Goal: Task Accomplishment & Management: Manage account settings

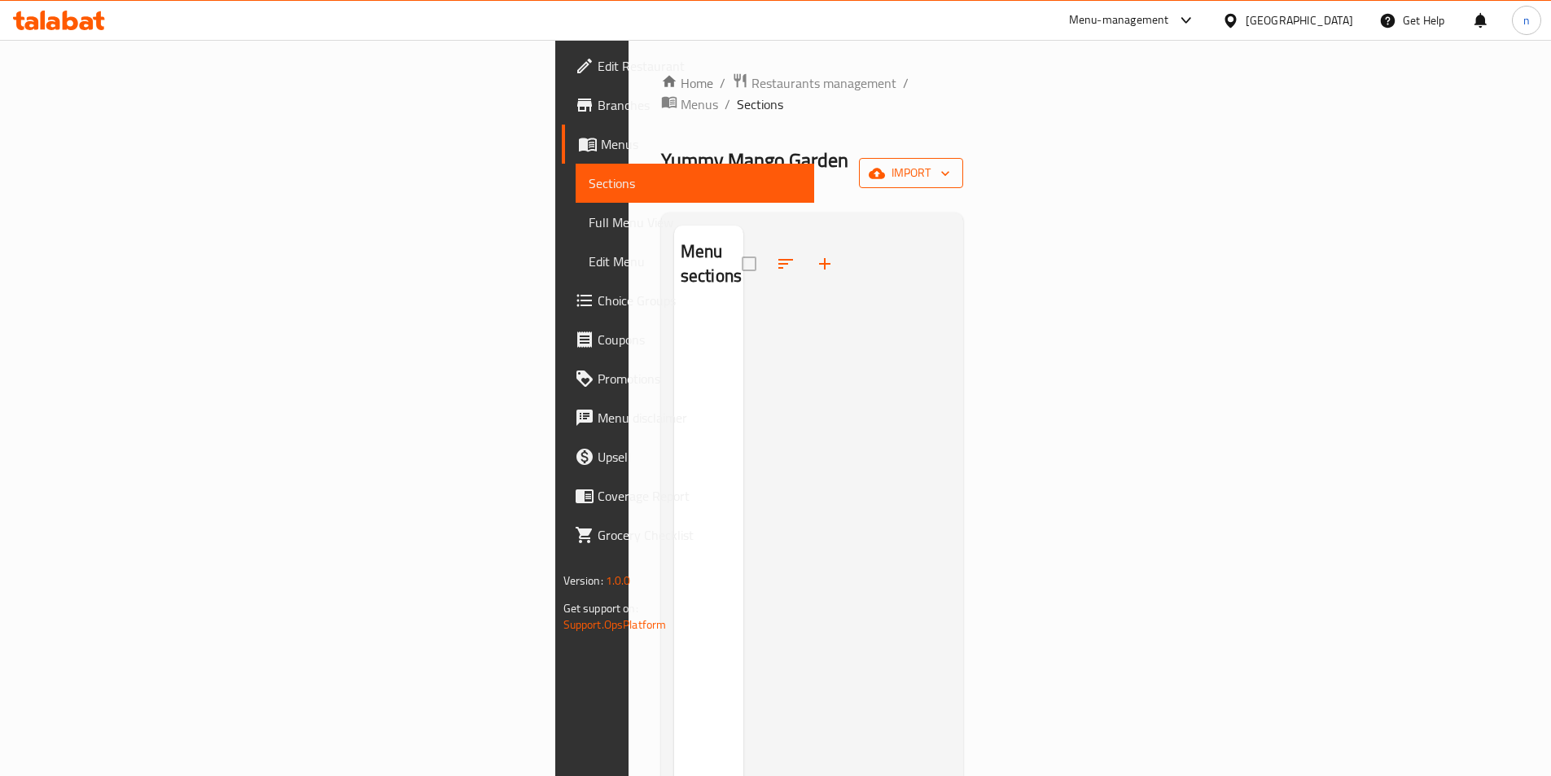
click at [950, 163] on span "import" at bounding box center [911, 173] width 78 height 20
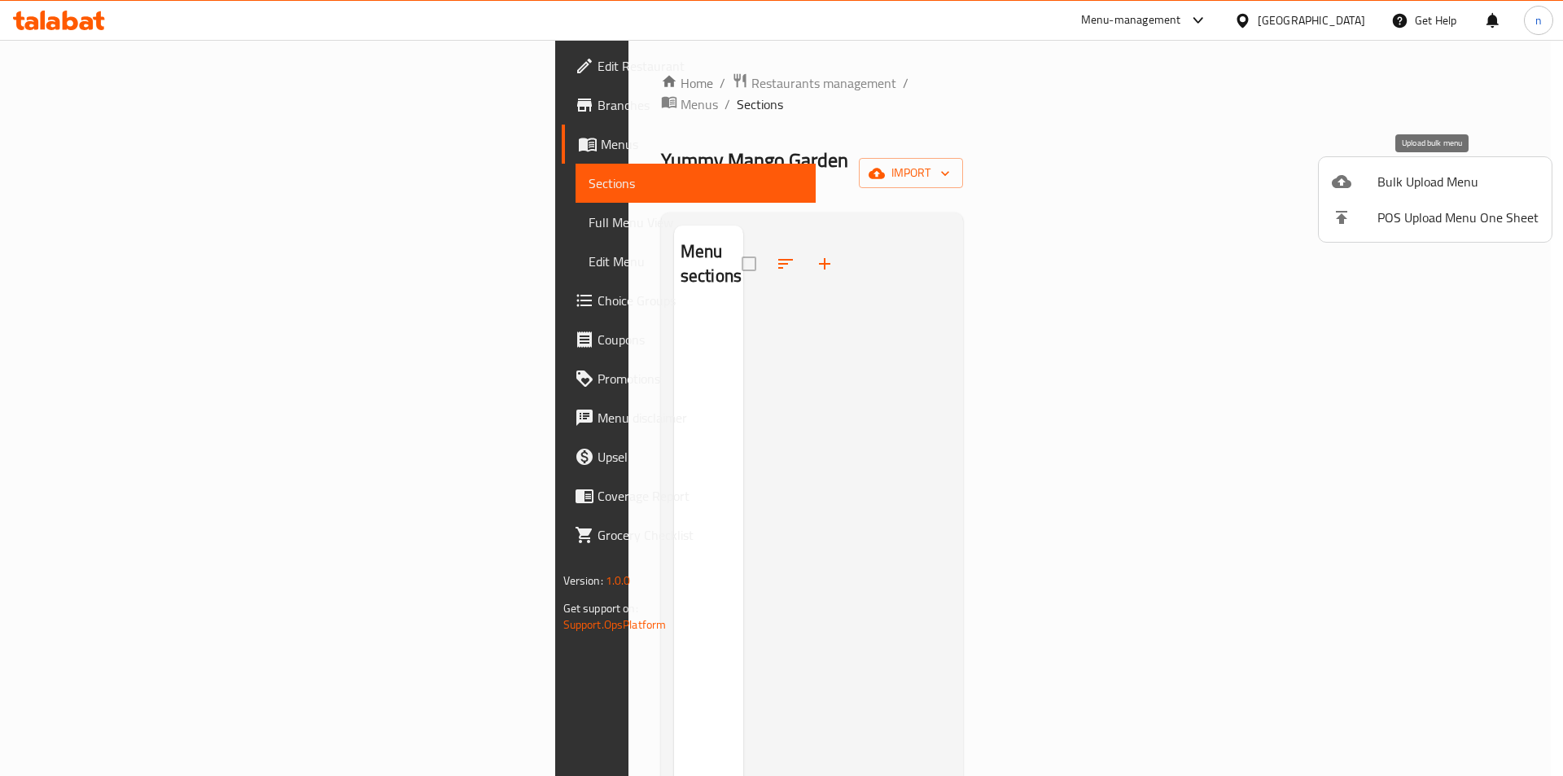
click at [1407, 177] on span "Bulk Upload Menu" at bounding box center [1457, 182] width 161 height 20
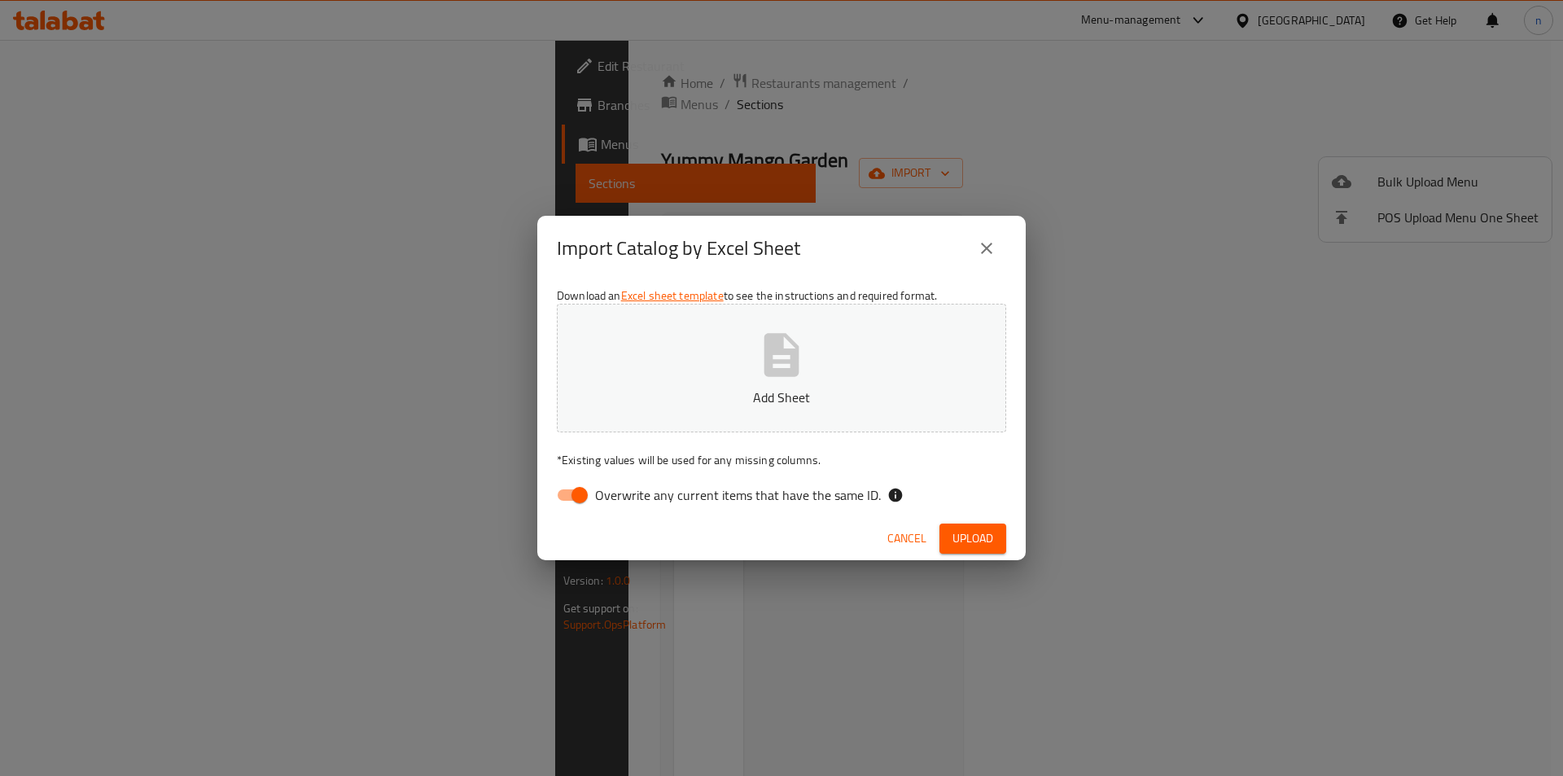
click at [577, 498] on input "Overwrite any current items that have the same ID." at bounding box center [579, 494] width 93 height 31
checkbox input "false"
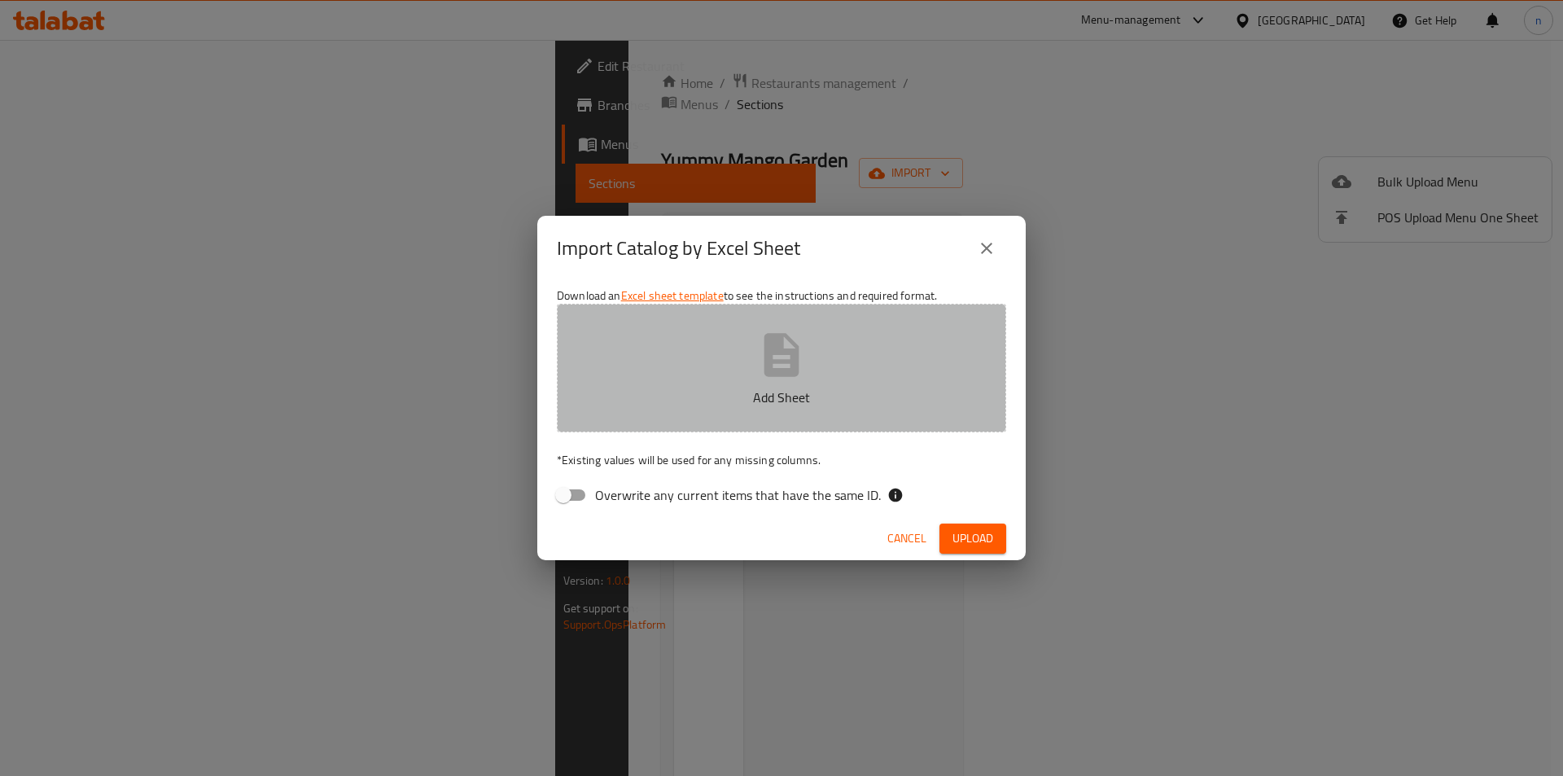
click at [759, 403] on p "Add Sheet" at bounding box center [781, 397] width 399 height 20
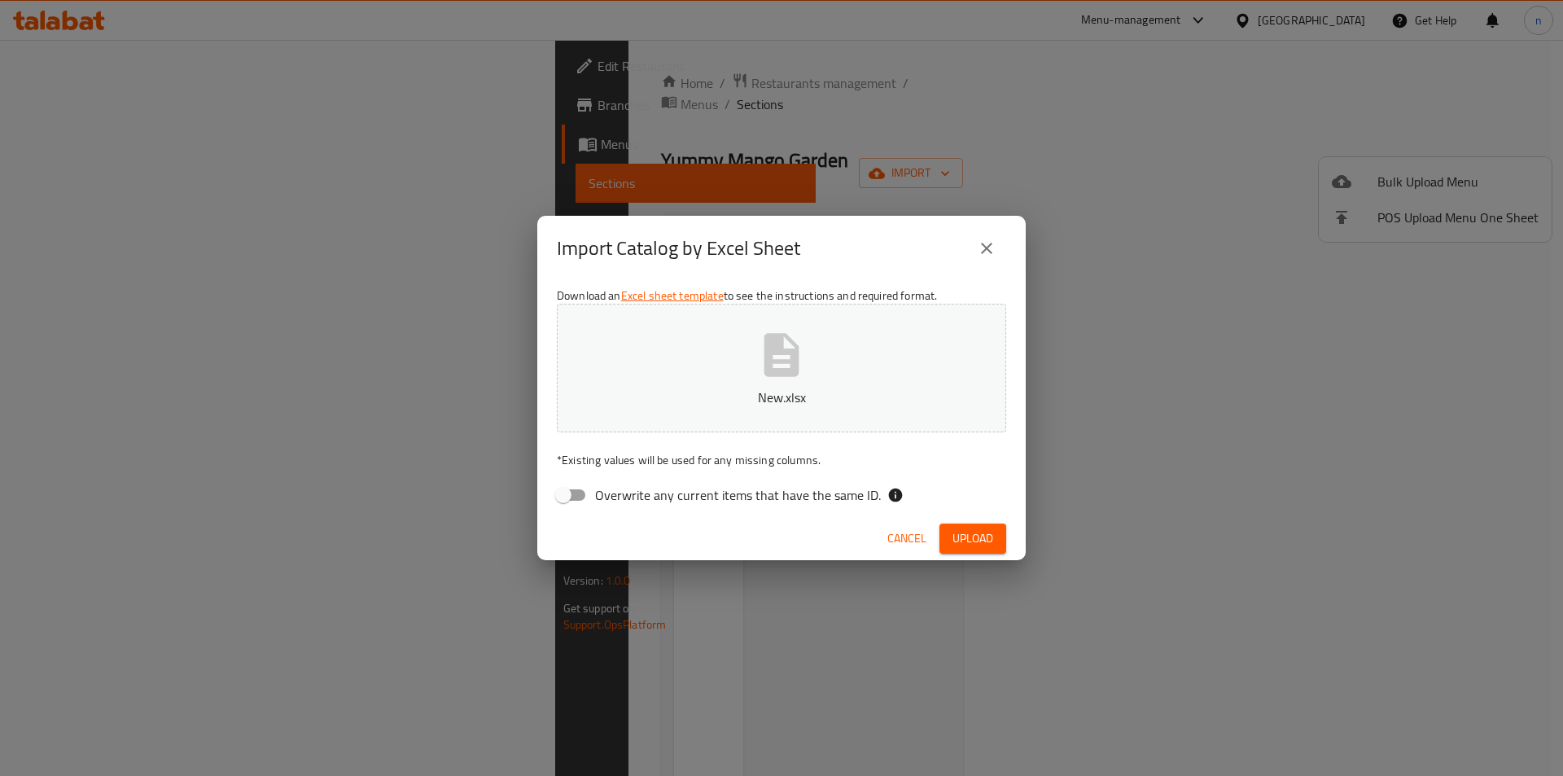
click at [995, 536] on button "Upload" at bounding box center [972, 538] width 67 height 30
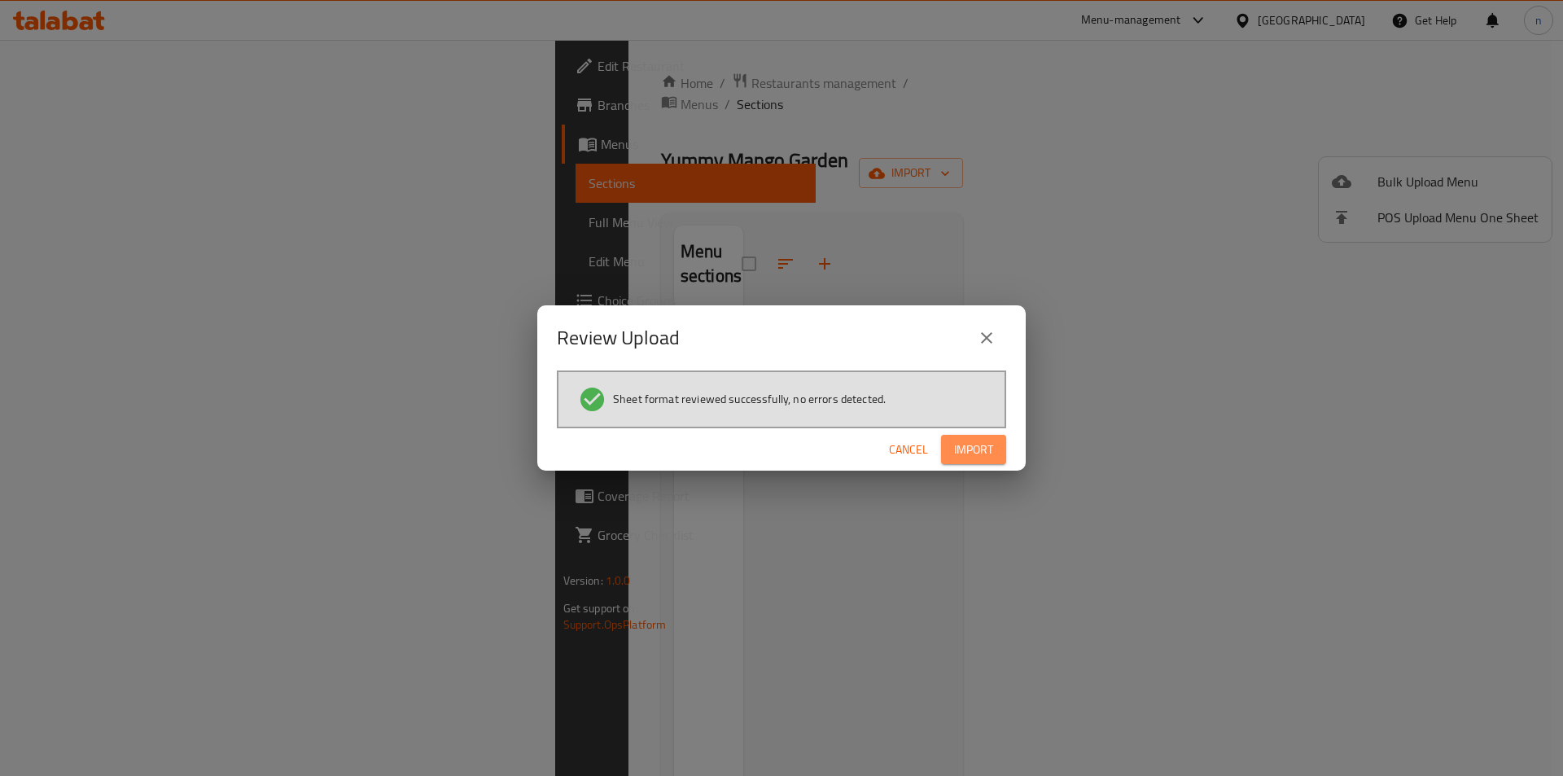
click at [977, 453] on span "Import" at bounding box center [973, 450] width 39 height 20
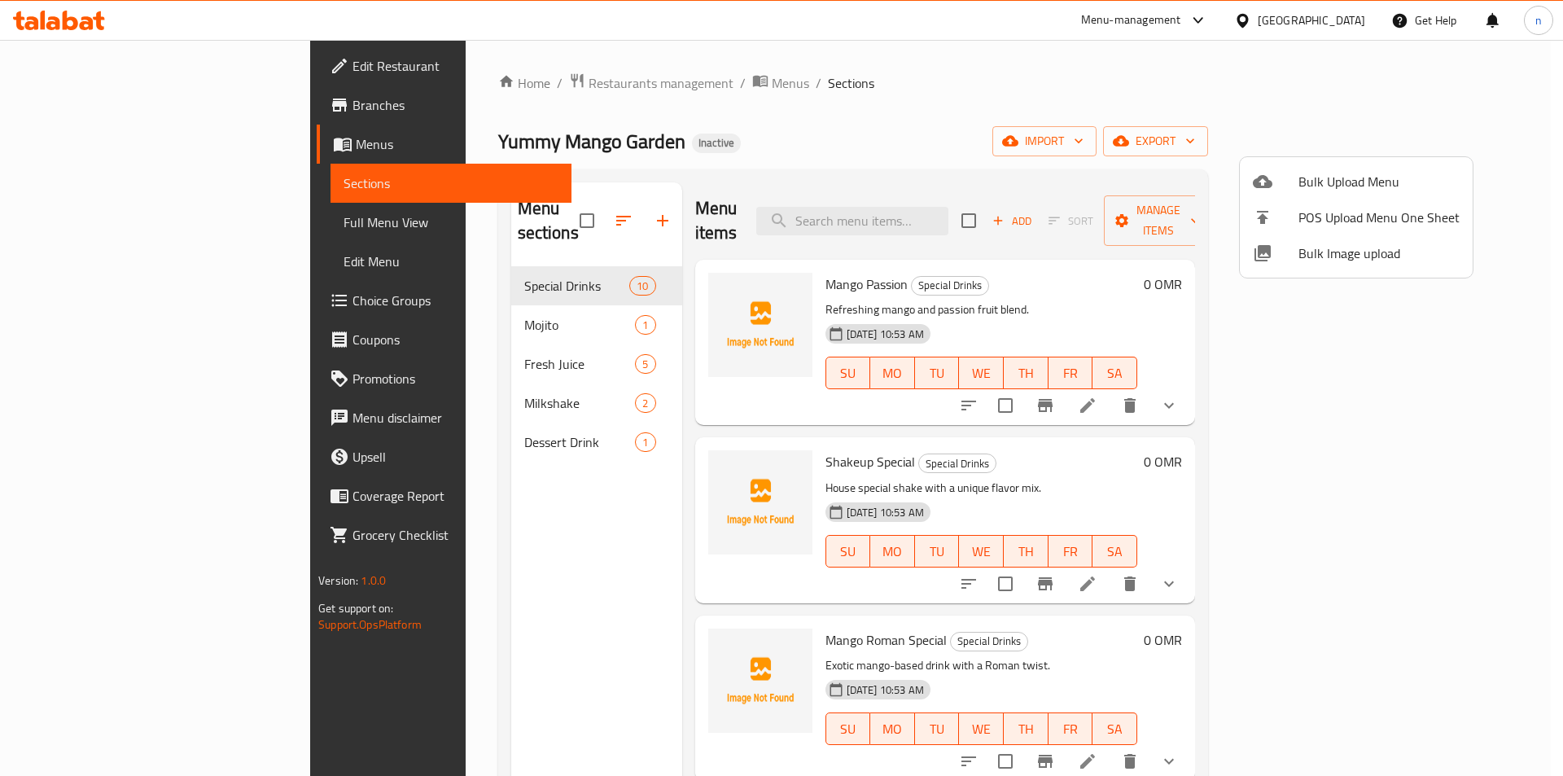
click at [58, 221] on div at bounding box center [781, 388] width 1563 height 776
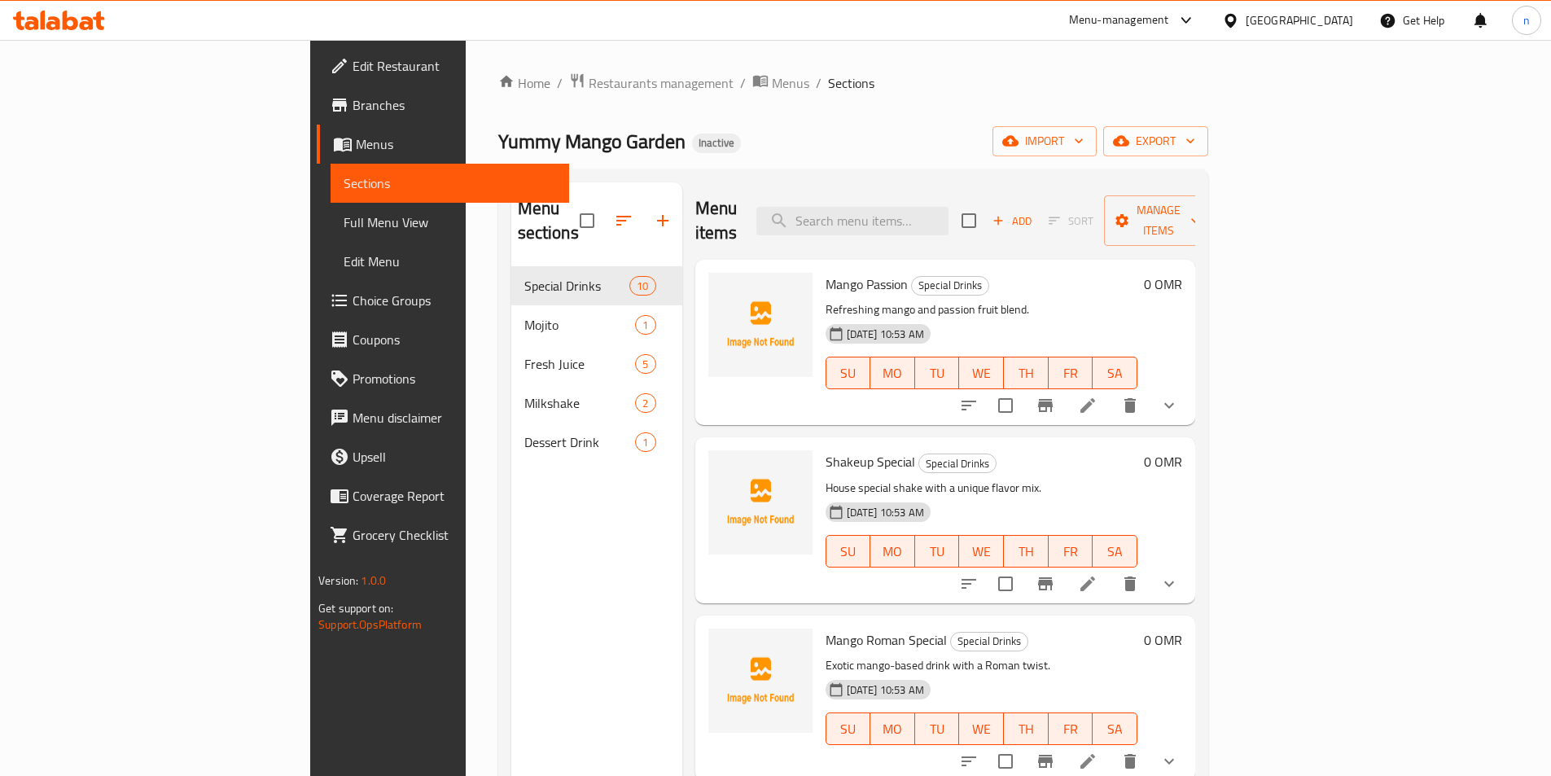
click at [343, 221] on span "Full Menu View" at bounding box center [449, 222] width 212 height 20
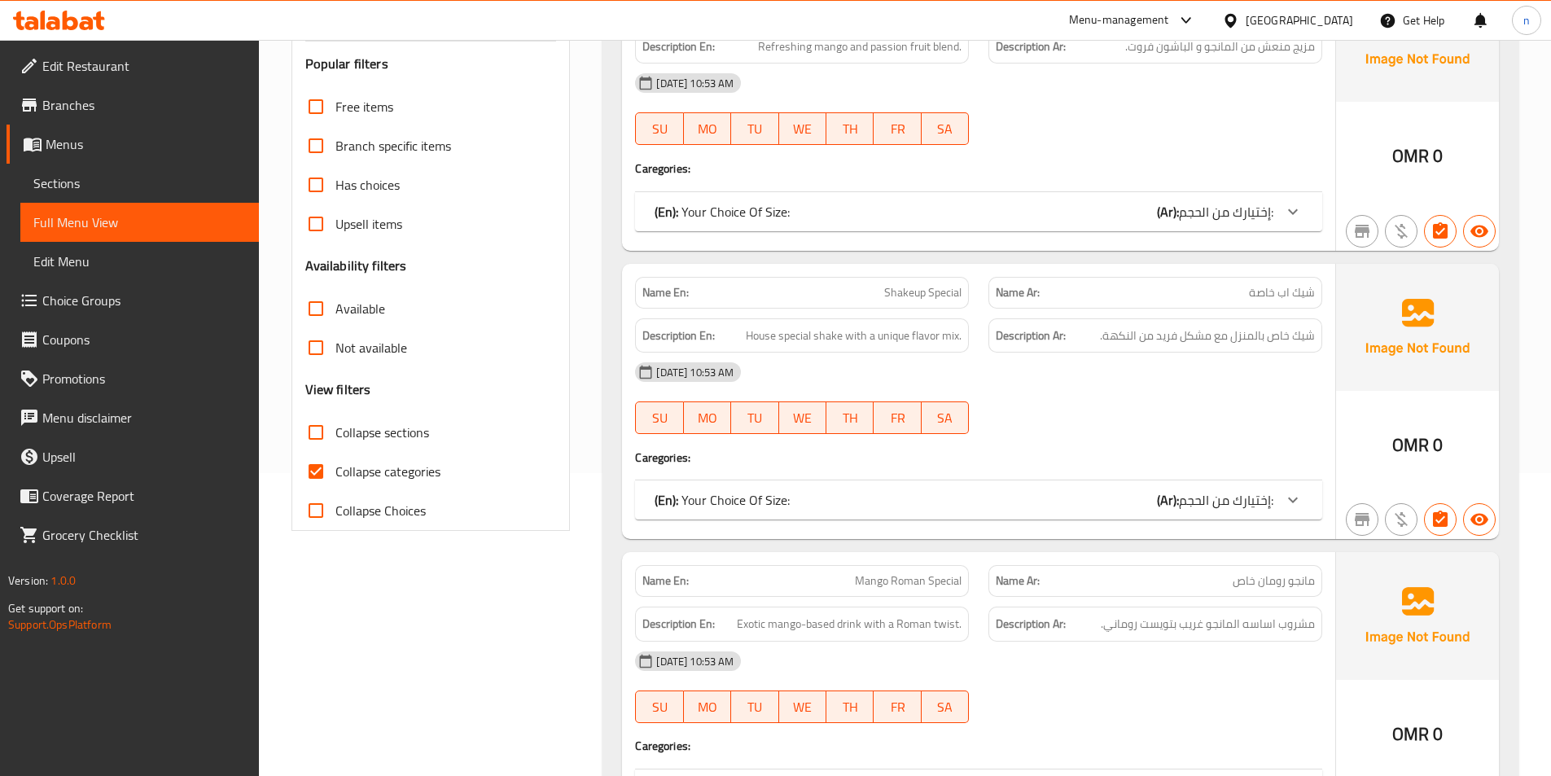
scroll to position [326, 0]
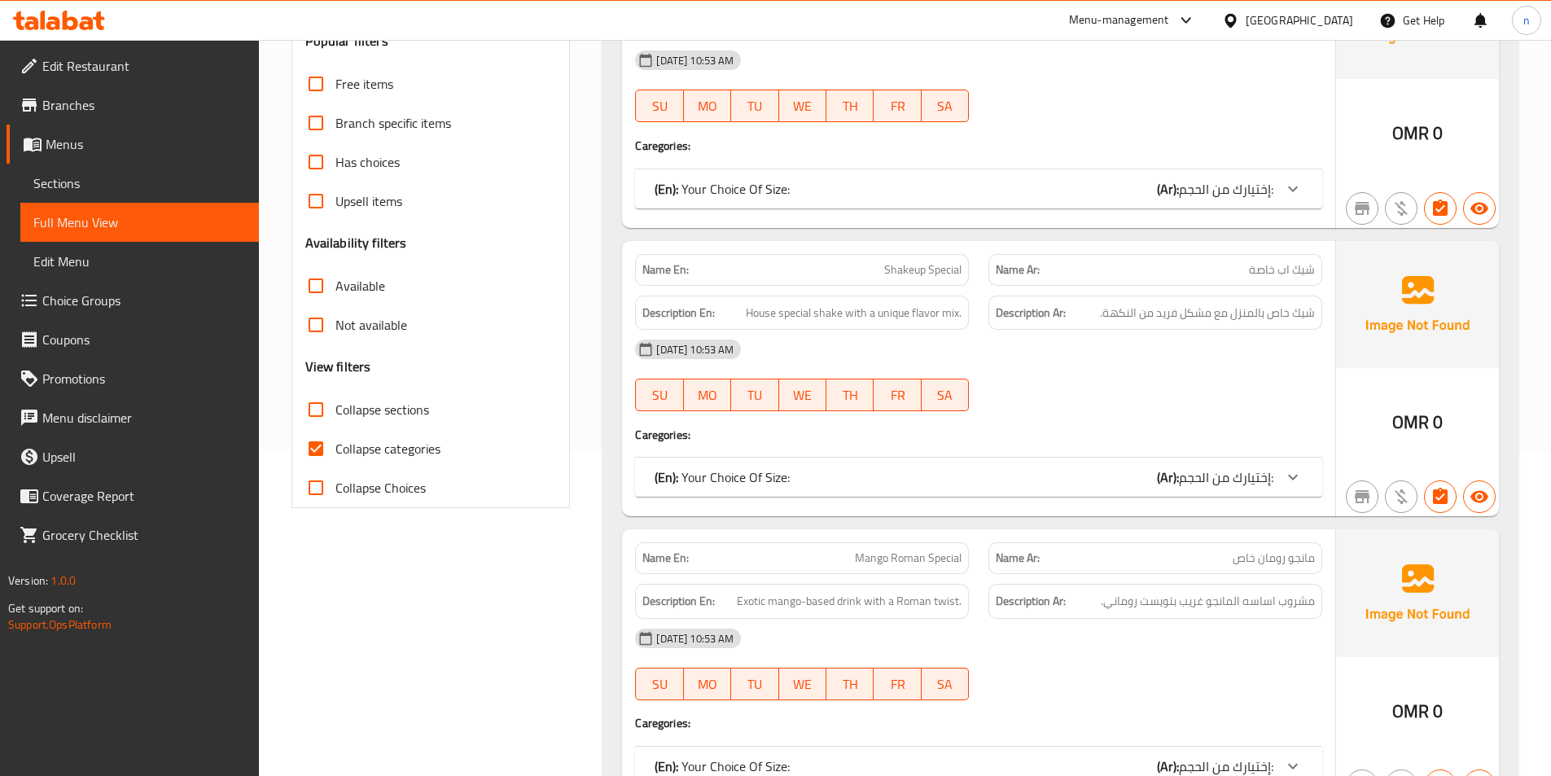
click at [317, 449] on input "Collapse categories" at bounding box center [315, 448] width 39 height 39
checkbox input "false"
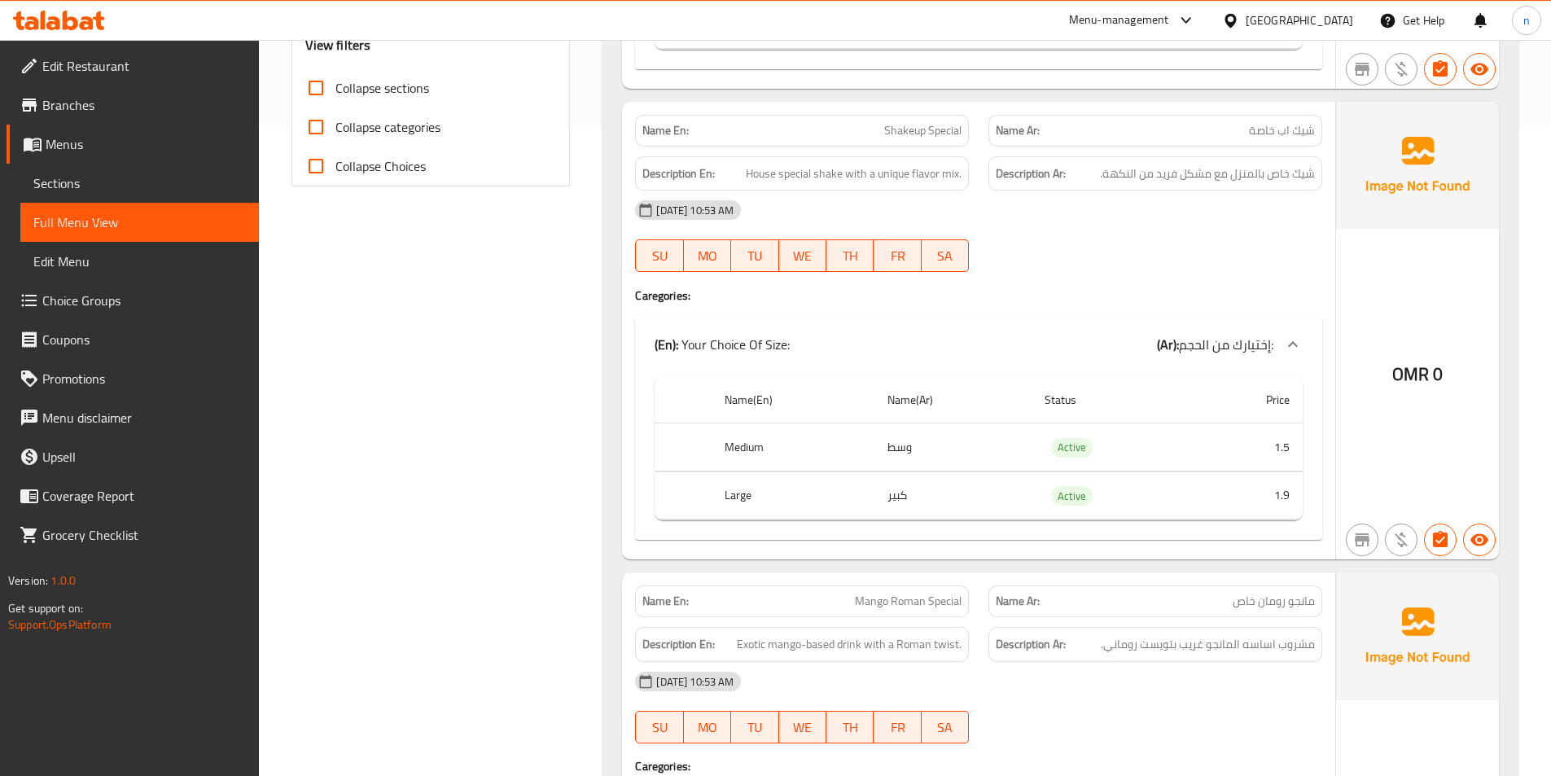
scroll to position [651, 0]
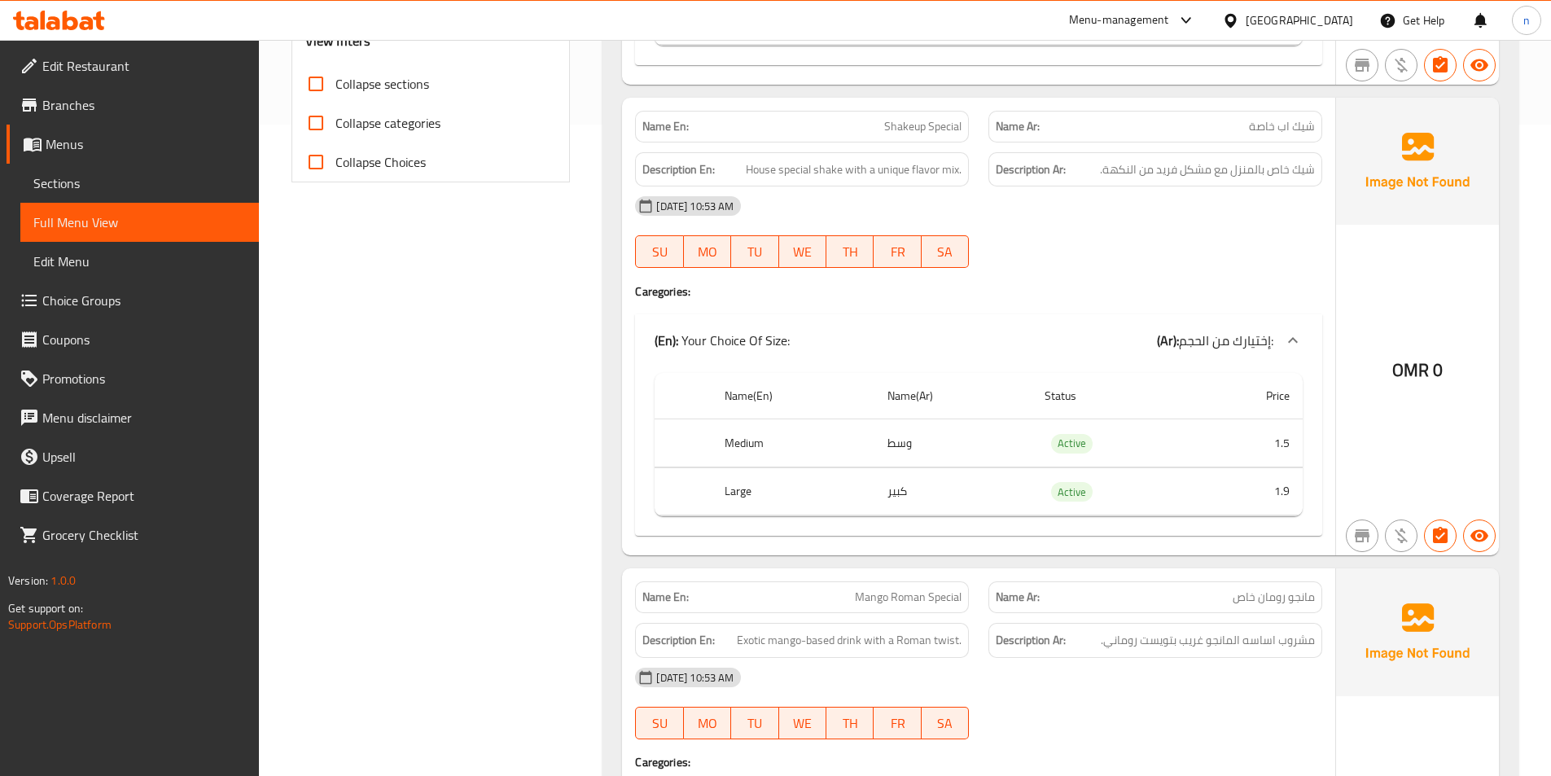
click at [942, 129] on span "Shakeup Special" at bounding box center [922, 126] width 77 height 17
copy span "Shakeup Special"
click at [1146, 170] on span "شيك خاص بالمنزل مع مشكل فريد من النكهة." at bounding box center [1207, 170] width 215 height 20
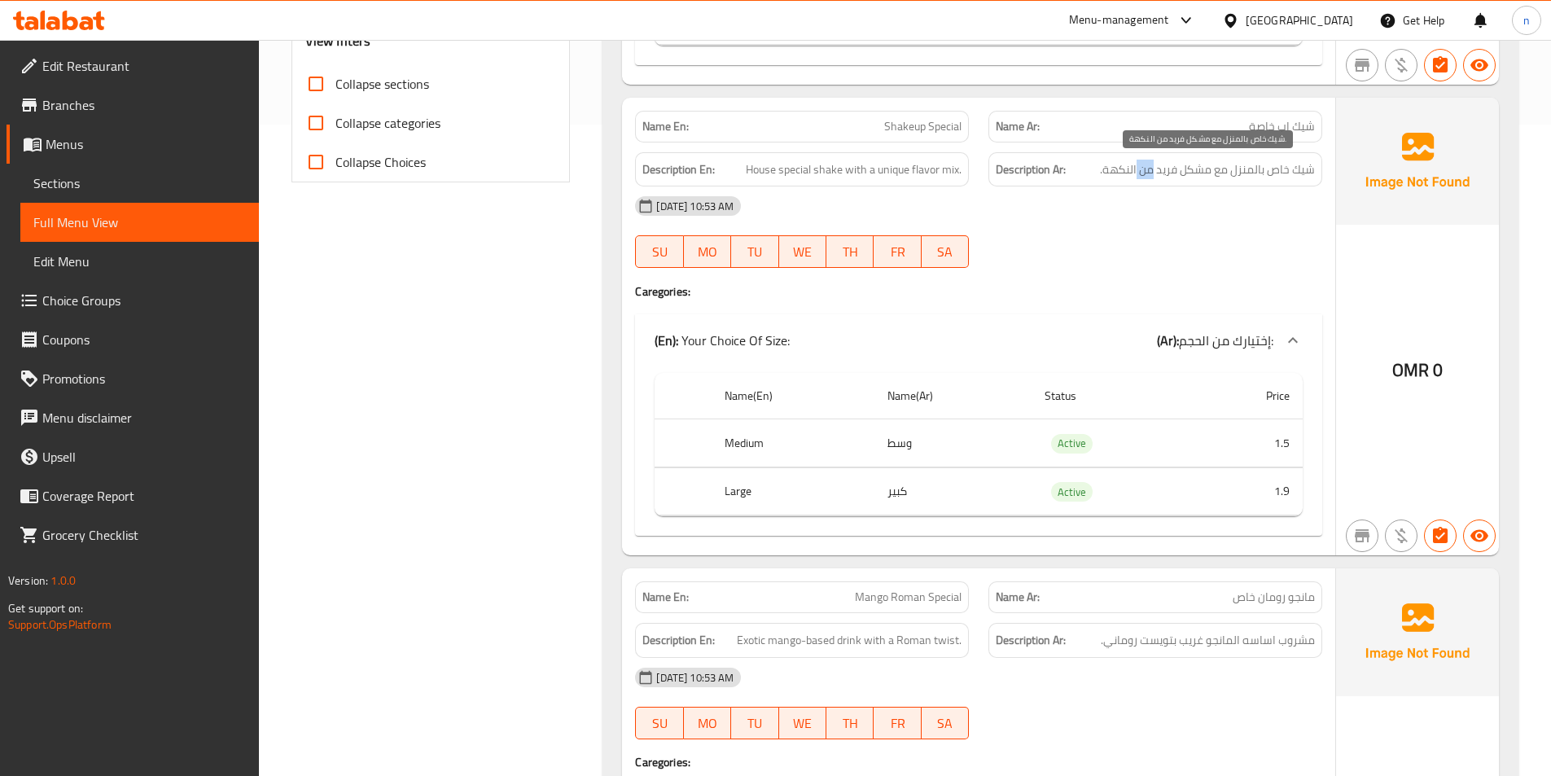
click at [1146, 170] on span "شيك خاص بالمنزل مع مشكل فريد من النكهة." at bounding box center [1207, 170] width 215 height 20
click at [923, 130] on span "Shakeup Special" at bounding box center [922, 126] width 77 height 17
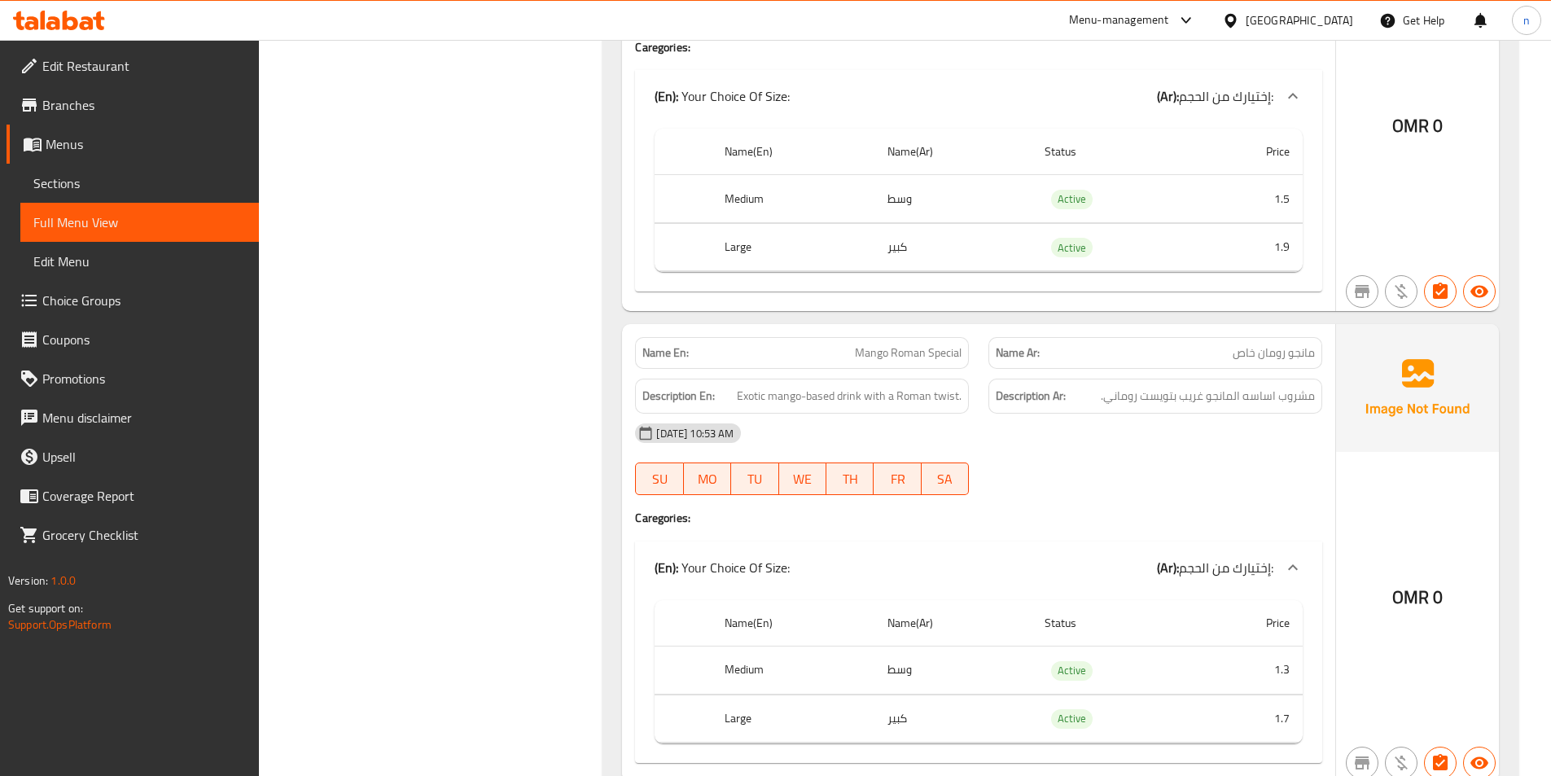
scroll to position [1140, 0]
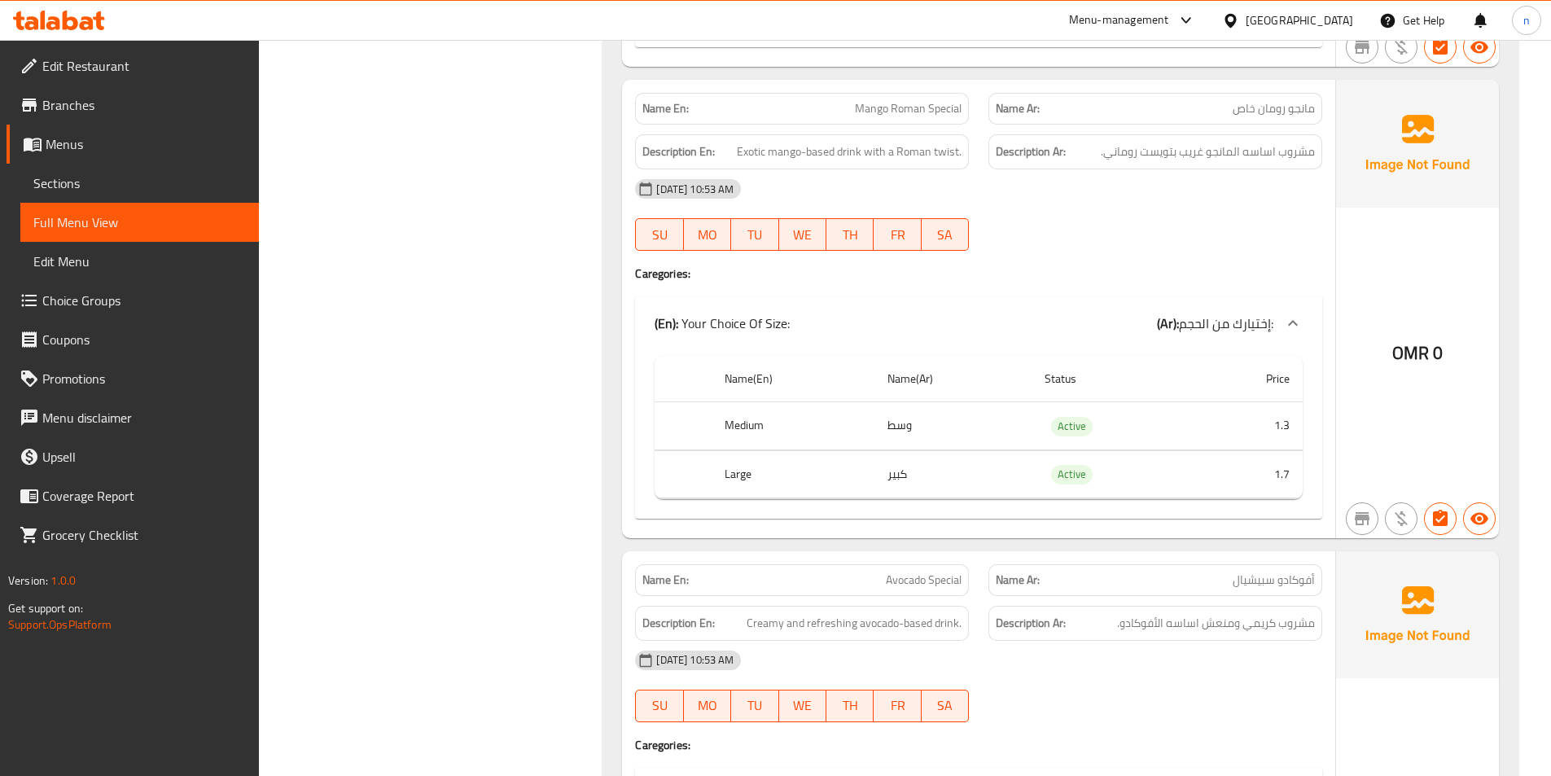
click at [1239, 229] on div "01-09-2025 10:53 AM SU MO TU WE TH FR SA" at bounding box center [978, 214] width 707 height 91
click at [917, 108] on span "Mango Roman Special" at bounding box center [908, 108] width 107 height 17
click at [1036, 273] on h4 "Caregories:" at bounding box center [978, 273] width 687 height 16
click at [927, 105] on span "Mango Roman Special" at bounding box center [908, 108] width 107 height 17
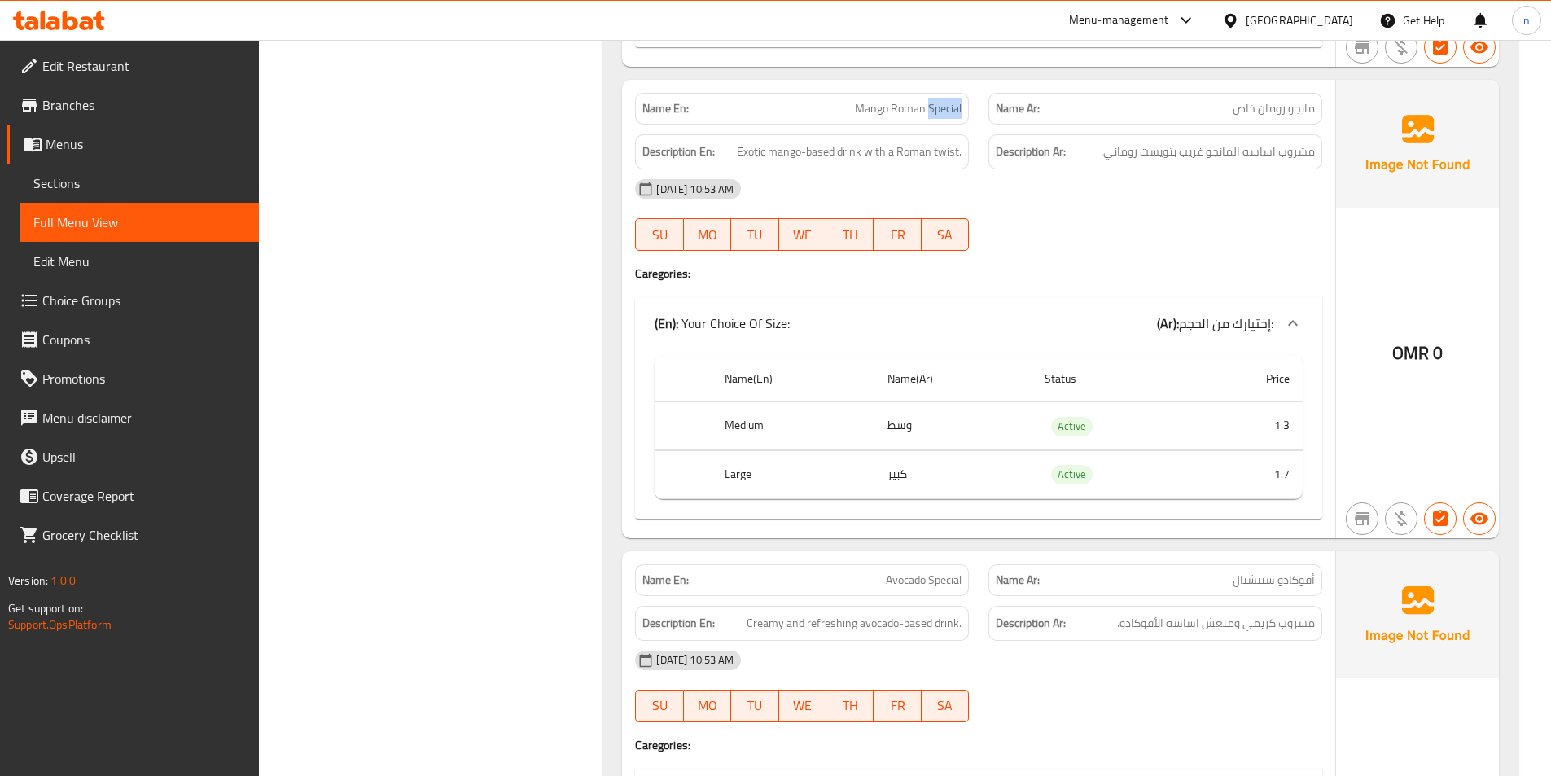
click at [927, 105] on span "Mango Roman Special" at bounding box center [908, 108] width 107 height 17
copy span "Mango Roman Special"
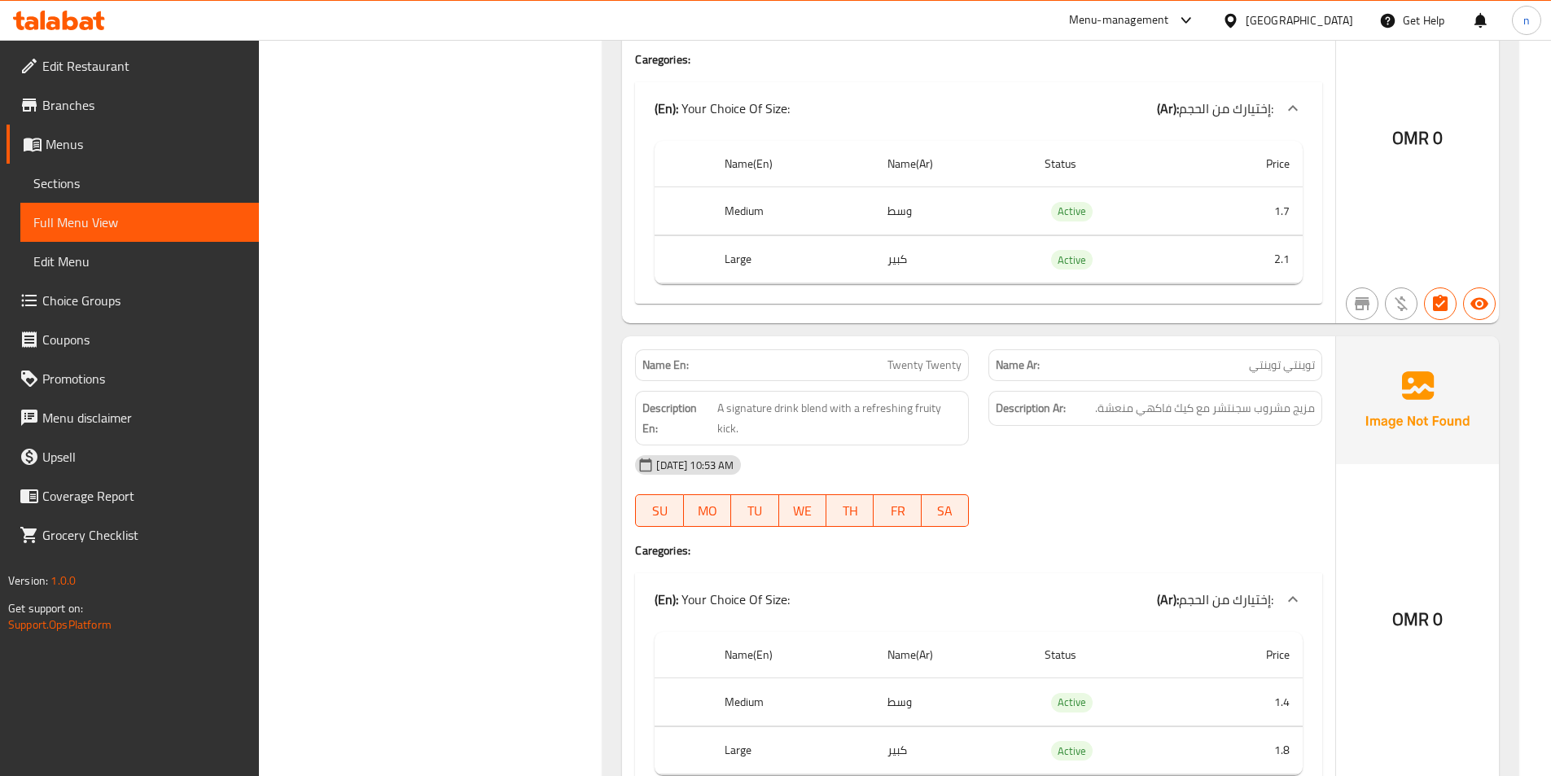
scroll to position [2523, 0]
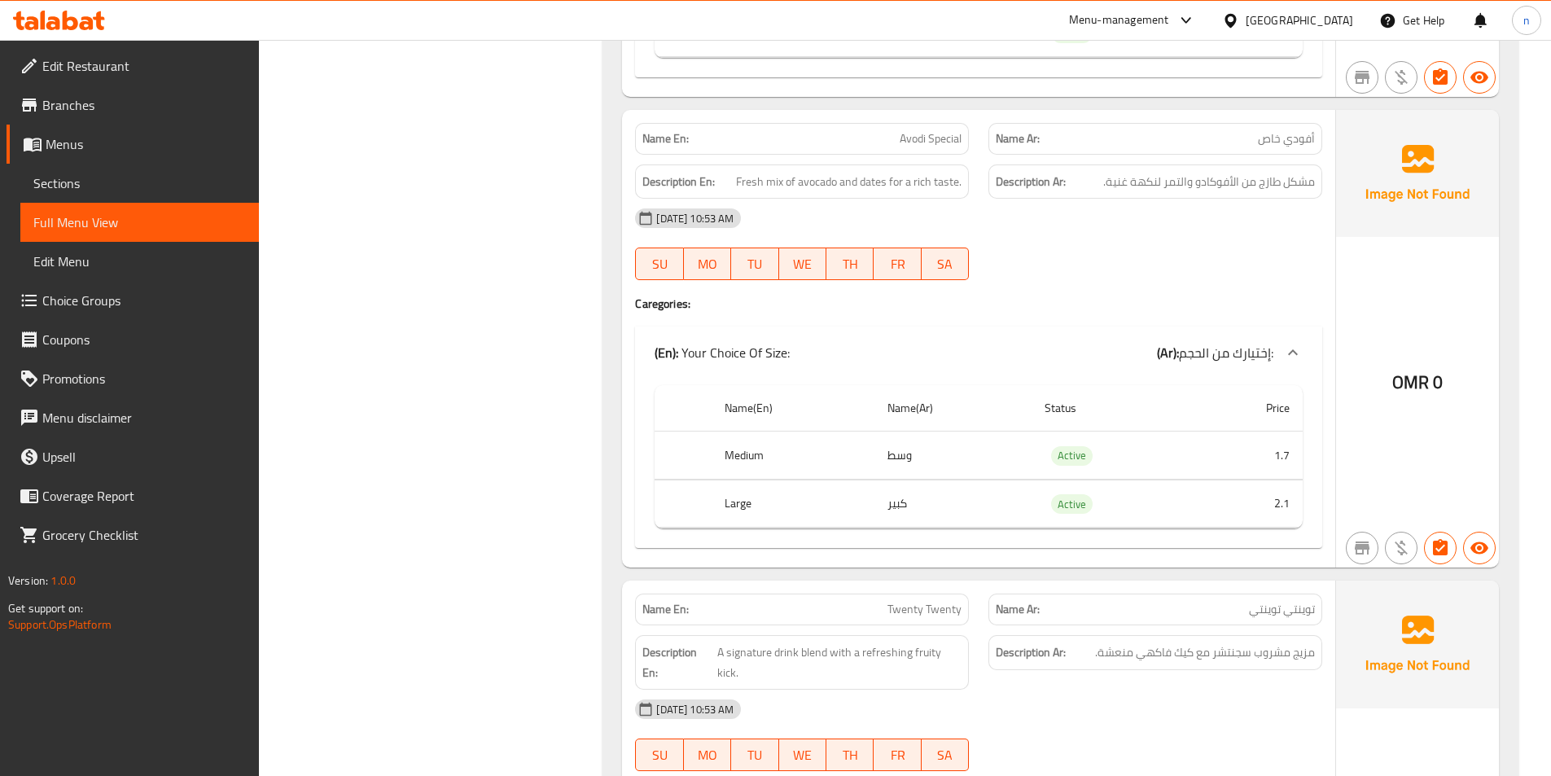
click at [922, 138] on span "Avodi Special" at bounding box center [930, 138] width 62 height 17
copy span "Avodi Special"
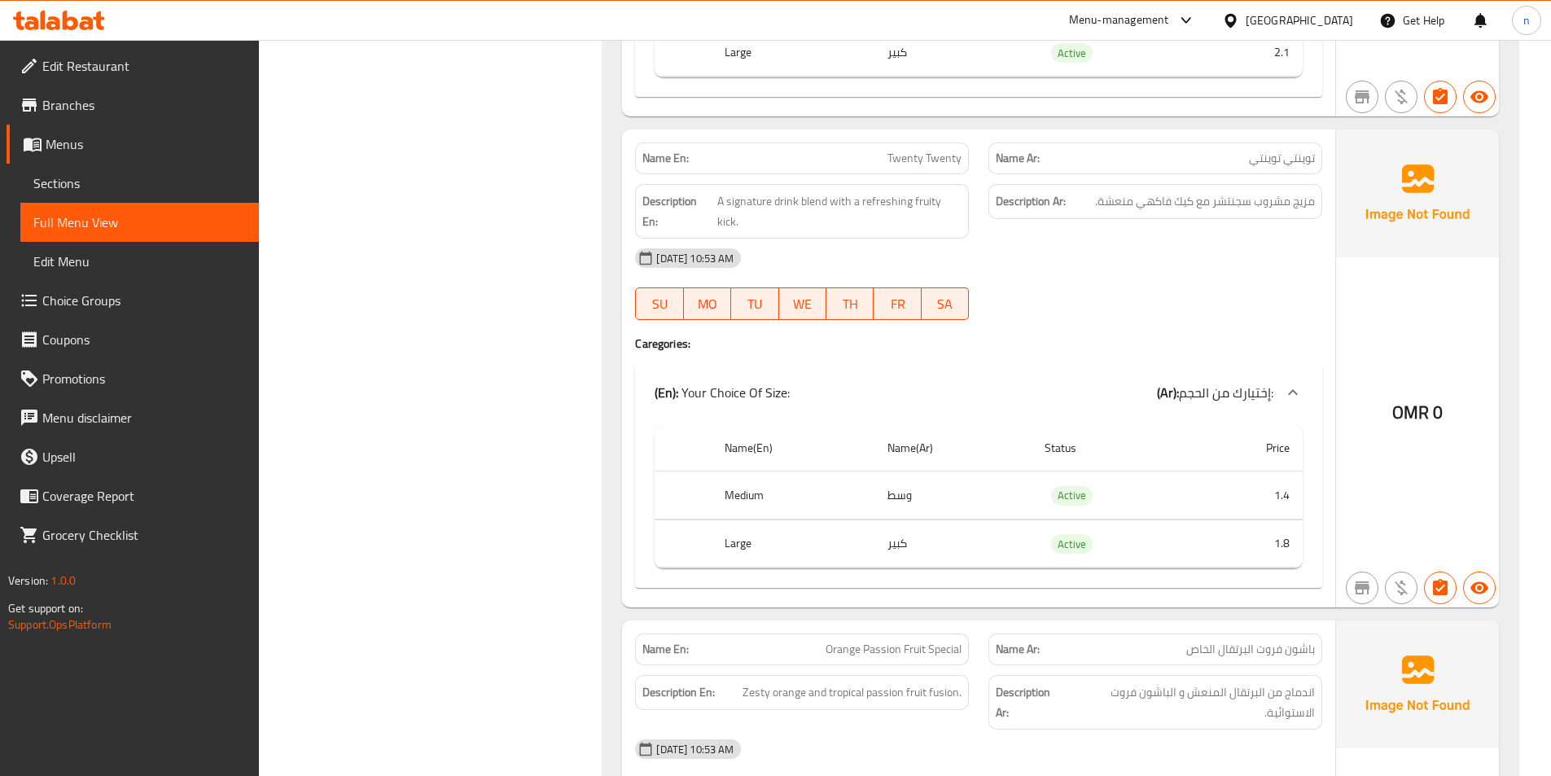
scroll to position [3012, 0]
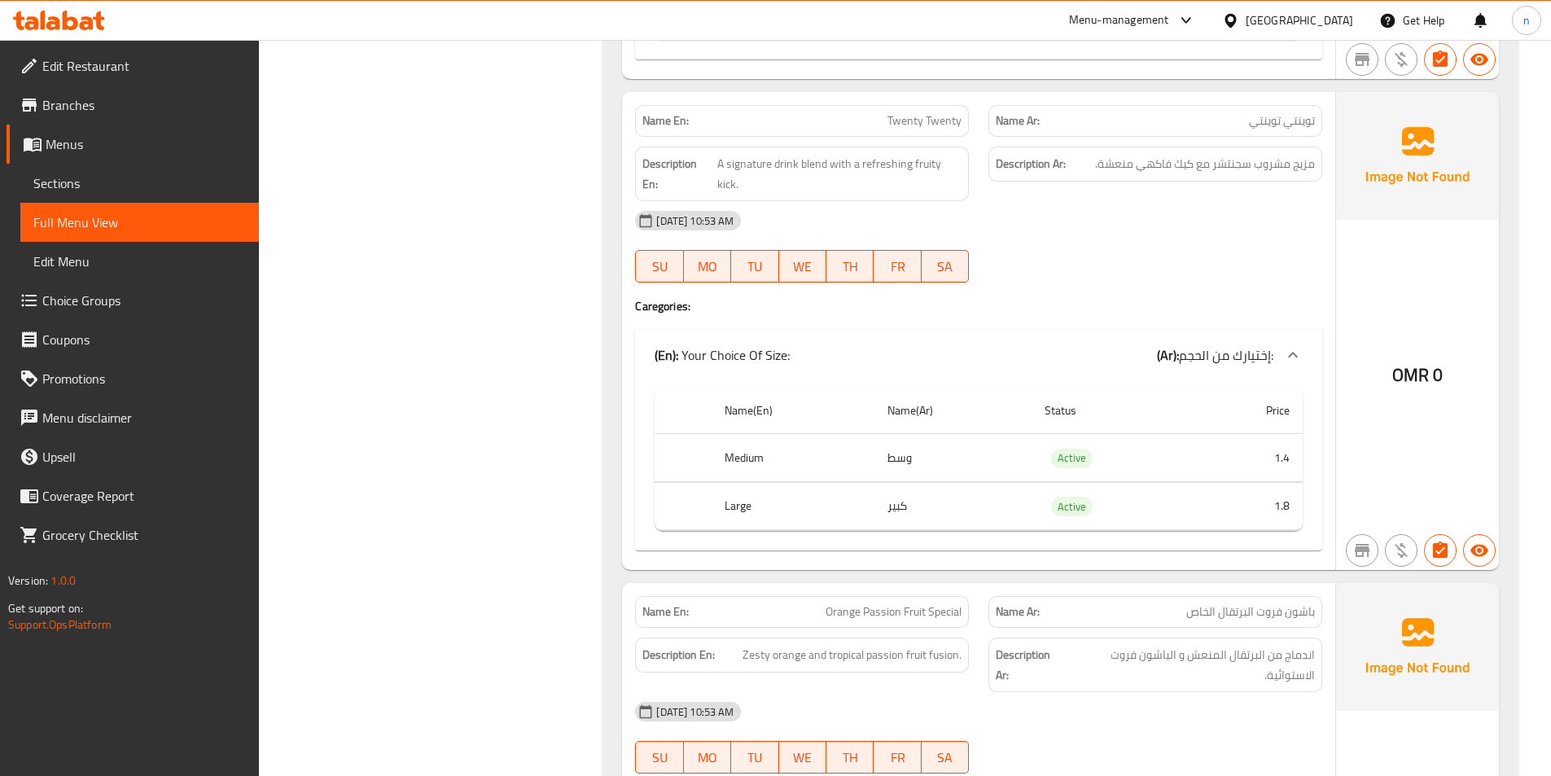
click at [943, 108] on div "Name En: Twenty Twenty" at bounding box center [802, 121] width 334 height 32
click at [939, 116] on span "Twenty Twenty" at bounding box center [924, 120] width 74 height 17
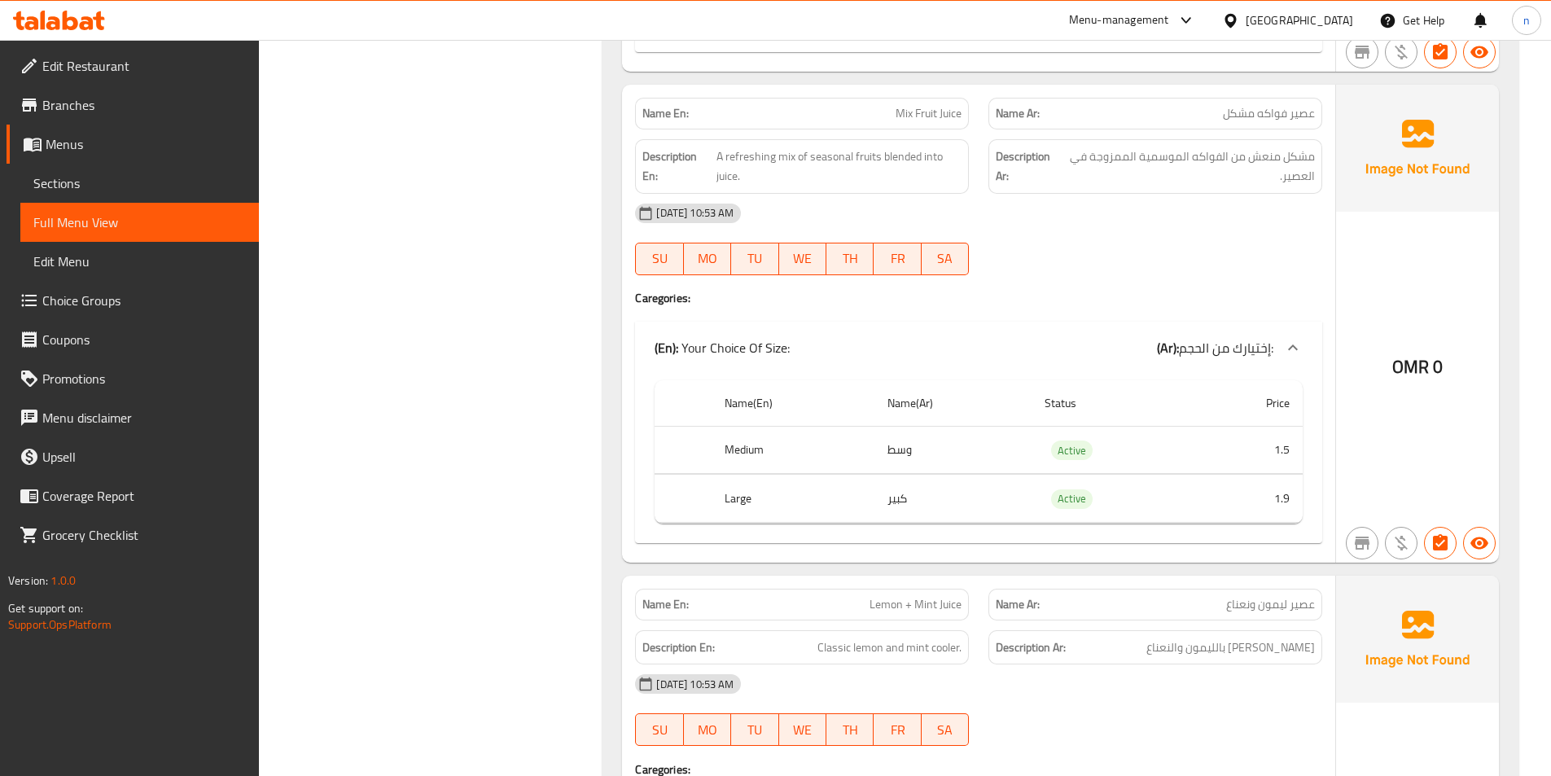
scroll to position [6105, 0]
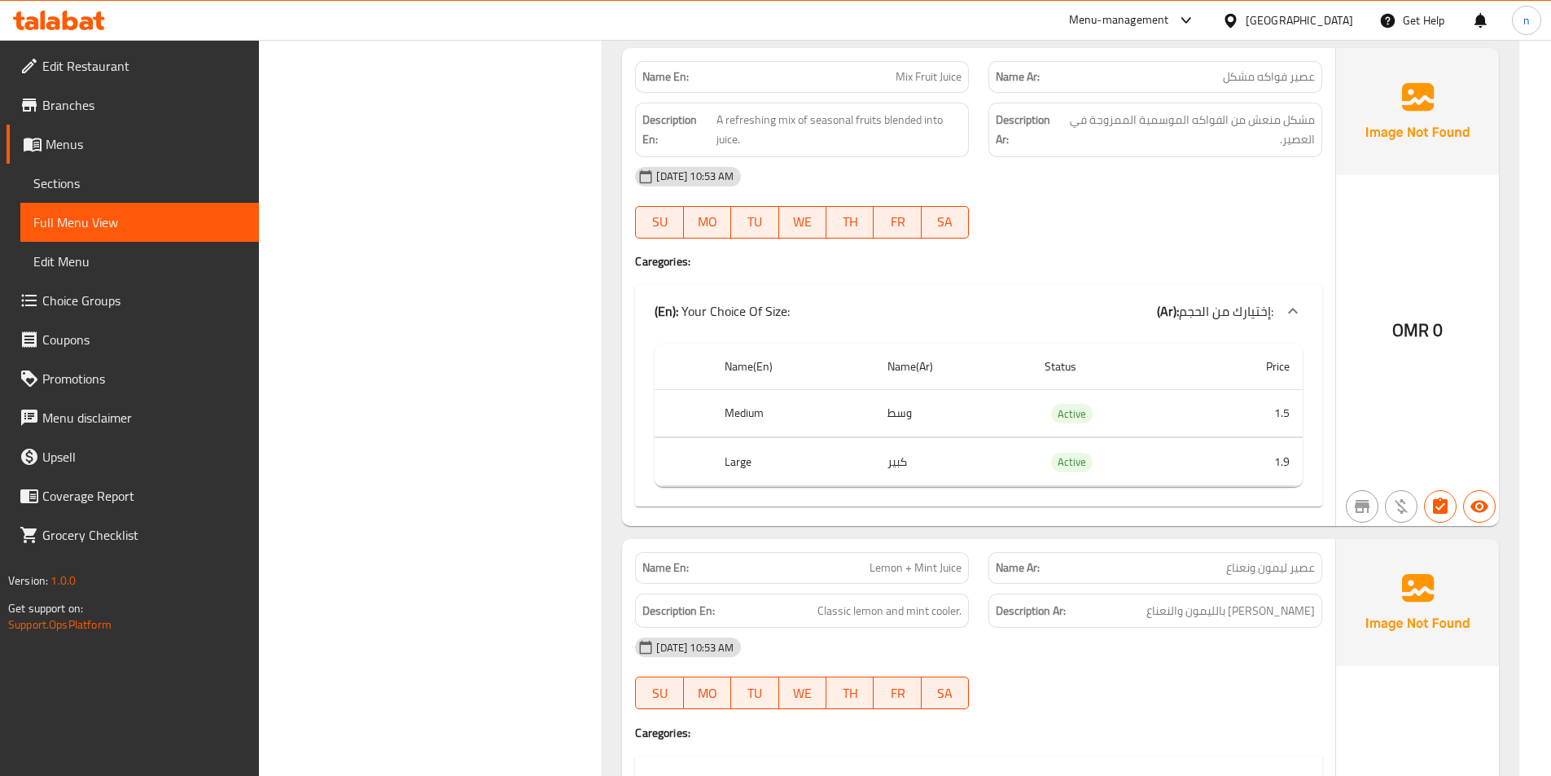
copy span "Mix Fruit Juice"
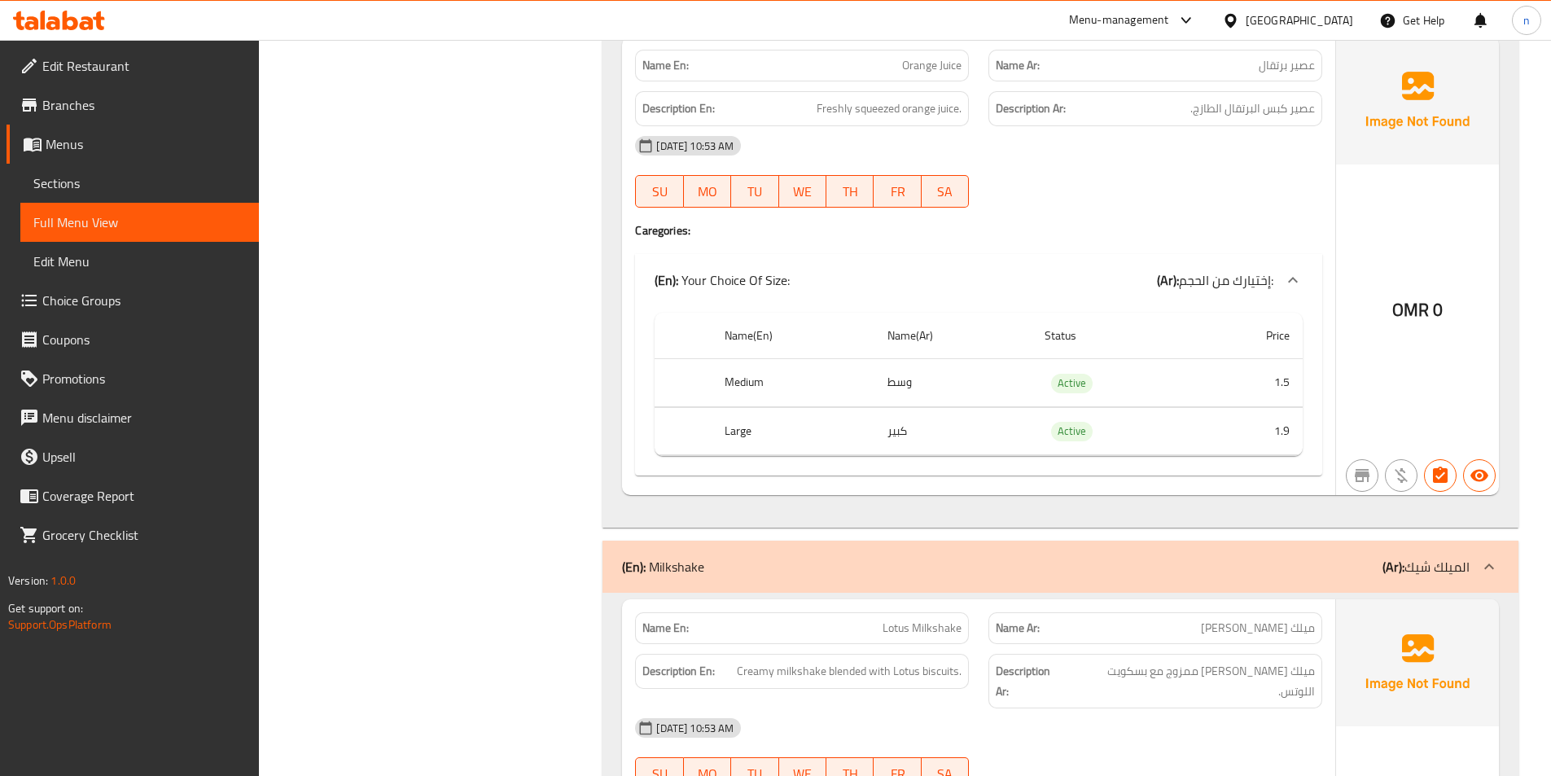
scroll to position [7489, 0]
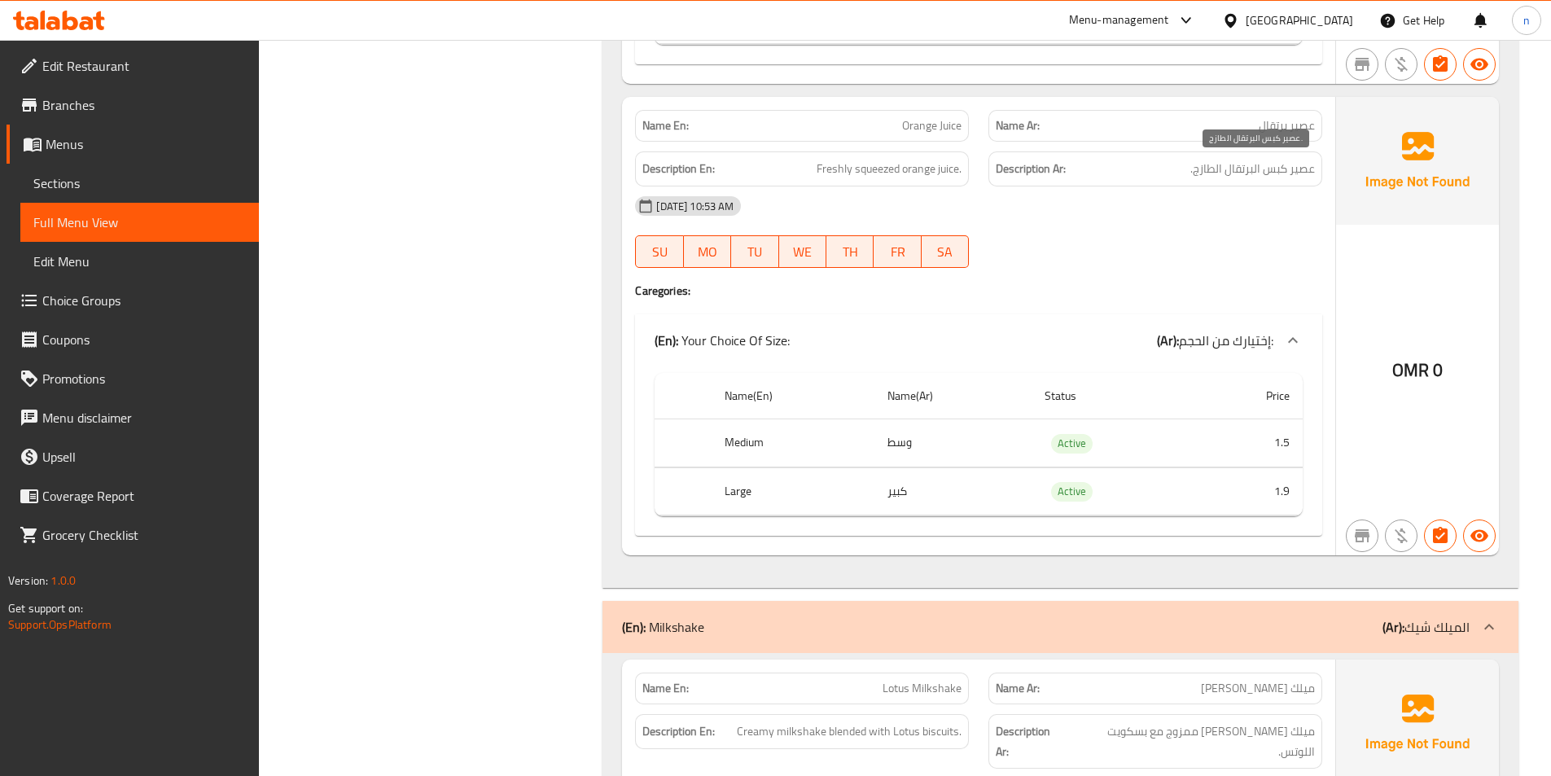
click at [1237, 170] on span "عصير كبس البرتقال الطازج." at bounding box center [1252, 169] width 125 height 20
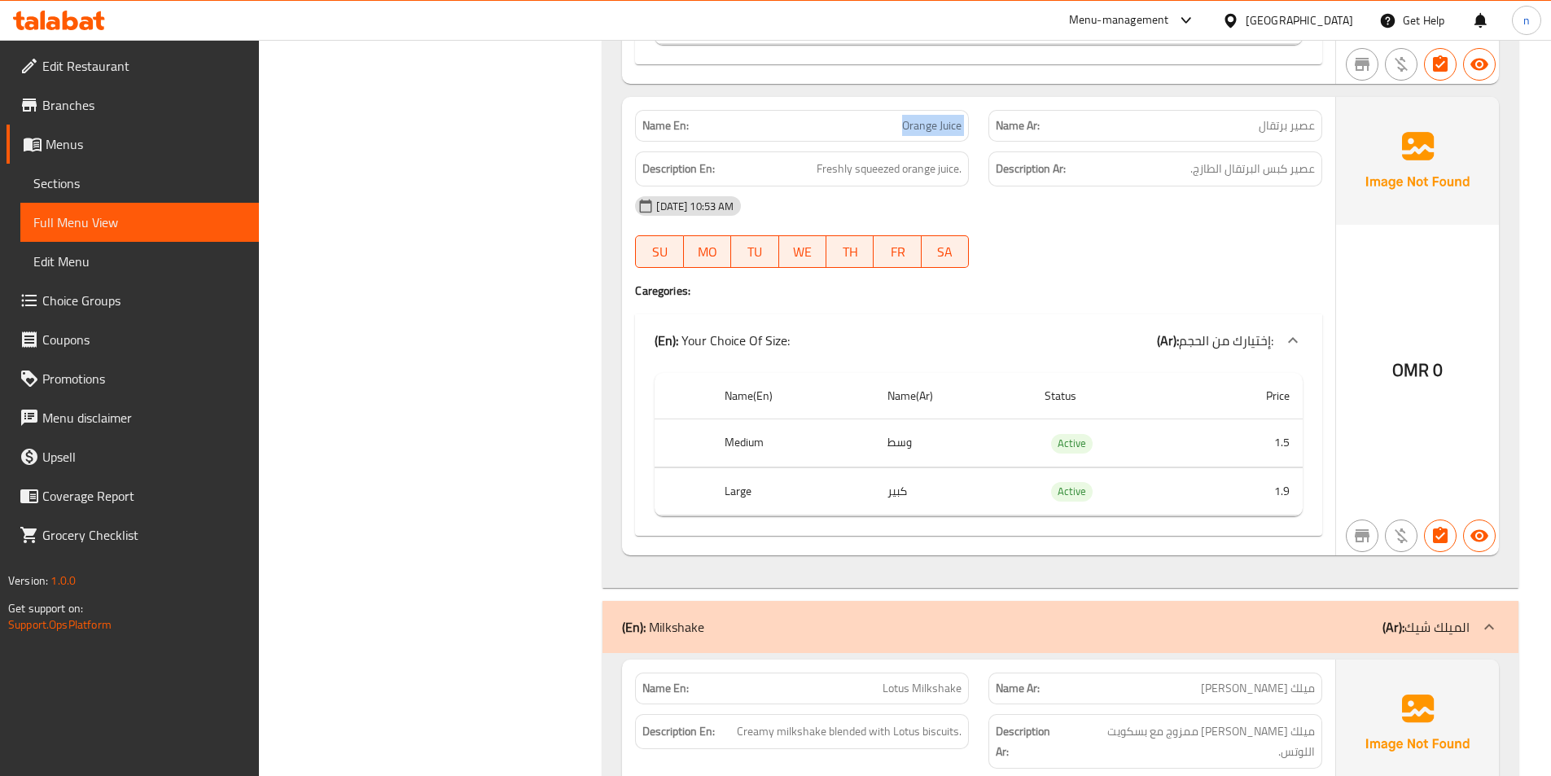
copy span "Orange Juice"
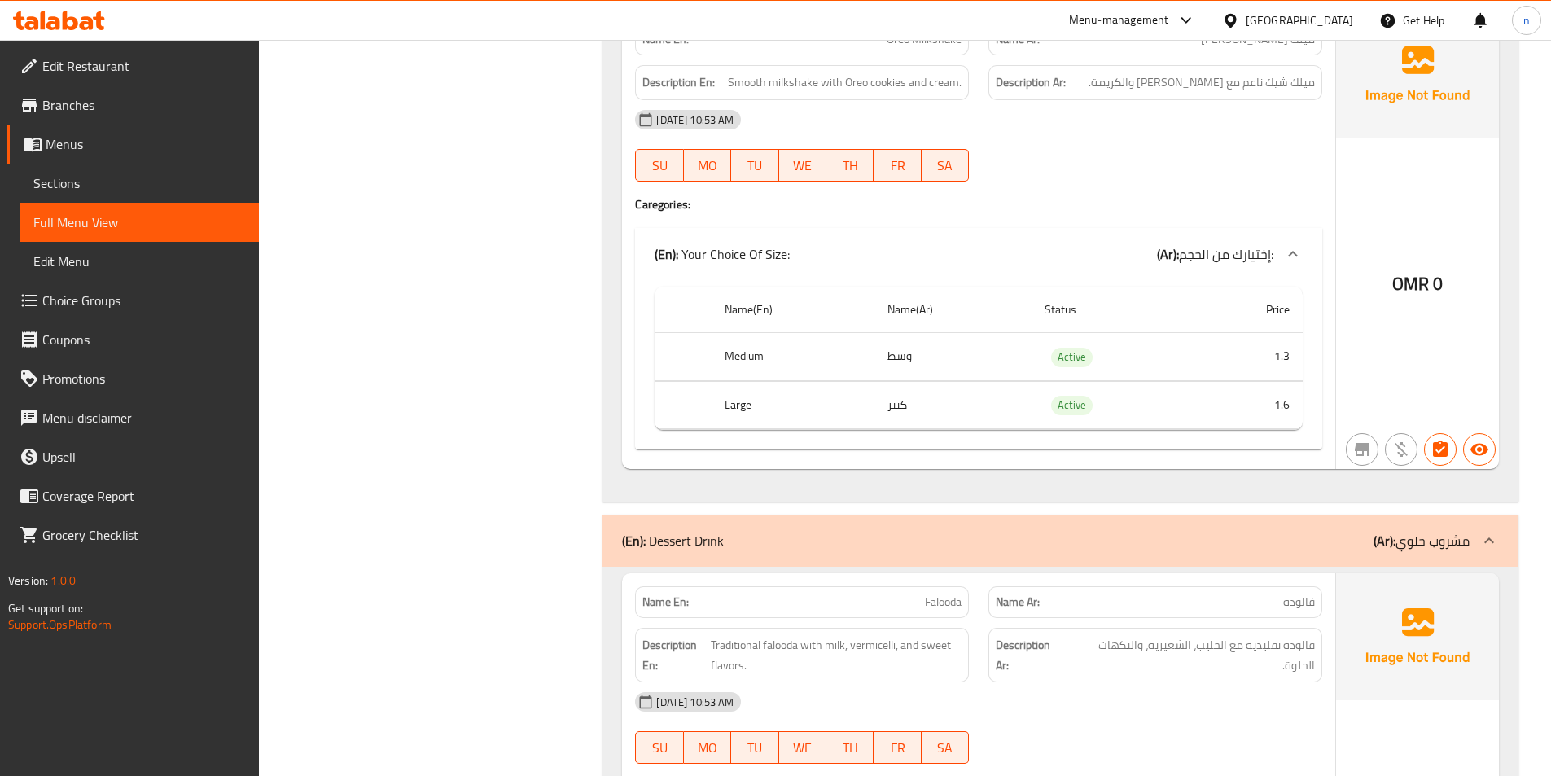
scroll to position [8949, 0]
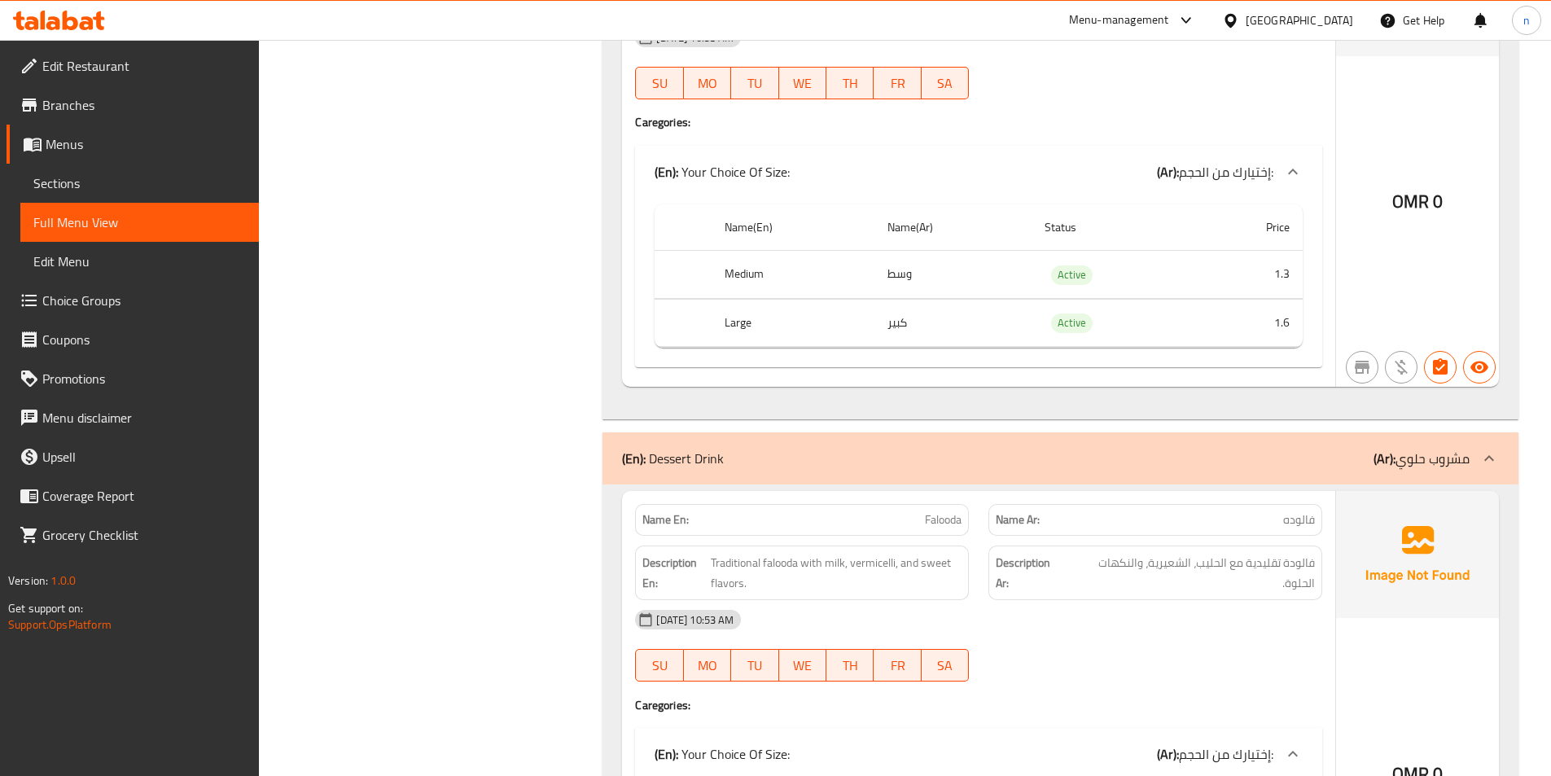
scroll to position [8542, 0]
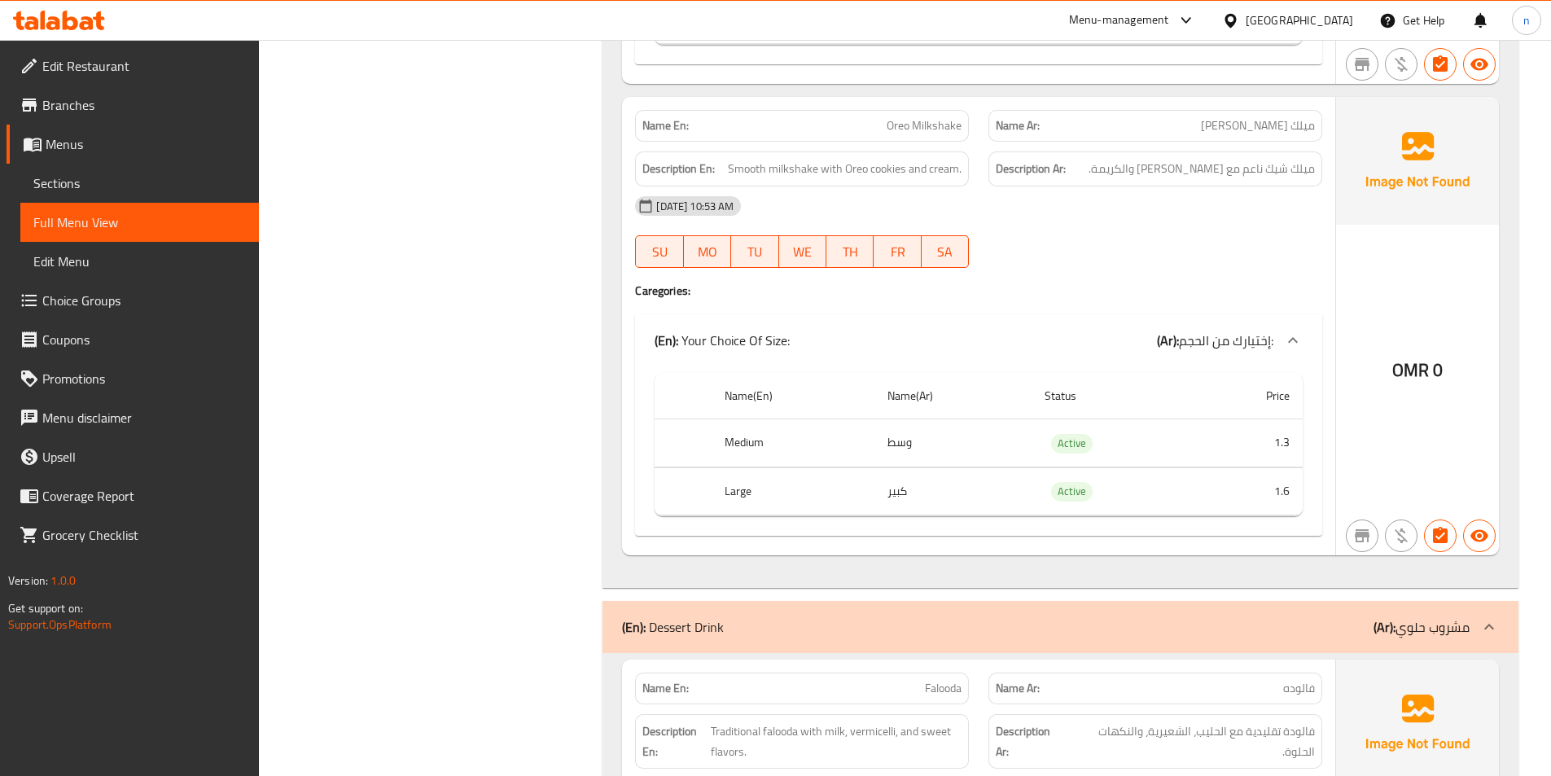
click at [98, 147] on span "Menus" at bounding box center [146, 144] width 200 height 20
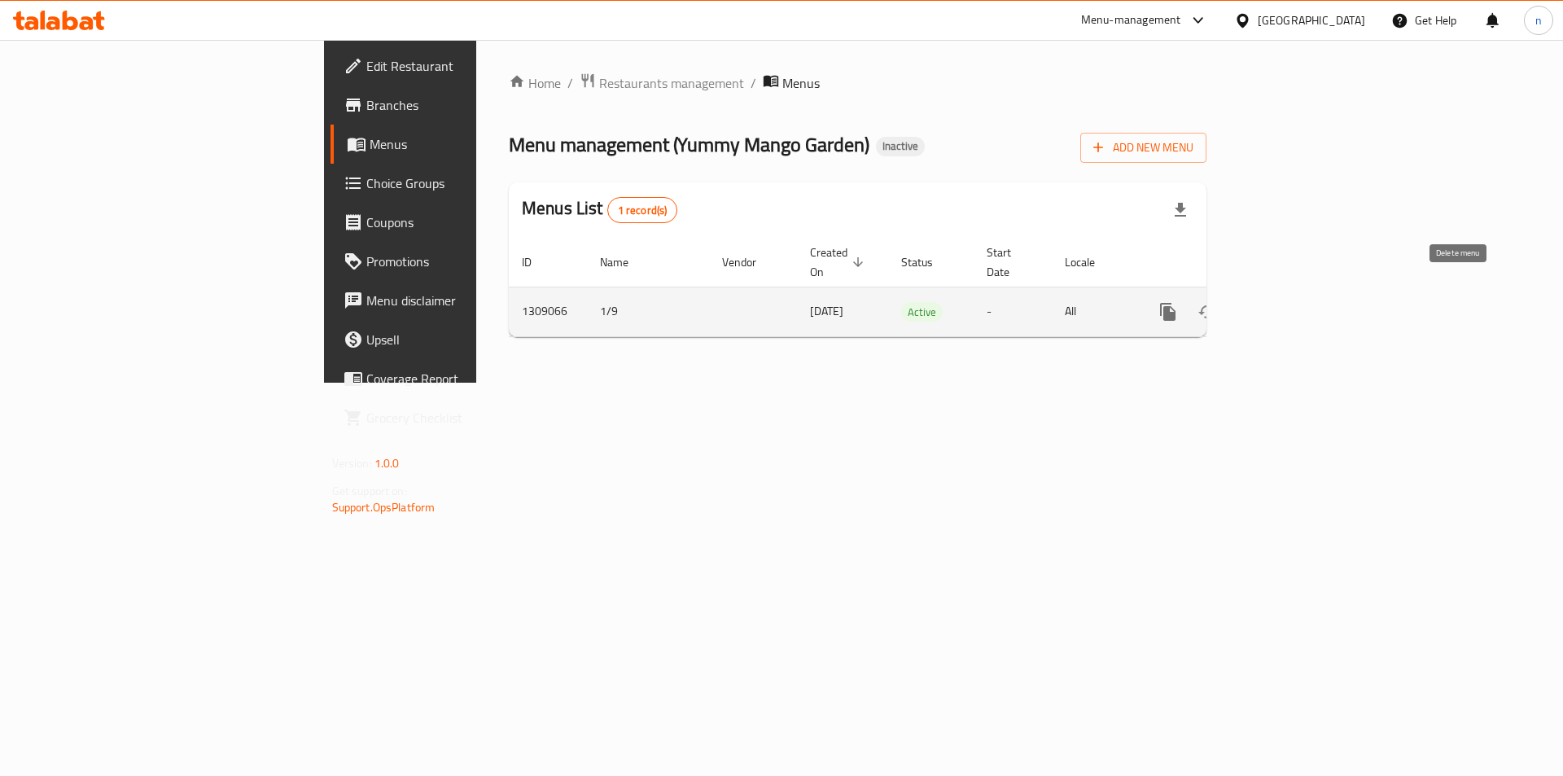
click at [1252, 304] on icon "enhanced table" at bounding box center [1245, 311] width 11 height 15
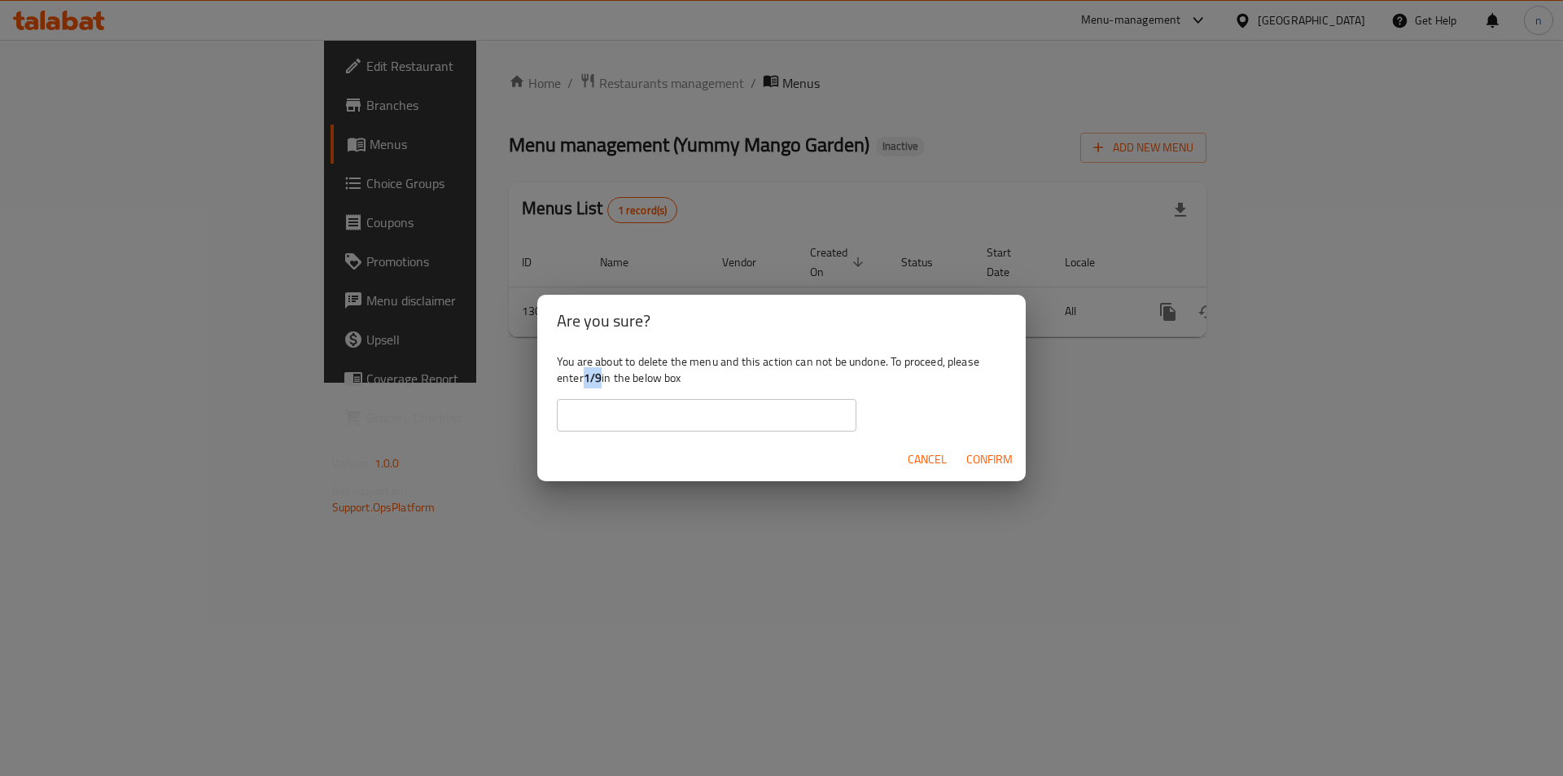
drag, startPoint x: 585, startPoint y: 381, endPoint x: 601, endPoint y: 378, distance: 15.8
click at [601, 378] on b "1/9" at bounding box center [593, 377] width 18 height 21
copy b "1/9"
click at [624, 419] on input "text" at bounding box center [707, 415] width 300 height 33
paste input "1/9"
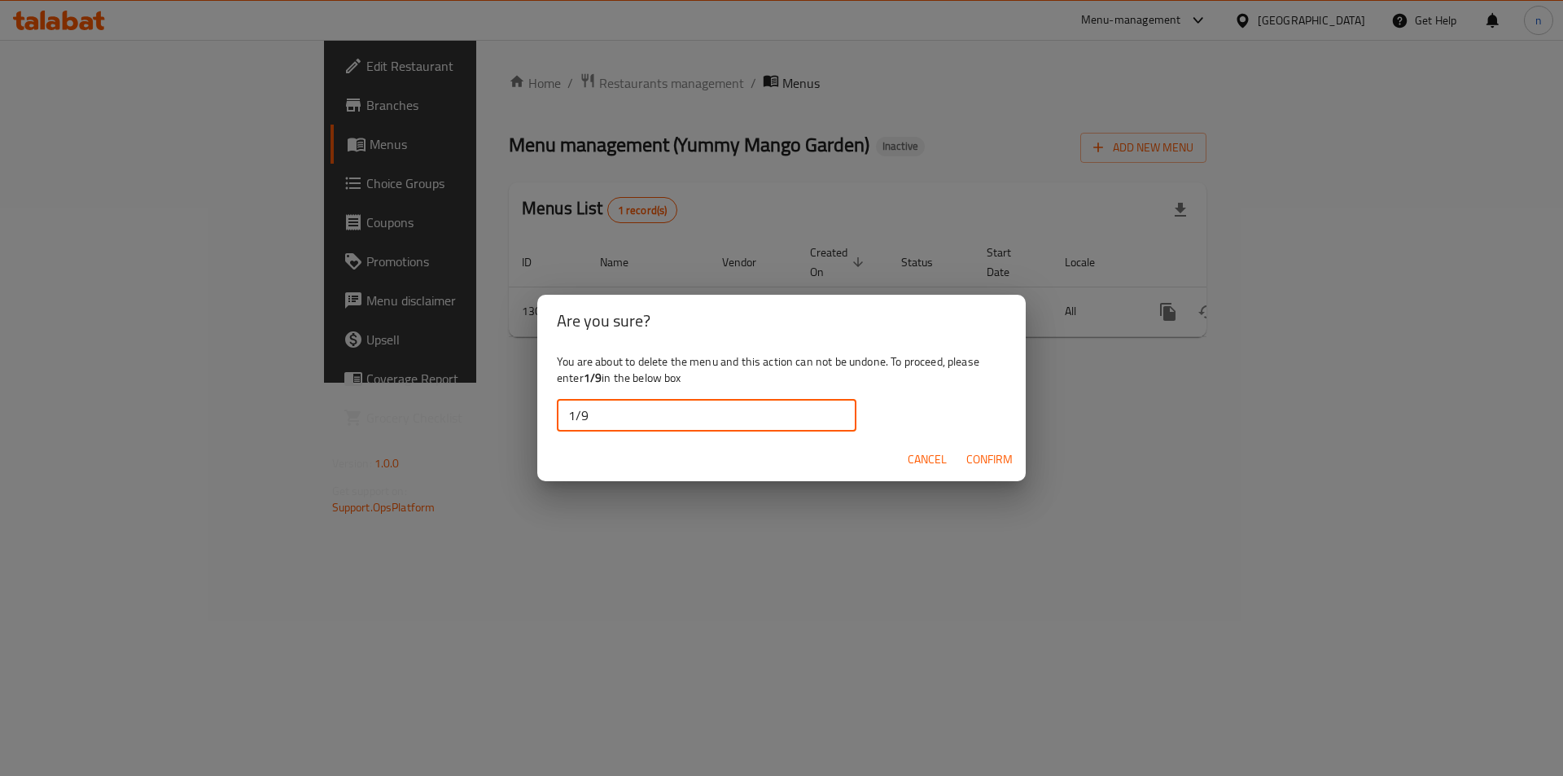
type input "1/9"
click at [1007, 466] on span "Confirm" at bounding box center [989, 459] width 46 height 20
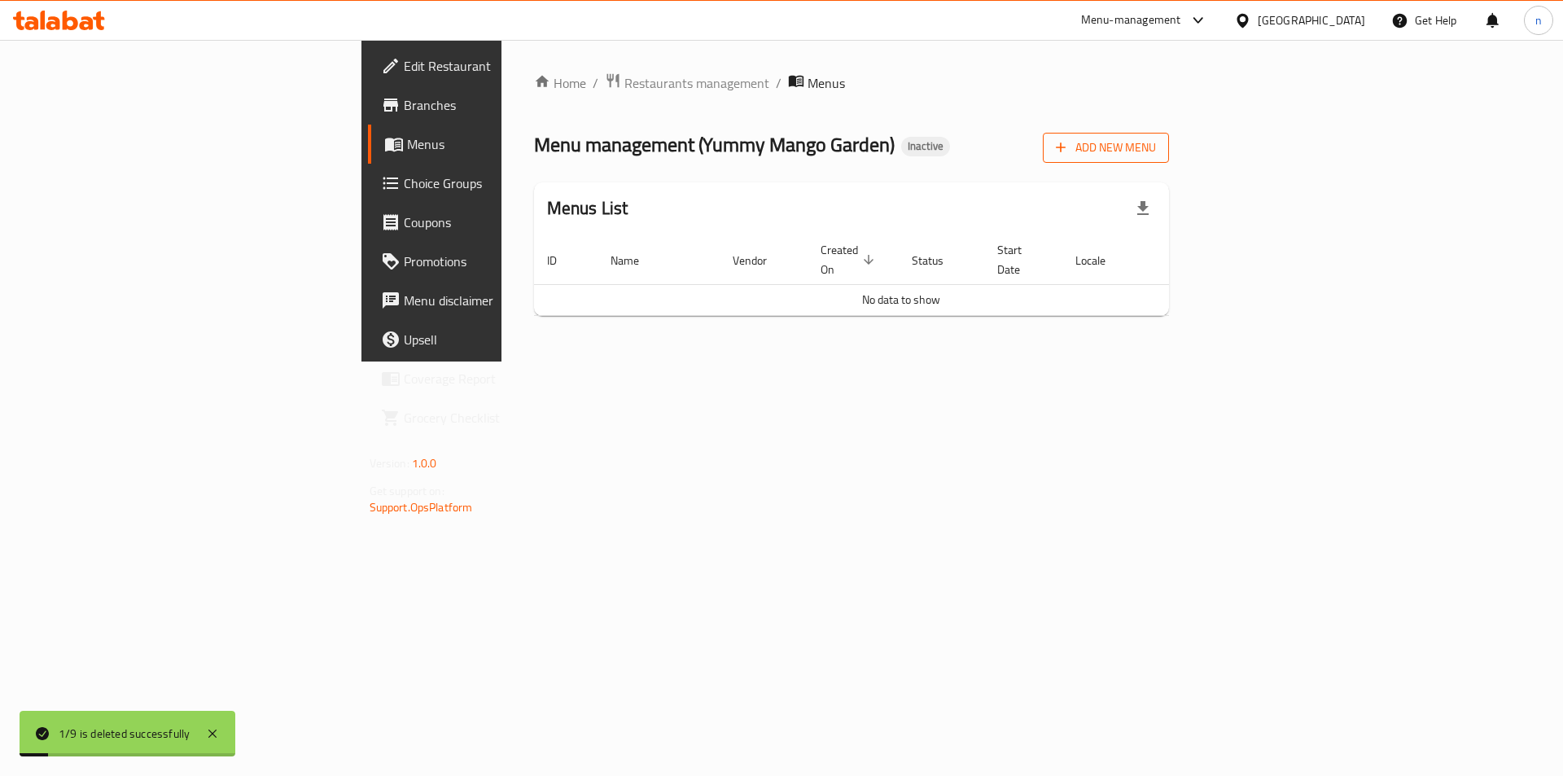
click at [1156, 153] on span "Add New Menu" at bounding box center [1106, 148] width 100 height 20
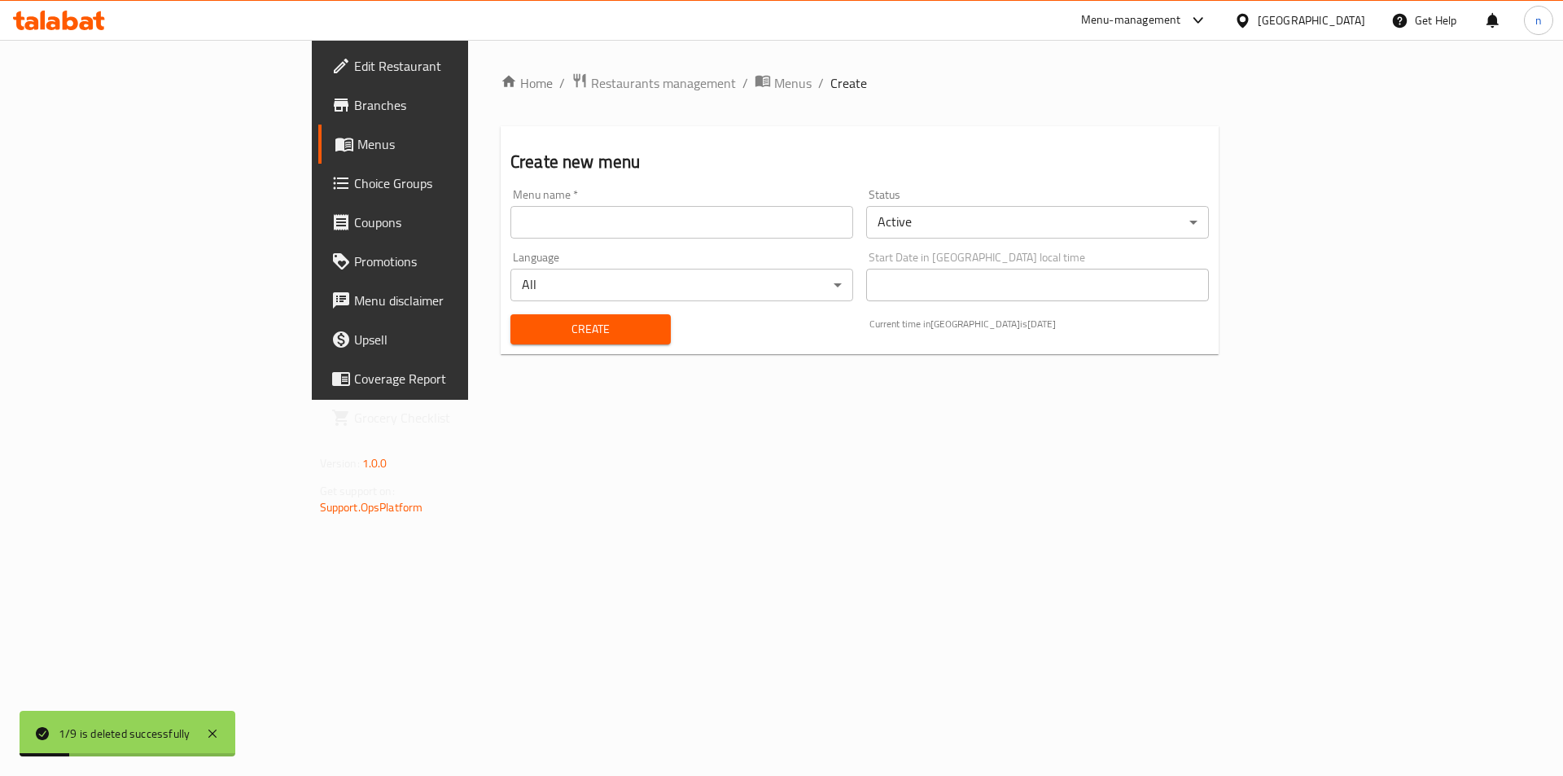
click at [592, 209] on input "text" at bounding box center [681, 222] width 343 height 33
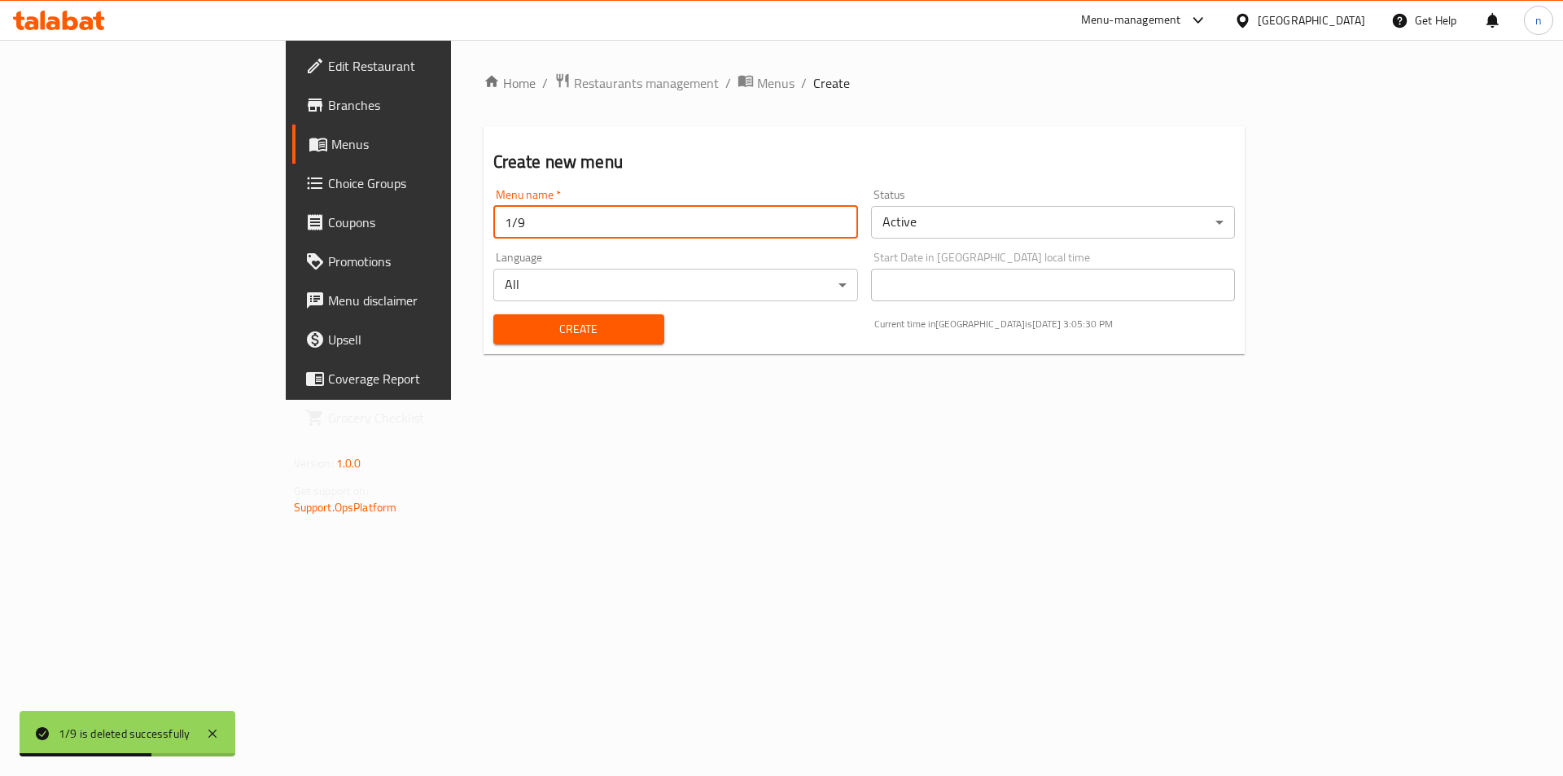
type input "1/9"
click at [493, 314] on button "Create" at bounding box center [578, 329] width 171 height 30
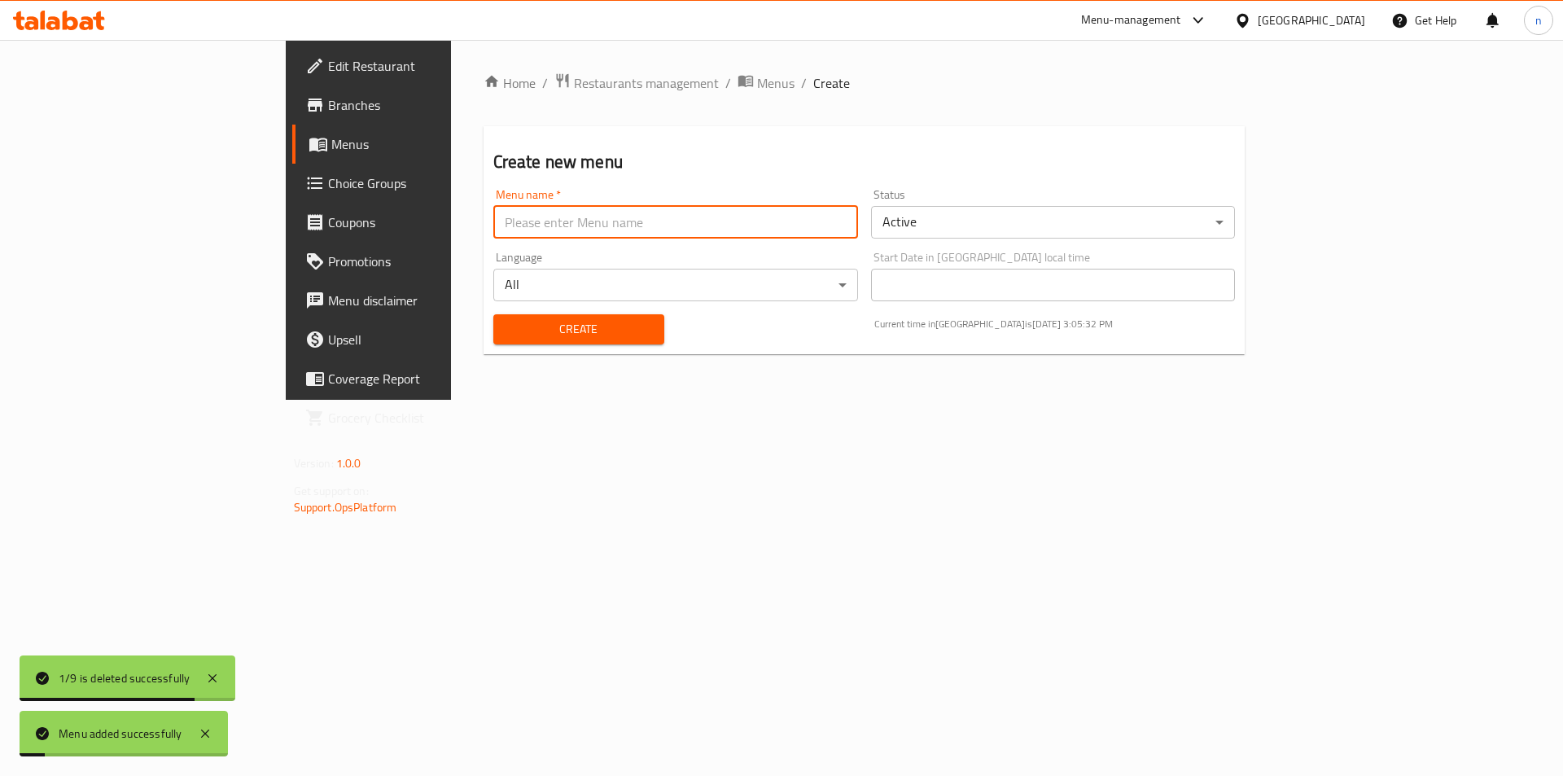
click at [331, 151] on span "Menus" at bounding box center [432, 144] width 203 height 20
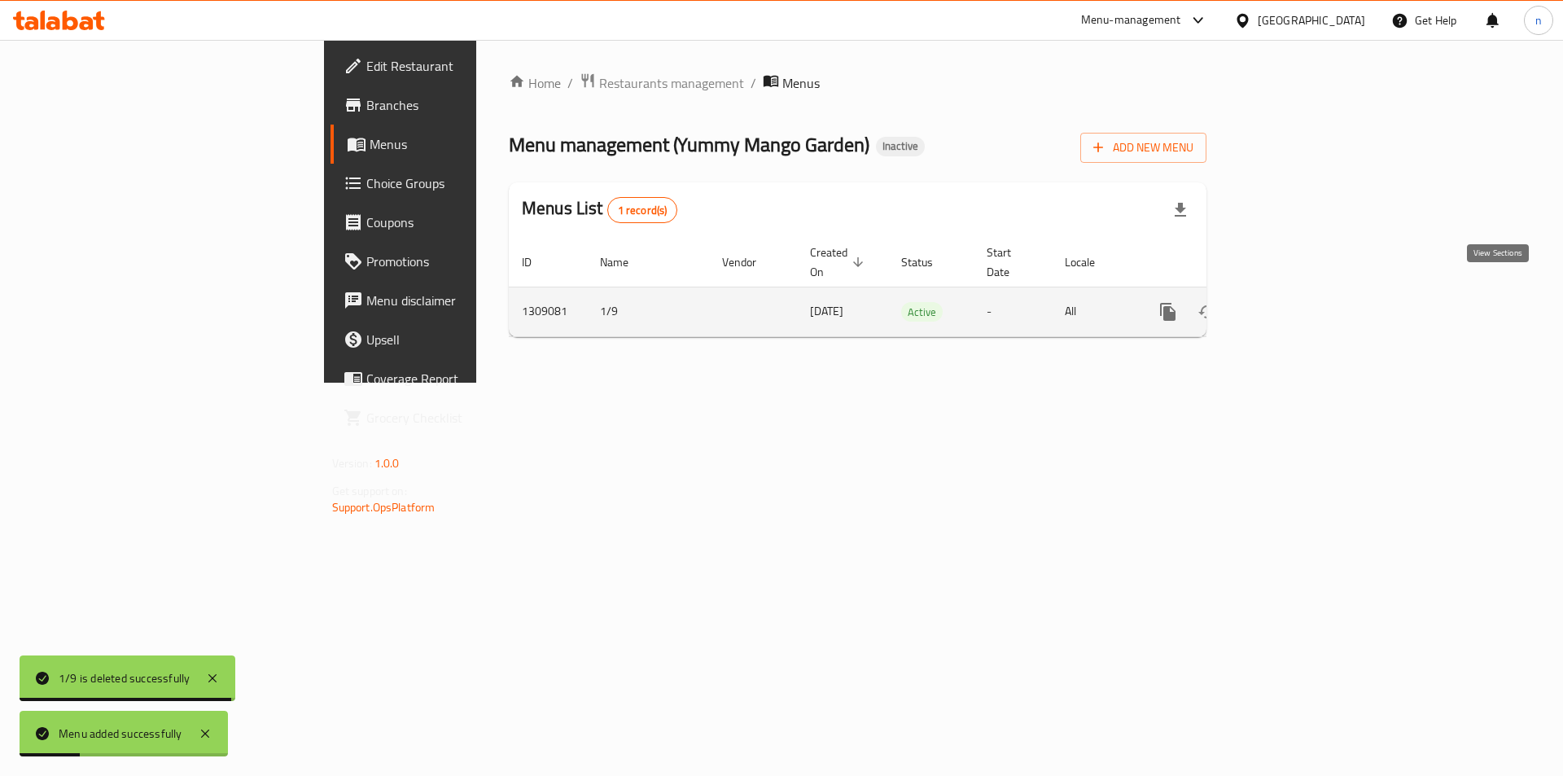
click at [1305, 305] on link "enhanced table" at bounding box center [1285, 311] width 39 height 39
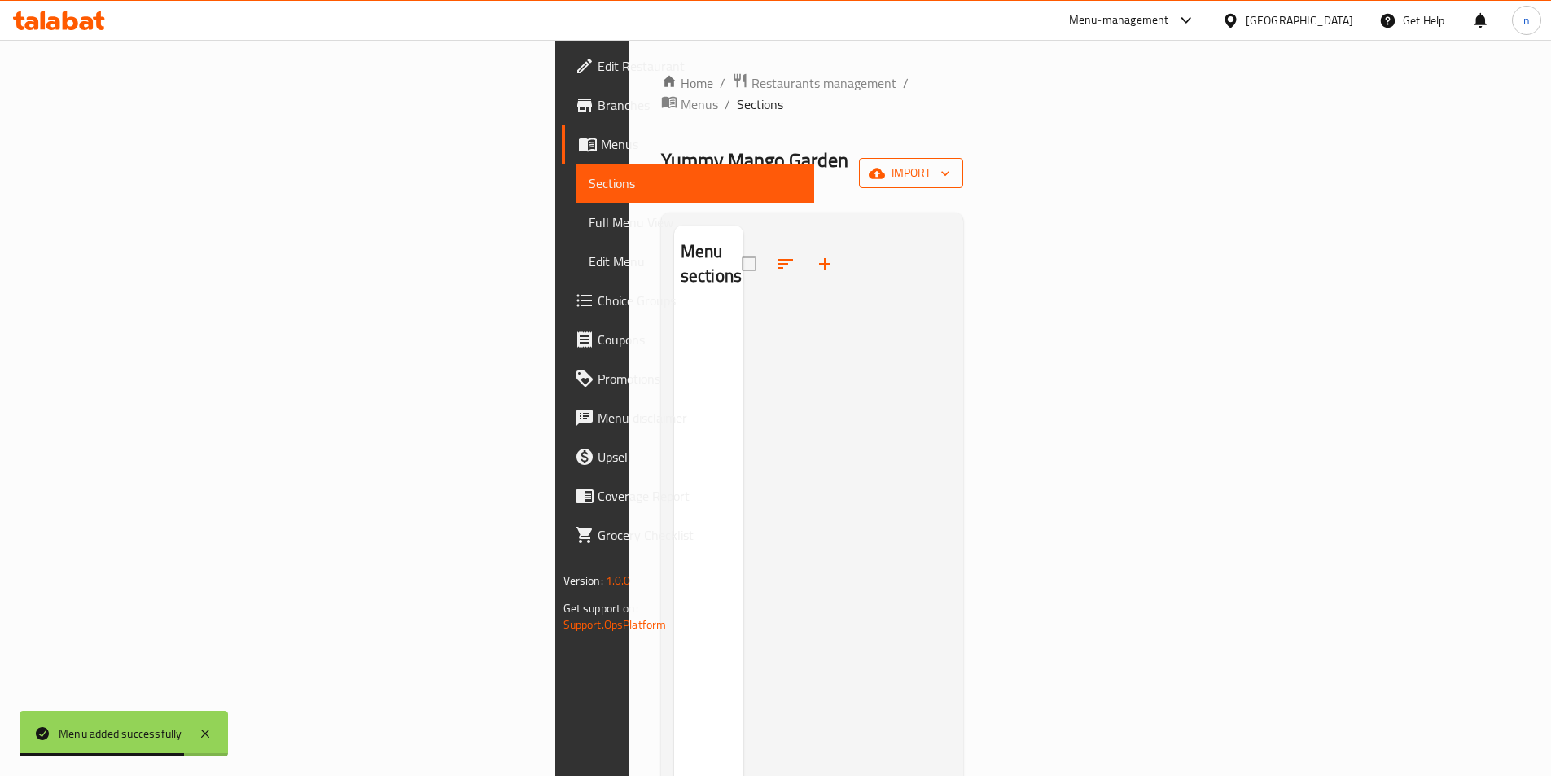
click at [963, 158] on button "import" at bounding box center [911, 173] width 104 height 30
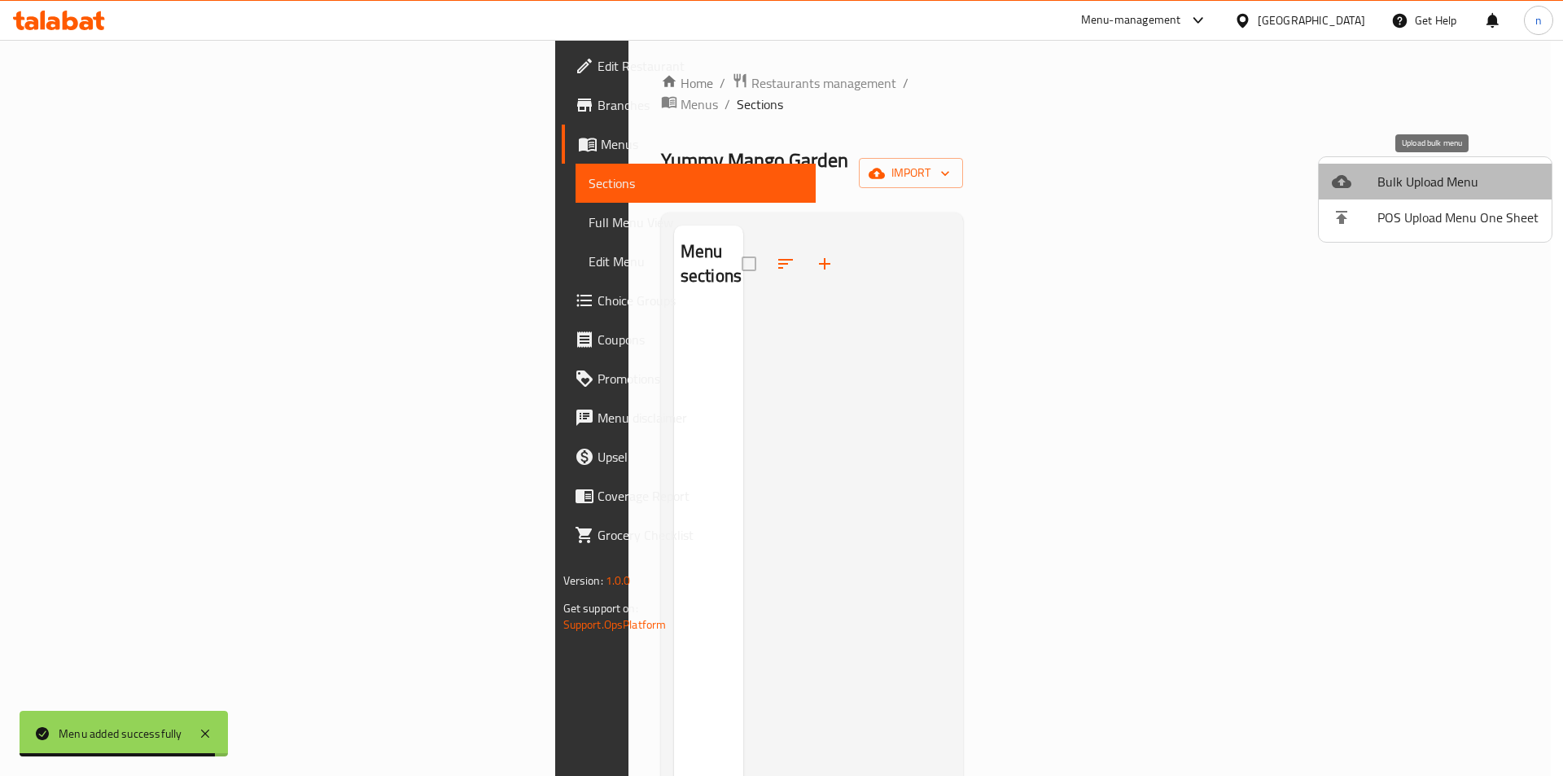
click at [1450, 183] on span "Bulk Upload Menu" at bounding box center [1457, 182] width 161 height 20
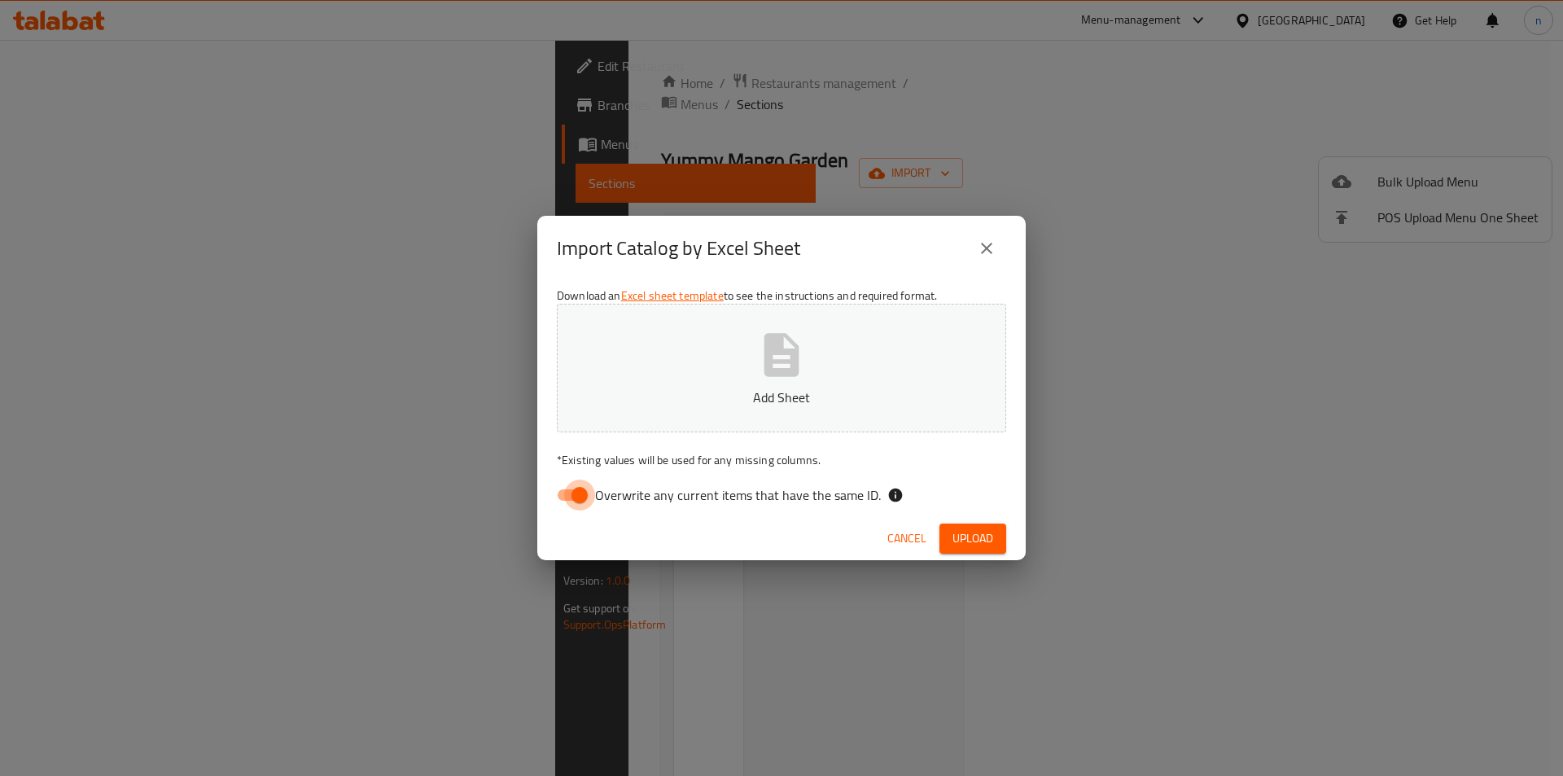
click at [568, 498] on input "Overwrite any current items that have the same ID." at bounding box center [579, 494] width 93 height 31
checkbox input "false"
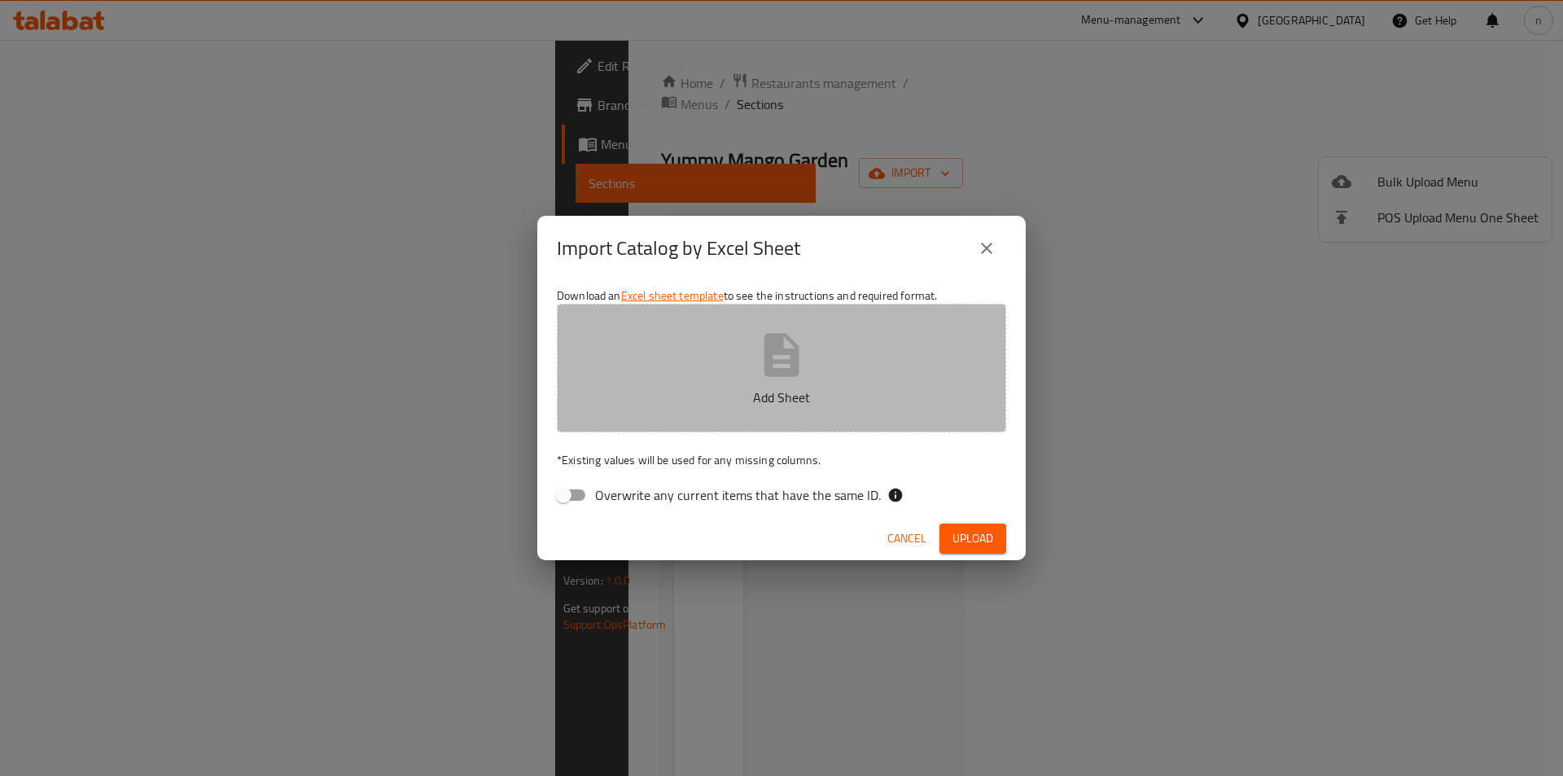
click at [794, 373] on icon "button" at bounding box center [781, 354] width 35 height 43
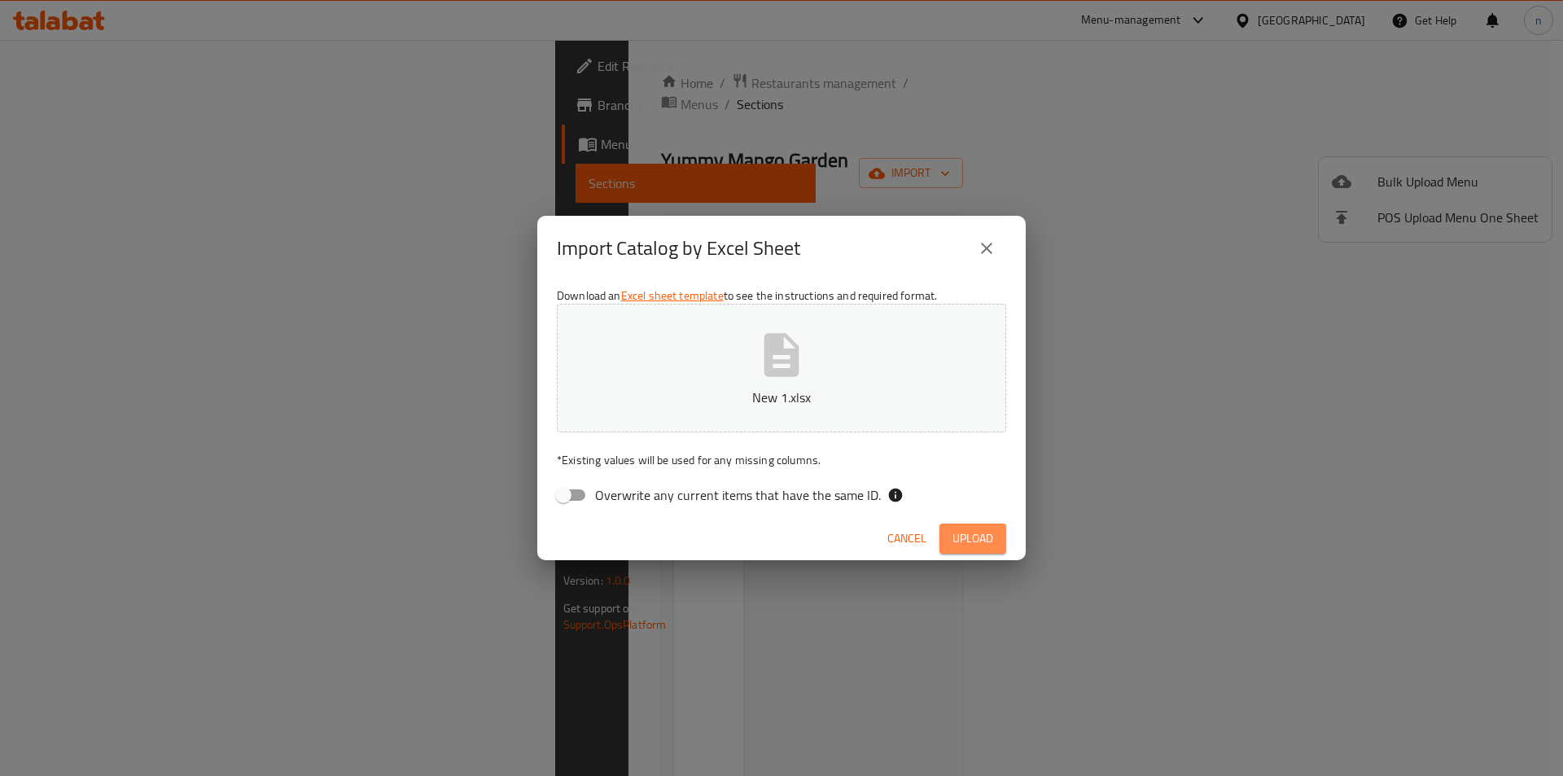
click at [984, 528] on span "Upload" at bounding box center [972, 538] width 41 height 20
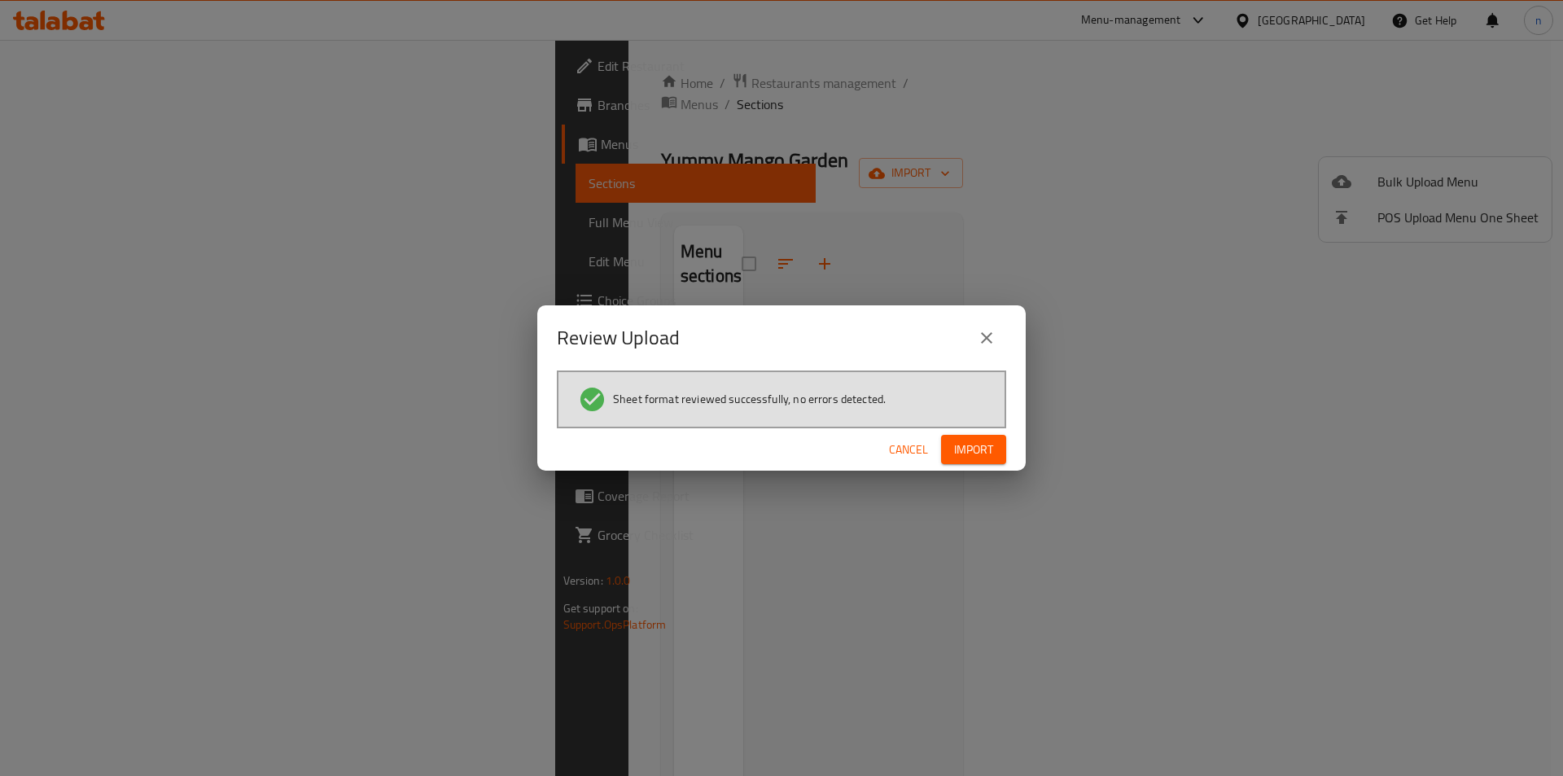
click at [982, 450] on span "Import" at bounding box center [973, 450] width 39 height 20
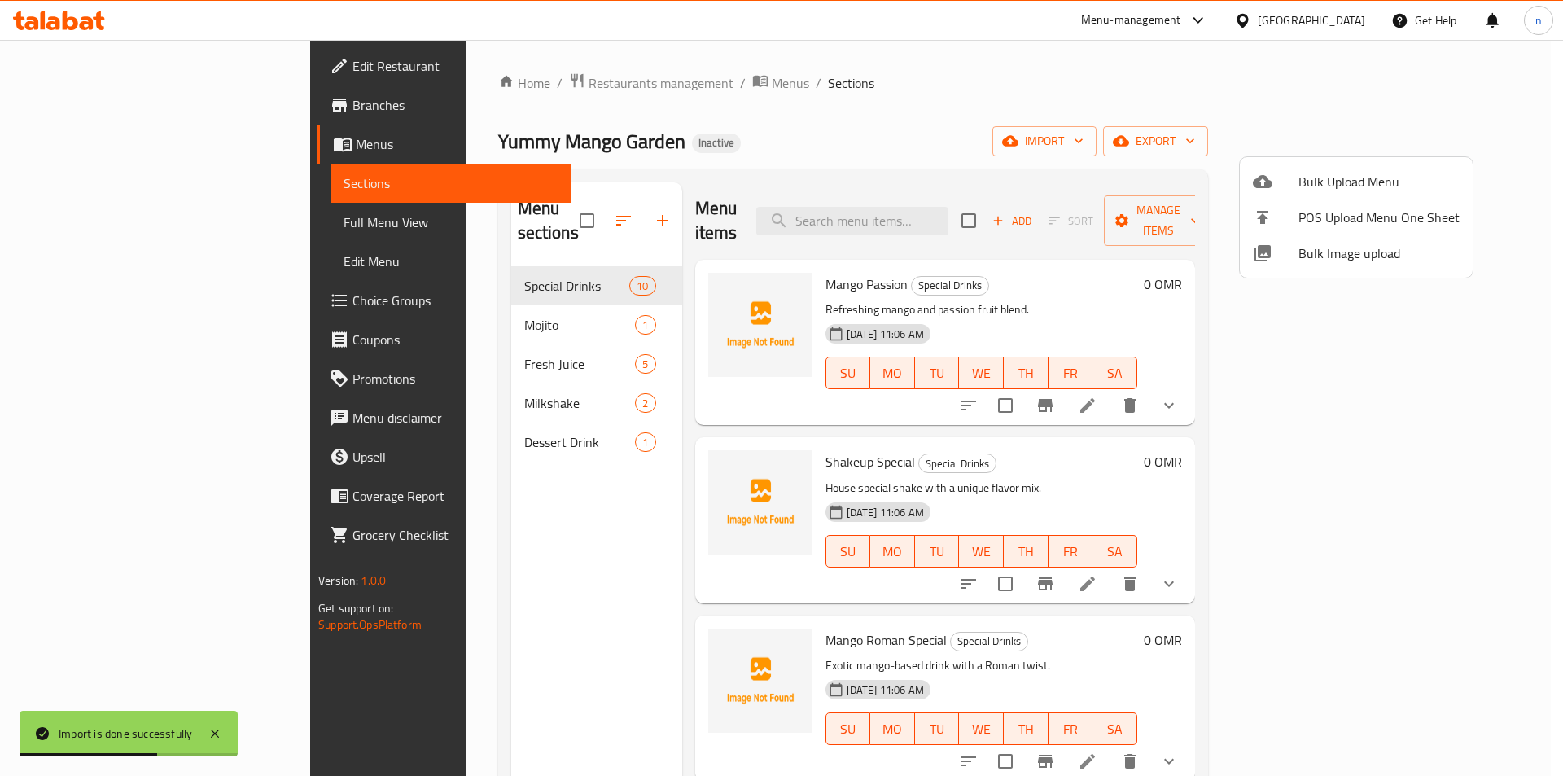
click at [94, 213] on div at bounding box center [781, 388] width 1563 height 776
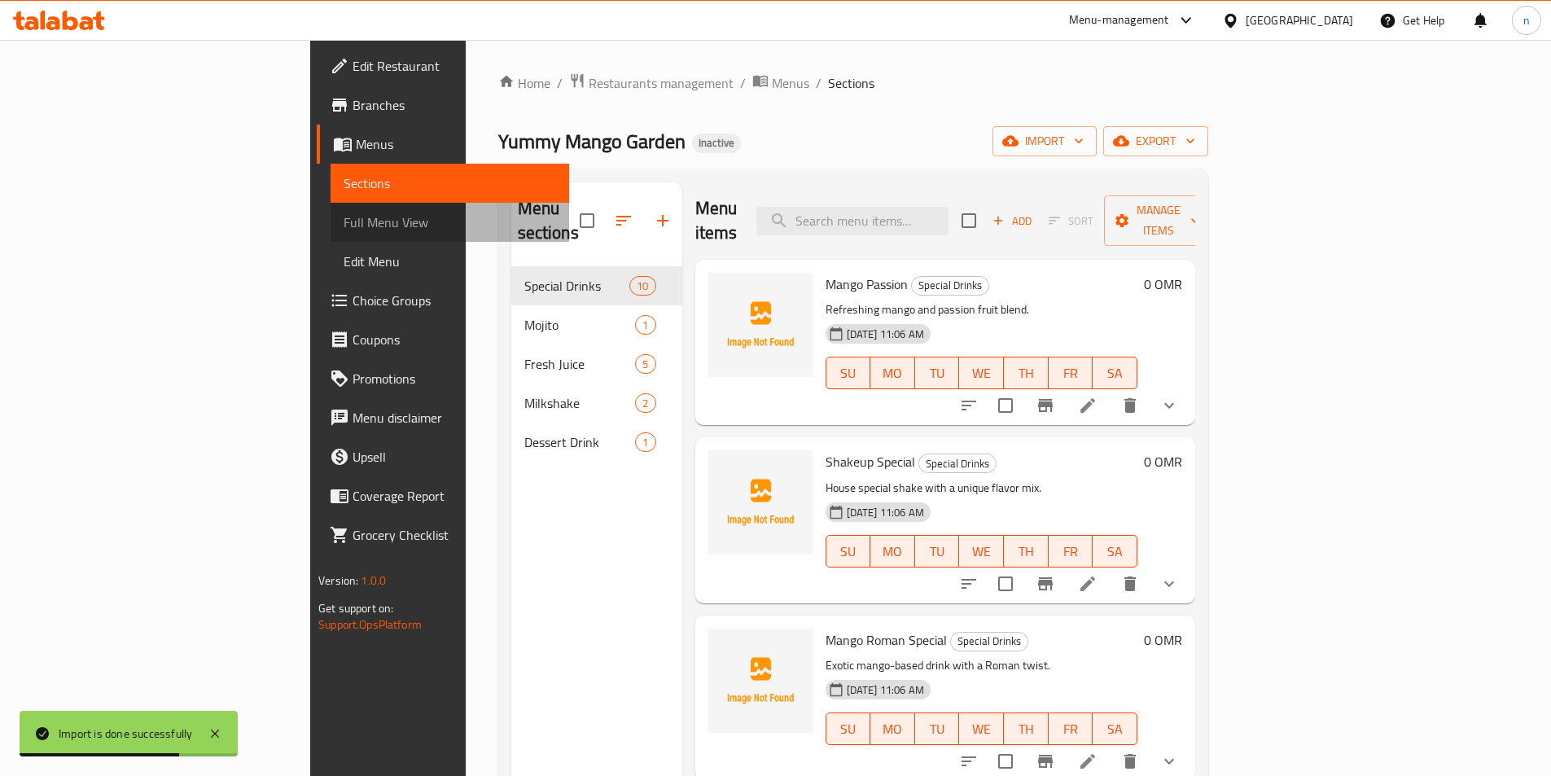
click at [343, 225] on span "Full Menu View" at bounding box center [449, 222] width 212 height 20
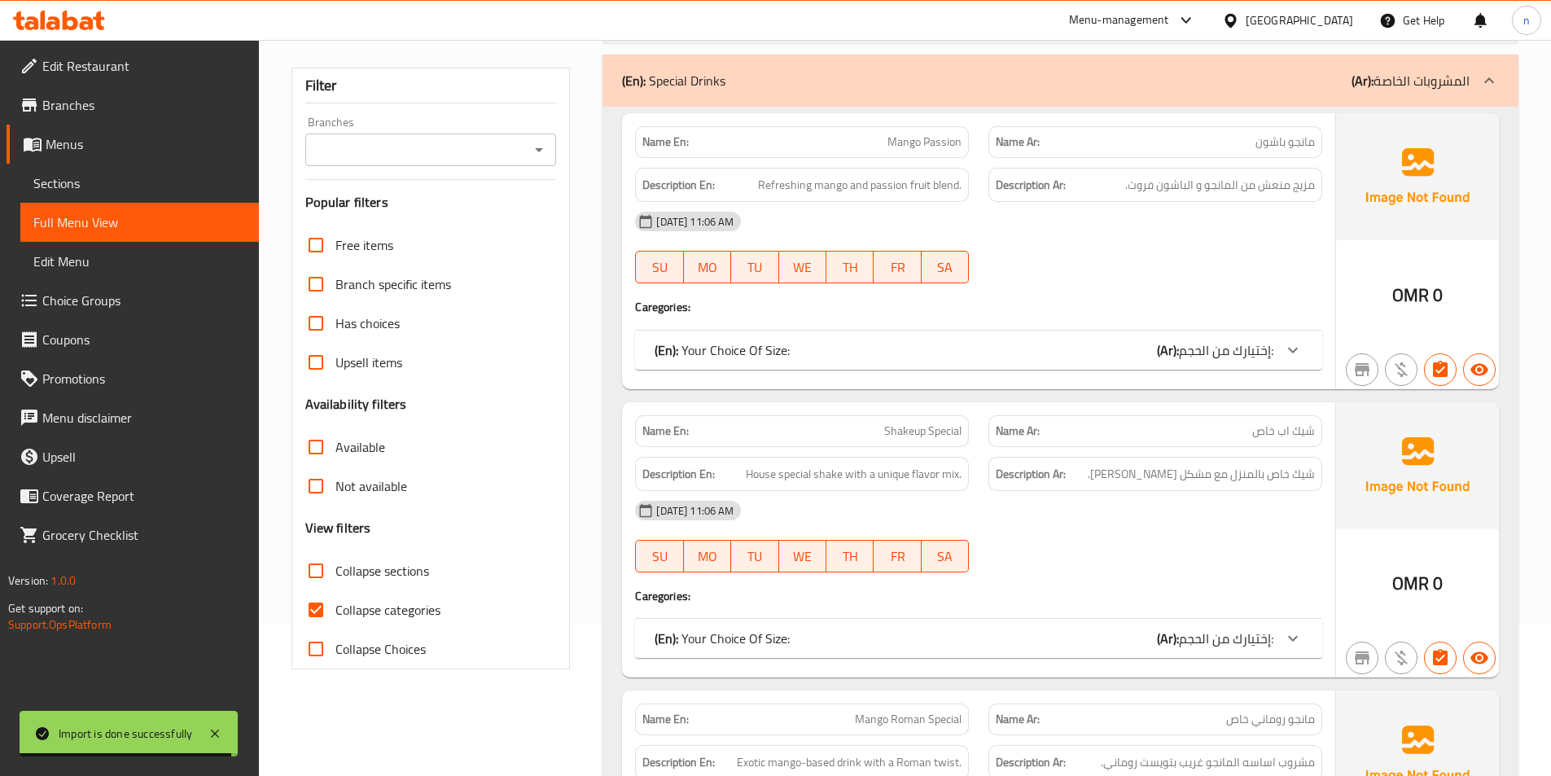
scroll to position [326, 0]
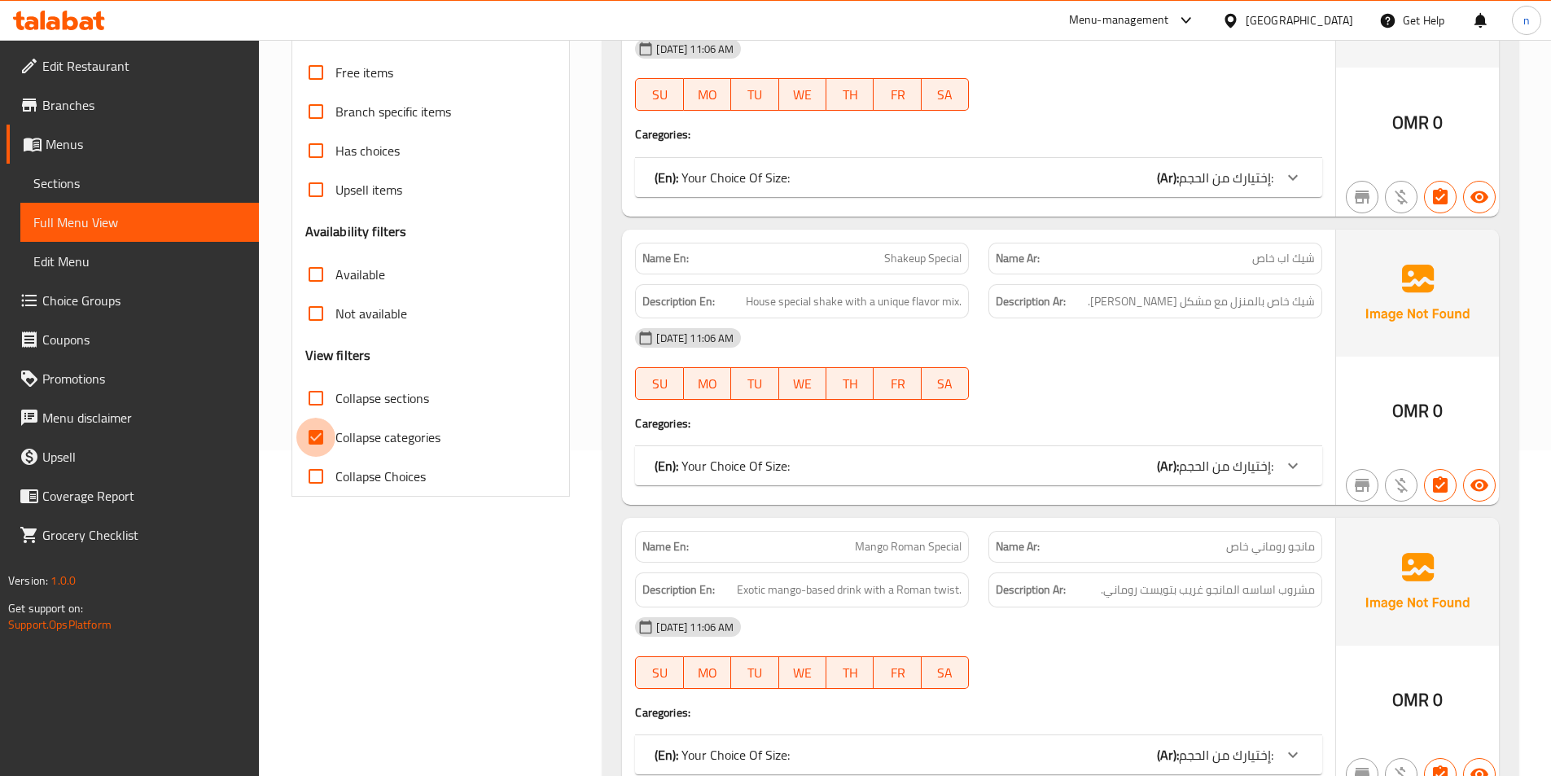
click at [319, 431] on input "Collapse categories" at bounding box center [315, 437] width 39 height 39
checkbox input "false"
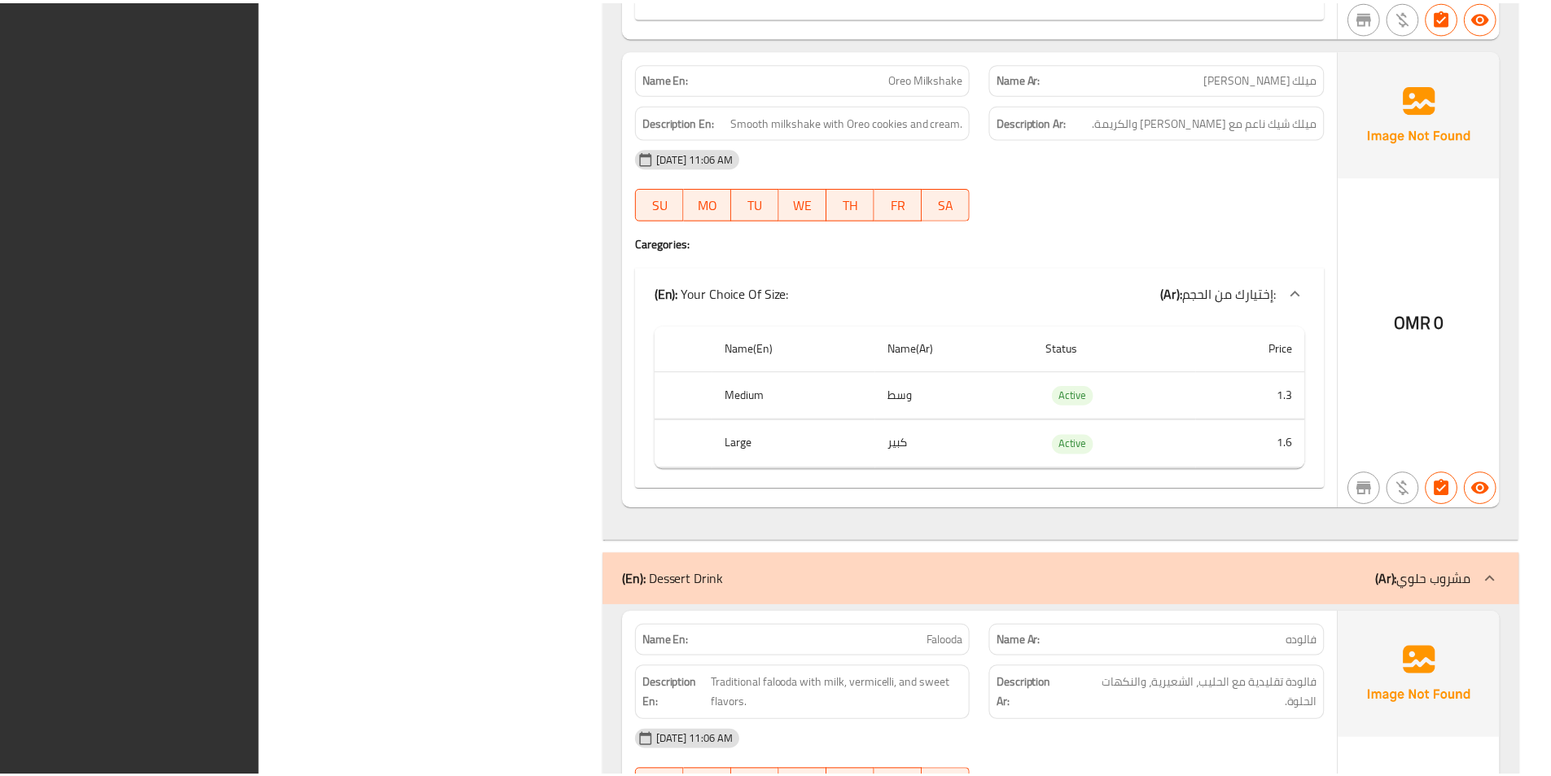
scroll to position [8928, 0]
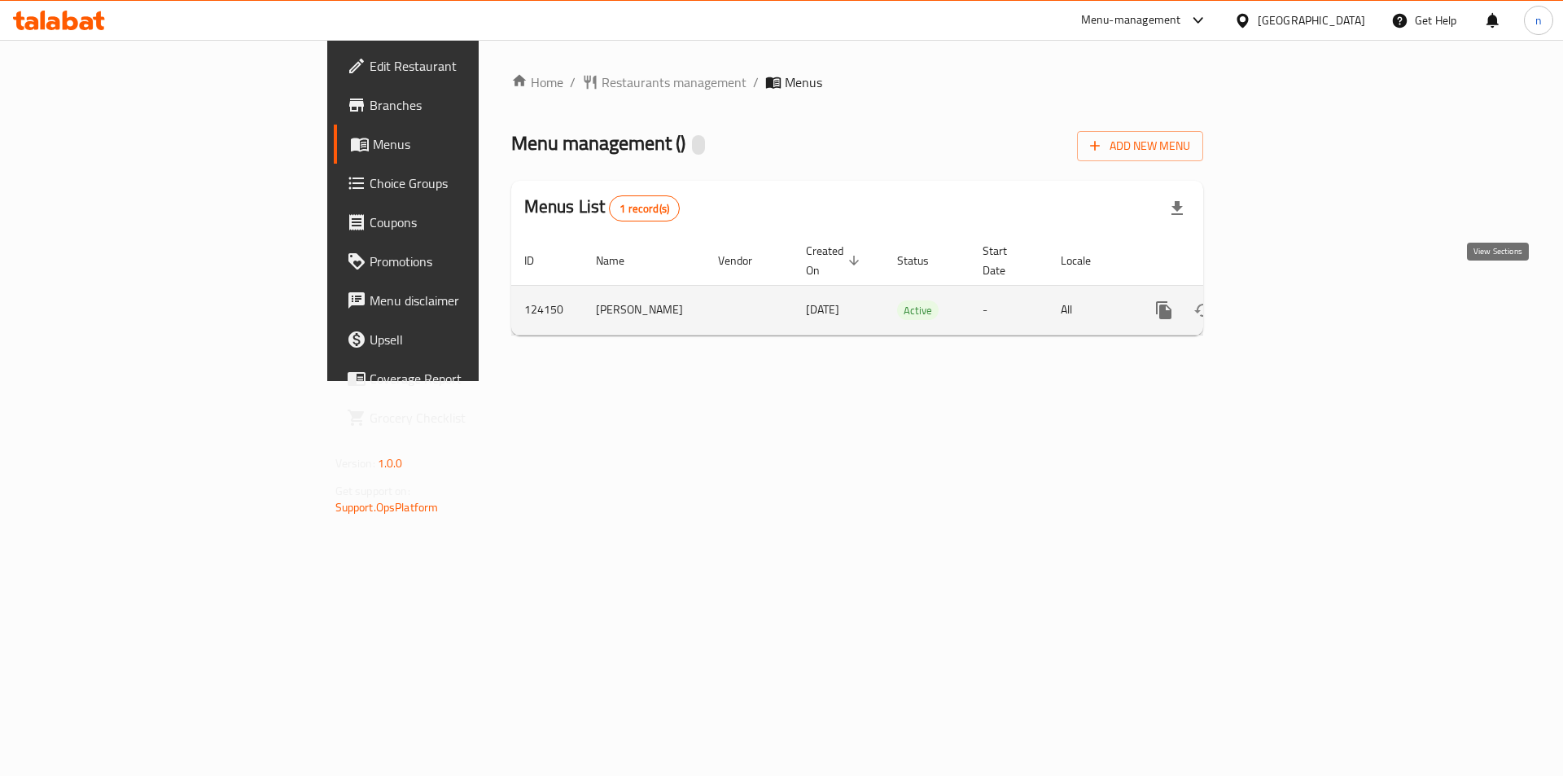
click at [1289, 303] on icon "enhanced table" at bounding box center [1281, 310] width 15 height 15
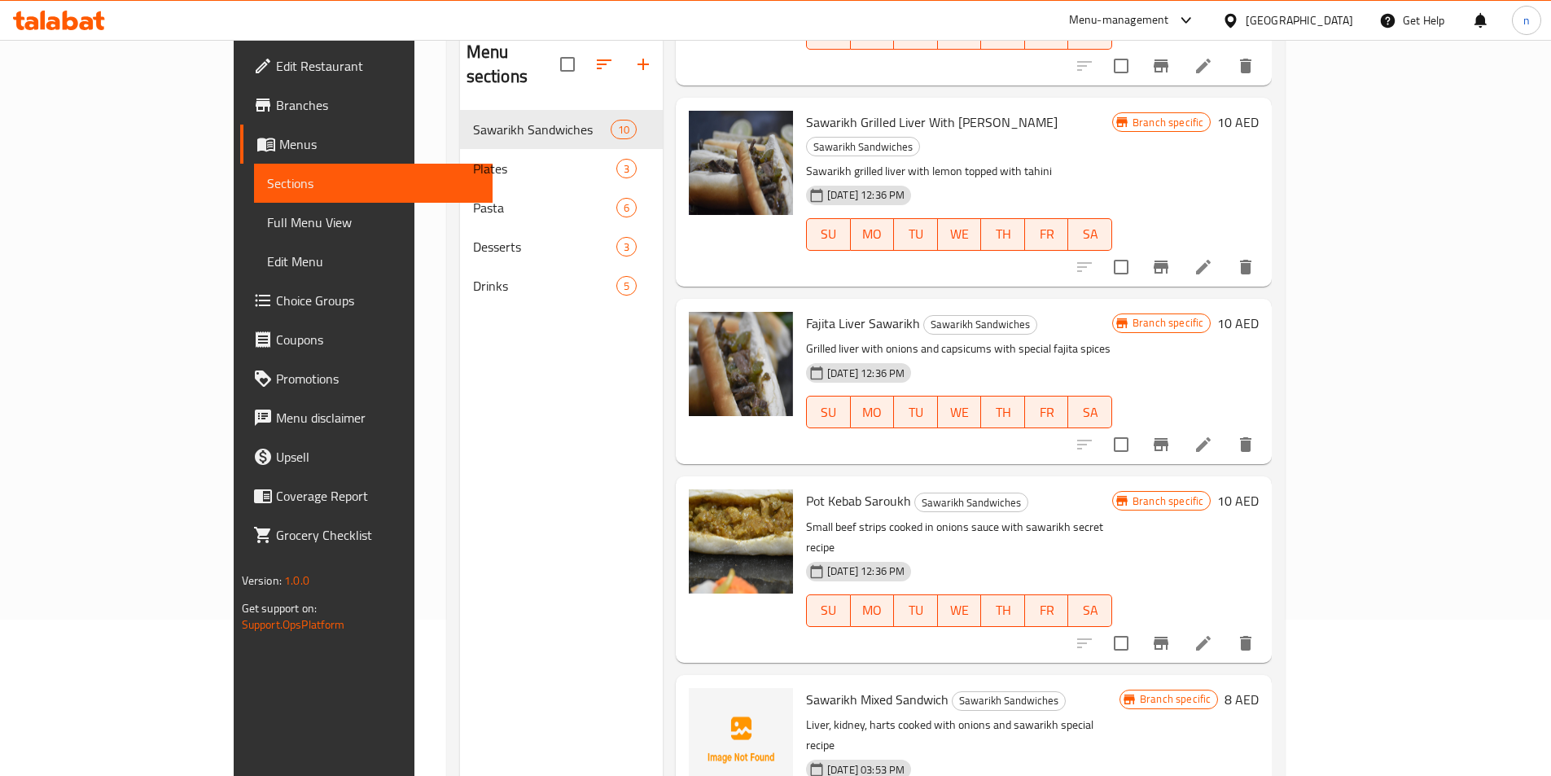
scroll to position [228, 0]
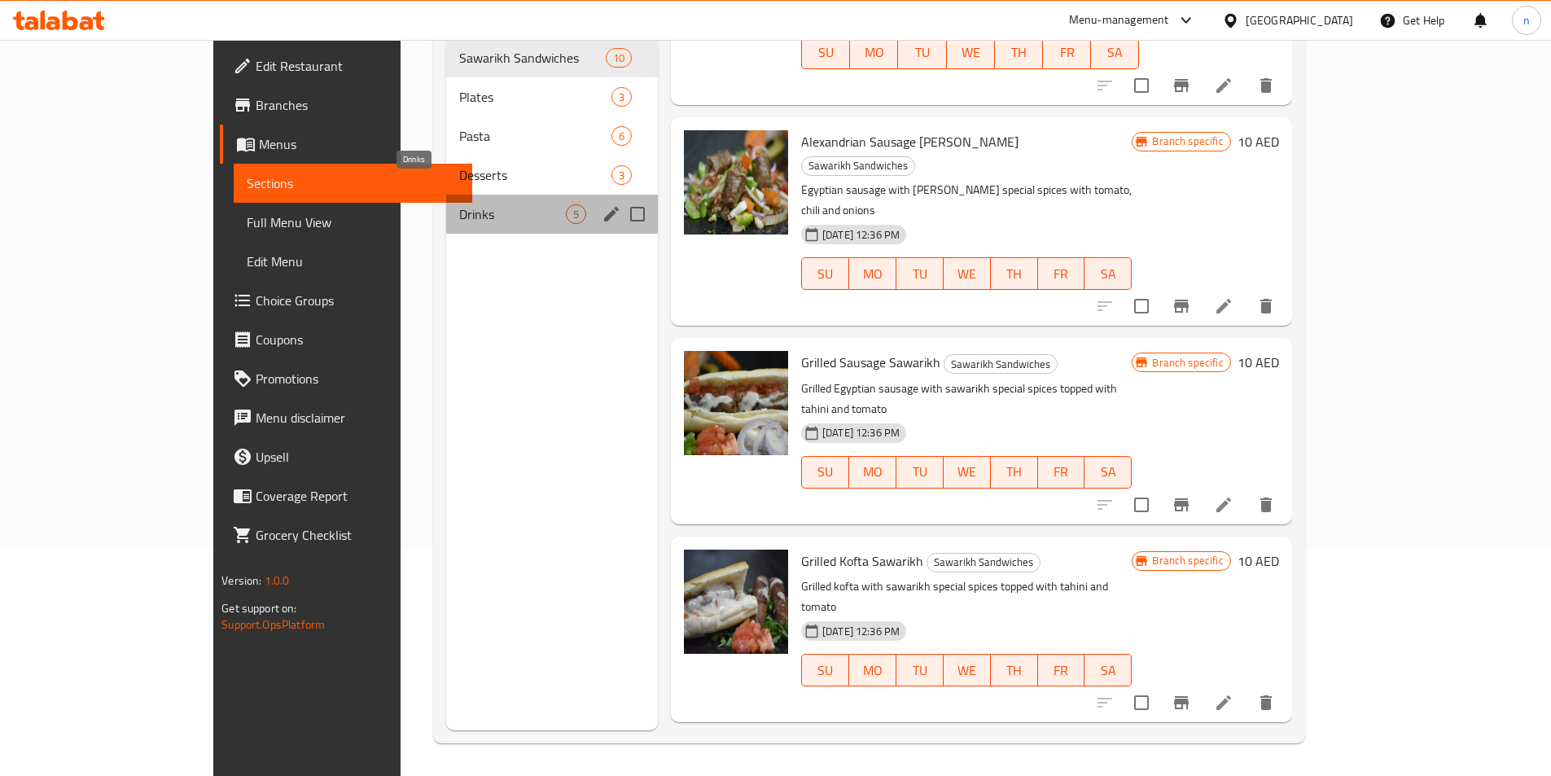
click at [459, 204] on span "Drinks" at bounding box center [512, 214] width 106 height 20
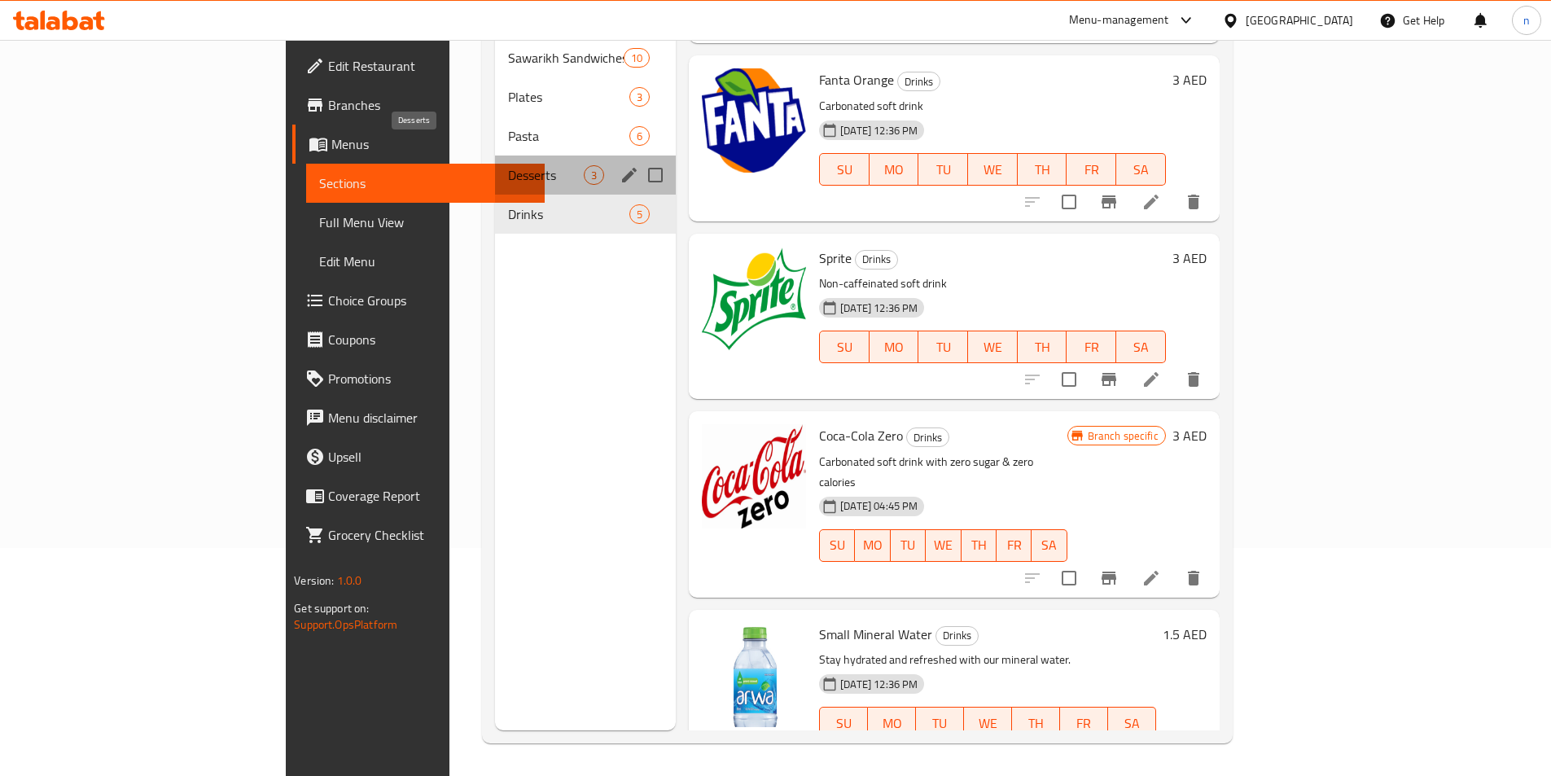
click at [508, 165] on span "Desserts" at bounding box center [546, 175] width 76 height 20
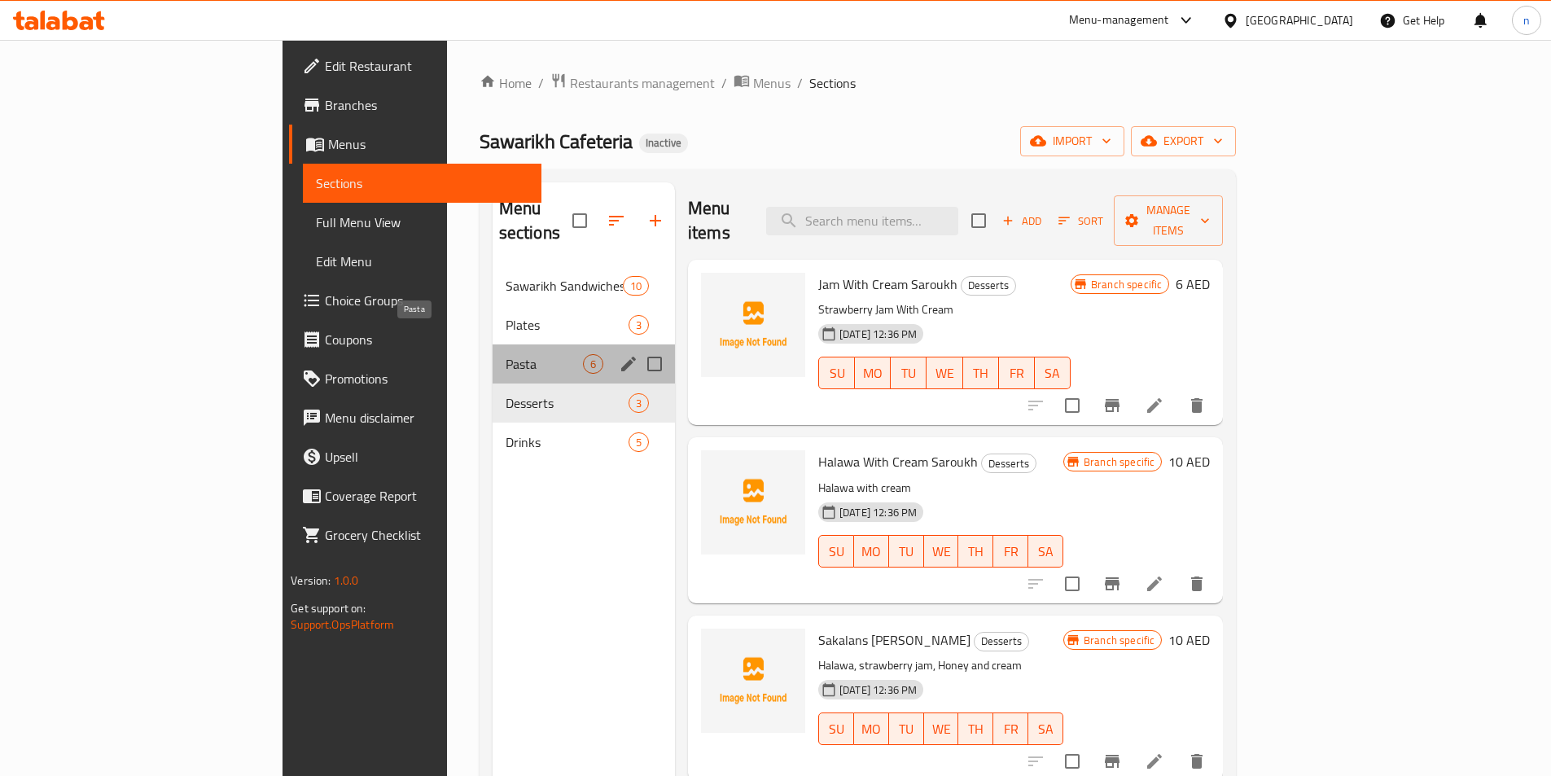
click at [505, 354] on span "Pasta" at bounding box center [543, 364] width 77 height 20
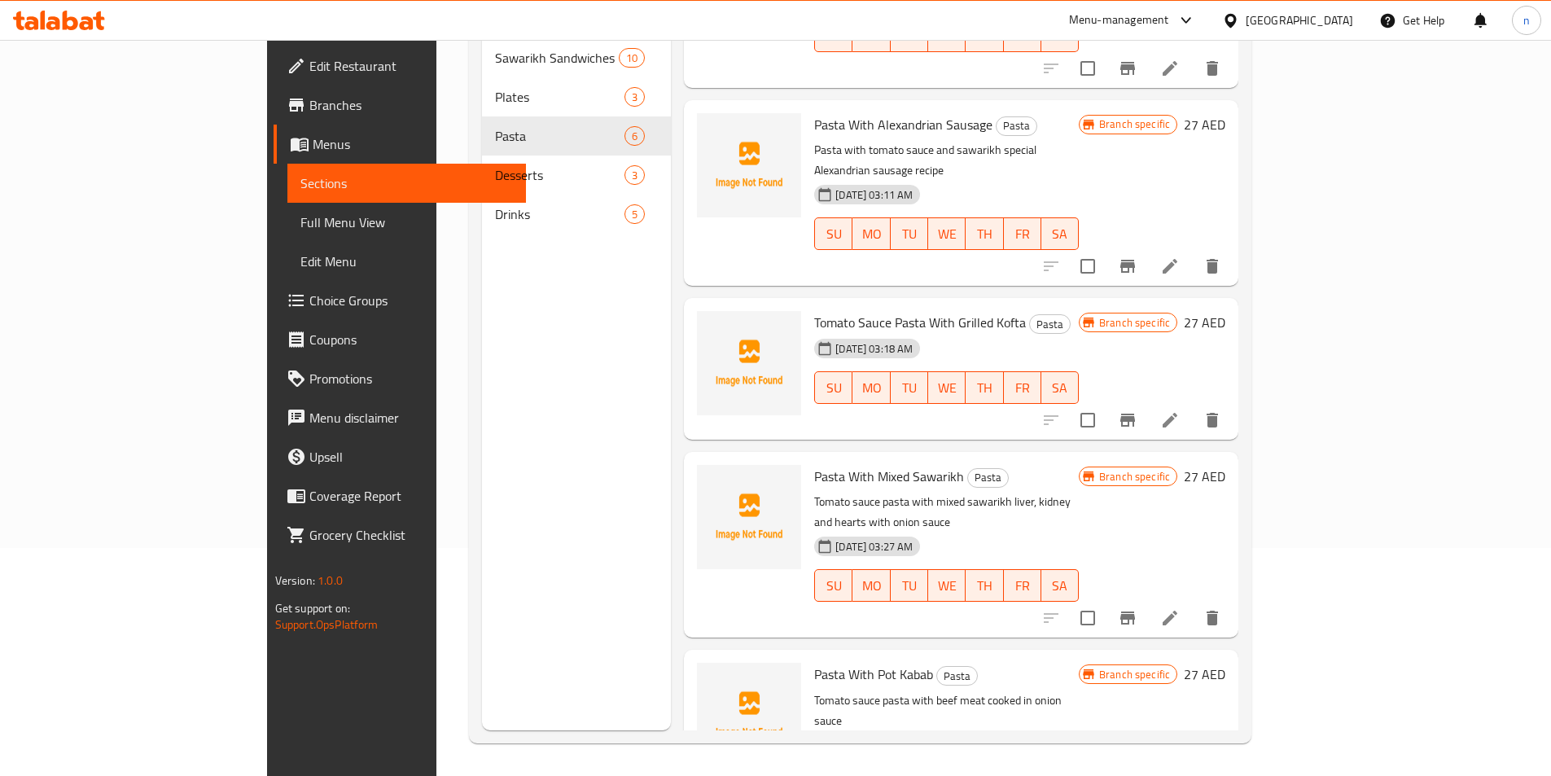
scroll to position [63, 0]
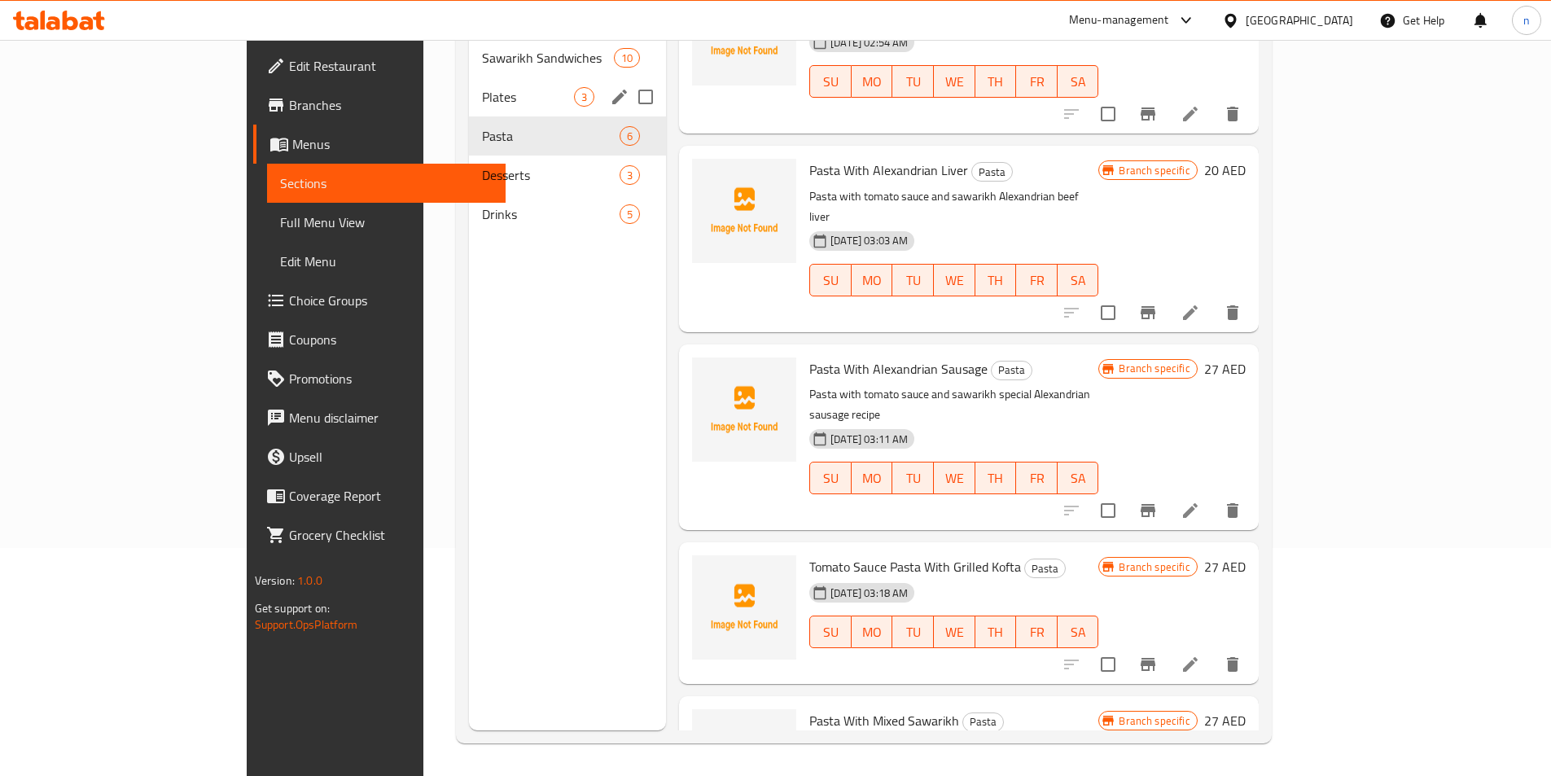
click at [482, 87] on span "Plates" at bounding box center [528, 97] width 92 height 20
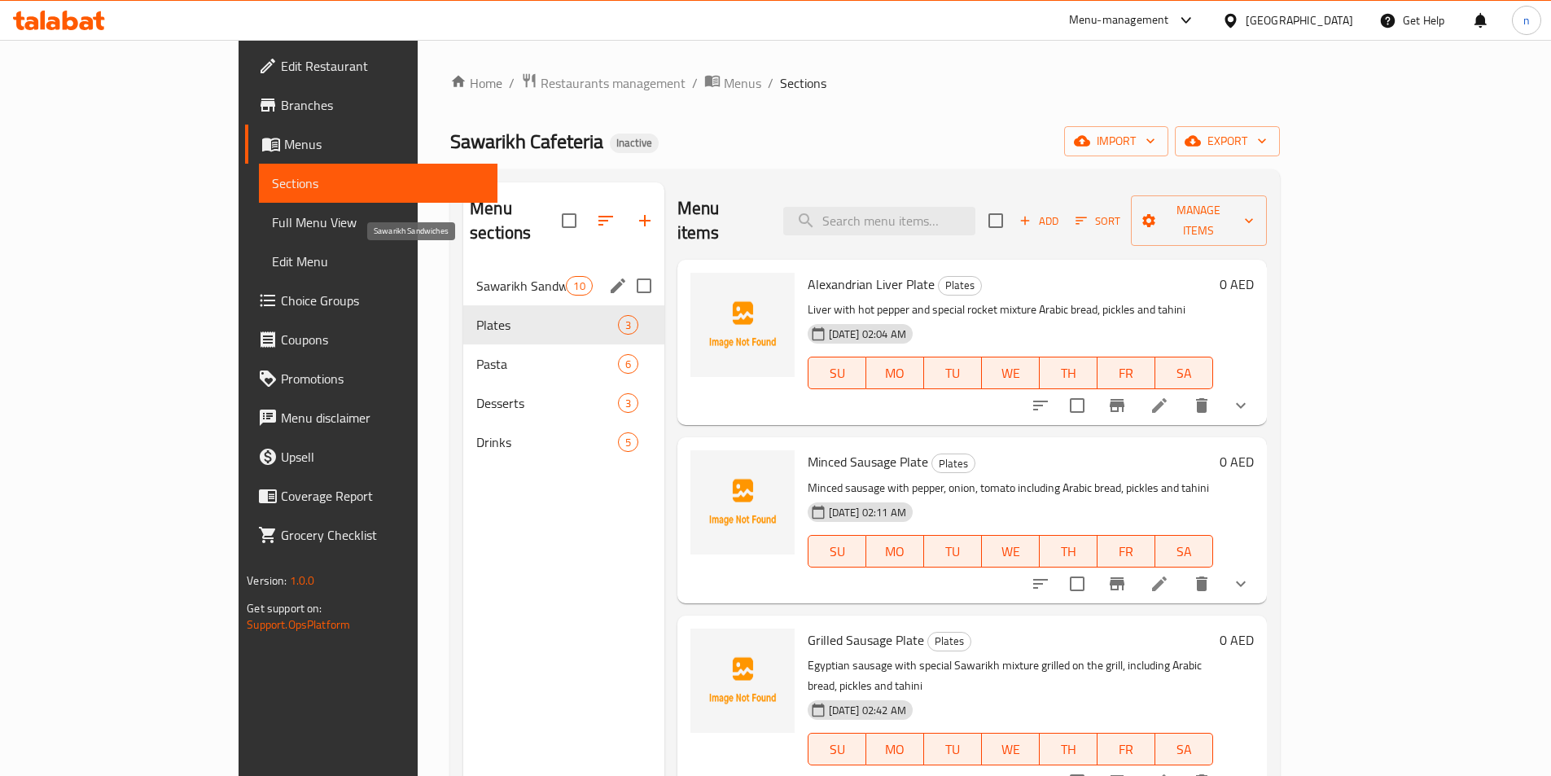
click at [476, 276] on span "Sawarikh Sandwiches" at bounding box center [521, 286] width 90 height 20
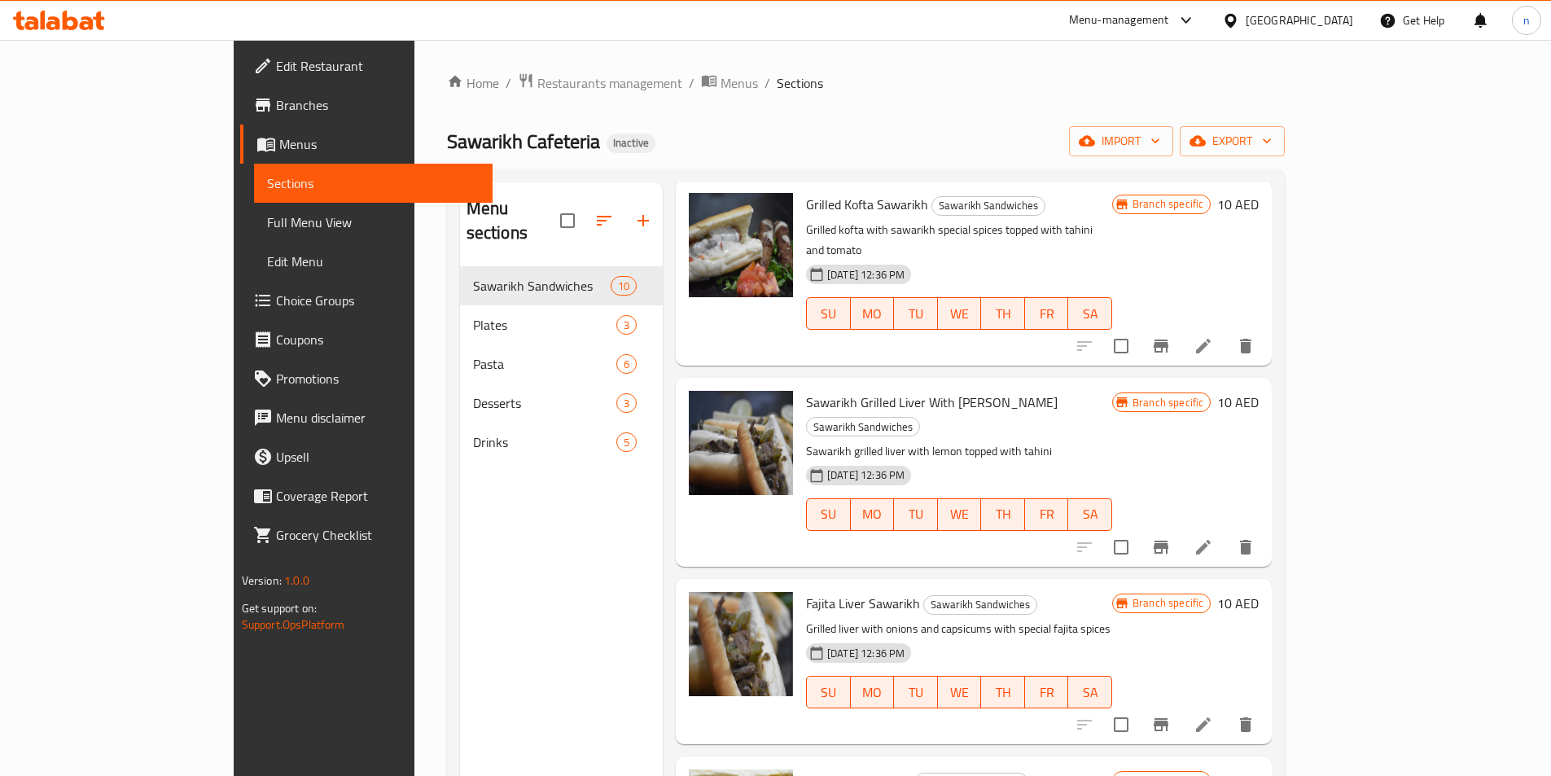
scroll to position [977, 0]
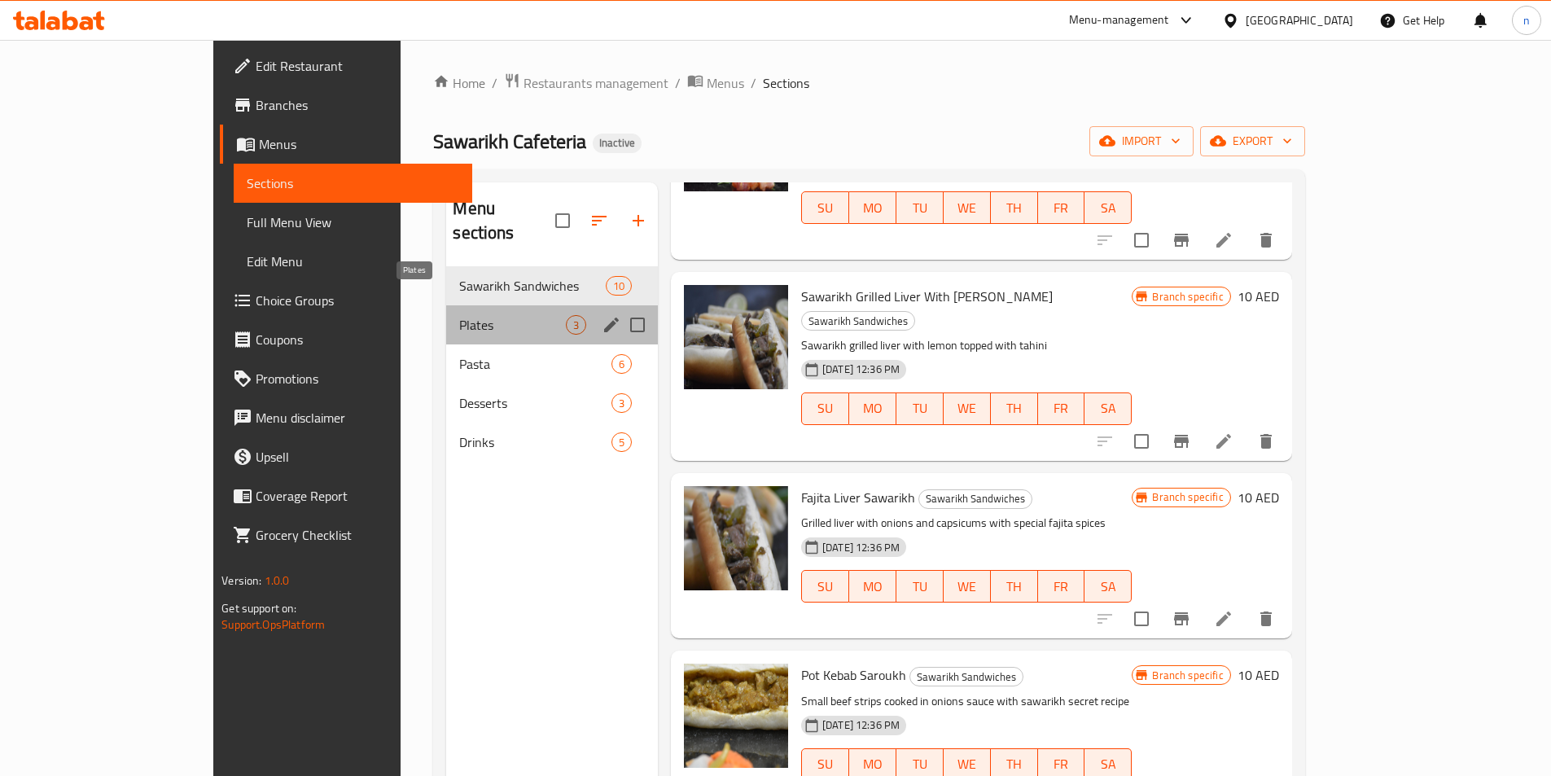
click at [459, 315] on span "Plates" at bounding box center [512, 325] width 106 height 20
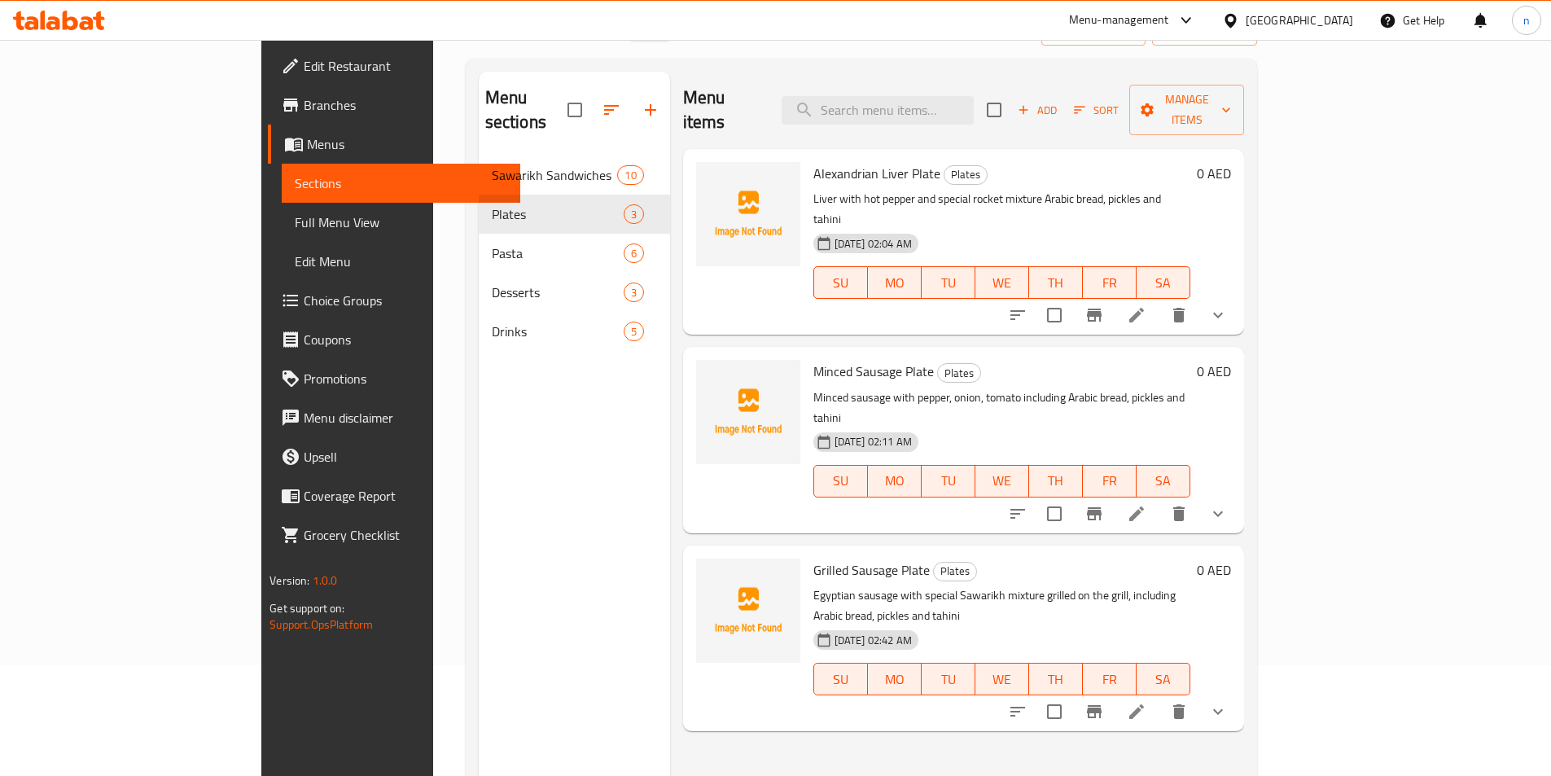
scroll to position [228, 0]
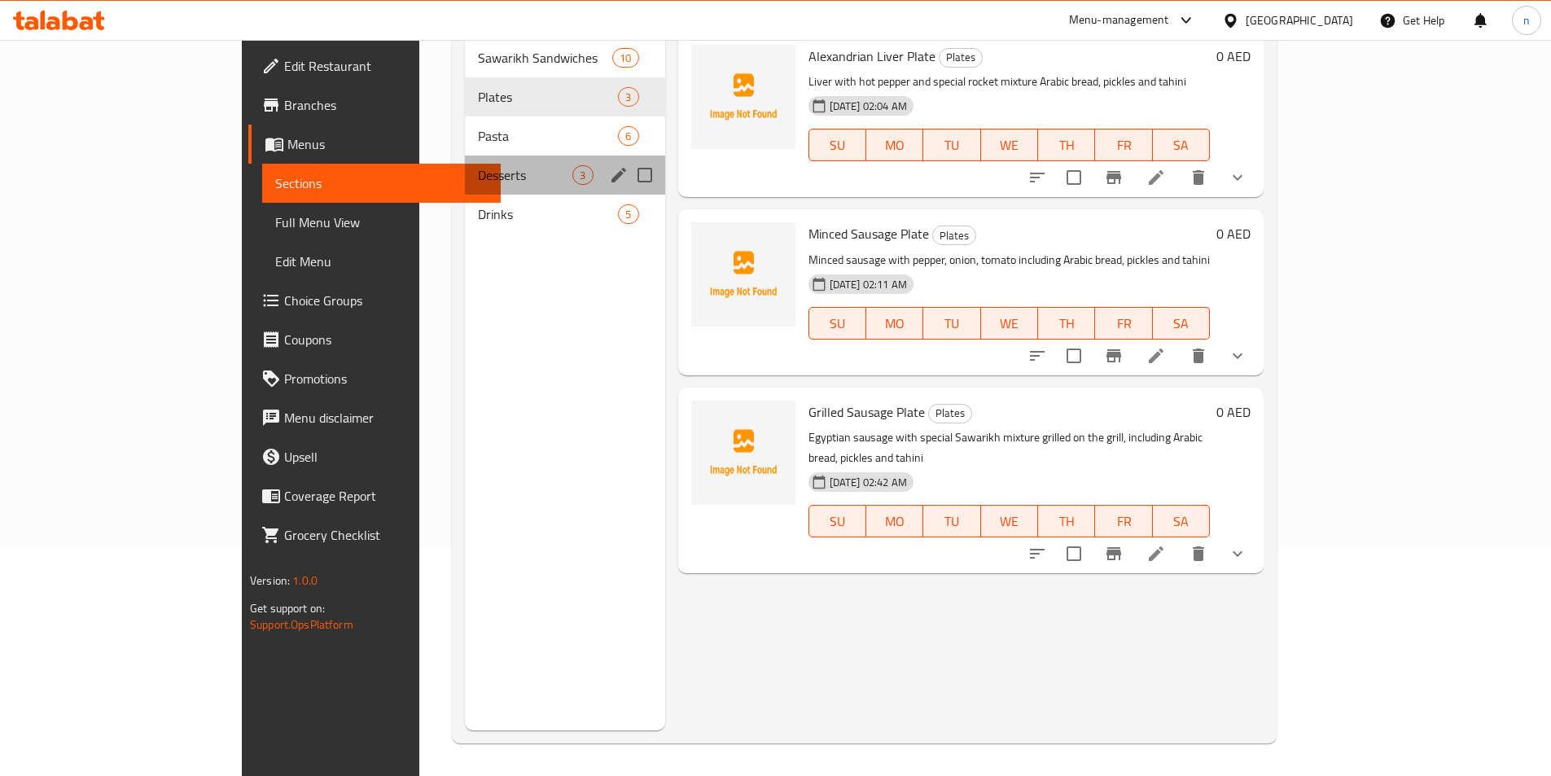
click at [465, 163] on div "Desserts 3" at bounding box center [564, 174] width 199 height 39
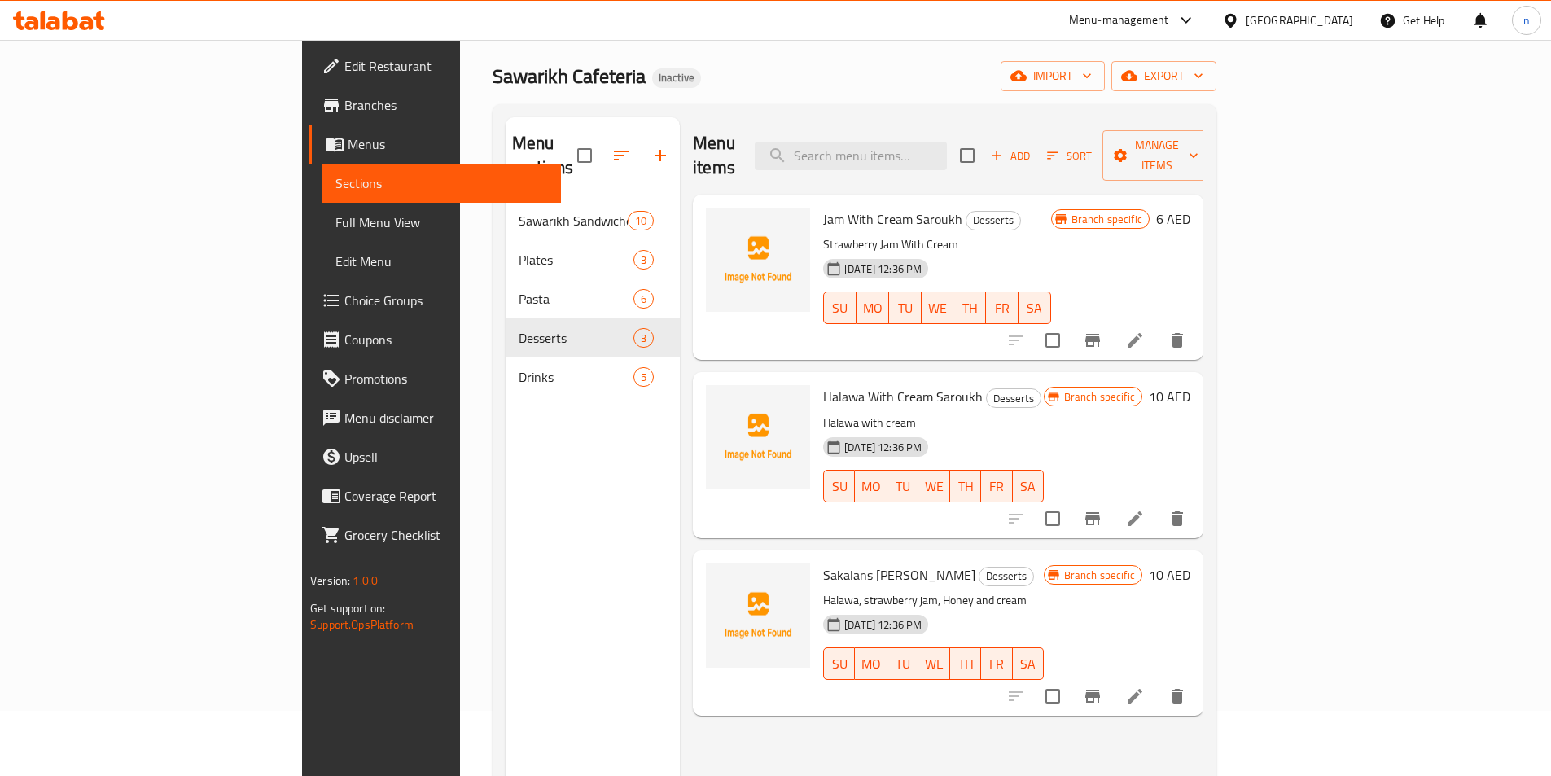
scroll to position [228, 0]
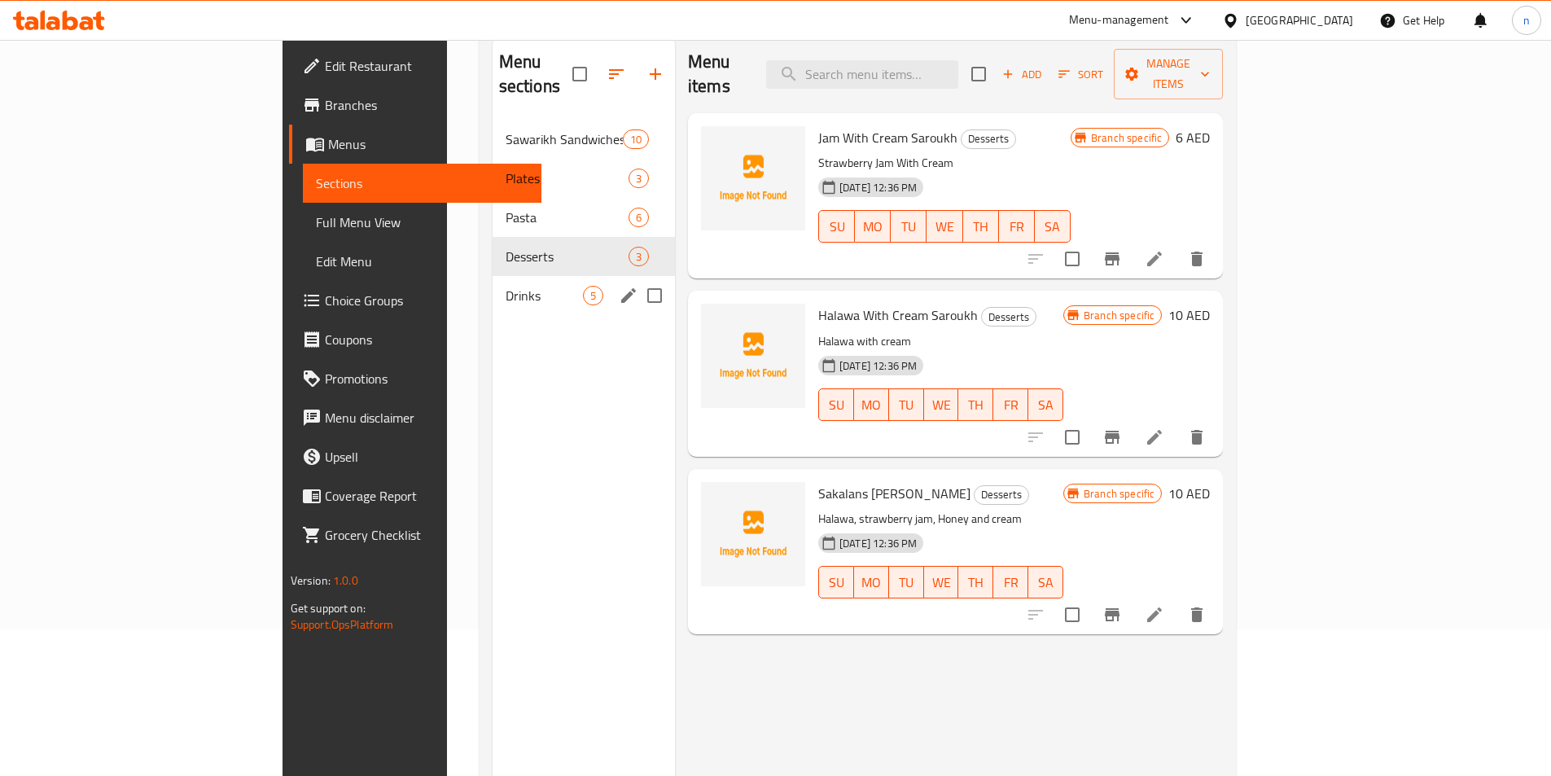
click at [505, 286] on span "Drinks" at bounding box center [543, 296] width 77 height 20
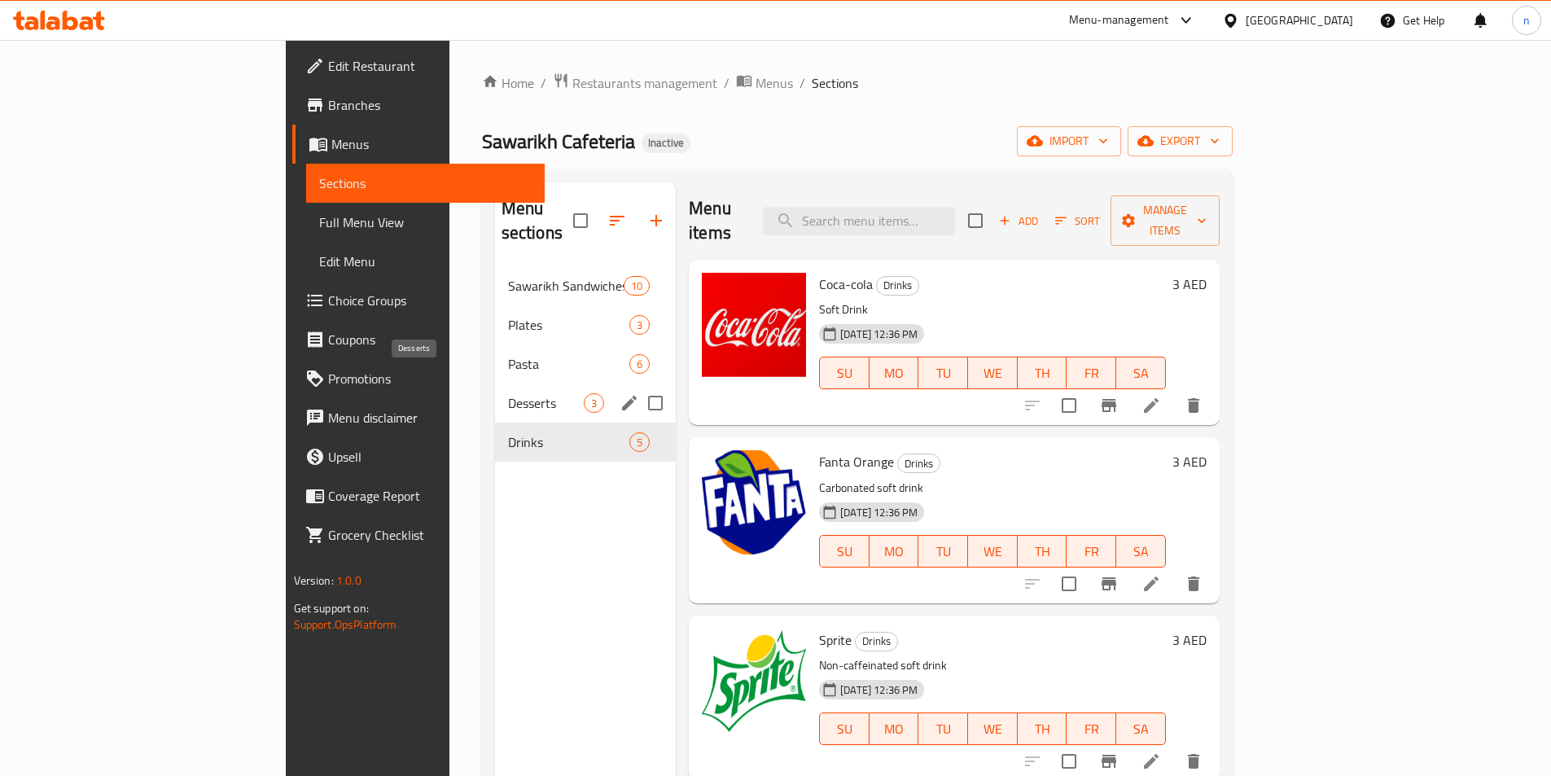
click at [508, 393] on span "Desserts" at bounding box center [546, 403] width 76 height 20
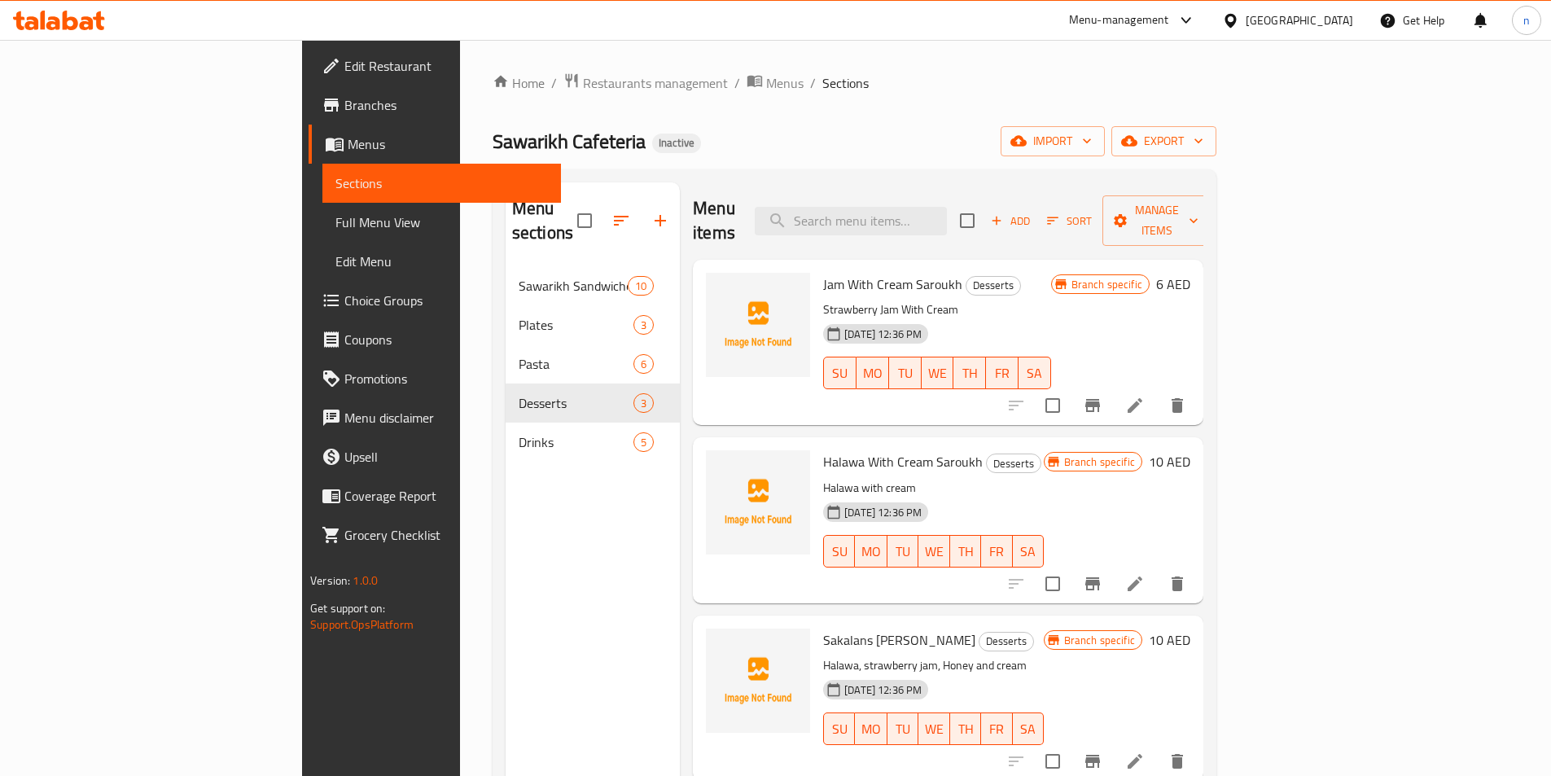
click at [348, 143] on span "Menus" at bounding box center [448, 144] width 200 height 20
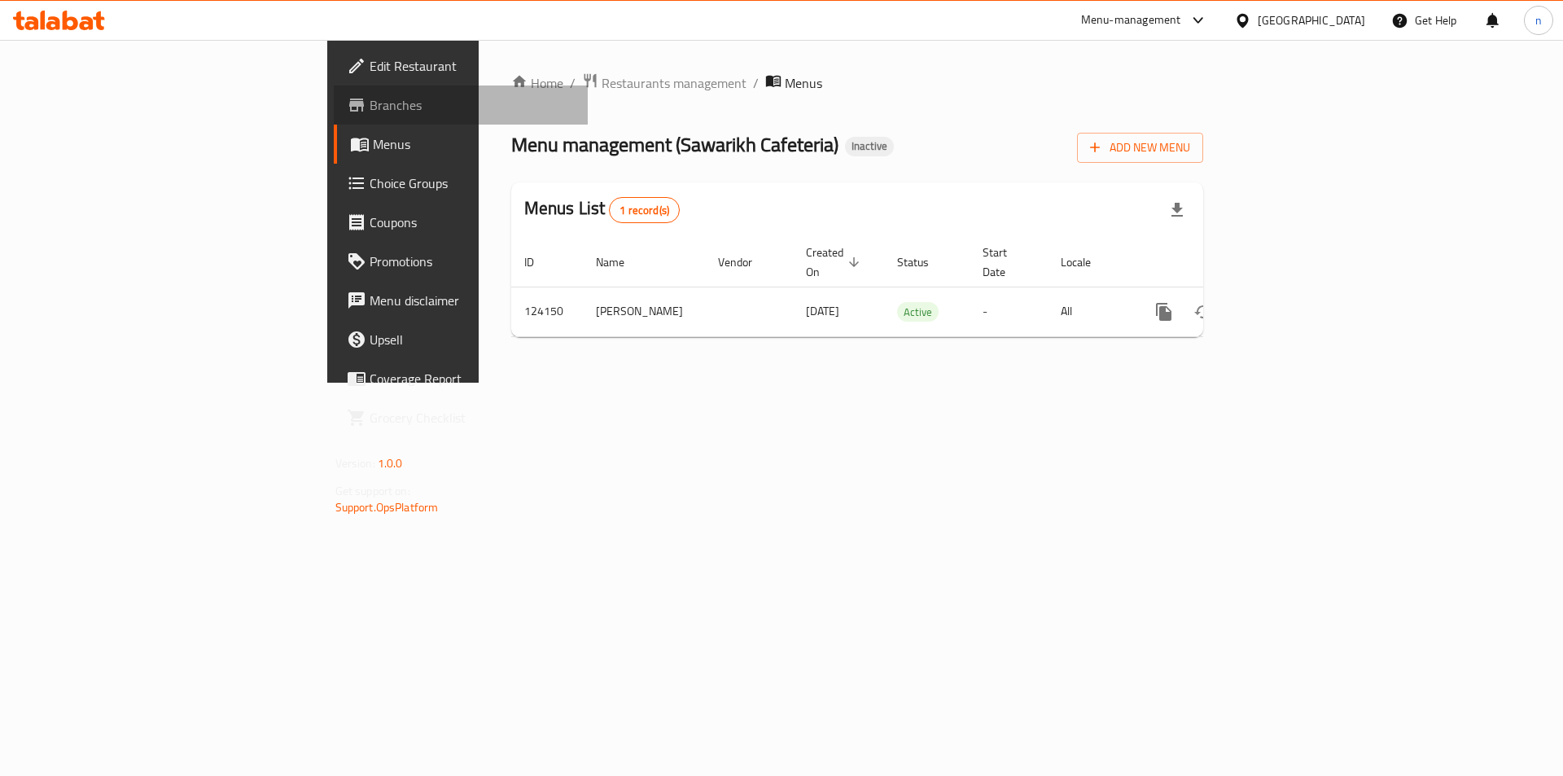
click at [370, 104] on span "Branches" at bounding box center [473, 105] width 206 height 20
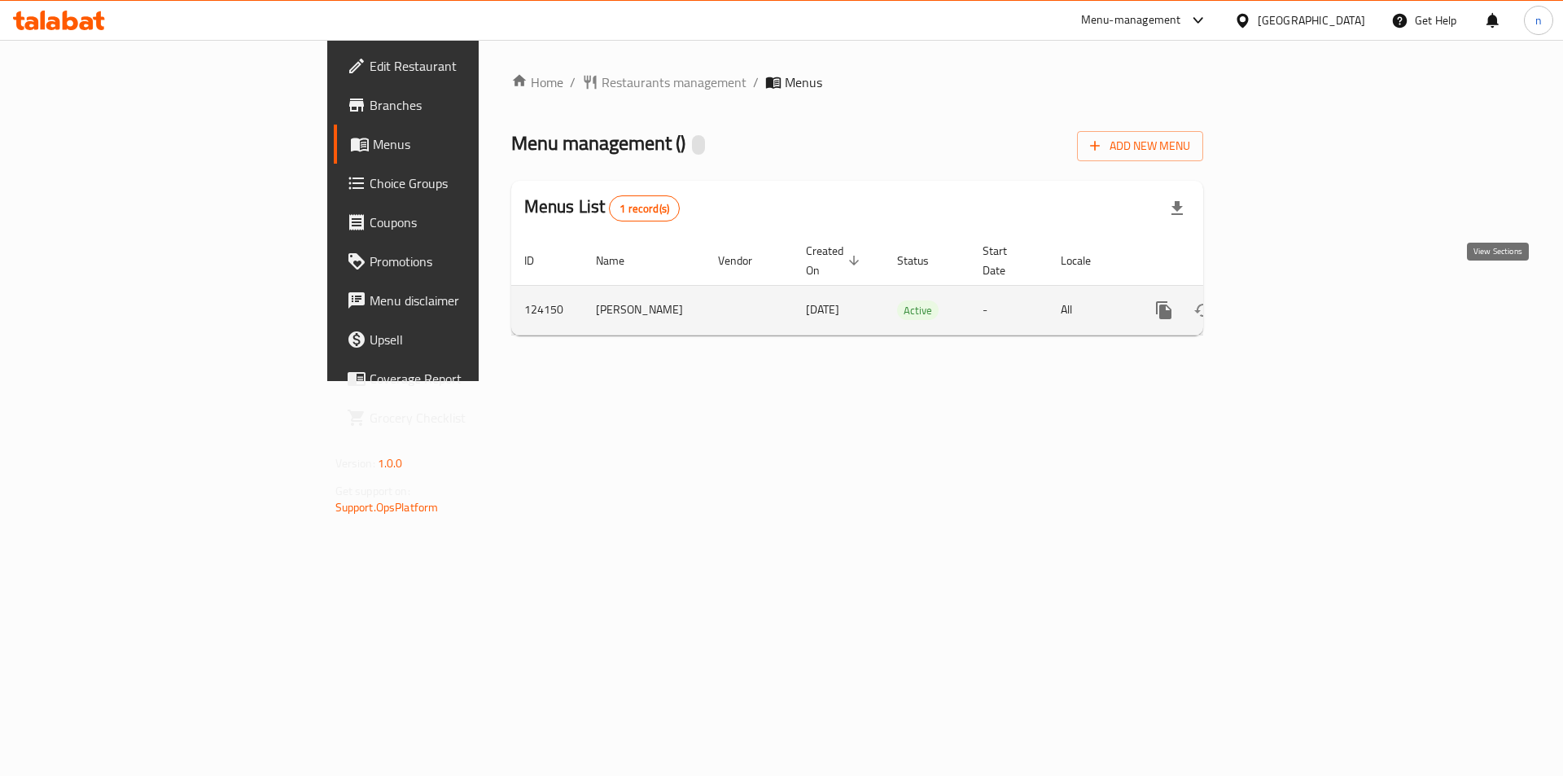
click at [1291, 300] on icon "enhanced table" at bounding box center [1281, 310] width 20 height 20
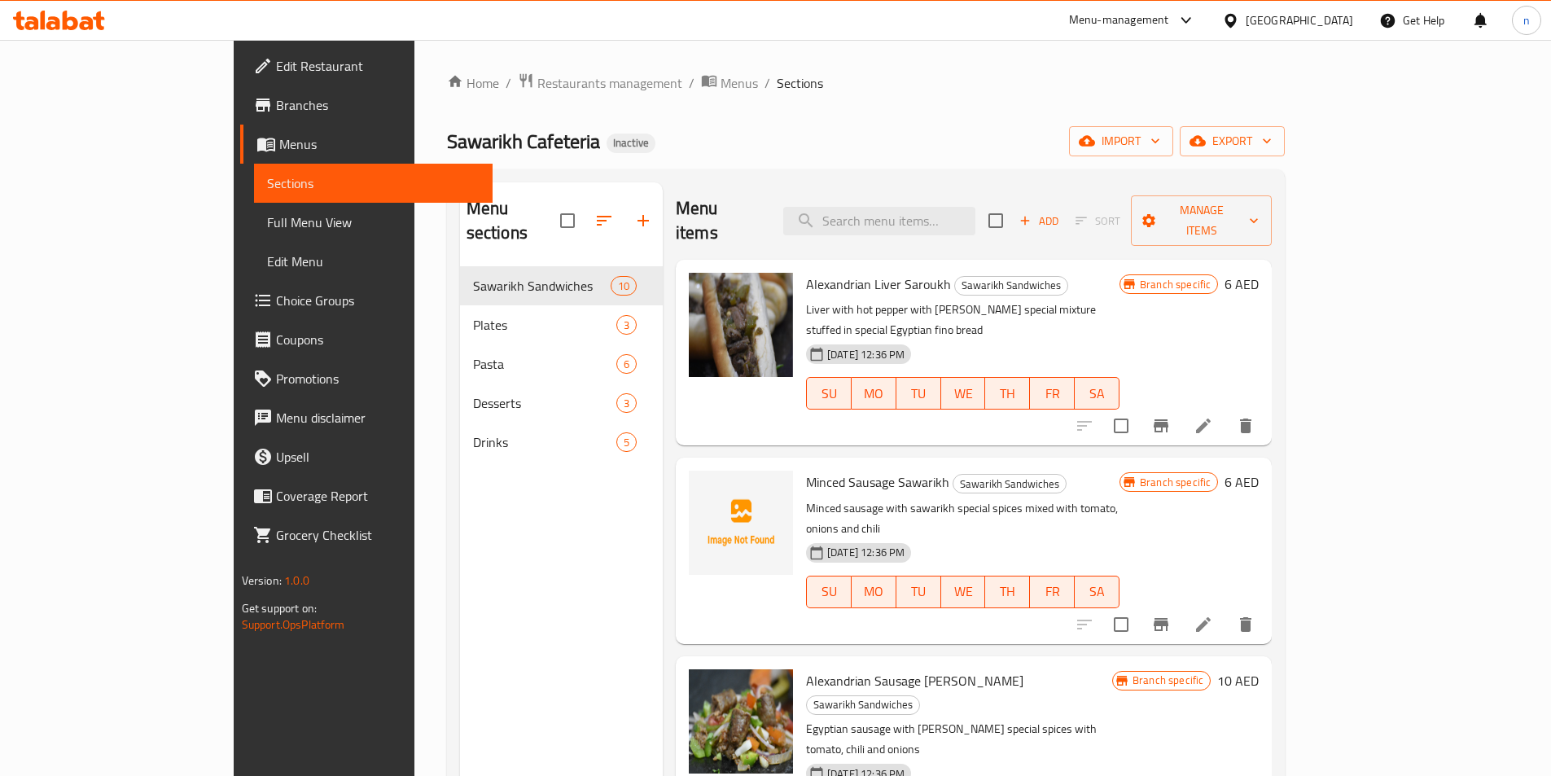
click at [267, 223] on span "Full Menu View" at bounding box center [373, 222] width 212 height 20
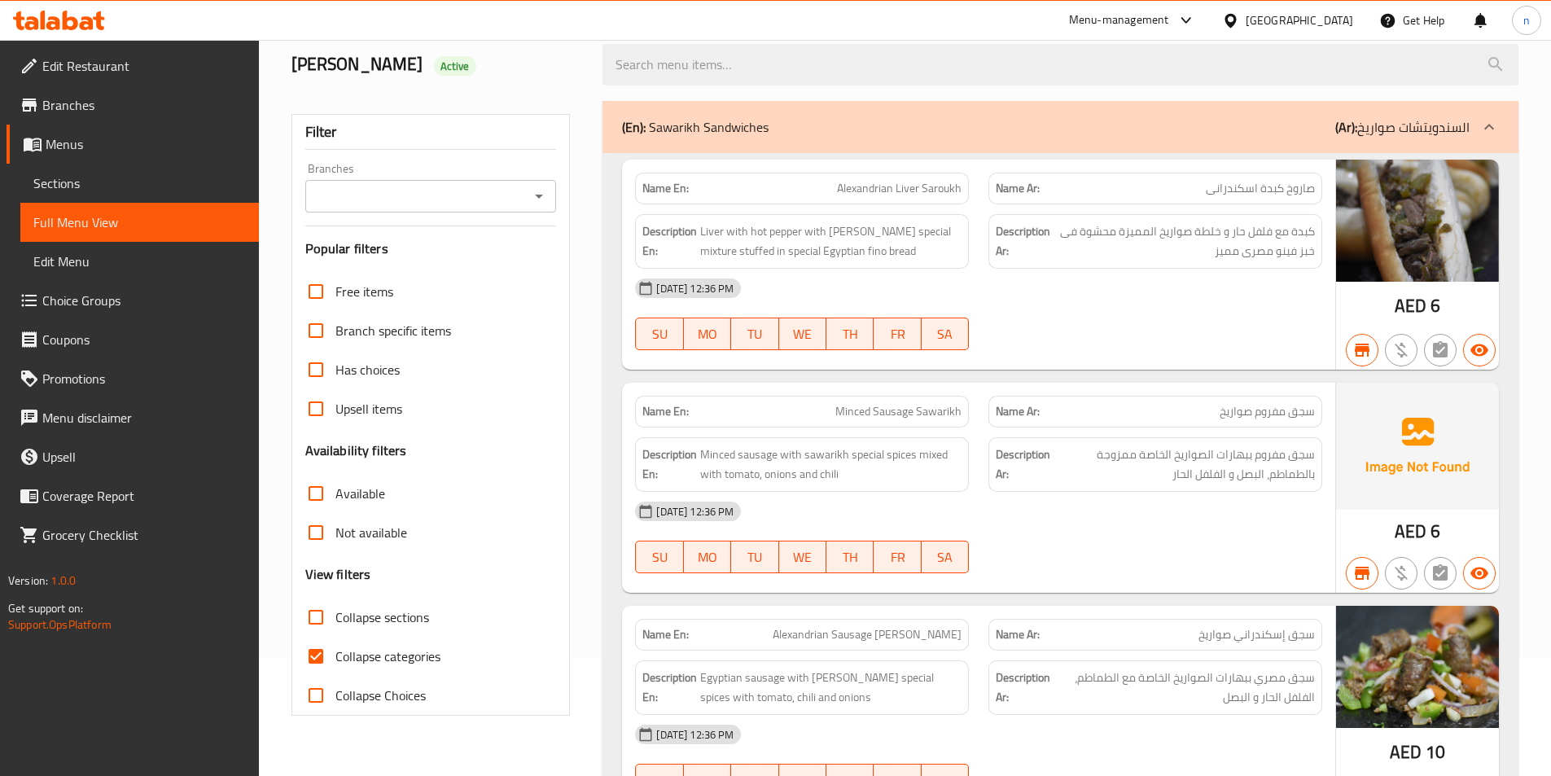
scroll to position [244, 0]
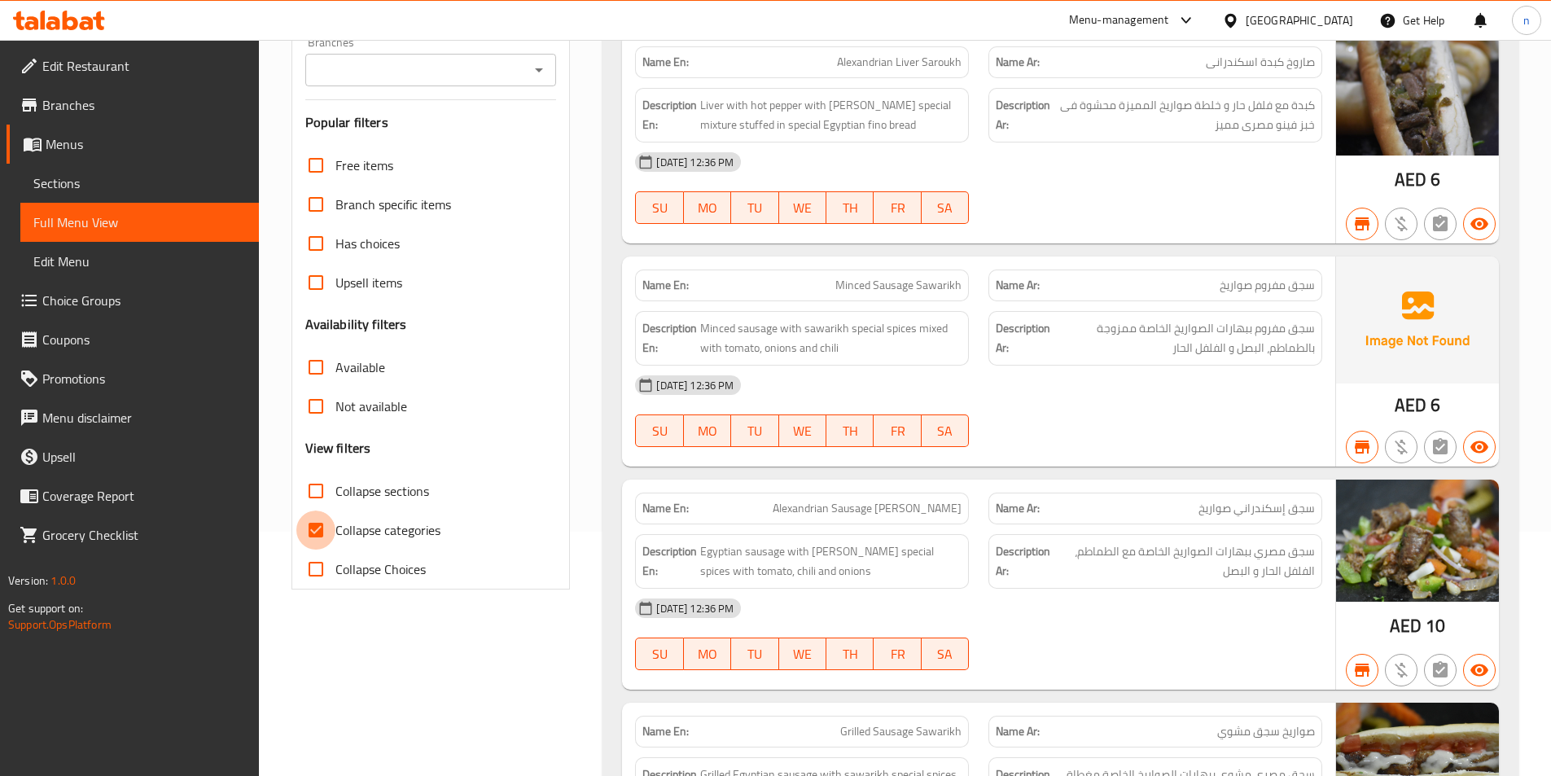
click at [320, 526] on input "Collapse categories" at bounding box center [315, 529] width 39 height 39
checkbox input "false"
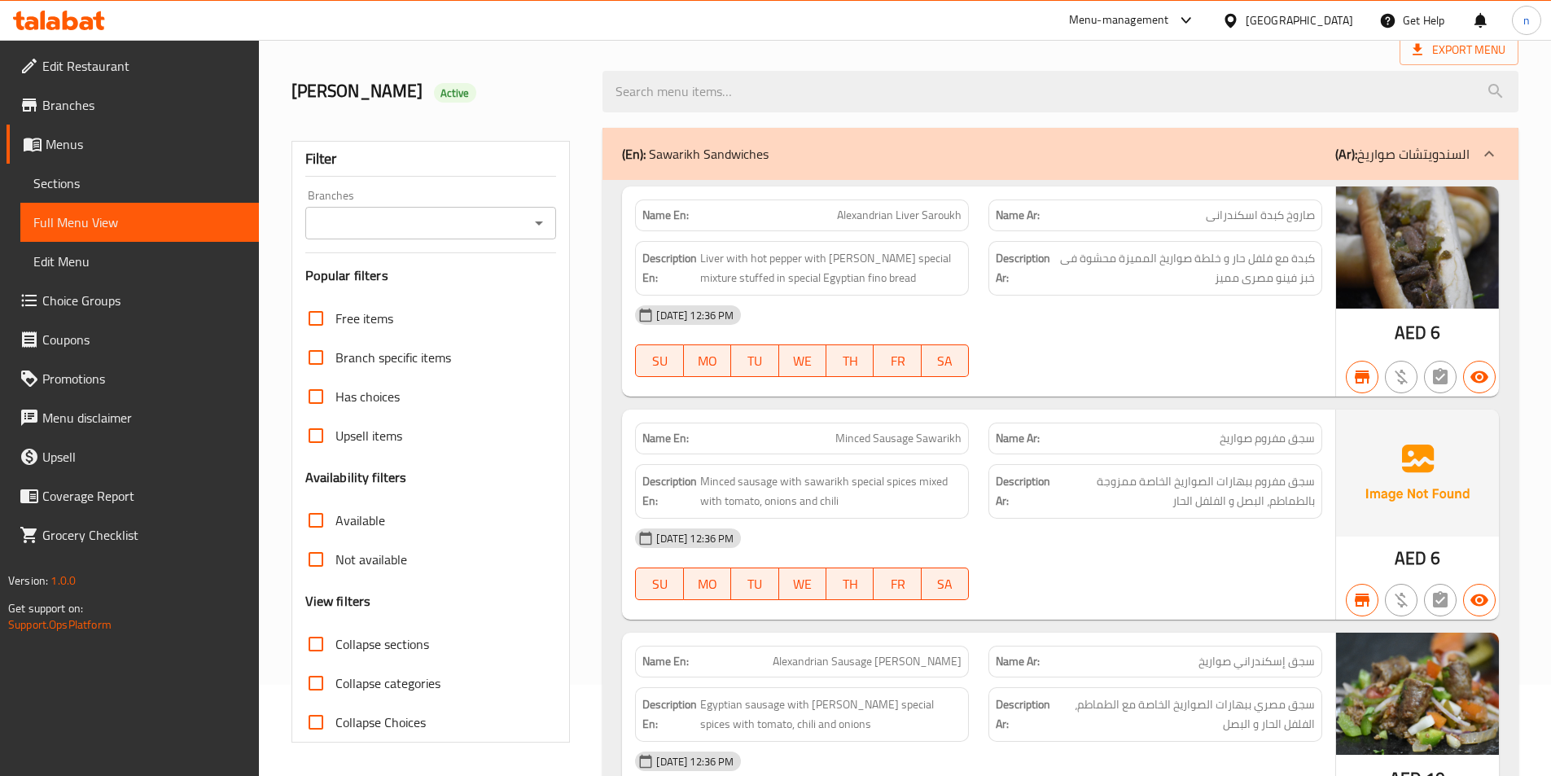
scroll to position [0, 0]
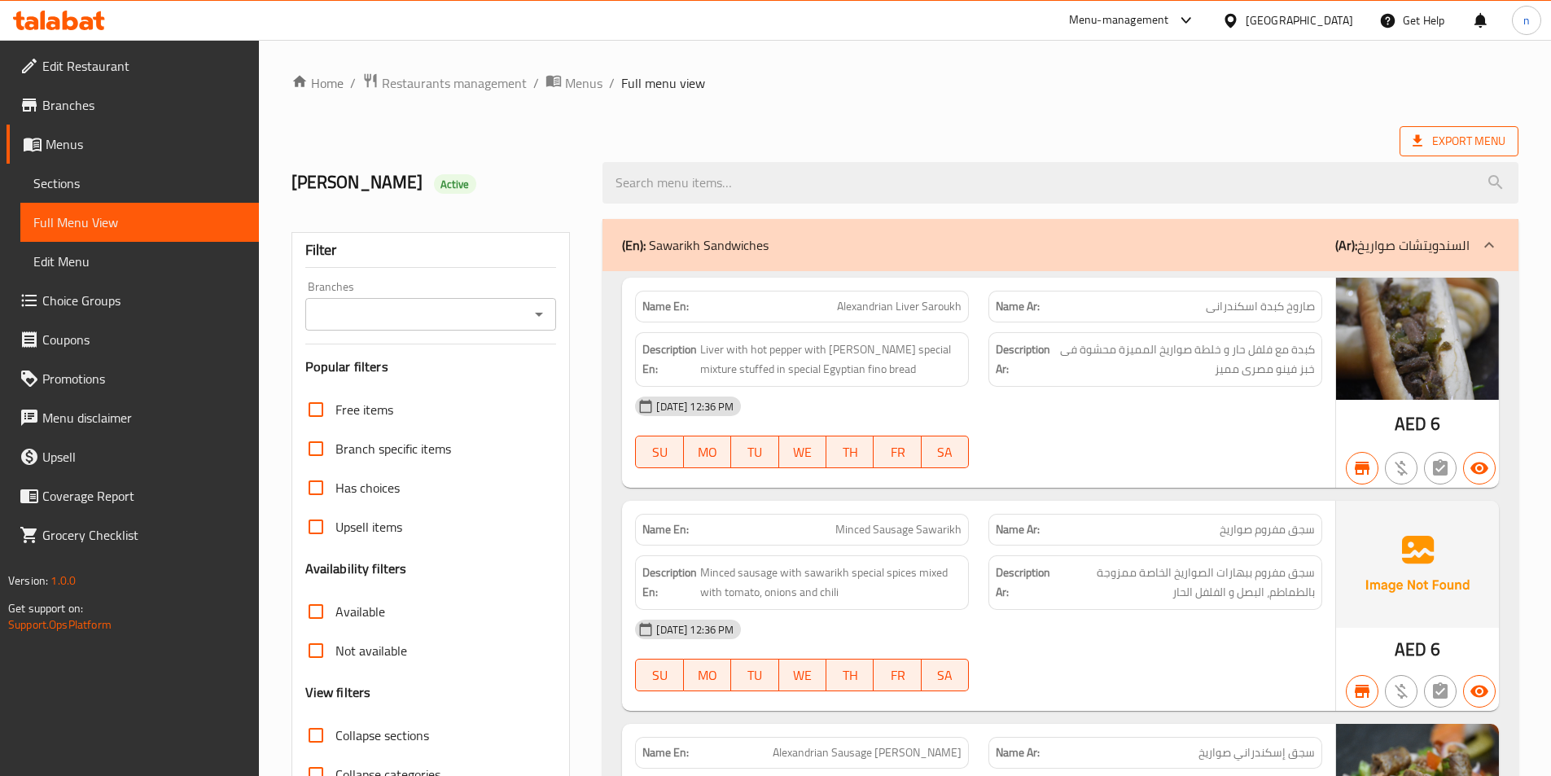
click at [1444, 135] on span "Export Menu" at bounding box center [1458, 141] width 93 height 20
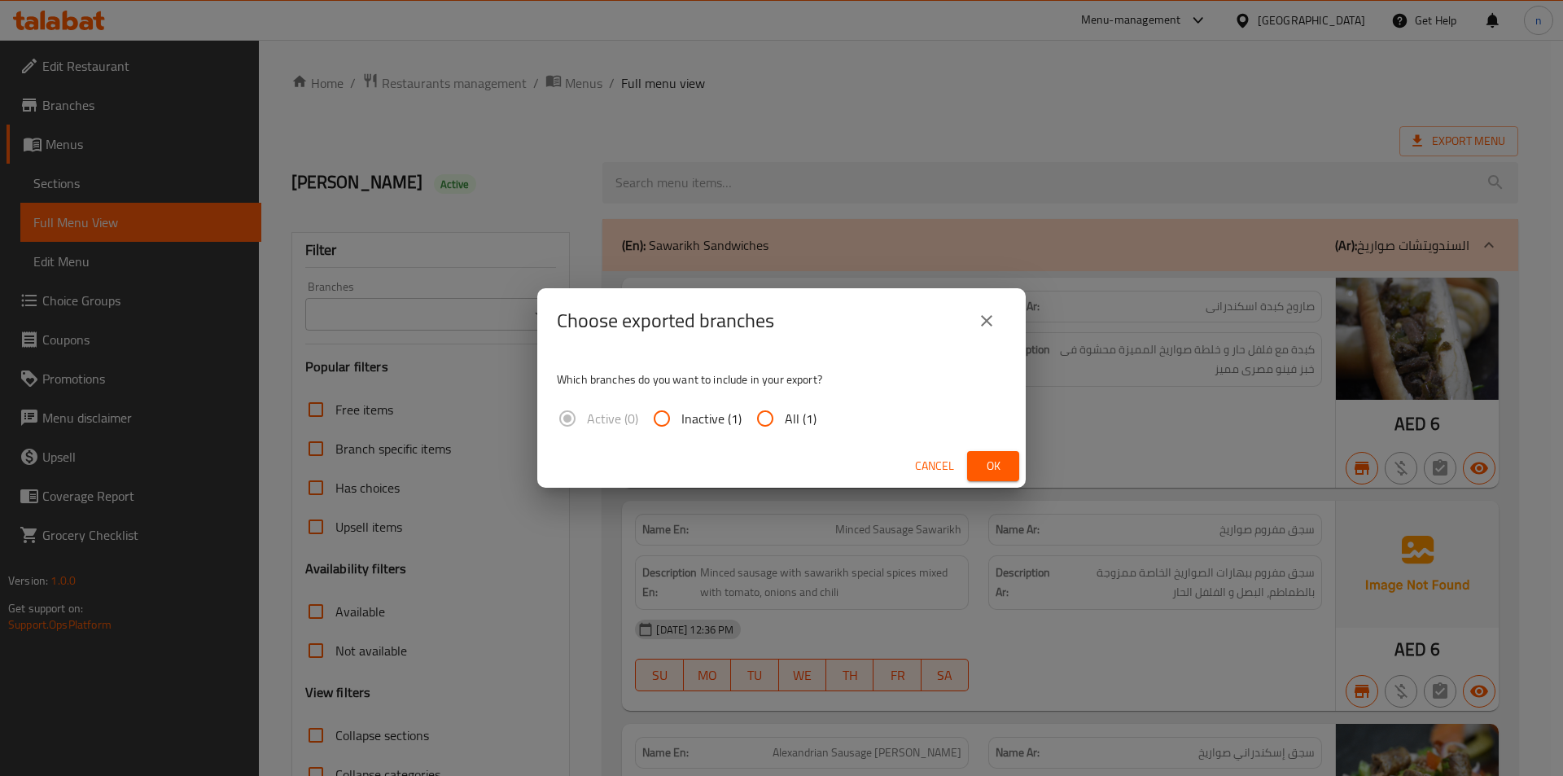
click at [794, 409] on span "All (1)" at bounding box center [801, 419] width 32 height 20
click at [785, 406] on input "All (1)" at bounding box center [765, 418] width 39 height 39
radio input "true"
click at [1008, 448] on div "Cancel Ok" at bounding box center [781, 465] width 488 height 43
click at [993, 466] on span "Ok" at bounding box center [993, 466] width 26 height 20
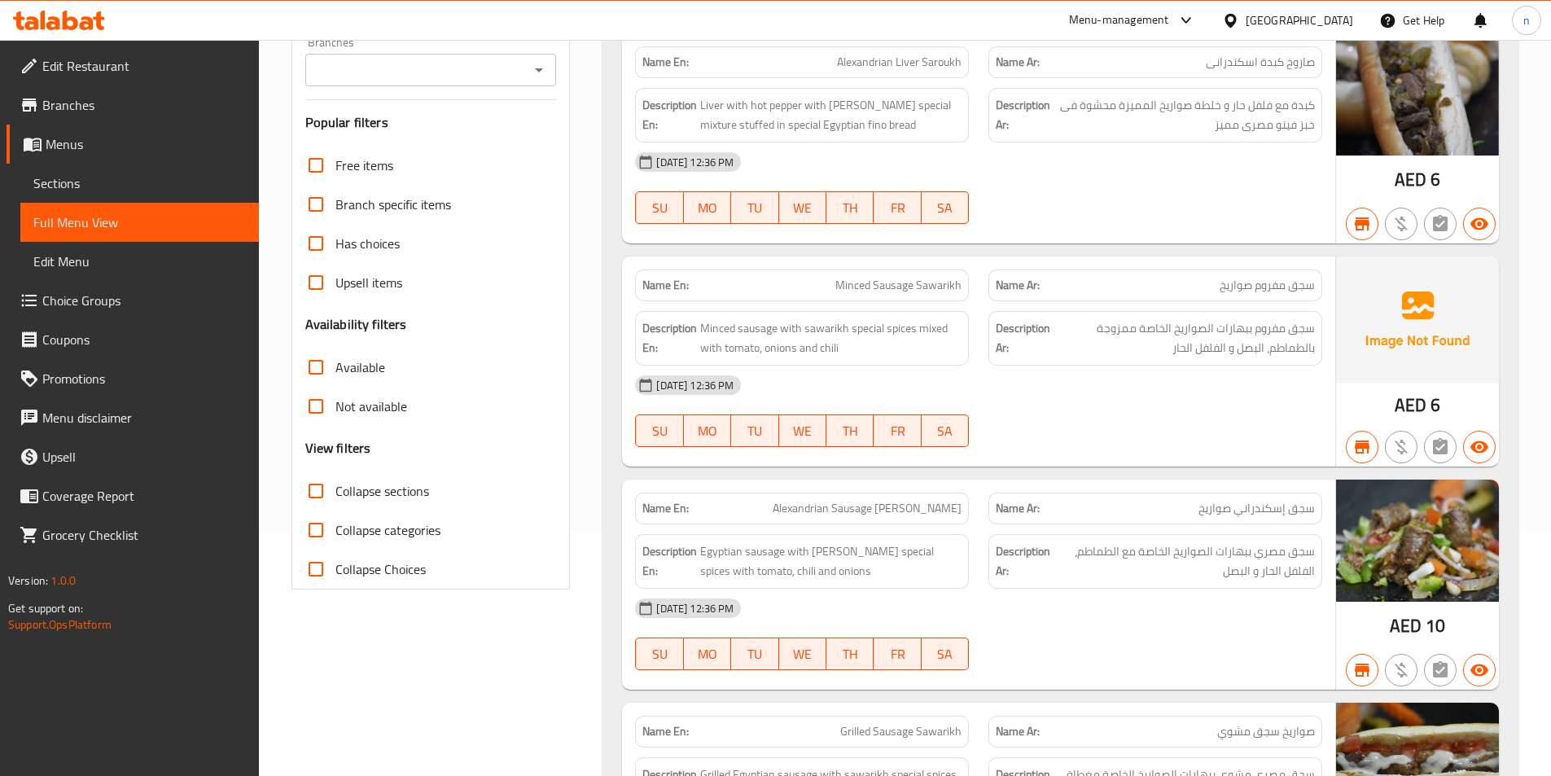
scroll to position [81, 0]
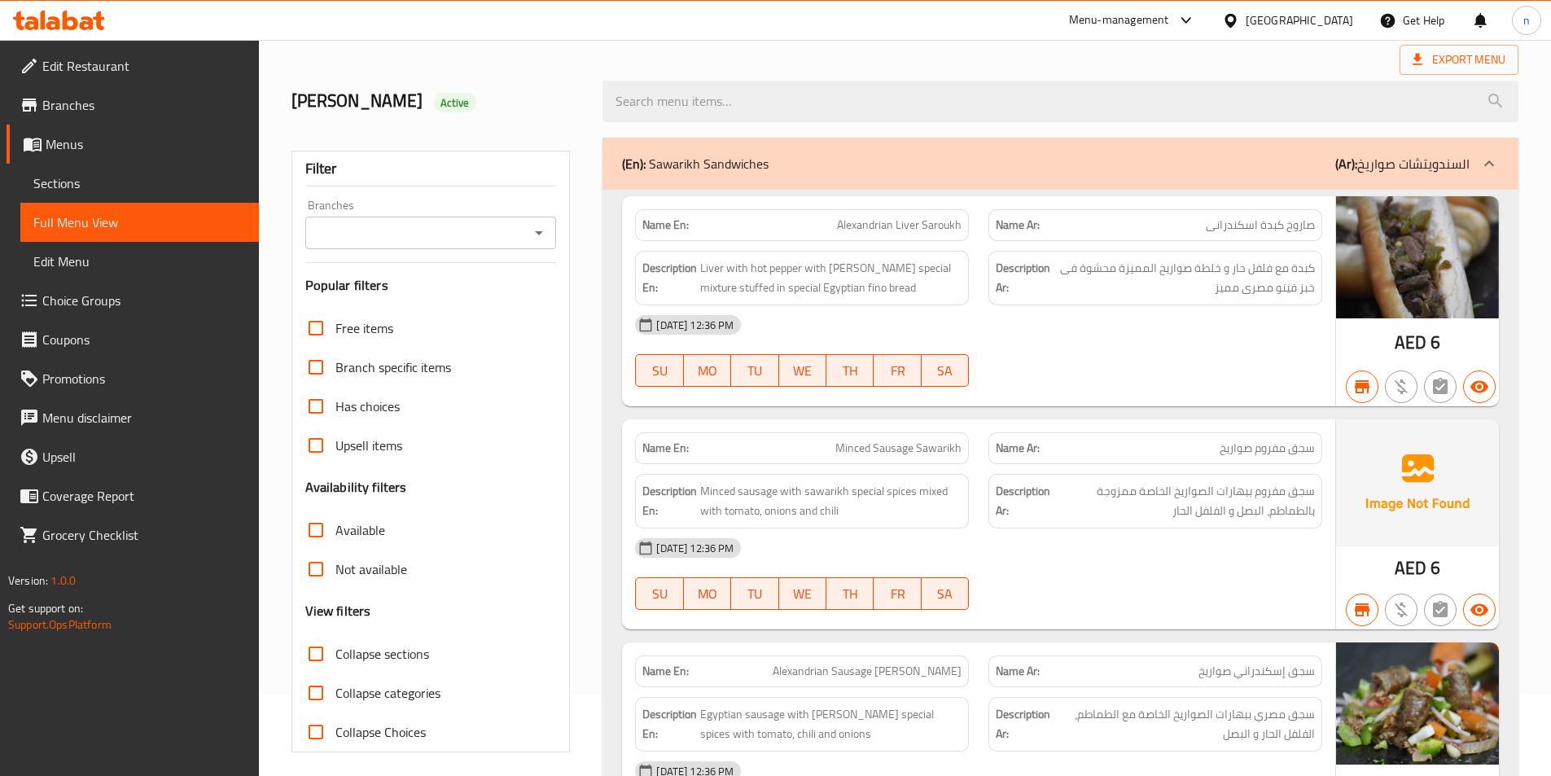
click at [924, 221] on span "Alexandrian Liver Saroukh" at bounding box center [899, 225] width 125 height 17
copy span "Alexandrian Liver Saroukh"
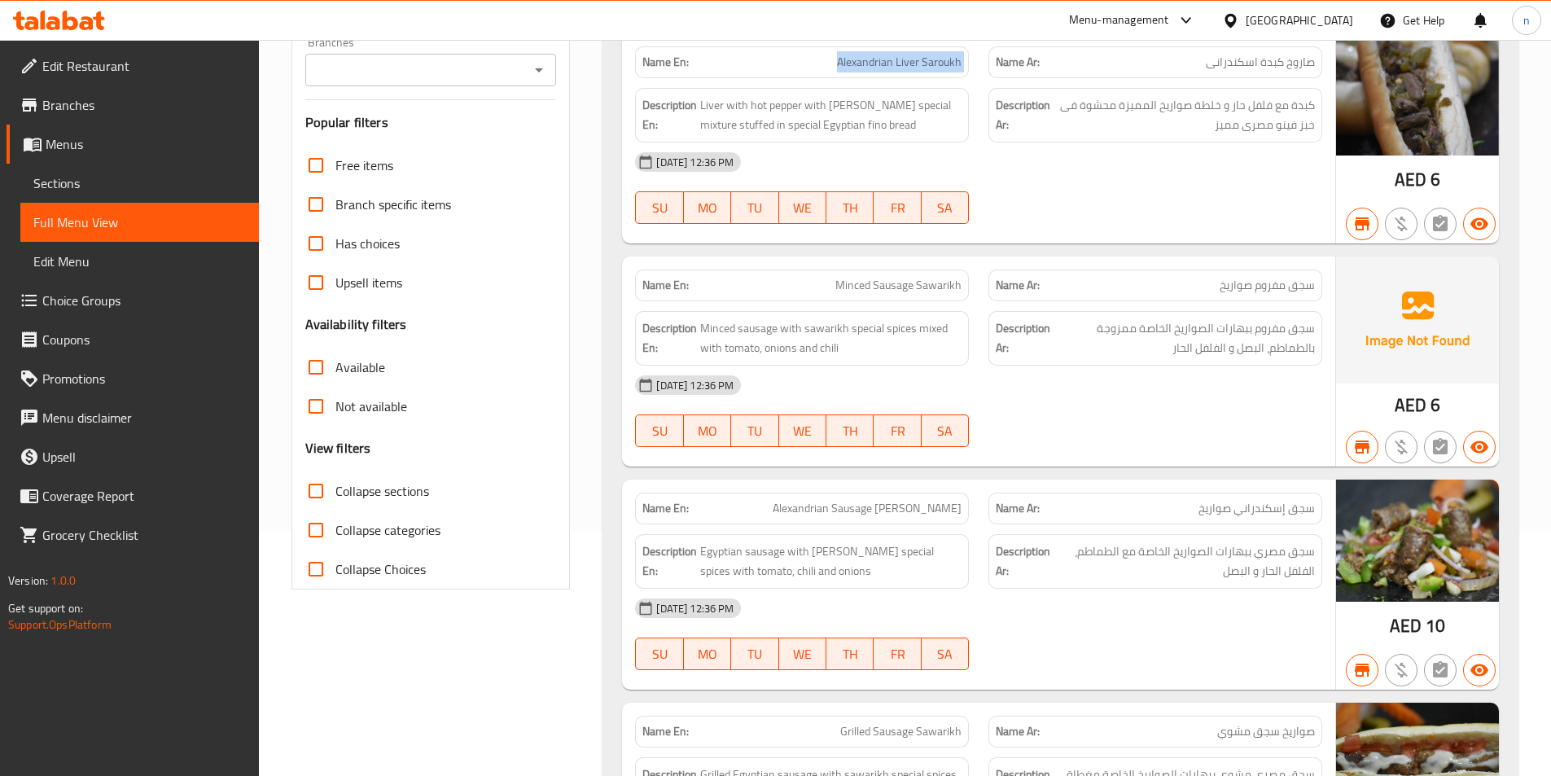
scroll to position [407, 0]
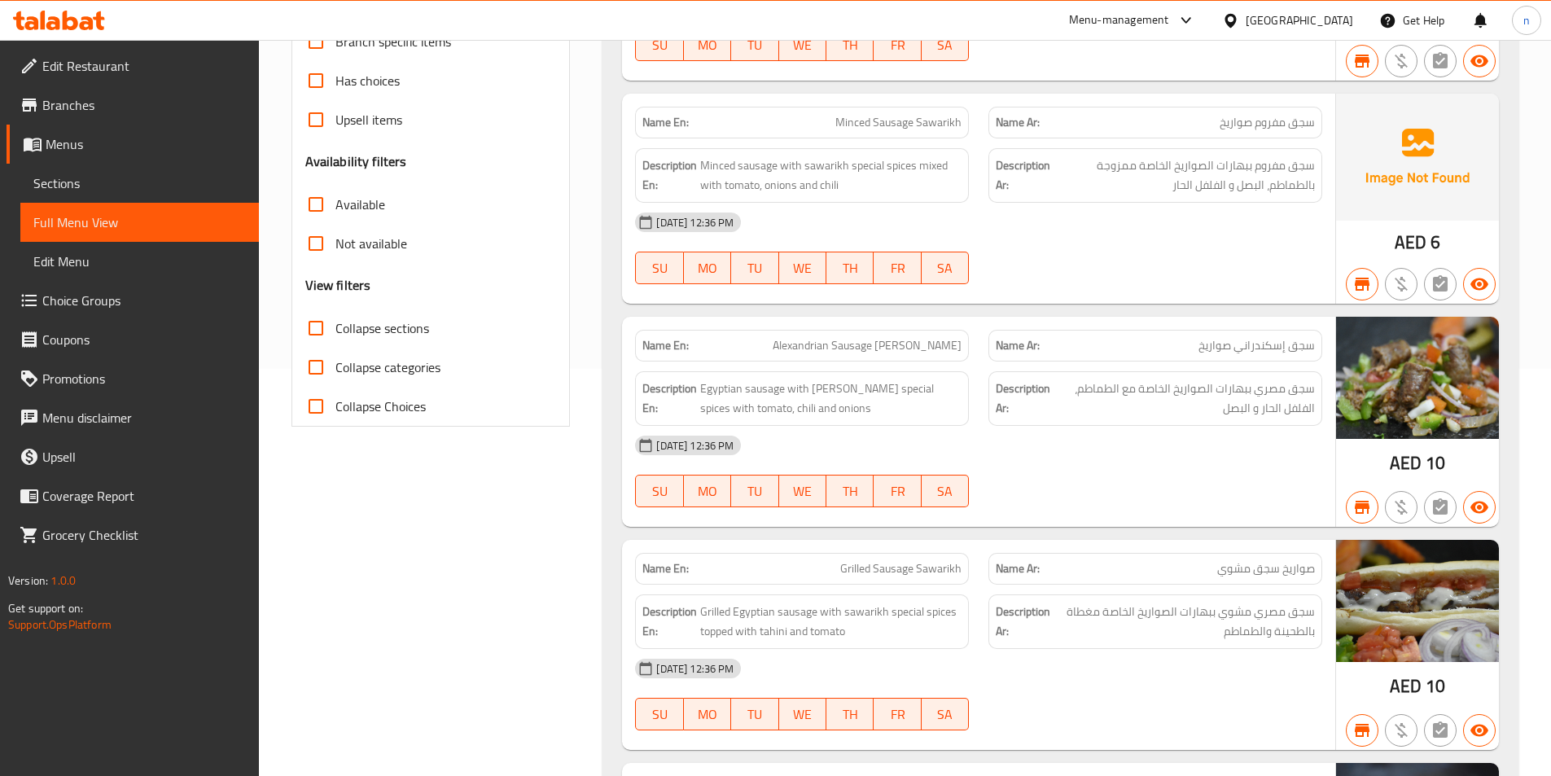
click at [847, 125] on span "Minced Sausage Sawarikh" at bounding box center [898, 122] width 126 height 17
click at [1316, 161] on div "Description Ar: سجق مفروم ببهارات الصواريخ الخاصة ممزوجة بالطماطم، البصل و الفل…" at bounding box center [1155, 175] width 334 height 55
click at [1247, 163] on span "سجق مفروم ببهارات الصواريخ الخاصة ممزوجة بالطماطم، البصل و الفلفل الحار" at bounding box center [1183, 175] width 261 height 40
click at [1210, 164] on span "سجق مفروم ببهارات الصواريخ الخاصة ممزوجة بالطماطم، البصل و الفلفل الحار" at bounding box center [1183, 175] width 261 height 40
click at [1167, 171] on span "سجق مفروم ببهارات الصواريخ الخاصة ممزوجة بالطماطم، البصل و الفلفل الحار" at bounding box center [1183, 175] width 261 height 40
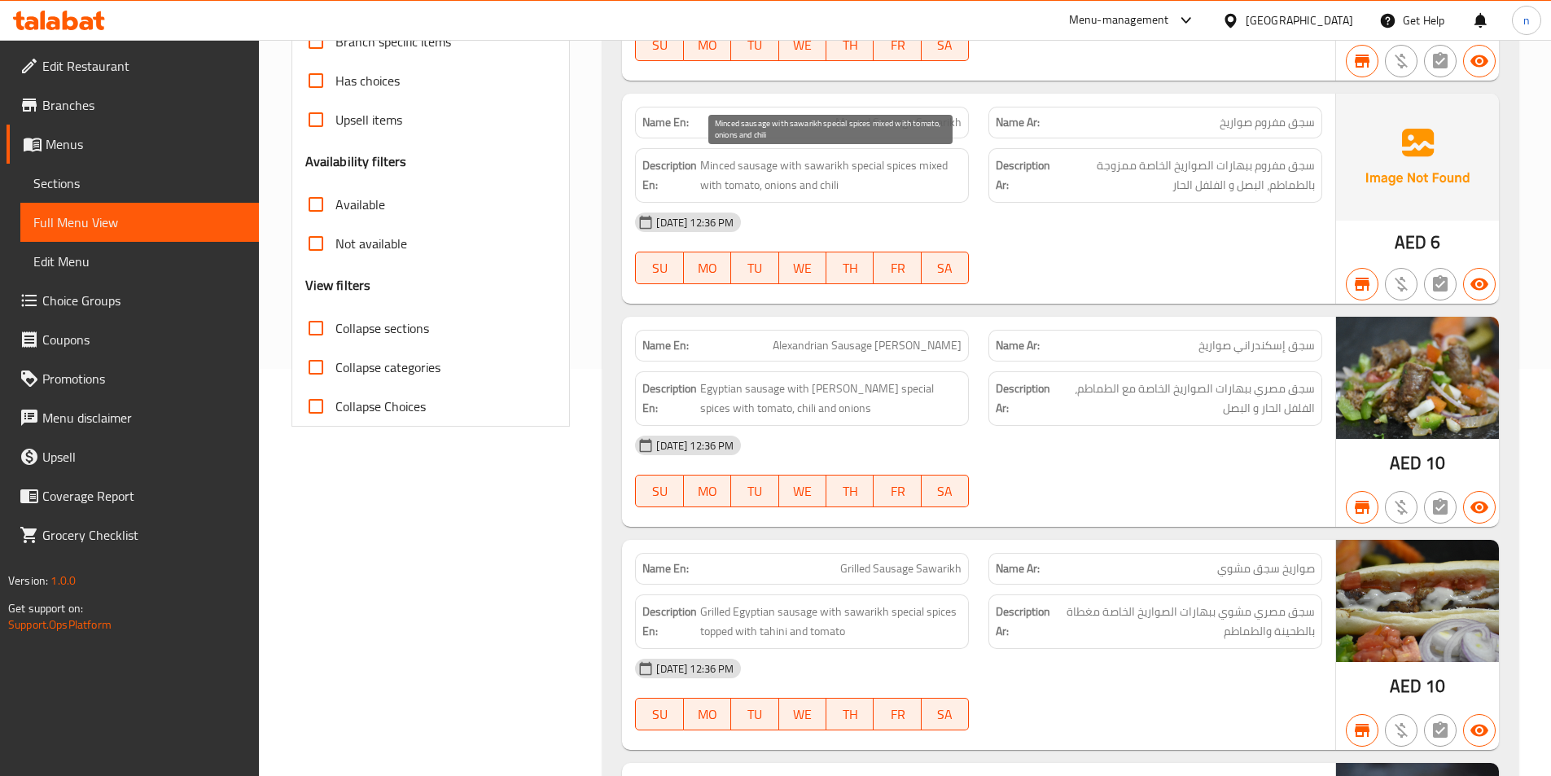
click at [723, 164] on span "Minced sausage with sawarikh special spices mixed with tomato, onions and chili" at bounding box center [830, 175] width 261 height 40
click at [937, 167] on span "Minced sausage with sawarikh special spices mixed with tomato, onions and chili" at bounding box center [830, 175] width 261 height 40
click at [902, 127] on span "Minced Sausage Sawarikh" at bounding box center [898, 122] width 126 height 17
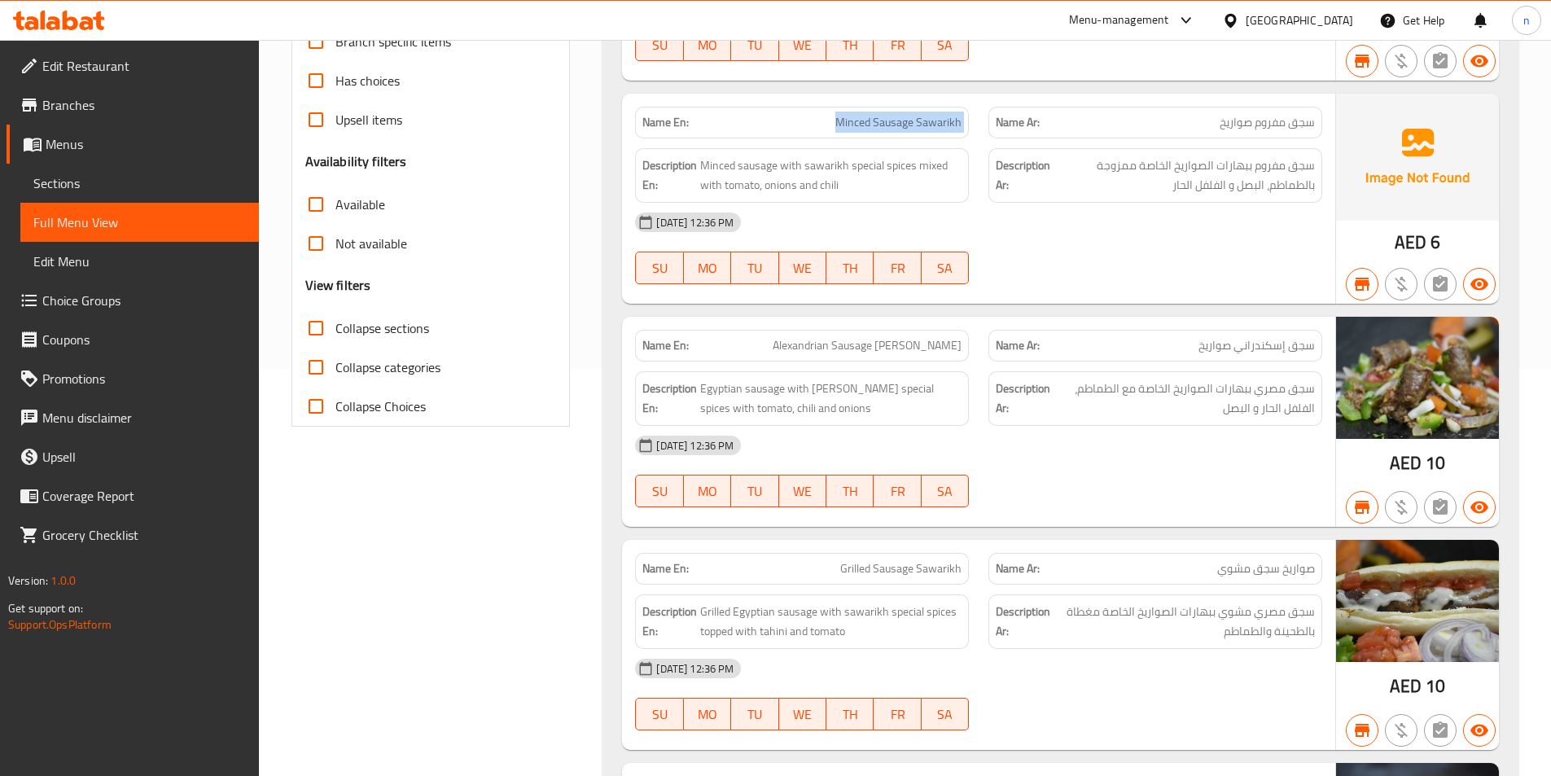
click at [902, 127] on span "Minced Sausage Sawarikh" at bounding box center [898, 122] width 126 height 17
copy span "Minced Sausage Sawarikh"
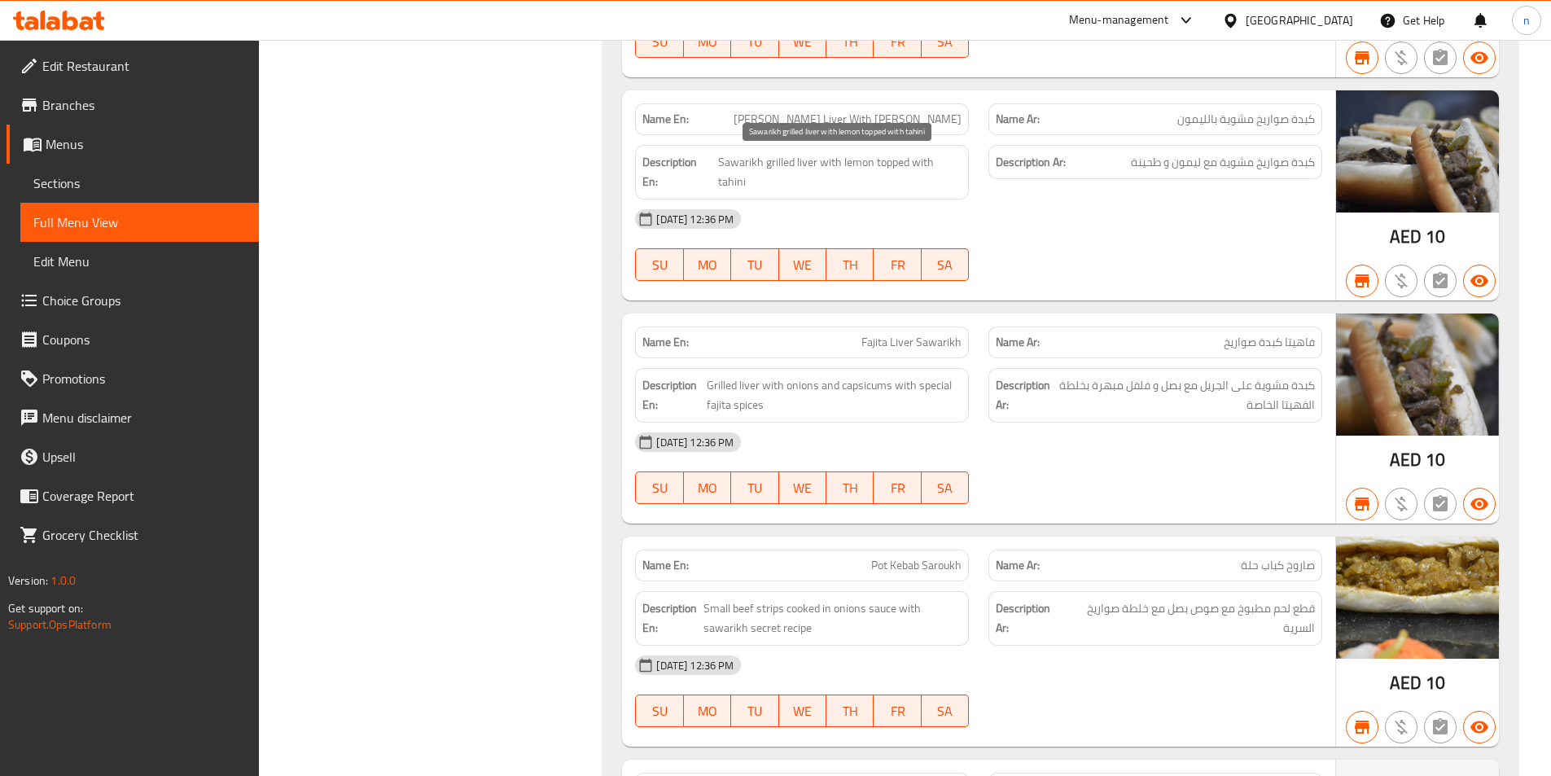
scroll to position [1221, 0]
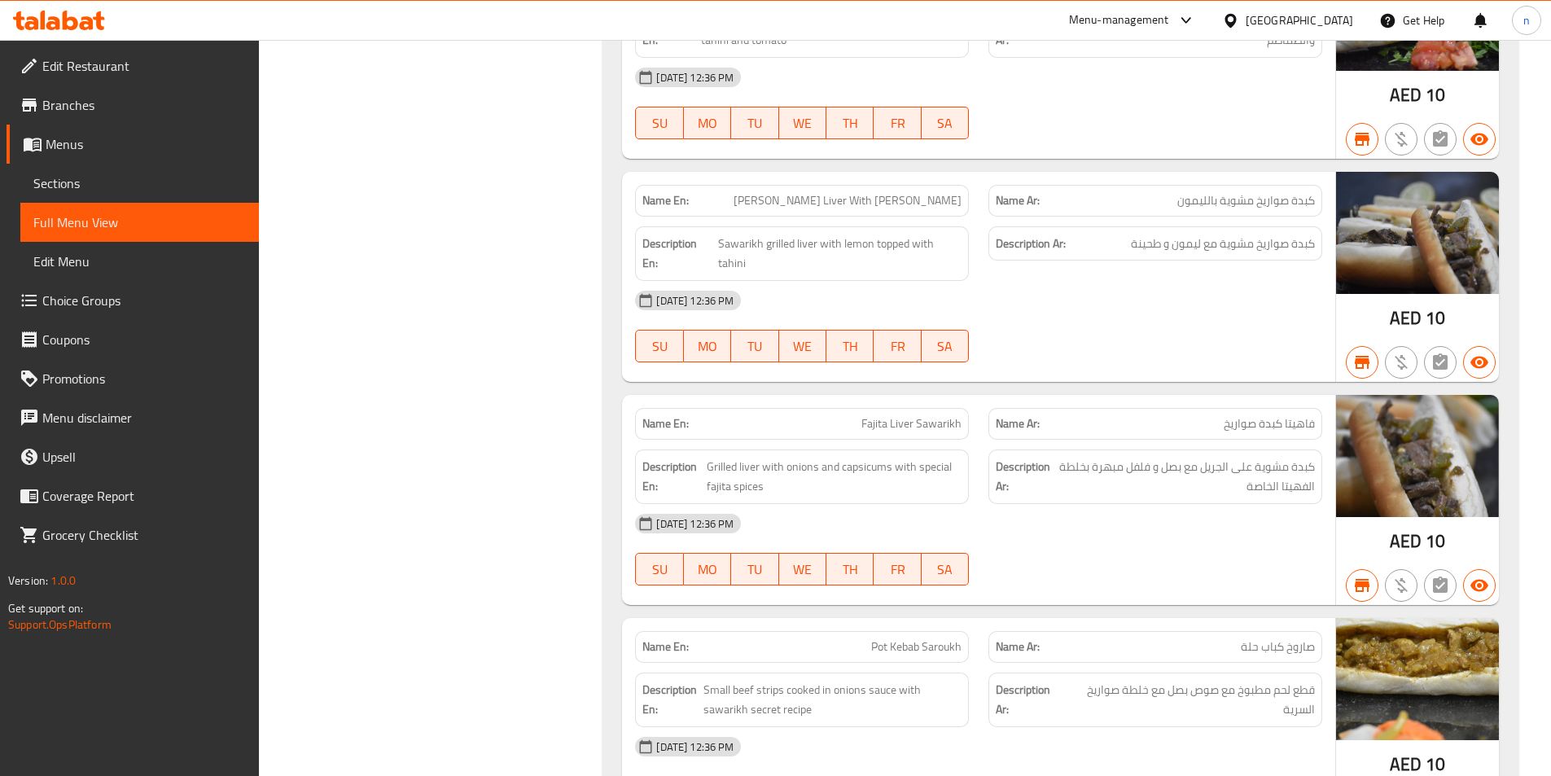
click at [937, 202] on span "[PERSON_NAME] Liver With [PERSON_NAME]" at bounding box center [847, 200] width 228 height 17
copy span "[PERSON_NAME] Liver With [PERSON_NAME]"
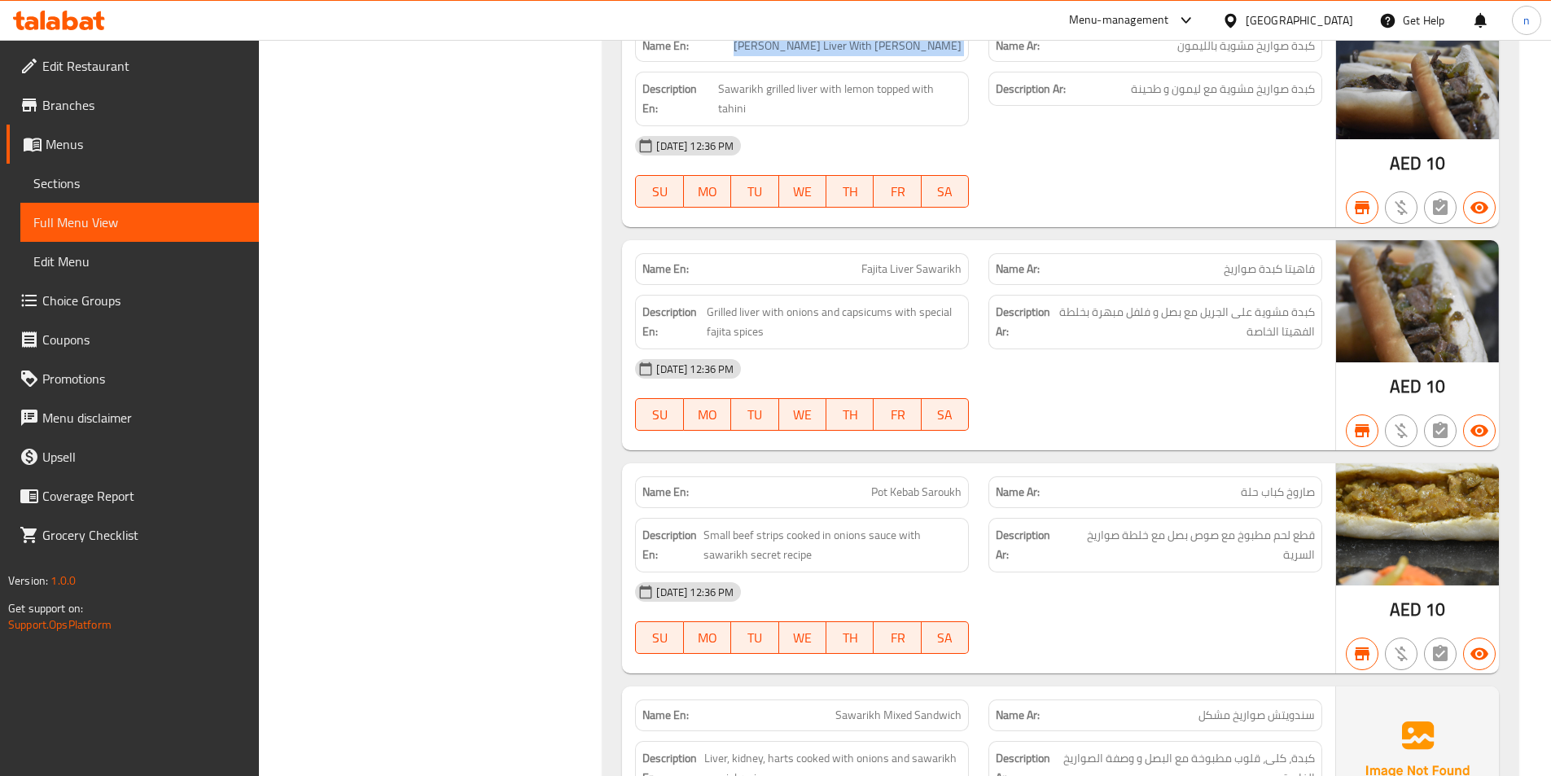
scroll to position [1465, 0]
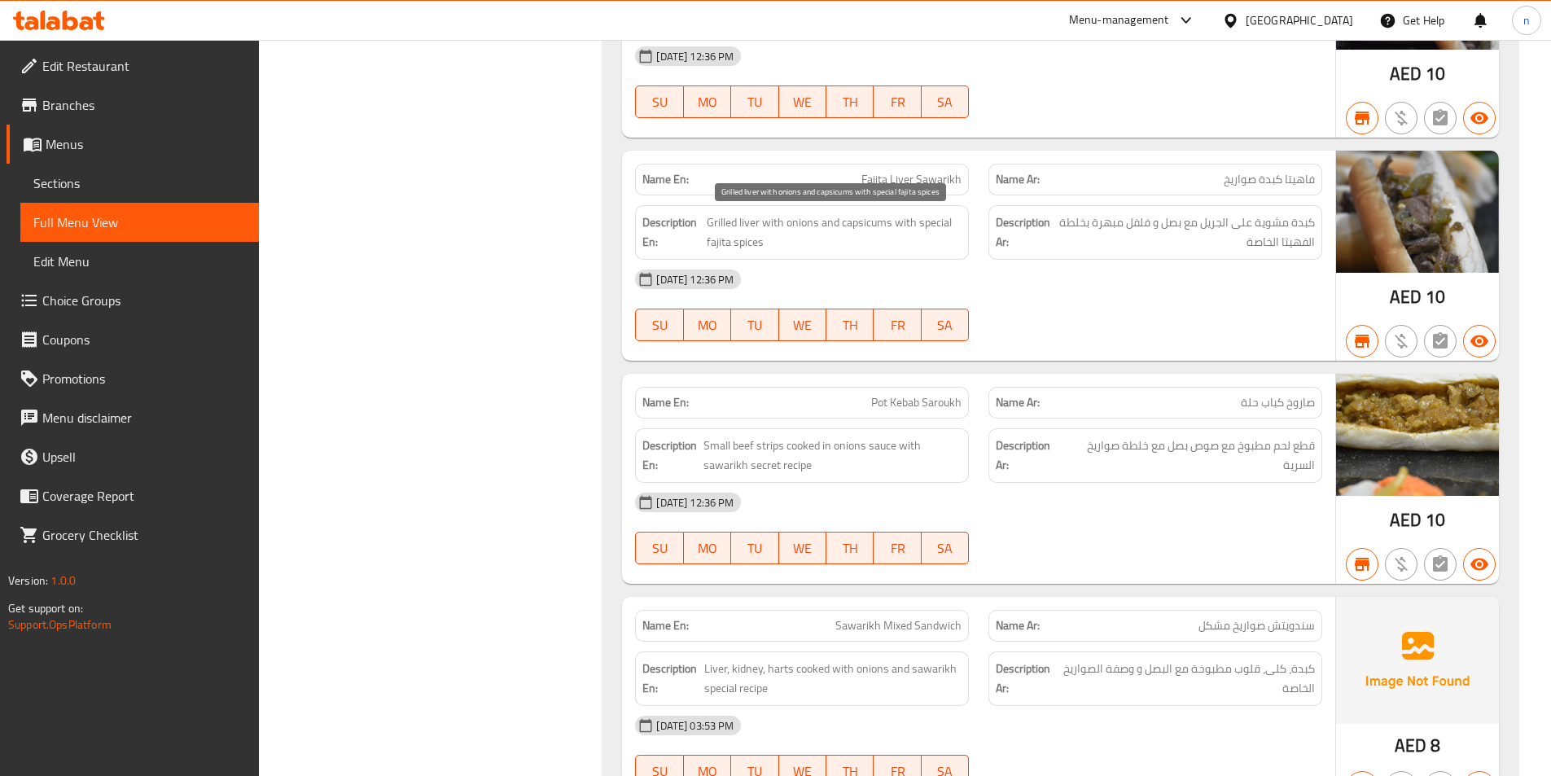
click at [864, 225] on span "Grilled liver with onions and capsicums with special fajita spices" at bounding box center [834, 232] width 255 height 40
click at [857, 222] on span "Grilled liver with onions and capsicums with special fajita spices" at bounding box center [834, 232] width 255 height 40
click at [911, 177] on span "Fajita Liver Sawarikh" at bounding box center [911, 179] width 100 height 17
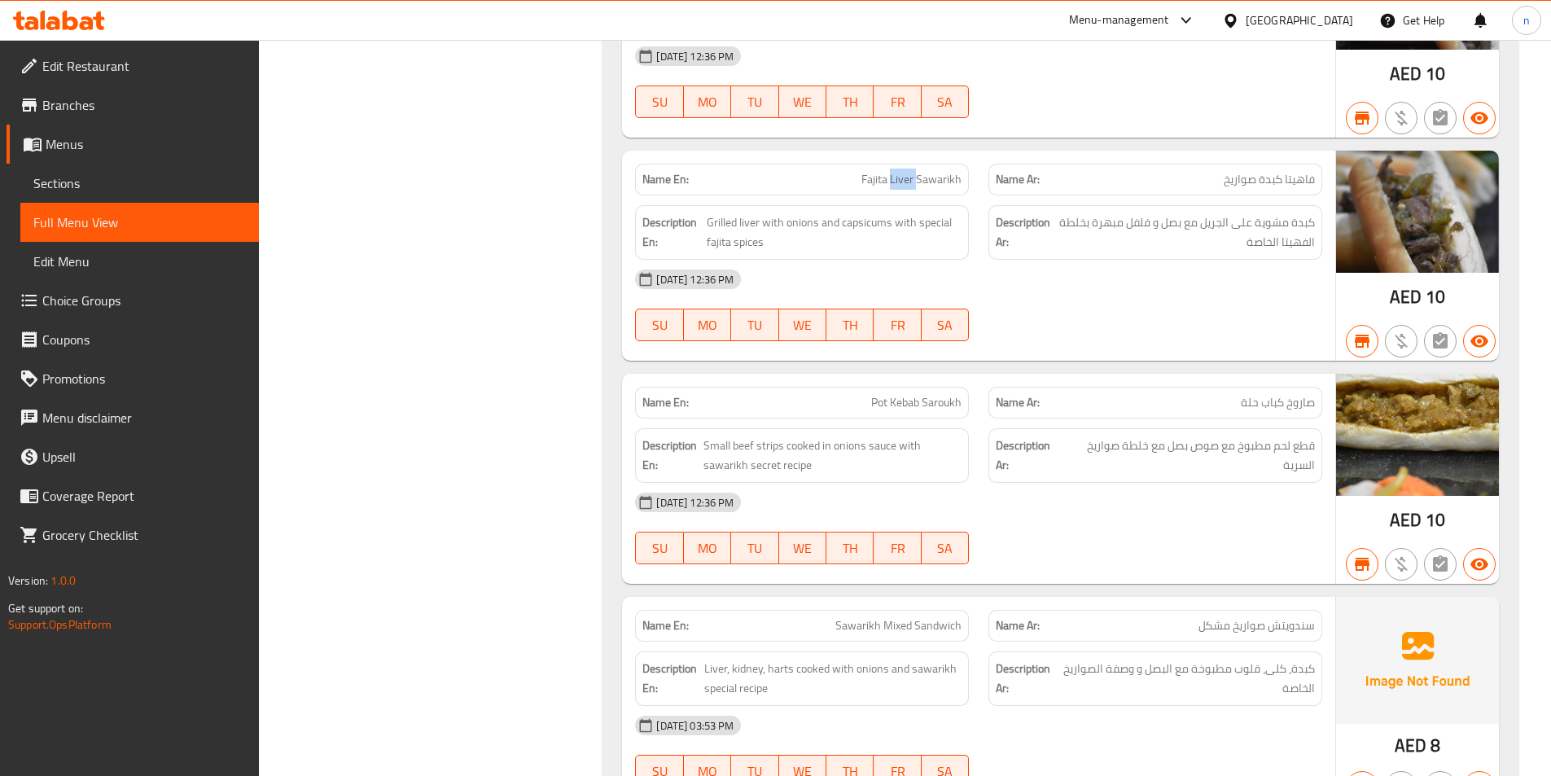
click at [911, 177] on span "Fajita Liver Sawarikh" at bounding box center [911, 179] width 100 height 17
copy span "Fajita Liver Sawarikh"
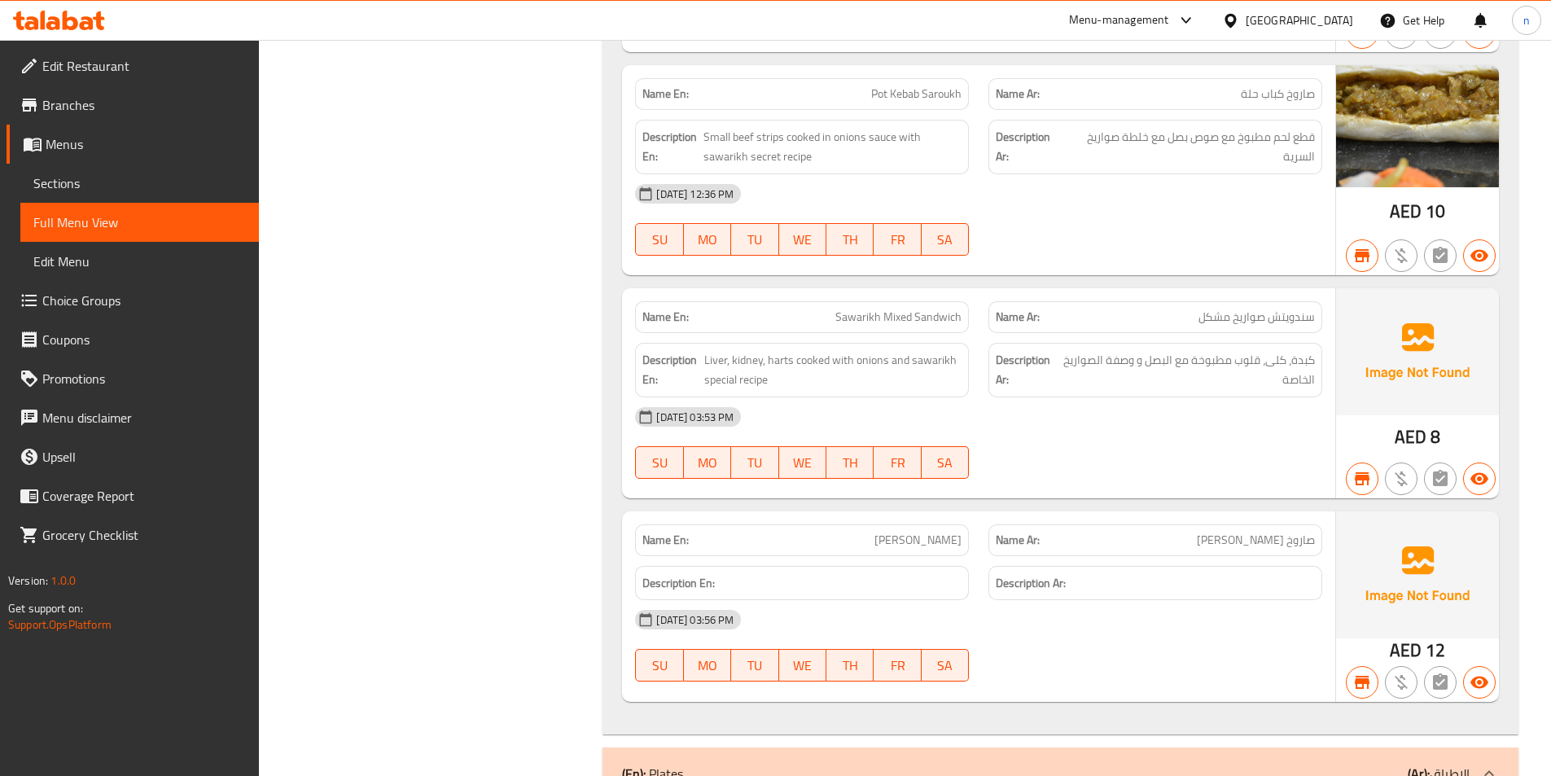
scroll to position [1791, 0]
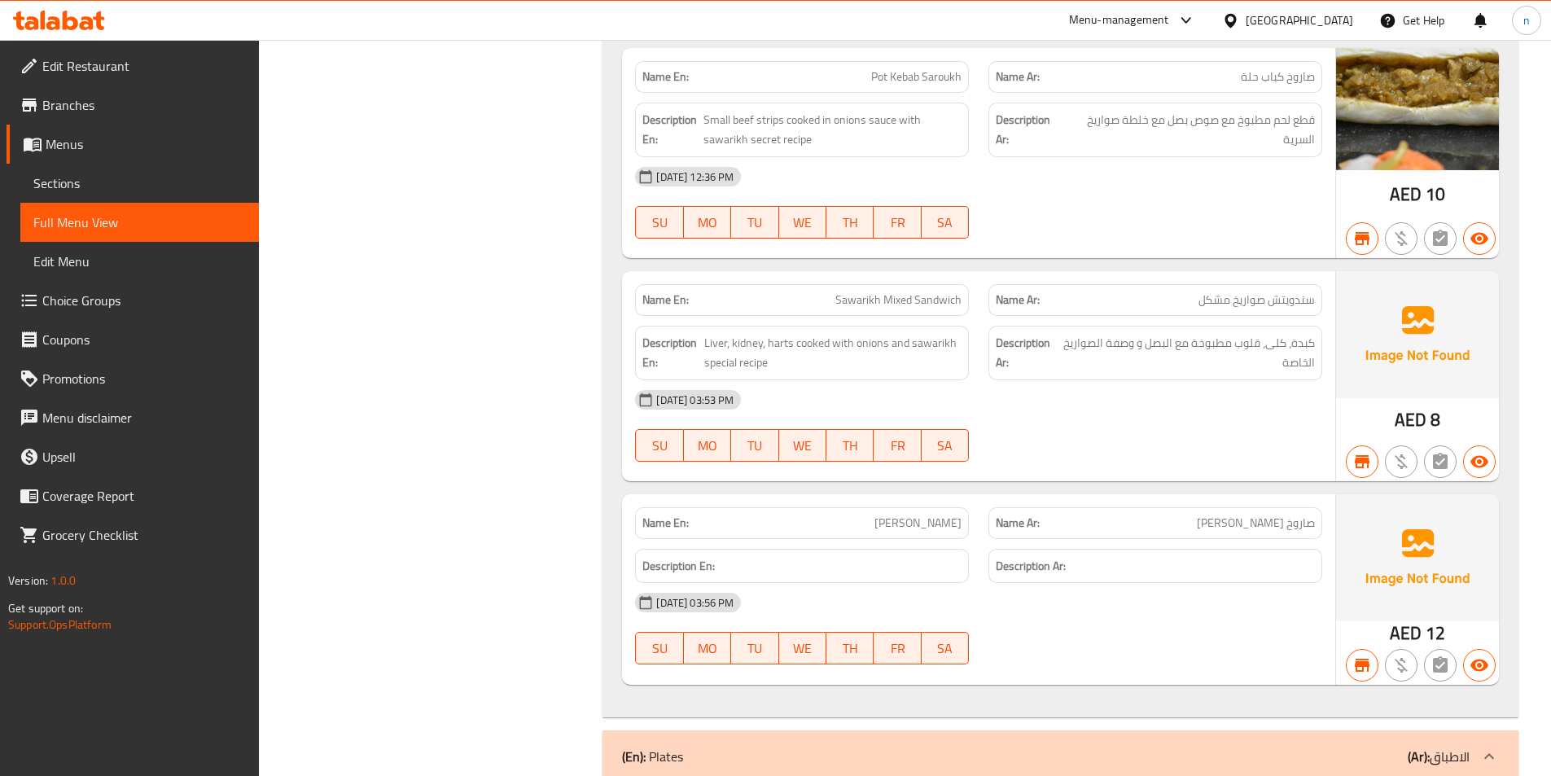
click at [1261, 194] on div "[DATE] 12:36 PM" at bounding box center [978, 176] width 707 height 39
click at [895, 79] on span "Pot Kebab Saroukh" at bounding box center [916, 76] width 90 height 17
drag, startPoint x: 1282, startPoint y: 77, endPoint x: 1238, endPoint y: 78, distance: 44.0
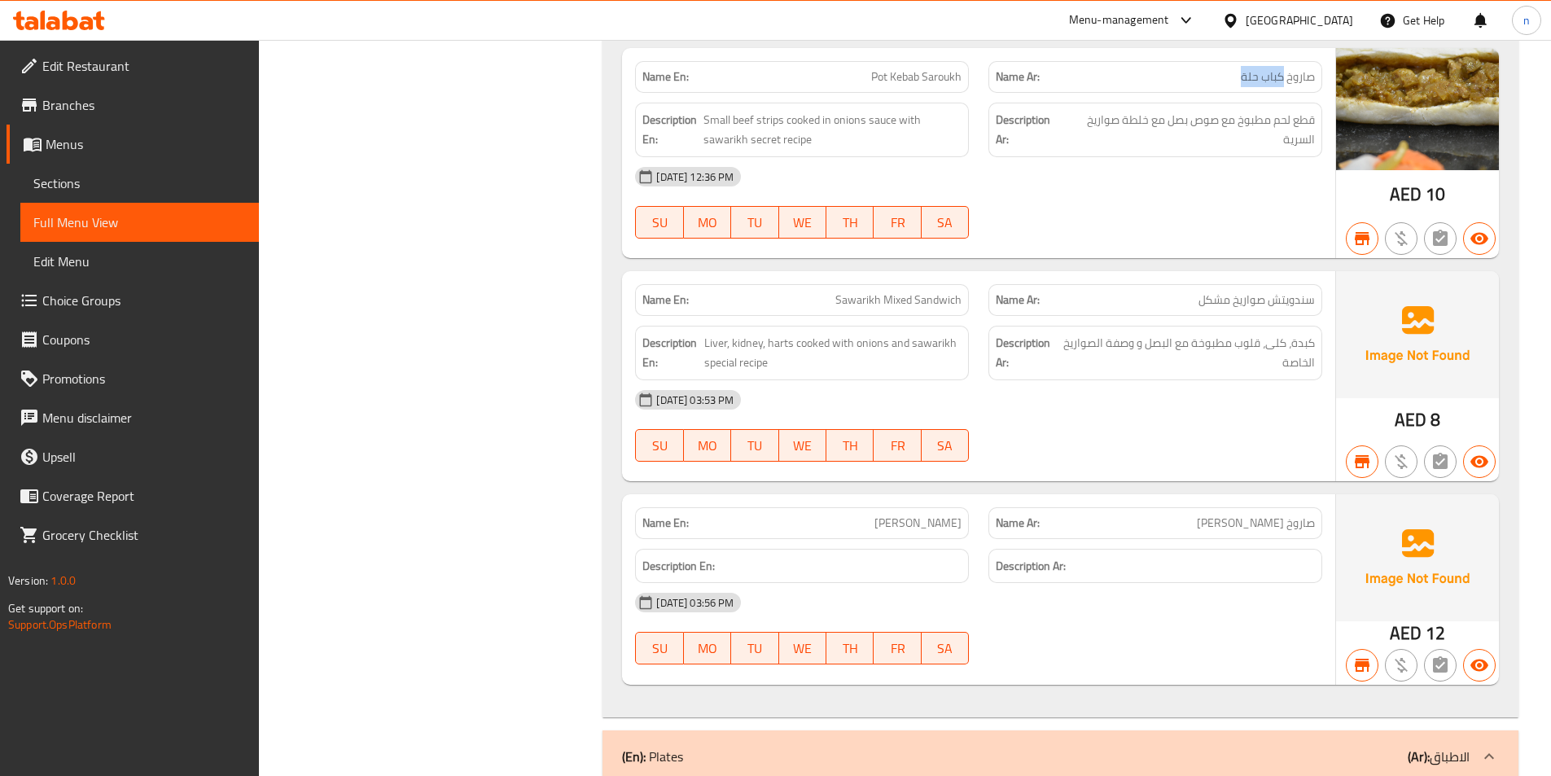
click at [1238, 78] on p "Name Ar: صاروخ كباب حلة" at bounding box center [1154, 76] width 319 height 17
copy span "كباب حلة"
click at [914, 76] on span "Pot Kebab Saroukh" at bounding box center [916, 76] width 90 height 17
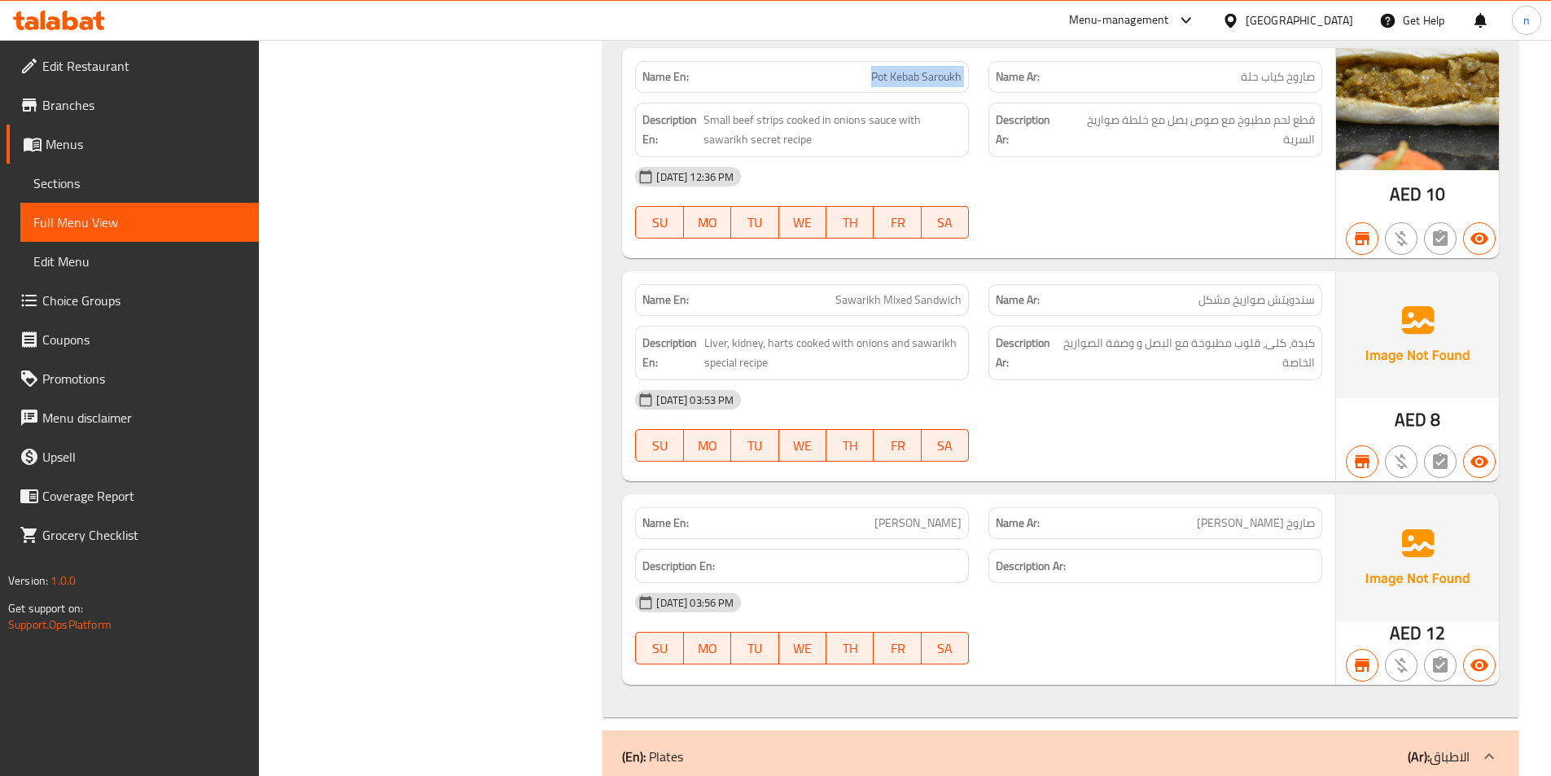
copy span "Pot Kebab Saroukh"
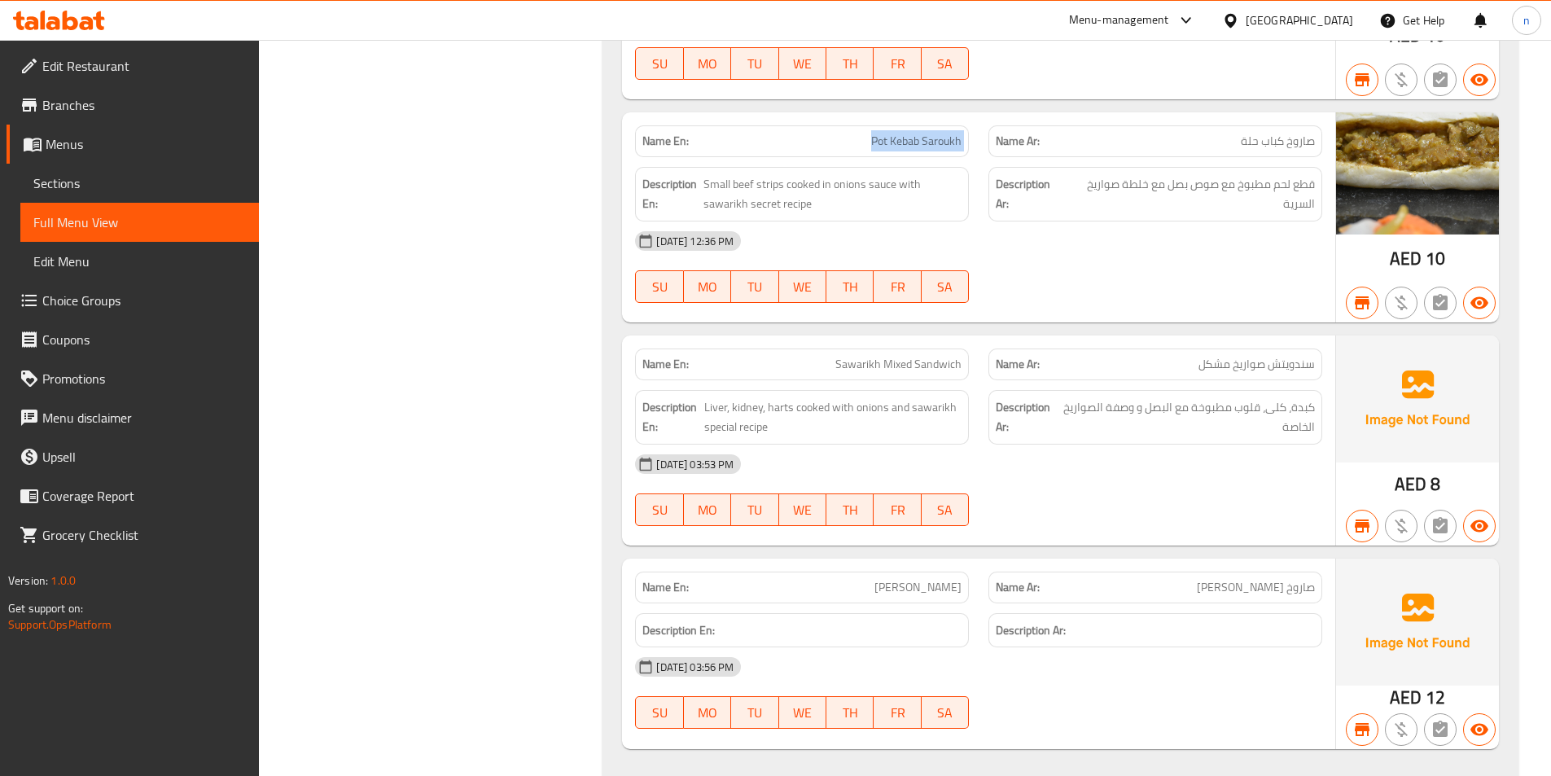
scroll to position [1872, 0]
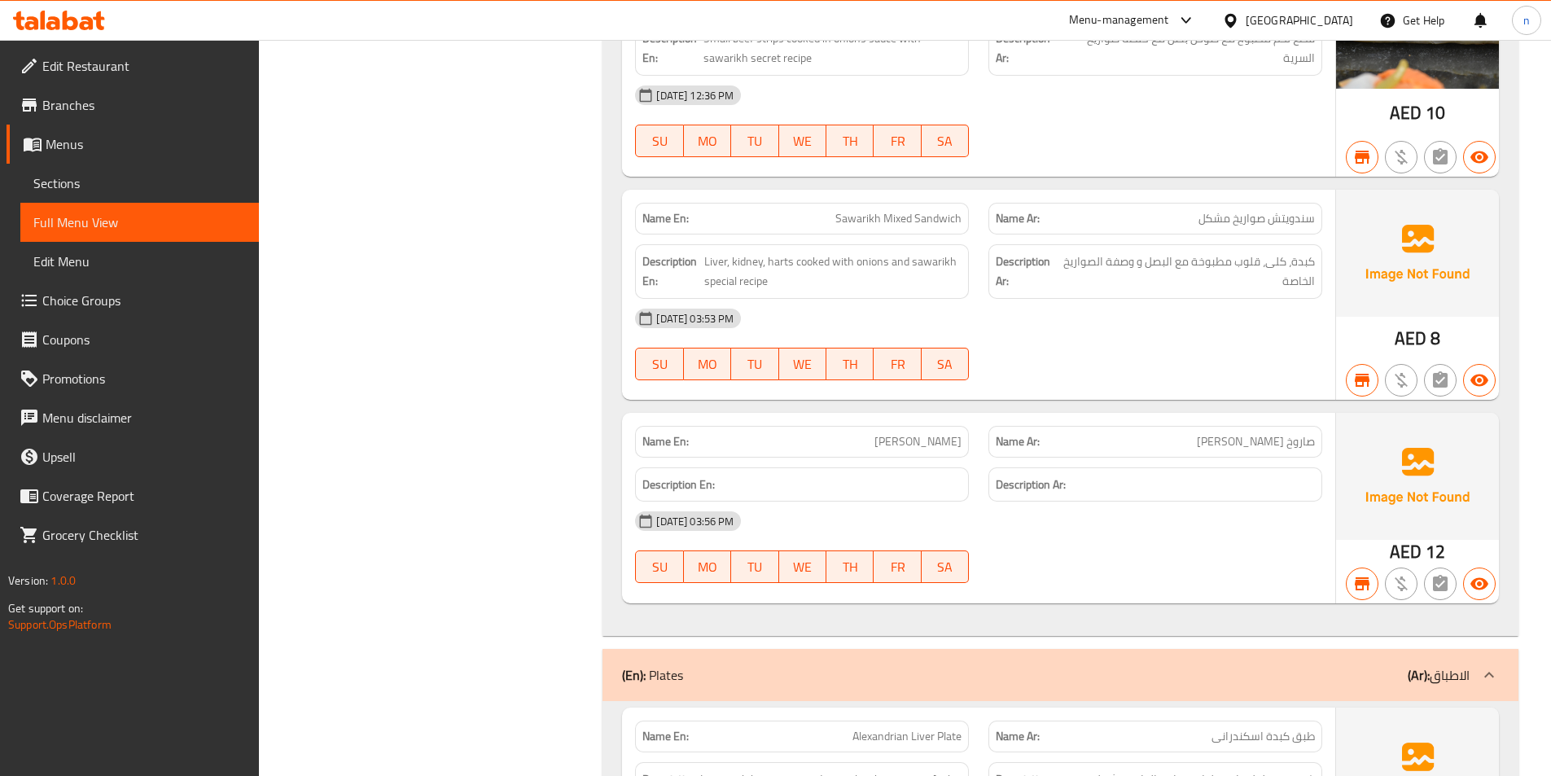
click at [1230, 220] on span "سندويتش صواريخ مشكل" at bounding box center [1256, 218] width 116 height 17
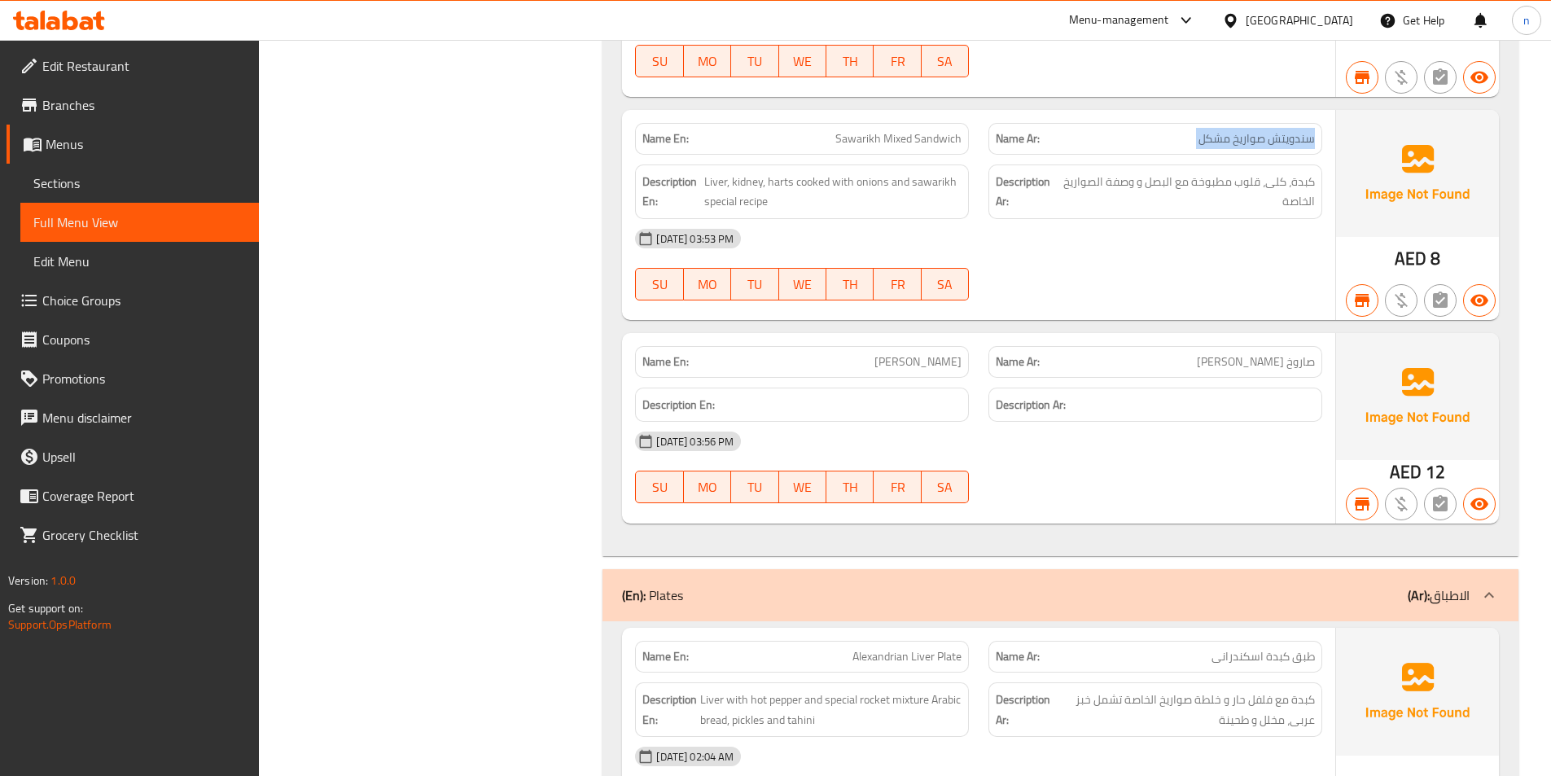
scroll to position [1954, 0]
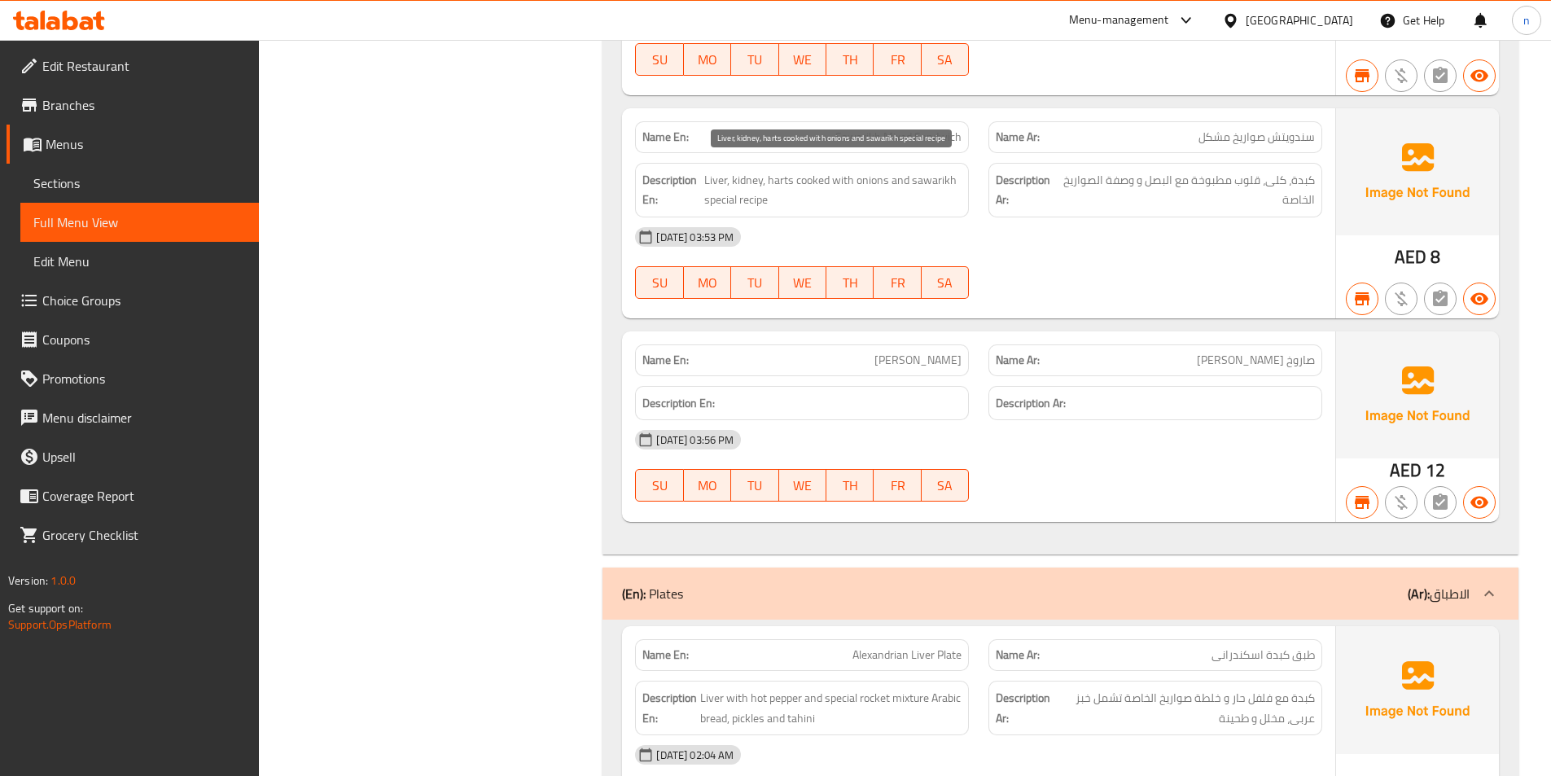
click at [742, 182] on span "Liver, kidney, harts cooked with onions and sawarikh special recipe" at bounding box center [832, 190] width 257 height 40
copy span "kidney"
click at [921, 132] on span "Sawarikh Mixed Sandwich" at bounding box center [898, 137] width 126 height 17
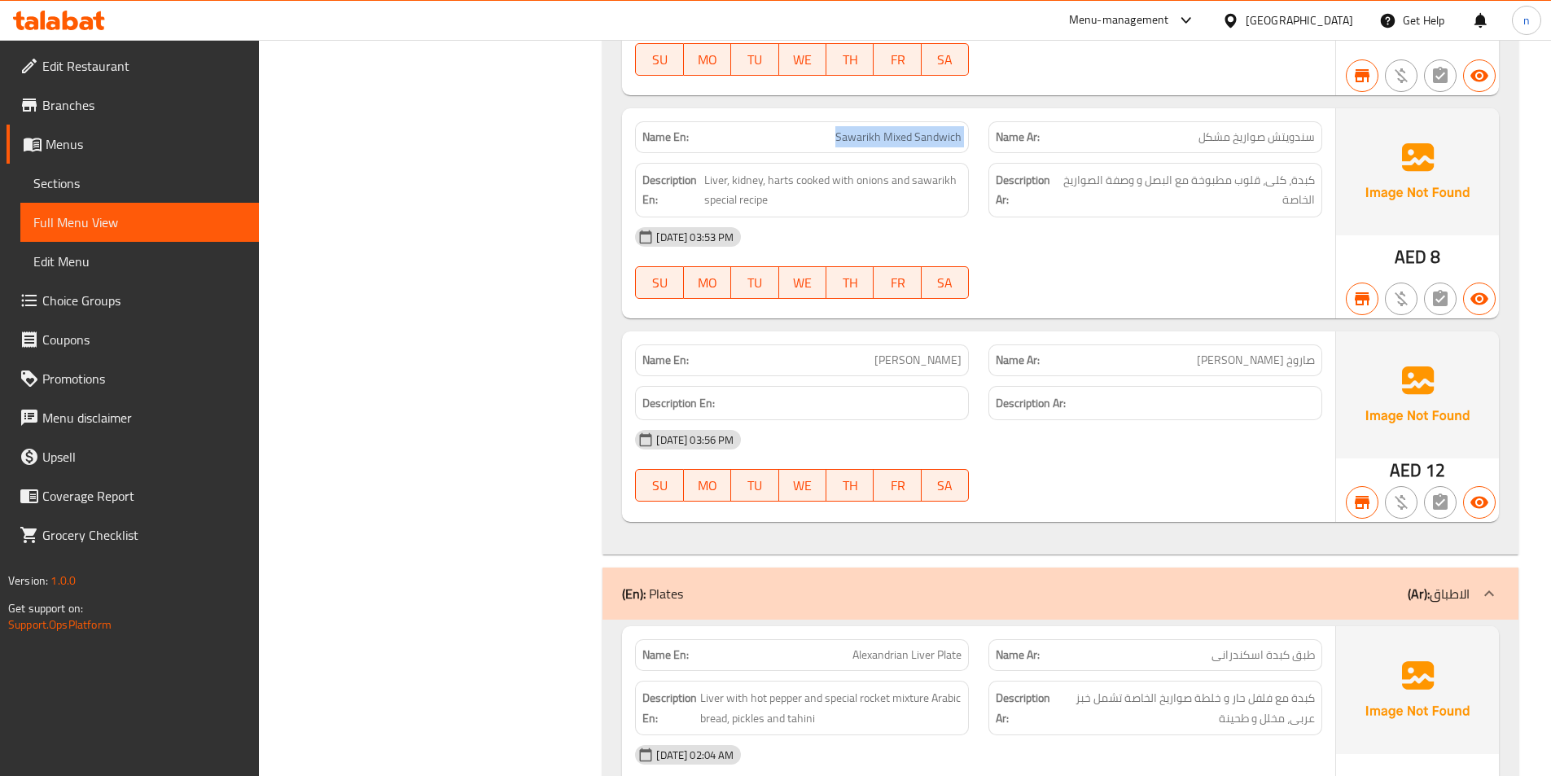
click at [921, 132] on span "Sawarikh Mixed Sandwich" at bounding box center [898, 137] width 126 height 17
copy span "Sawarikh Mixed Sandwich"
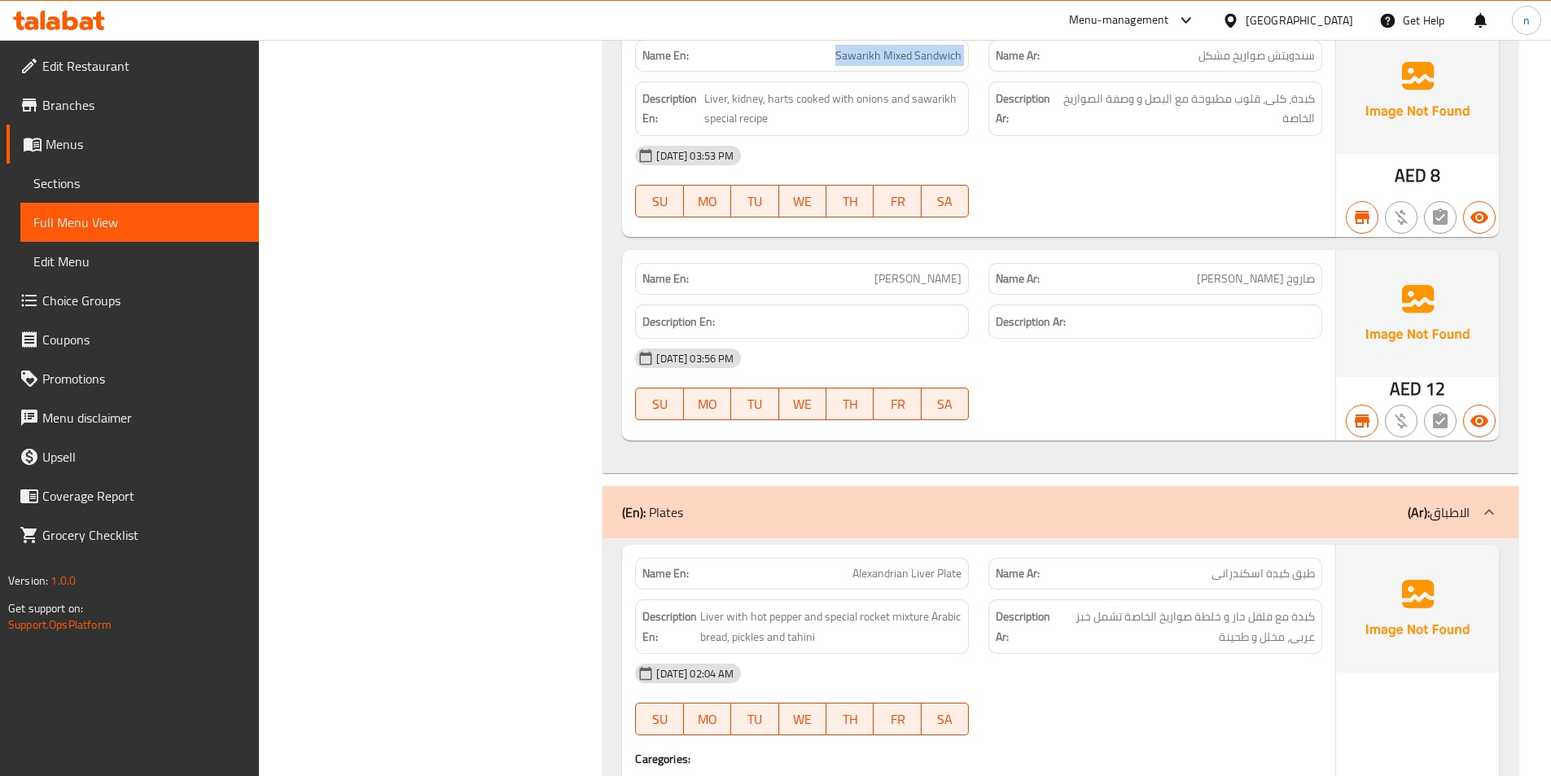
scroll to position [2116, 0]
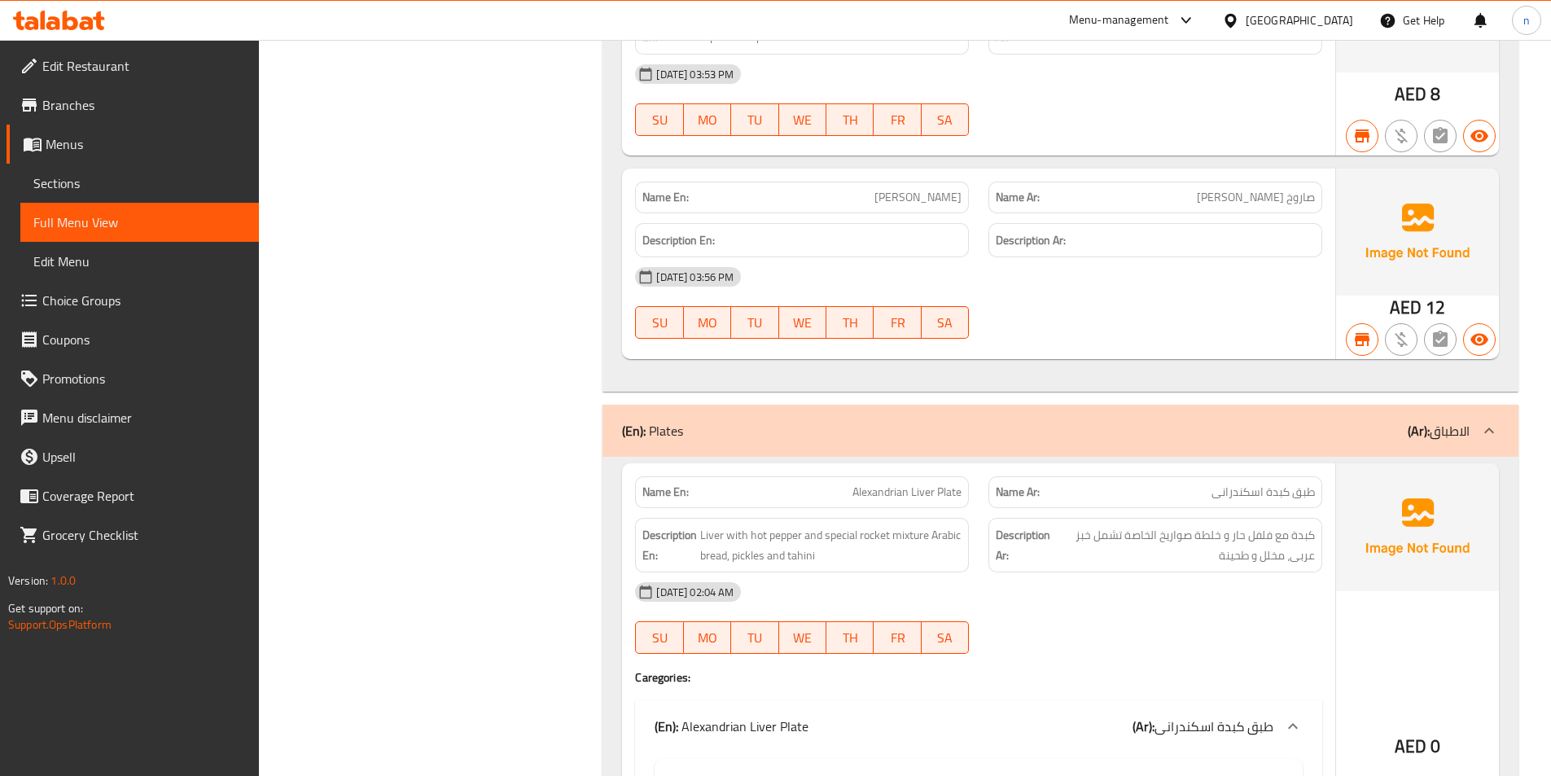
click at [943, 201] on span "Sawarikh Semean" at bounding box center [917, 197] width 87 height 17
copy span "Semean"
click at [1265, 202] on span "صاروخ سمين صواريخ" at bounding box center [1256, 197] width 118 height 17
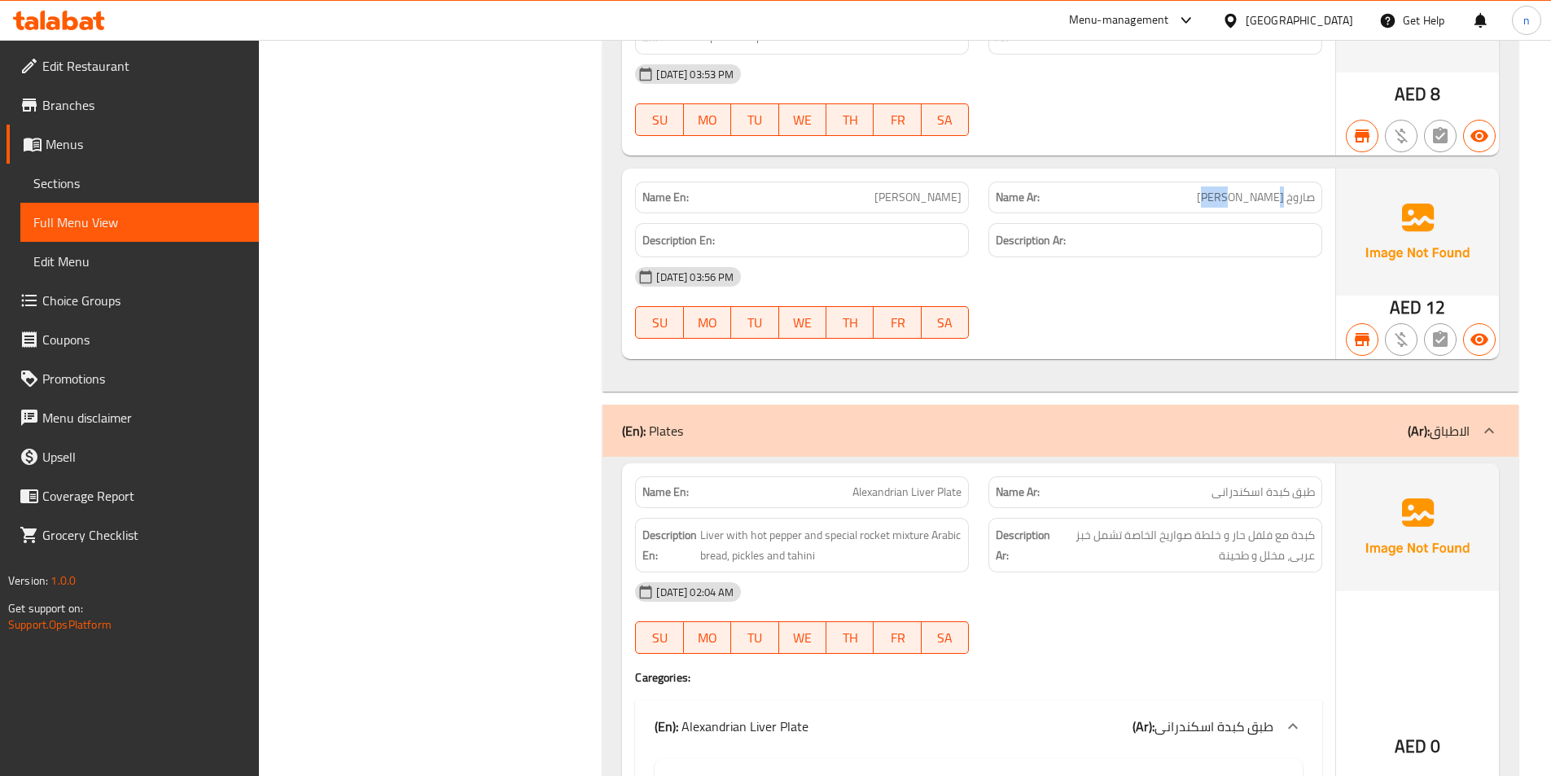
copy span "سمين"
click at [921, 193] on span "Sawarikh Semean" at bounding box center [917, 197] width 87 height 17
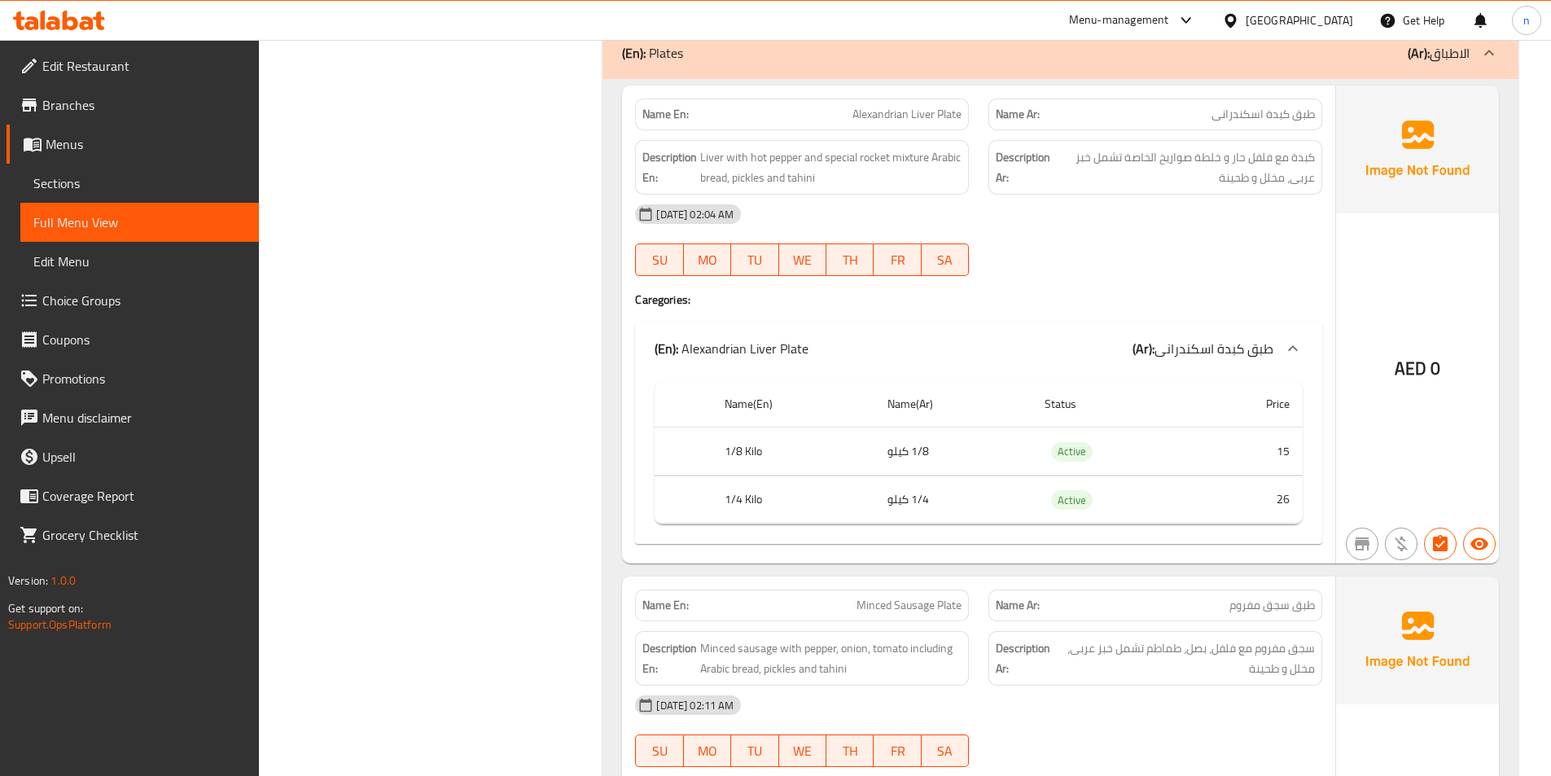
scroll to position [2523, 0]
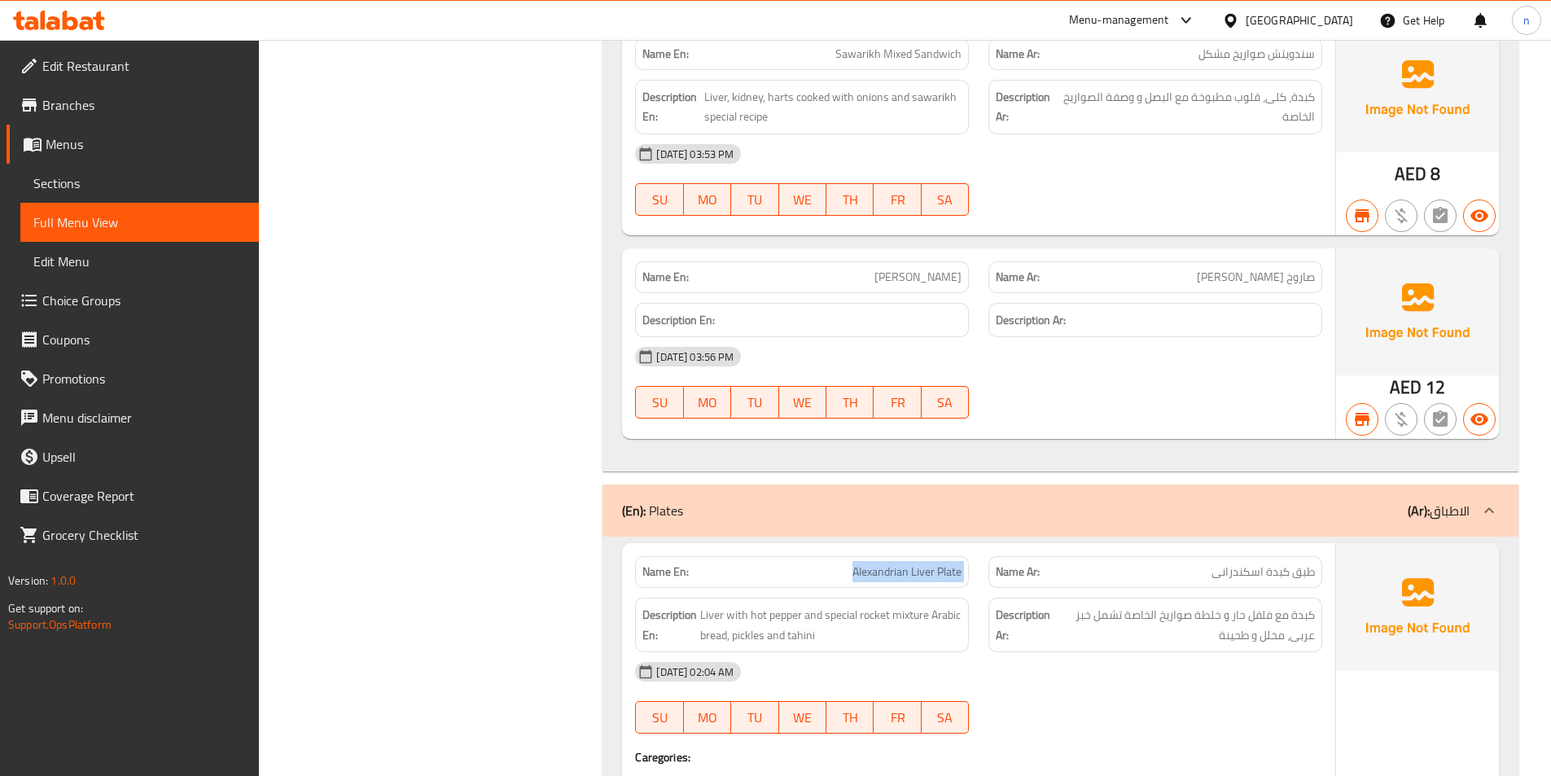
scroll to position [2035, 0]
drag, startPoint x: 919, startPoint y: 280, endPoint x: 866, endPoint y: 280, distance: 52.9
click at [866, 280] on p "Name En: Sawarikh Semean" at bounding box center [801, 278] width 319 height 17
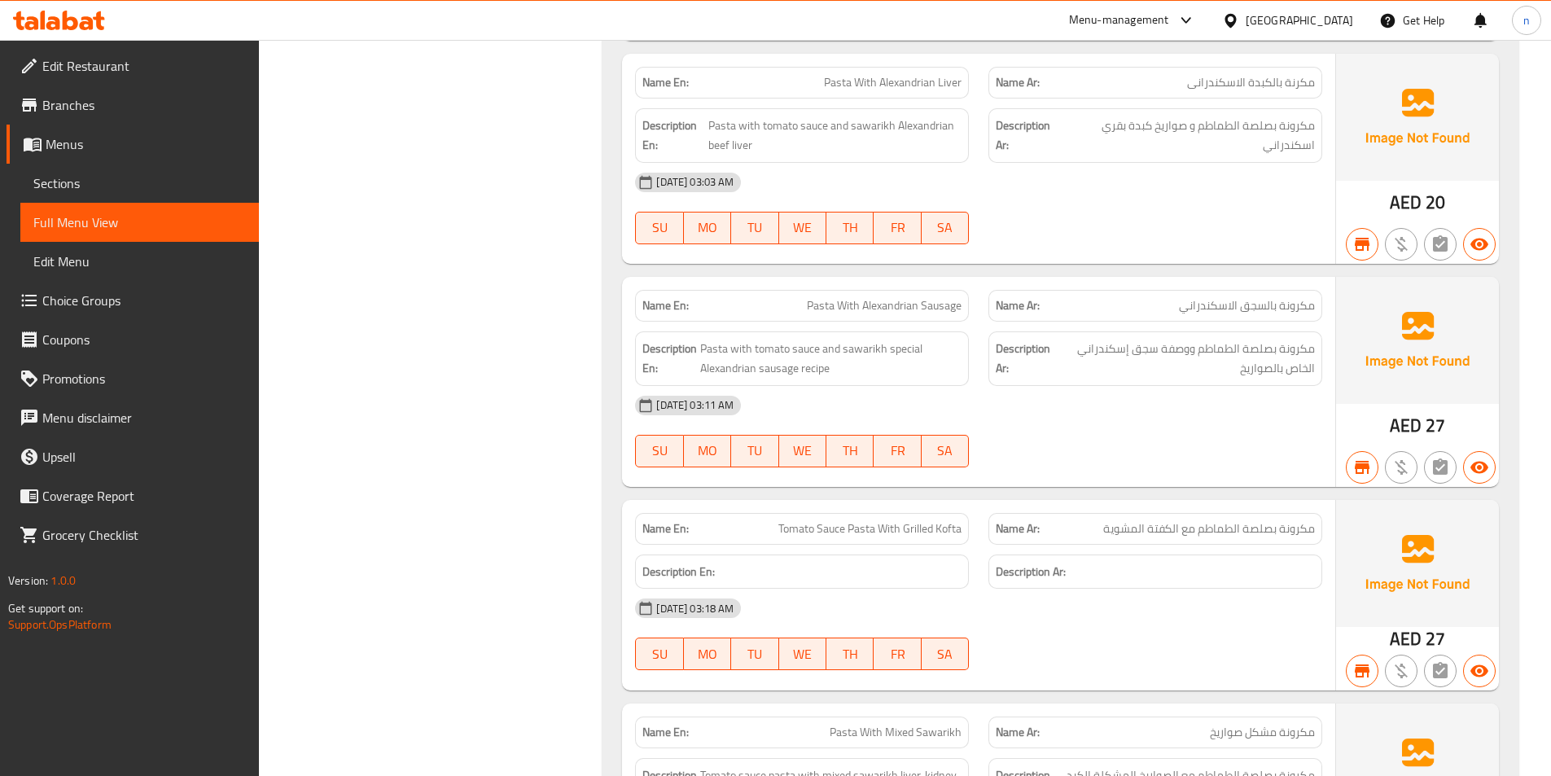
scroll to position [4233, 0]
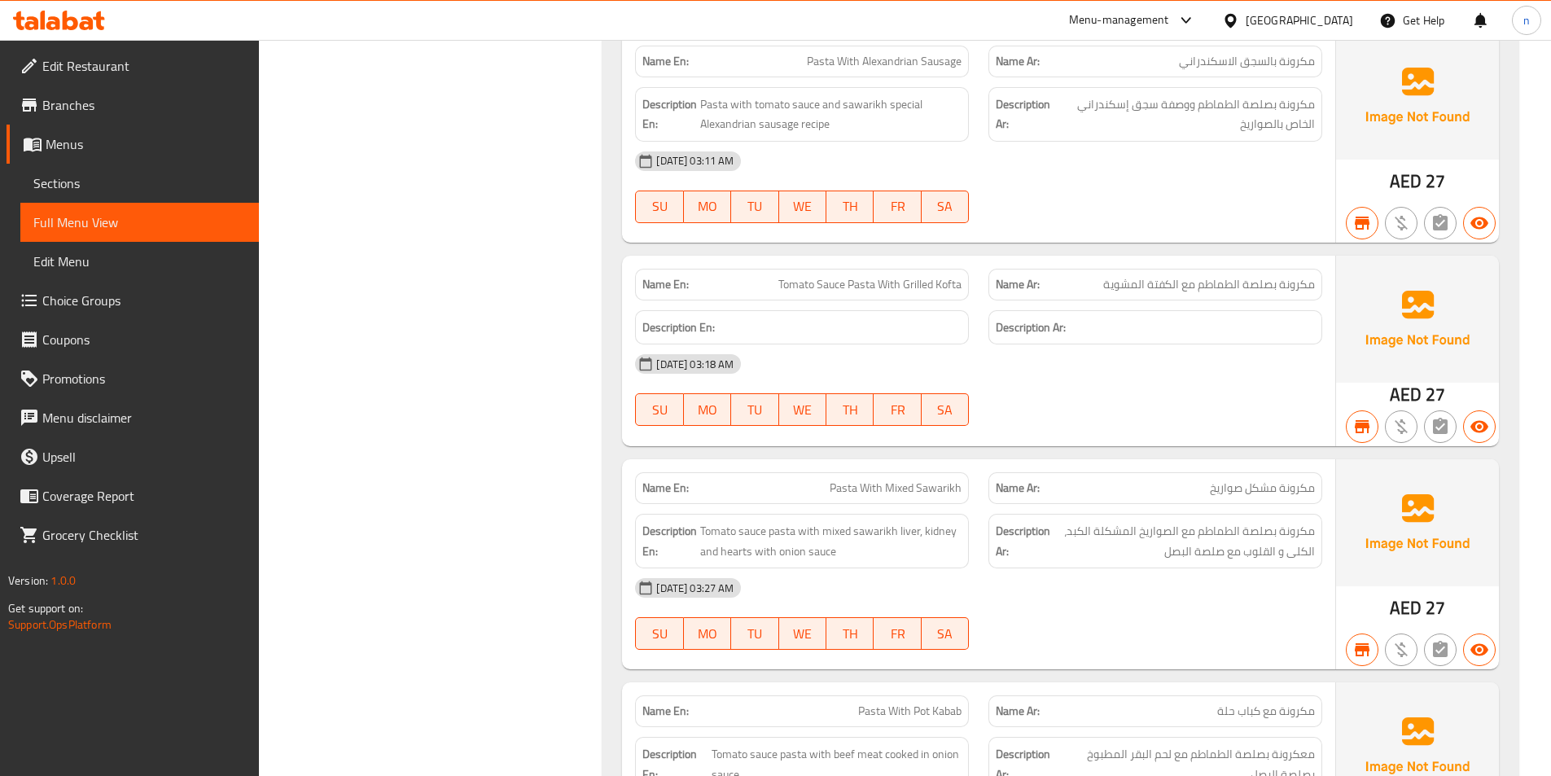
scroll to position [4477, 0]
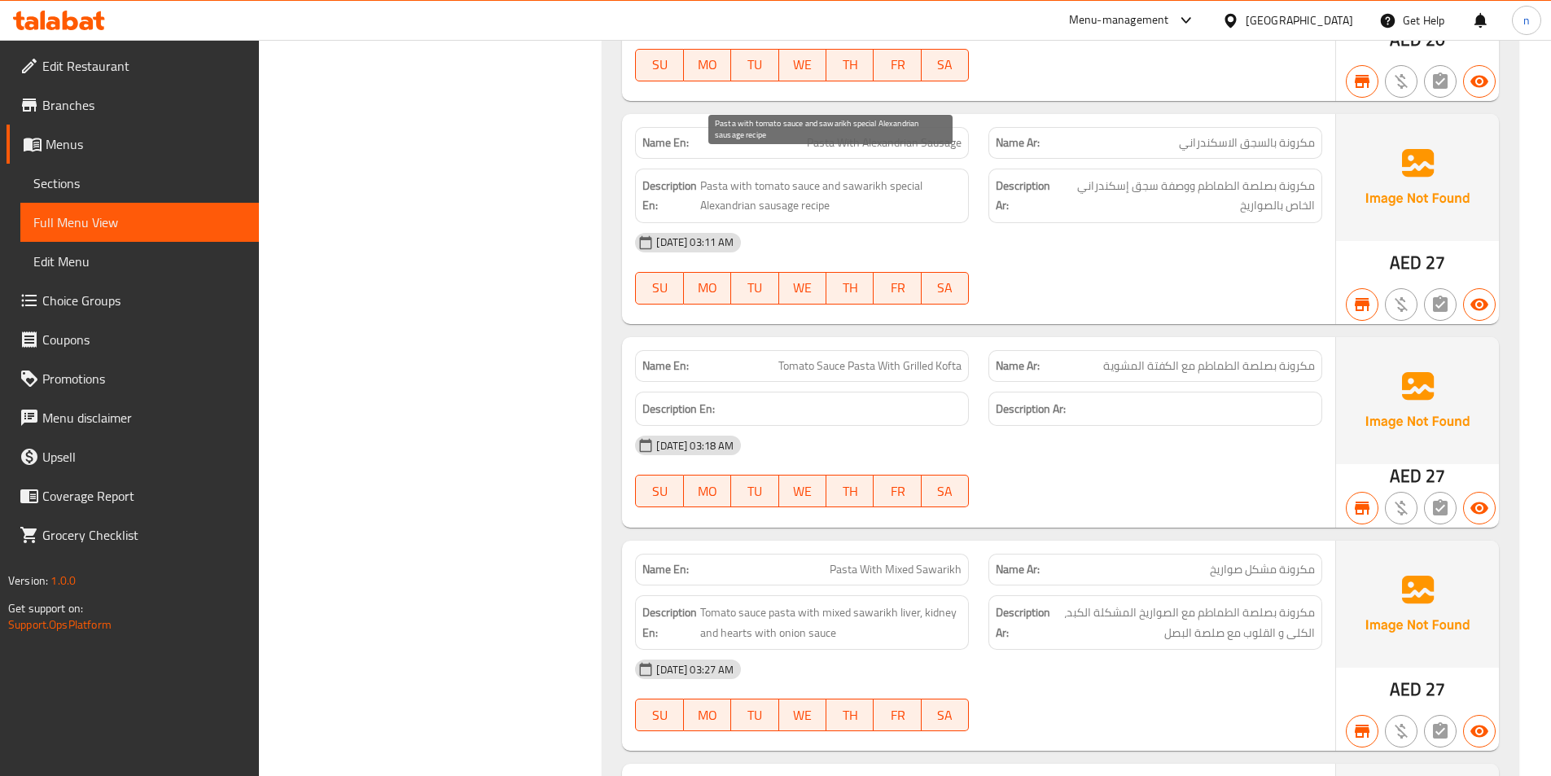
click at [763, 176] on span "Pasta with tomato sauce and sawarikh special Alexandrian sausage recipe" at bounding box center [830, 196] width 261 height 40
click at [790, 176] on span "Pasta with tomato sauce and sawarikh special Alexandrian sausage recipe" at bounding box center [830, 196] width 261 height 40
click at [774, 176] on span "Pasta with tomato sauce and sawarikh special Alexandrian sausage recipe" at bounding box center [830, 196] width 261 height 40
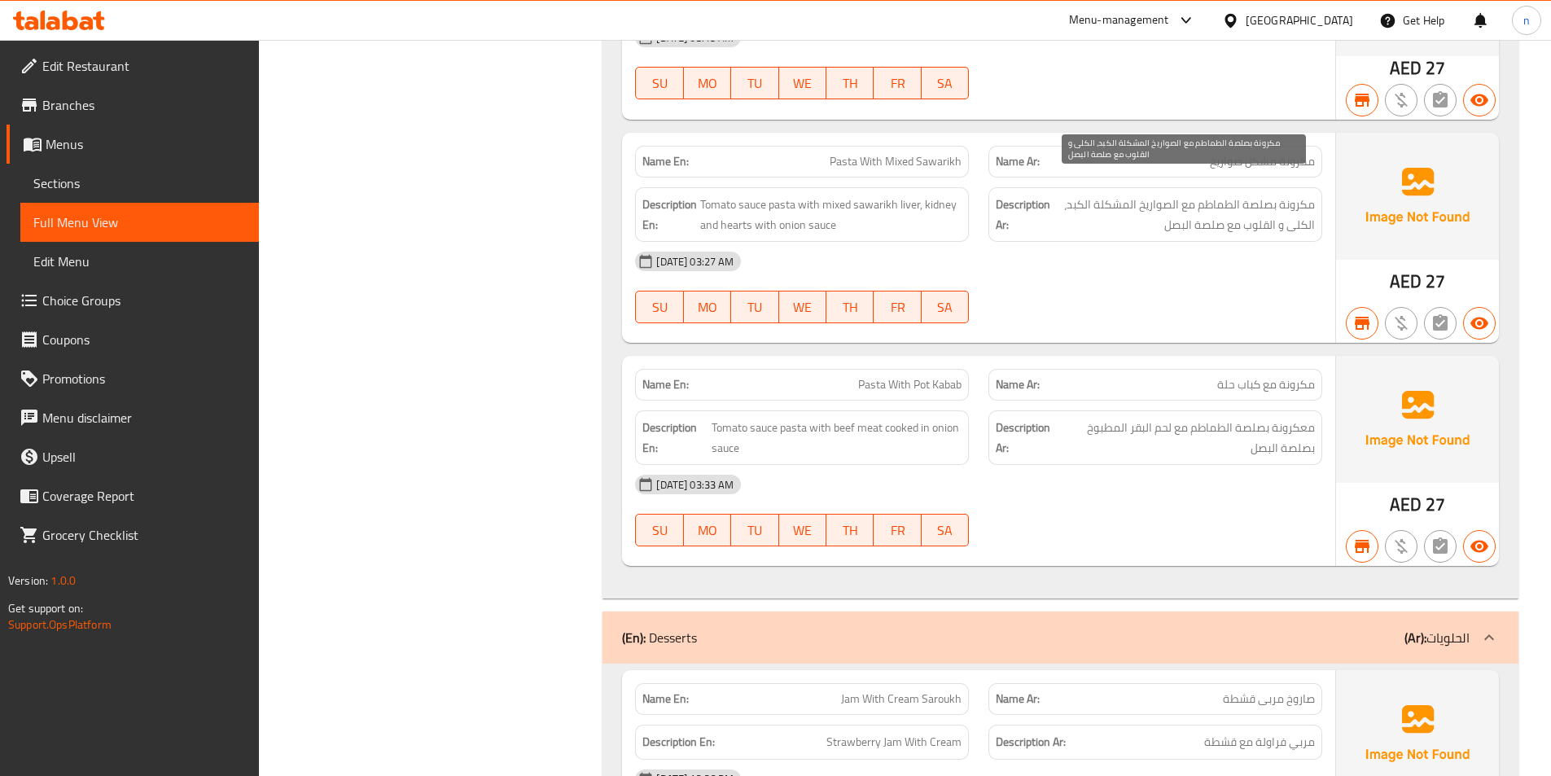
scroll to position [4884, 0]
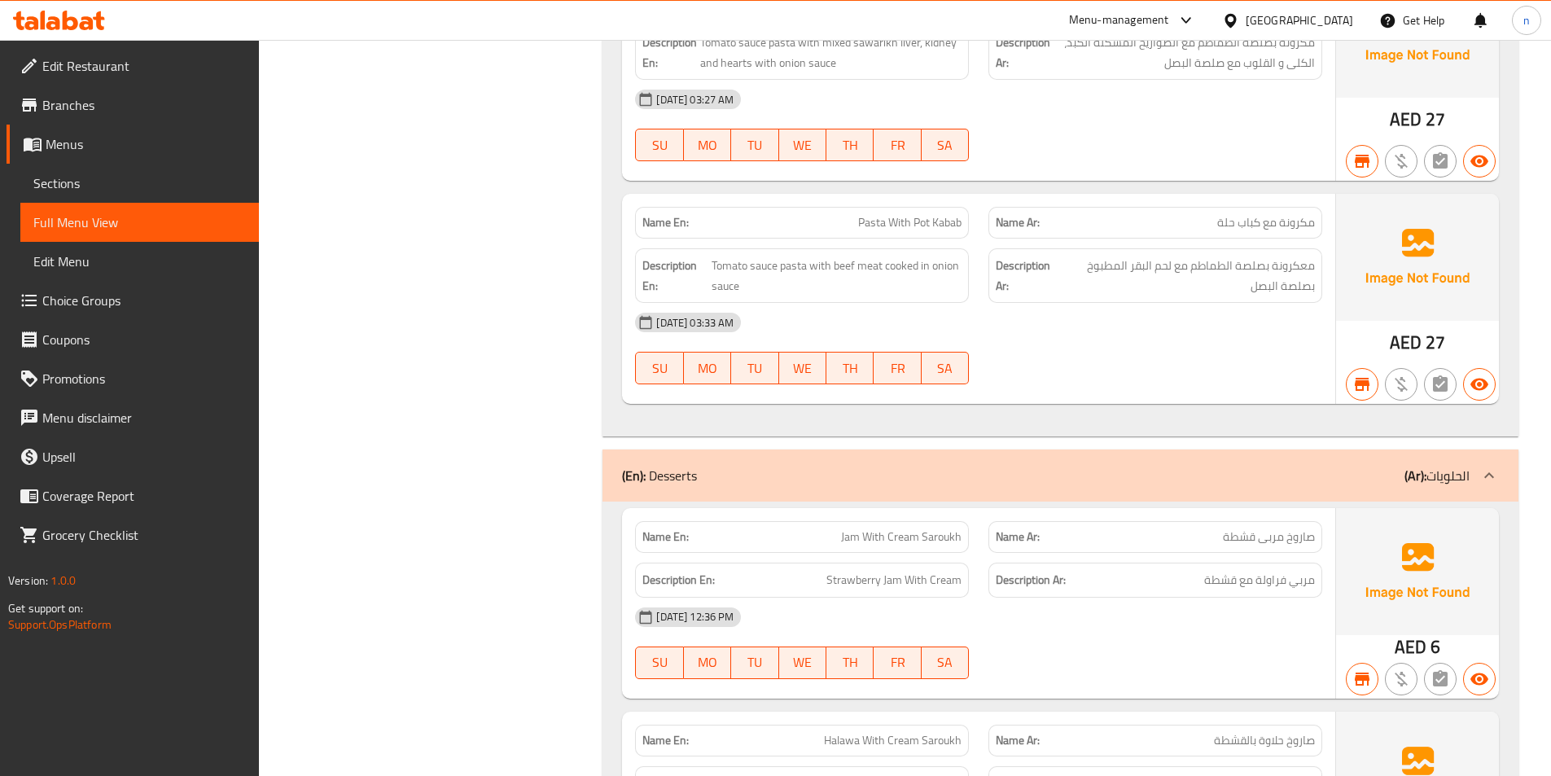
scroll to position [5128, 0]
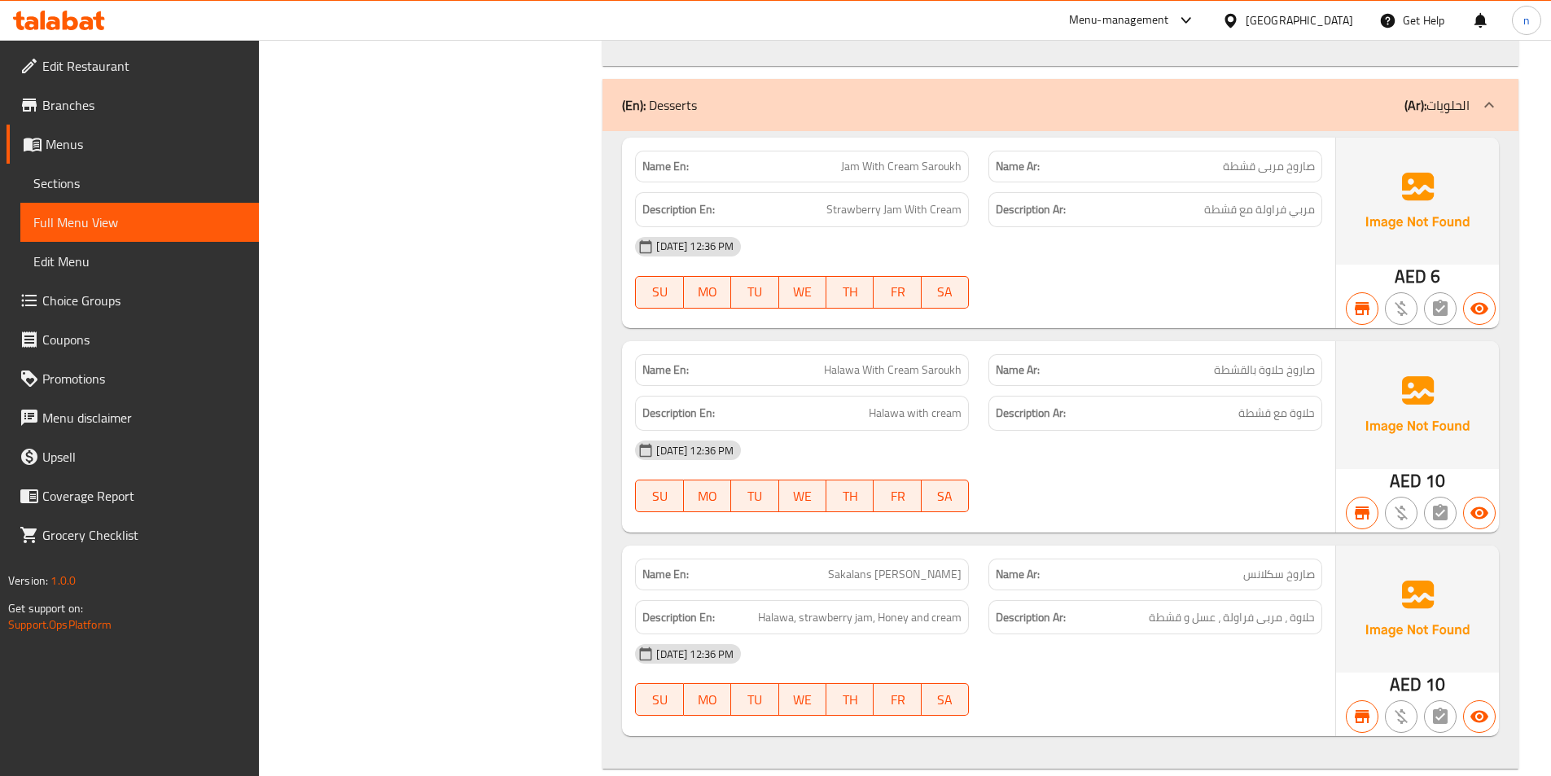
scroll to position [5454, 0]
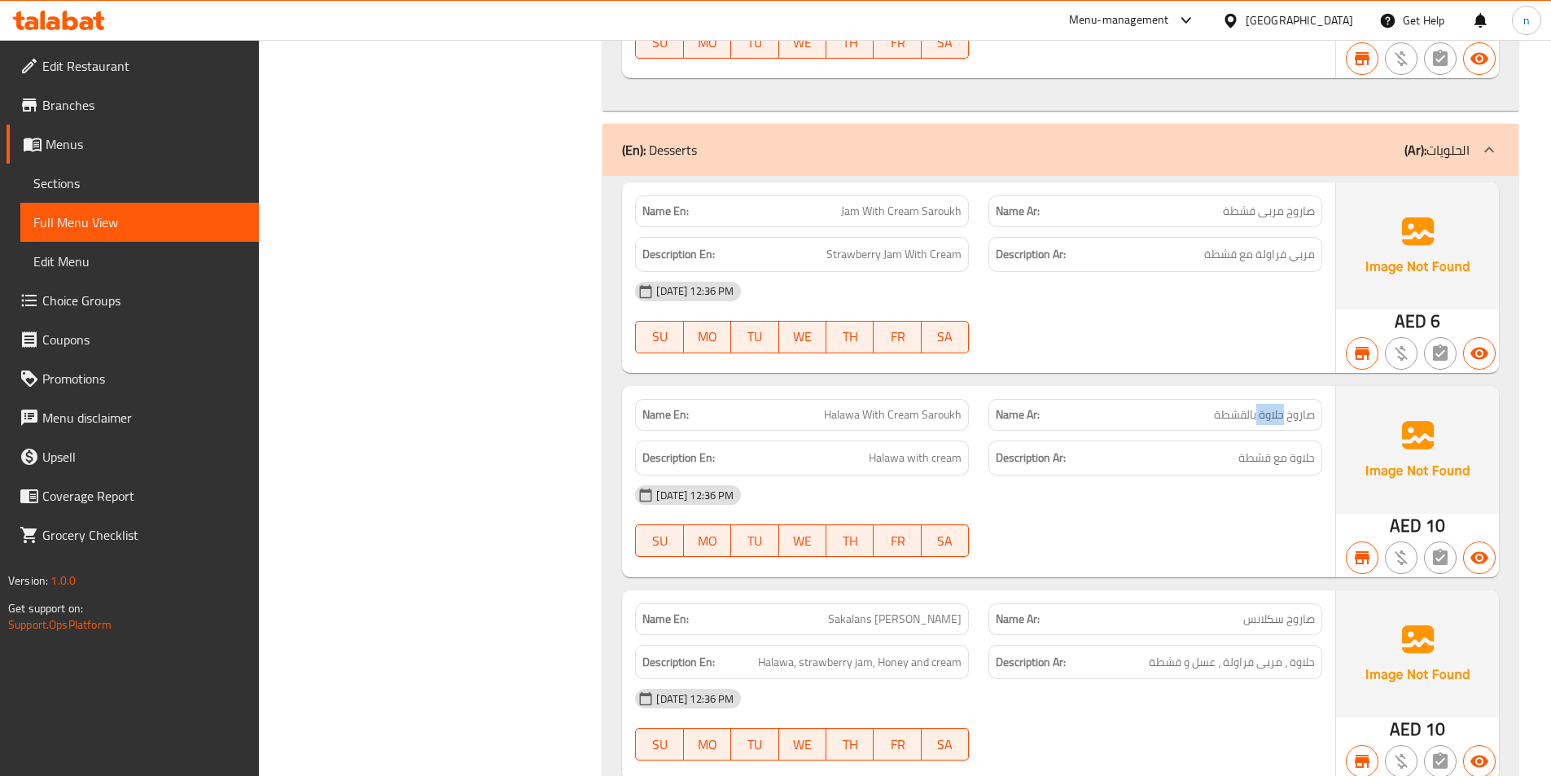
scroll to position [5454, 0]
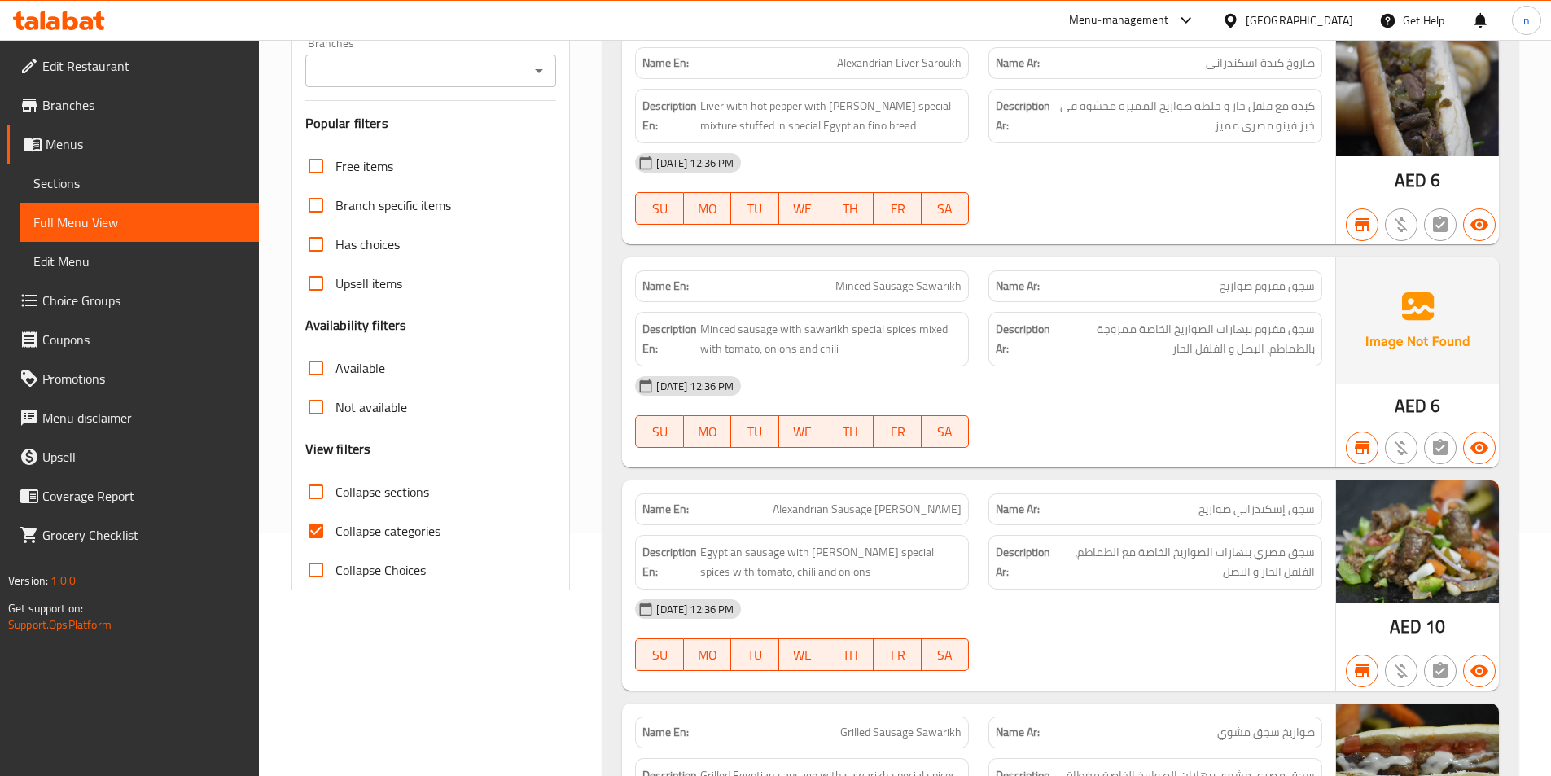
scroll to position [244, 0]
click at [317, 531] on input "Collapse categories" at bounding box center [315, 529] width 39 height 39
checkbox input "false"
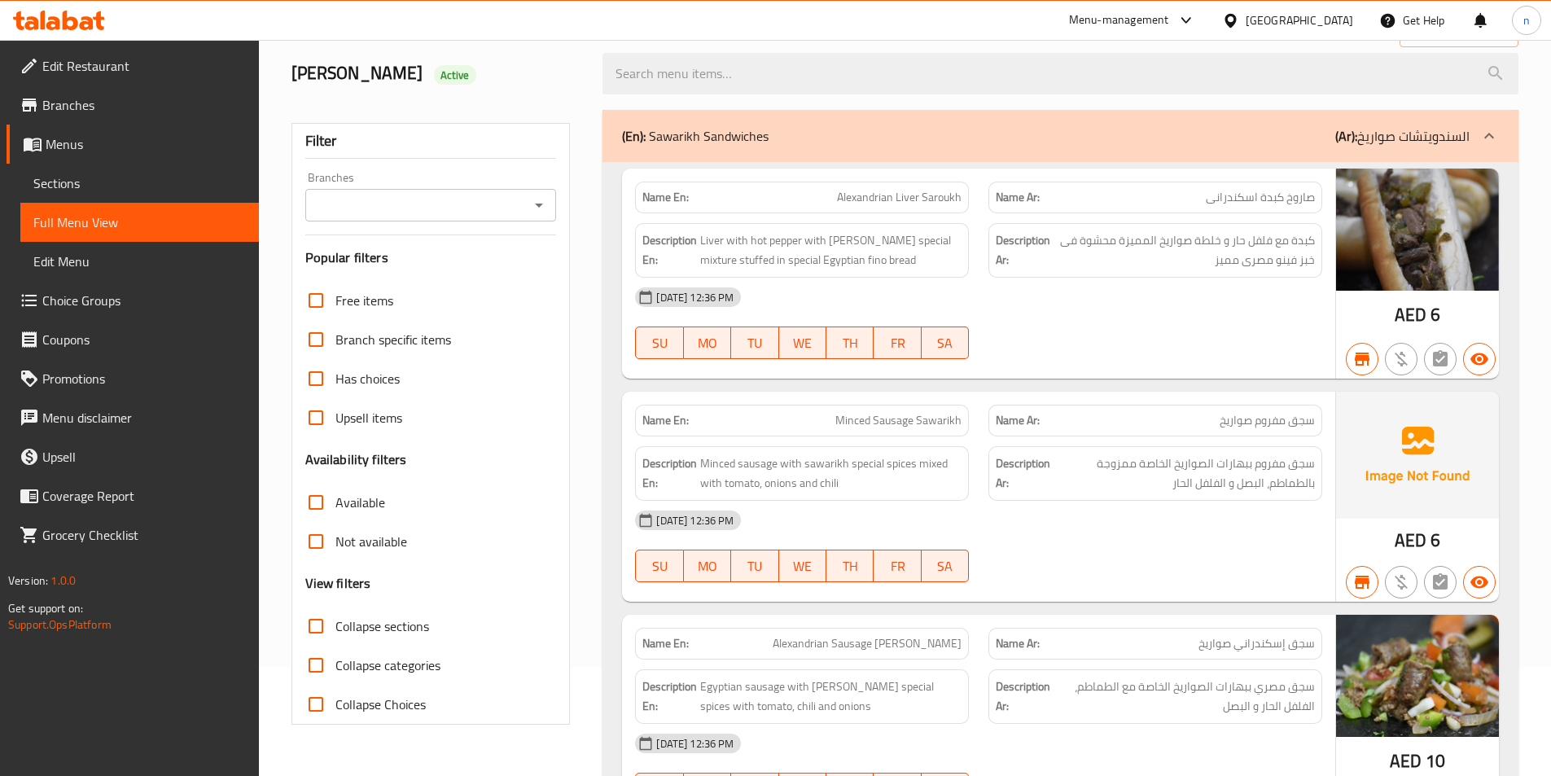
scroll to position [0, 0]
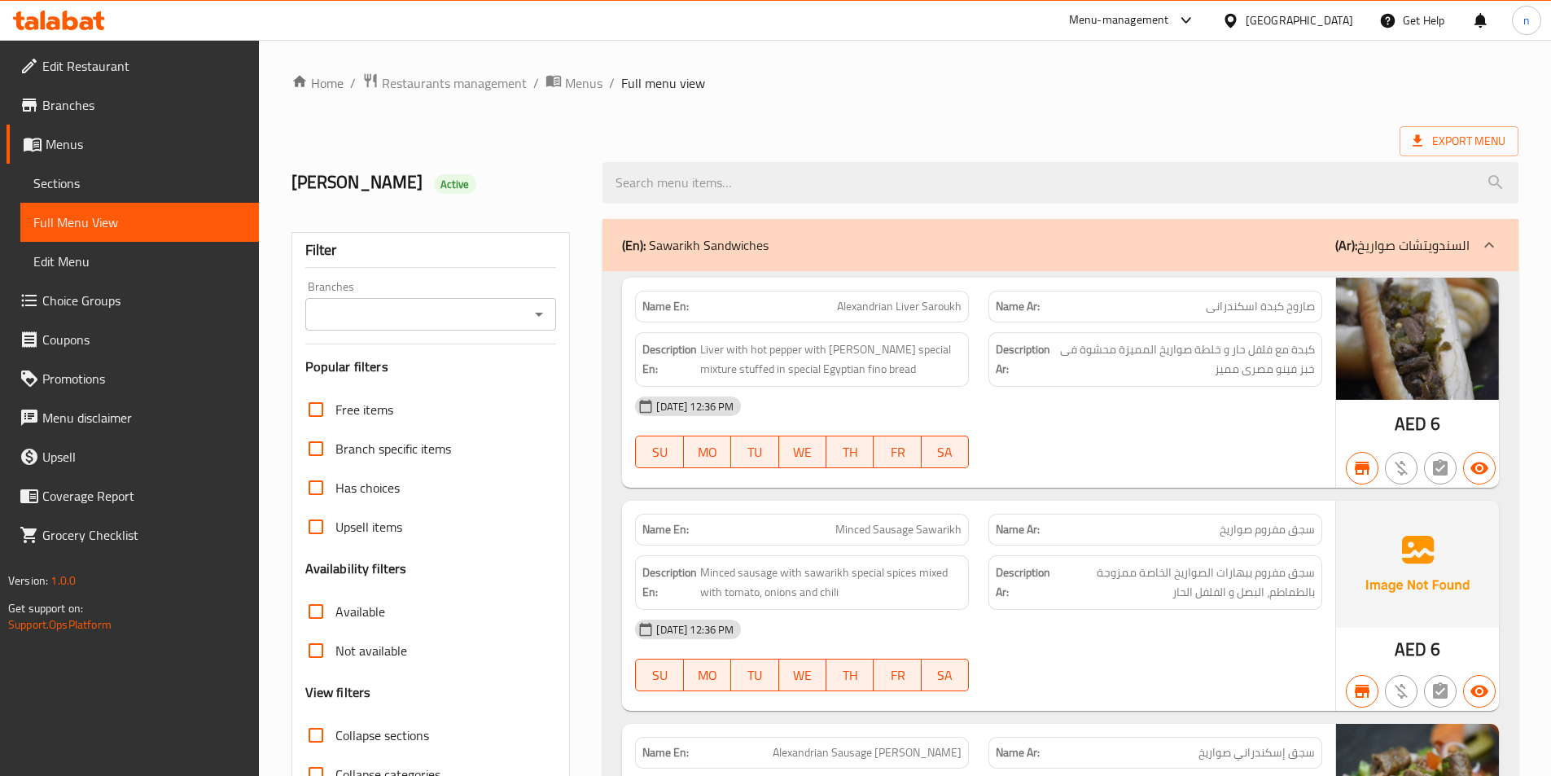
click at [125, 179] on span "Sections" at bounding box center [139, 183] width 212 height 20
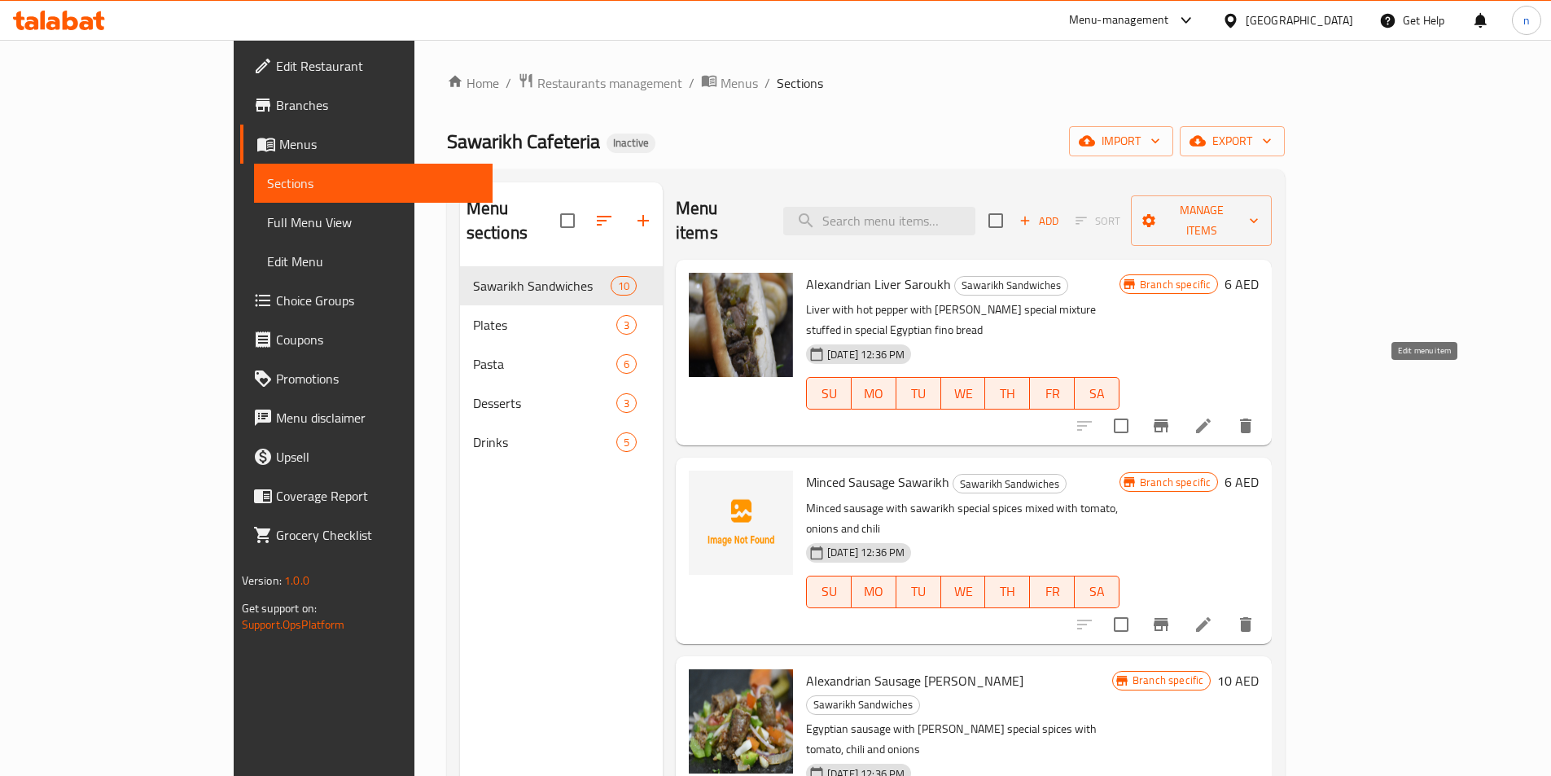
click at [1213, 416] on icon at bounding box center [1203, 426] width 20 height 20
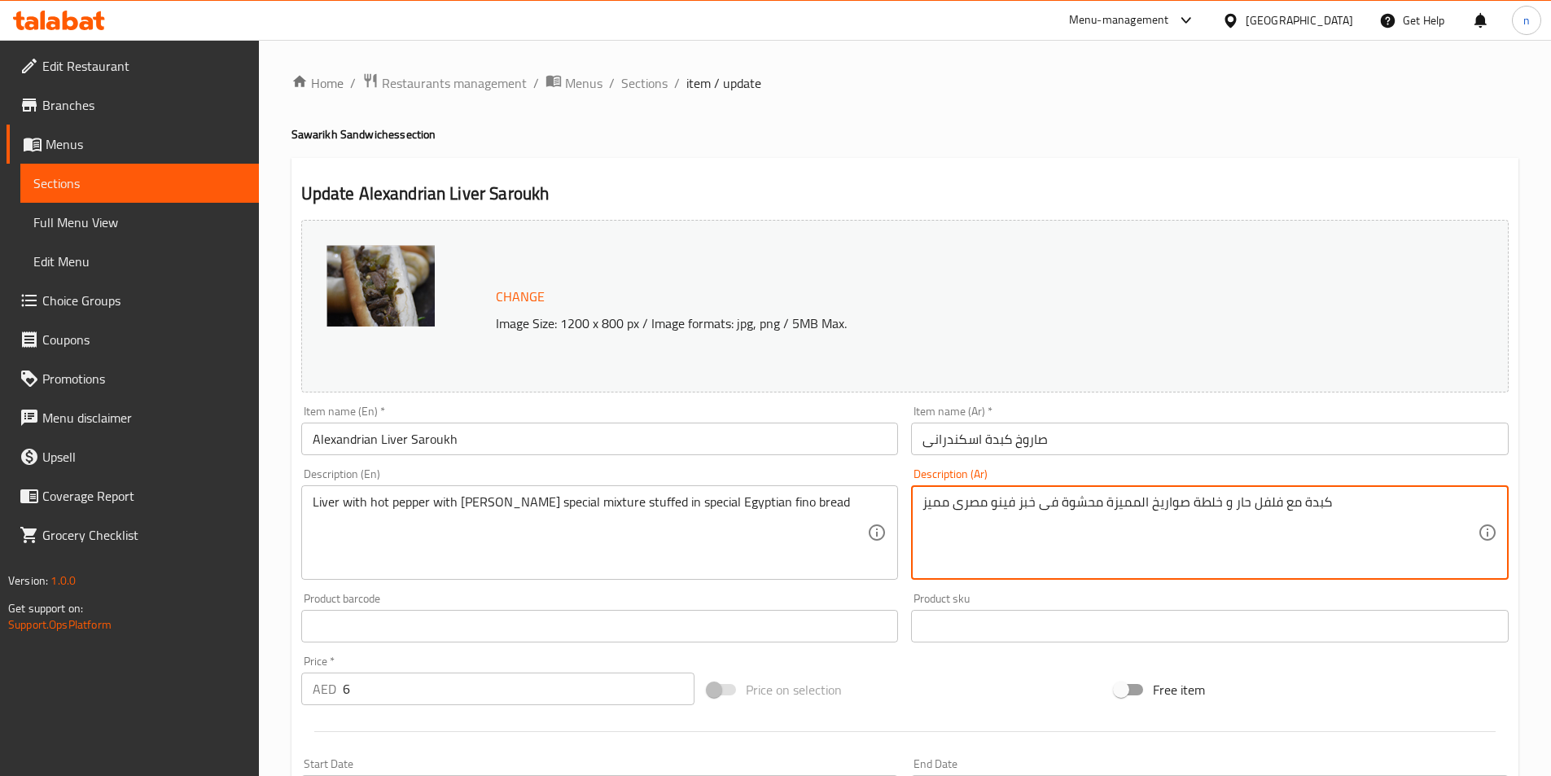
drag, startPoint x: 1108, startPoint y: 505, endPoint x: 1140, endPoint y: 506, distance: 31.8
click at [937, 501] on textarea "كبدة مع فلفل حار و خلطة صواريخ السبيشيال محشوة فى خبز فينو مصرى مميز" at bounding box center [1199, 532] width 555 height 77
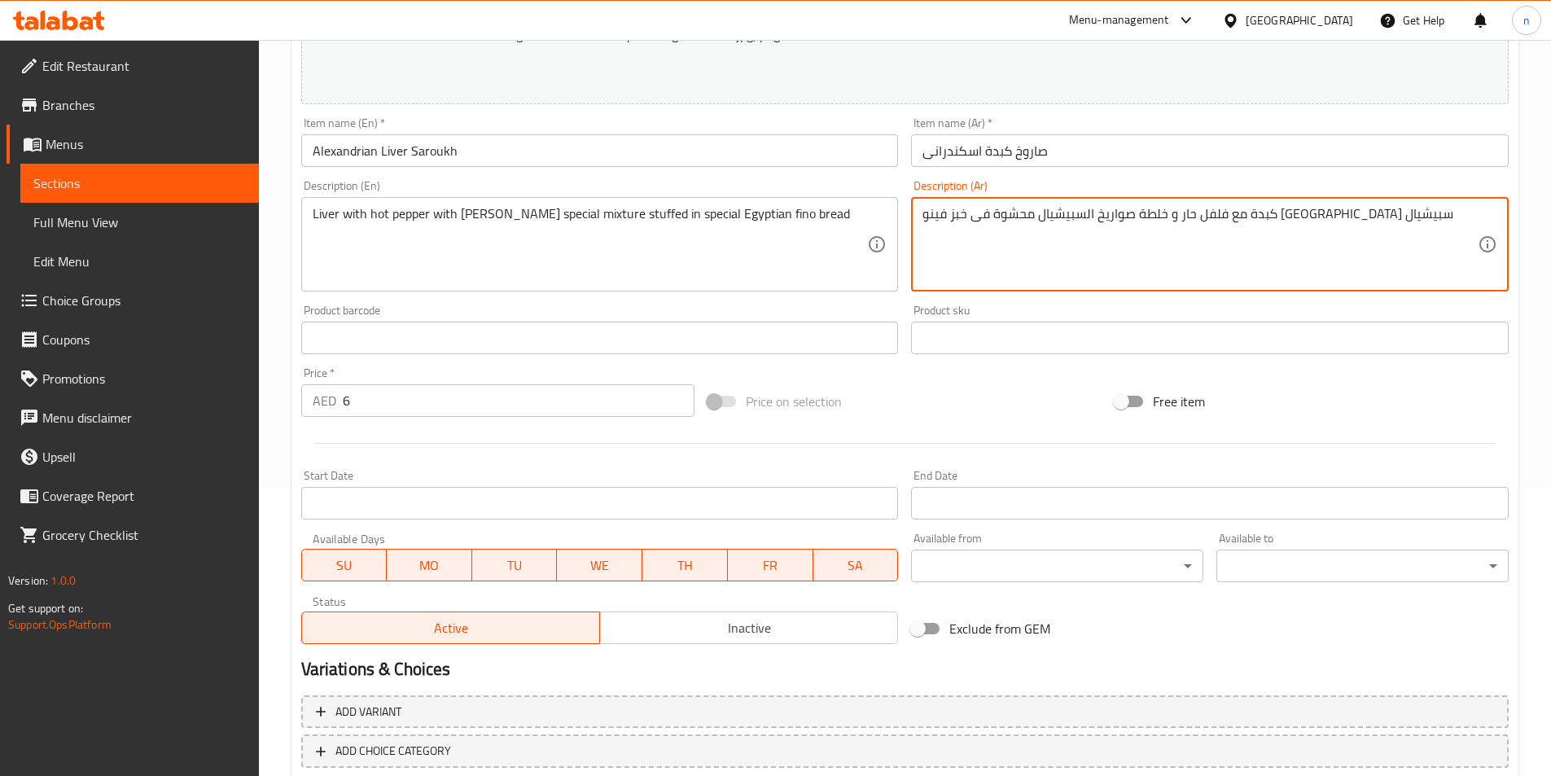
scroll to position [141, 0]
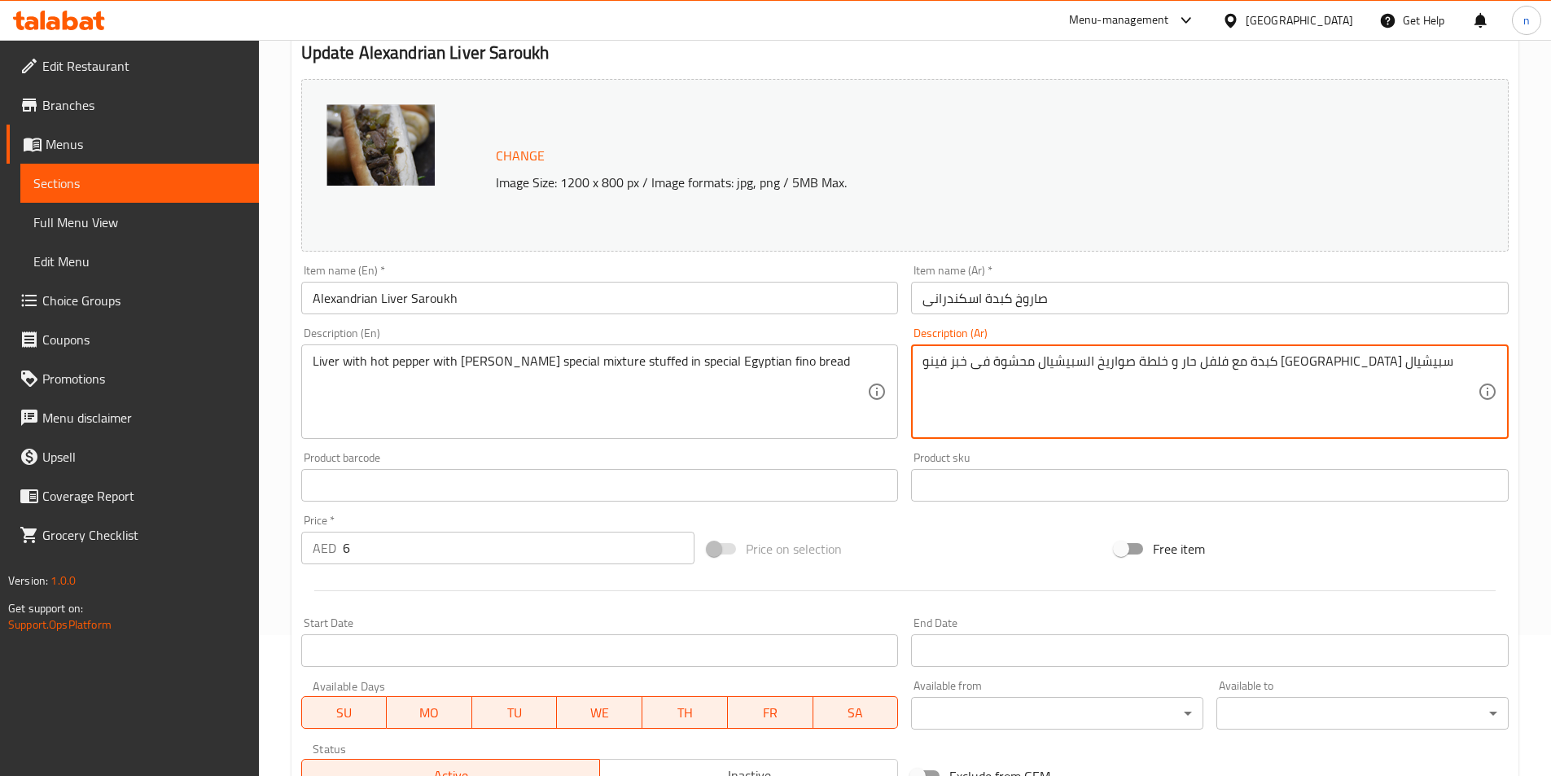
type textarea "كبدة مع فلفل حار و خلطة صواريخ السبيشيال محشوة فى خبز فينو [GEOGRAPHIC_DATA] سب…"
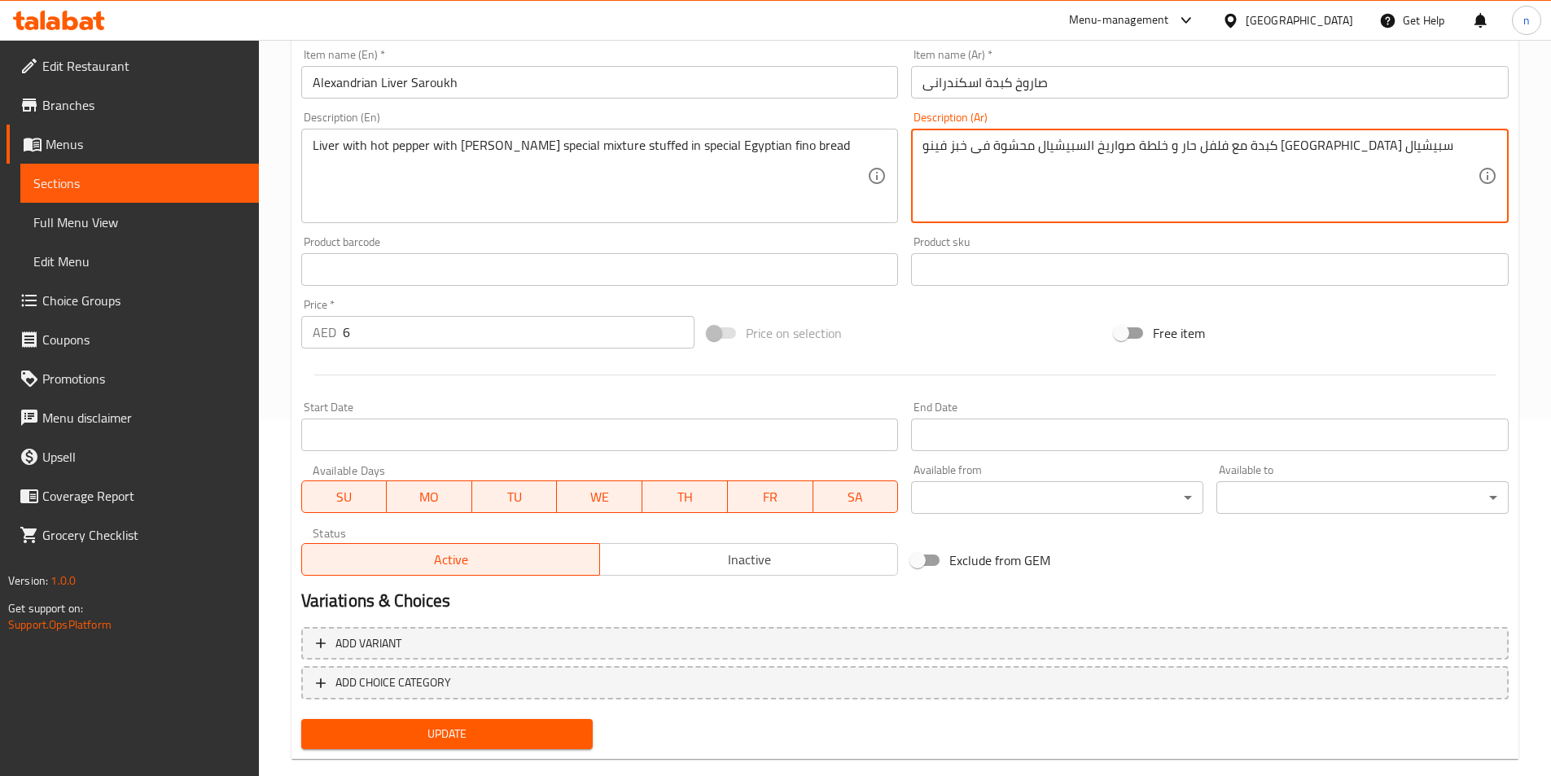
scroll to position [385, 0]
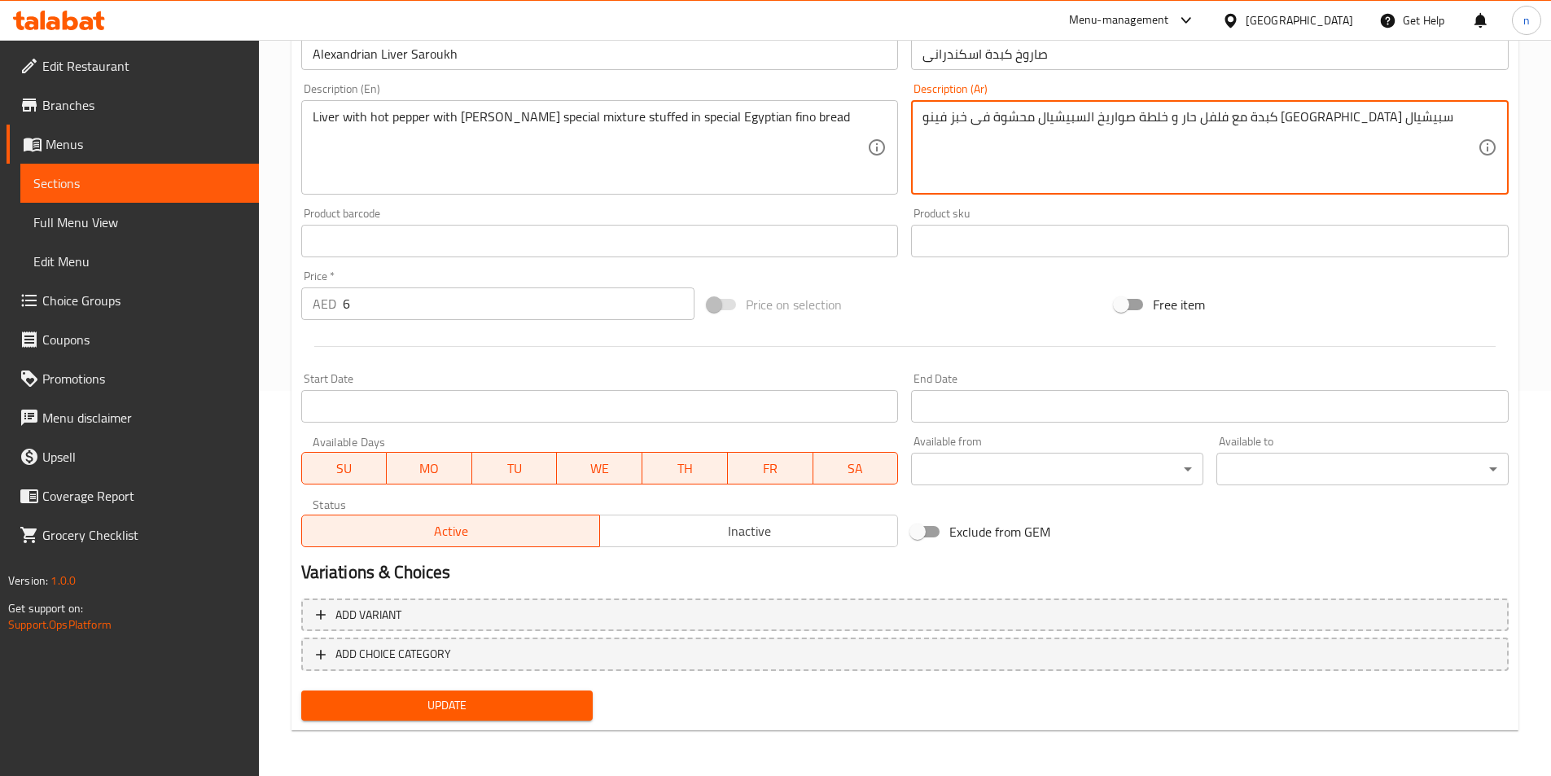
click at [580, 705] on button "Update" at bounding box center [447, 705] width 292 height 30
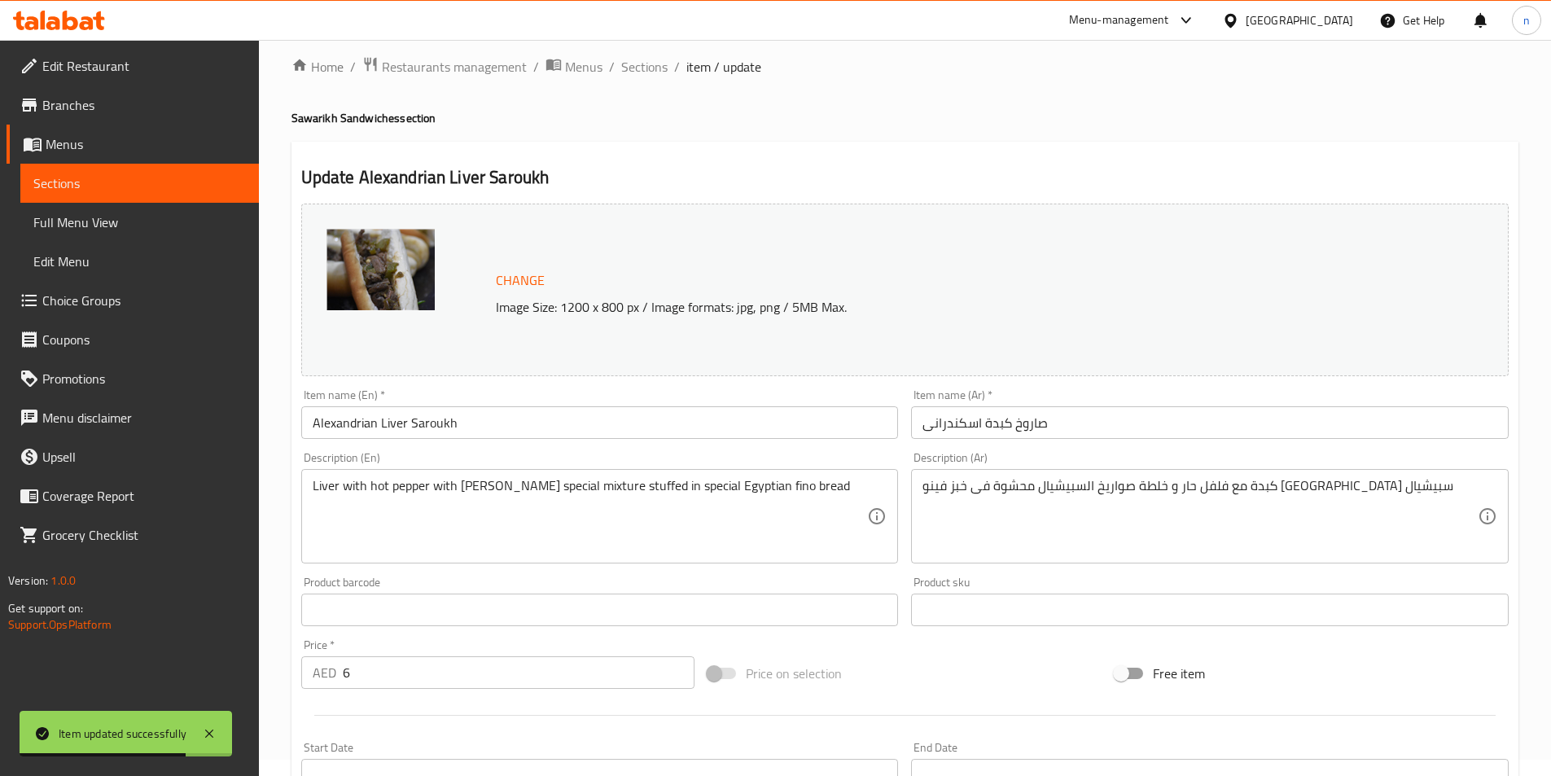
scroll to position [0, 0]
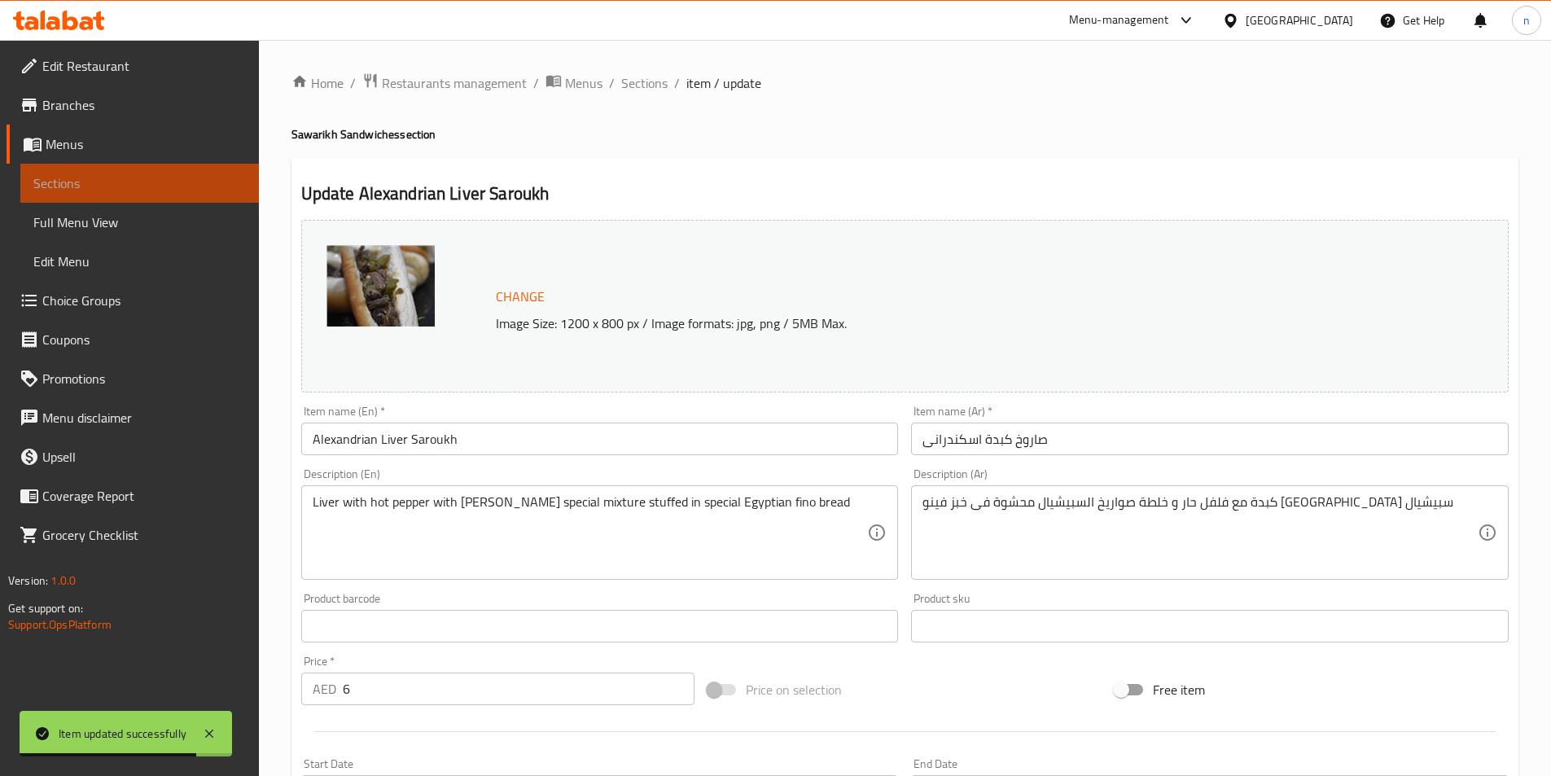
click at [234, 178] on span "Sections" at bounding box center [139, 183] width 212 height 20
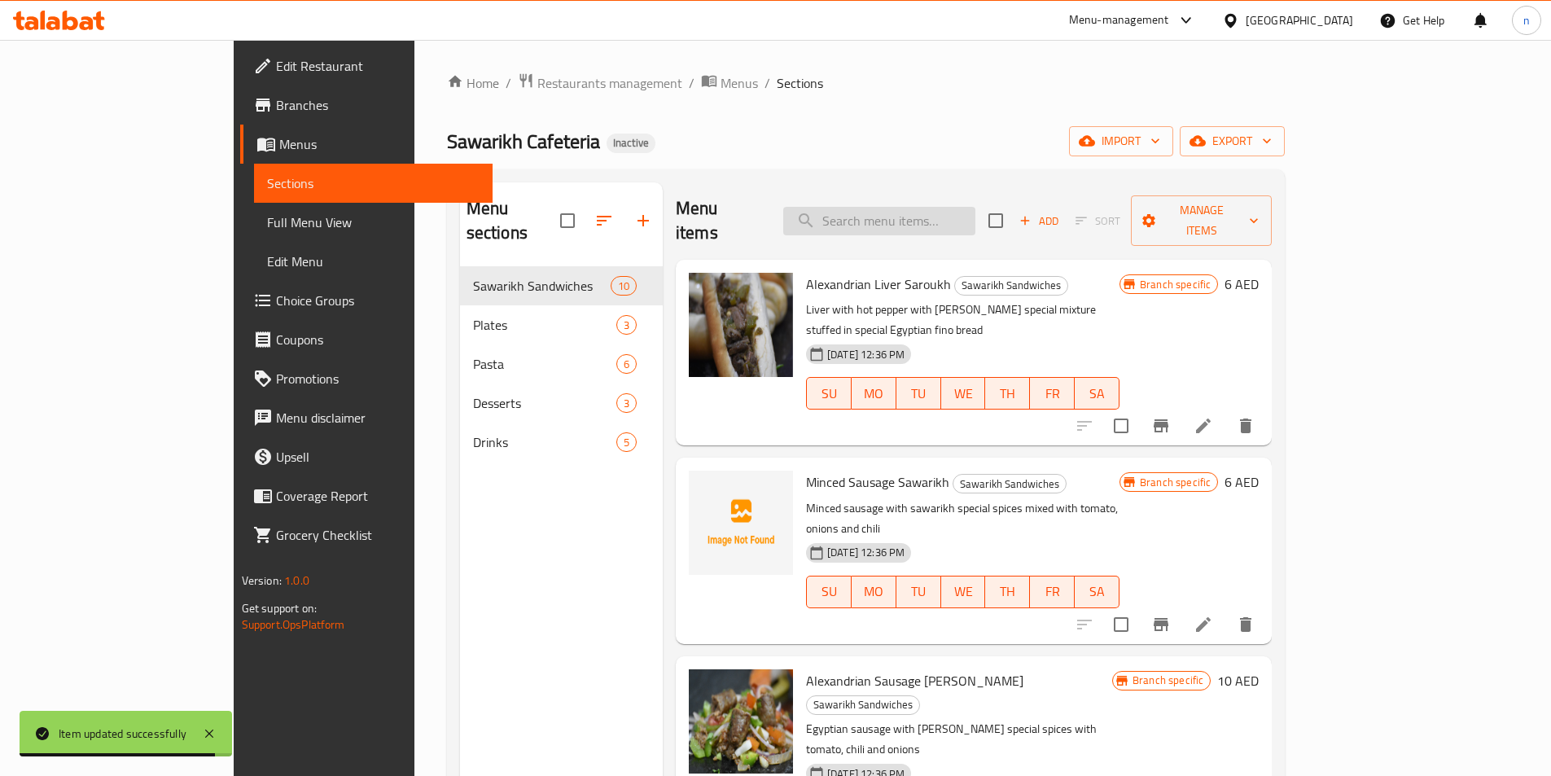
click at [925, 217] on input "search" at bounding box center [879, 221] width 192 height 28
paste input "Minced Sausage Sawarikh"
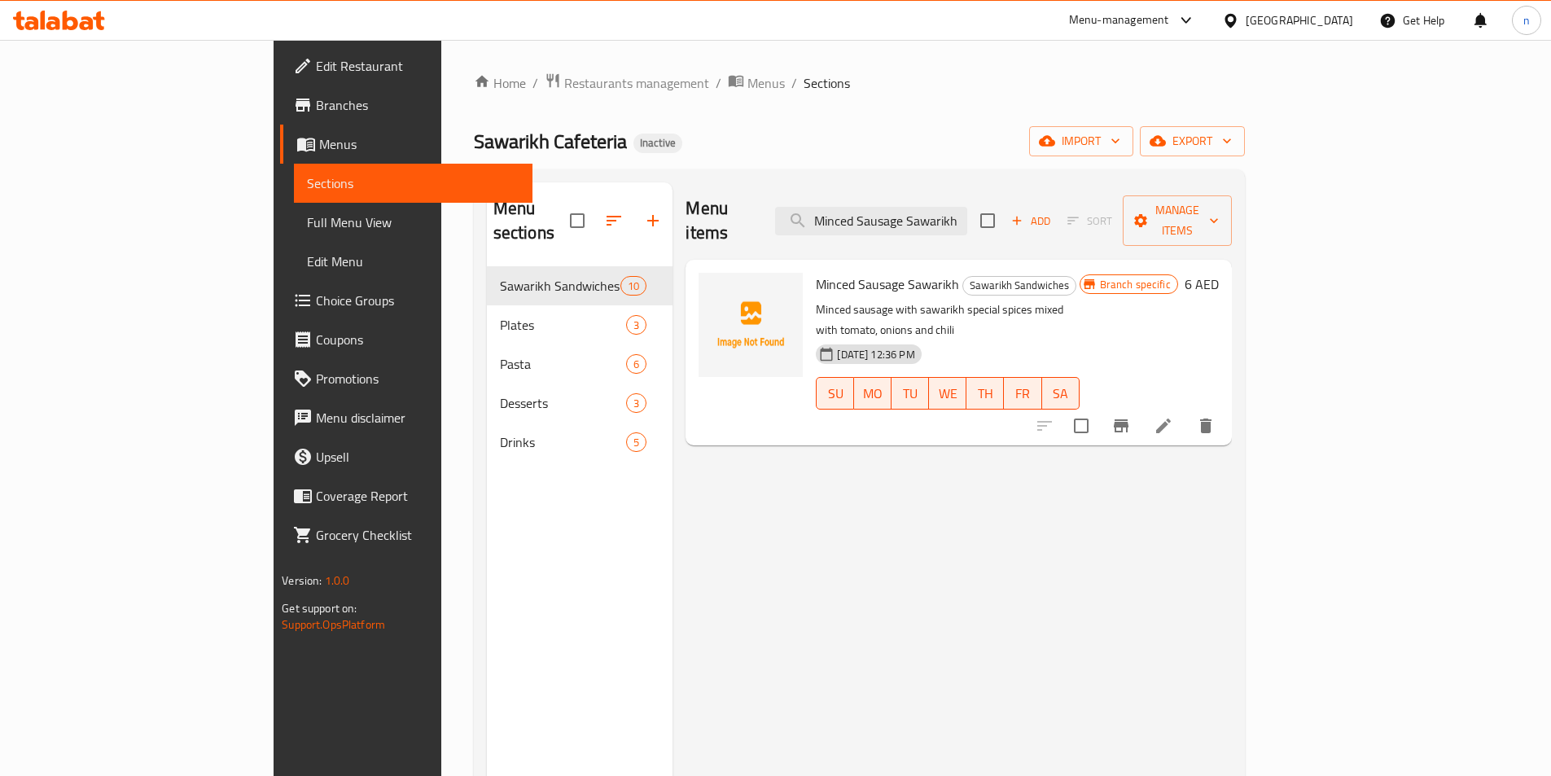
type input "Minced Sausage Sawarikh"
click at [1186, 411] on li at bounding box center [1163, 425] width 46 height 29
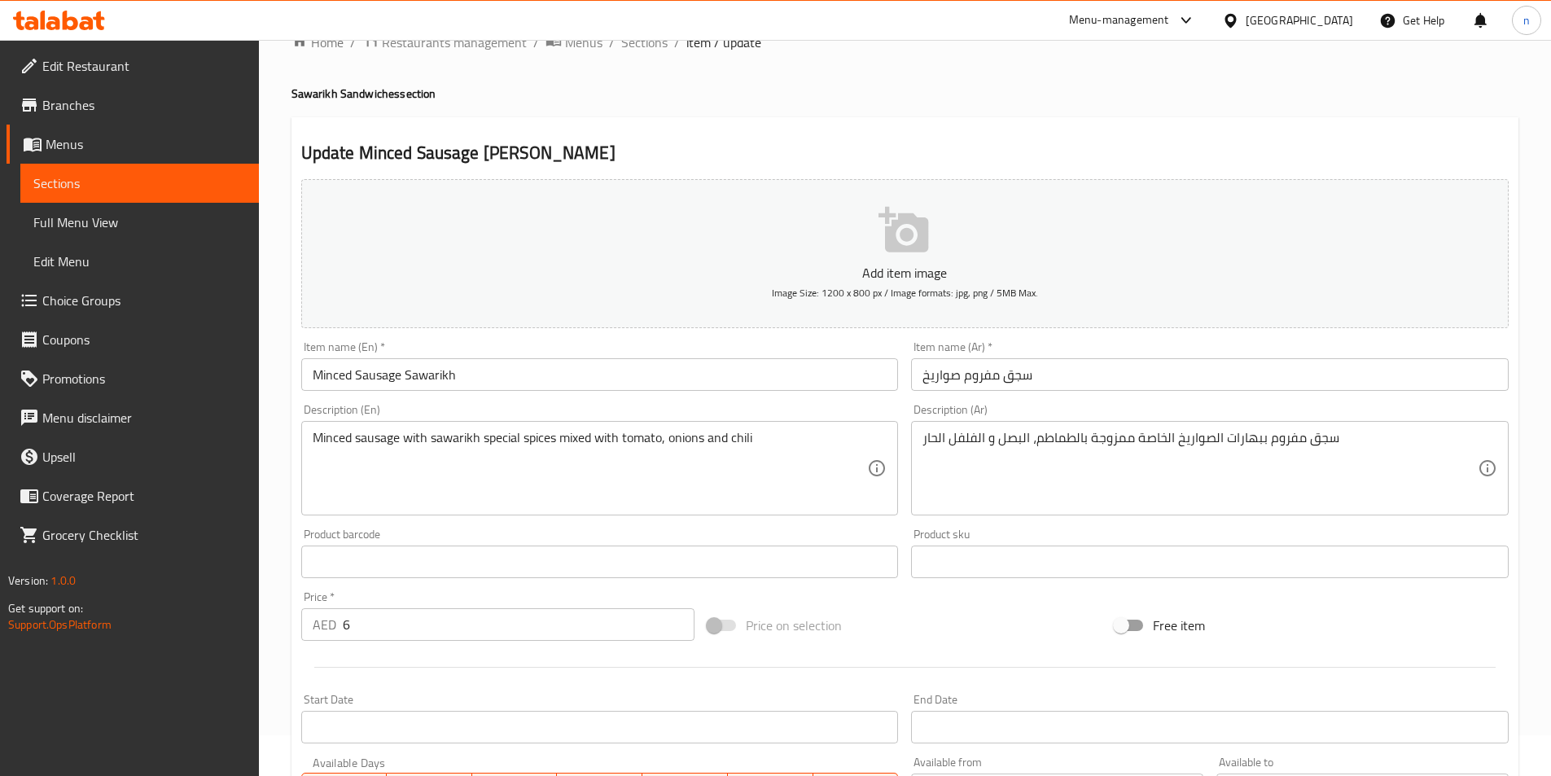
scroll to position [81, 0]
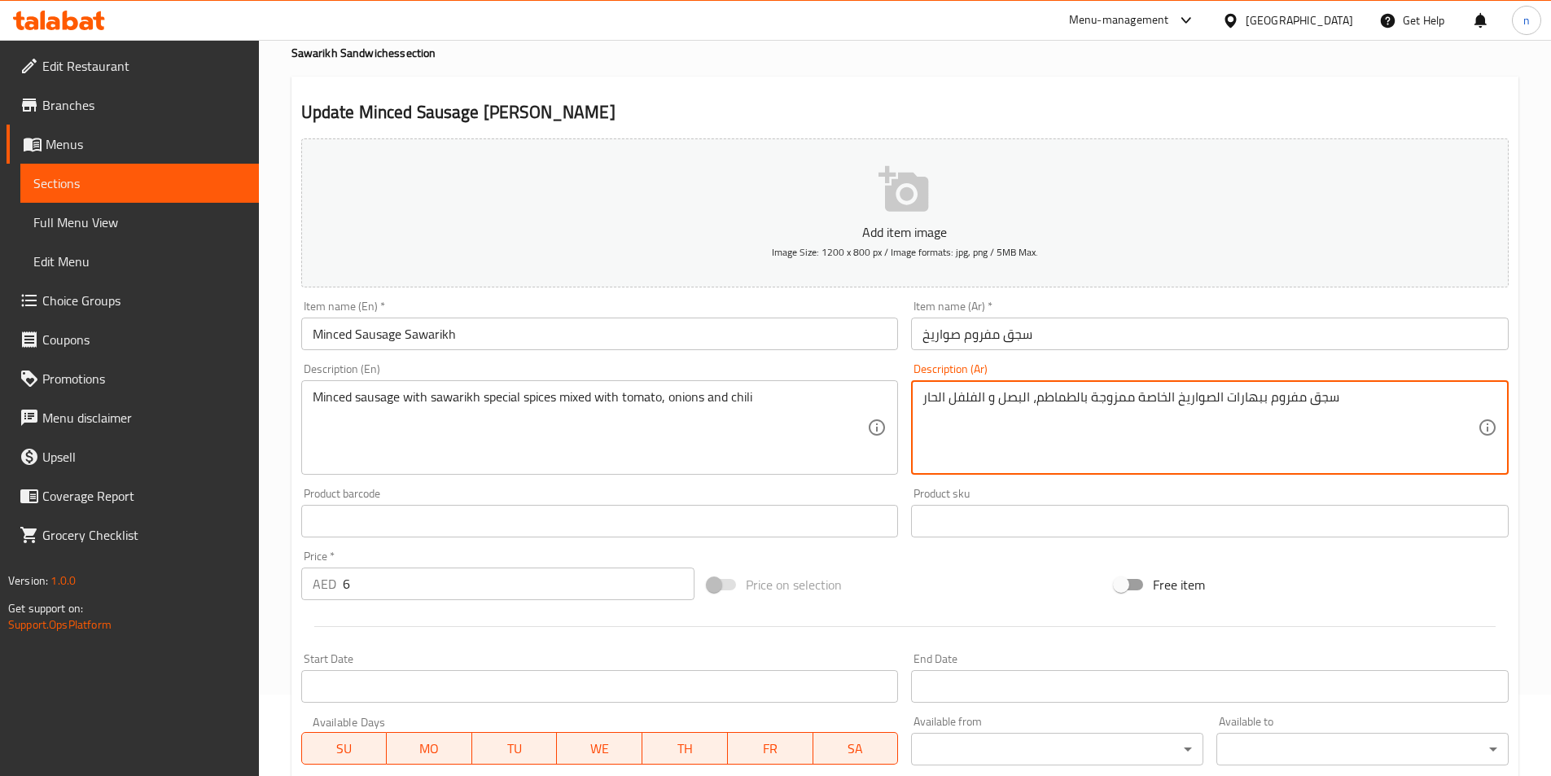
drag, startPoint x: 1089, startPoint y: 398, endPoint x: 1121, endPoint y: 401, distance: 31.9
type textarea "سجق مفروم ببهارات الصواريخ الخاصة مشكلة بالطماطم، البصل و الفلفل الحار"
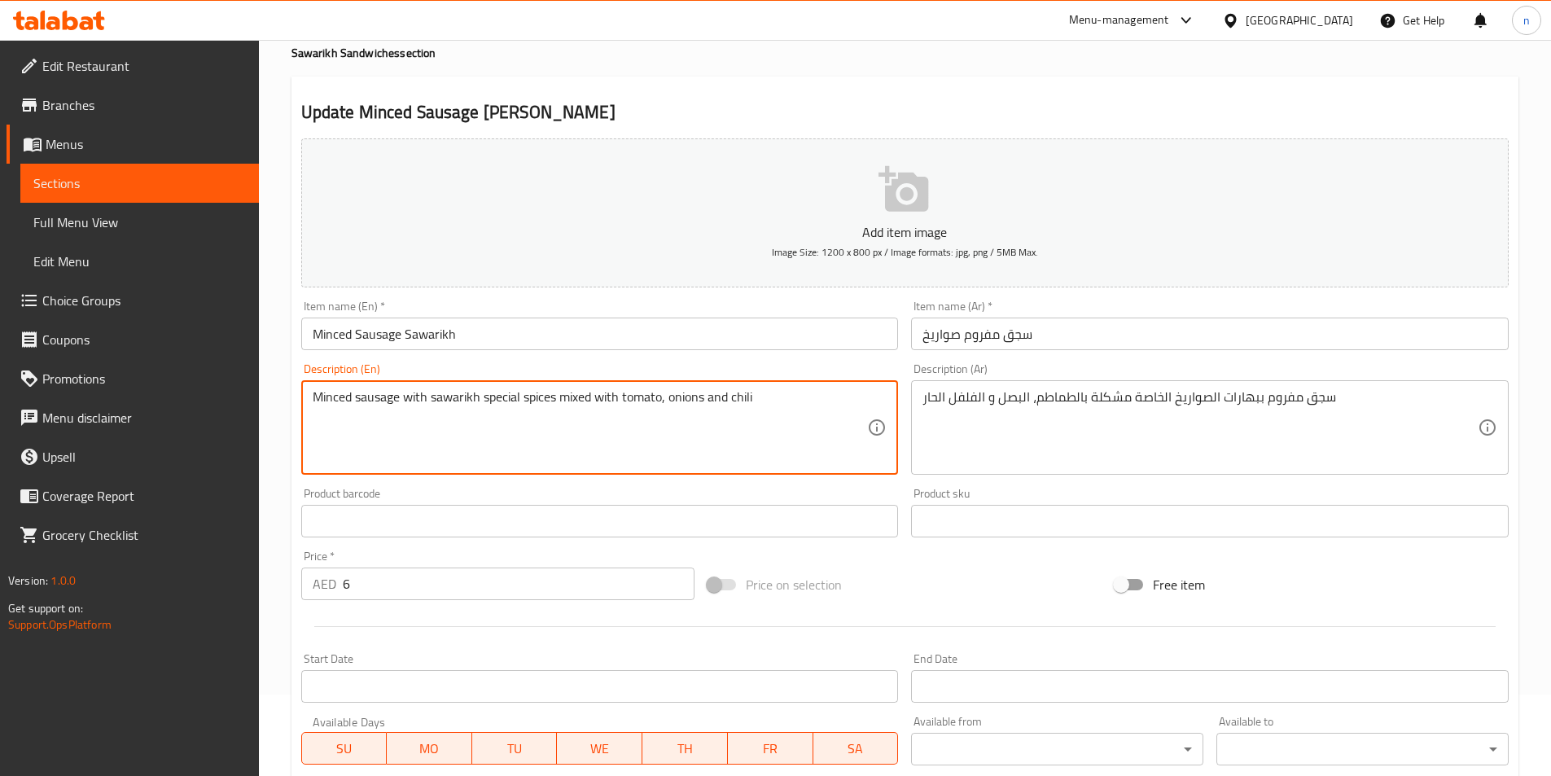
click at [738, 393] on textarea "Minced sausage with sawarikh special spices mixed with tomato, onions and chili" at bounding box center [590, 427] width 555 height 77
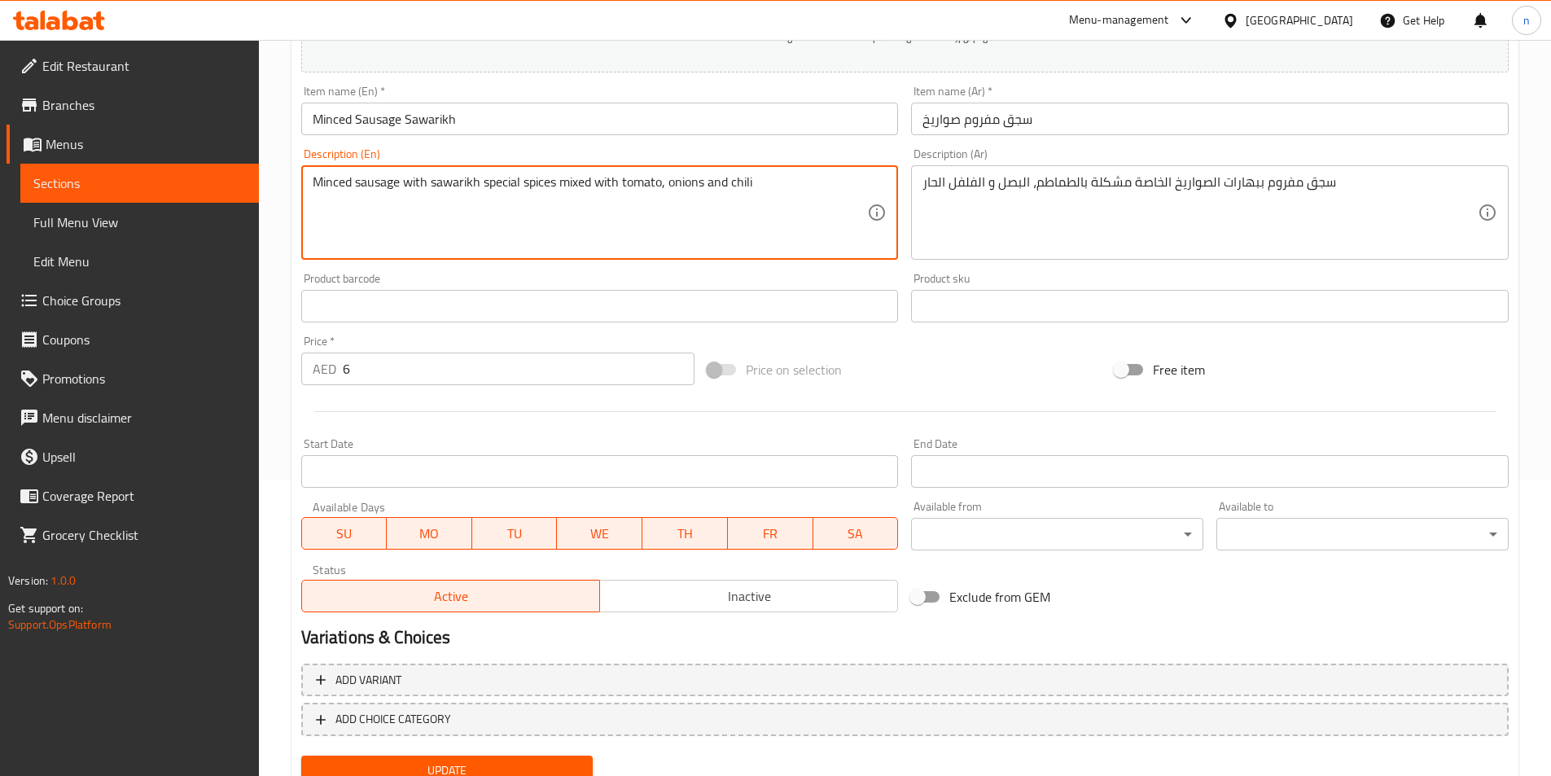
scroll to position [361, 0]
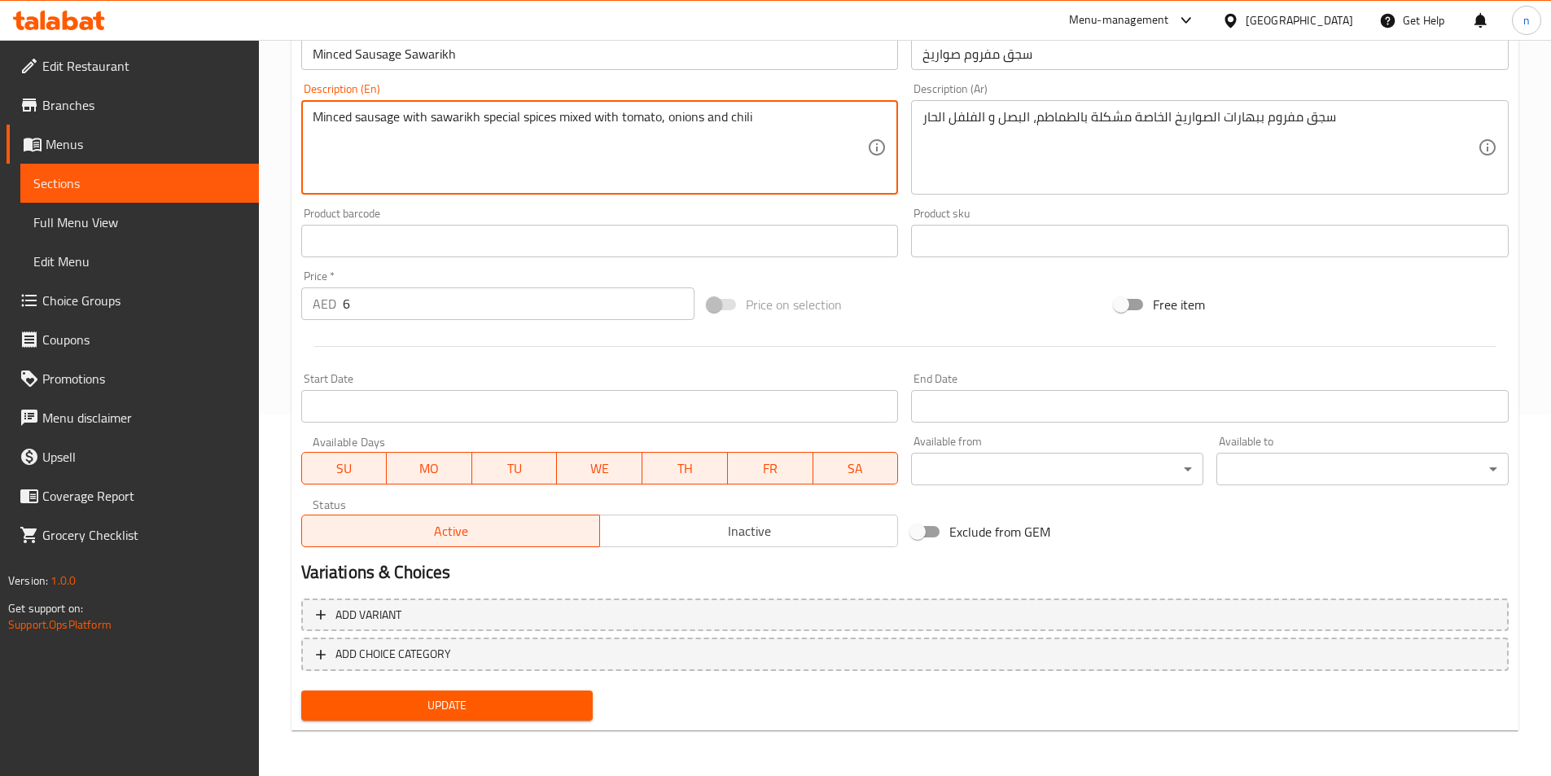
click at [564, 700] on span "Update" at bounding box center [447, 705] width 266 height 20
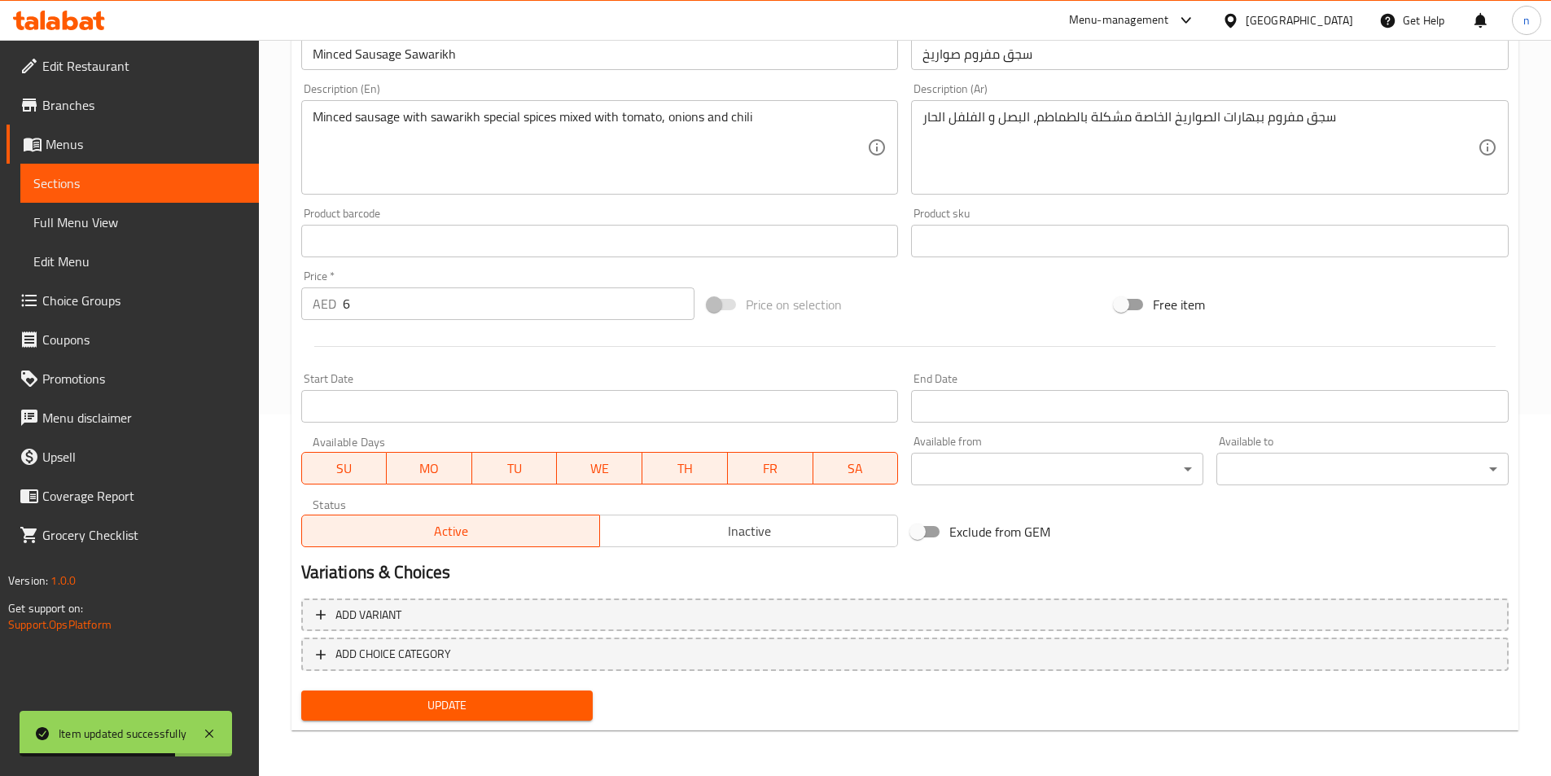
scroll to position [0, 0]
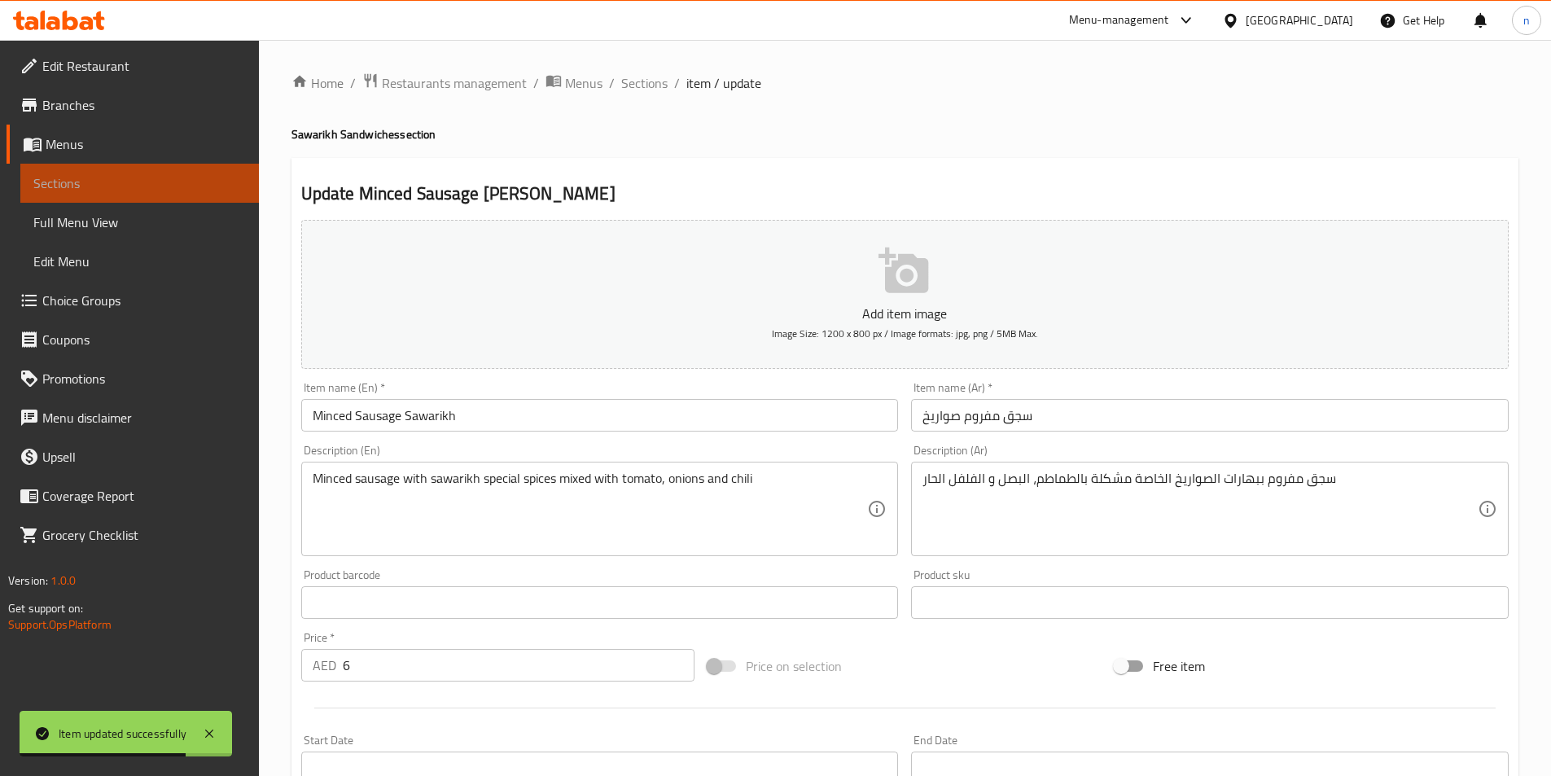
click at [196, 177] on span "Sections" at bounding box center [139, 183] width 212 height 20
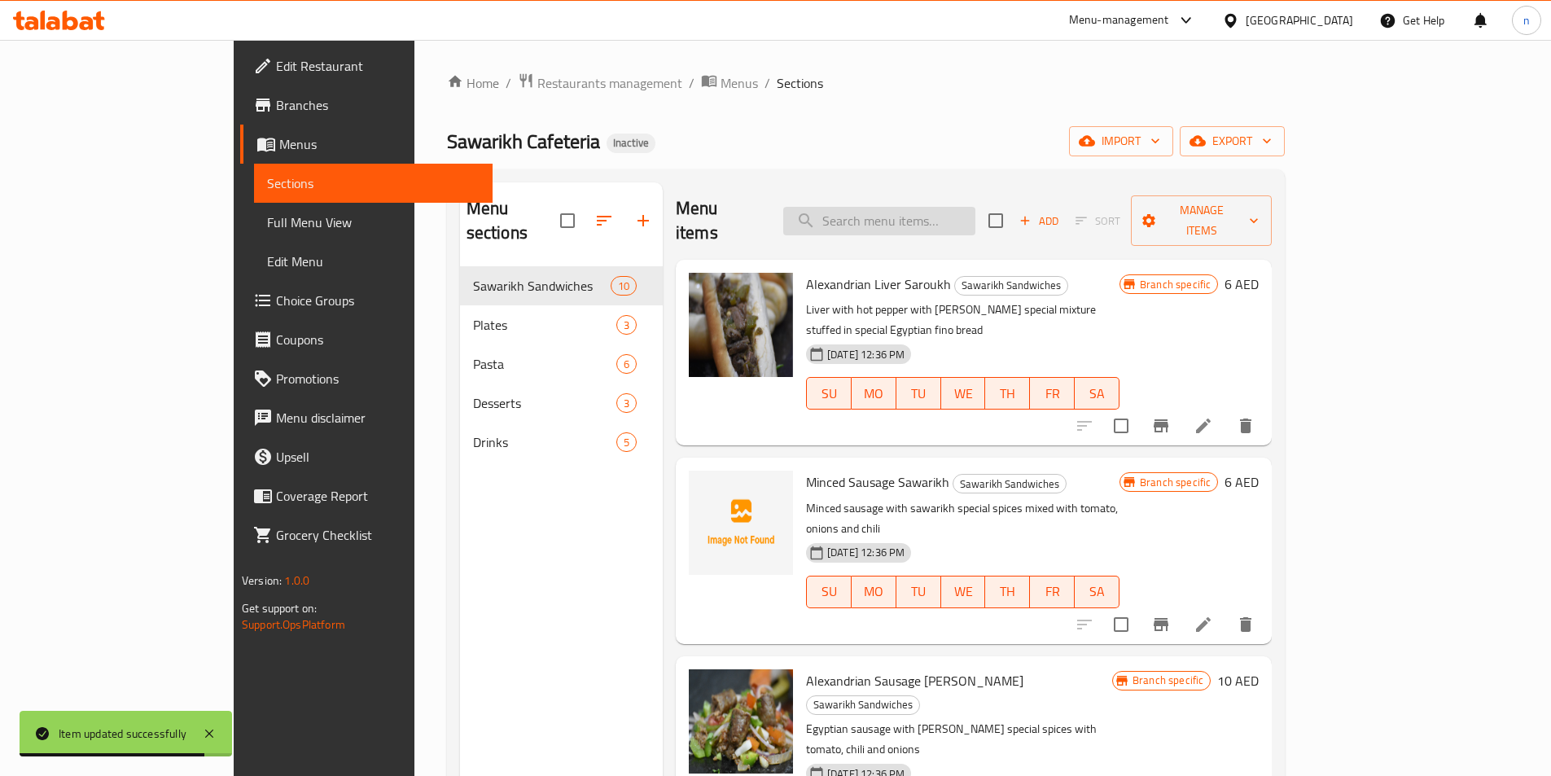
click at [975, 207] on input "search" at bounding box center [879, 221] width 192 height 28
paste input "[PERSON_NAME] Liver With [PERSON_NAME]"
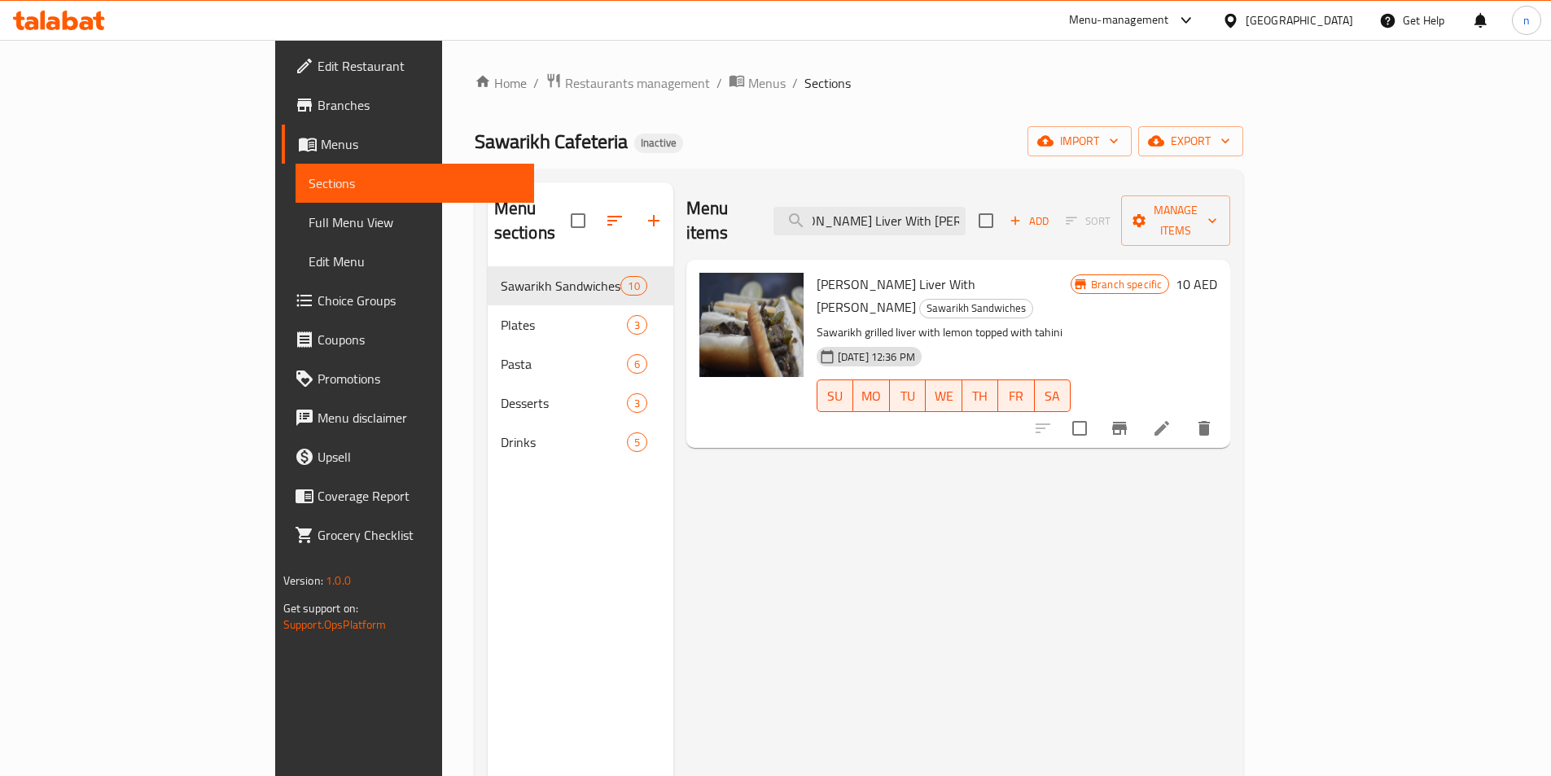
type input "[PERSON_NAME] Liver With [PERSON_NAME]"
click at [1184, 413] on li at bounding box center [1162, 427] width 46 height 29
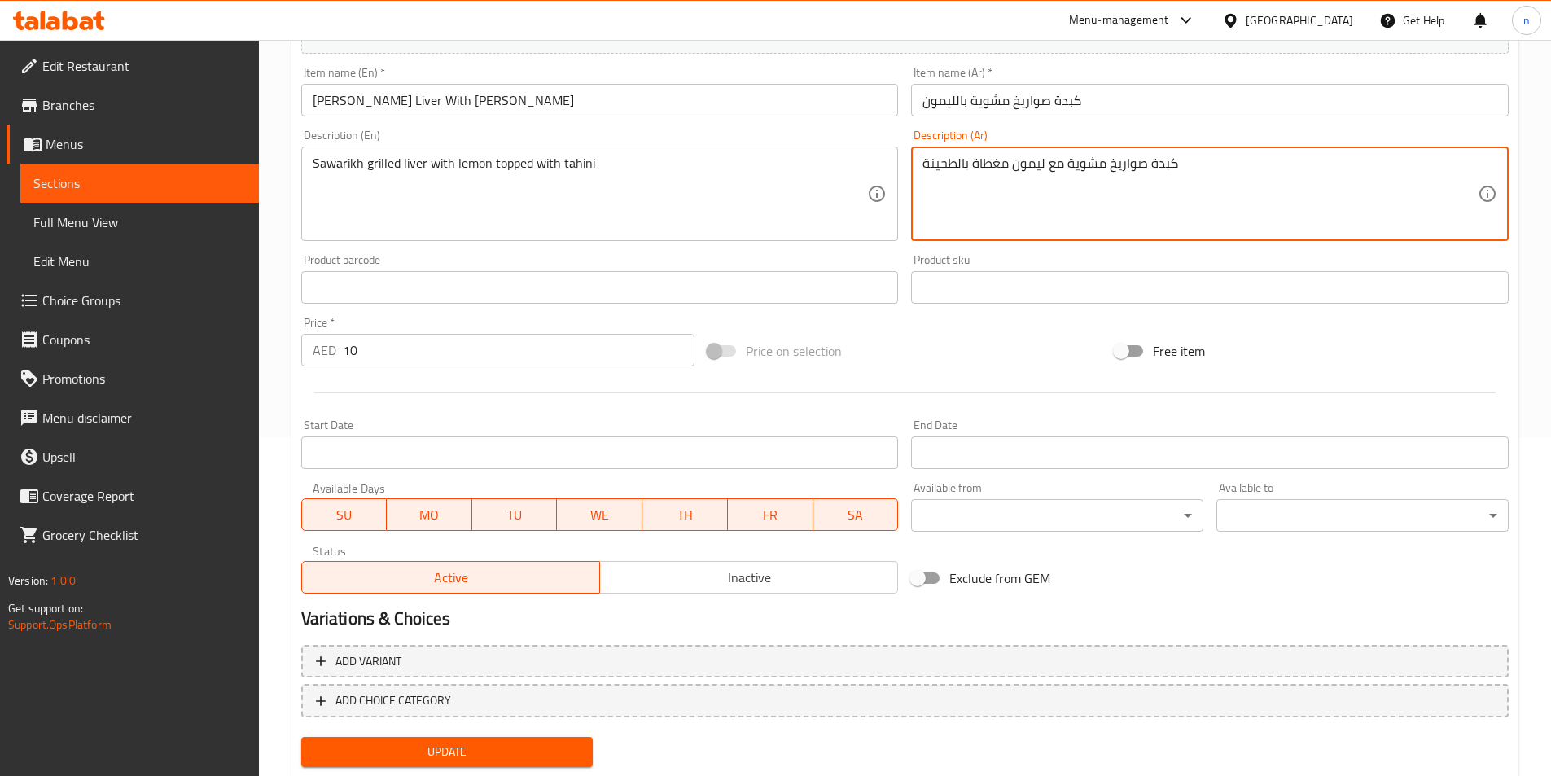
scroll to position [385, 0]
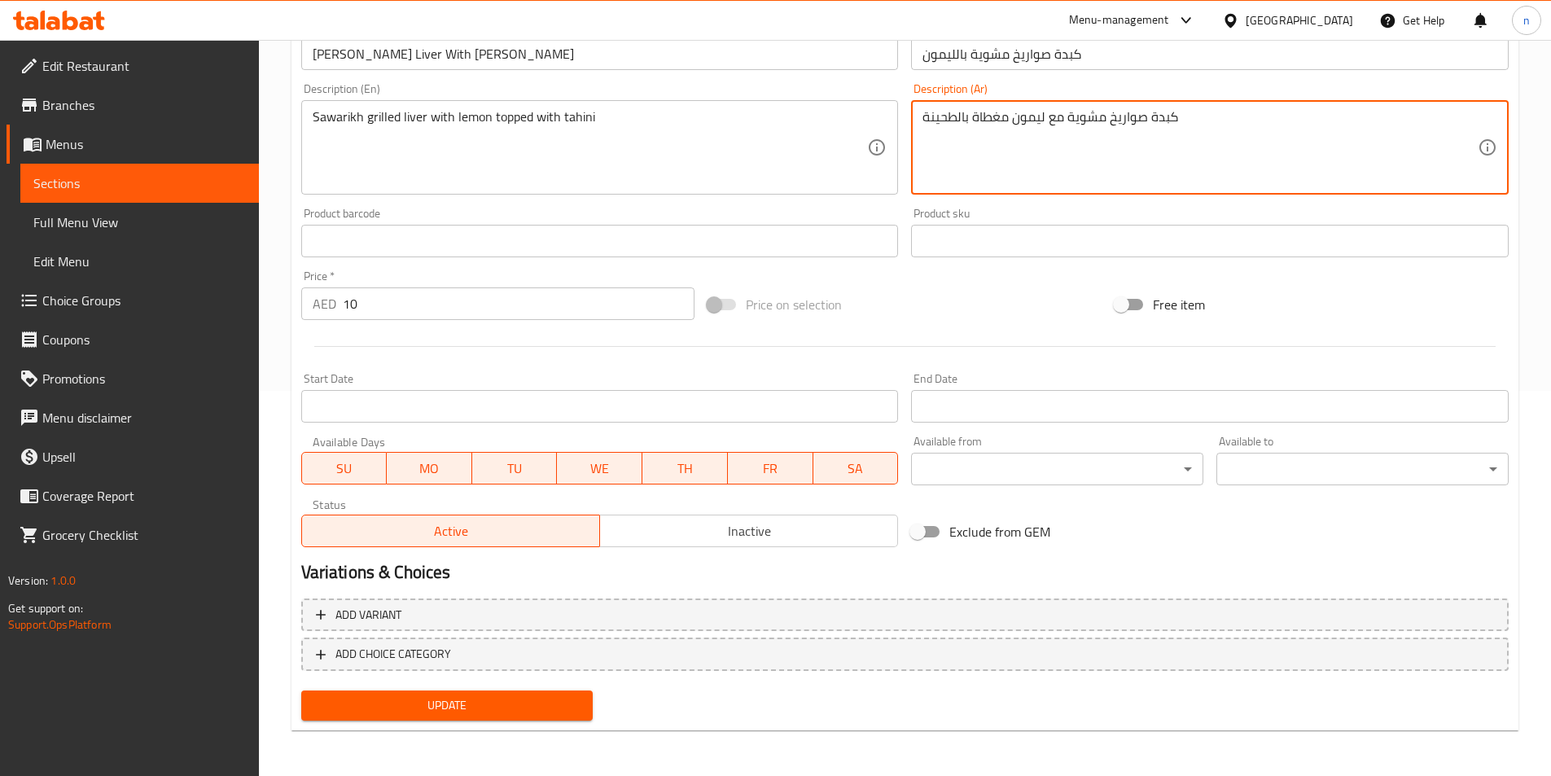
type textarea "كبدة صواريخ مشوية مع ليمون مغطاة بالطحينة"
click at [567, 702] on span "Update" at bounding box center [447, 705] width 266 height 20
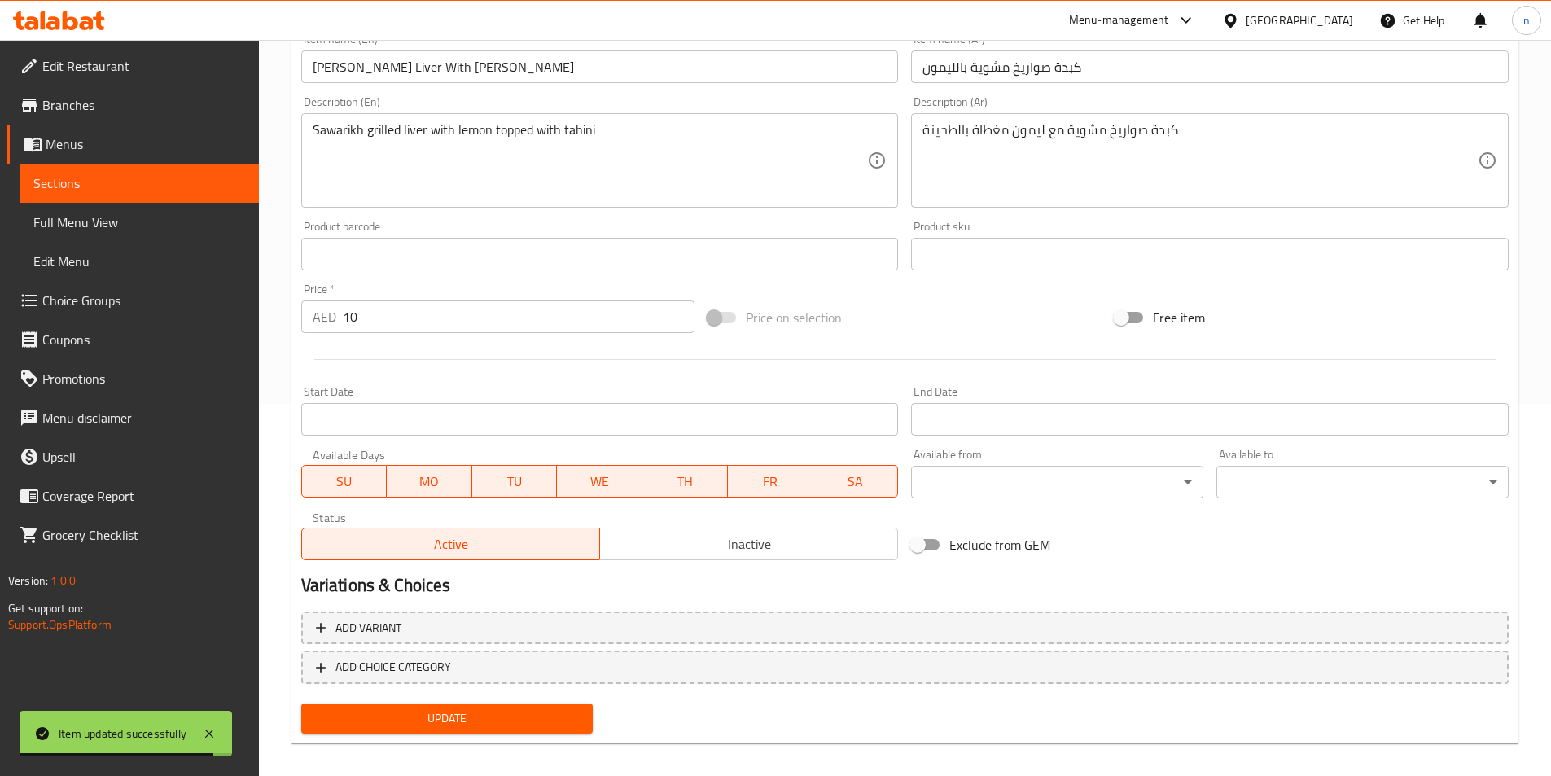
scroll to position [59, 0]
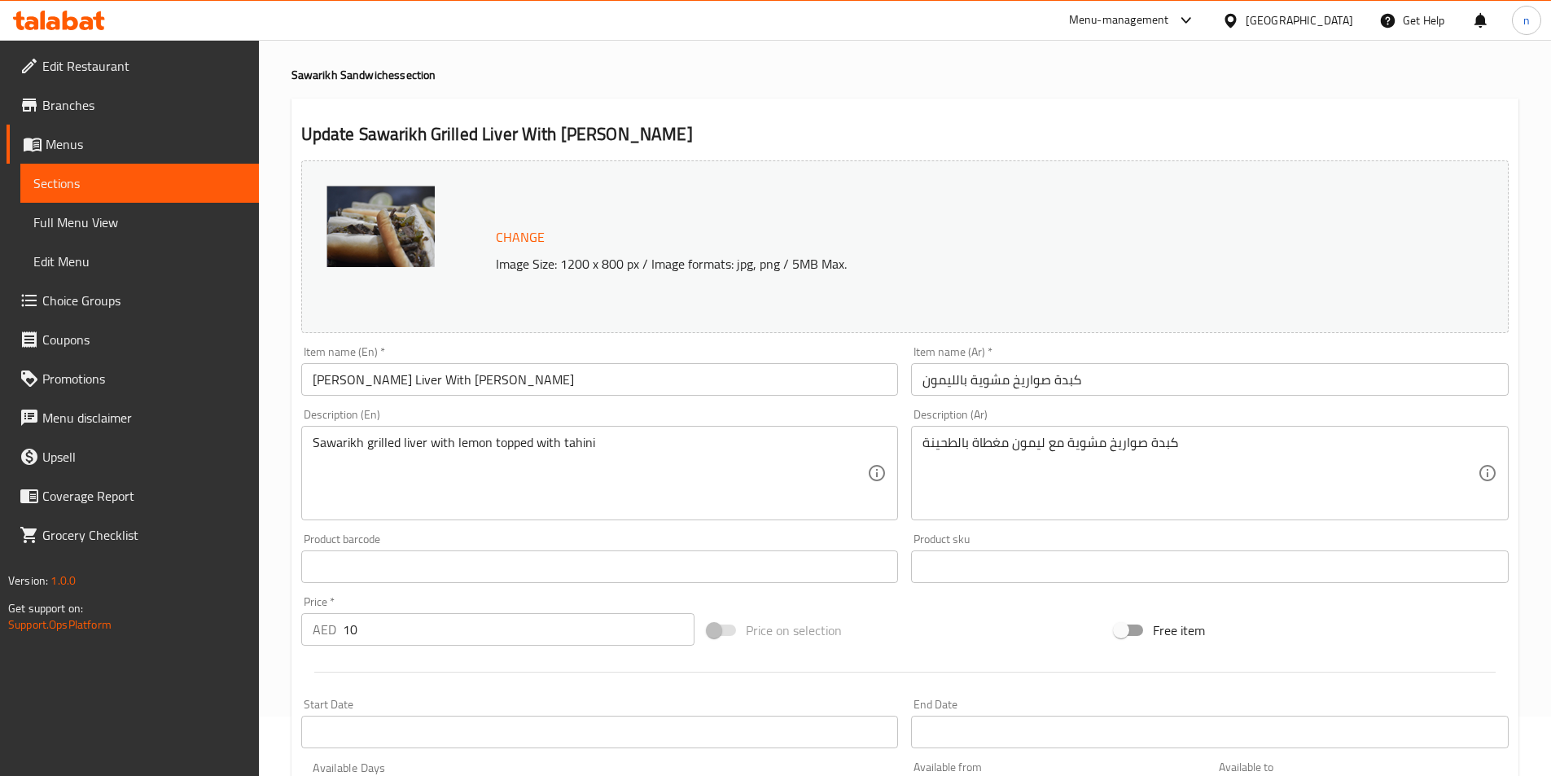
click at [151, 183] on span "Sections" at bounding box center [139, 183] width 212 height 20
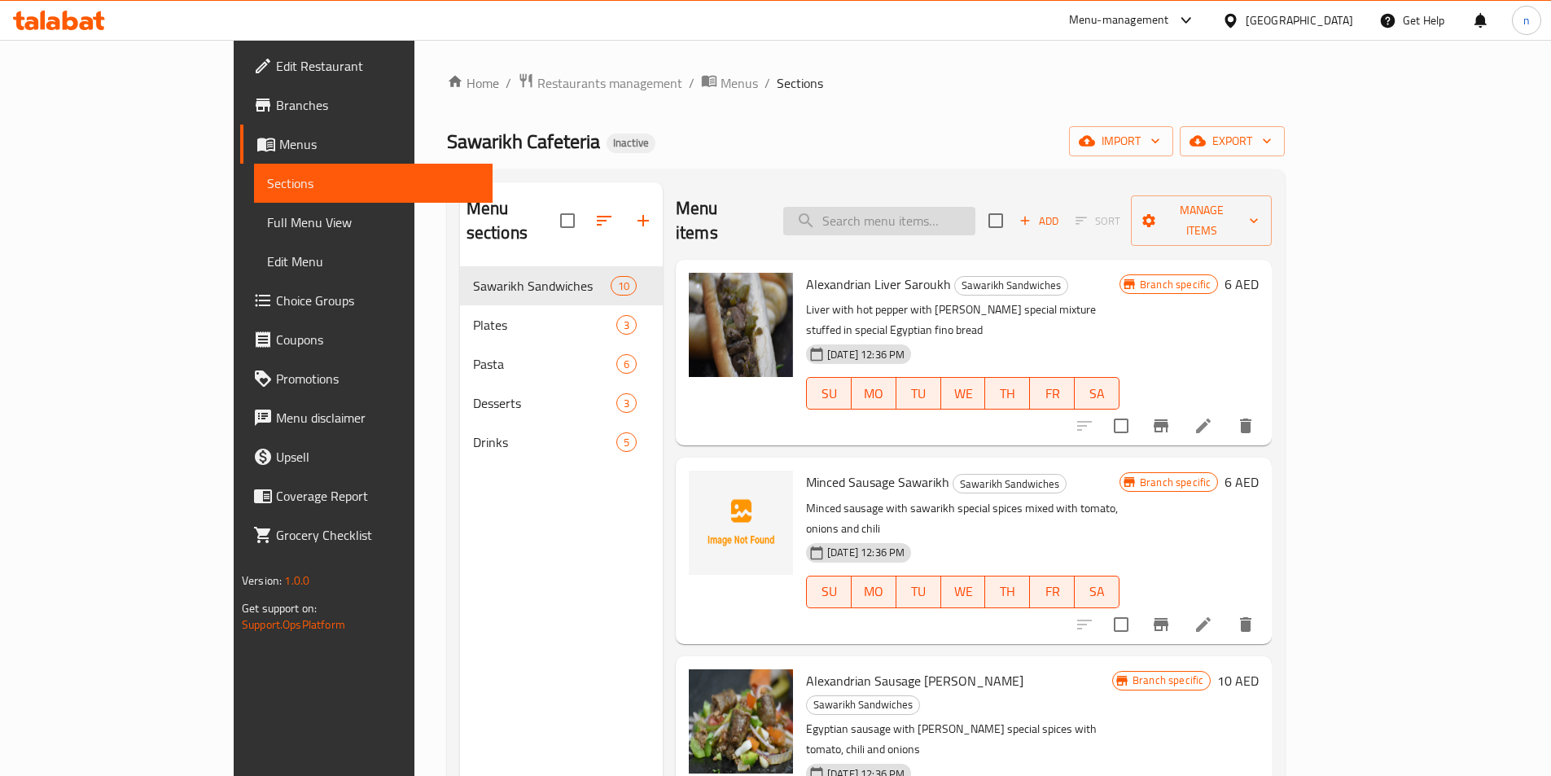
click at [965, 219] on input "search" at bounding box center [879, 221] width 192 height 28
paste input "Fajita Liver Sawarikh"
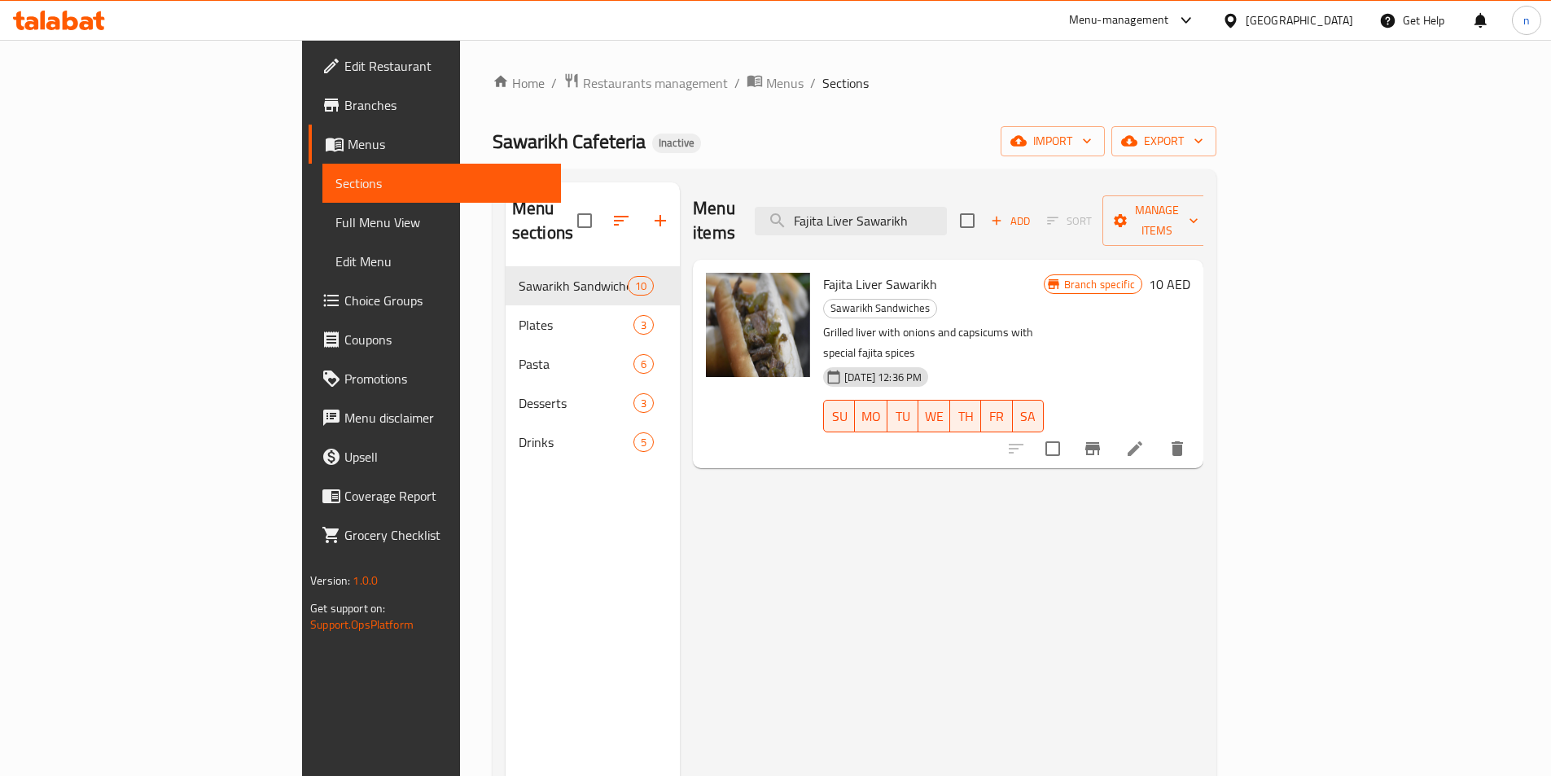
type input "Fajita Liver Sawarikh"
click at [1142, 441] on icon at bounding box center [1134, 448] width 15 height 15
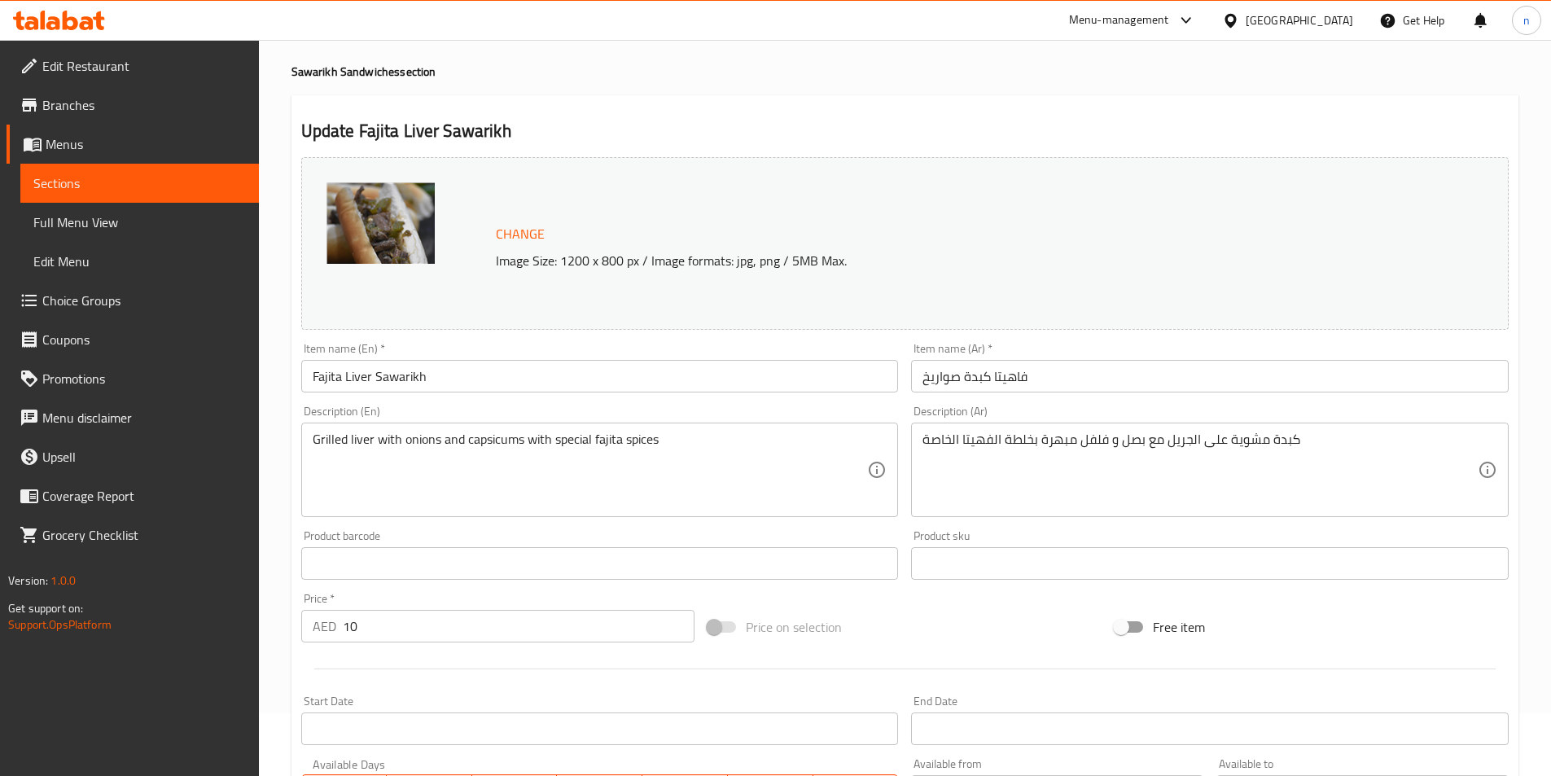
scroll to position [81, 0]
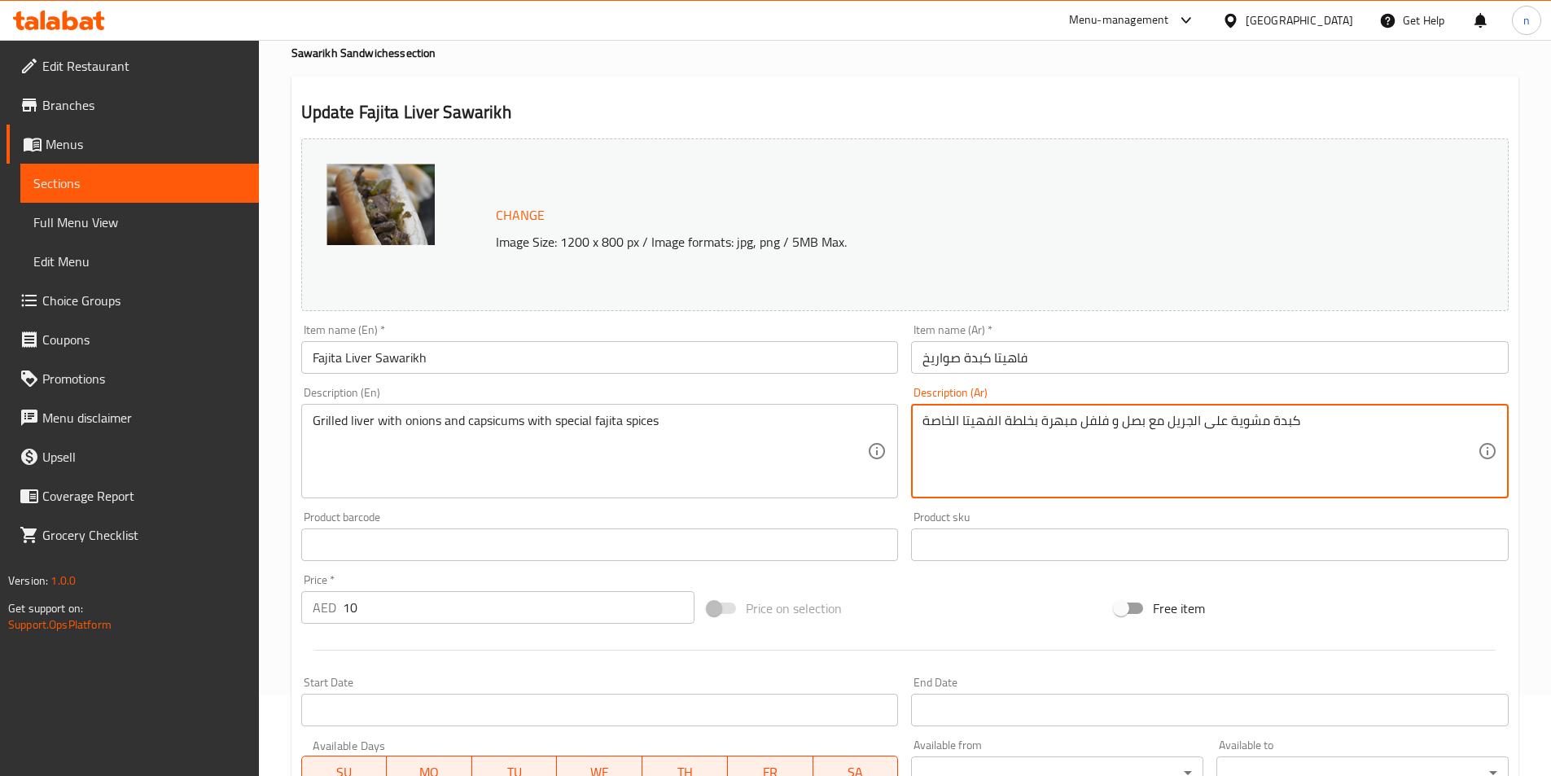
drag, startPoint x: 1108, startPoint y: 420, endPoint x: 1082, endPoint y: 425, distance: 26.5
click at [1083, 422] on textarea "كبدة مشوية على الجريل مع بصل و فلفل مبهرة بخلطة الفهيتا الخاصة" at bounding box center [1199, 451] width 555 height 77
click at [1061, 422] on textarea "كبدة مشوية على الجريل مع بصل و فلفل حار مبهرة بخلطة الفهيتا الخاصة" at bounding box center [1199, 451] width 555 height 77
click at [1067, 426] on textarea "كبدة مشوية على الجريل مع بصل و فلفل حار مبهرة بخلطة الفهيتا الخاصة" at bounding box center [1199, 451] width 555 height 77
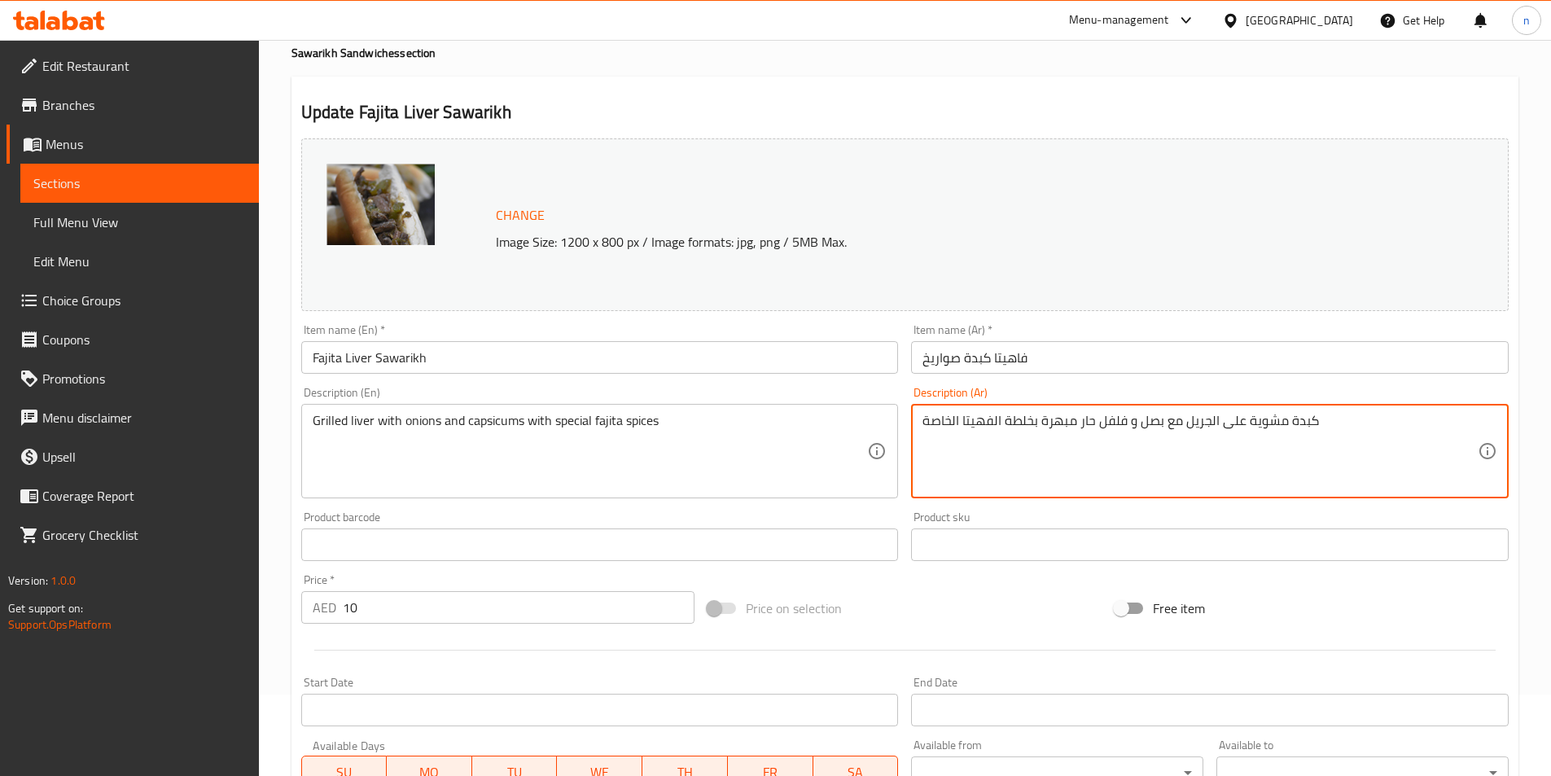
drag, startPoint x: 1076, startPoint y: 417, endPoint x: 1044, endPoint y: 422, distance: 32.9
click at [1044, 422] on textarea "كبدة مشوية على الجريل مع بصل و فلفل حار مبهرة بخلطة الفهيتا الخاصة" at bounding box center [1199, 451] width 555 height 77
drag, startPoint x: 1034, startPoint y: 424, endPoint x: 1004, endPoint y: 427, distance: 30.2
click at [1004, 427] on textarea "كبدة مشوية على الجريل مع بصل و فلفل حار مع بخلطة الفهيتا الخاصة" at bounding box center [1199, 451] width 555 height 77
click at [984, 427] on textarea "كبدة مشوية على الجريل مع بصل و فلفل حار مع توابل الفهيتا الخاصة" at bounding box center [1199, 451] width 555 height 77
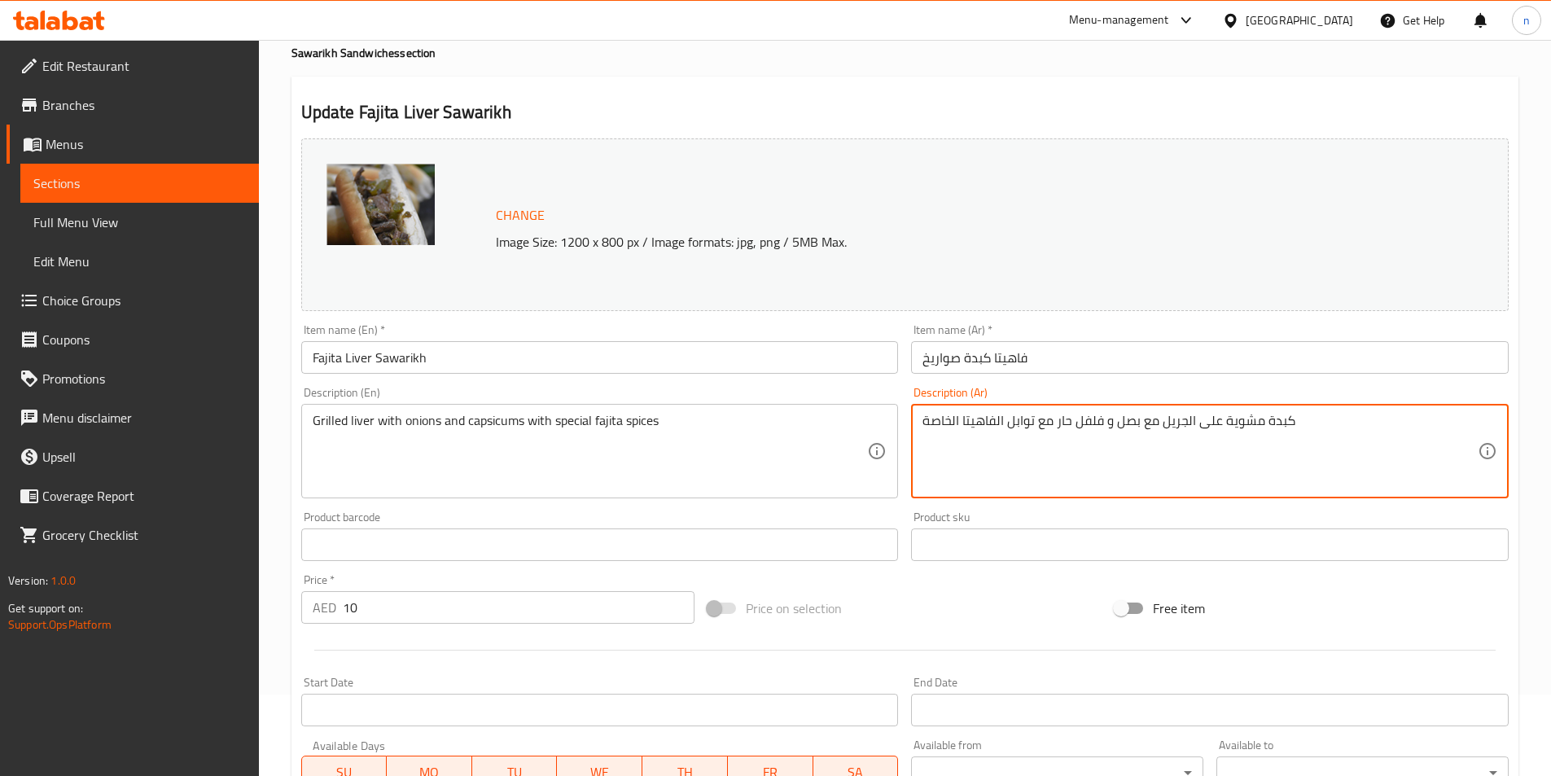
click at [987, 424] on textarea "كبدة مشوية على الجريل مع بصل و فلفل حار مع توابل الفاهيتا الخاصة" at bounding box center [1199, 451] width 555 height 77
type textarea "كبدة مشوية على الجريل مع بصل و فلفل حار مع توابل الفاهيتا الخاصة"
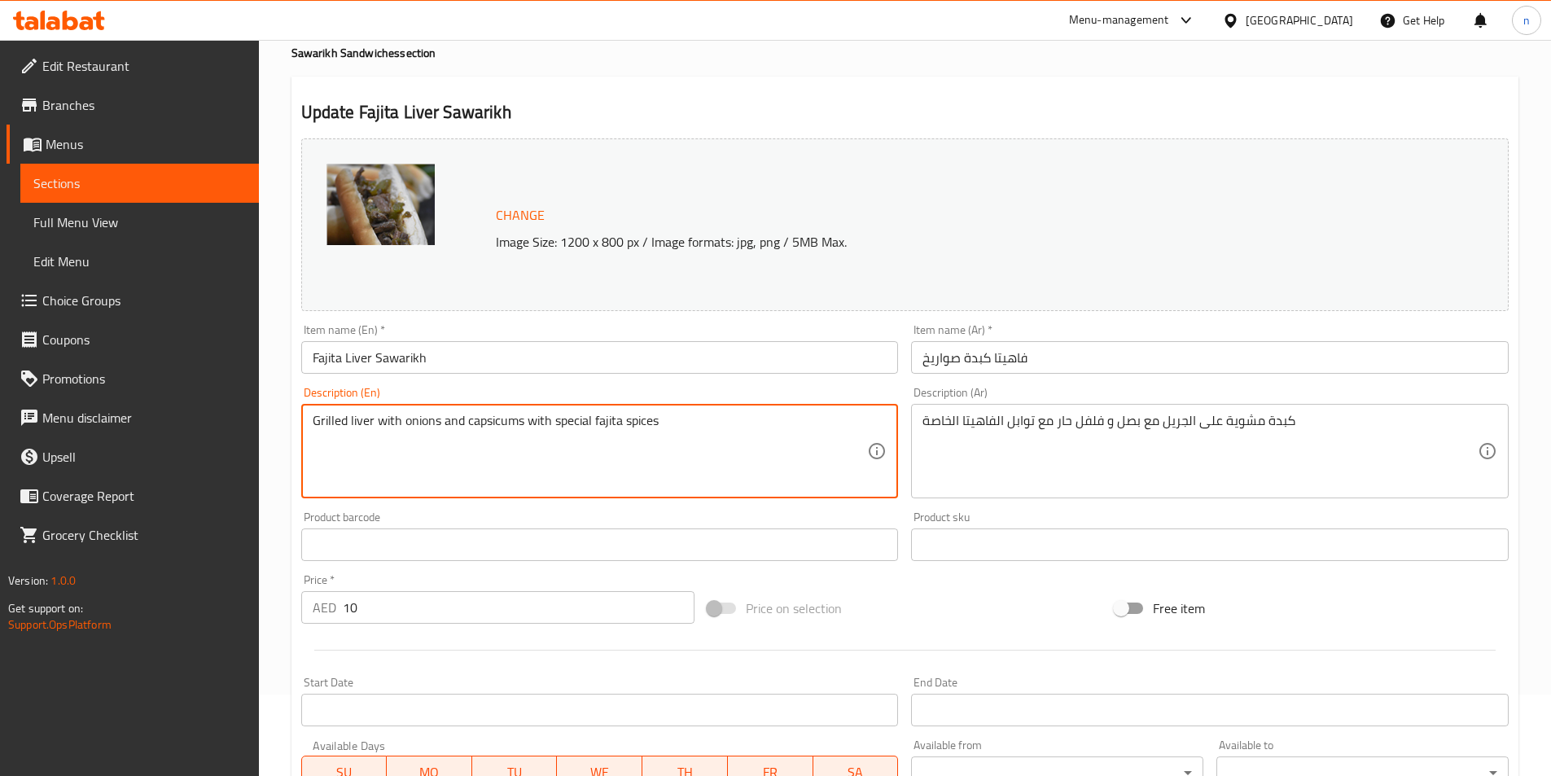
click at [606, 418] on textarea "Grilled liver with onions and capsicums with special fajita spices" at bounding box center [590, 451] width 555 height 77
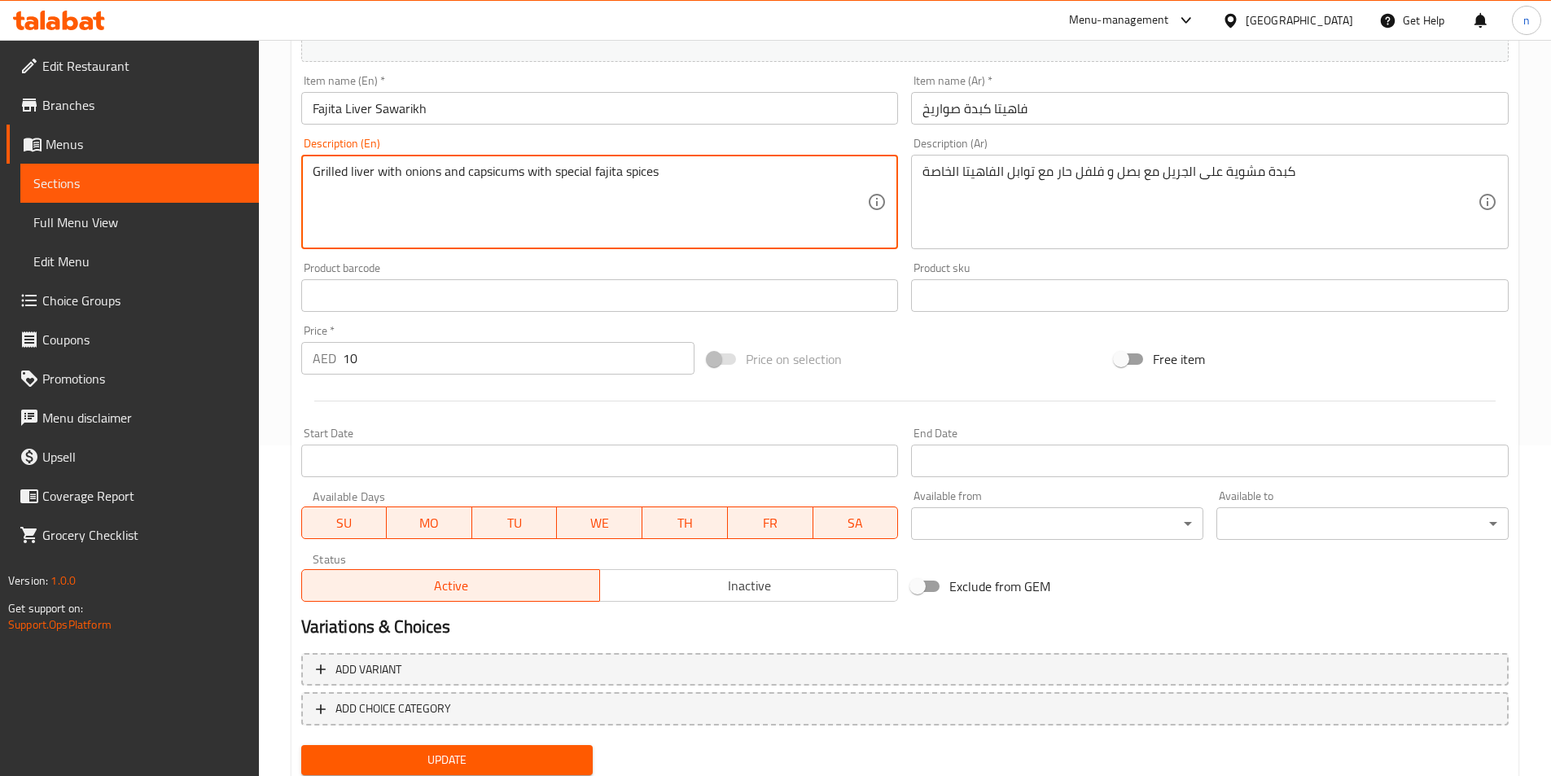
scroll to position [385, 0]
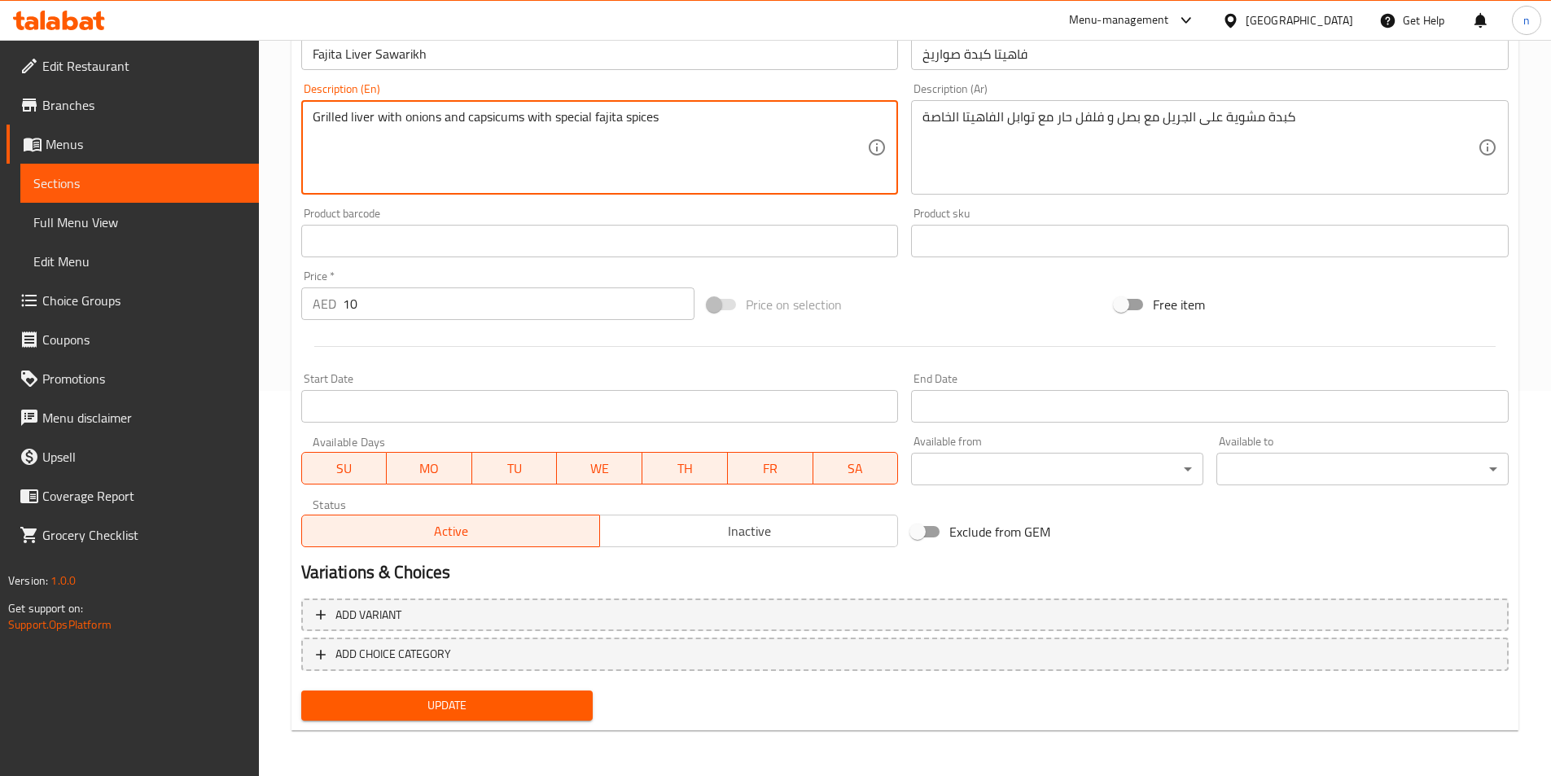
click at [575, 710] on span "Update" at bounding box center [447, 705] width 266 height 20
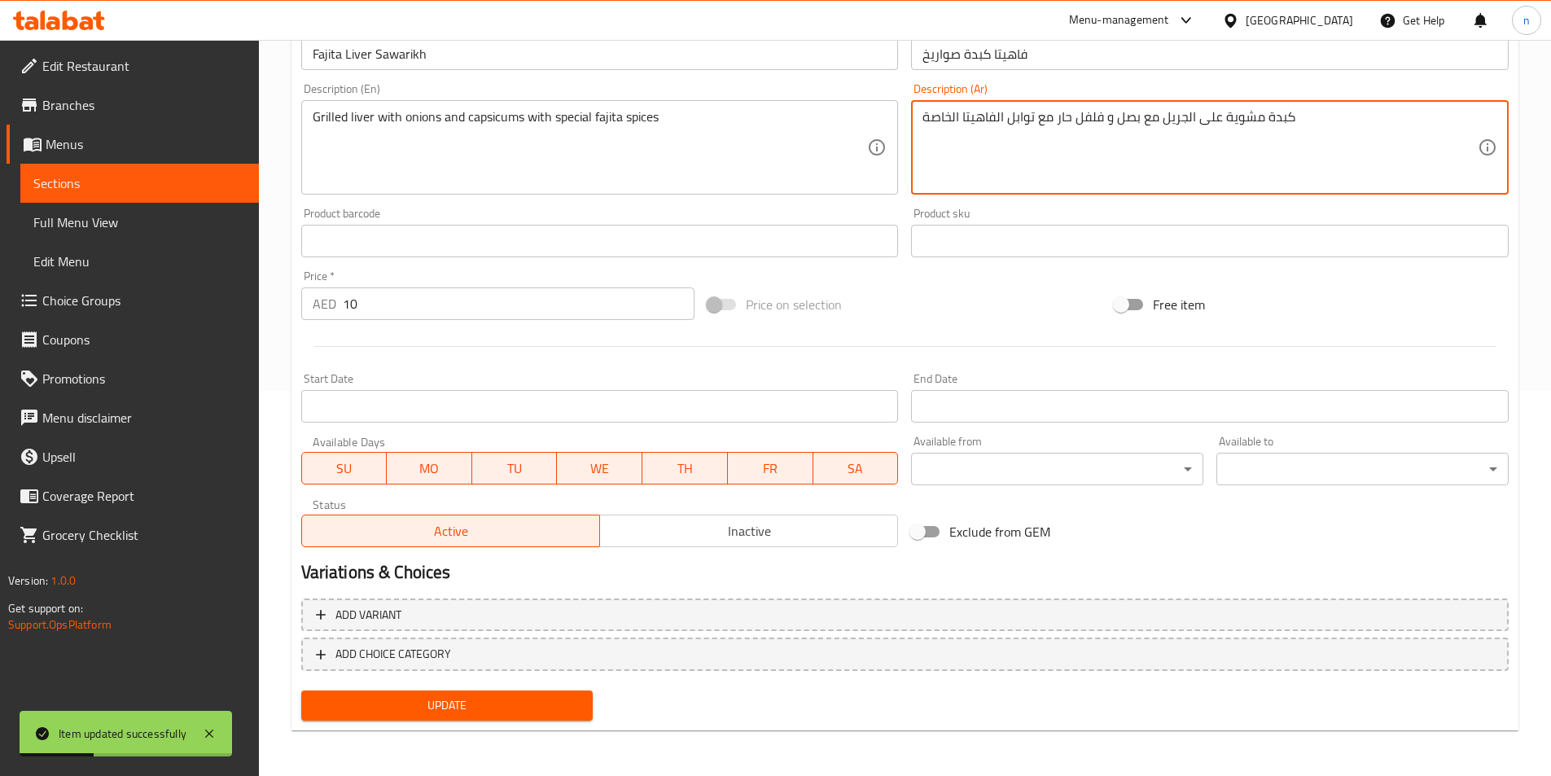
drag, startPoint x: 1163, startPoint y: 121, endPoint x: 1196, endPoint y: 126, distance: 32.9
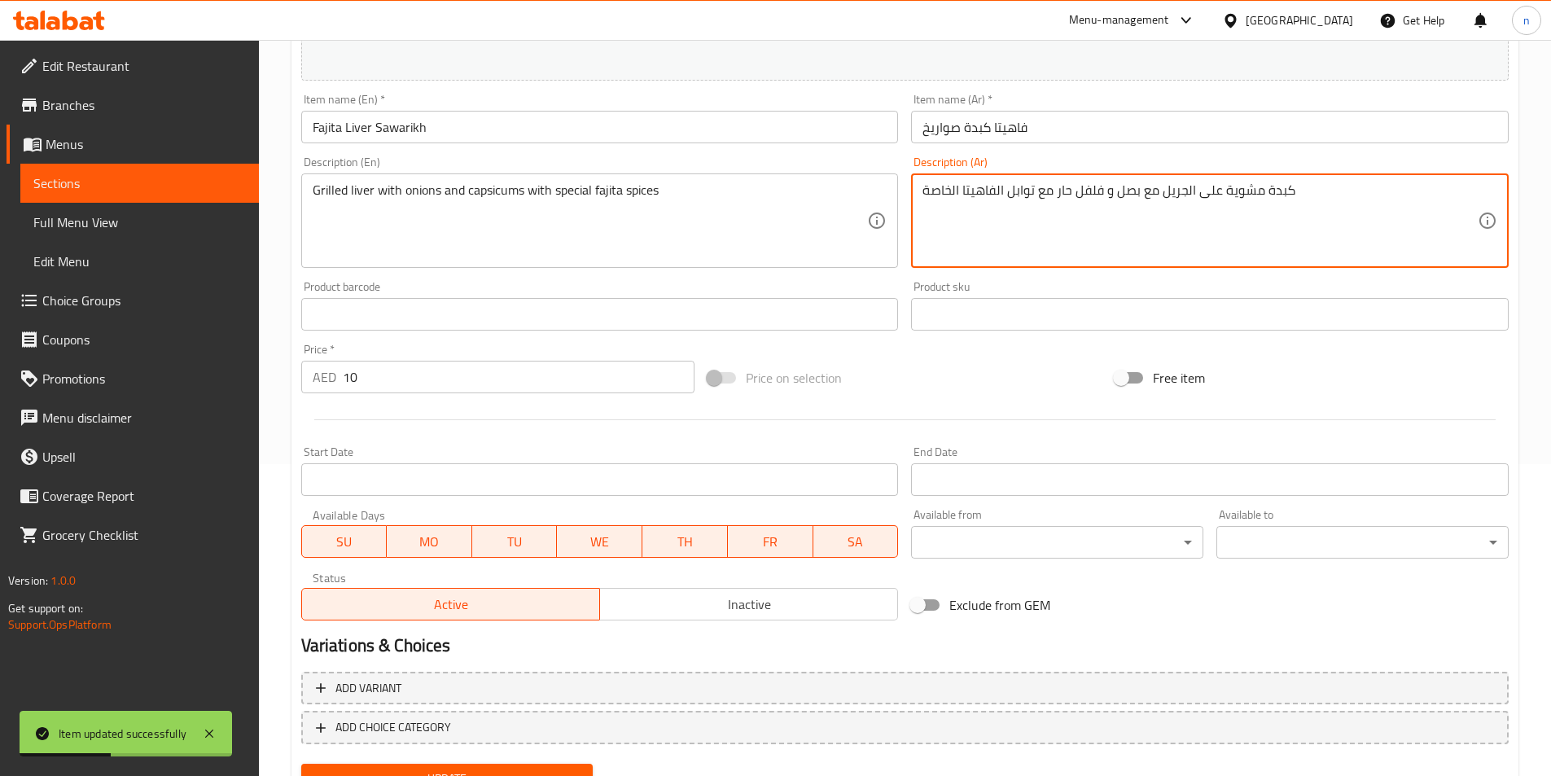
scroll to position [222, 0]
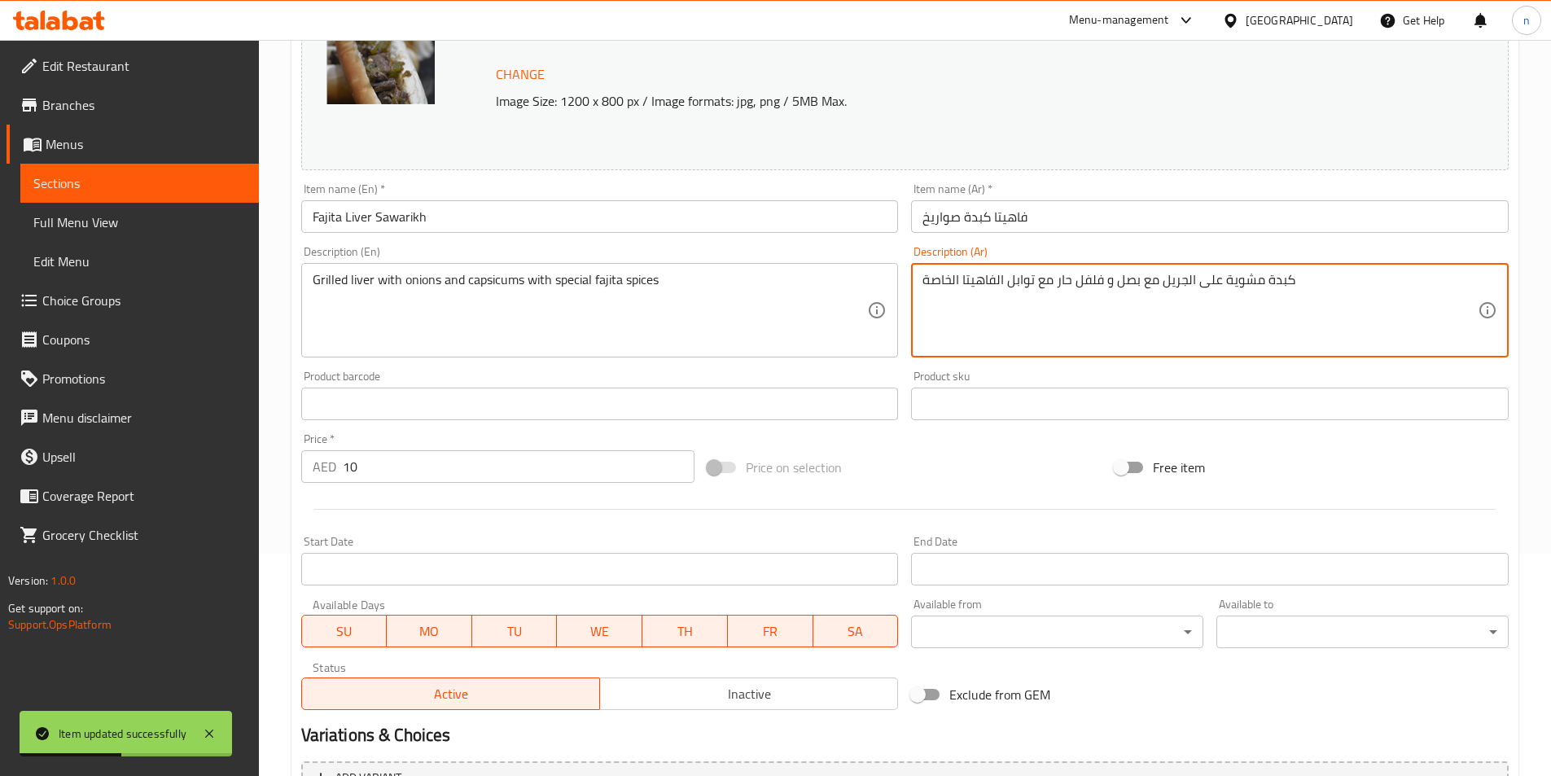
click at [1245, 339] on textarea "كبدة مشوية على الجريل مع بصل و فلفل حار مع توابل الفاهيتا الخاصة" at bounding box center [1199, 310] width 555 height 77
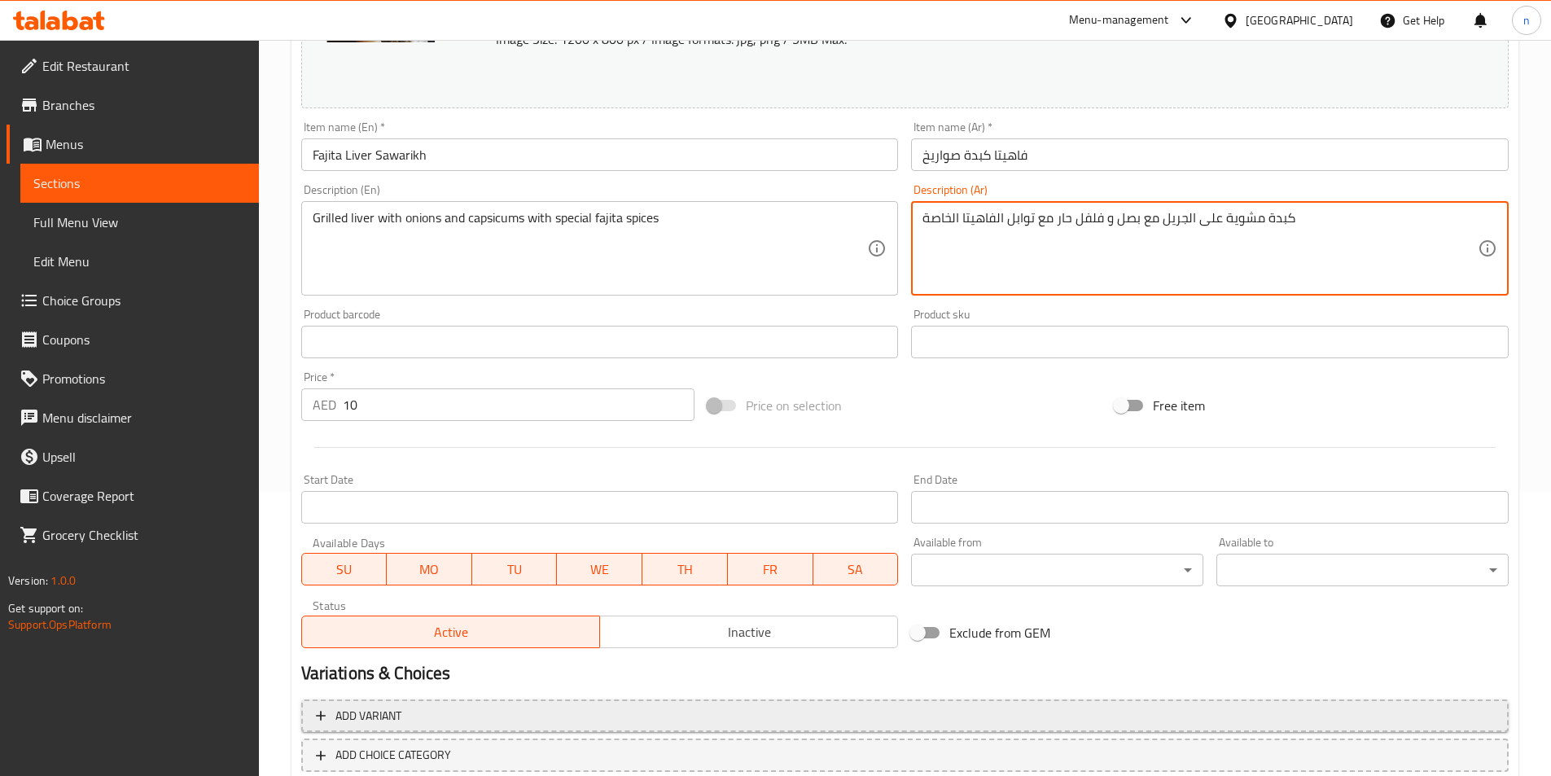
scroll to position [141, 0]
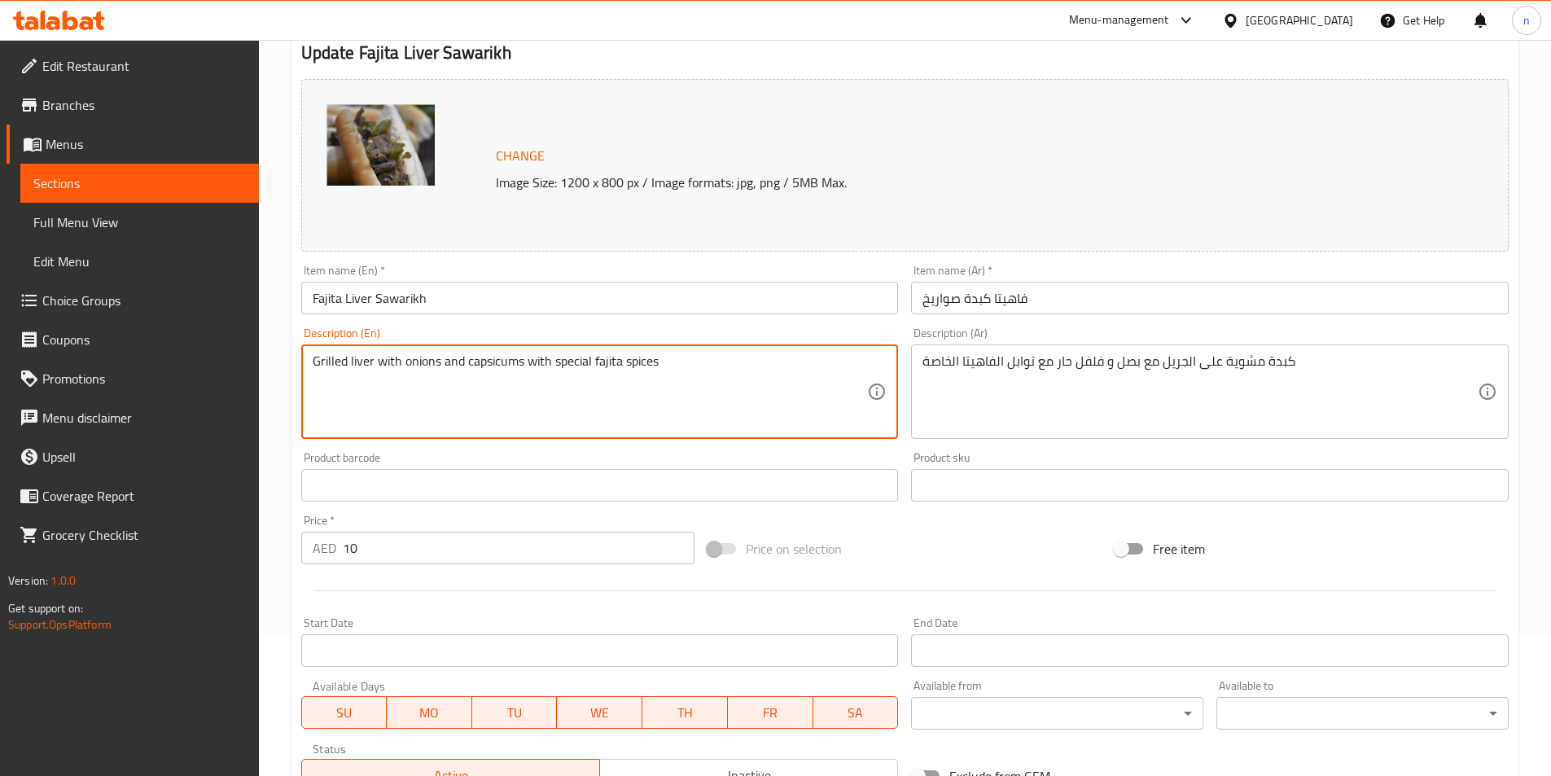
click at [374, 365] on textarea "Grilled liver with onions and capsicums with special fajita spices" at bounding box center [590, 391] width 555 height 77
drag, startPoint x: 418, startPoint y: 363, endPoint x: 376, endPoint y: 370, distance: 42.2
click at [376, 370] on textarea "Grilled liver over grill with onions and capsicums with special fajita spices" at bounding box center [590, 391] width 555 height 77
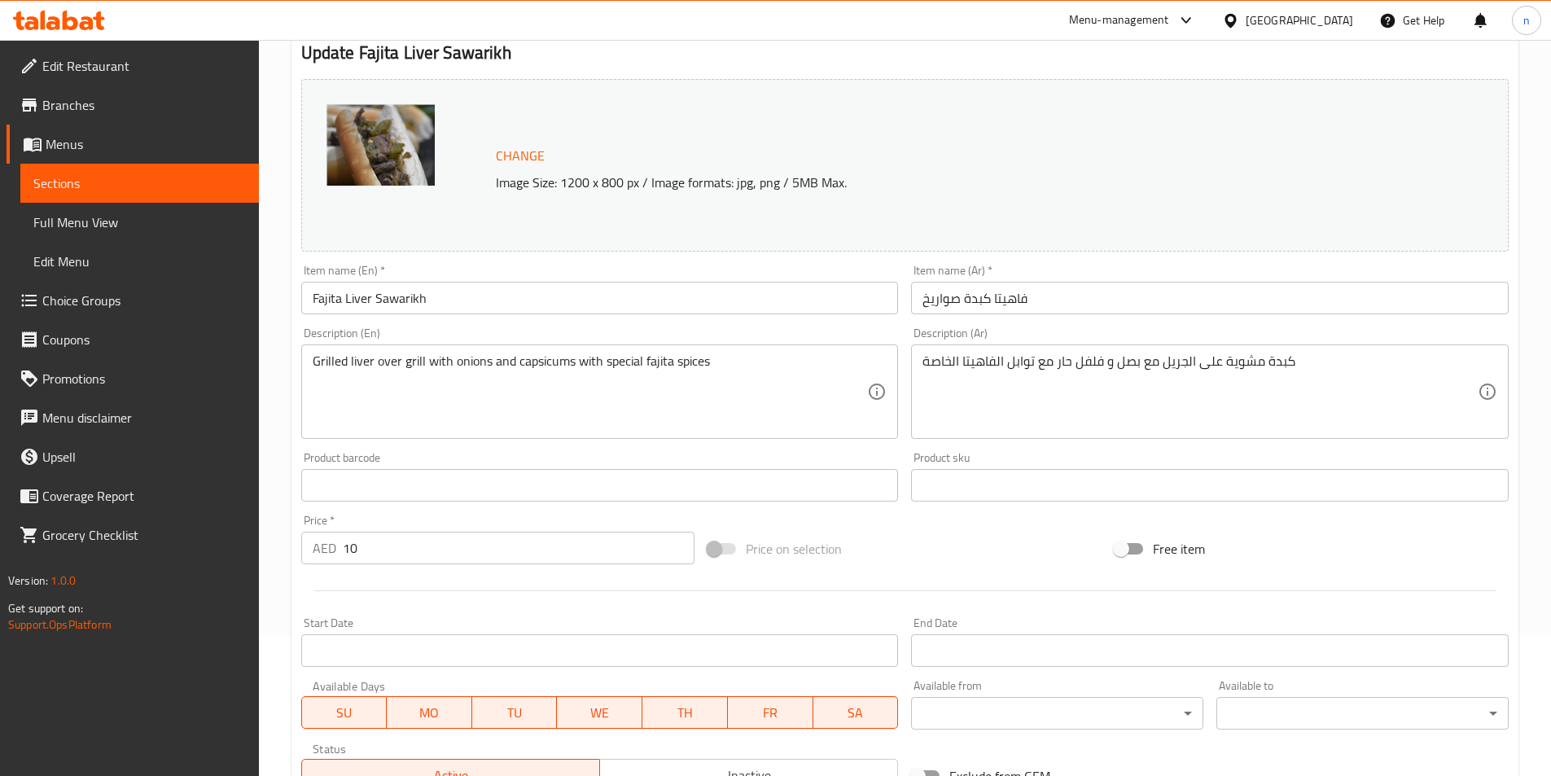
click at [276, 382] on div "Home / Restaurants management / Menus / Sections / item / update Sawarikh Sandw…" at bounding box center [905, 459] width 1292 height 1121
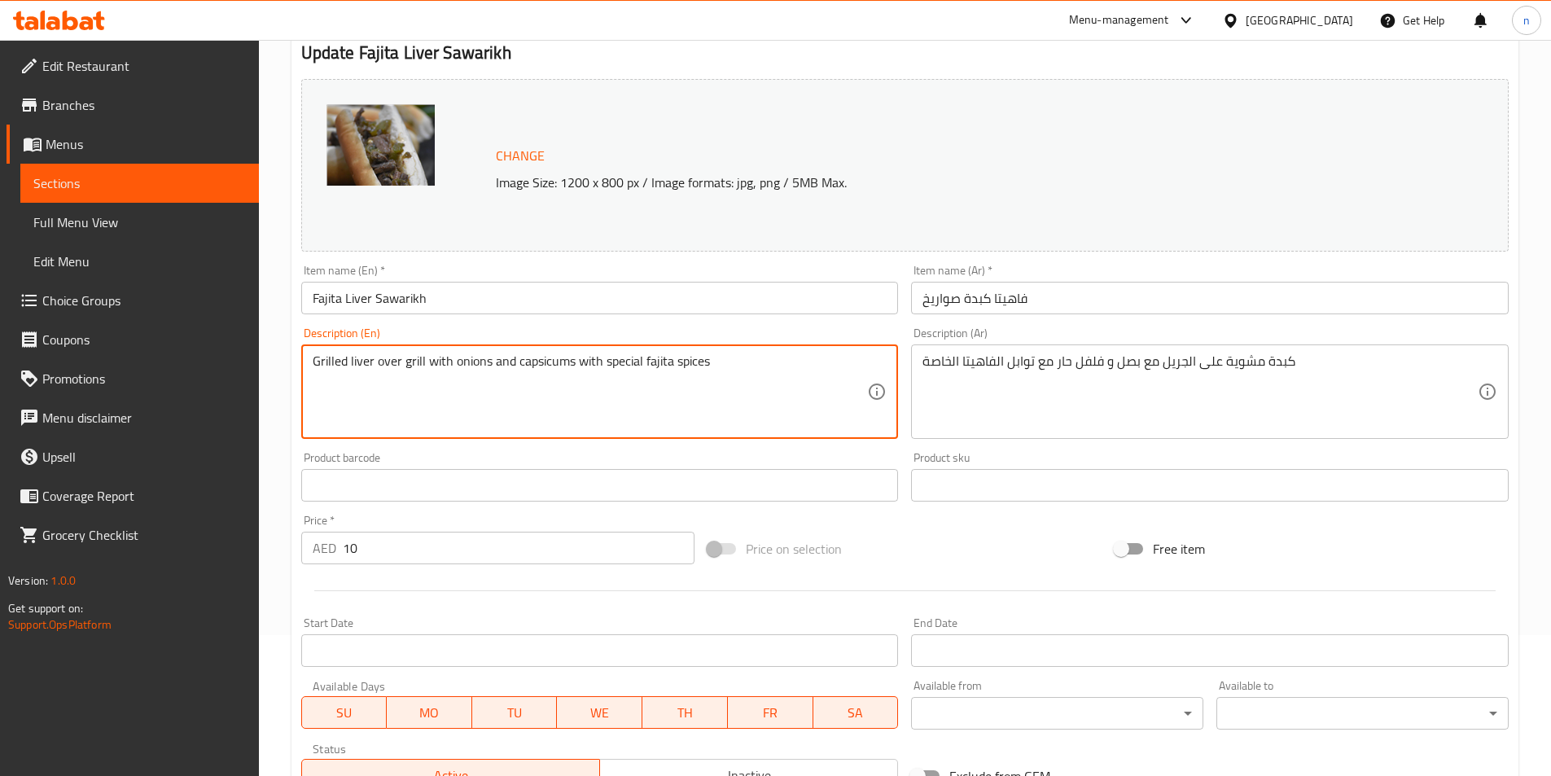
drag, startPoint x: 400, startPoint y: 360, endPoint x: 378, endPoint y: 365, distance: 22.5
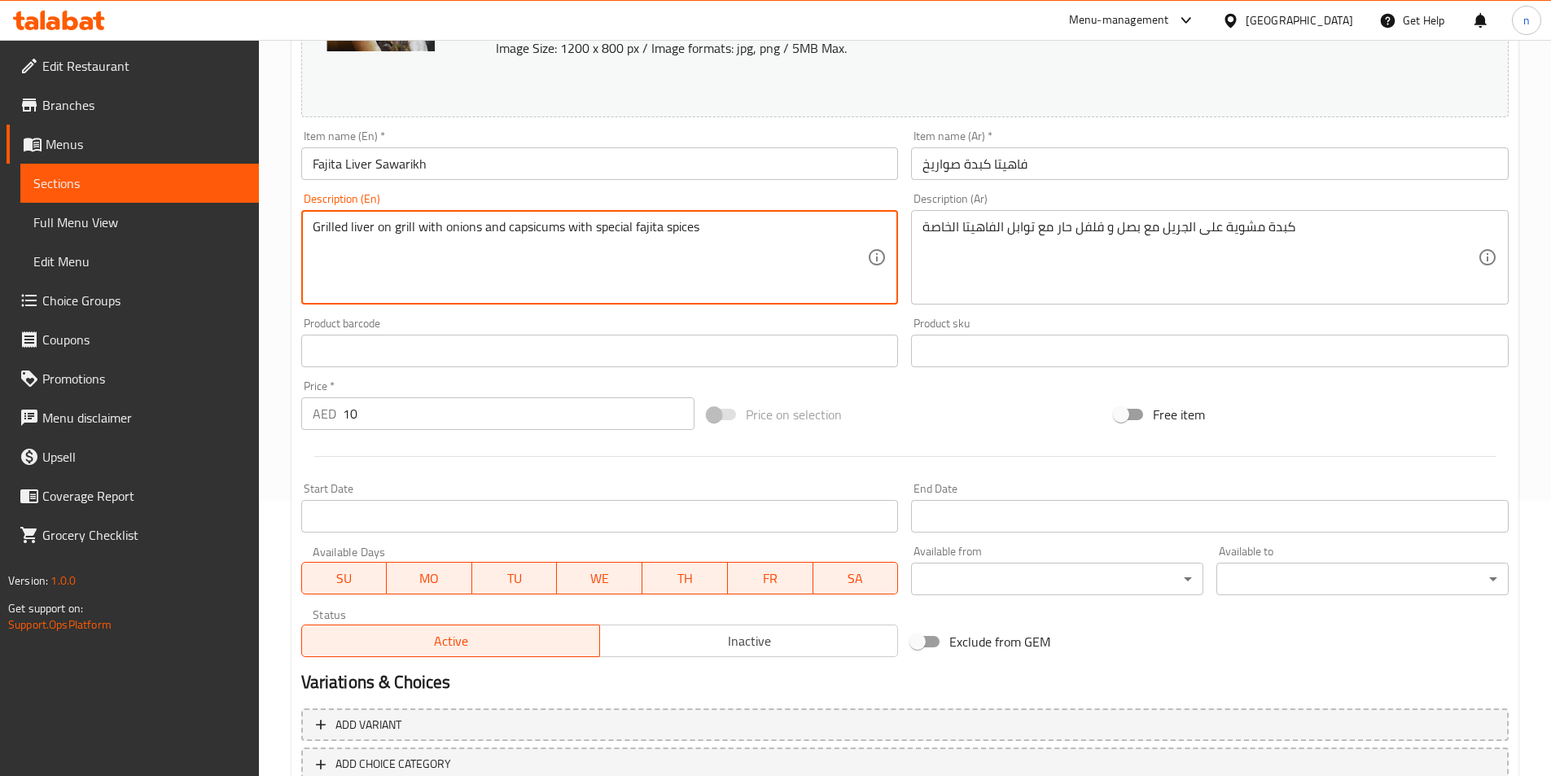
scroll to position [385, 0]
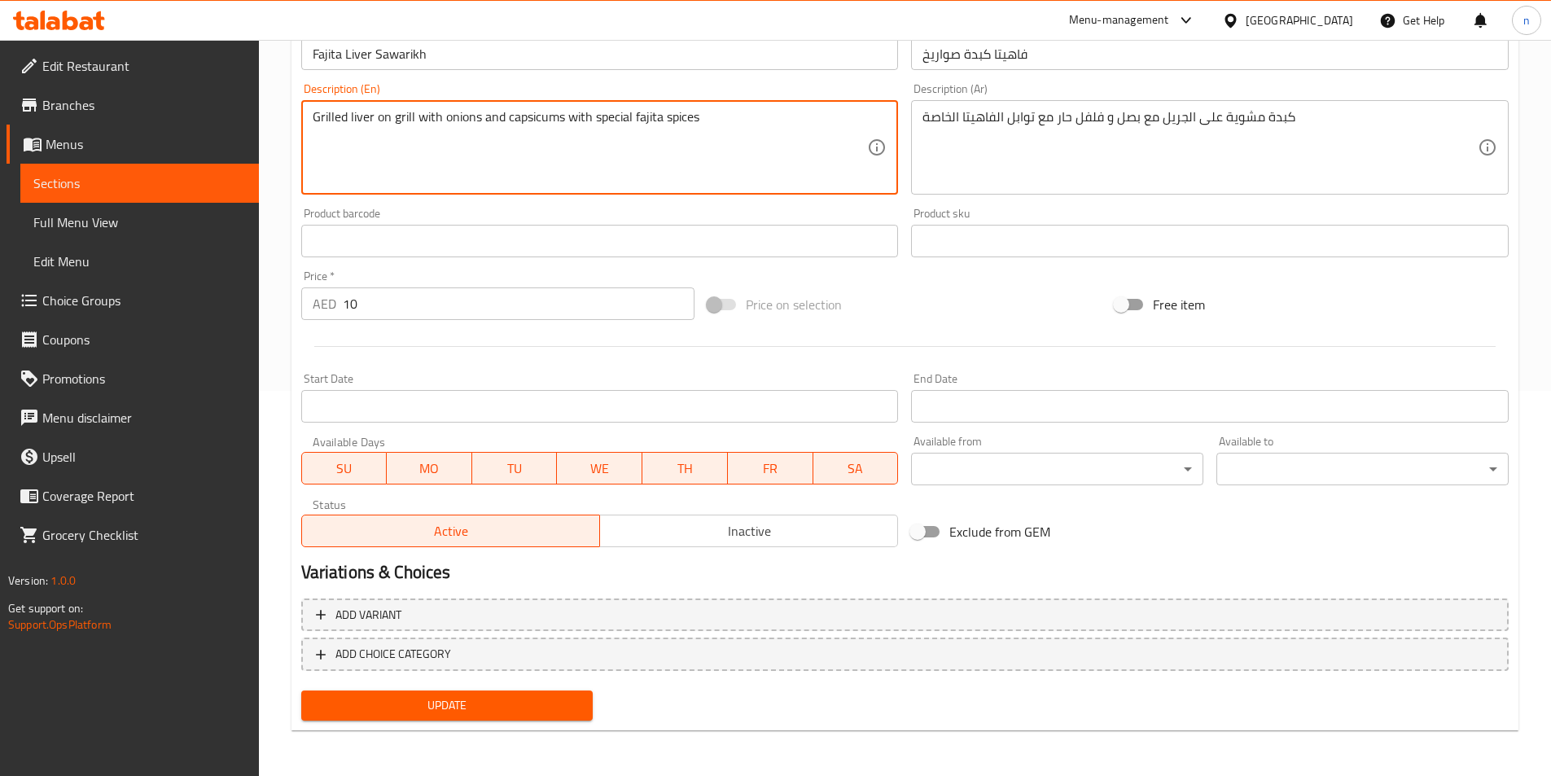
type textarea "Grilled liver on grill with onions and capsicums with special fajita spices"
click at [559, 703] on span "Update" at bounding box center [447, 705] width 266 height 20
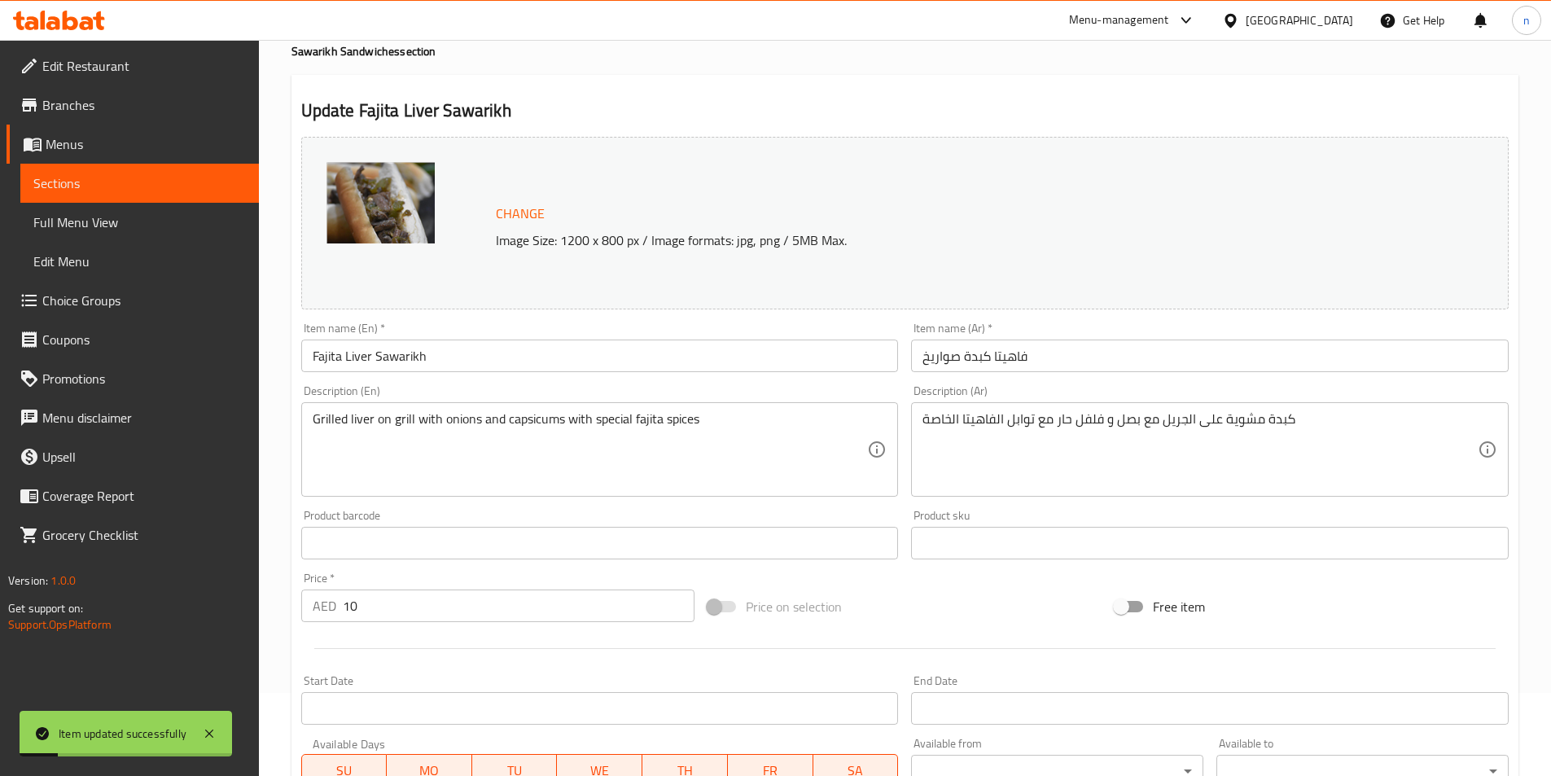
scroll to position [0, 0]
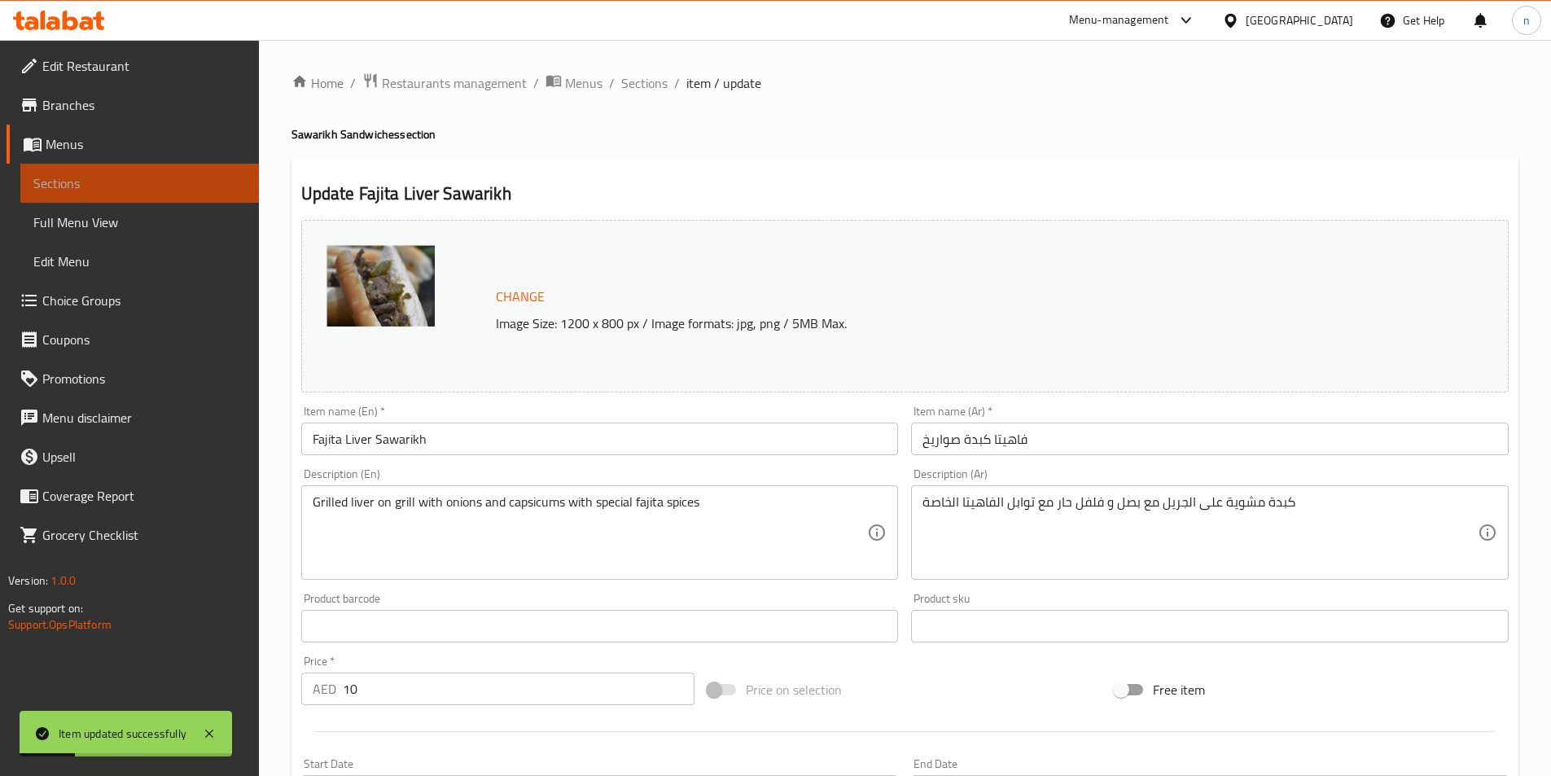
drag, startPoint x: 166, startPoint y: 175, endPoint x: 277, endPoint y: 32, distance: 181.0
click at [164, 176] on span "Sections" at bounding box center [139, 183] width 212 height 20
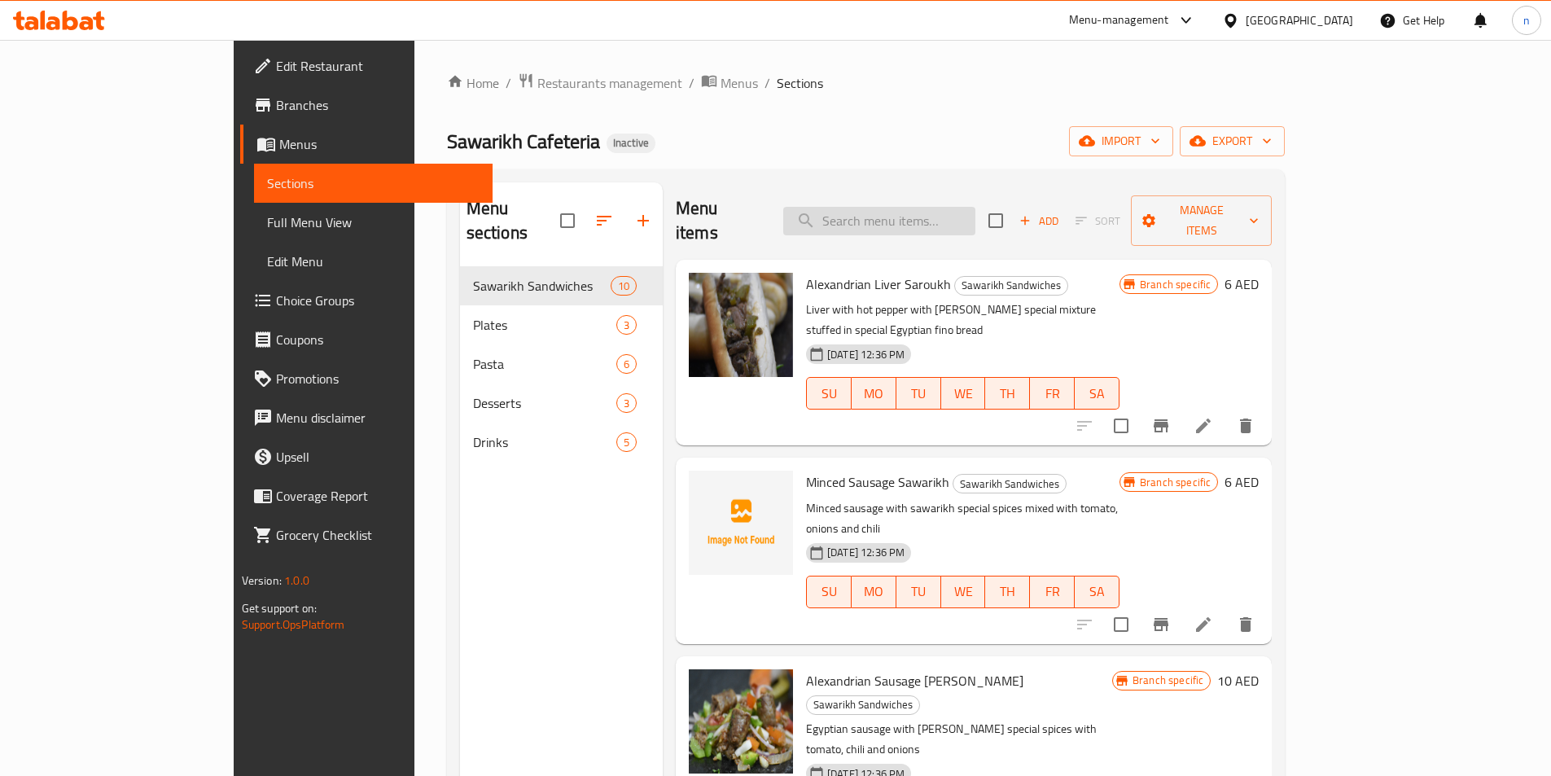
click at [969, 208] on input "search" at bounding box center [879, 221] width 192 height 28
paste input "Pot Kebab Saroukh"
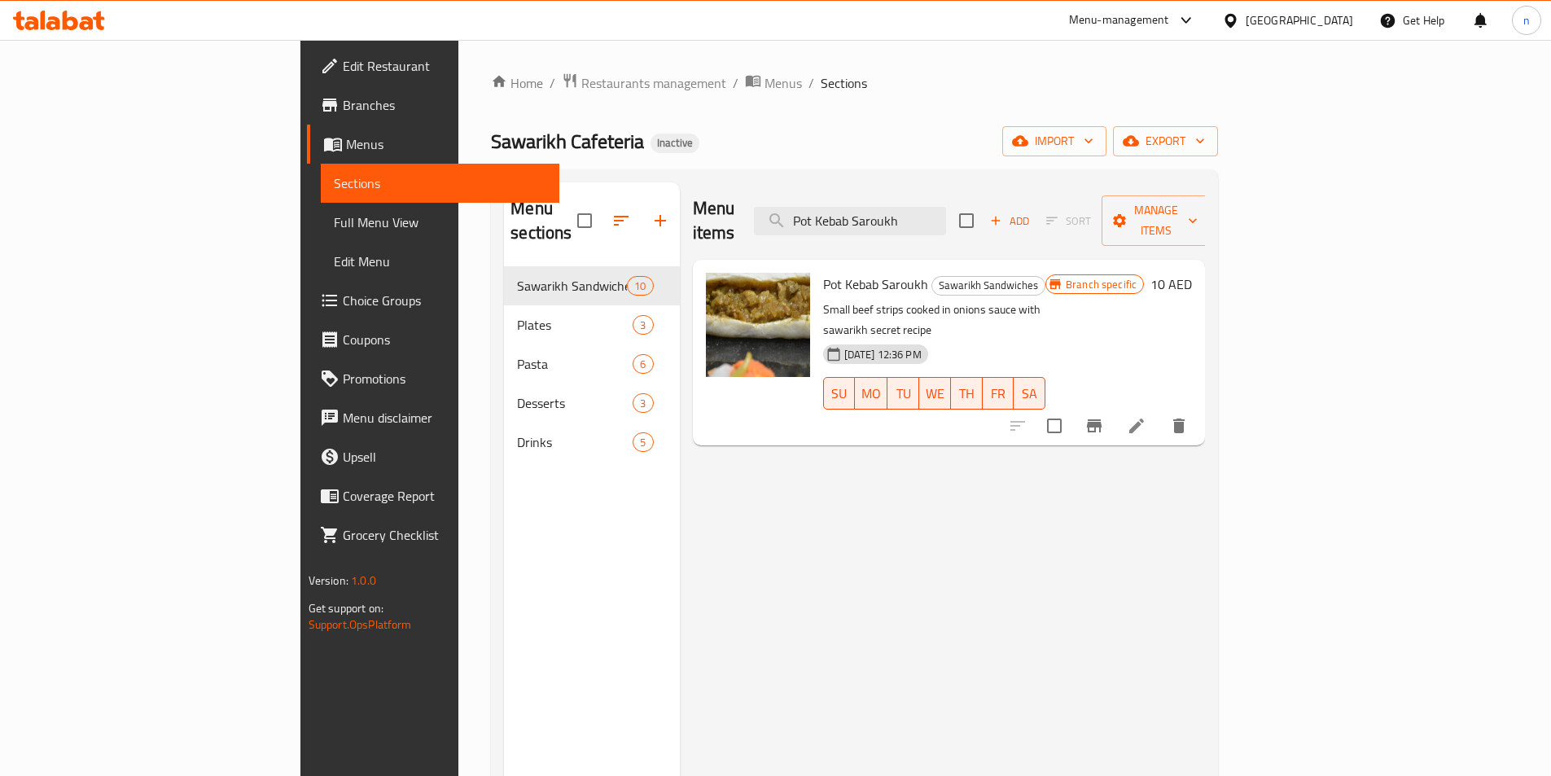
type input "Pot Kebab Saroukh"
click at [1144, 418] on icon at bounding box center [1136, 425] width 15 height 15
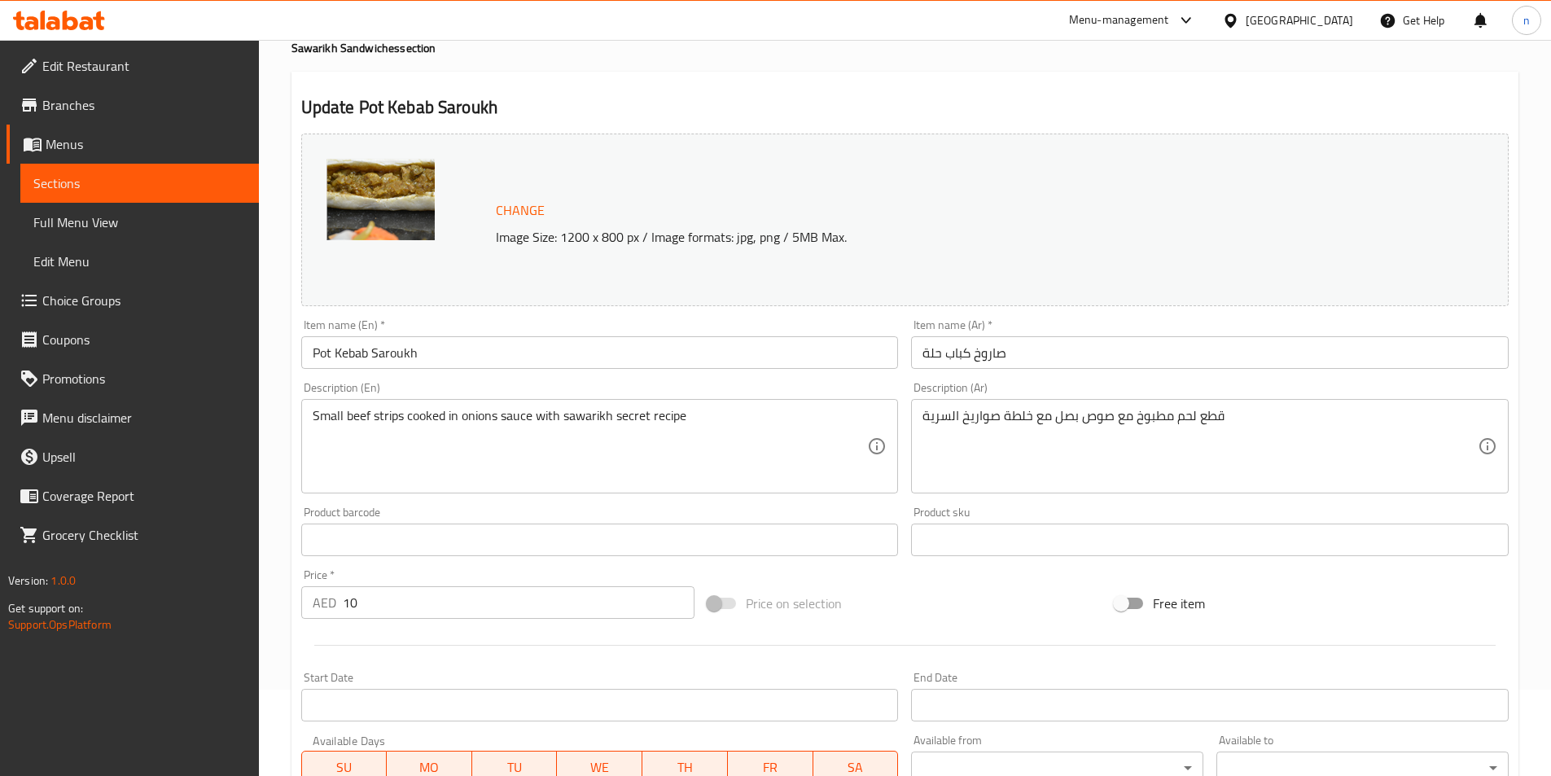
scroll to position [81, 0]
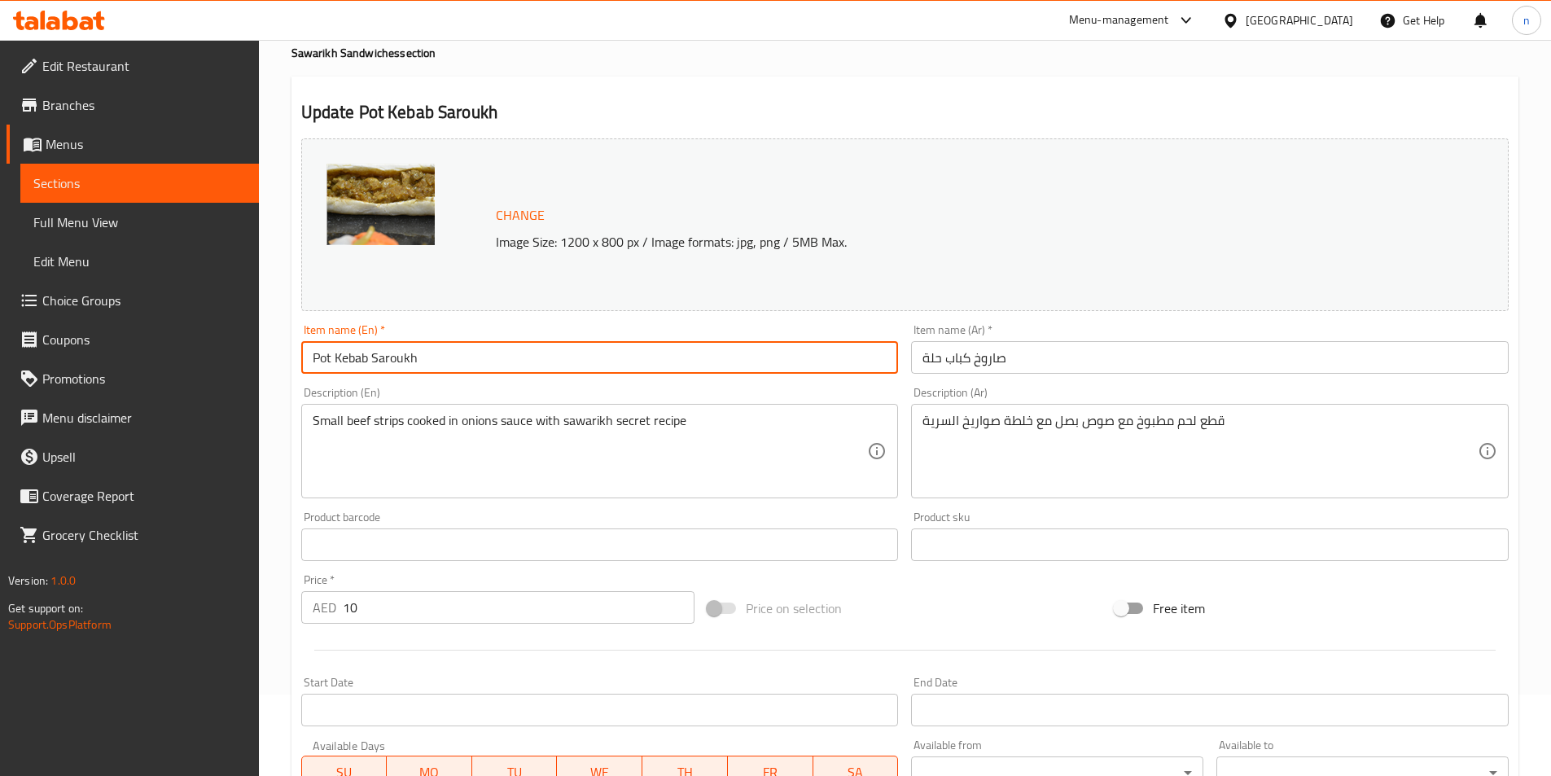
drag, startPoint x: 365, startPoint y: 356, endPoint x: 288, endPoint y: 356, distance: 77.3
click at [288, 356] on div "Home / Restaurants management / Menus / Sections / item / update Sawarikh Sandw…" at bounding box center [905, 518] width 1292 height 1121
paste input "Veal Cubes"
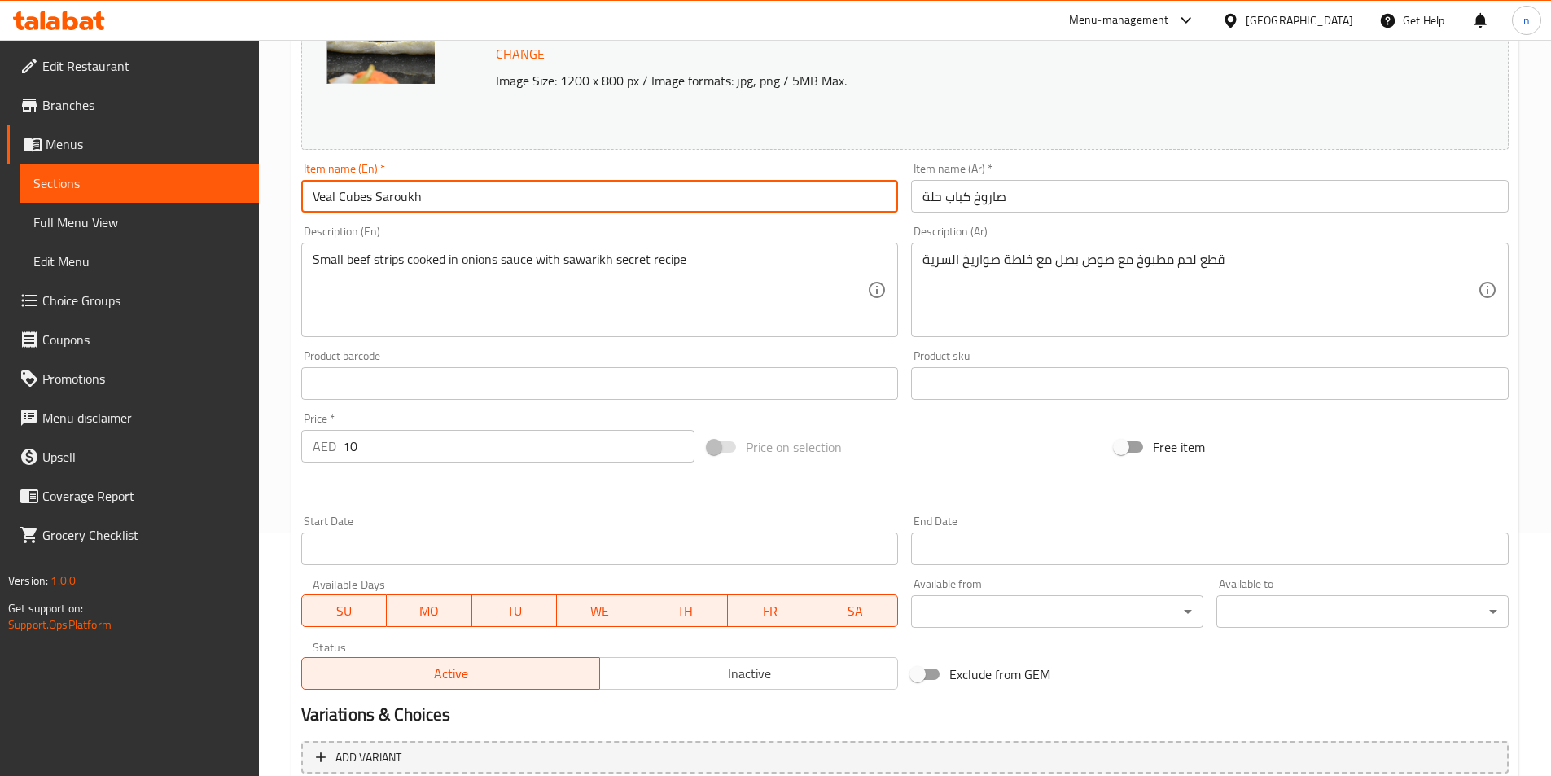
scroll to position [244, 0]
type input "Veal Cubes Saroukh"
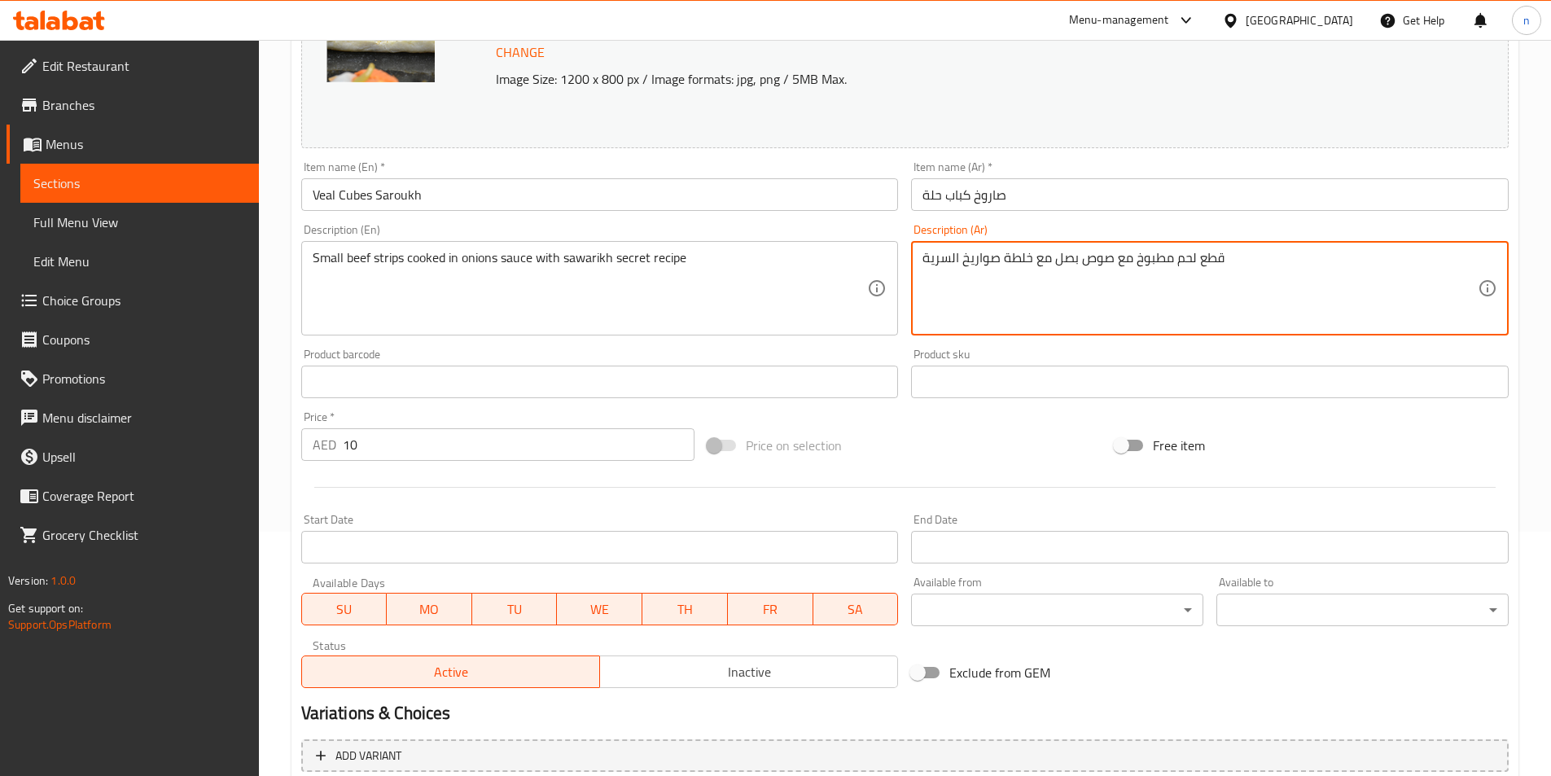
click at [1204, 260] on textarea "قطع لحم مطبوخ مع صوص بصل مع خلطة صواريخ السرية" at bounding box center [1199, 288] width 555 height 77
click at [1240, 258] on textarea "ستربس لحم مطبوخ مع صوص بصل مع خلطة صواريخ السرية" at bounding box center [1199, 288] width 555 height 77
click at [1200, 261] on textarea "ستربس لحم مطبوخ مع صوص بصل مع خلطة صواريخ السرية" at bounding box center [1199, 288] width 555 height 77
click at [1218, 260] on textarea "ستربس لحم مطبوخ مع صوص بصل مع خلطة صواريخ السرية" at bounding box center [1199, 288] width 555 height 77
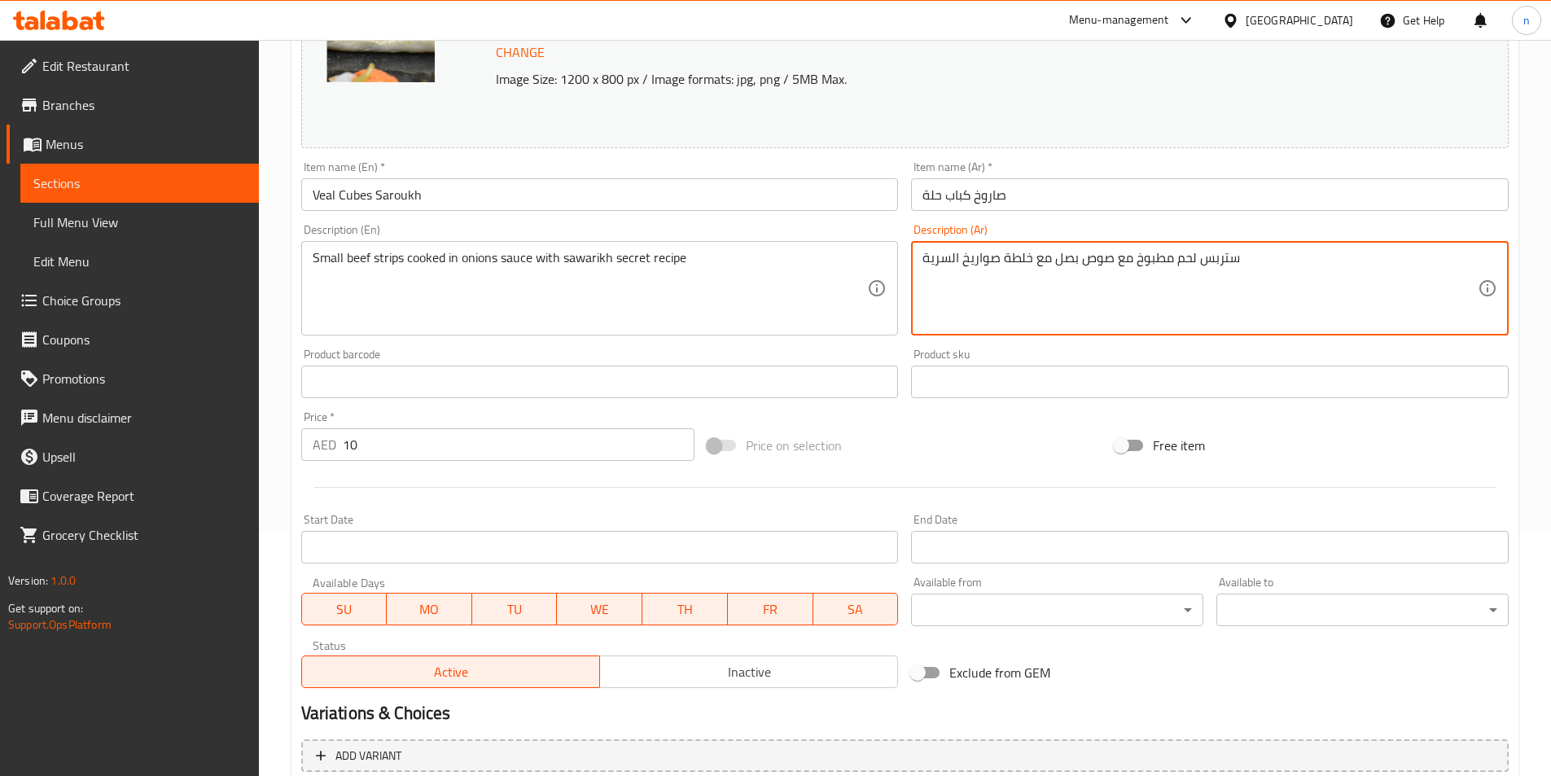
click at [1218, 260] on textarea "ستربس لحم مطبوخ مع صوص بصل مع خلطة صواريخ السرية" at bounding box center [1199, 288] width 555 height 77
click at [1178, 263] on textarea "استربس لحم مطبوخ مع صوص بصل مع خلطة صواريخ السرية" at bounding box center [1199, 288] width 555 height 77
drag, startPoint x: 1127, startPoint y: 260, endPoint x: 1080, endPoint y: 260, distance: 47.2
click at [1080, 260] on textarea "استربس لحم بقري صغير مطبوخ مع صوص بصل مع خلطة صواريخ السرية" at bounding box center [1199, 288] width 555 height 77
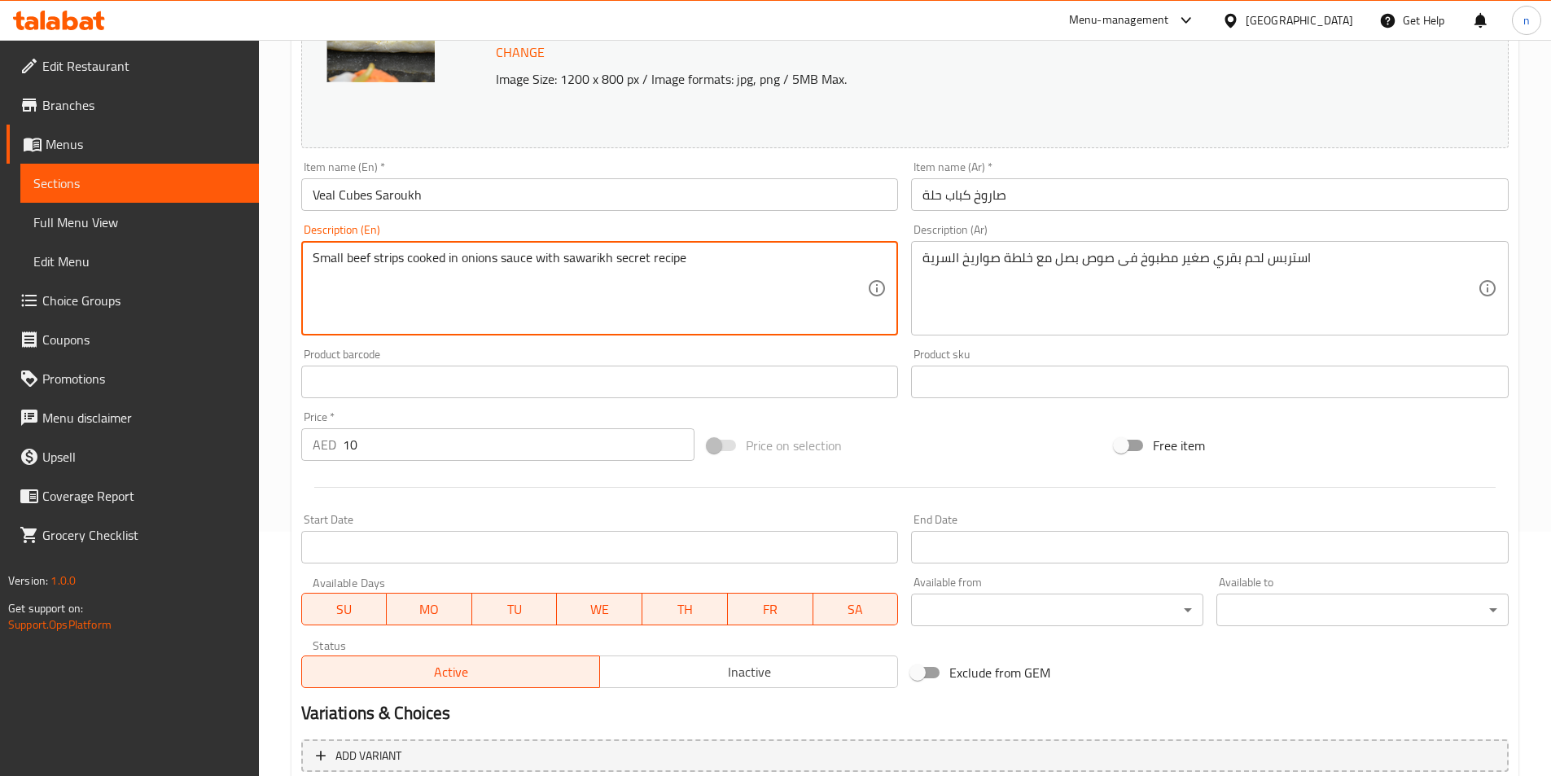
drag, startPoint x: 565, startPoint y: 259, endPoint x: 619, endPoint y: 263, distance: 54.7
click at [624, 259] on textarea "Small beef strips cooked in onions sauce with sawarikh secret recipe" at bounding box center [590, 288] width 555 height 77
click at [662, 258] on textarea "Small beef strips cooked in onions sauce with sawarikh secret recipe" at bounding box center [590, 288] width 555 height 77
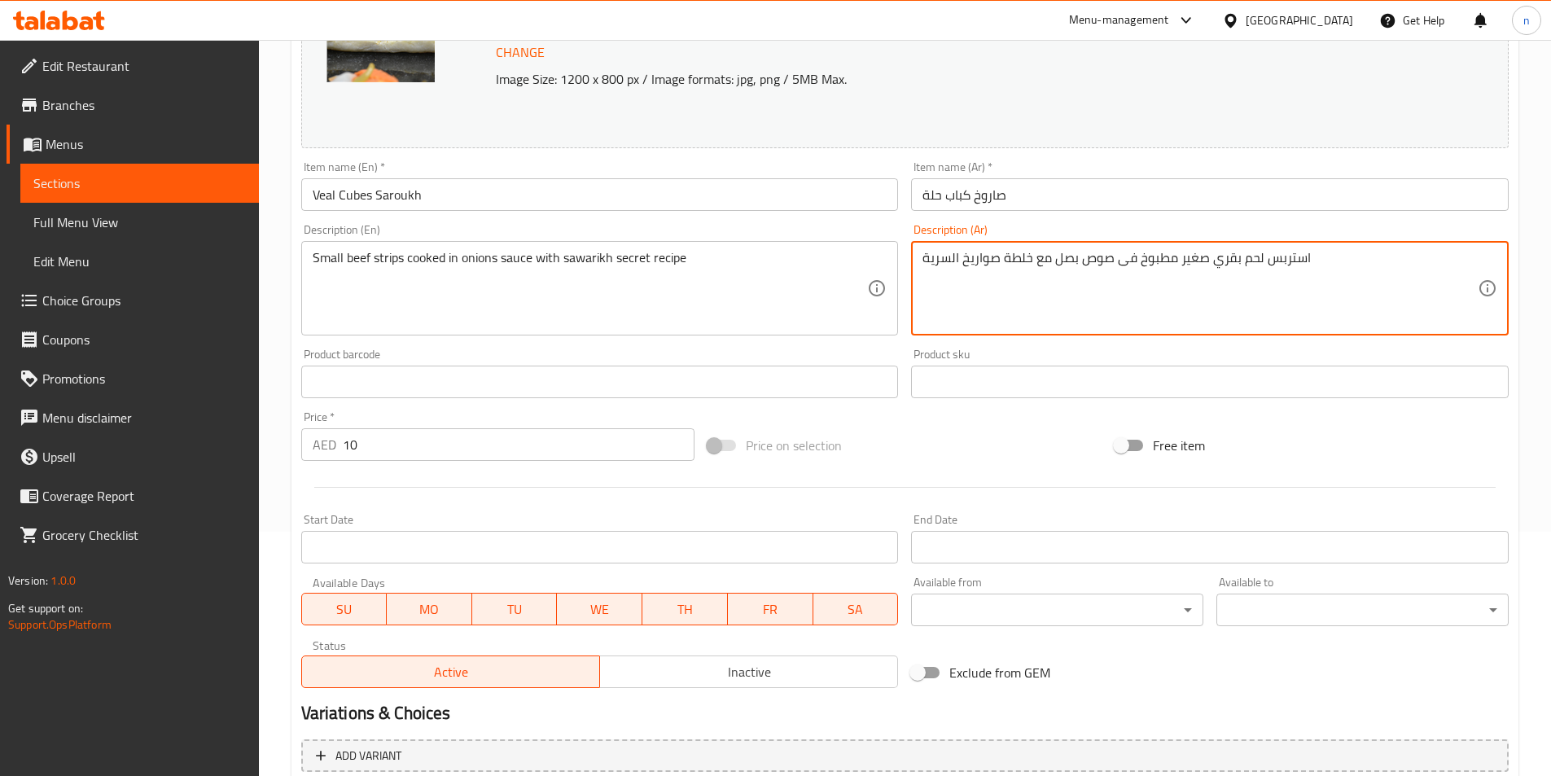
click at [1013, 256] on textarea "استربس لحم بقري صغير مطبوخ فى صوص بصل مع خلطة صواريخ السرية" at bounding box center [1199, 288] width 555 height 77
click at [998, 257] on textarea "استربس لحم بقري صغير مطبوخ فى صوص بصل مع وصفة صواريخ السرية" at bounding box center [1199, 288] width 555 height 77
click at [1318, 257] on textarea "استربس لحم بقري صغير مطبوخ فى صوص بصل مع وصفة الصواريخ السرية" at bounding box center [1199, 288] width 555 height 77
type textarea "إستربس لحم بقري صغير مطبوخ فى صوص بصل مع وصفة الصواريخ السرية"
click at [1286, 356] on div "Product sku Product sku" at bounding box center [1209, 373] width 597 height 50
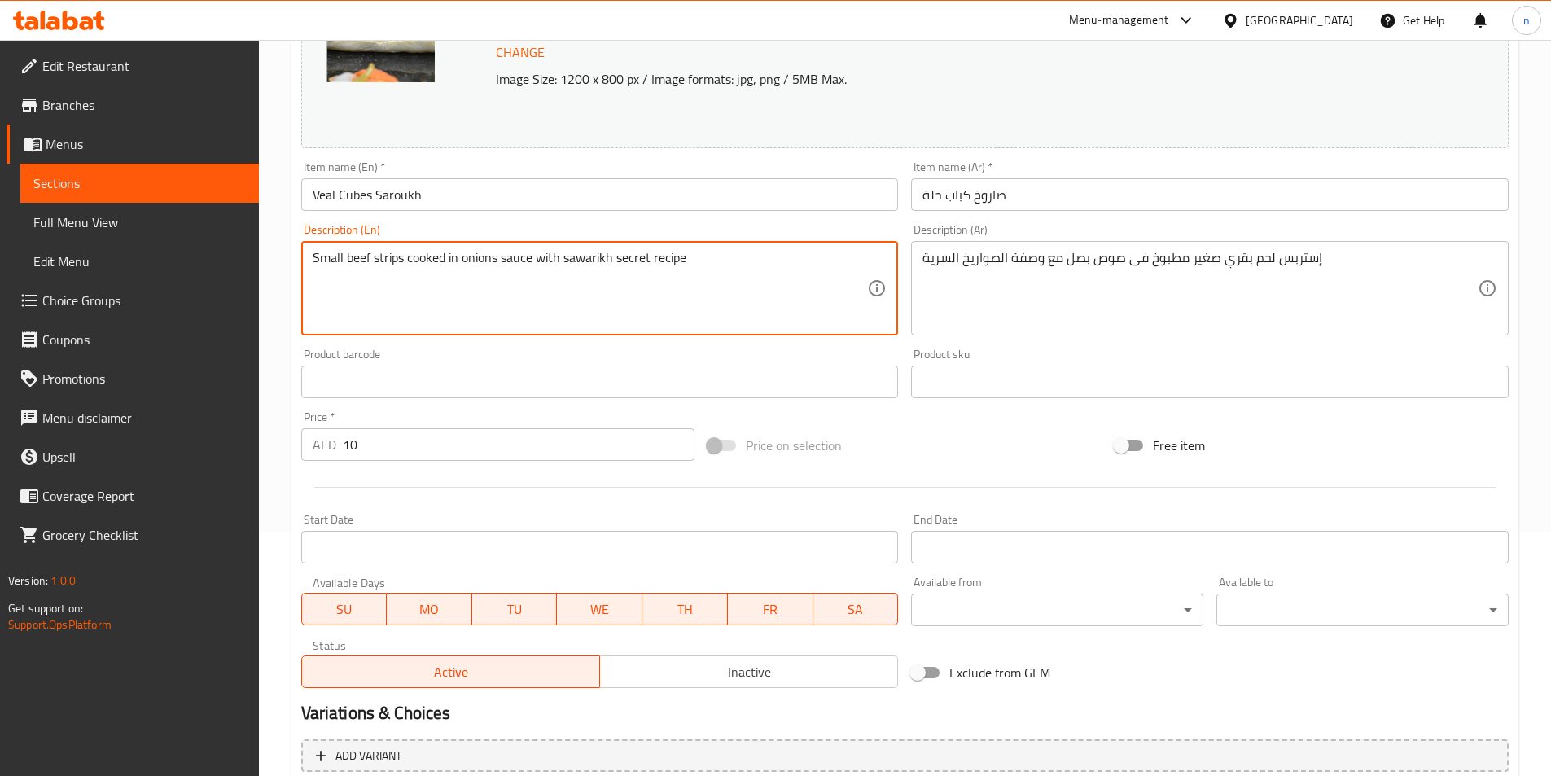
click at [389, 258] on textarea "Small beef strips cooked in onions sauce with sawarikh secret recipe" at bounding box center [590, 288] width 555 height 77
click at [439, 270] on textarea "Small beef strips cooked in onions sauce with sawarikh secret recipe" at bounding box center [590, 288] width 555 height 77
click at [523, 264] on textarea "Small beef strips cooked in onions sauce with sawarikh secret recipe" at bounding box center [590, 288] width 555 height 77
click at [574, 261] on textarea "Small beef strips cooked in onions sauce with sawarikh secret recipe" at bounding box center [590, 288] width 555 height 77
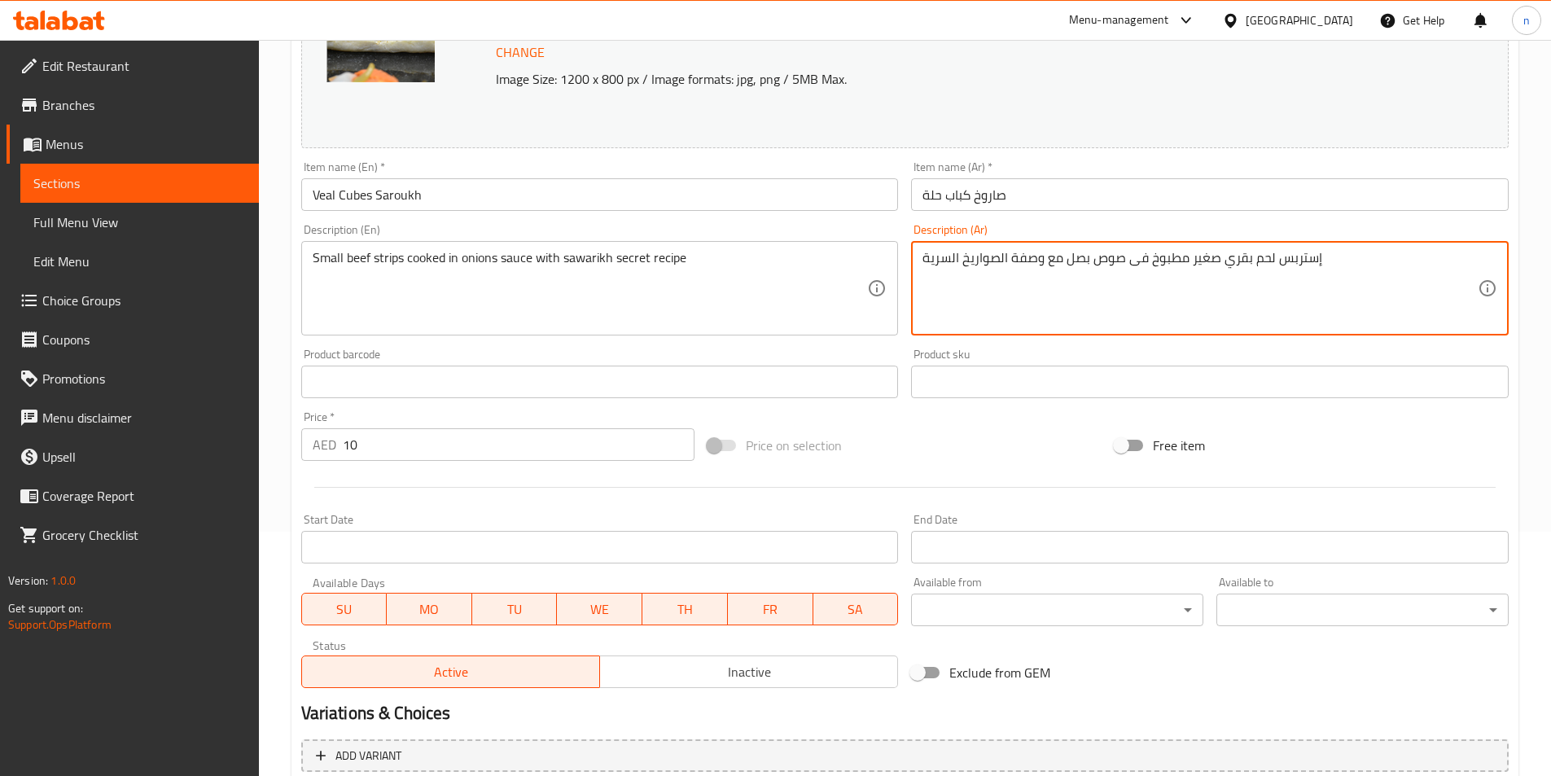
drag, startPoint x: 1063, startPoint y: 258, endPoint x: 918, endPoint y: 257, distance: 144.9
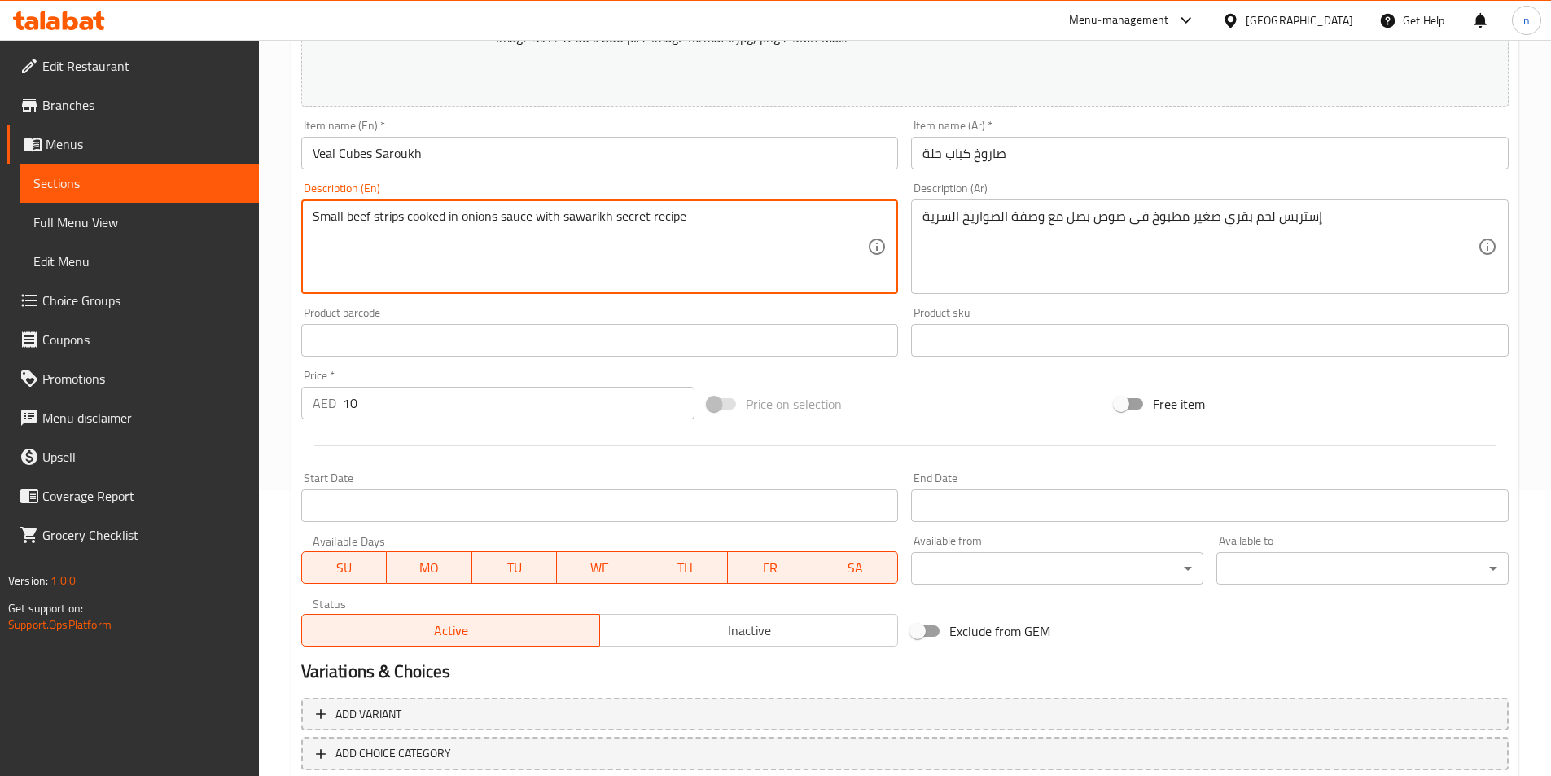
scroll to position [385, 0]
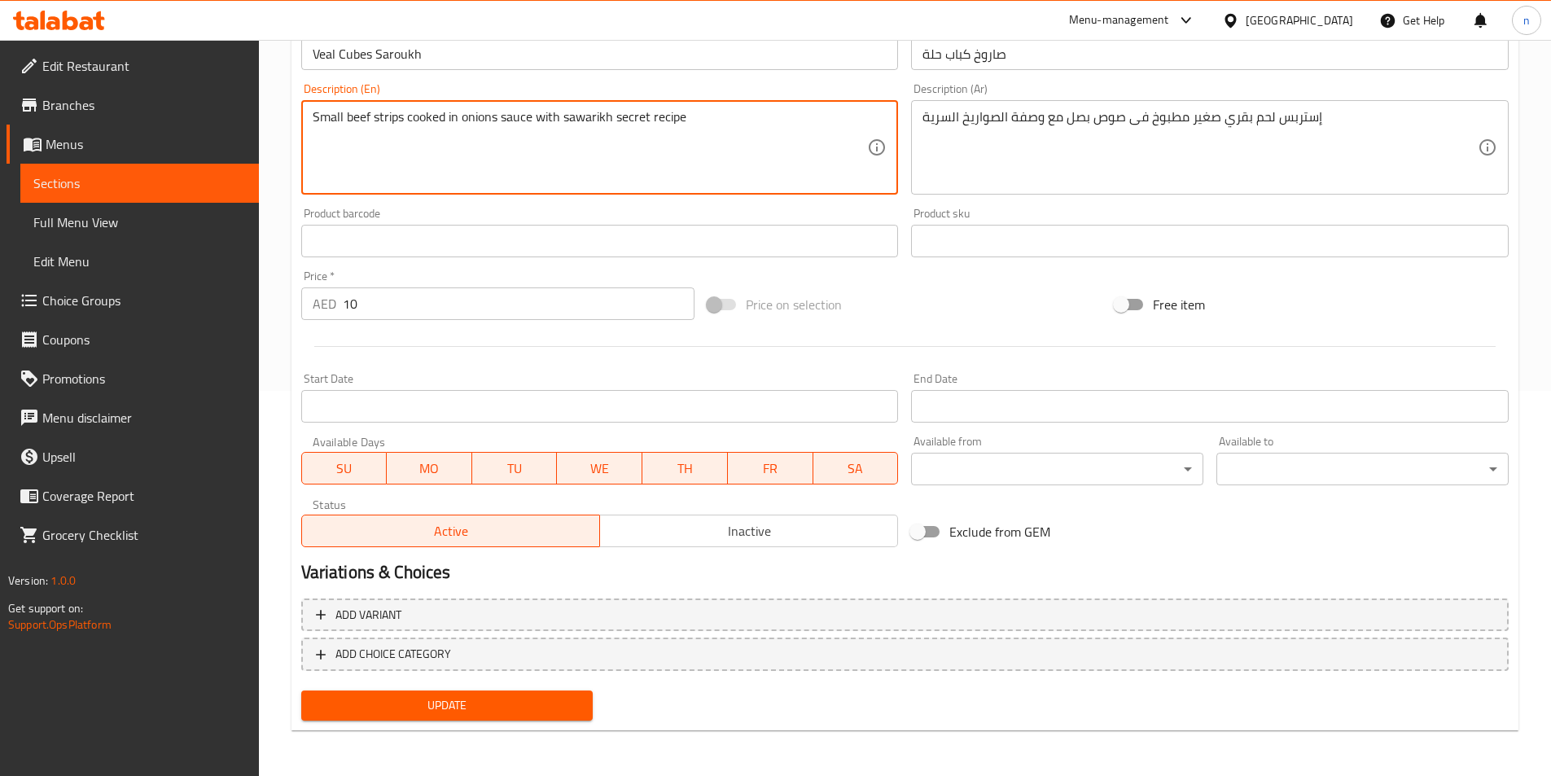
click at [546, 721] on div "Update" at bounding box center [447, 705] width 305 height 43
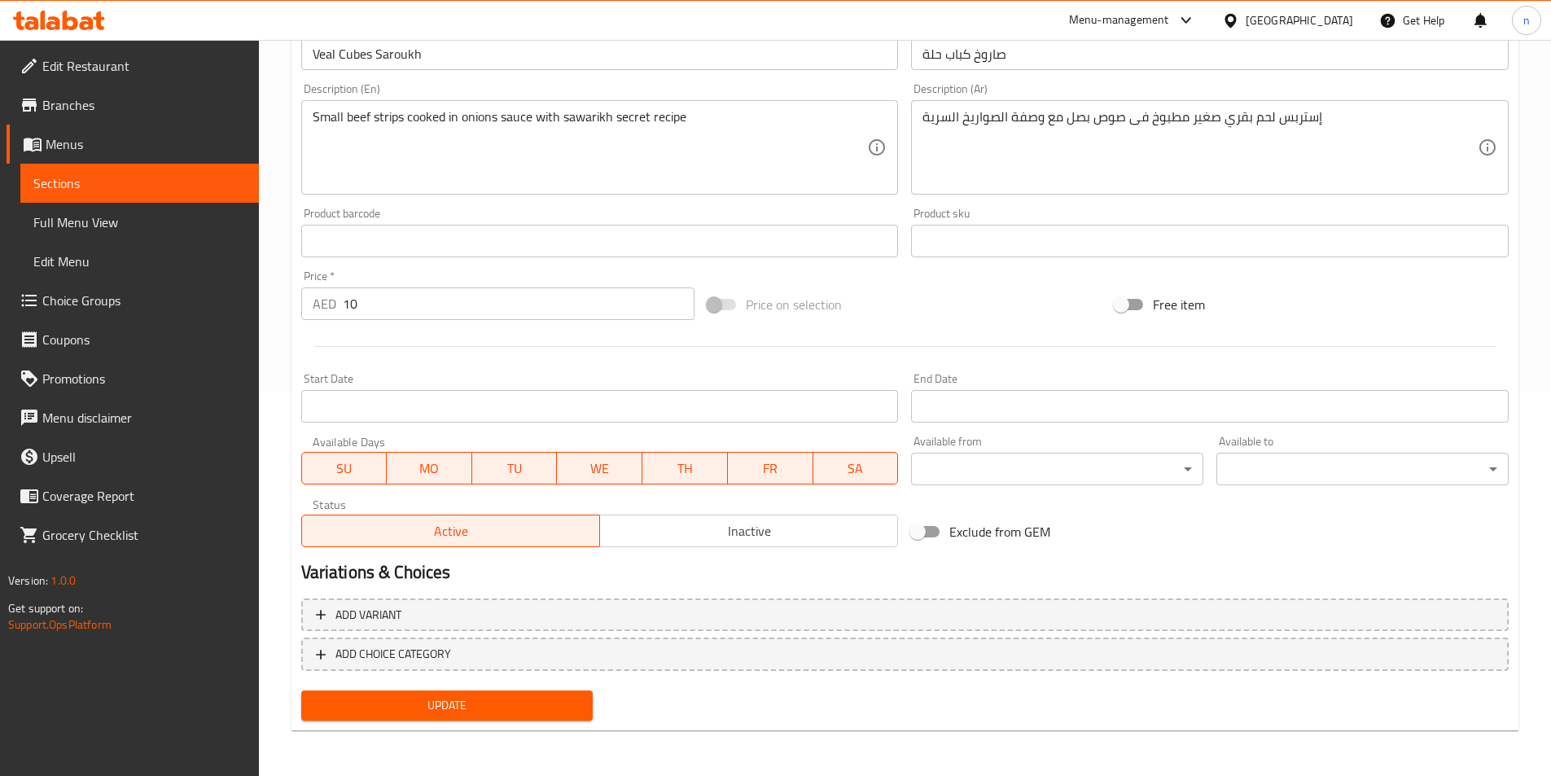
click at [549, 713] on span "Update" at bounding box center [447, 705] width 266 height 20
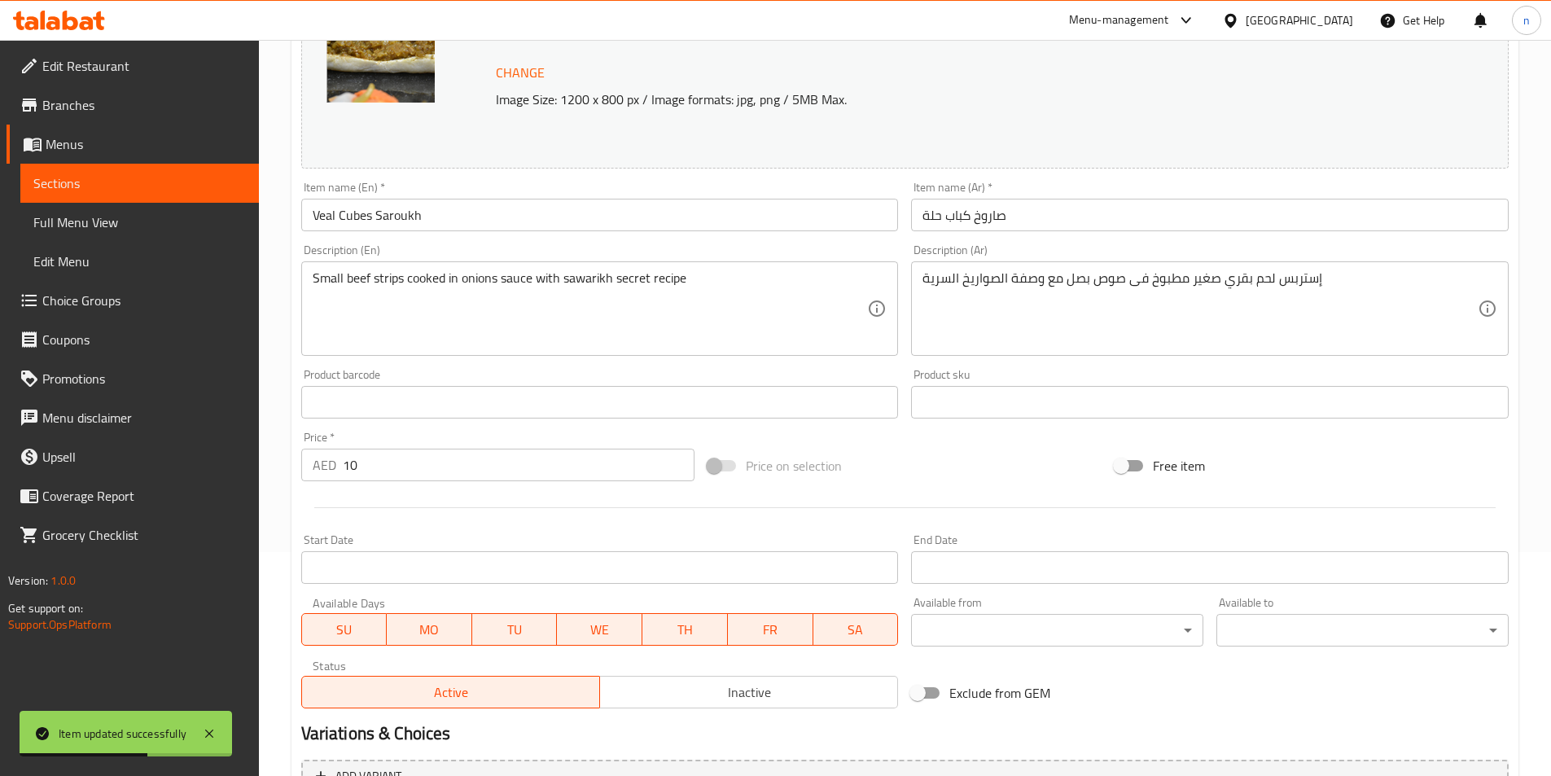
scroll to position [222, 0]
click at [139, 167] on link "Sections" at bounding box center [139, 183] width 238 height 39
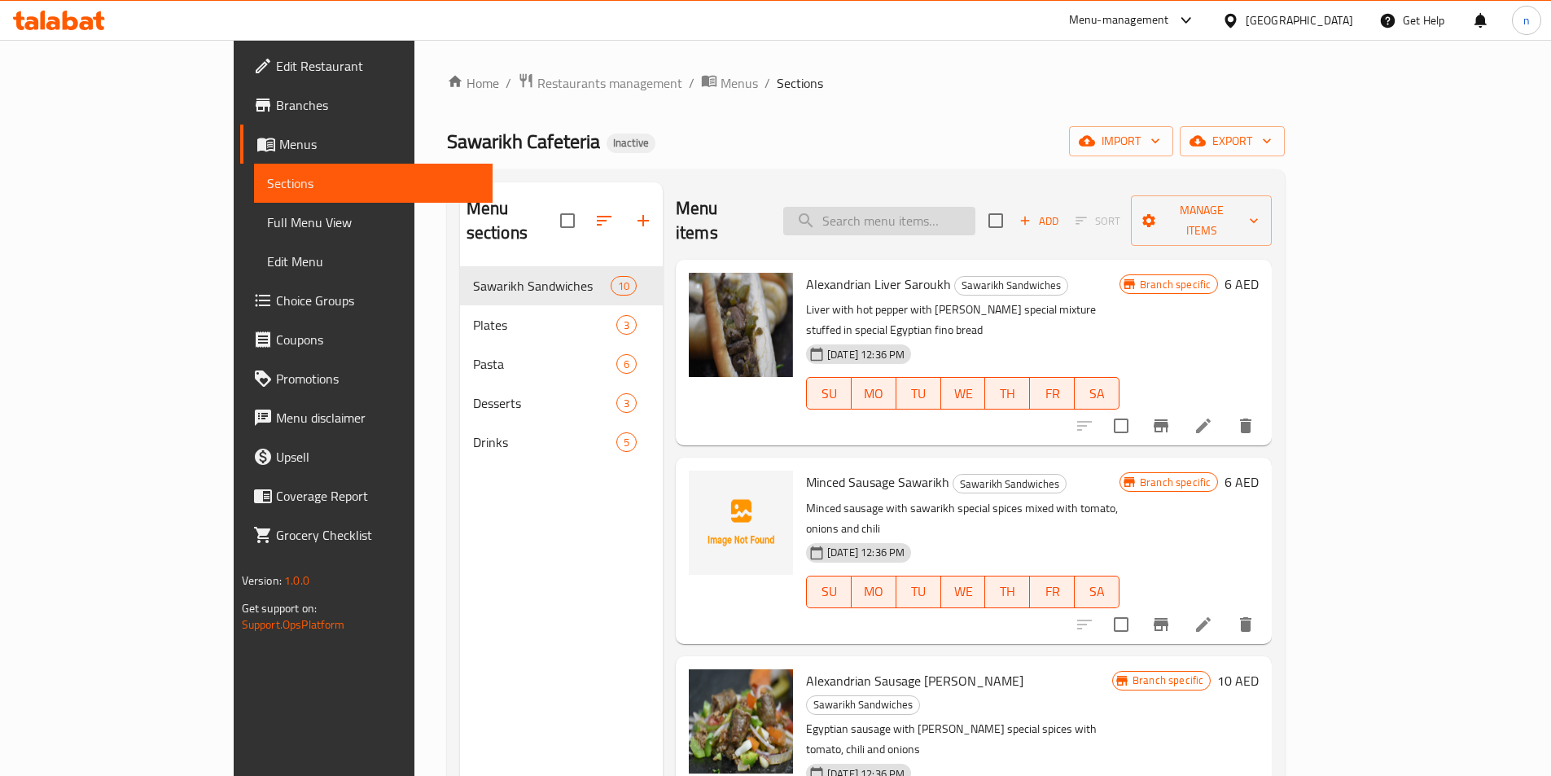
click at [975, 207] on input "search" at bounding box center [879, 221] width 192 height 28
paste input "كلاوي"
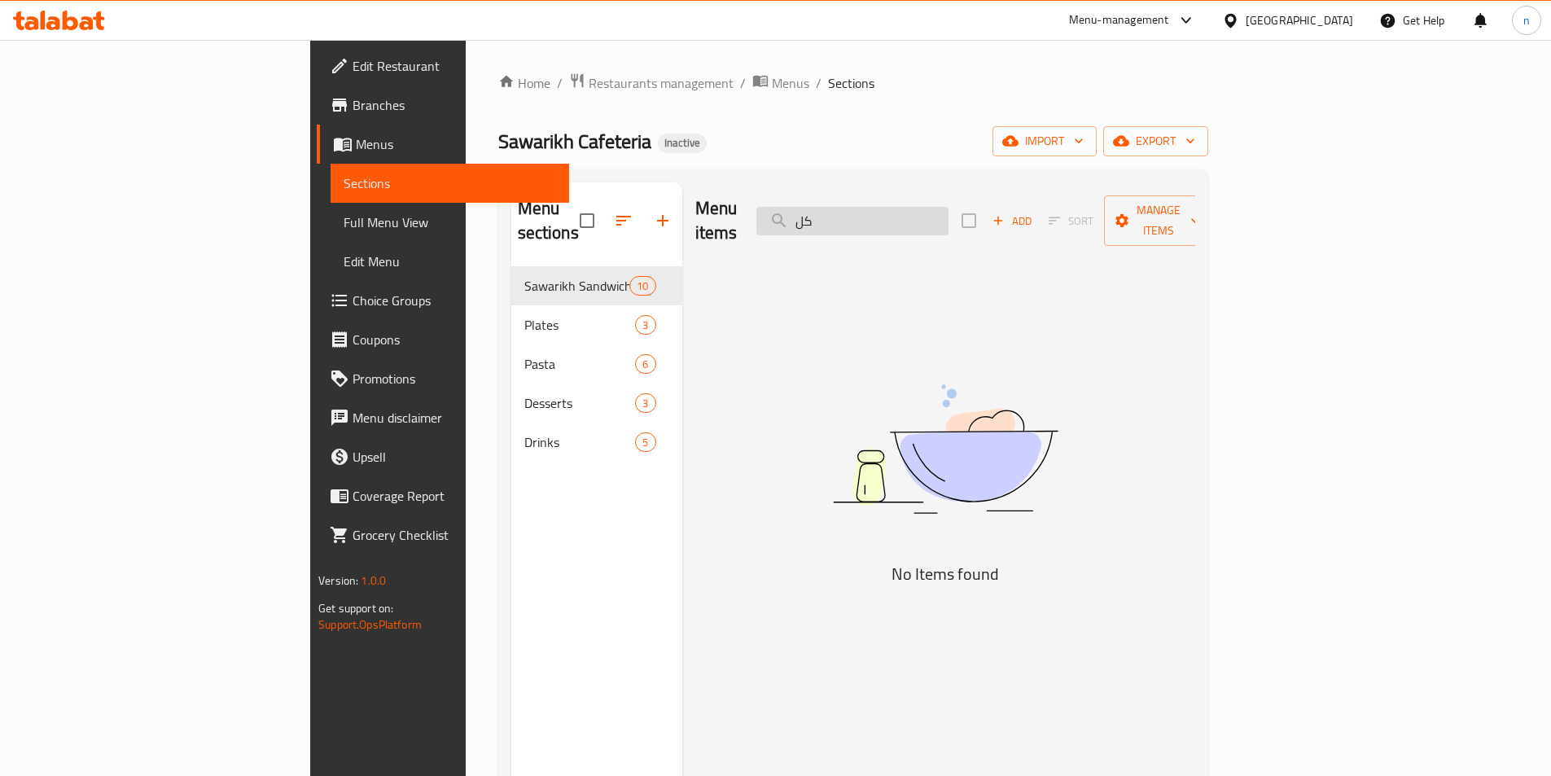
type input "ك"
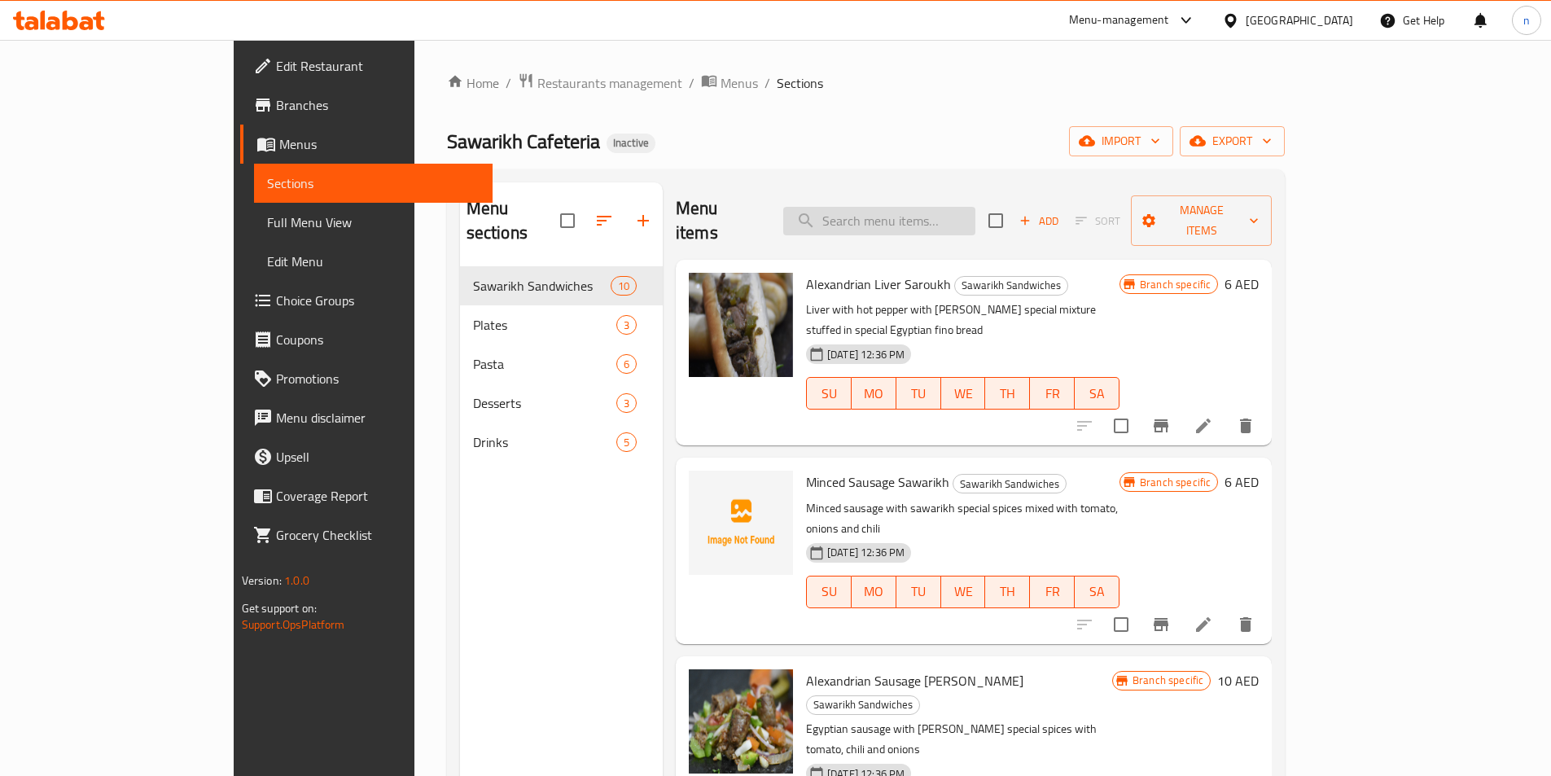
click at [937, 212] on input "search" at bounding box center [879, 221] width 192 height 28
paste input "Sawarikh Mixed Sandwich"
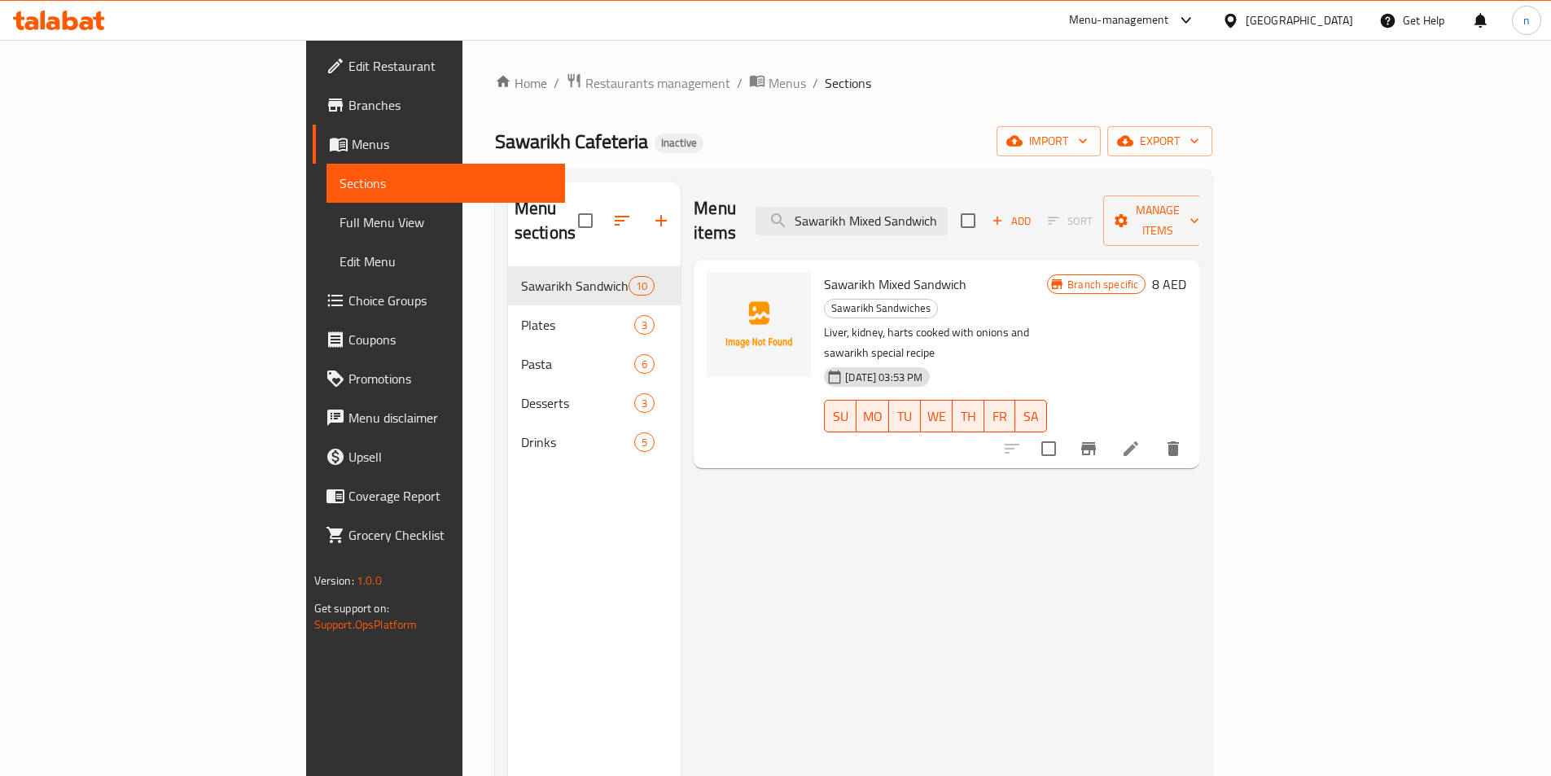
type input "Sawarikh Mixed Sandwich"
click at [1140, 439] on icon at bounding box center [1131, 449] width 20 height 20
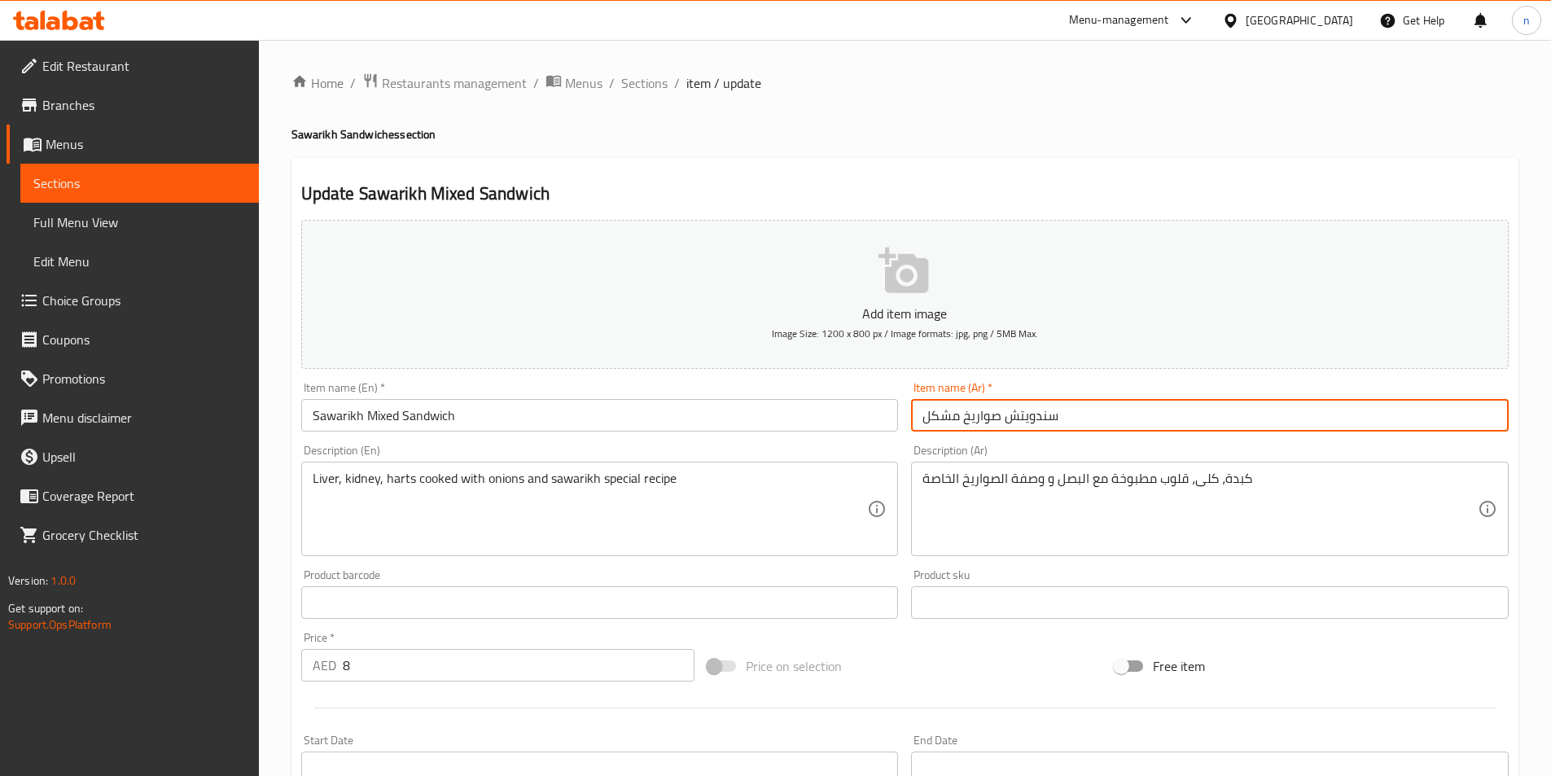
click at [1049, 420] on input "سندويتش صواريخ مشكل" at bounding box center [1209, 415] width 597 height 33
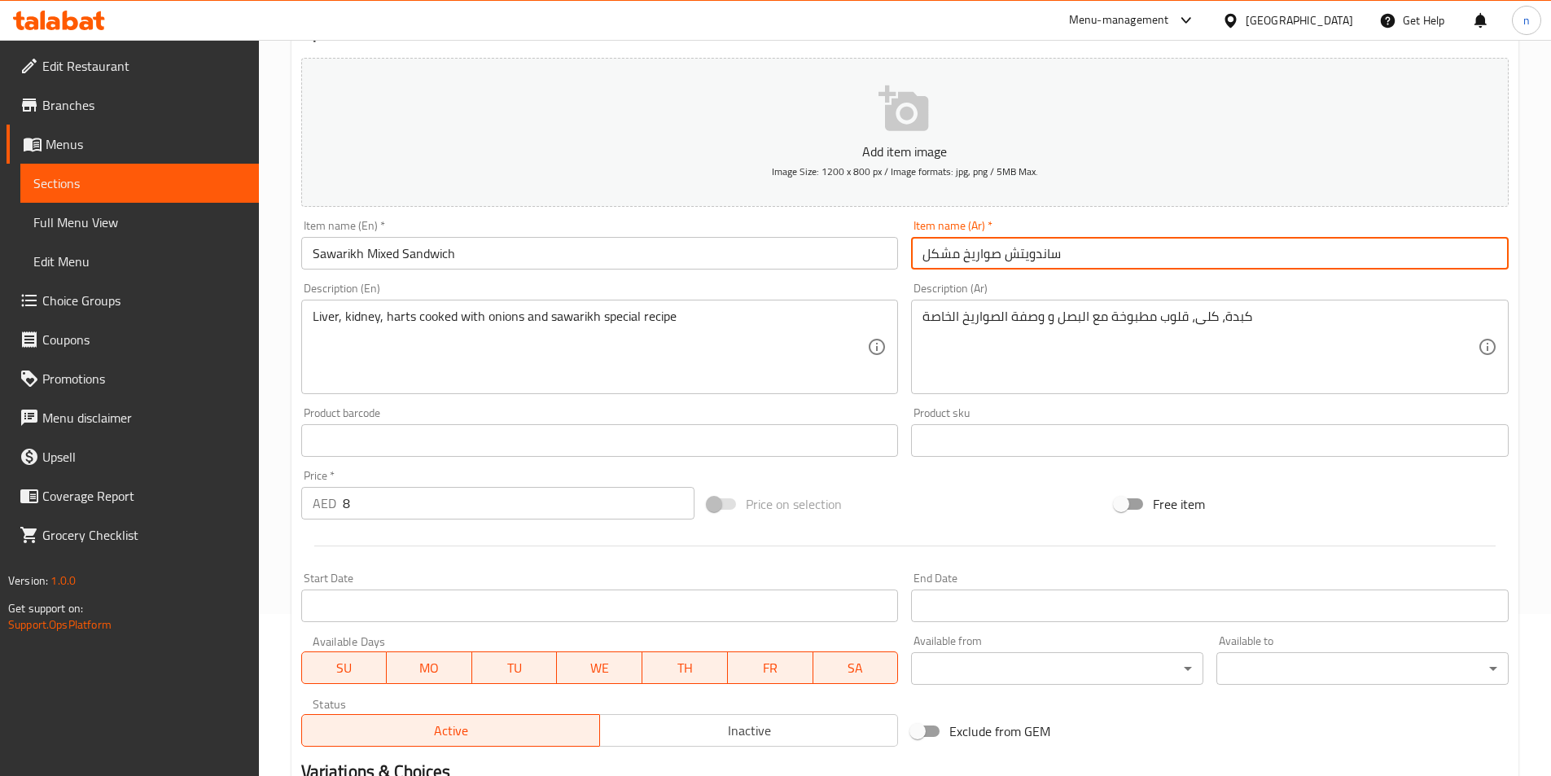
scroll to position [163, 0]
type input "ساندويتش صواريخ مشكل"
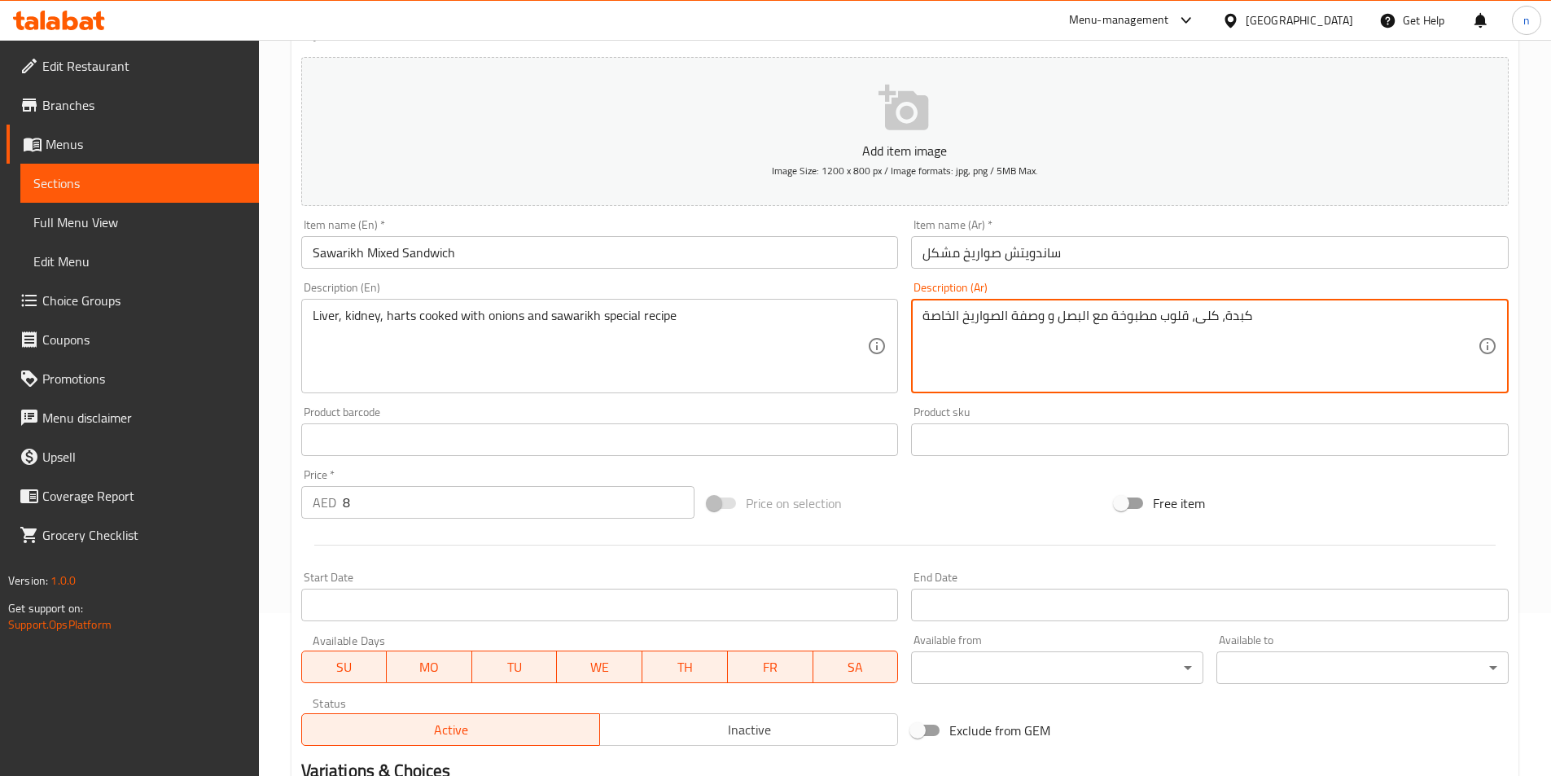
click at [1198, 318] on textarea "كبدة، كلى، قلوب مطبوخة مع البصل و وصفة الصواريخ الخاصة" at bounding box center [1199, 346] width 555 height 77
paste textarea "اوي"
drag, startPoint x: 1186, startPoint y: 314, endPoint x: 1158, endPoint y: 319, distance: 28.1
type textarea "كبدة، كلاوي، هارتس مطبوخة مع البصل و وصفة الصواريخ الخاصة"
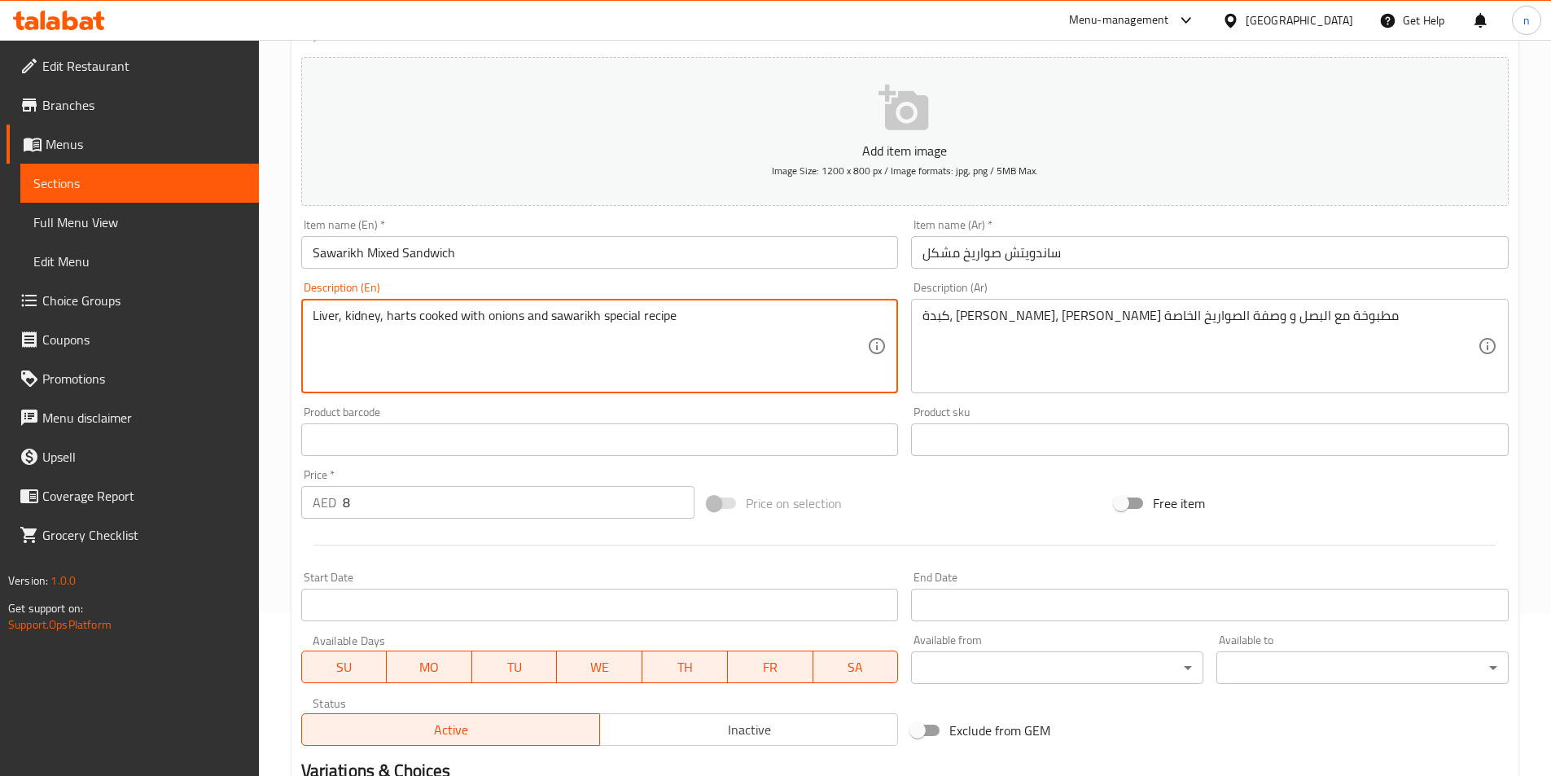
click at [397, 322] on textarea "Liver, kidney, harts cooked with onions and sawarikh special recipe" at bounding box center [590, 346] width 555 height 77
paste textarea "earts"
type textarea "Liver, kidney, hearts cooked with onions and sawarikh special recipe"
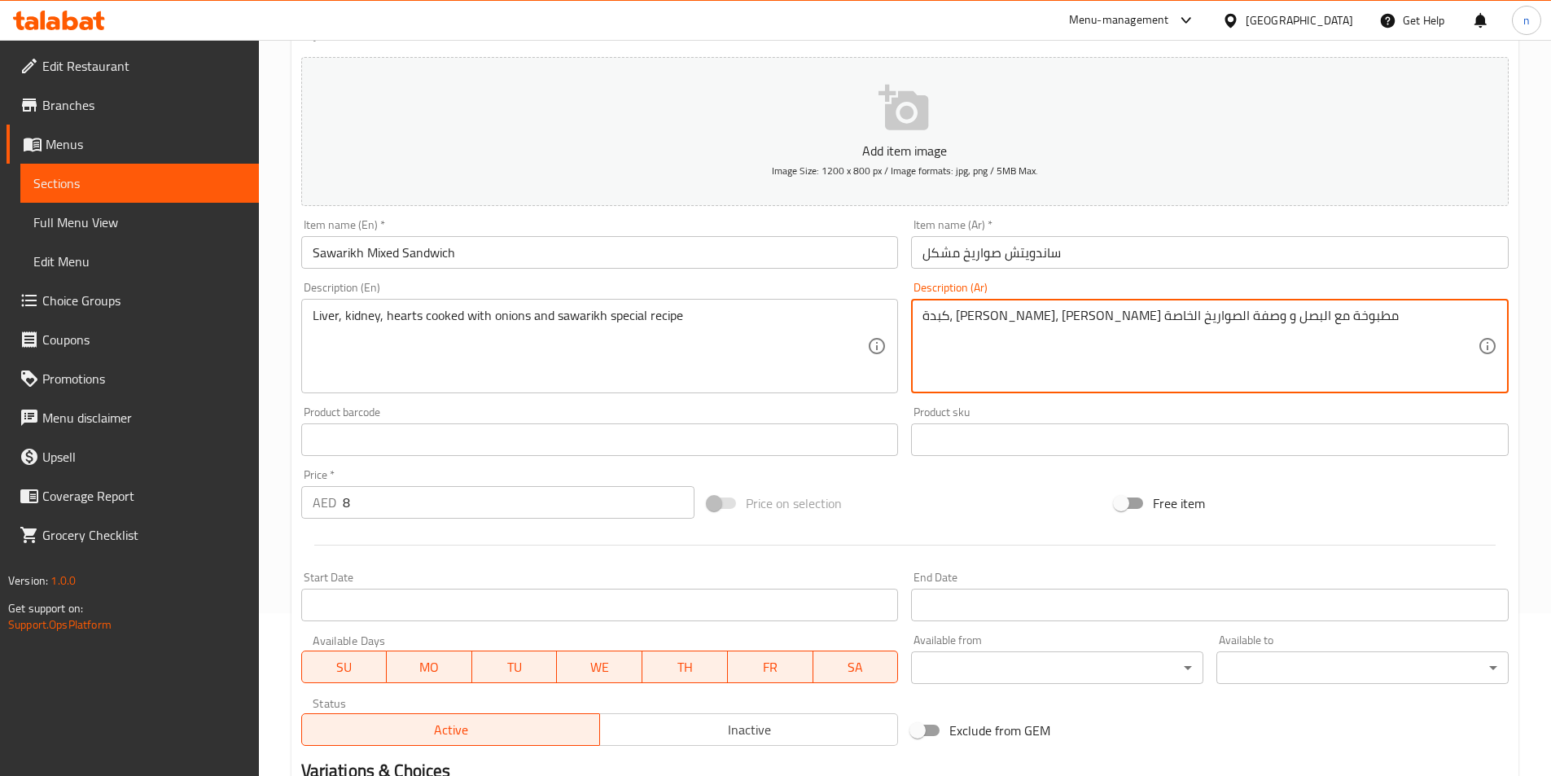
click at [1175, 319] on textarea "كبدة، كلاوي، هارتس مطبوخة مع البصل و وصفة الصواريخ الخاصة" at bounding box center [1199, 346] width 555 height 77
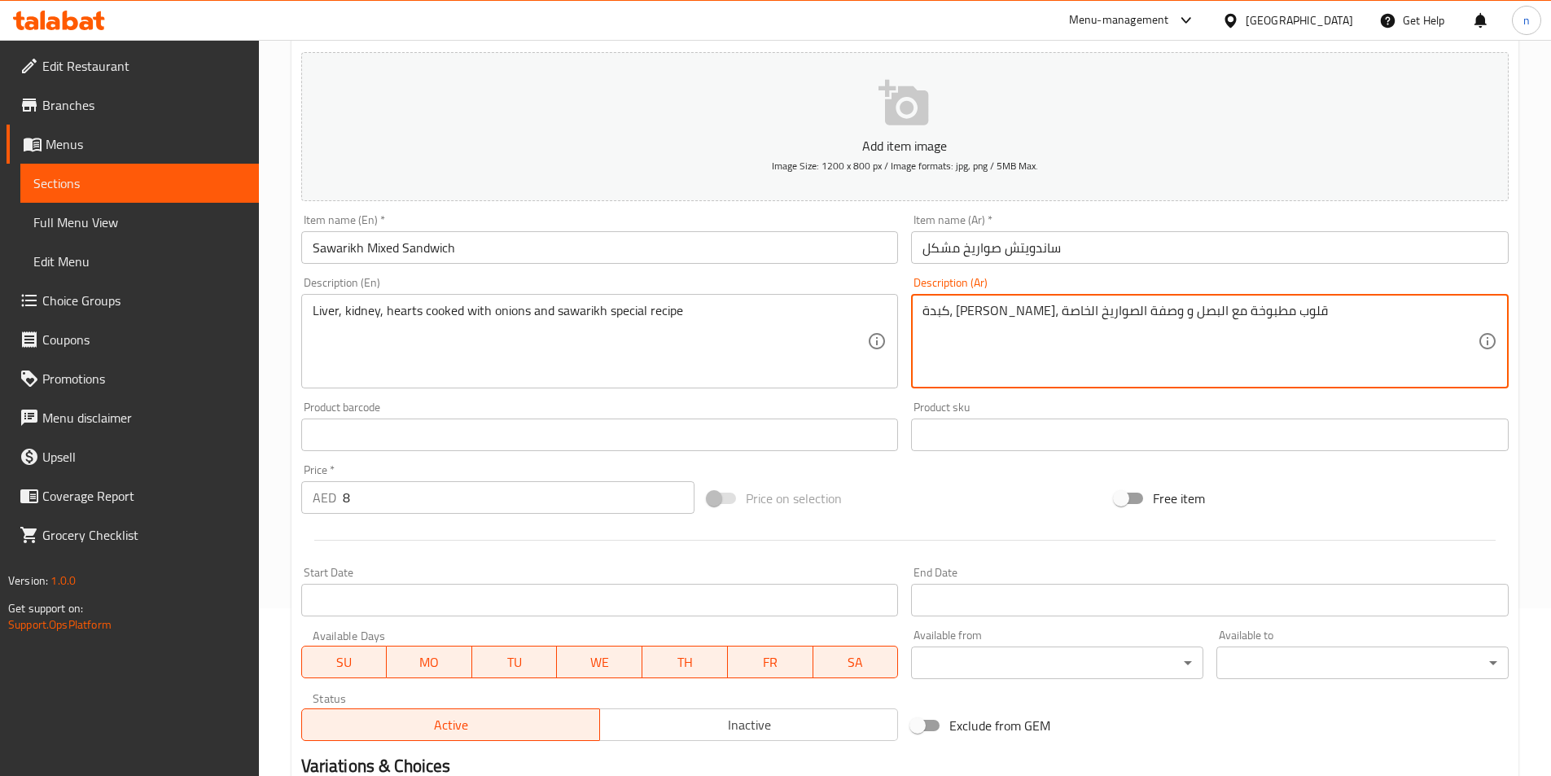
scroll to position [361, 0]
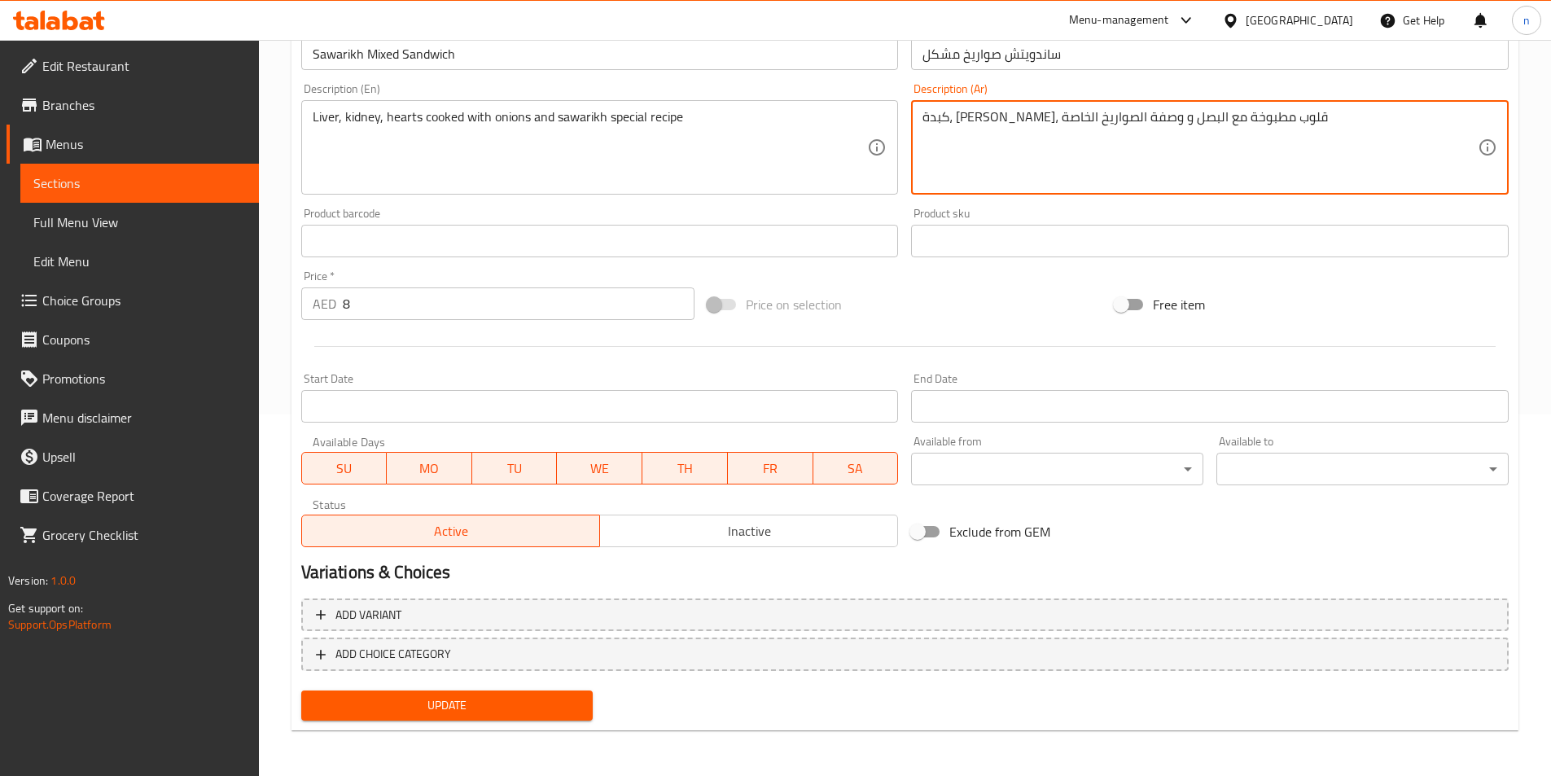
type textarea "كبدة، كلاوي، قلوب مطبوخة مع البصل و وصفة الصواريخ الخاصة"
click at [563, 701] on span "Update" at bounding box center [447, 705] width 266 height 20
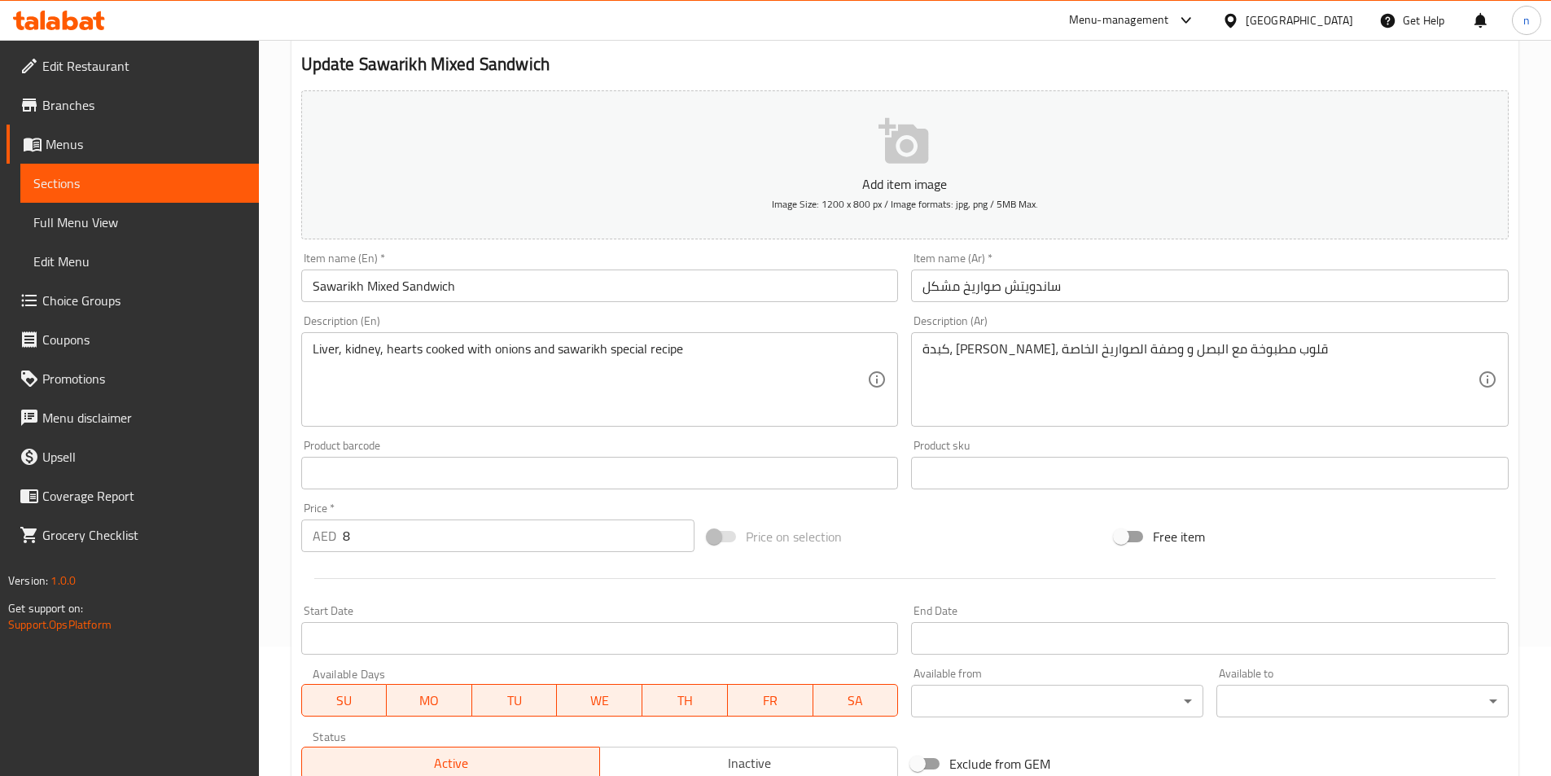
scroll to position [0, 0]
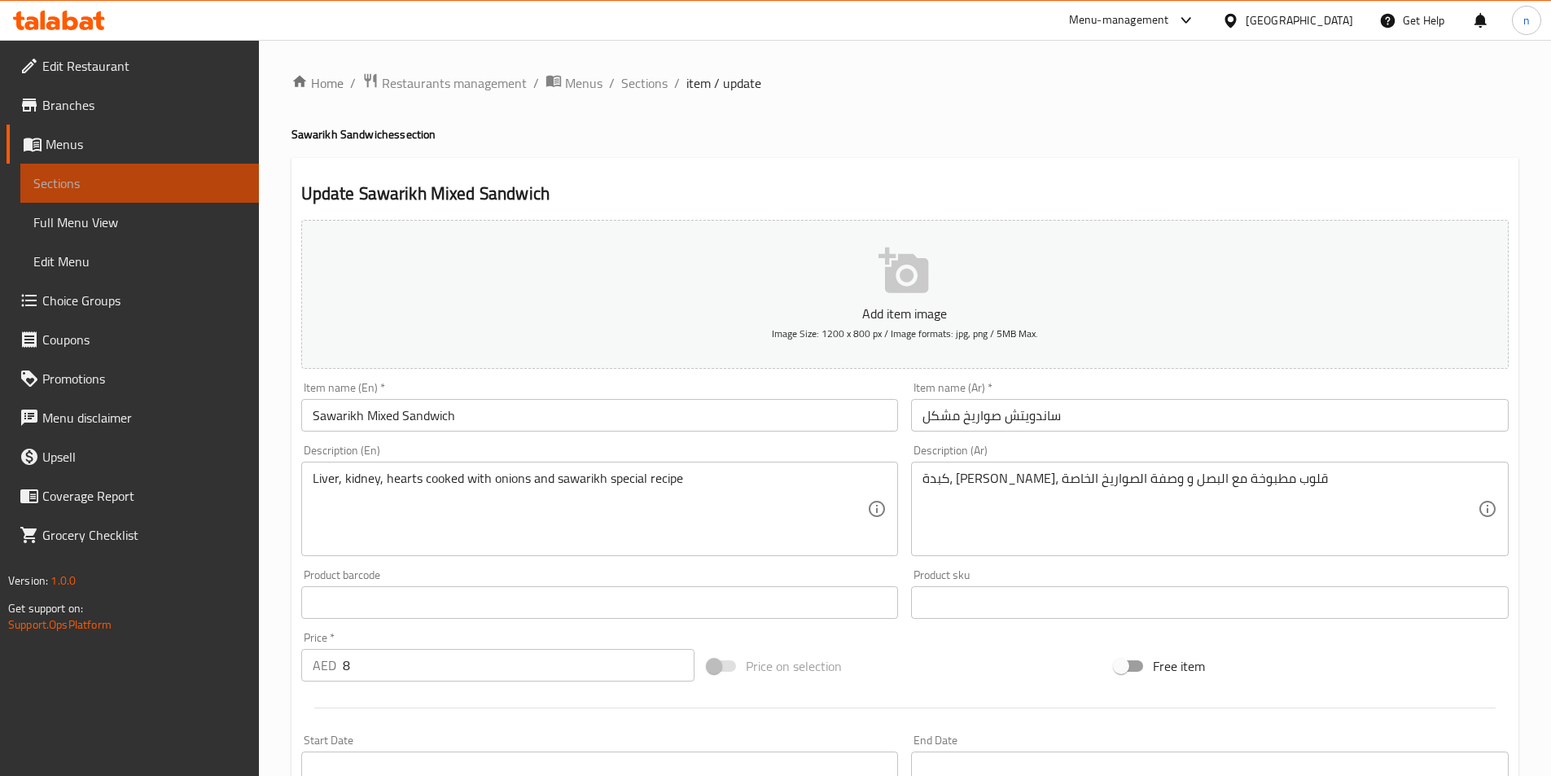
click at [232, 173] on span "Sections" at bounding box center [139, 183] width 212 height 20
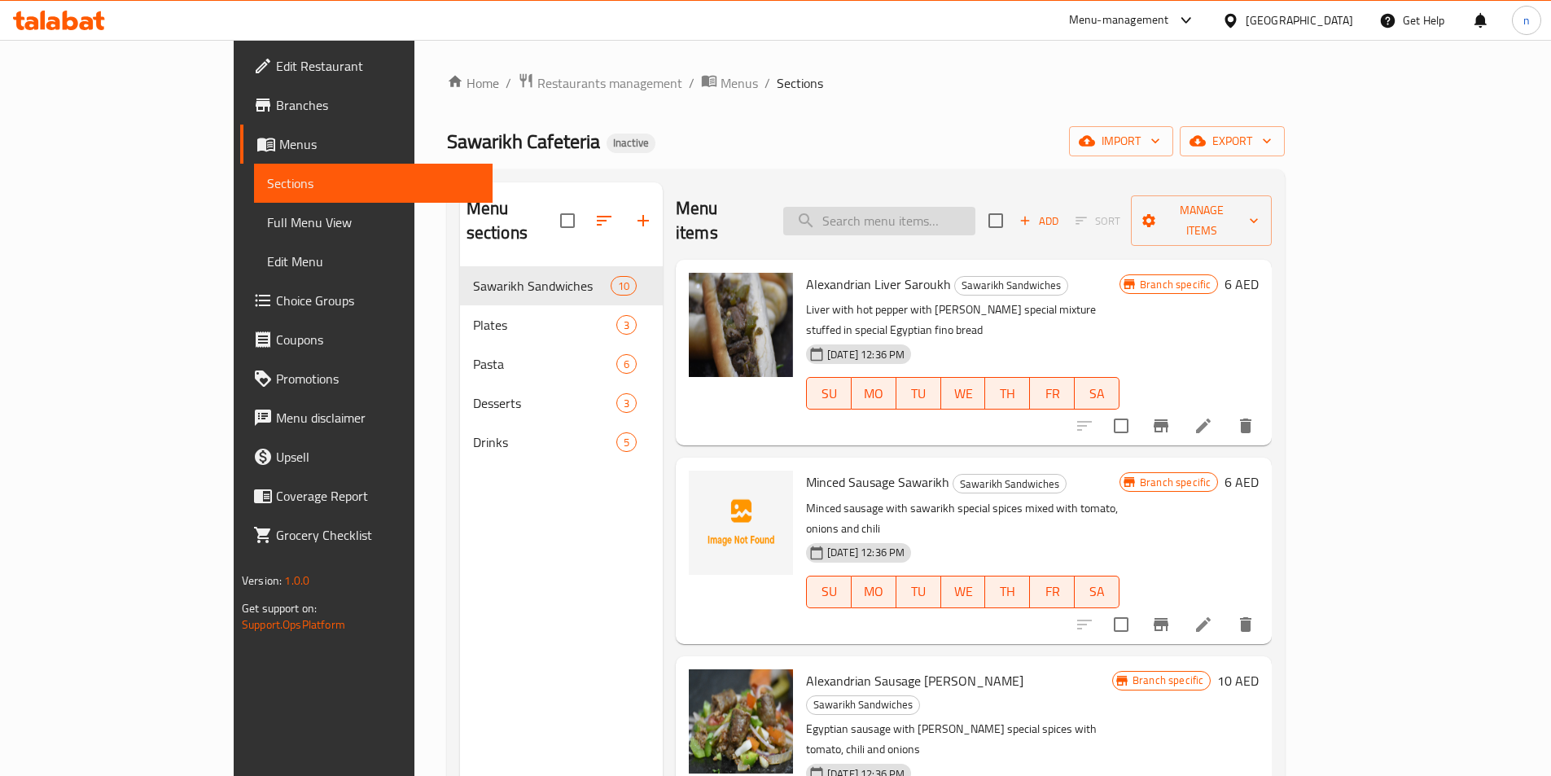
click at [960, 213] on input "search" at bounding box center [879, 221] width 192 height 28
paste input "Sawarikh Semean"
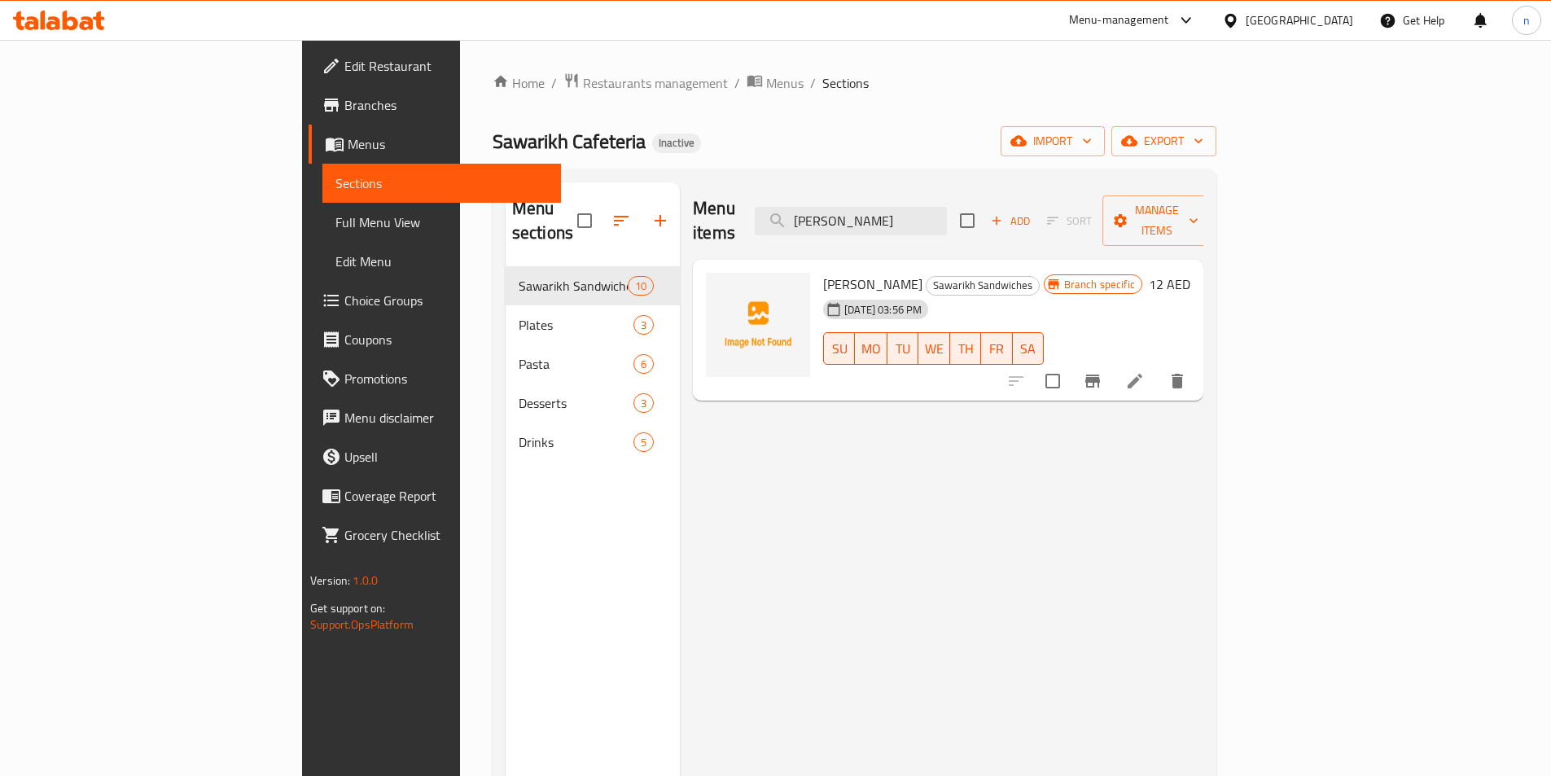
type input "Sawarikh Semean"
click at [1142, 374] on icon at bounding box center [1134, 381] width 15 height 15
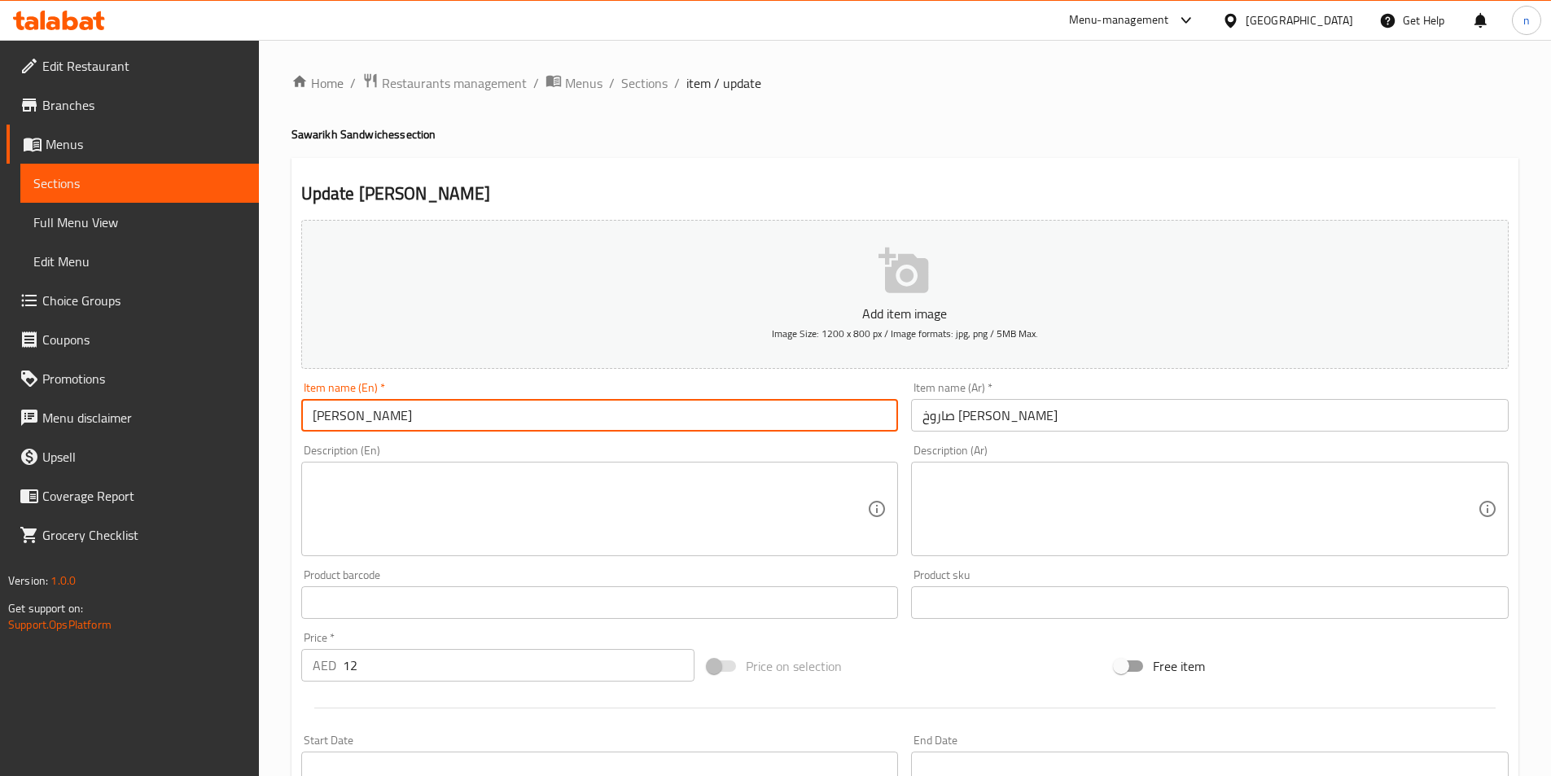
click at [379, 418] on input "Sawarikh Semean" at bounding box center [599, 415] width 597 height 33
paste input "Sawarikh"
paste input "amee"
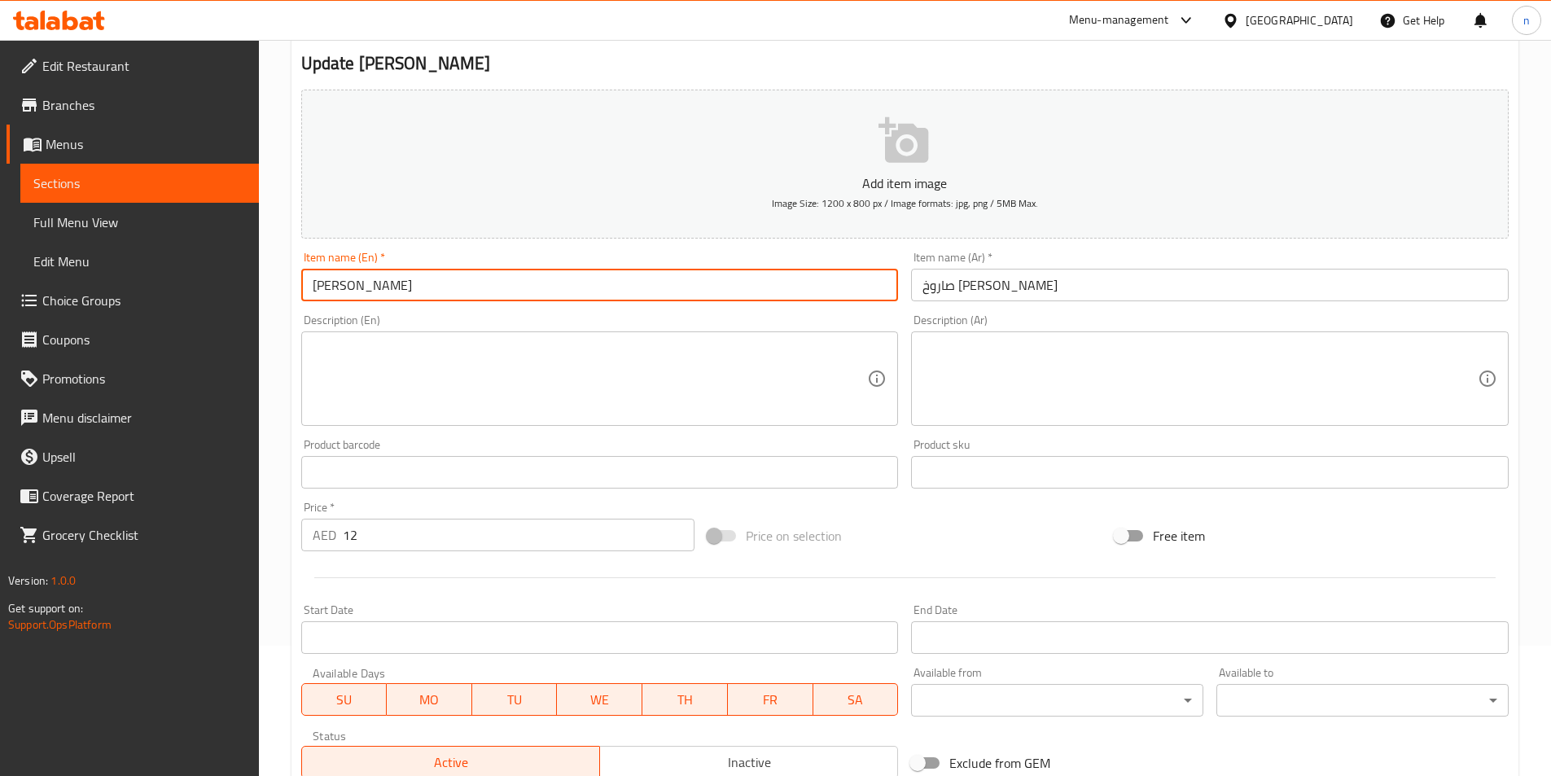
scroll to position [361, 0]
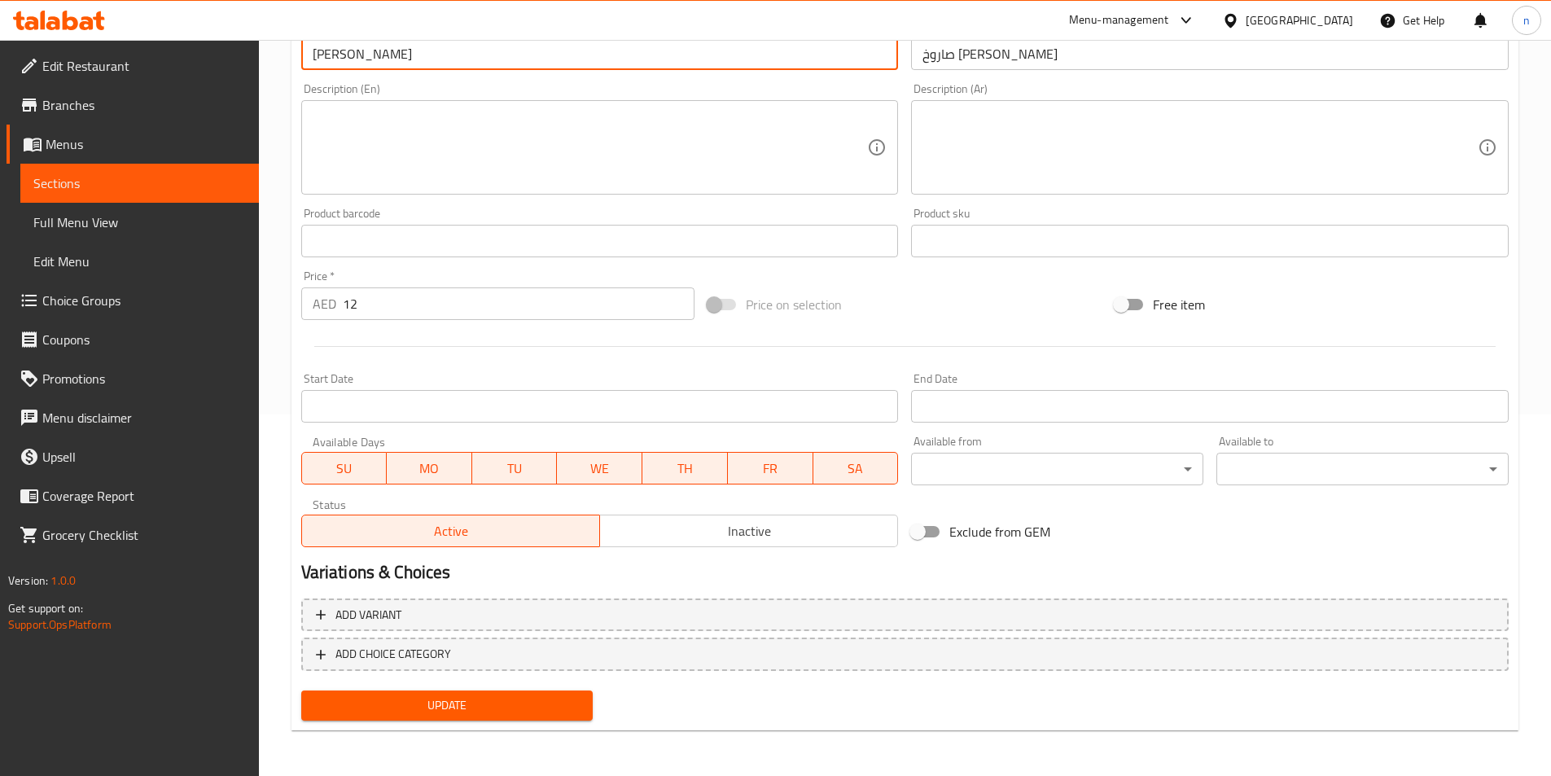
type input "[PERSON_NAME]"
click at [515, 706] on span "Update" at bounding box center [447, 705] width 266 height 20
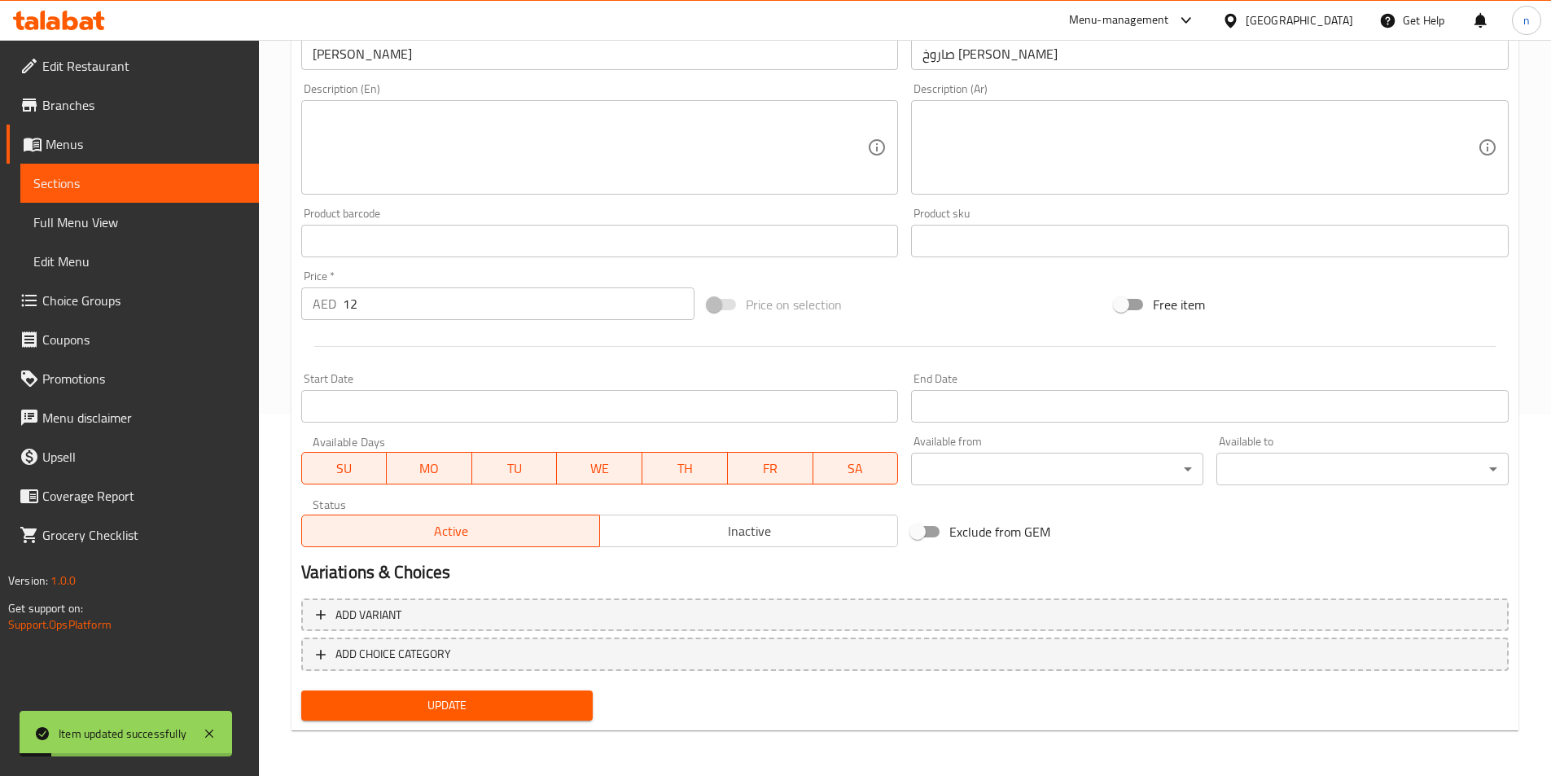
scroll to position [199, 0]
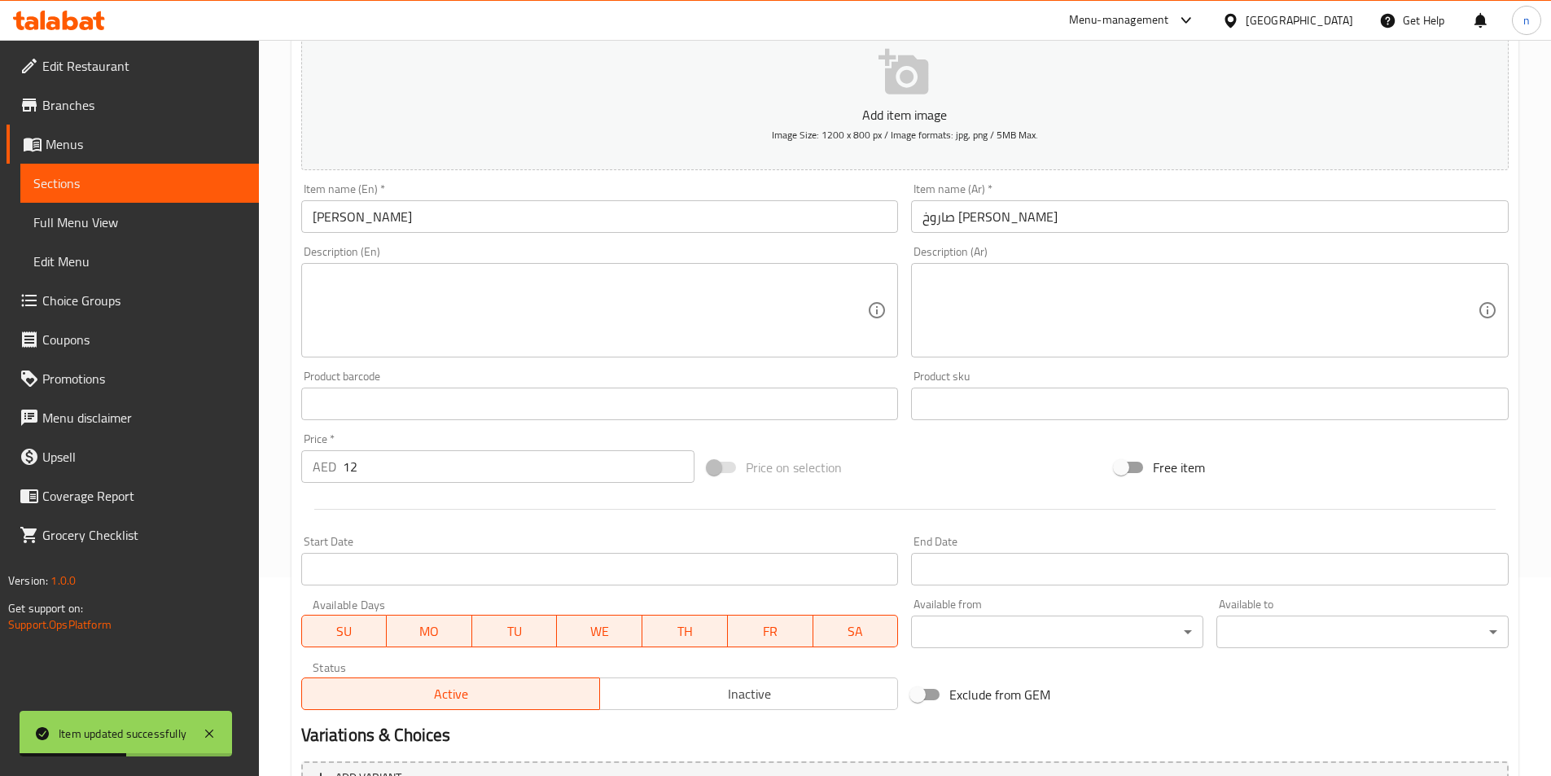
click at [995, 221] on input "صاروخ سمين صواريخ" at bounding box center [1209, 216] width 597 height 33
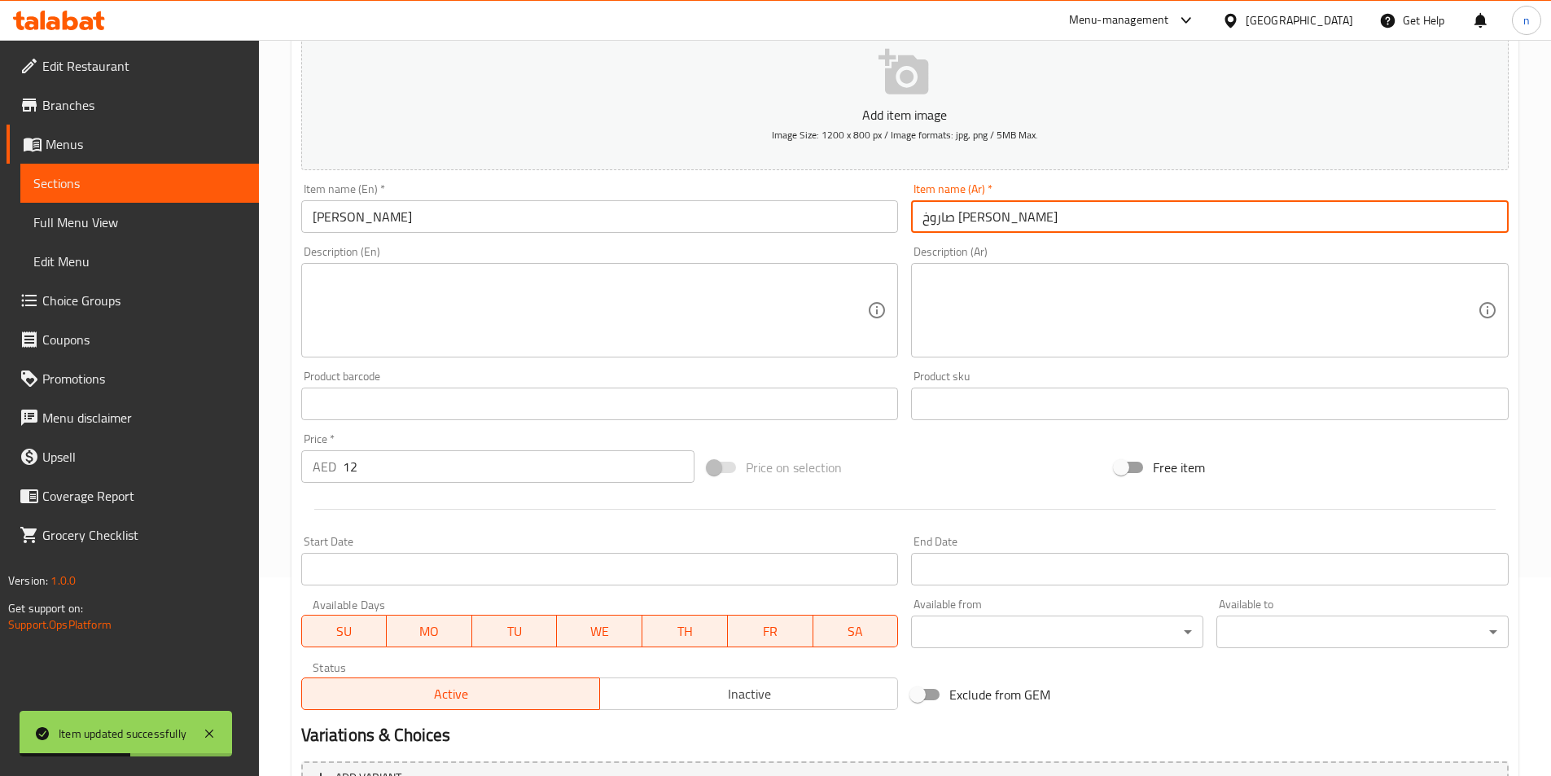
click at [995, 221] on input "صاروخ سمين صواريخ" at bounding box center [1209, 216] width 597 height 33
click at [1009, 220] on input "صاروخ سمين صواريخ" at bounding box center [1209, 216] width 597 height 33
drag, startPoint x: 997, startPoint y: 218, endPoint x: 1063, endPoint y: 215, distance: 66.0
click at [1063, 215] on input "صاروخ سمين صواريخ" at bounding box center [1209, 216] width 597 height 33
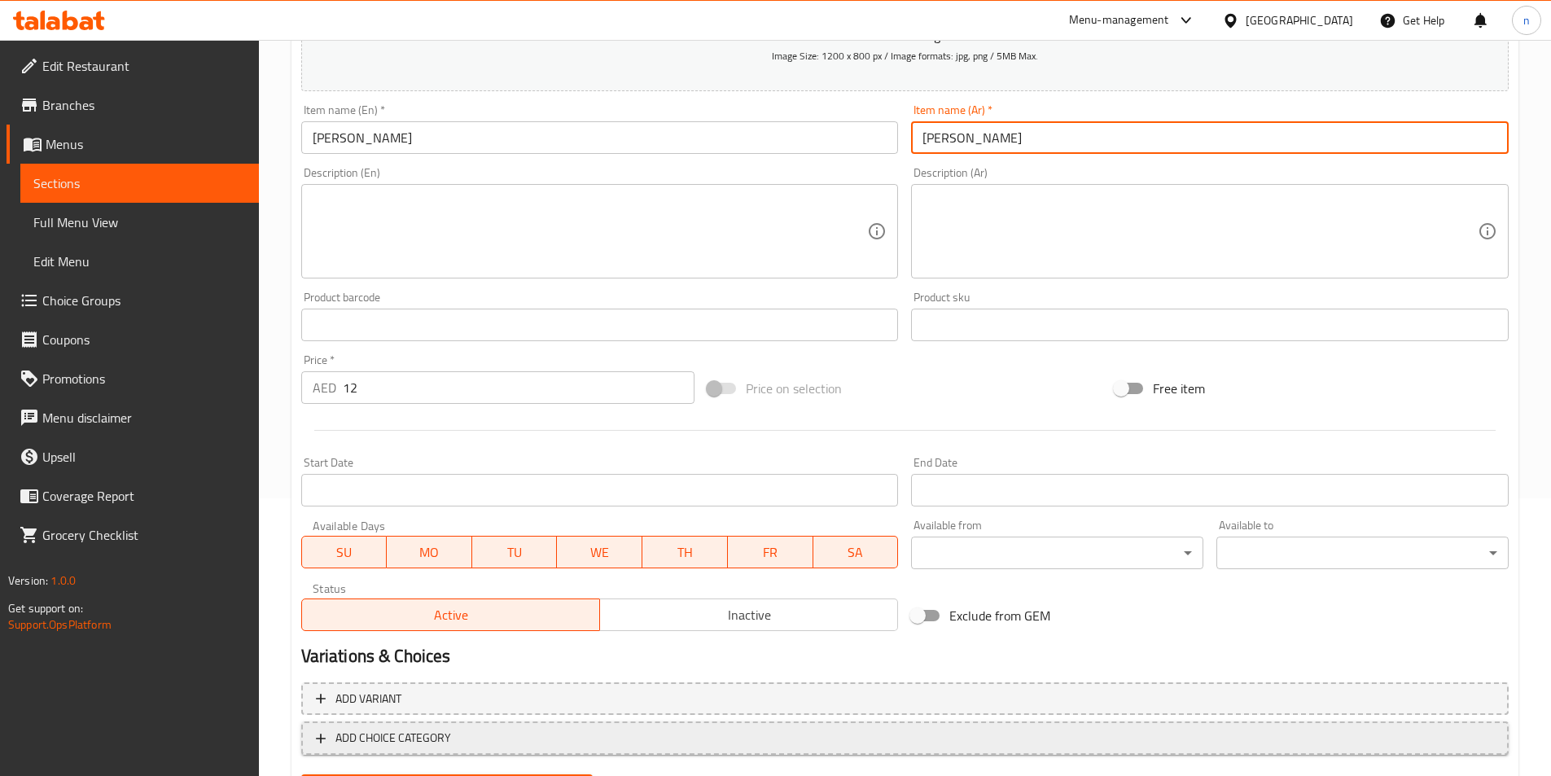
scroll to position [361, 0]
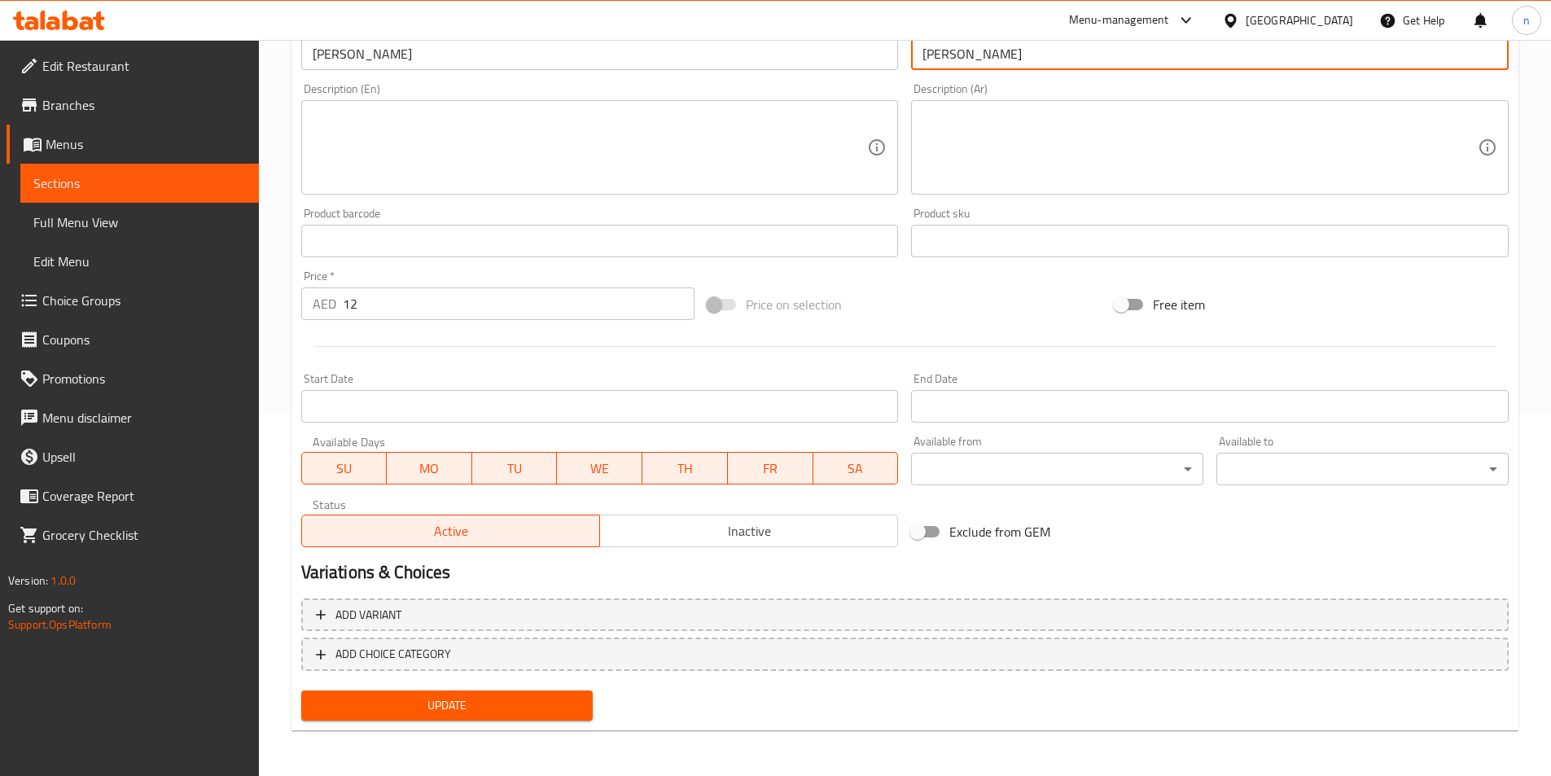
type input "سمين صواريخ"
click at [514, 705] on span "Update" at bounding box center [447, 705] width 266 height 20
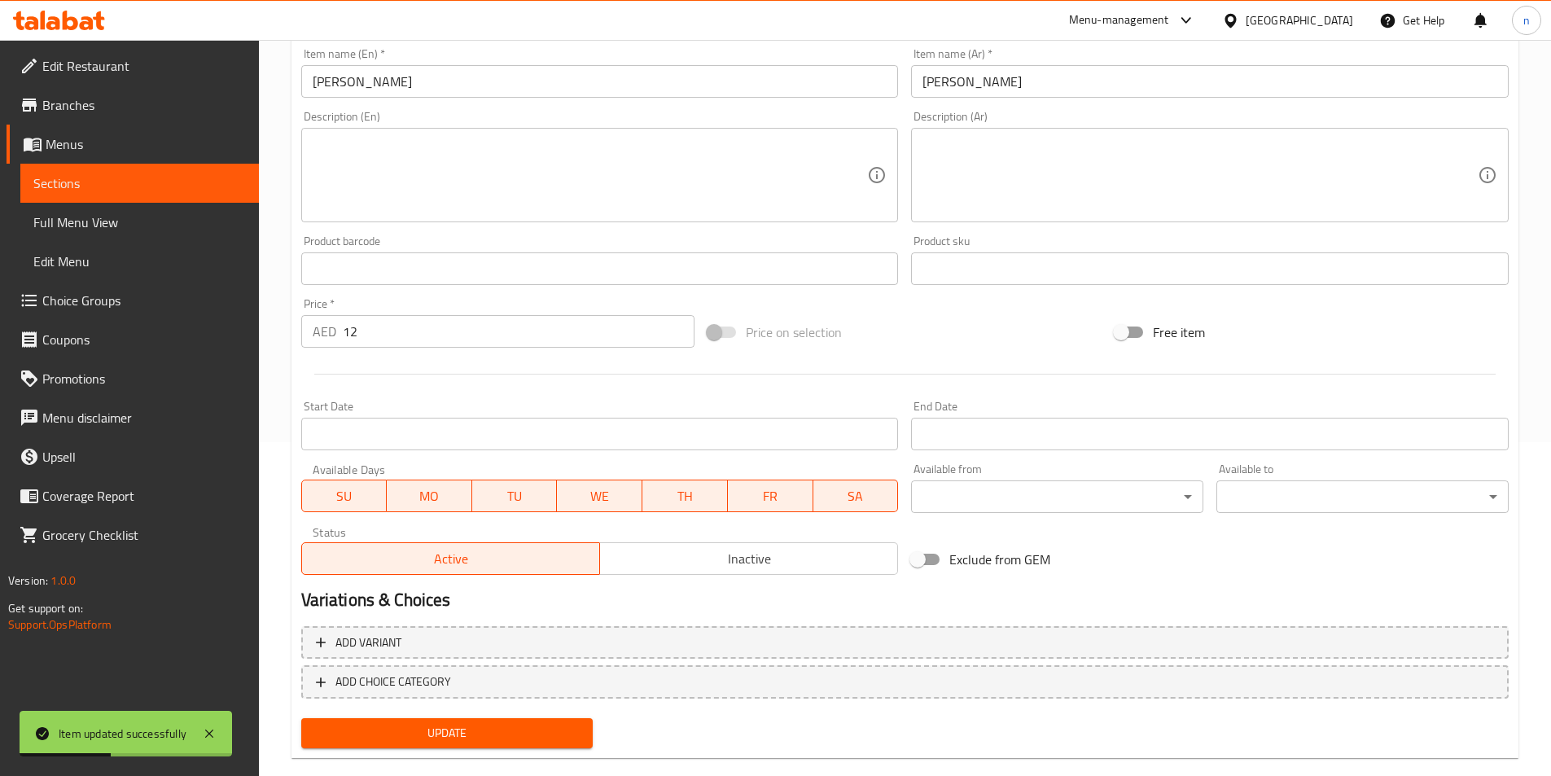
scroll to position [36, 0]
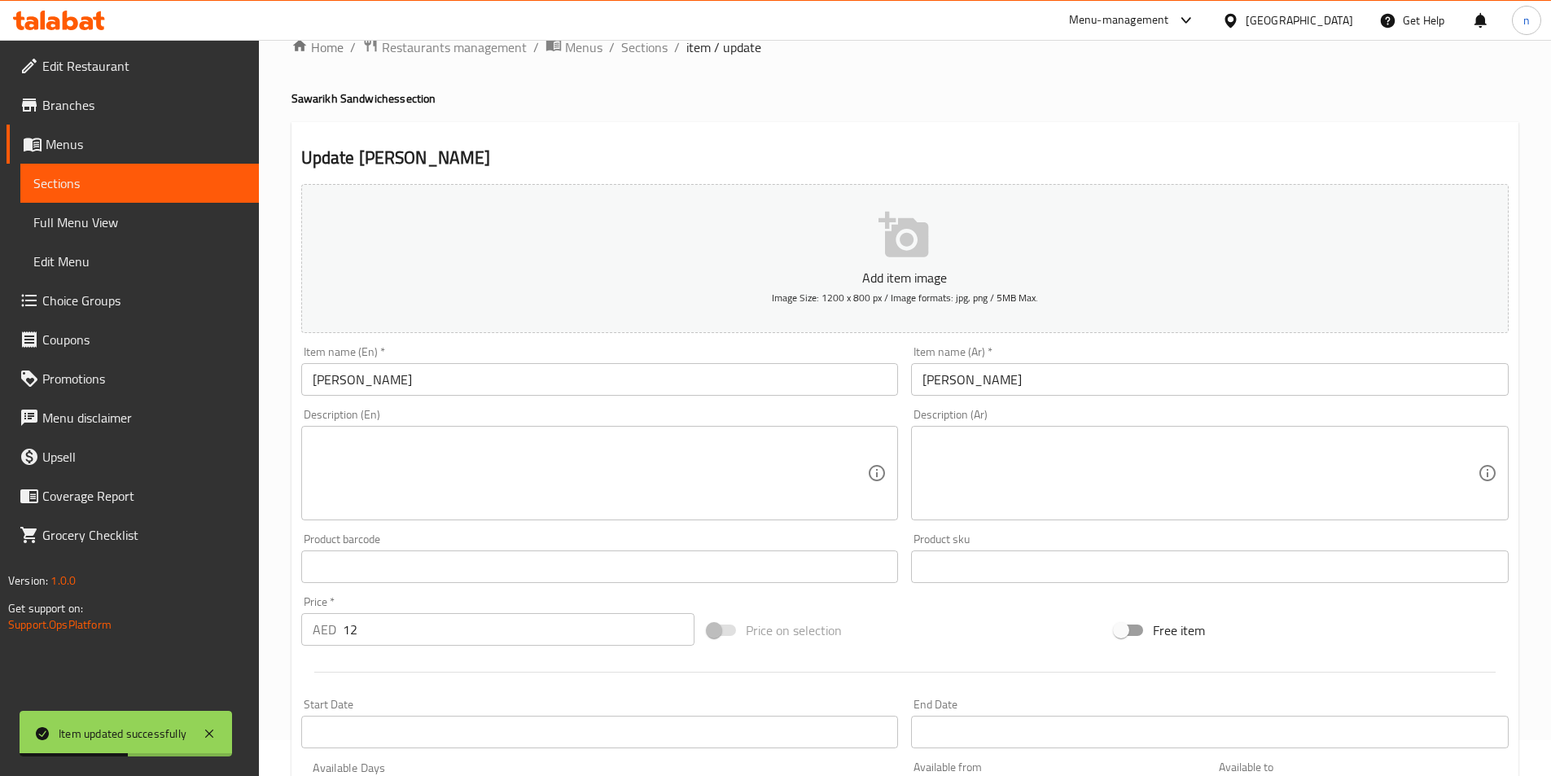
click at [208, 173] on link "Sections" at bounding box center [139, 183] width 238 height 39
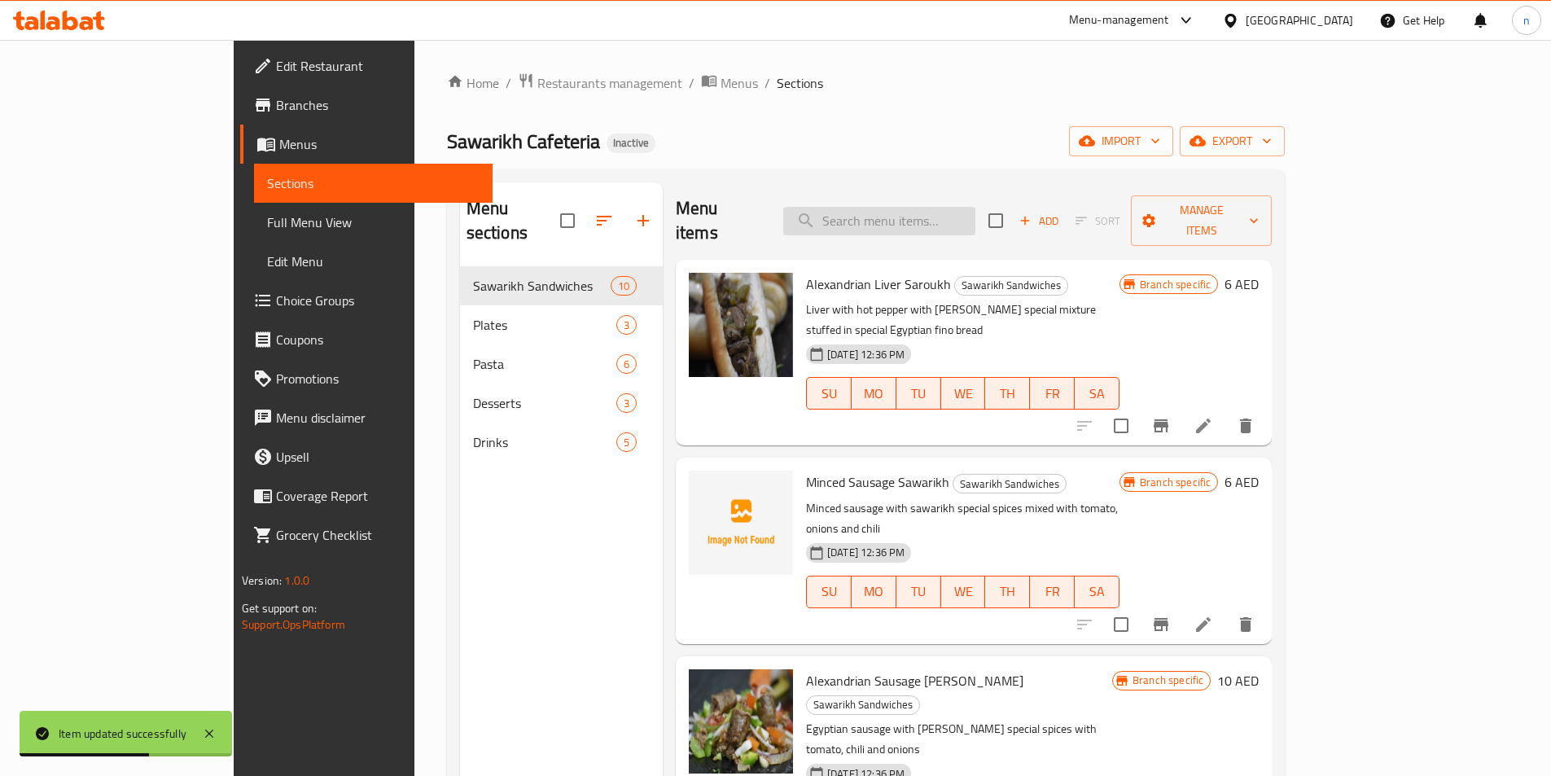
click at [967, 209] on input "search" at bounding box center [879, 221] width 192 height 28
paste input "Alexandrian Liver Plate"
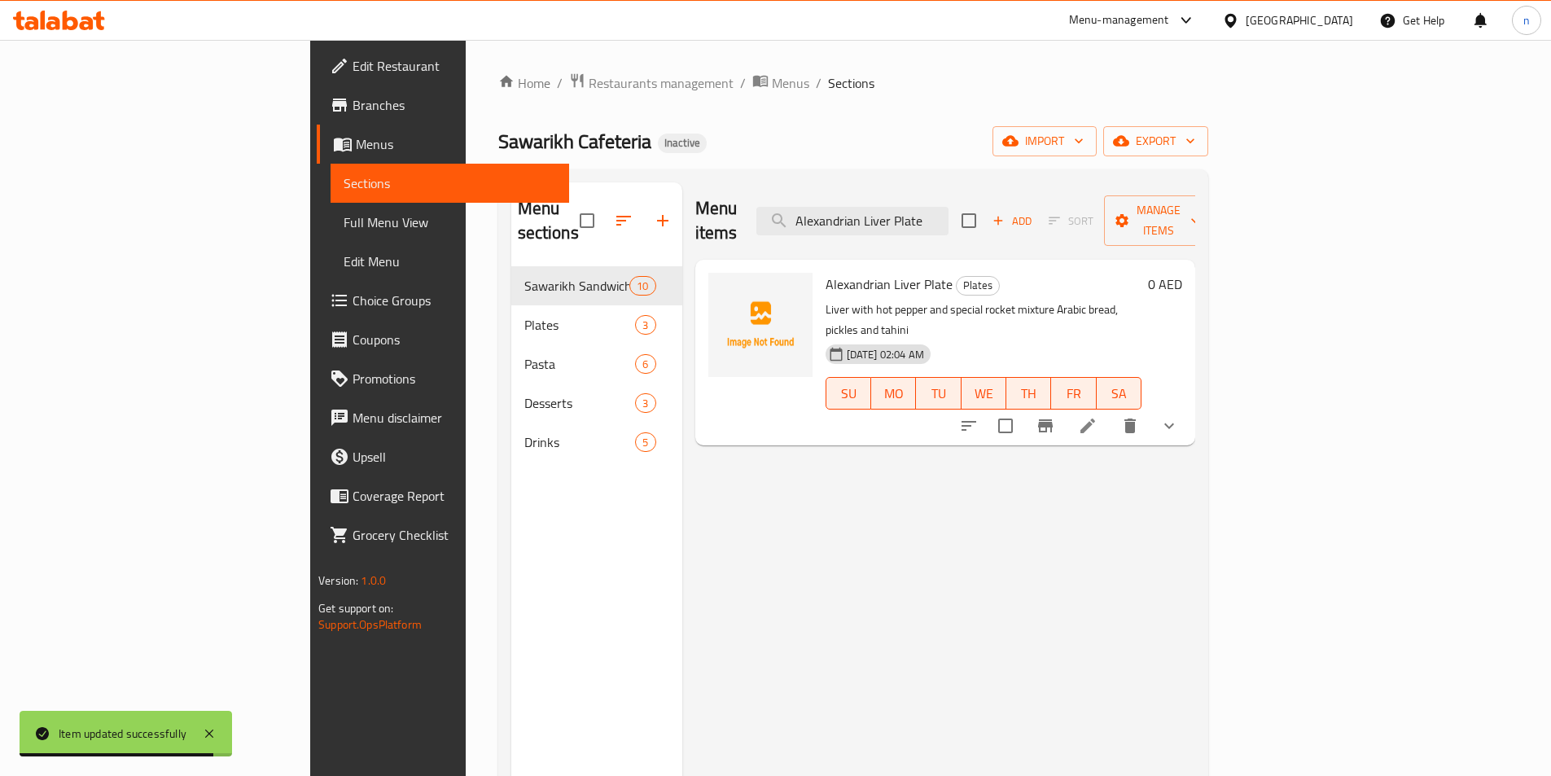
type input "Alexandrian Liver Plate"
click at [1110, 411] on li at bounding box center [1088, 425] width 46 height 29
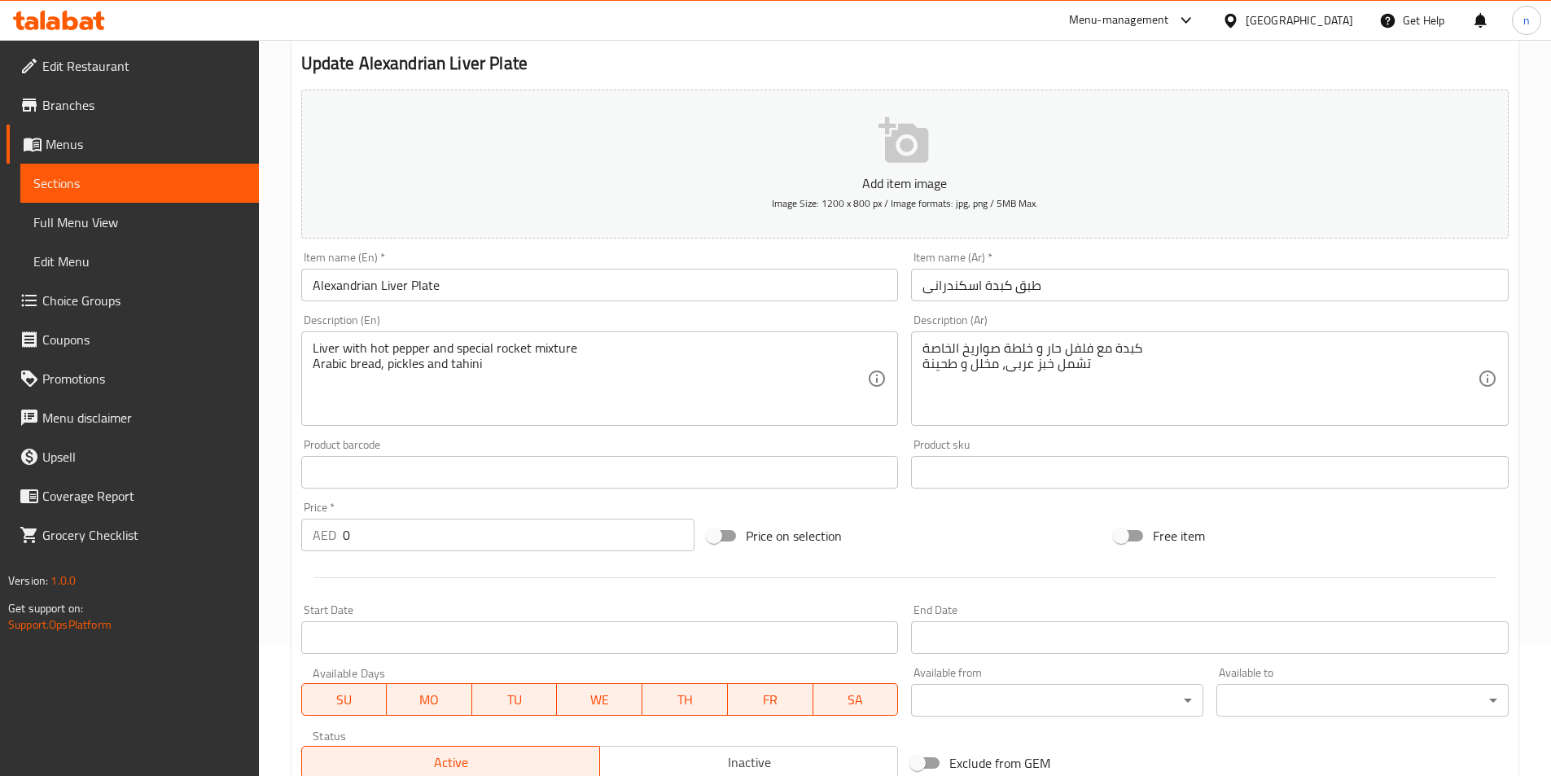
scroll to position [163, 0]
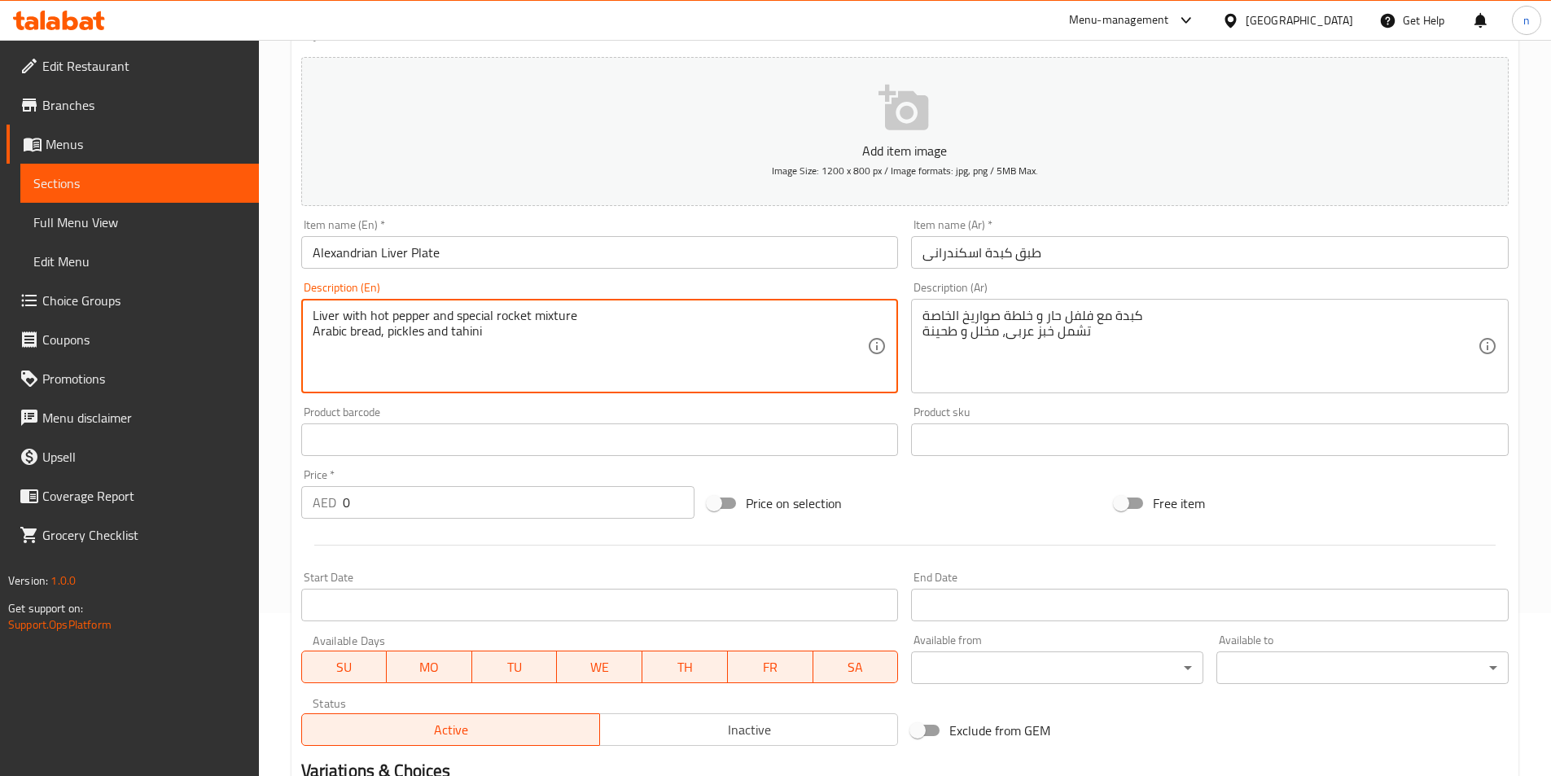
click at [519, 315] on textarea "Liver with hot pepper and special rocket mixture Arabic bread, pickles and tahi…" at bounding box center [590, 346] width 555 height 77
paste textarea "Sawarikh"
click at [578, 315] on textarea "Liver with hot pepper and special Sawarikh mixture Arabic bread, pickles and ta…" at bounding box center [590, 346] width 555 height 77
click at [518, 360] on textarea "Liver with hot pepper and special Sawarikh mixture Arabic bread, pickles and ta…" at bounding box center [590, 346] width 555 height 77
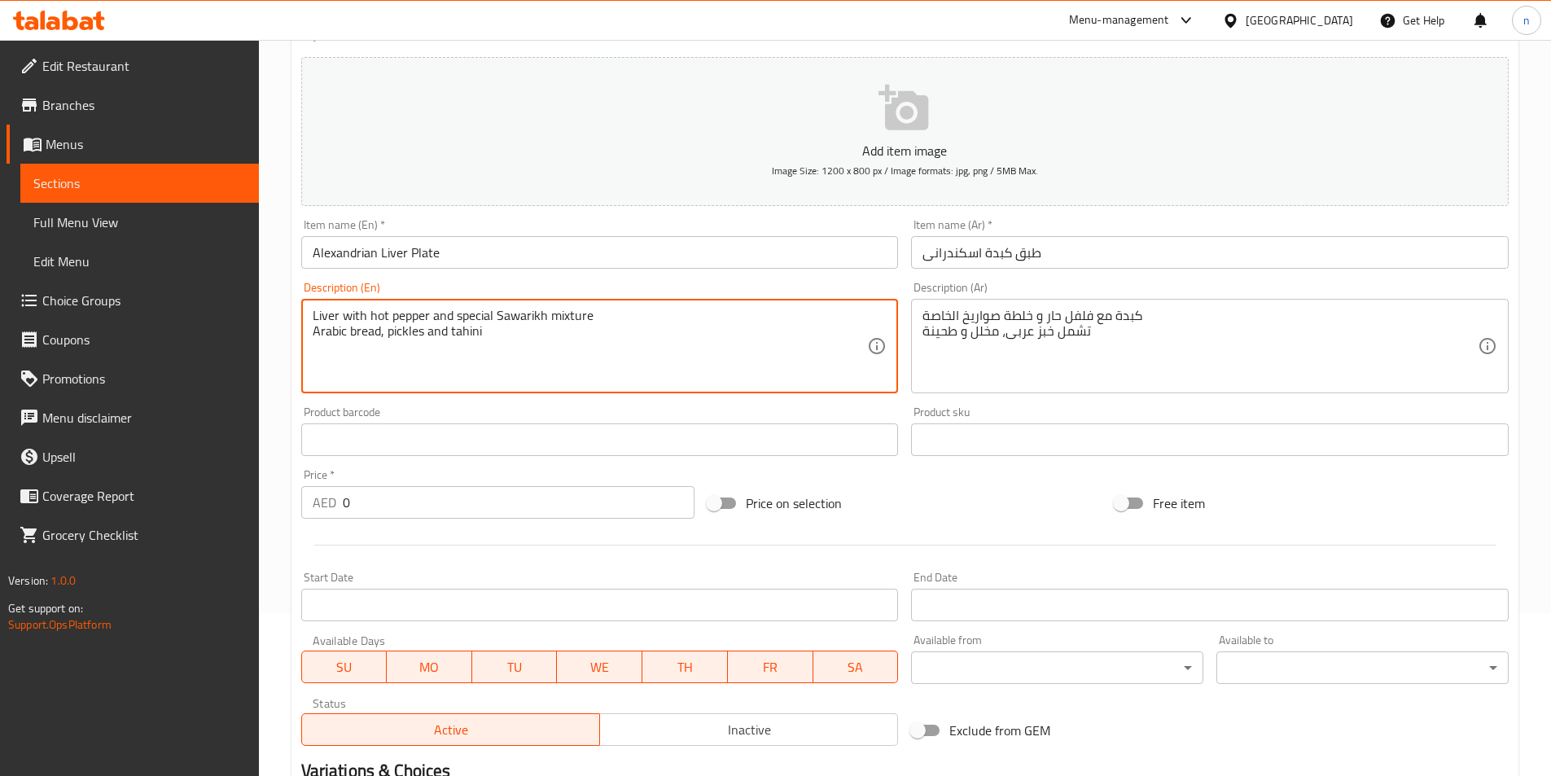
click at [514, 315] on textarea "Liver with hot pepper and special Sawarikh mixture Arabic bread, pickles and ta…" at bounding box center [590, 346] width 555 height 77
click at [465, 314] on textarea "Liver with hot pepper and special Sawarikh mixture Arabic bread, pickles and ta…" at bounding box center [590, 346] width 555 height 77
type textarea "Liver with hot pepper and special Sawarikh mixture Arabic bread, pickles and ta…"
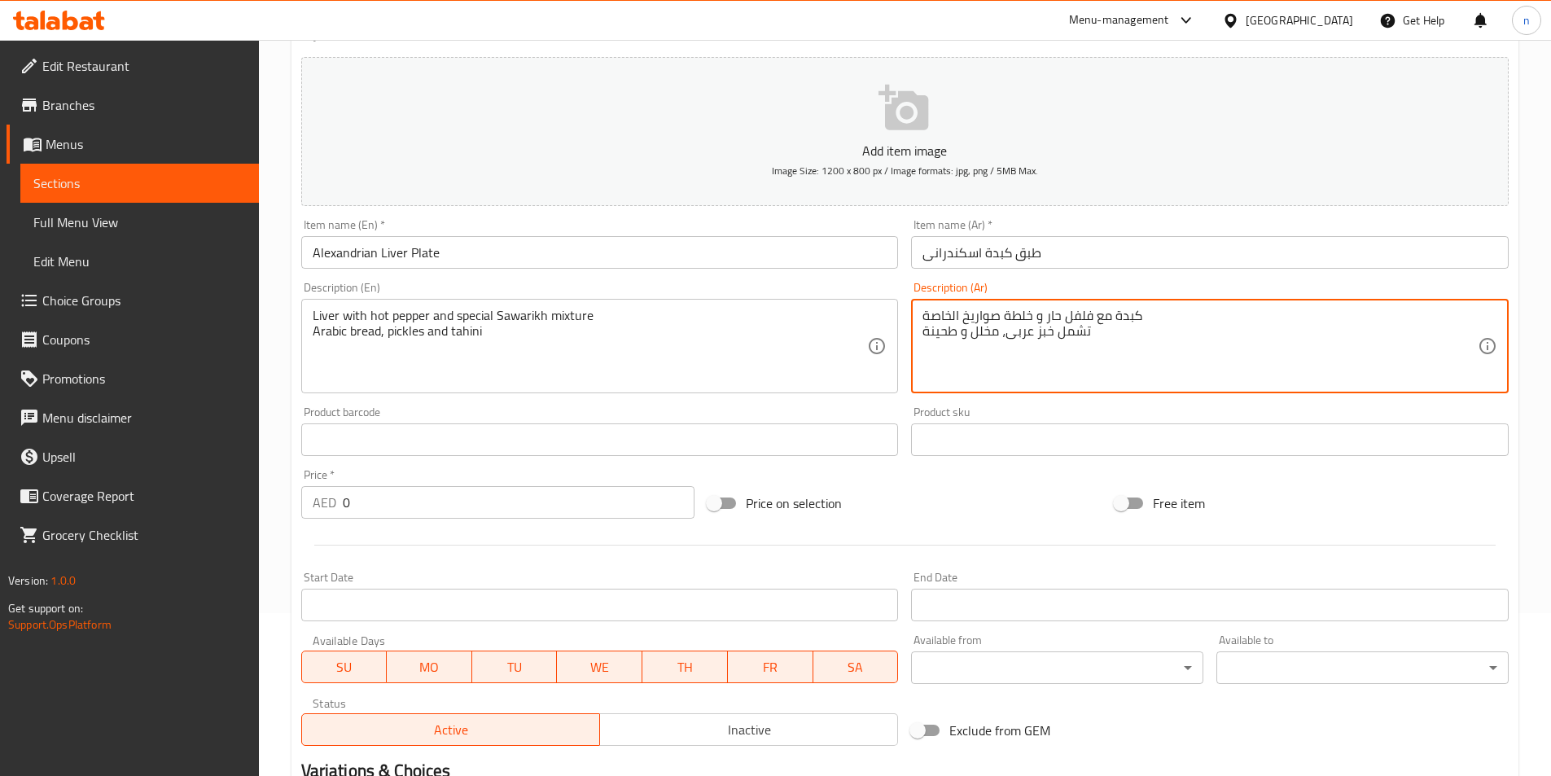
drag, startPoint x: 1053, startPoint y: 329, endPoint x: 1093, endPoint y: 343, distance: 42.5
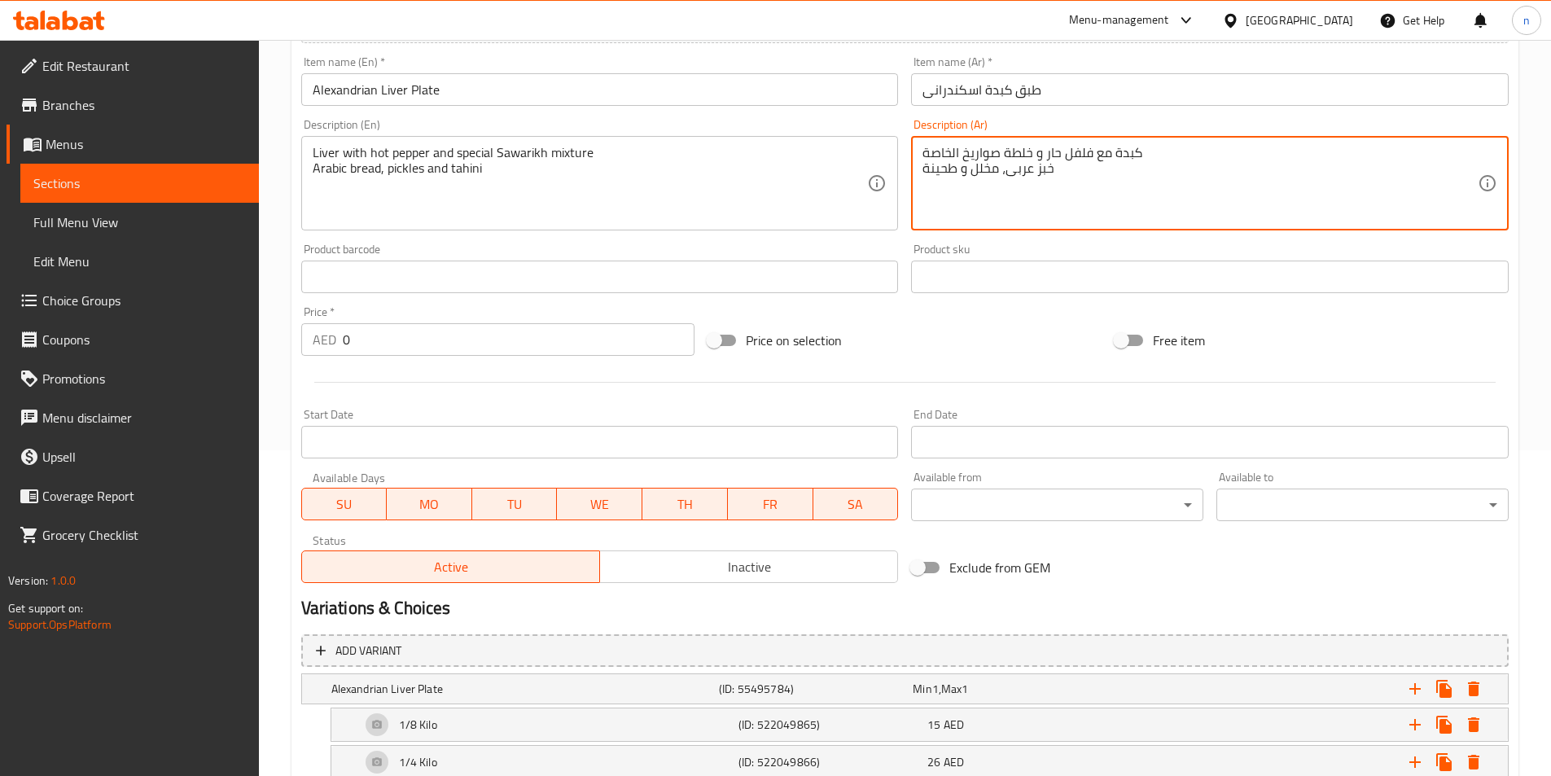
scroll to position [407, 0]
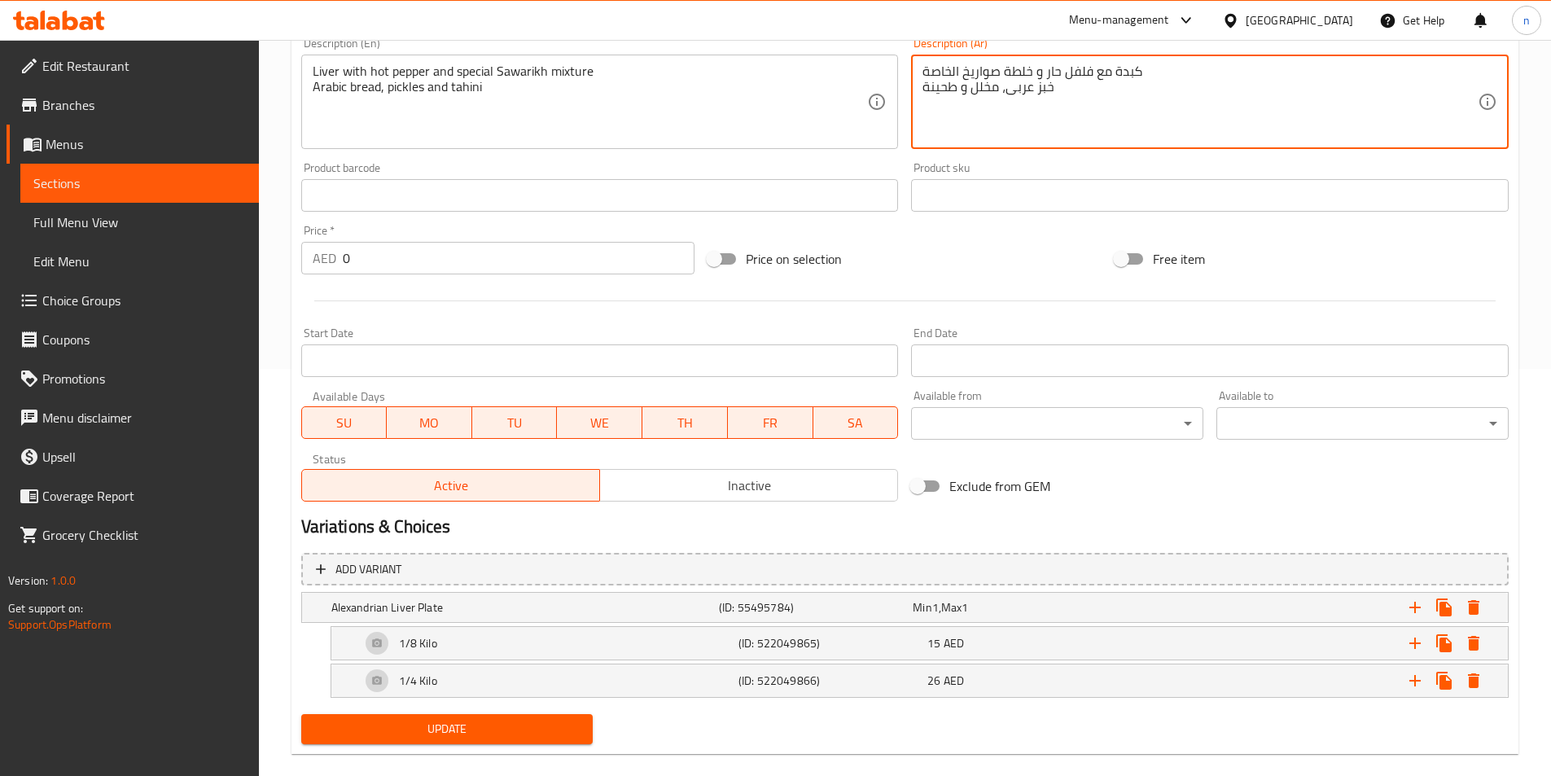
type textarea "كبدة مع فلفل حار و خلطة صواريخ الخاصة خبز عربى، مخلل و طحينة"
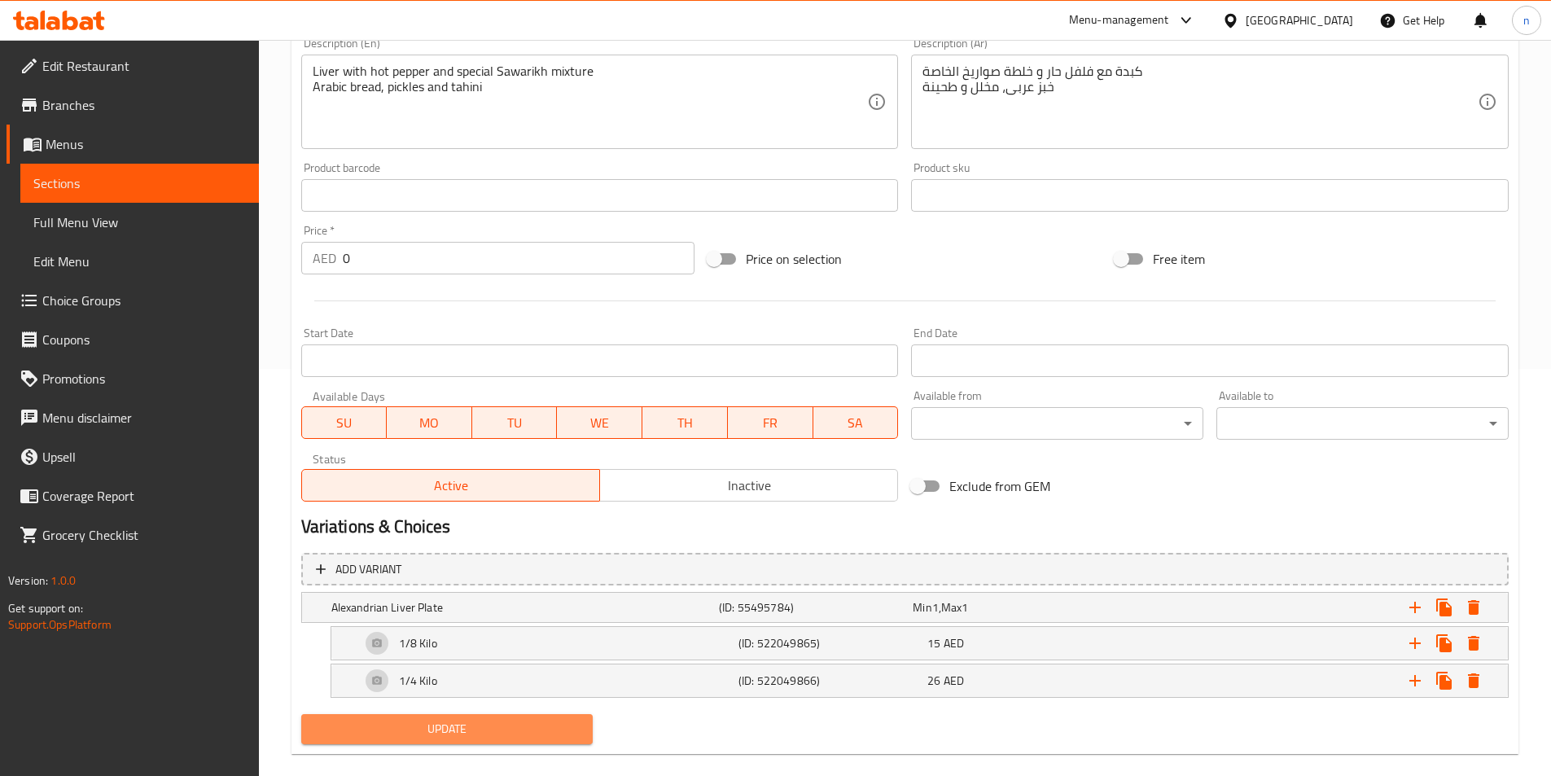
click at [552, 727] on span "Update" at bounding box center [447, 729] width 266 height 20
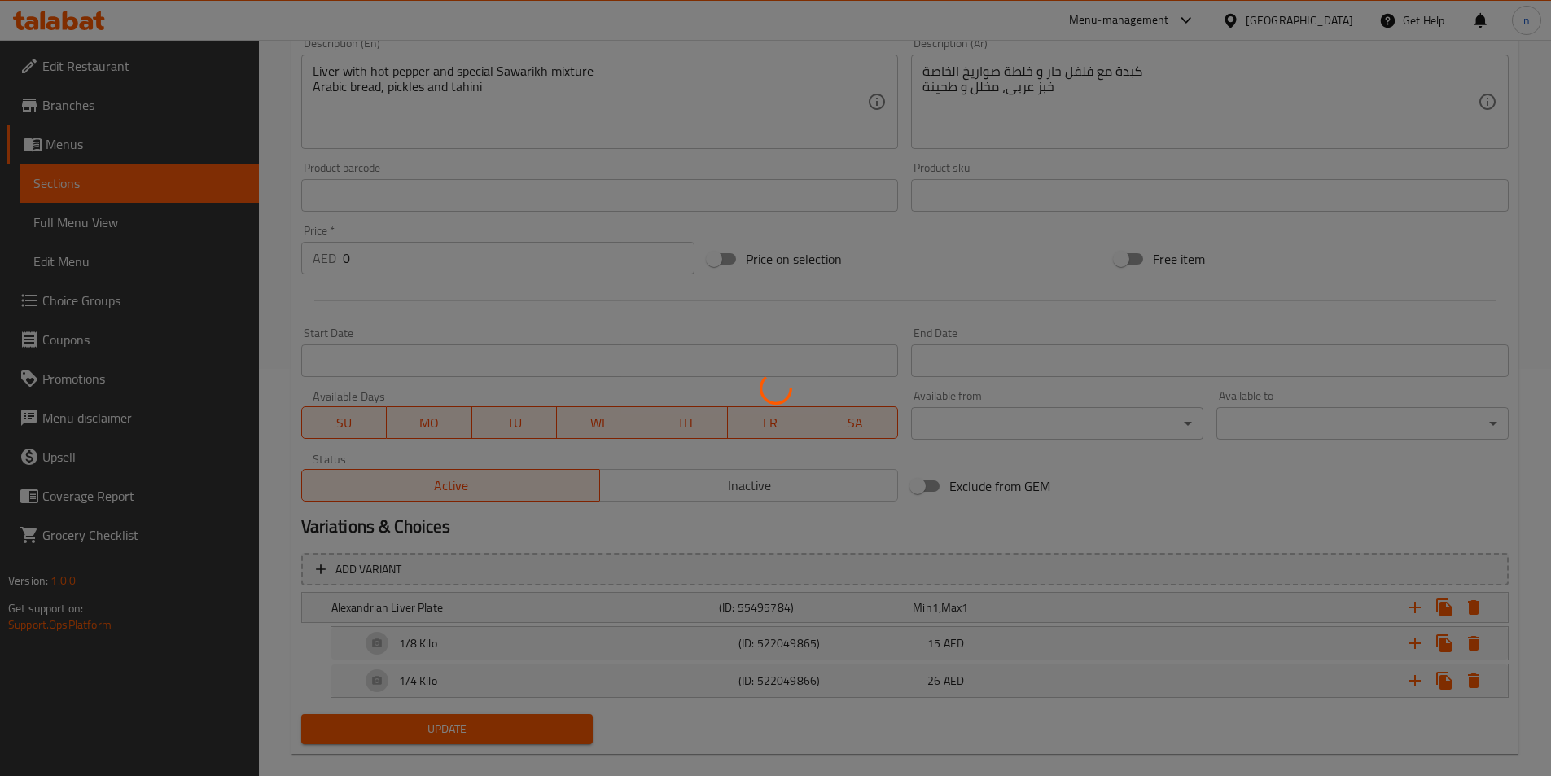
scroll to position [0, 0]
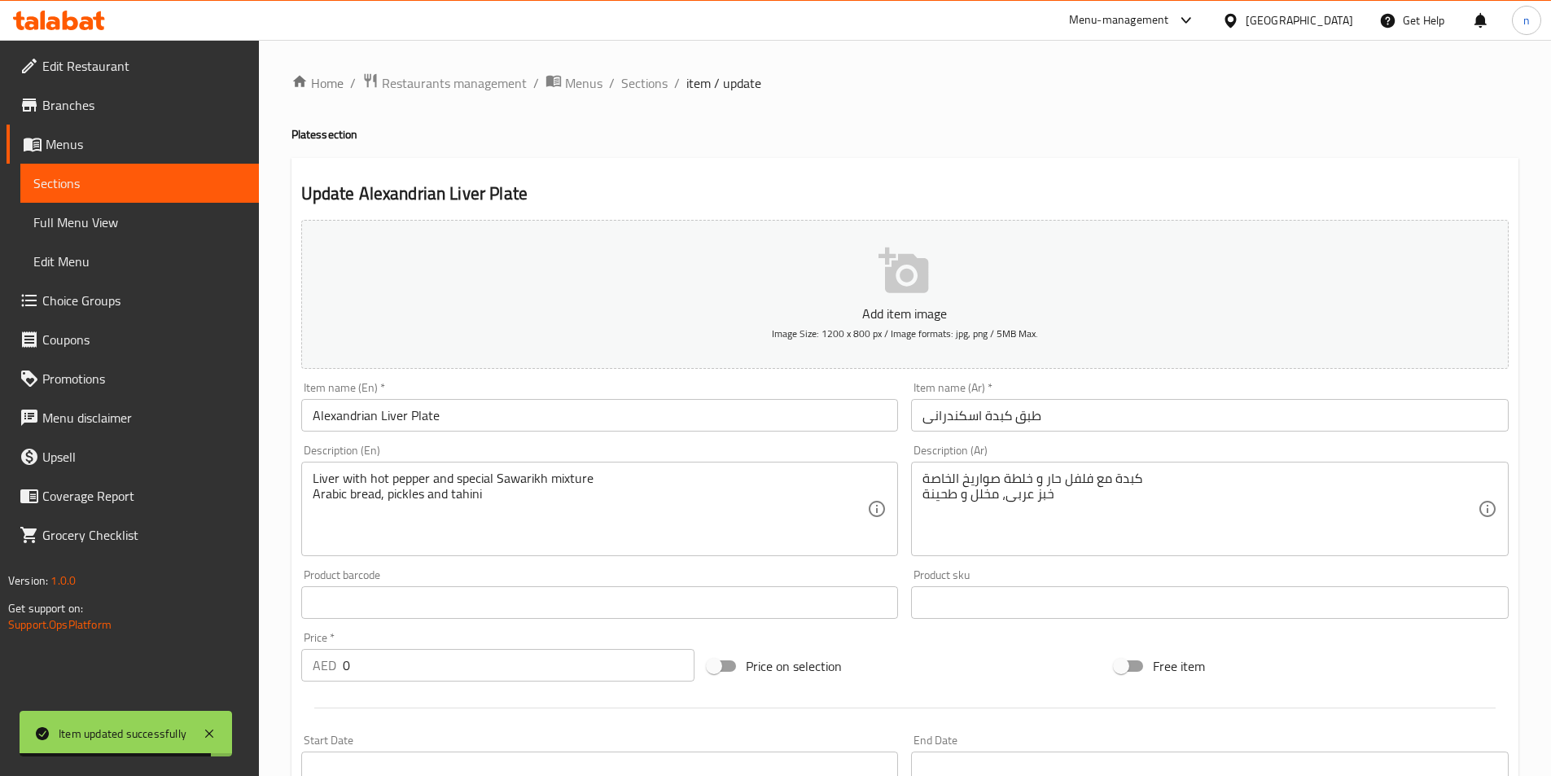
click at [227, 164] on link "Sections" at bounding box center [139, 183] width 238 height 39
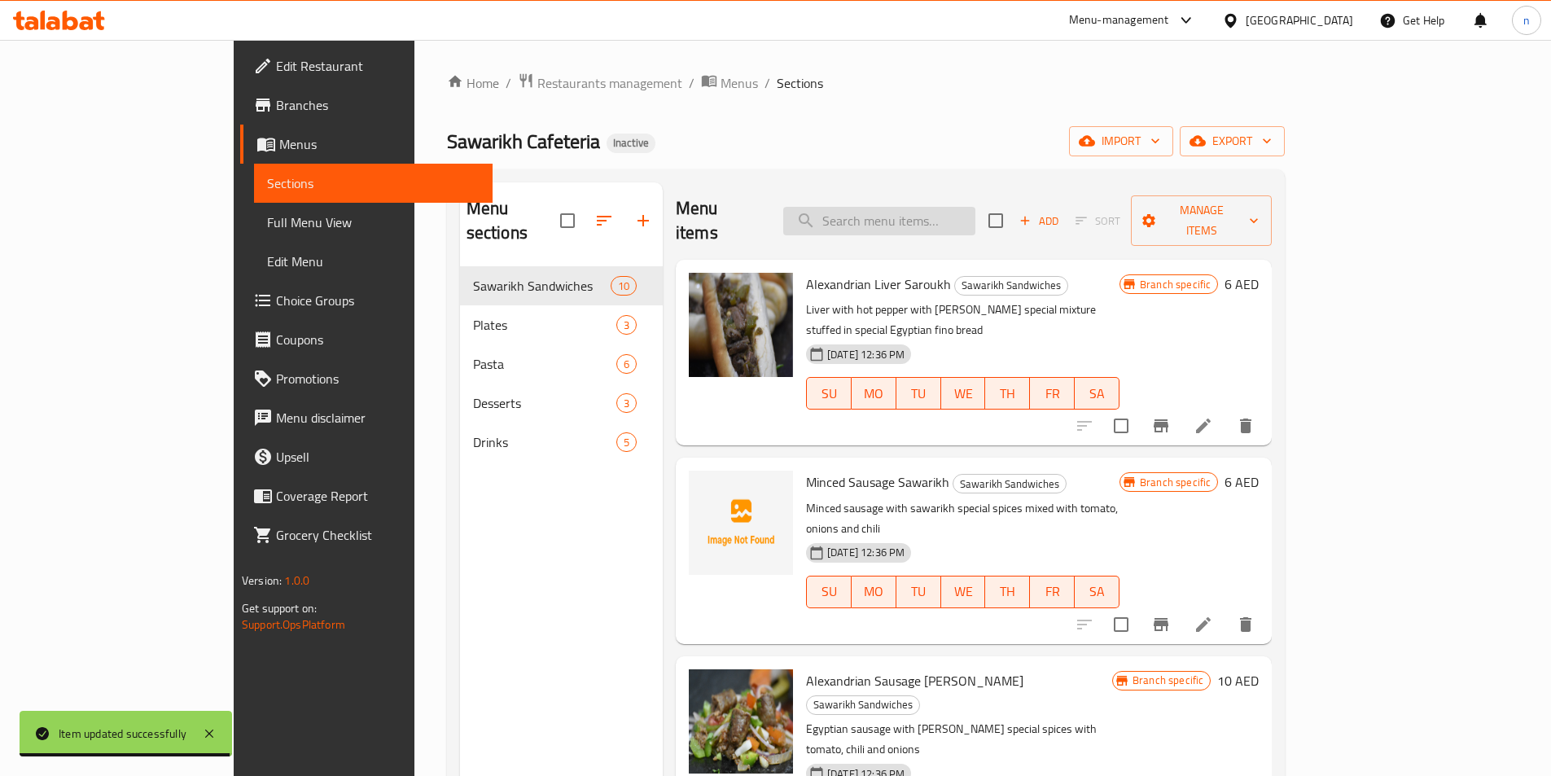
click at [917, 207] on input "search" at bounding box center [879, 221] width 192 height 28
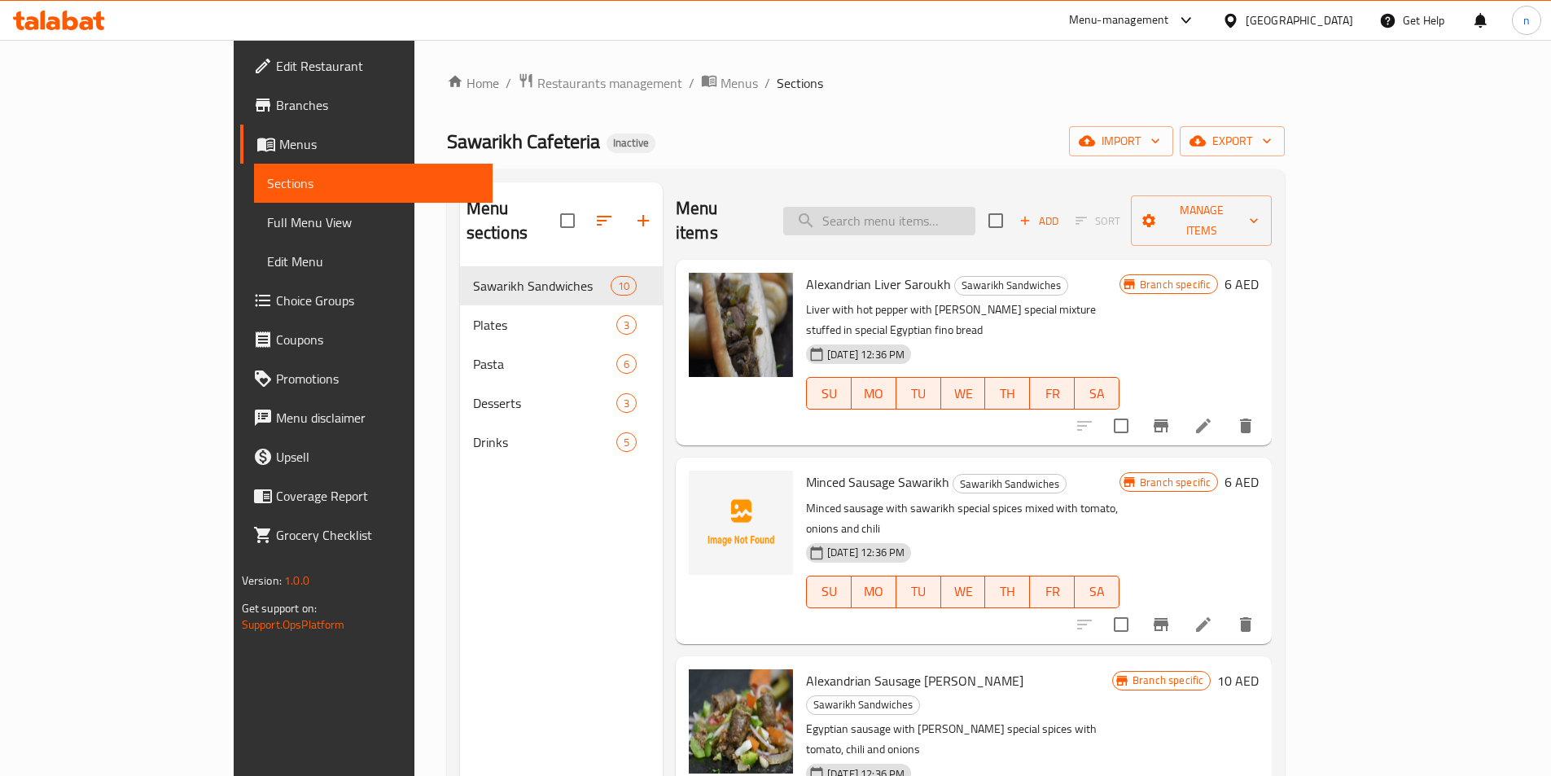
paste input "Pasta With Alexandrian Liver"
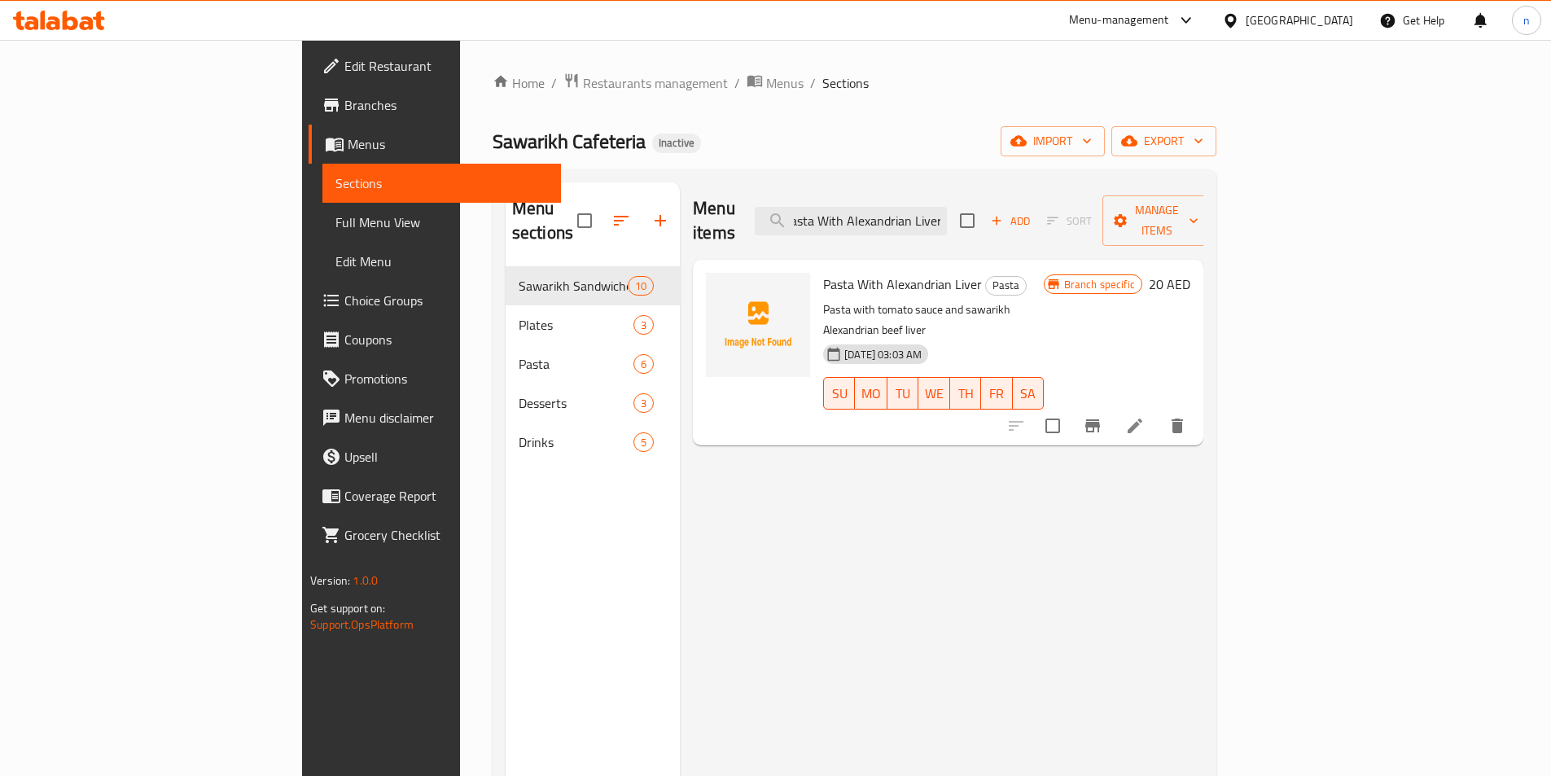
type input "Pasta With Alexandrian Liver"
click at [1144, 416] on icon at bounding box center [1135, 426] width 20 height 20
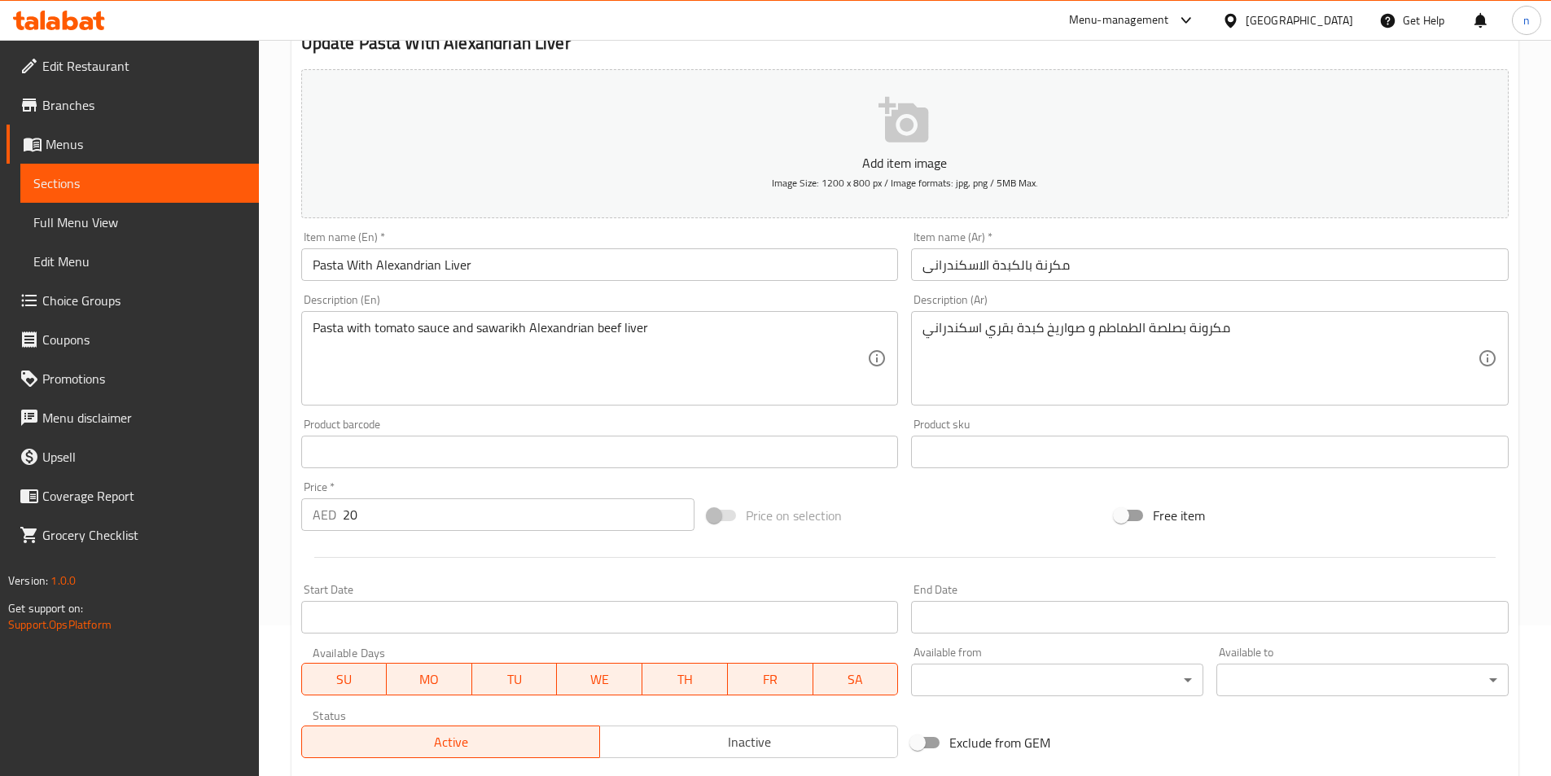
scroll to position [163, 0]
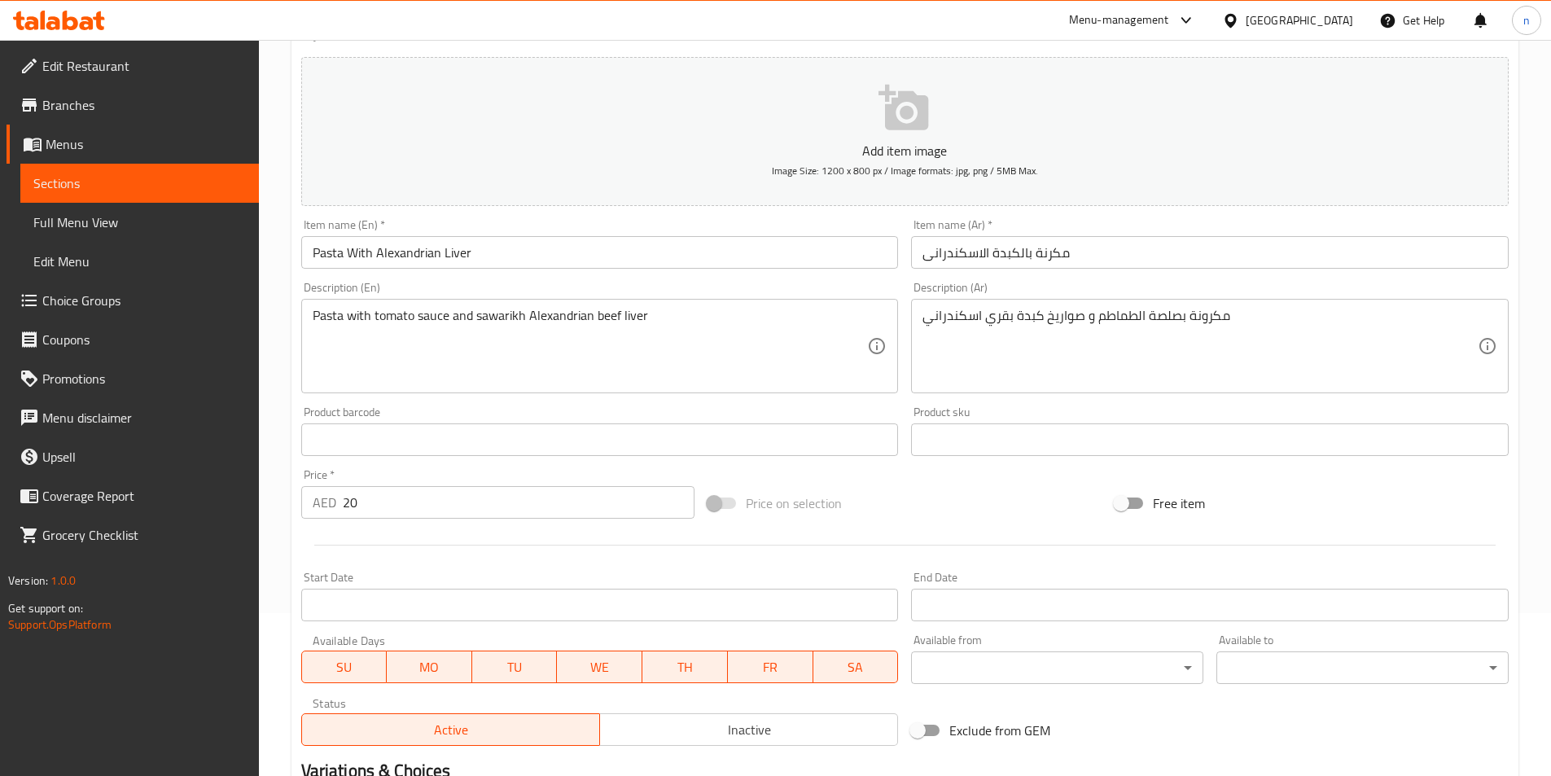
click at [1046, 252] on input "مكرنة بالكبدة الاسكندرانى" at bounding box center [1209, 252] width 597 height 33
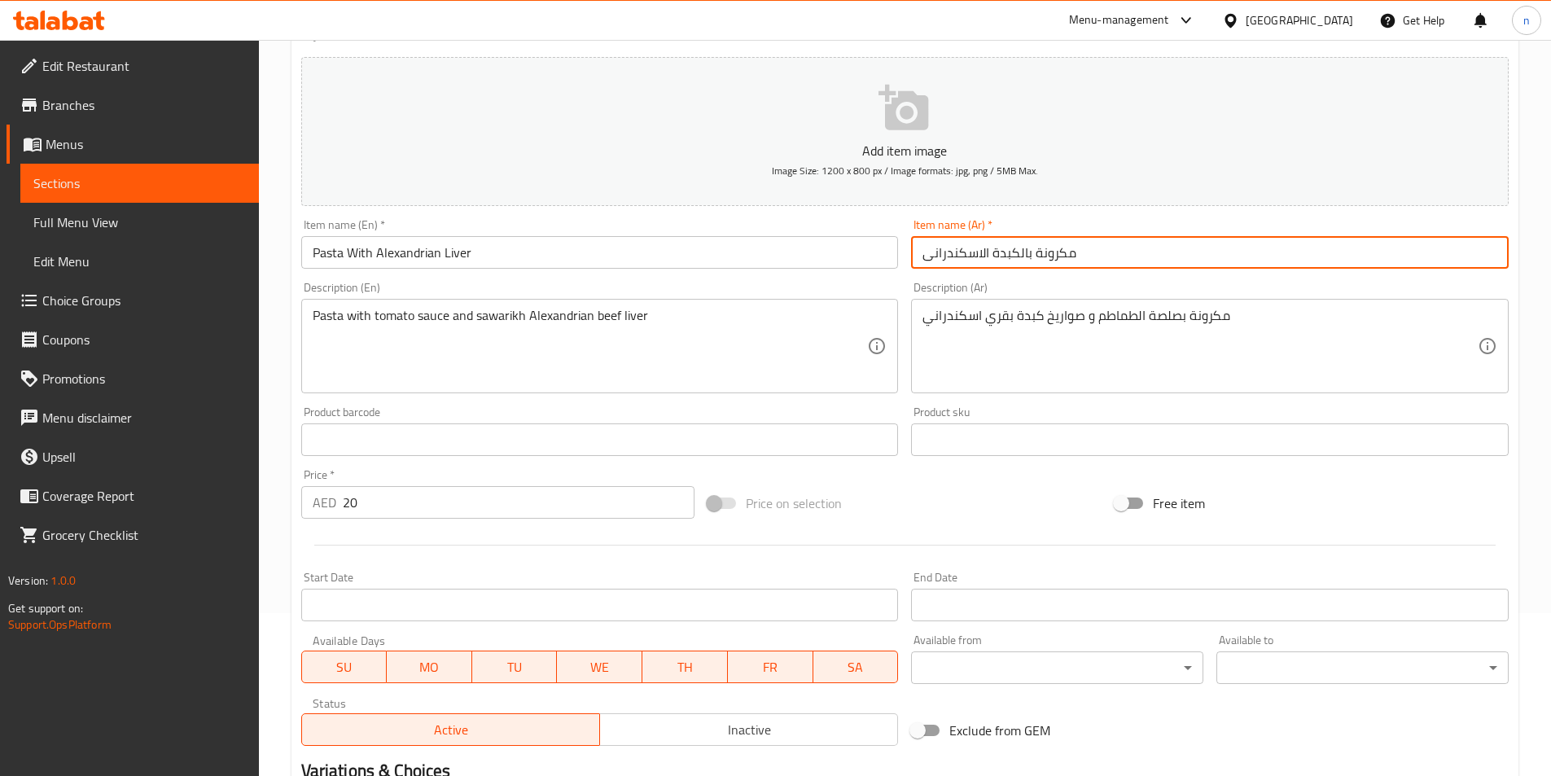
scroll to position [361, 0]
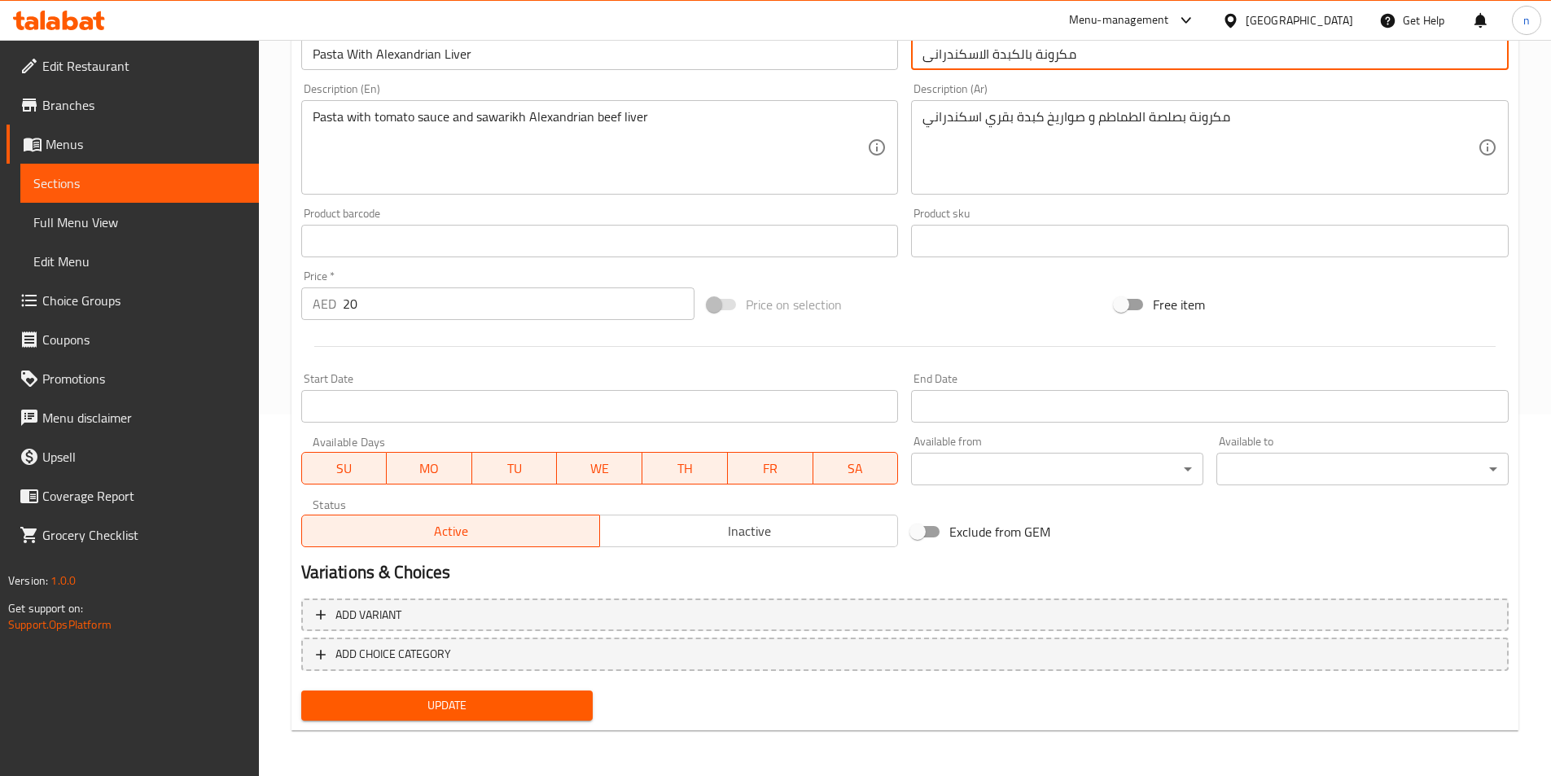
type input "مكرونة بالكبدة الاسكندرانى"
click at [568, 694] on button "Update" at bounding box center [447, 705] width 292 height 30
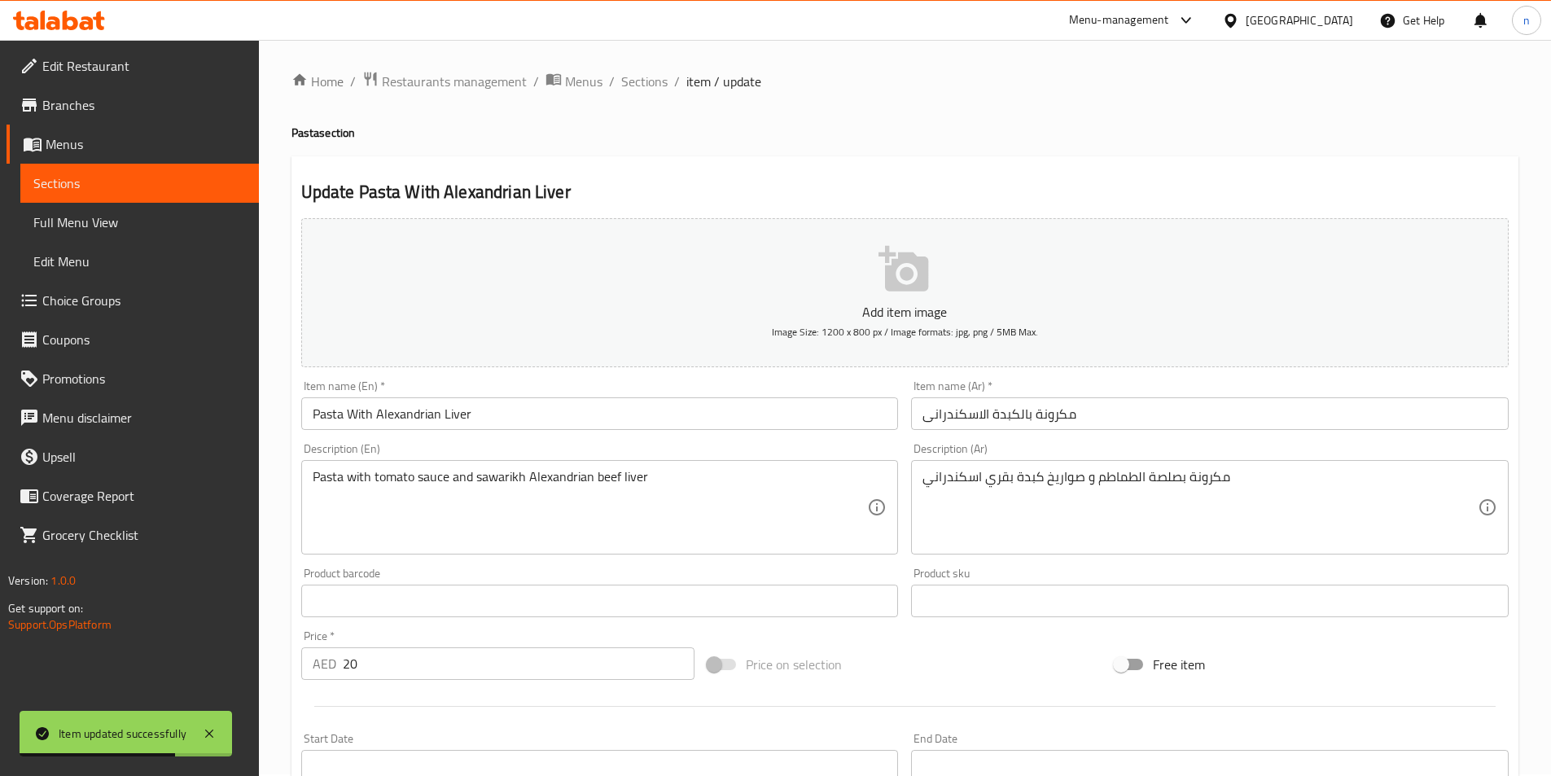
scroll to position [0, 0]
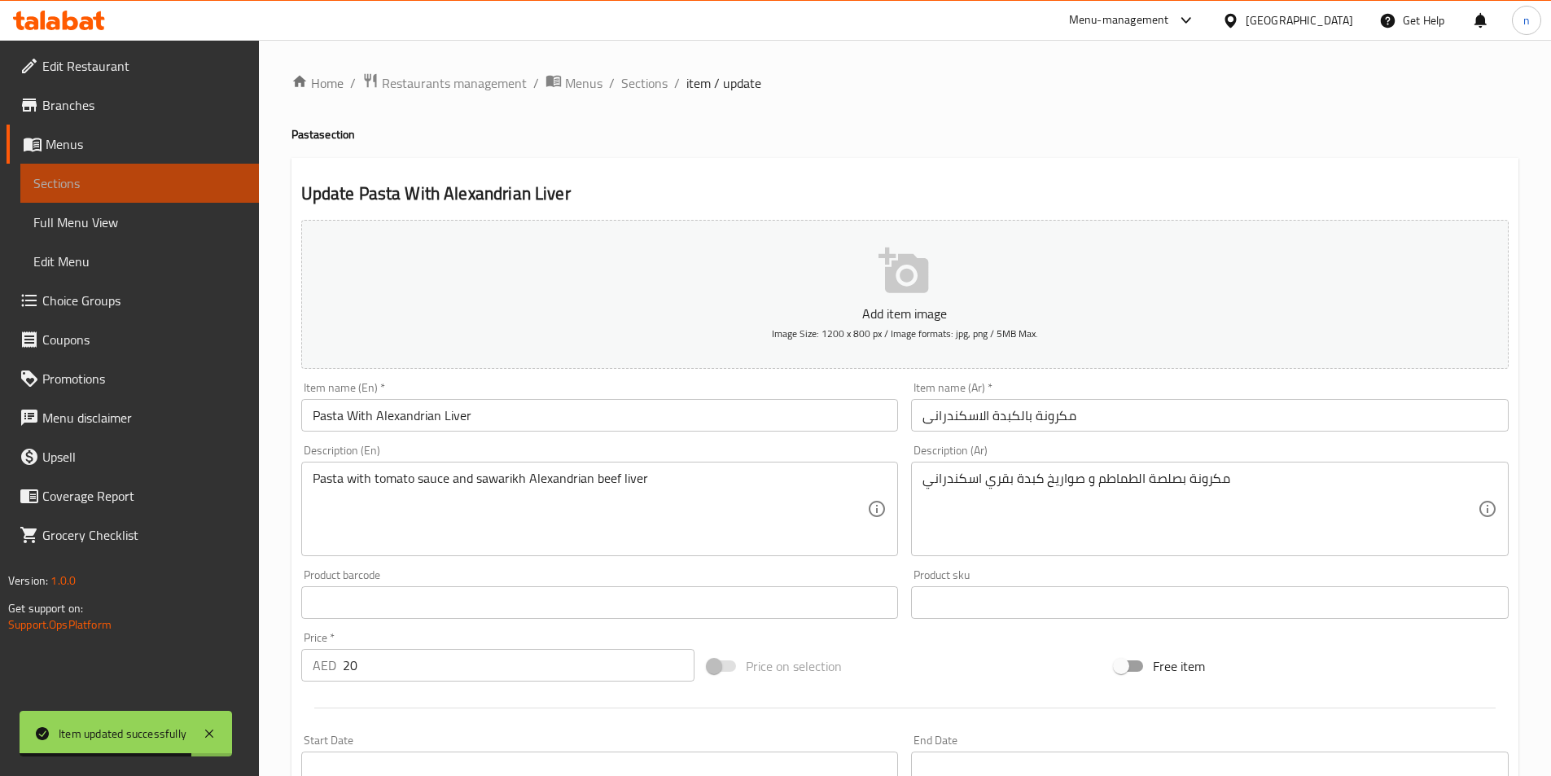
click at [123, 168] on link "Sections" at bounding box center [139, 183] width 238 height 39
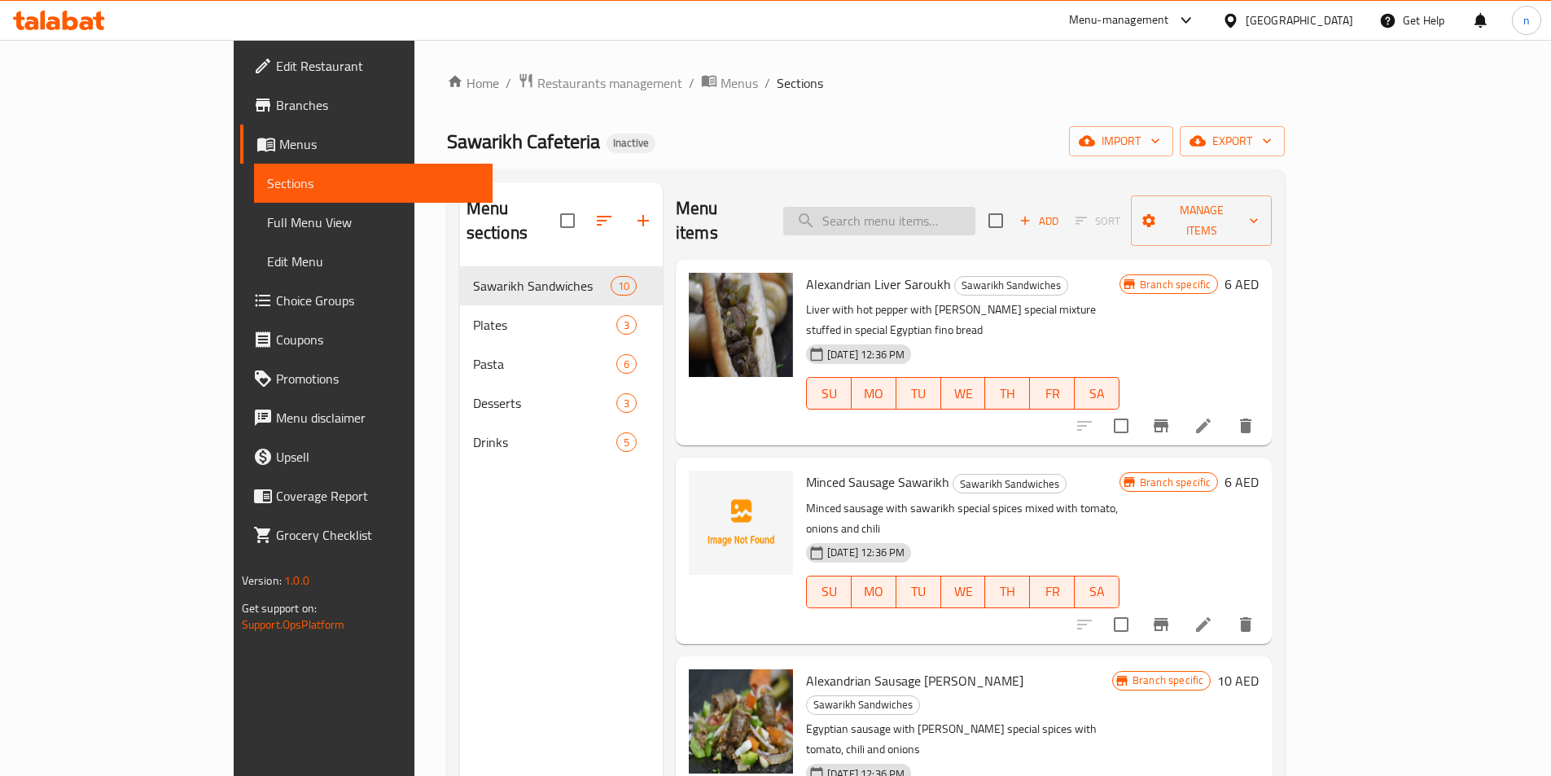
click at [939, 217] on input "search" at bounding box center [879, 221] width 192 height 28
paste input "Pasta With Mixed Sawarikh"
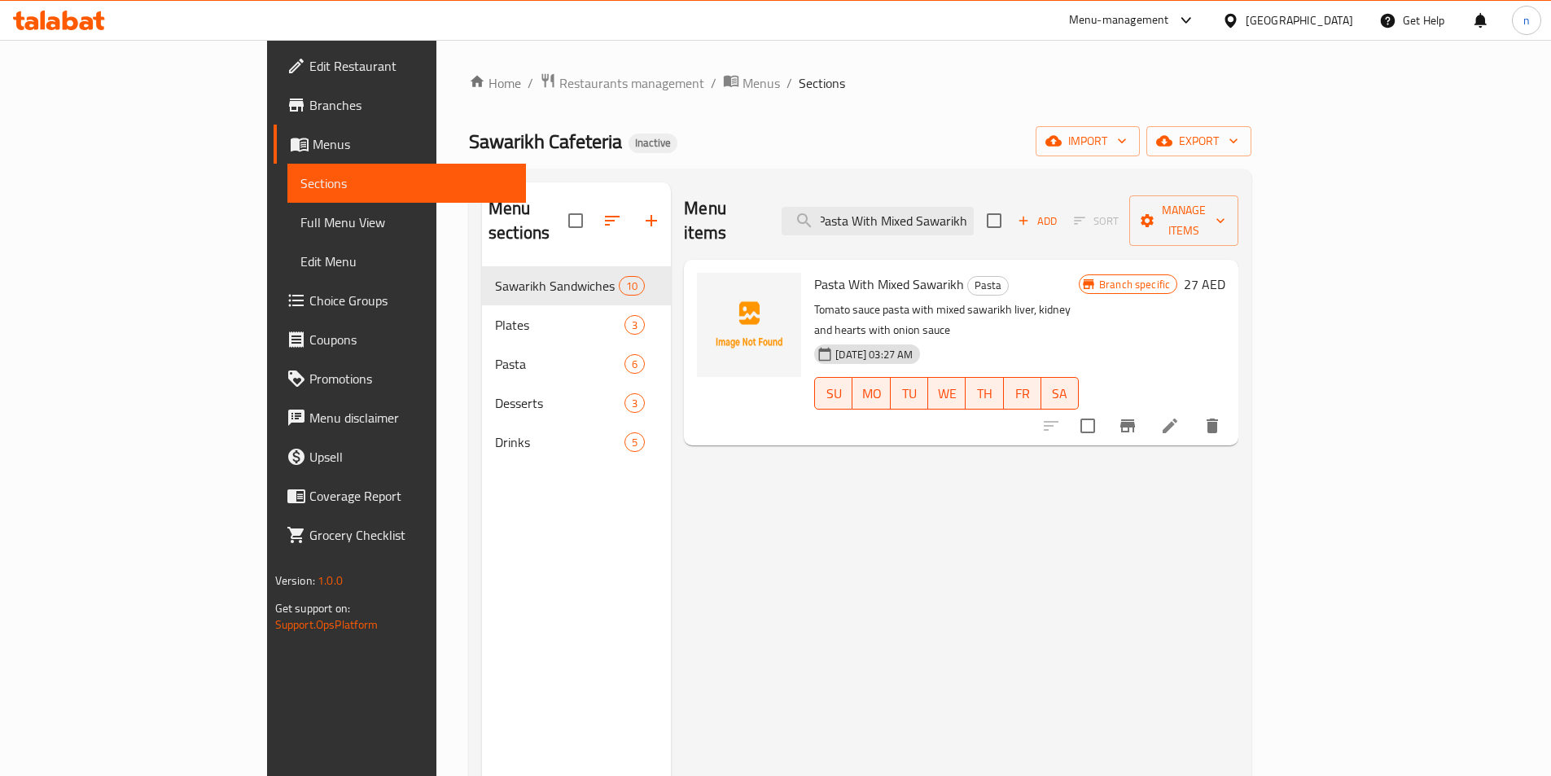
type input "Pasta With Mixed Sawarikh"
click at [1179, 416] on icon at bounding box center [1170, 426] width 20 height 20
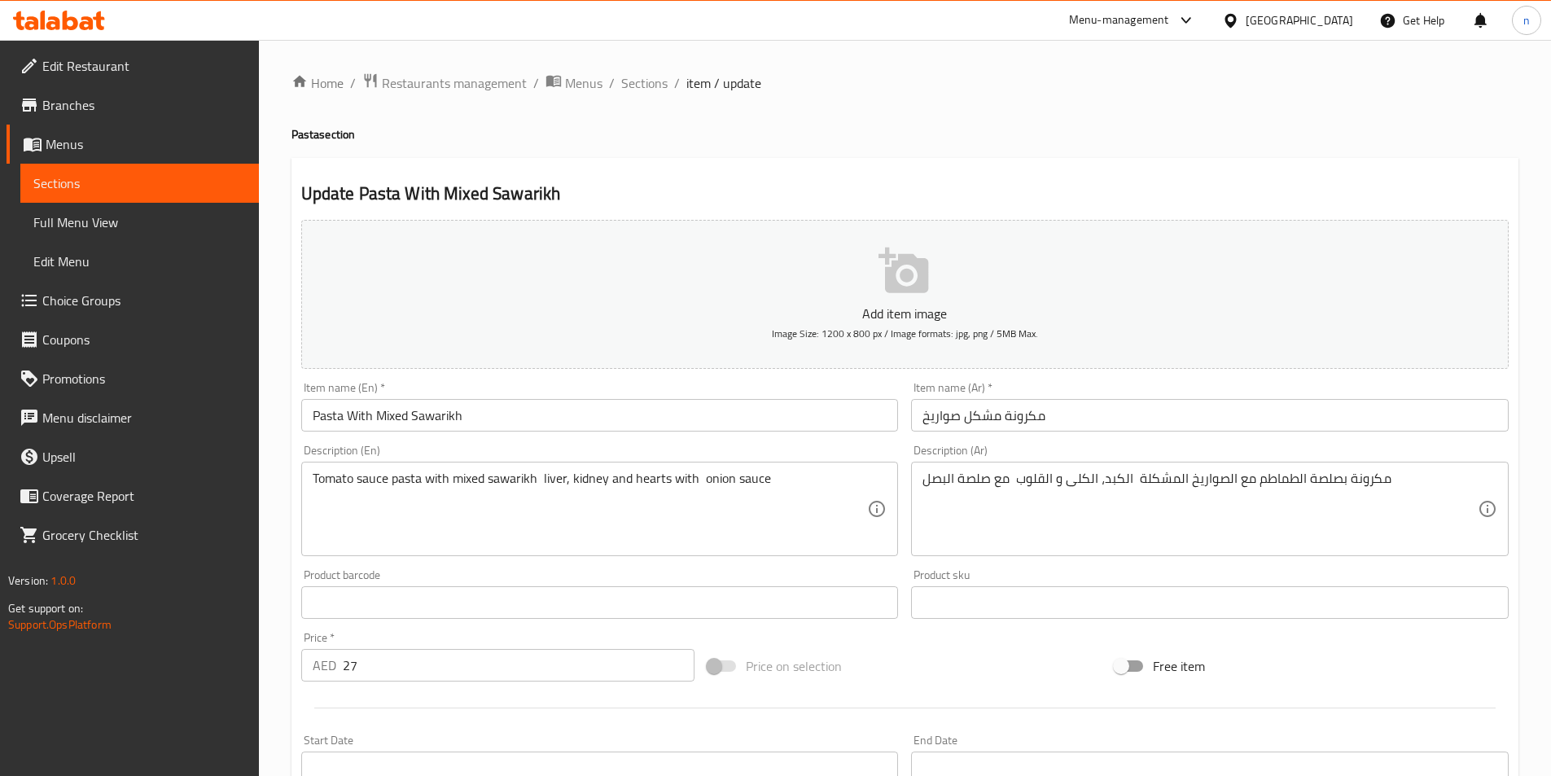
scroll to position [81, 0]
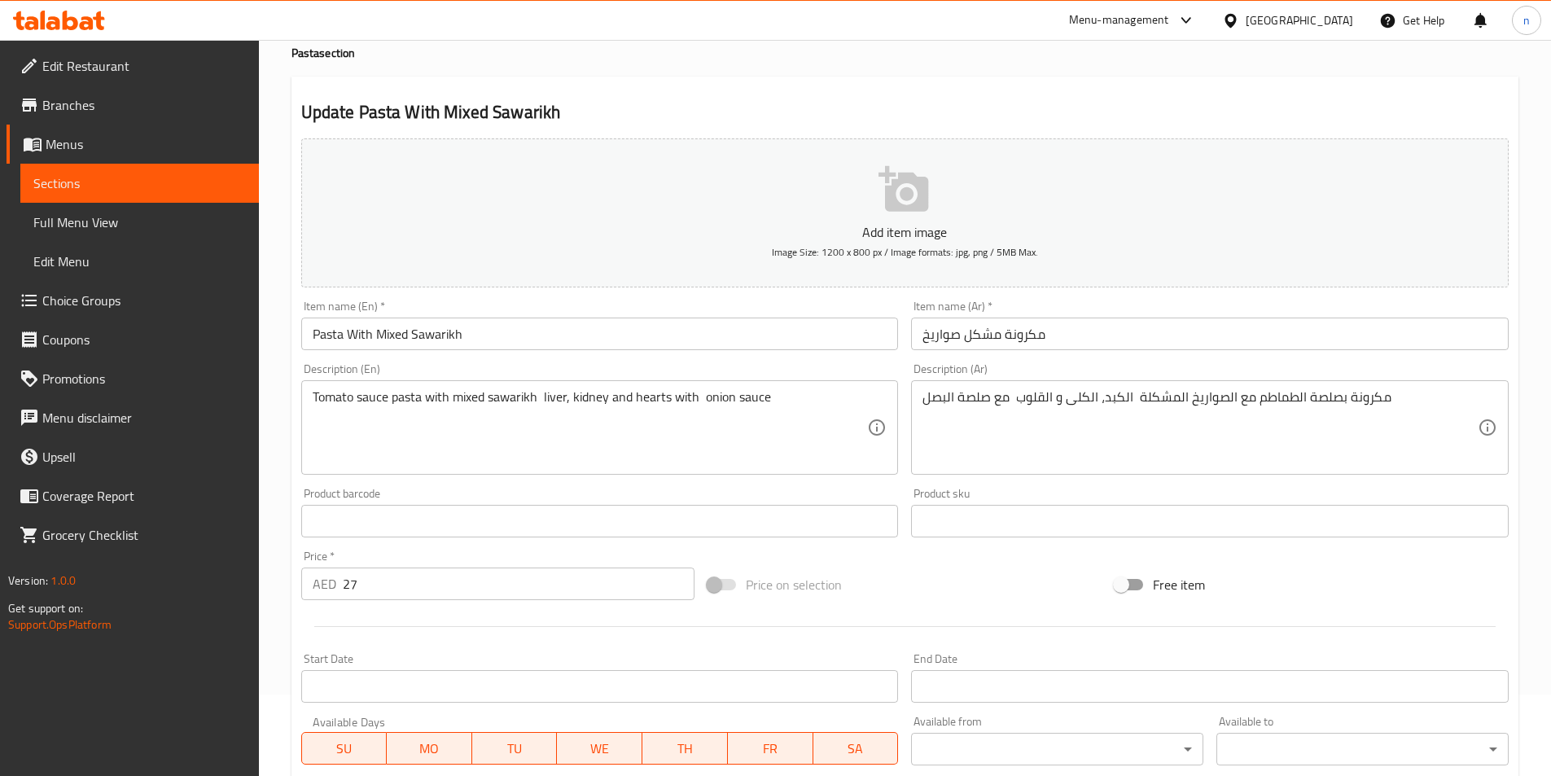
click at [1005, 335] on input "مكرونة مشكل صواريخ" at bounding box center [1209, 333] width 597 height 33
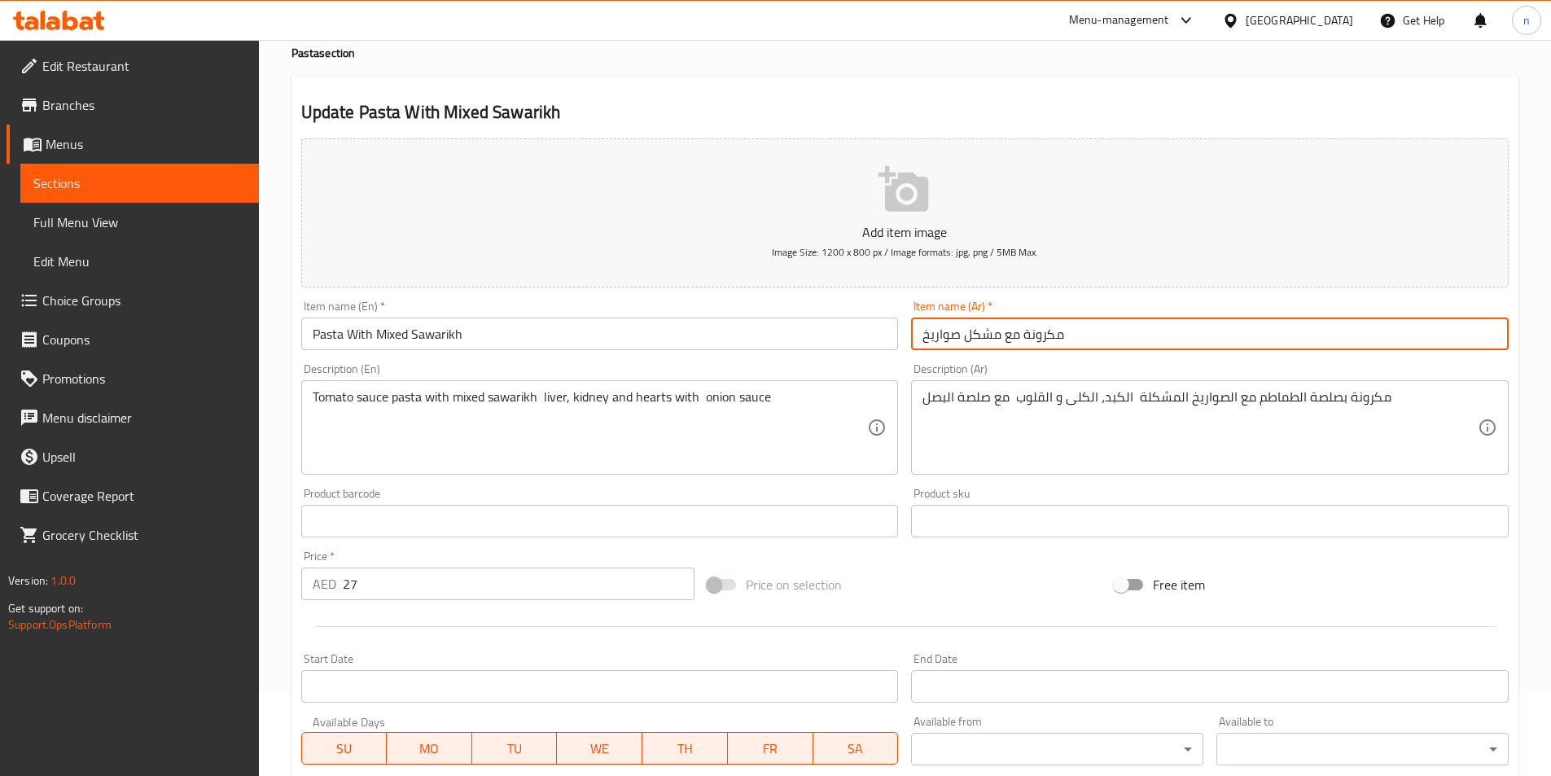
type input "مكرونة مع مشكل صواريخ"
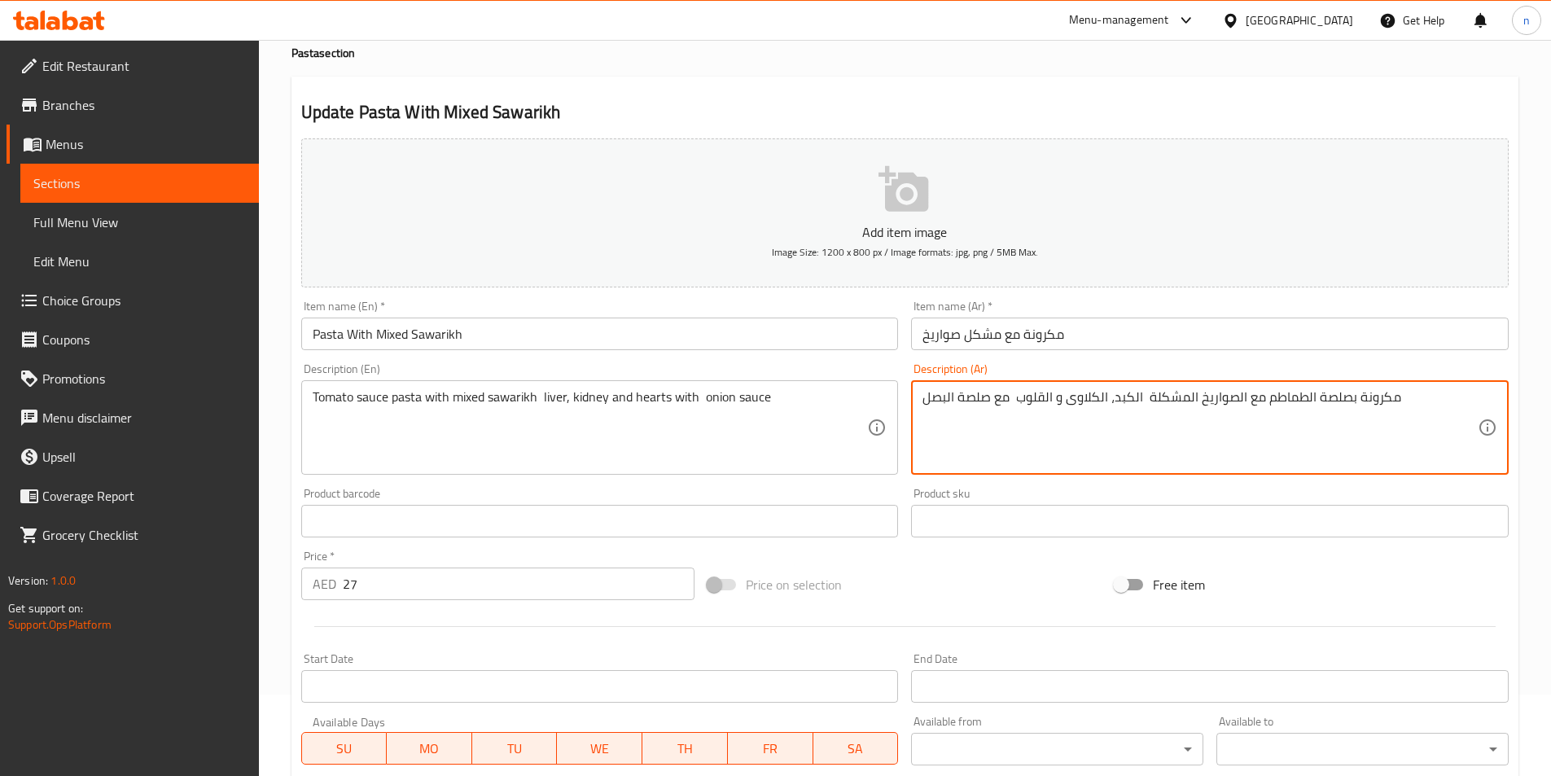
click at [1066, 400] on textarea "مكرونة بصلصة الطماطم مع الصواريخ المشكلة الكبد، الكلاوى و القلوب مع صلصة البصل" at bounding box center [1199, 427] width 555 height 77
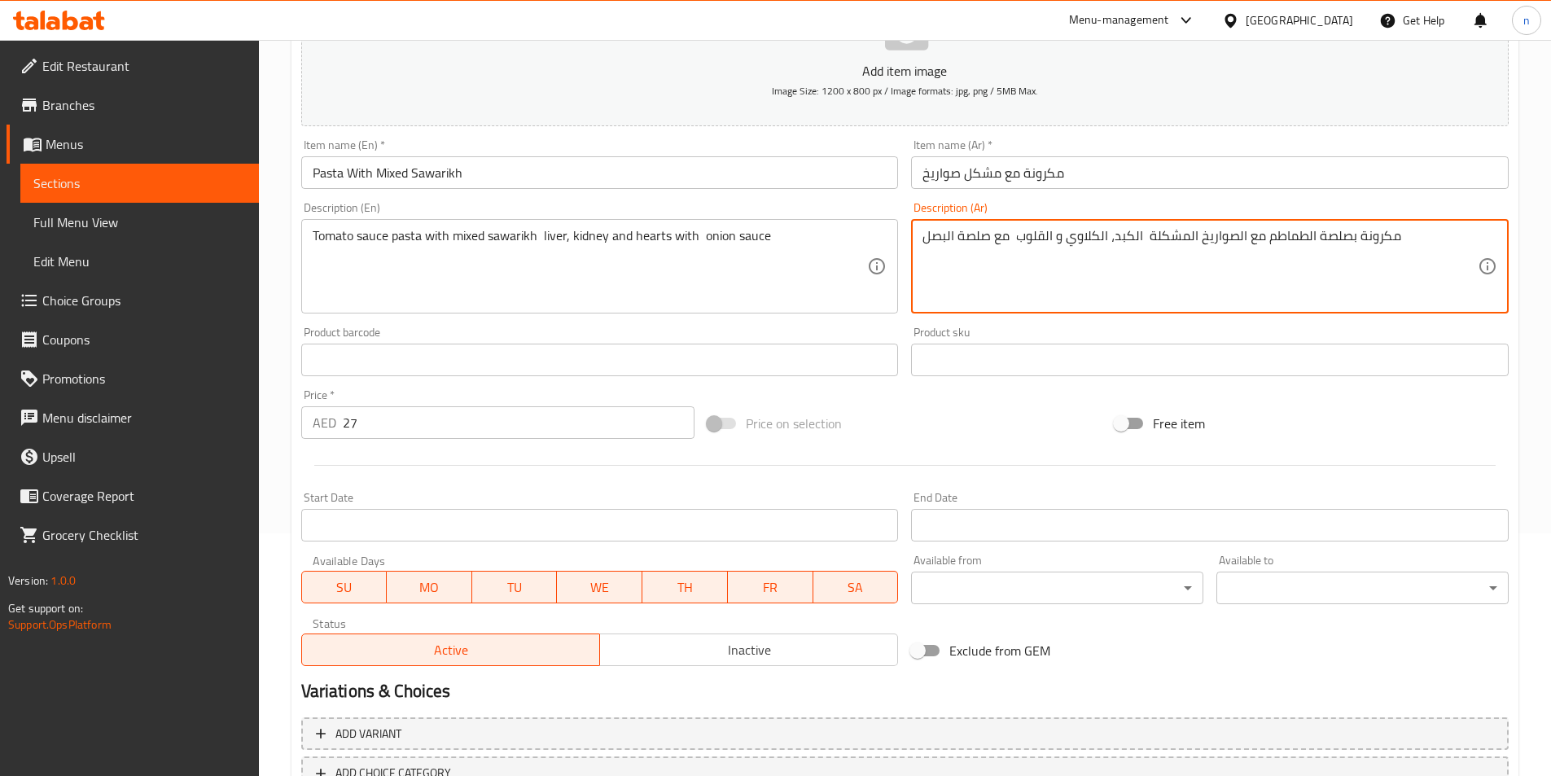
scroll to position [244, 0]
click at [960, 241] on textarea "مكرونة بصلصة الطماطم مع الصواريخ المشكلة الكبد، الكلاوي و القلوب مع صلصة البصل" at bounding box center [1199, 264] width 555 height 77
click at [974, 234] on textarea "مكرونة بصلصة الطماطم مع الصواريخ المشكلة الكبد، الكلاوي و القلوب مع صلصة البصل" at bounding box center [1199, 264] width 555 height 77
click at [966, 235] on textarea "مكرونة بصلصة الطماطم مع الصواريخ المشكلة الكبد، الكلاوي و القلوب مع صلصة البصل" at bounding box center [1199, 264] width 555 height 77
click at [962, 238] on textarea "مكرونة بصلصة الطماطم مع الصواريخ المشكلة الكبد، الكلاوي و القلوب مع صوصة البصل" at bounding box center [1199, 264] width 555 height 77
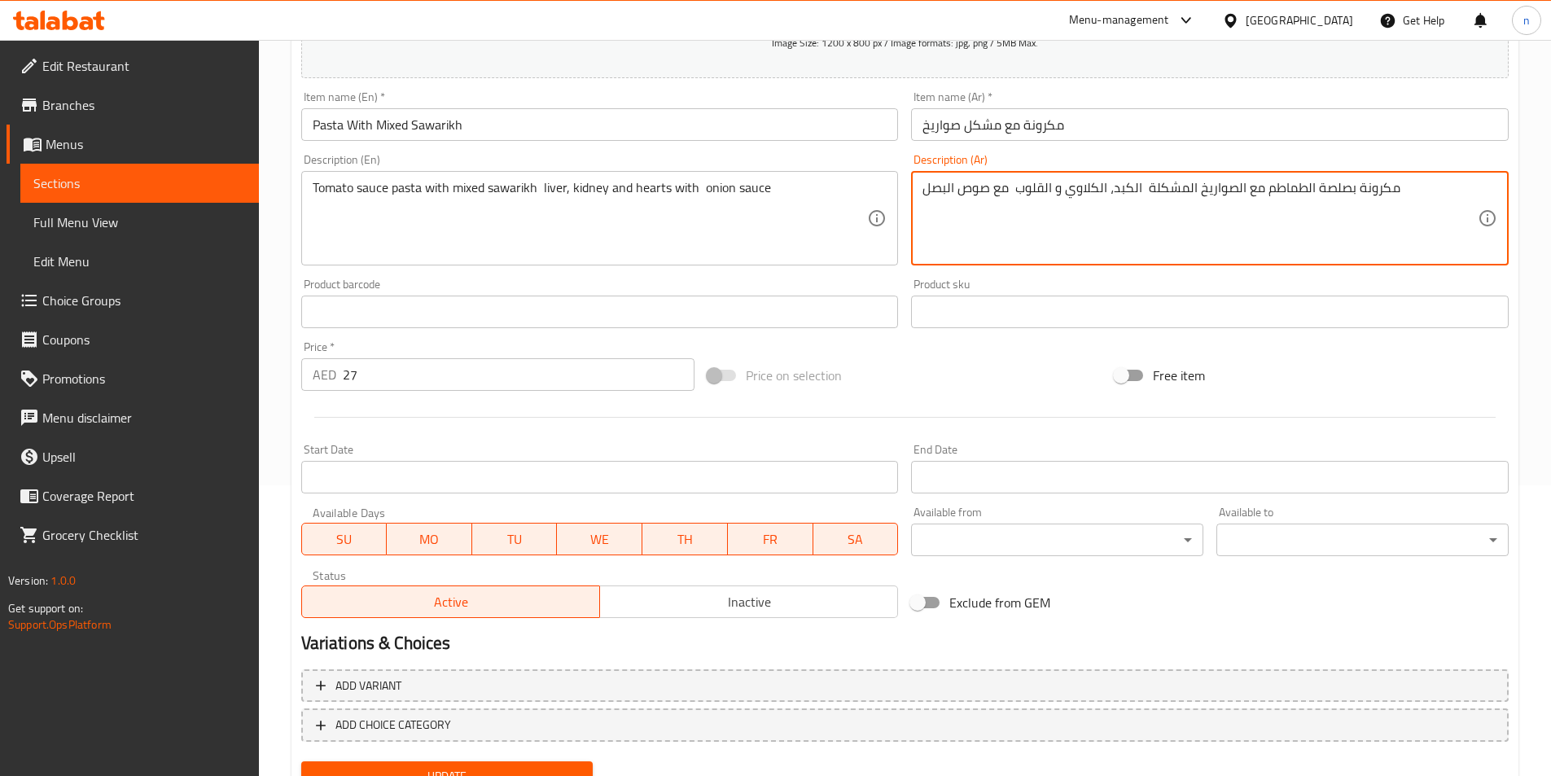
scroll to position [361, 0]
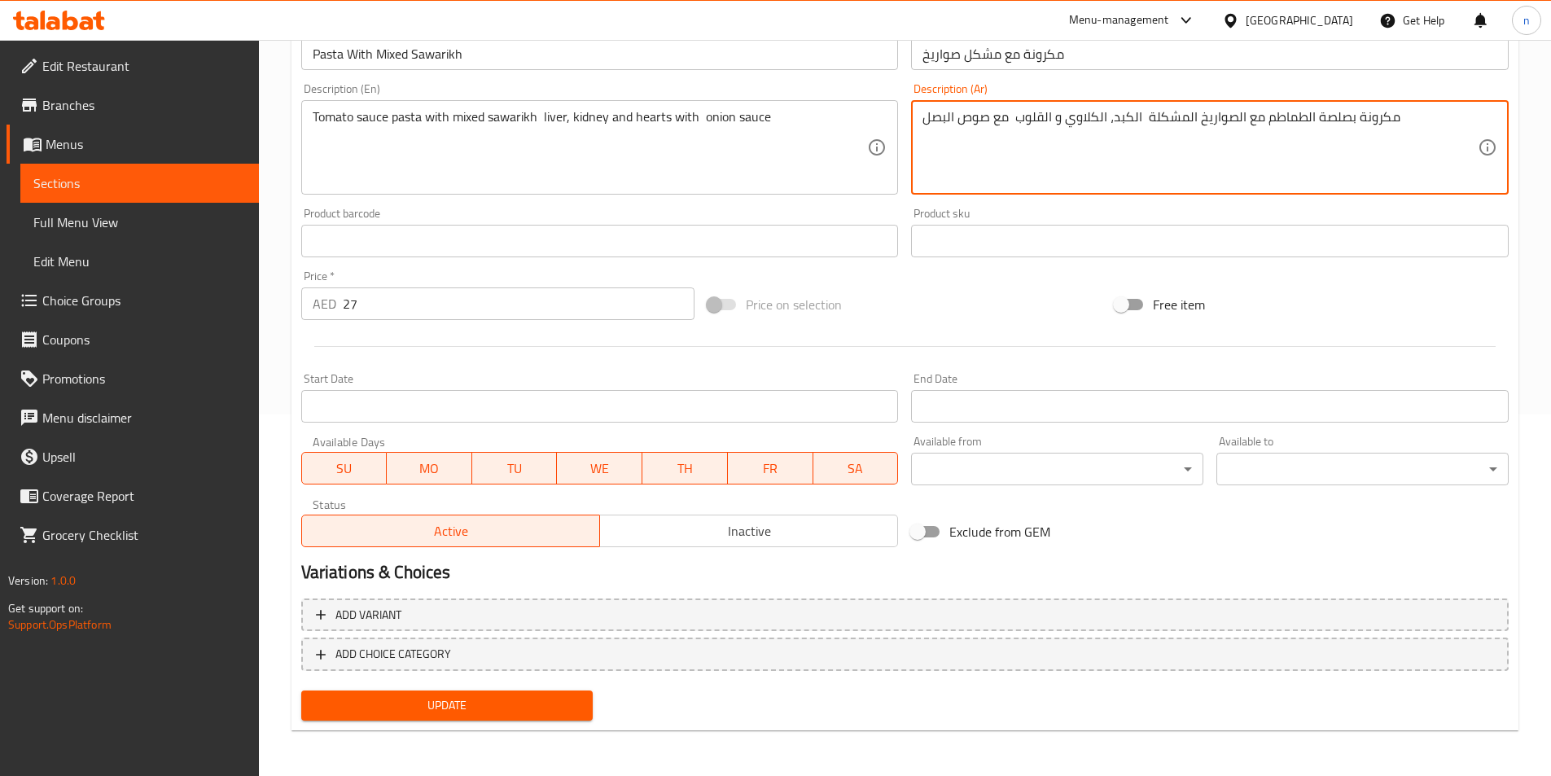
type textarea "مكرونة بصلصة الطماطم مع الصواريخ المشكلة الكبد، الكلاوي و القلوب مع صوص البصل"
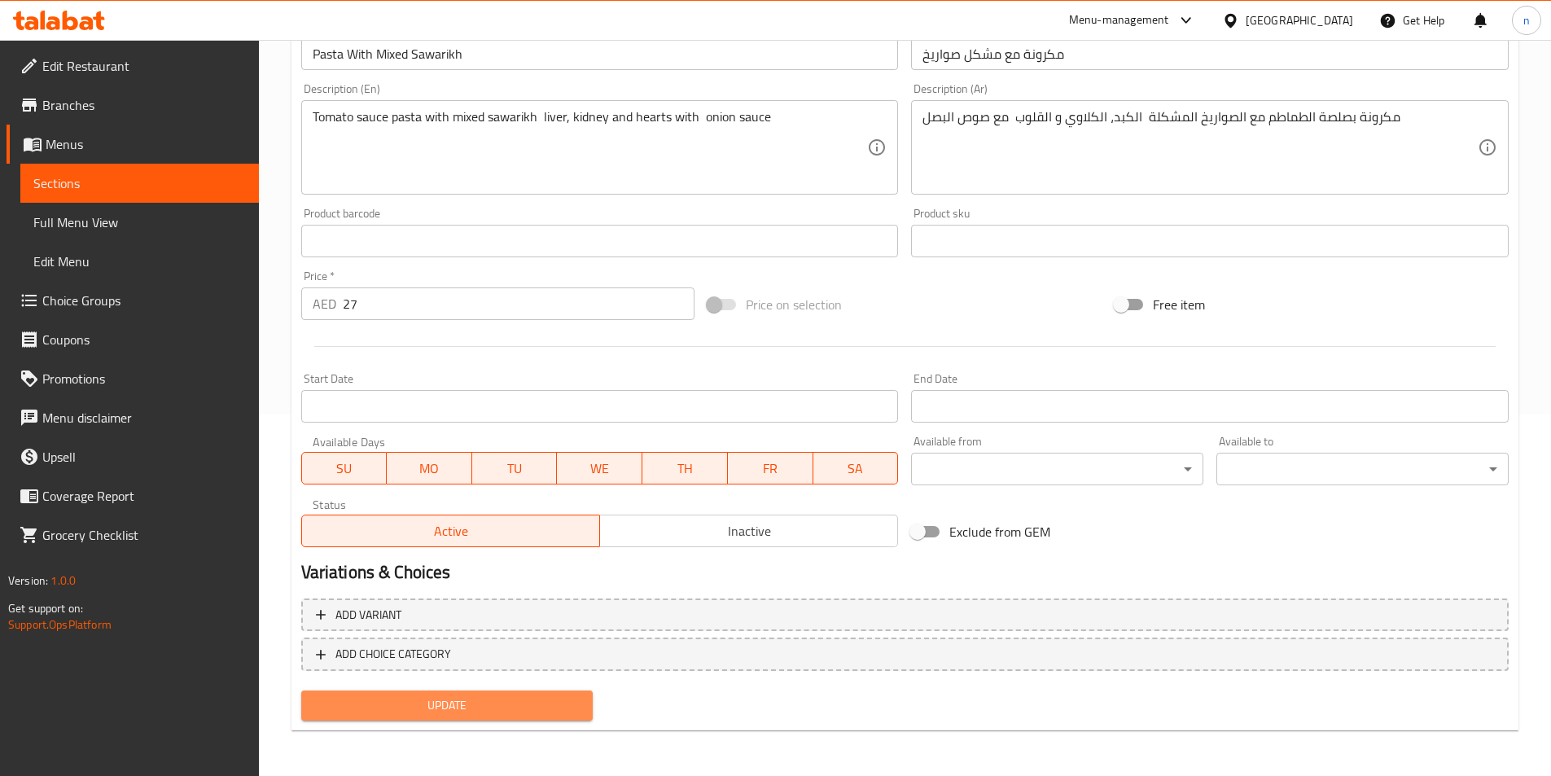
click at [552, 714] on span "Update" at bounding box center [447, 705] width 266 height 20
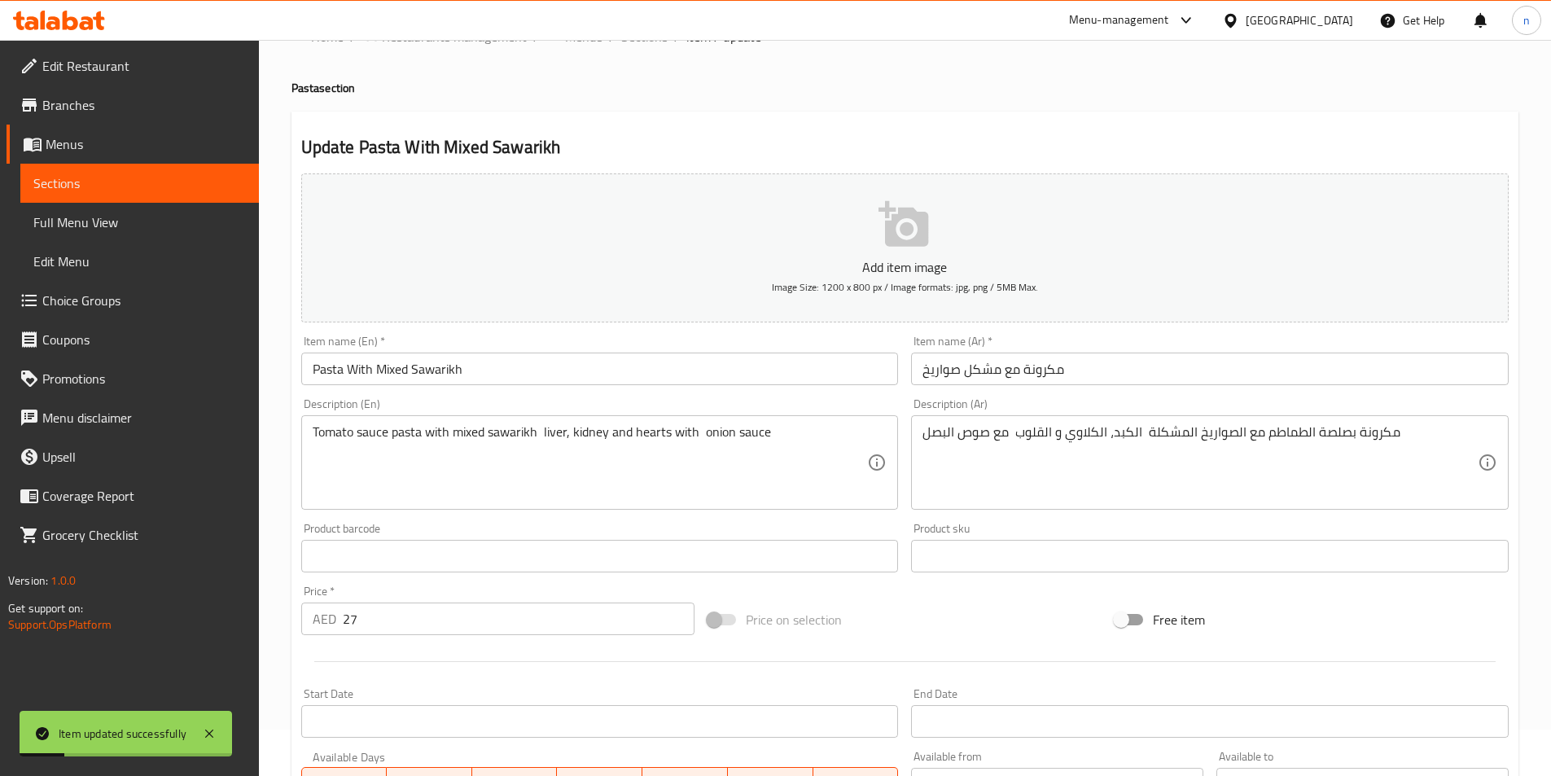
scroll to position [36, 0]
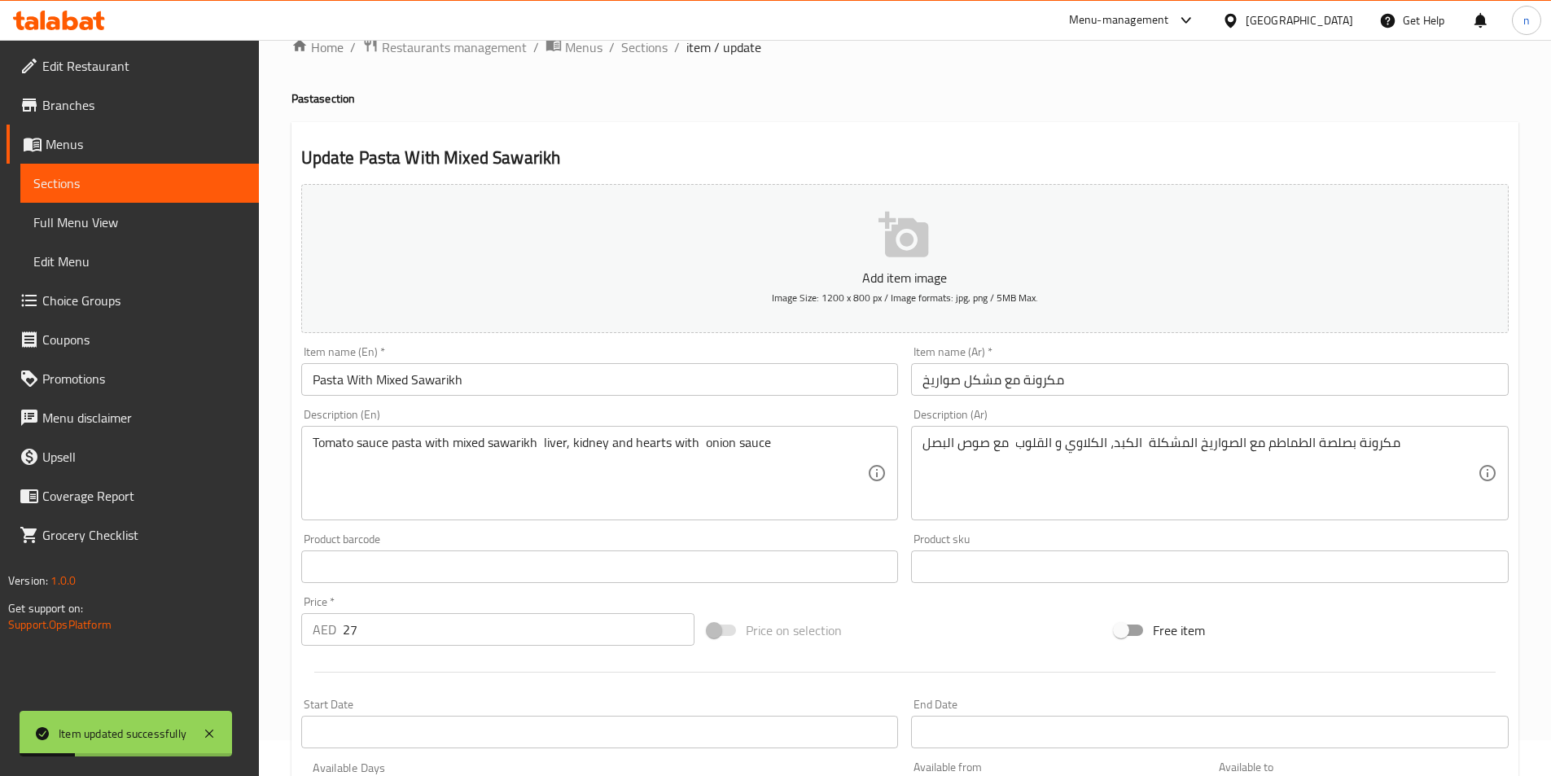
click at [220, 184] on span "Sections" at bounding box center [139, 183] width 212 height 20
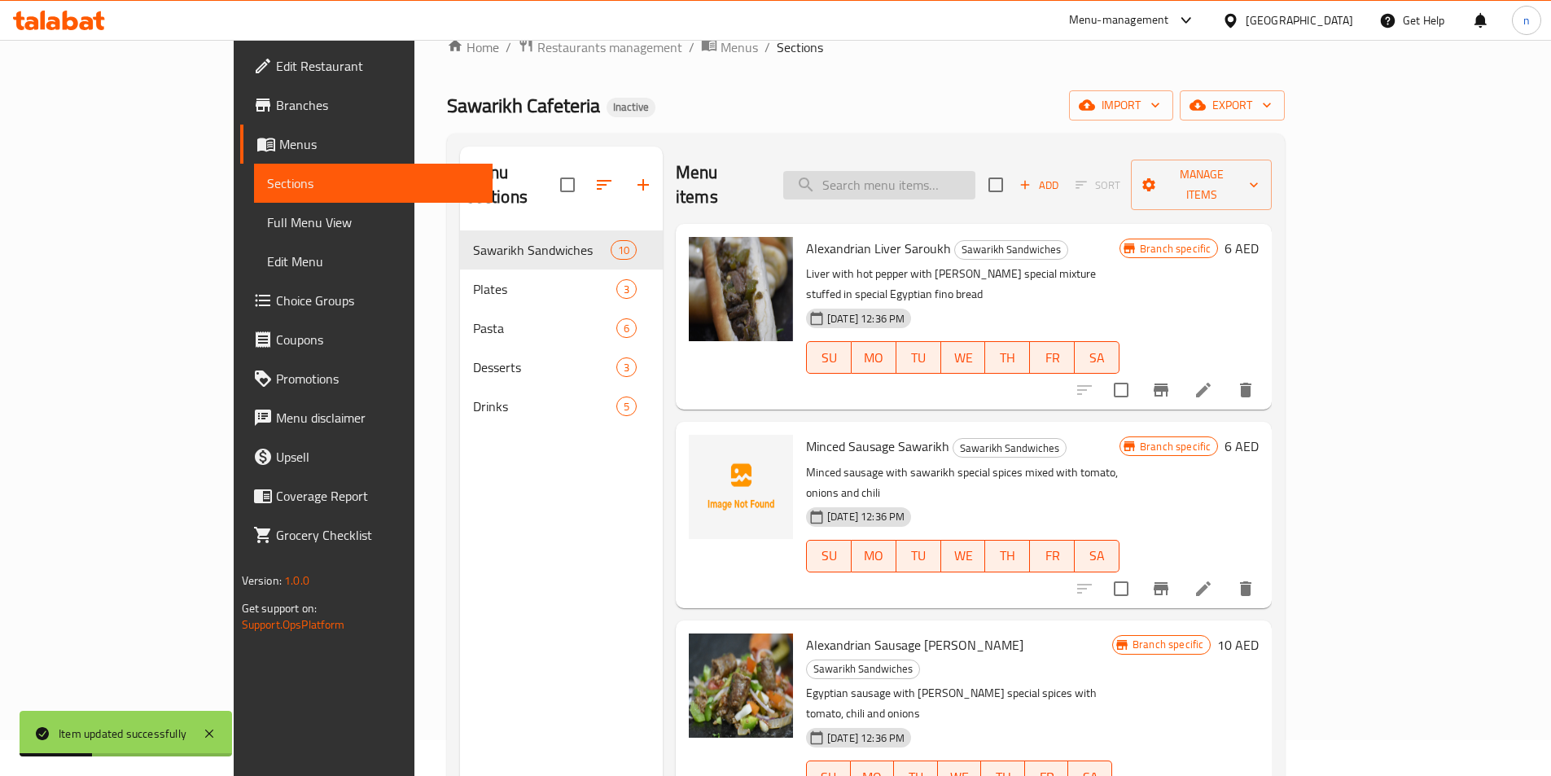
click at [967, 181] on input "search" at bounding box center [879, 185] width 192 height 28
paste input "Pasta With Pot Kabab"
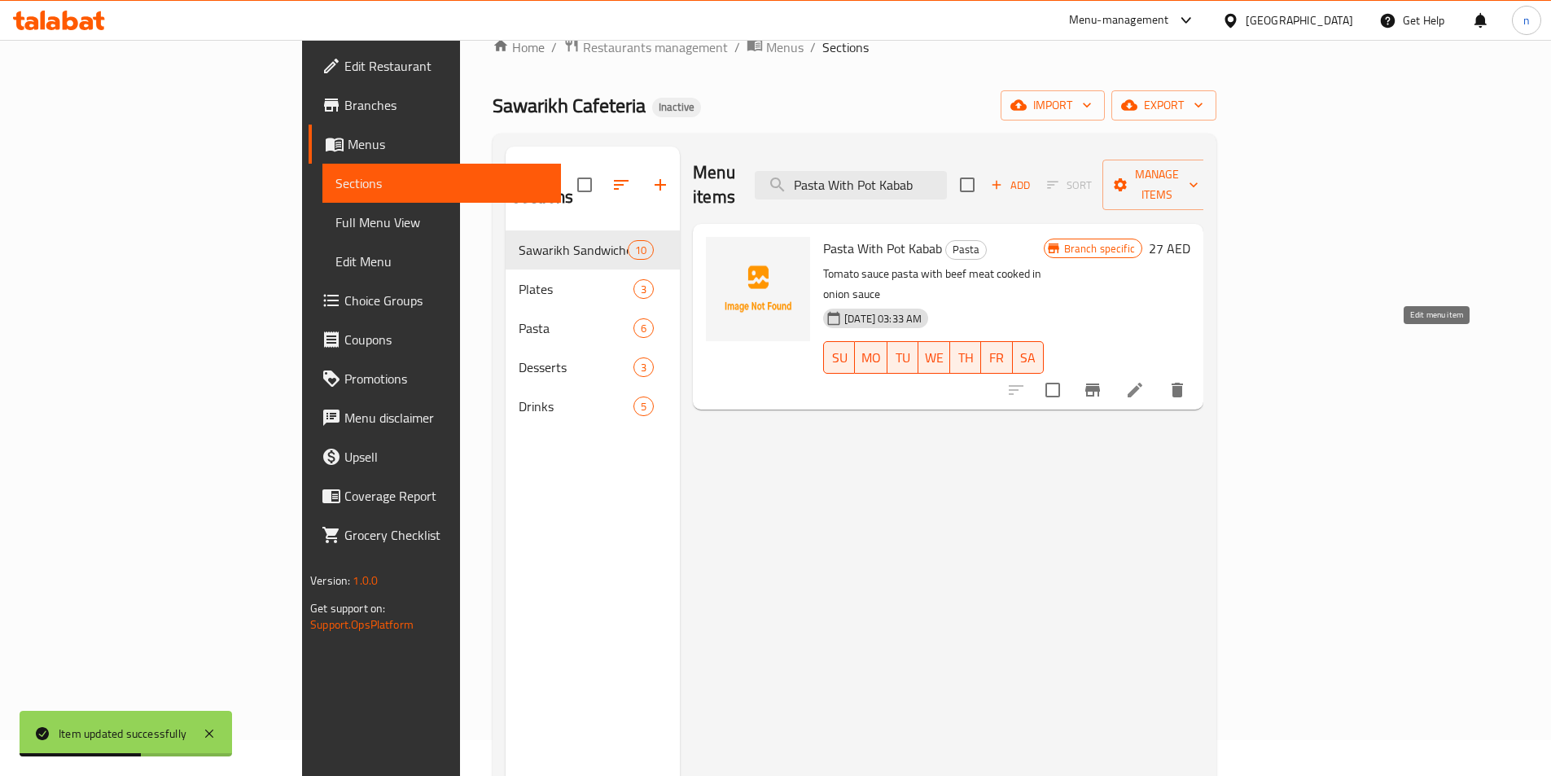
type input "Pasta With Pot Kabab"
click at [1144, 380] on icon at bounding box center [1135, 390] width 20 height 20
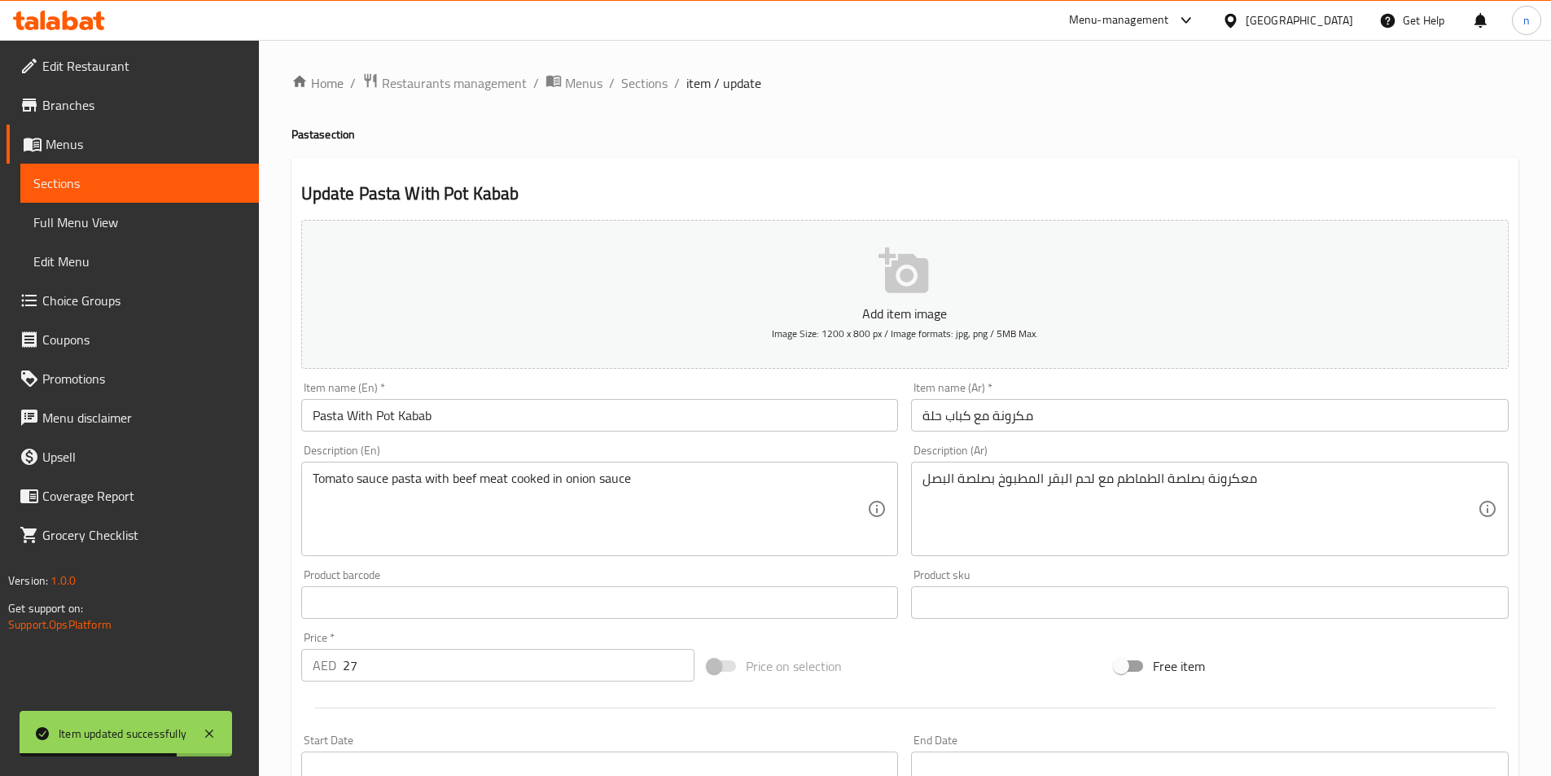
scroll to position [163, 0]
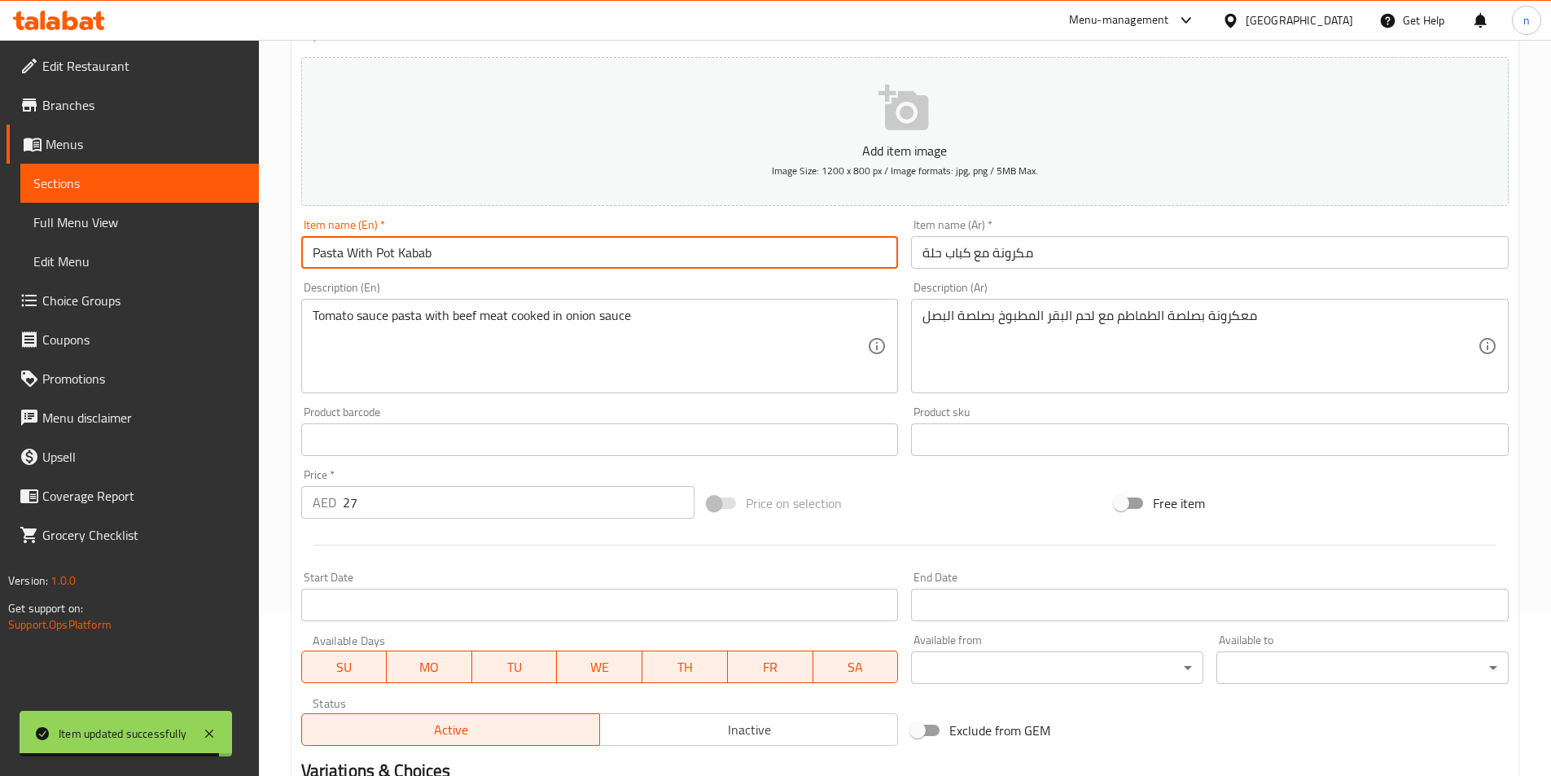
drag, startPoint x: 377, startPoint y: 252, endPoint x: 445, endPoint y: 252, distance: 68.4
click at [445, 252] on input "Pasta With Pot Kabab" at bounding box center [599, 252] width 597 height 33
paste input "Veal Cubes"
drag, startPoint x: 376, startPoint y: 251, endPoint x: 438, endPoint y: 253, distance: 61.9
click at [438, 253] on input "Pasta With Veal Cubes" at bounding box center [599, 252] width 597 height 33
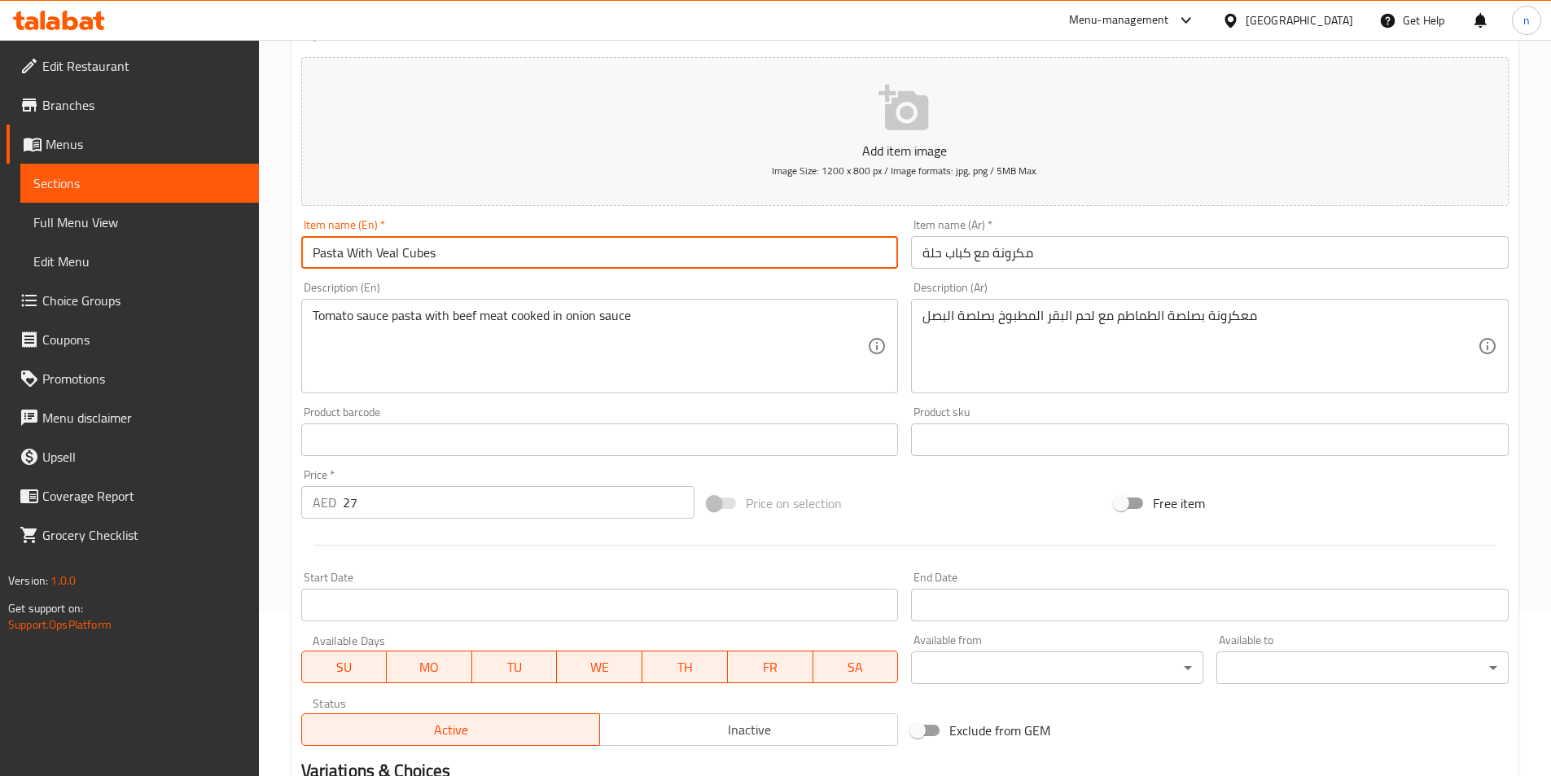
type input "Pasta With Veal Cubes"
click at [409, 255] on input "Pasta With Veal Cubes" at bounding box center [599, 252] width 597 height 33
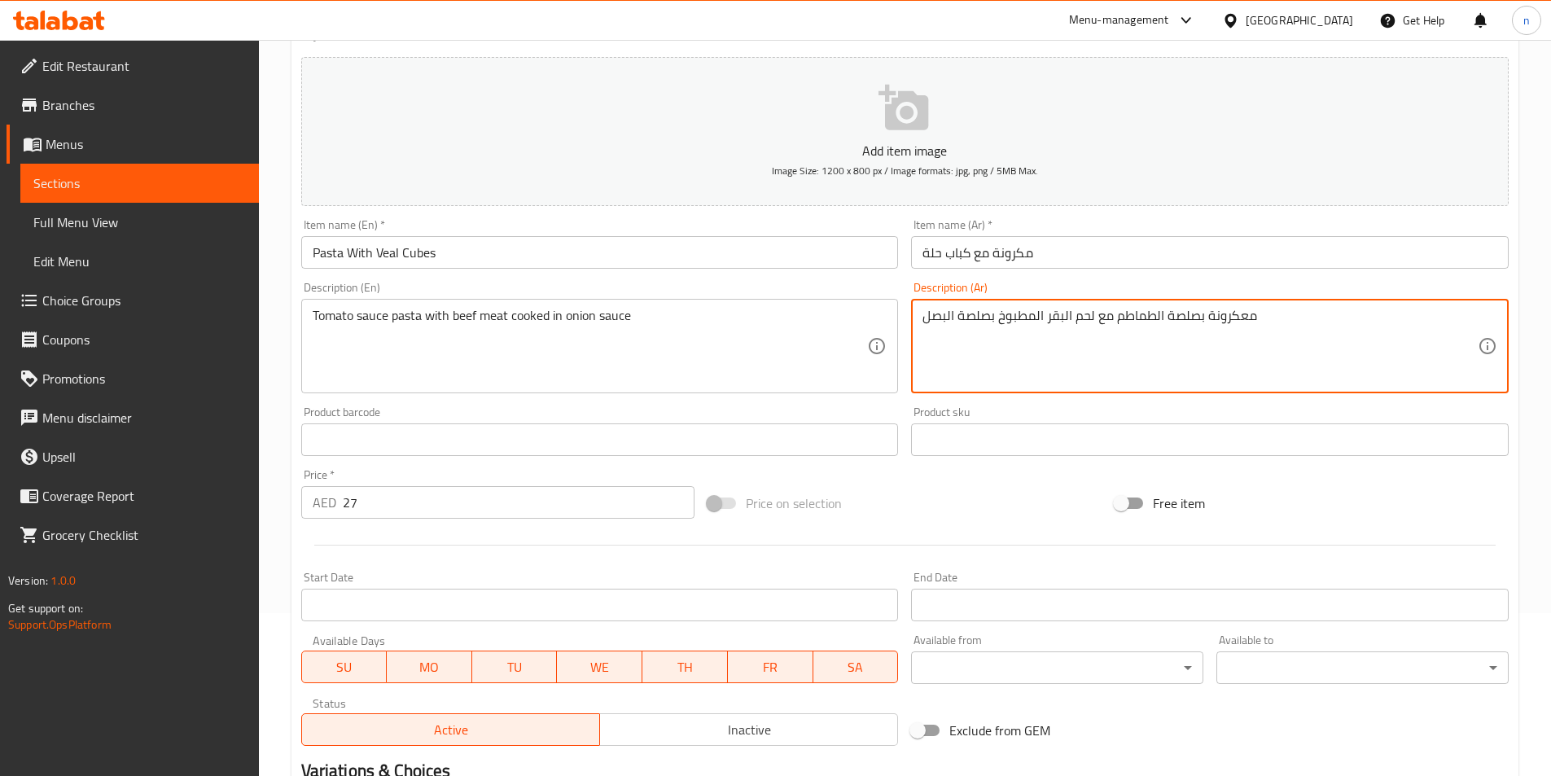
drag, startPoint x: 957, startPoint y: 313, endPoint x: 982, endPoint y: 317, distance: 25.4
click at [982, 317] on textarea "معكرونة بصلصة الطماطم مع لحم البقر المطبوخ بصلصة البصل" at bounding box center [1199, 346] width 555 height 77
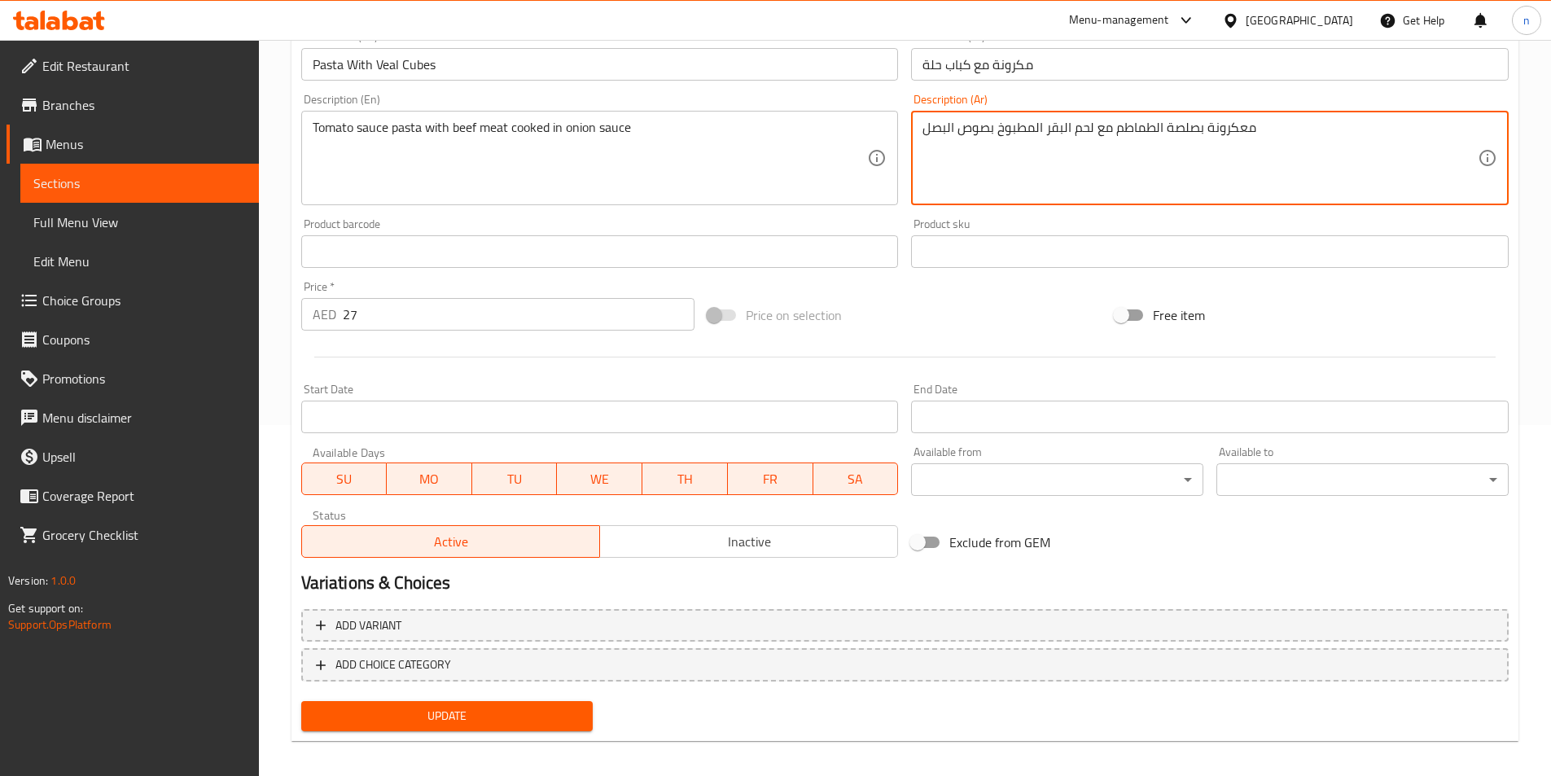
scroll to position [361, 0]
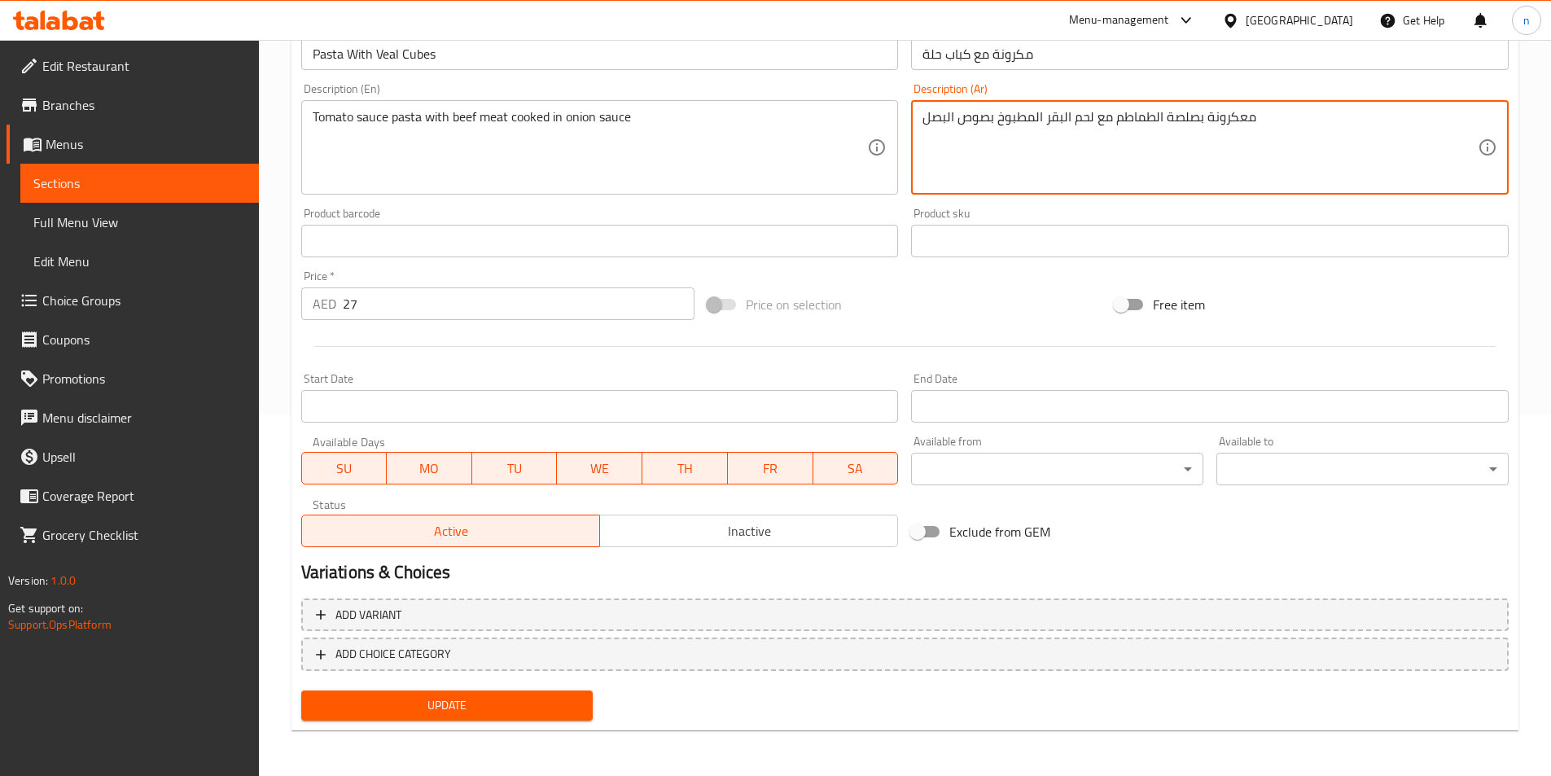
type textarea "معكرونة بصلصة الطماطم مع لحم البقر المطبوخ بصوص البصل"
click at [537, 706] on span "Update" at bounding box center [447, 705] width 266 height 20
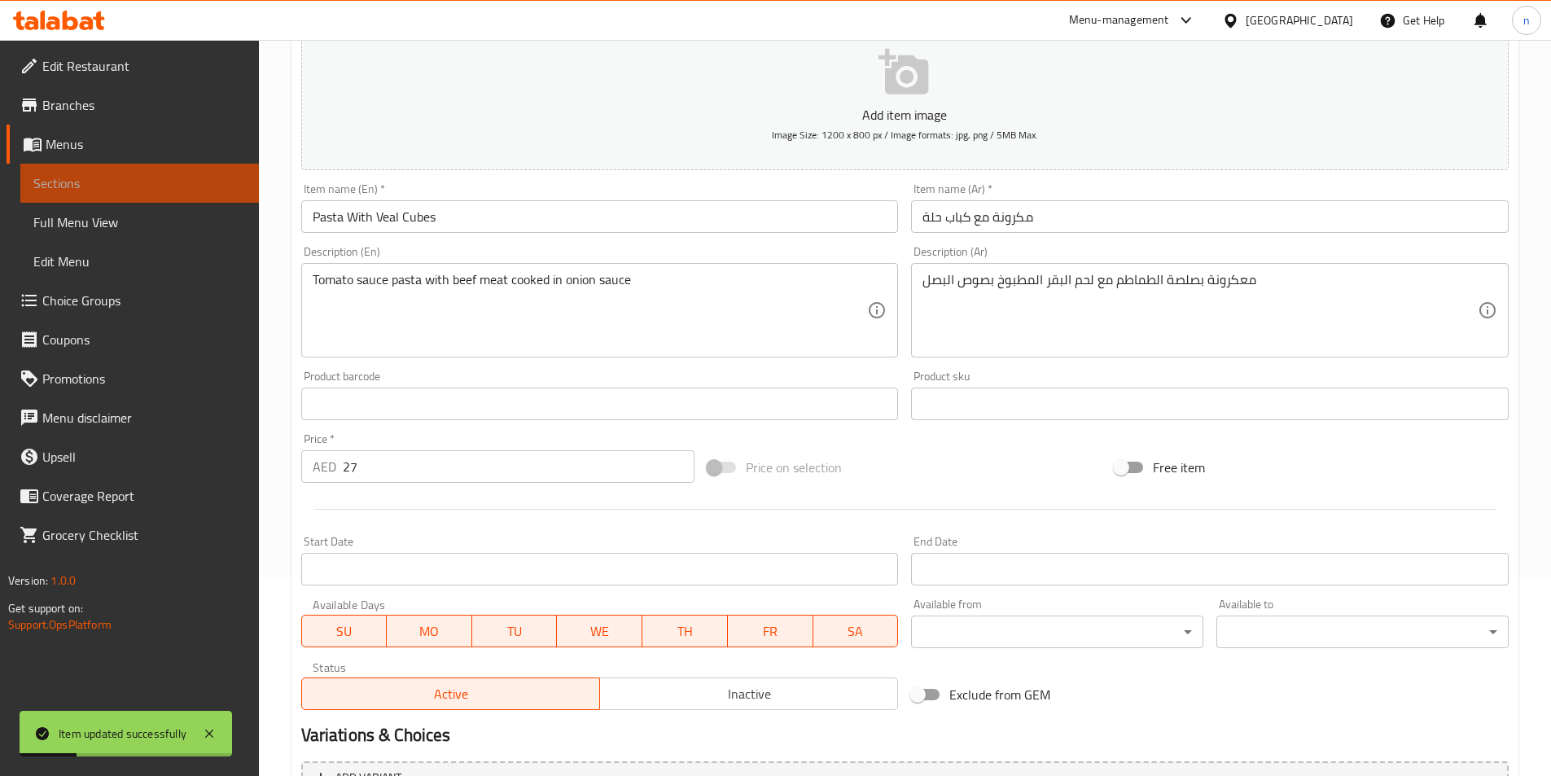
click at [175, 185] on span "Sections" at bounding box center [139, 183] width 212 height 20
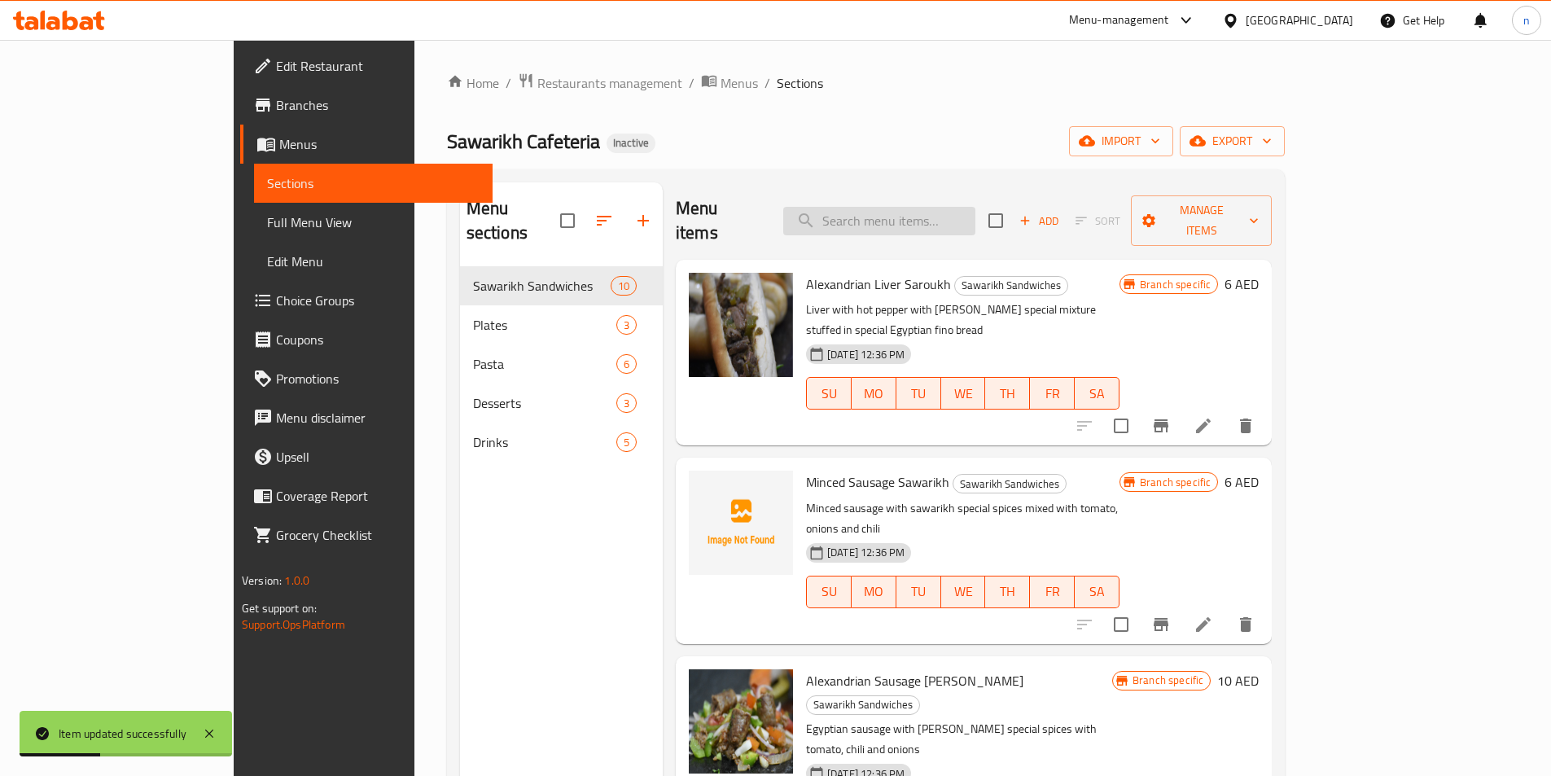
click at [975, 211] on input "search" at bounding box center [879, 221] width 192 height 28
paste input "Jam With Cream Saroukh"
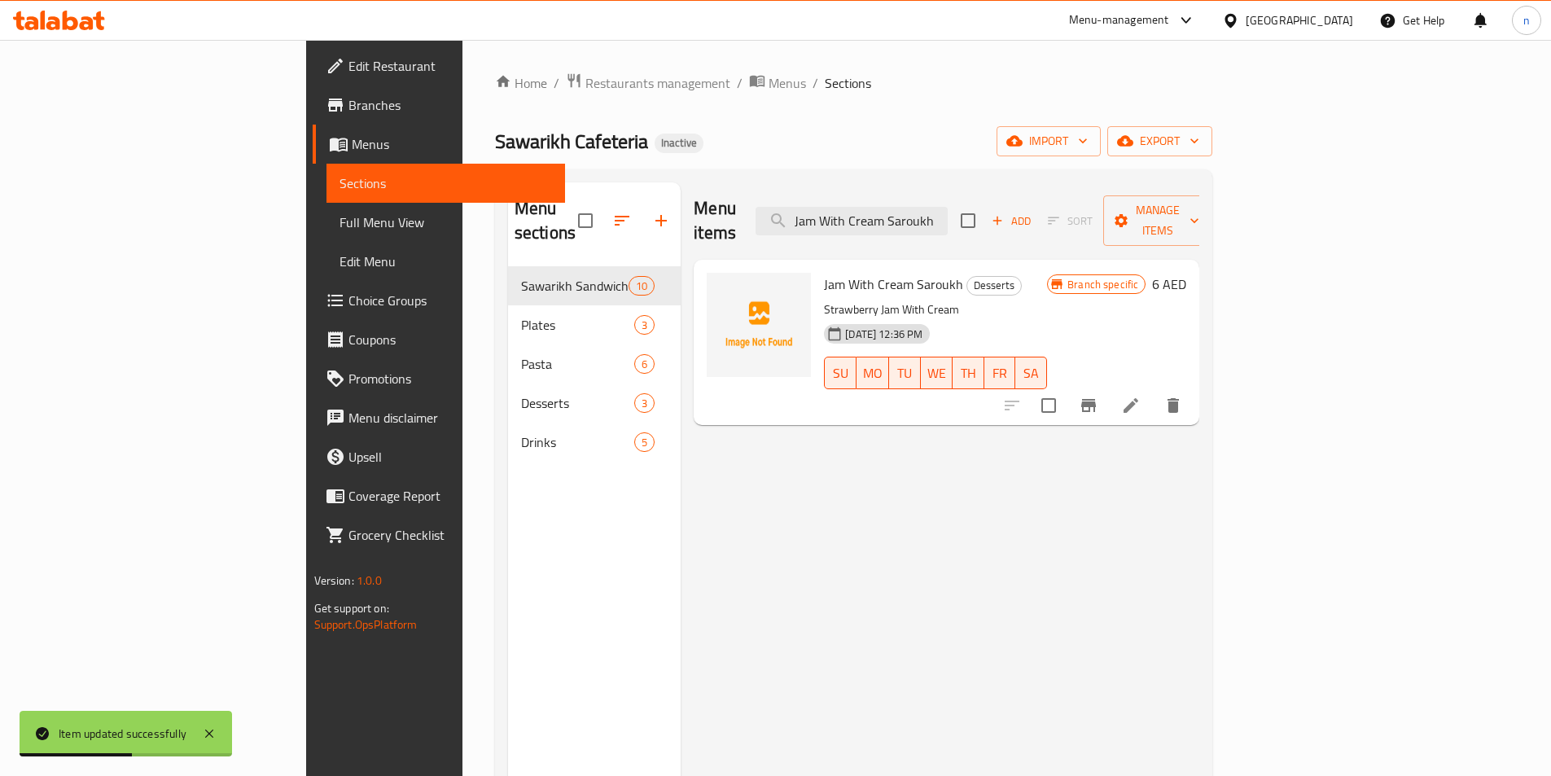
type input "Jam With Cream Saroukh"
click at [1140, 396] on icon at bounding box center [1131, 406] width 20 height 20
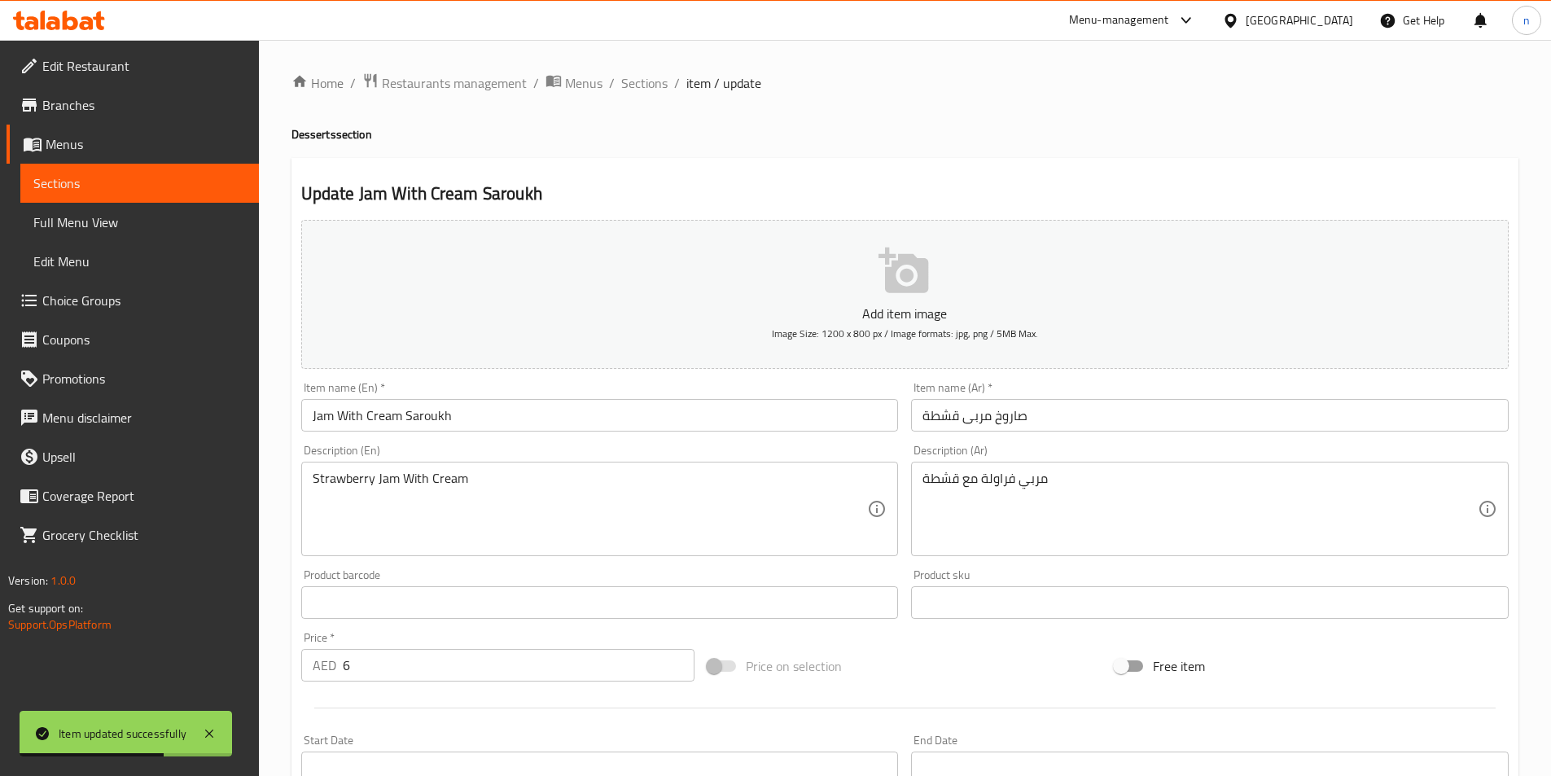
scroll to position [81, 0]
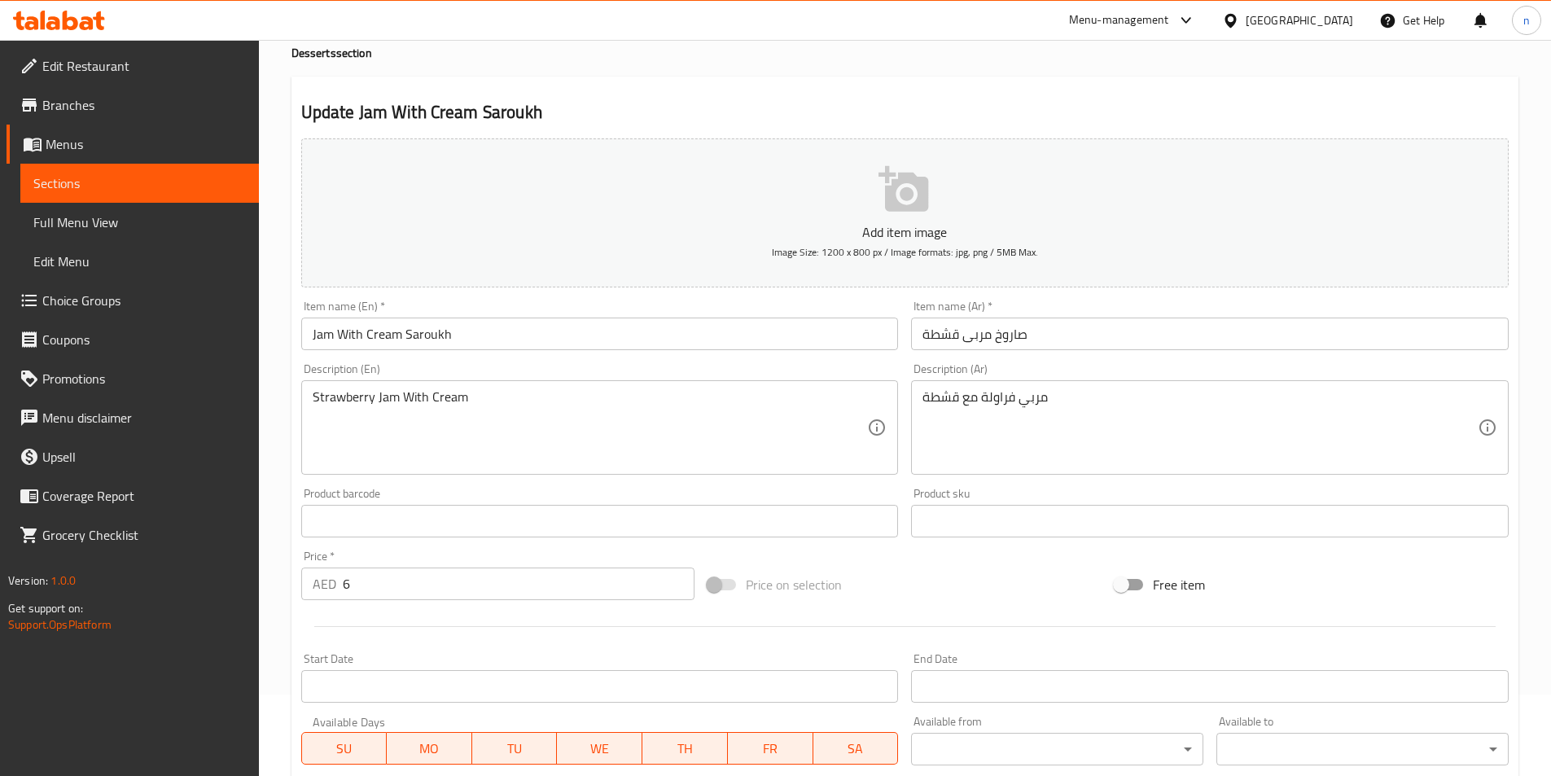
click at [924, 339] on input "صاروخ مربى قشطة" at bounding box center [1209, 333] width 597 height 33
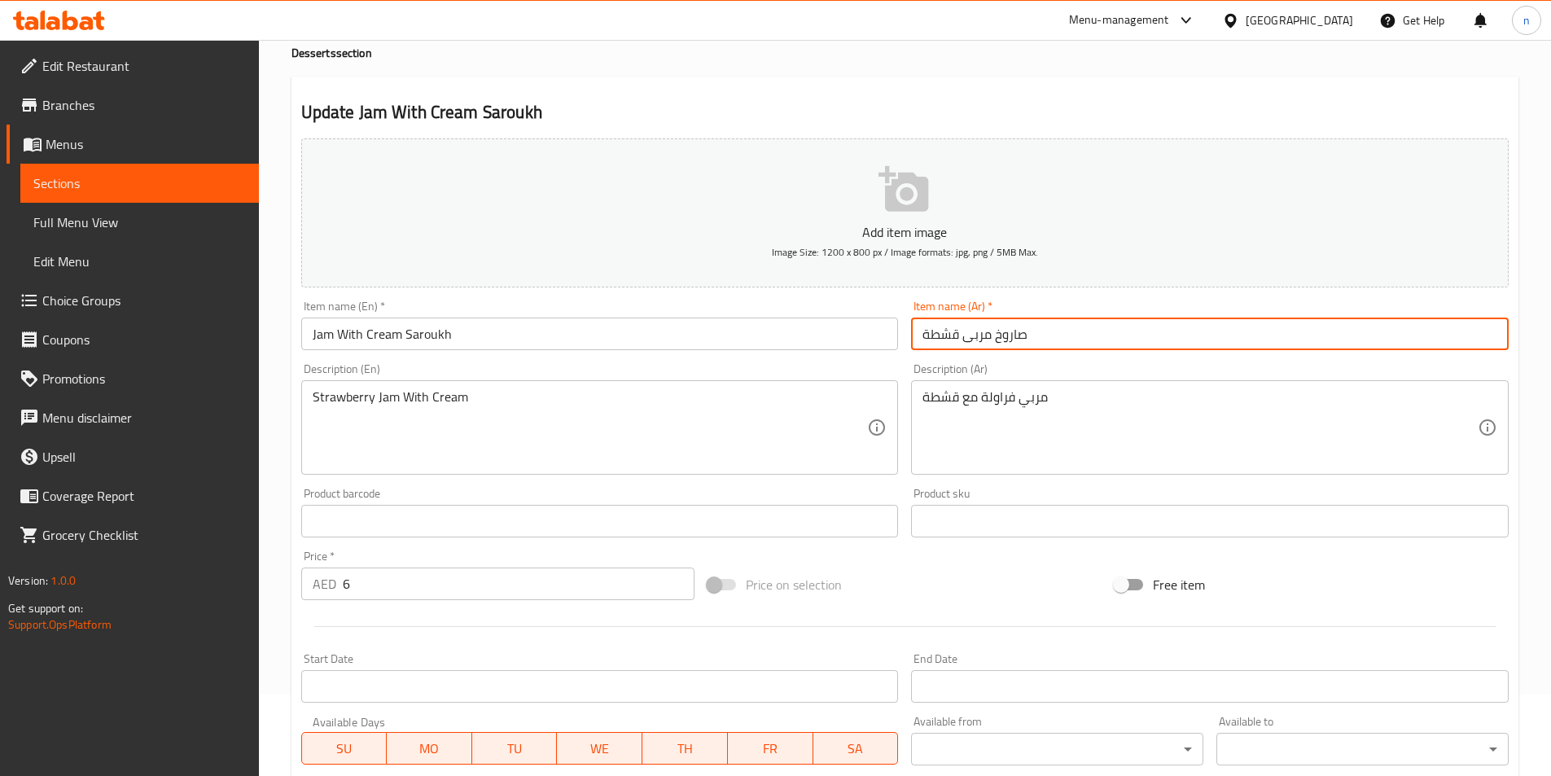
click at [924, 339] on input "صاروخ مربى قشطة" at bounding box center [1209, 333] width 597 height 33
click at [948, 331] on input "صاروخ مربى قشطة" at bounding box center [1209, 333] width 597 height 33
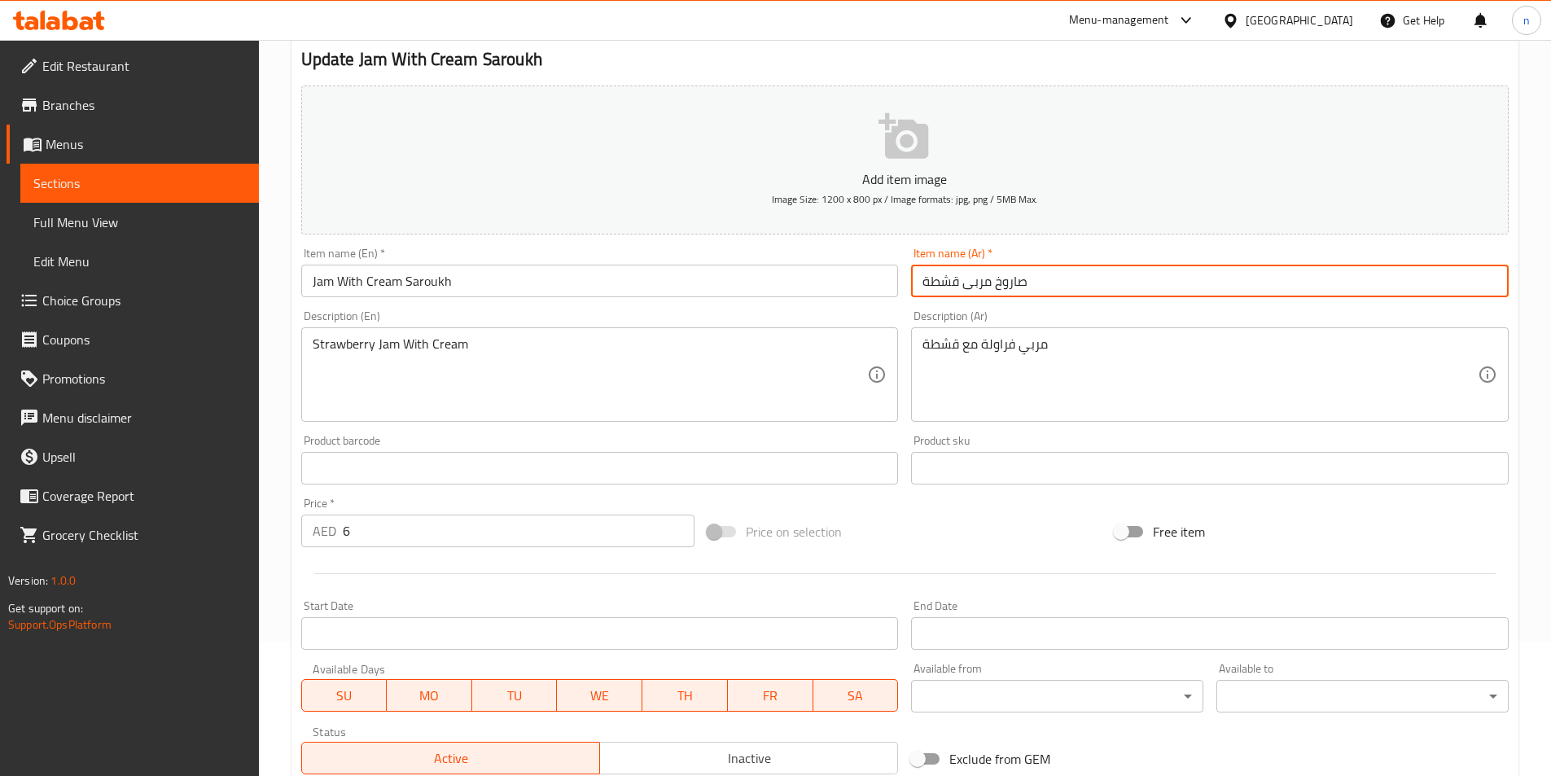
scroll to position [163, 0]
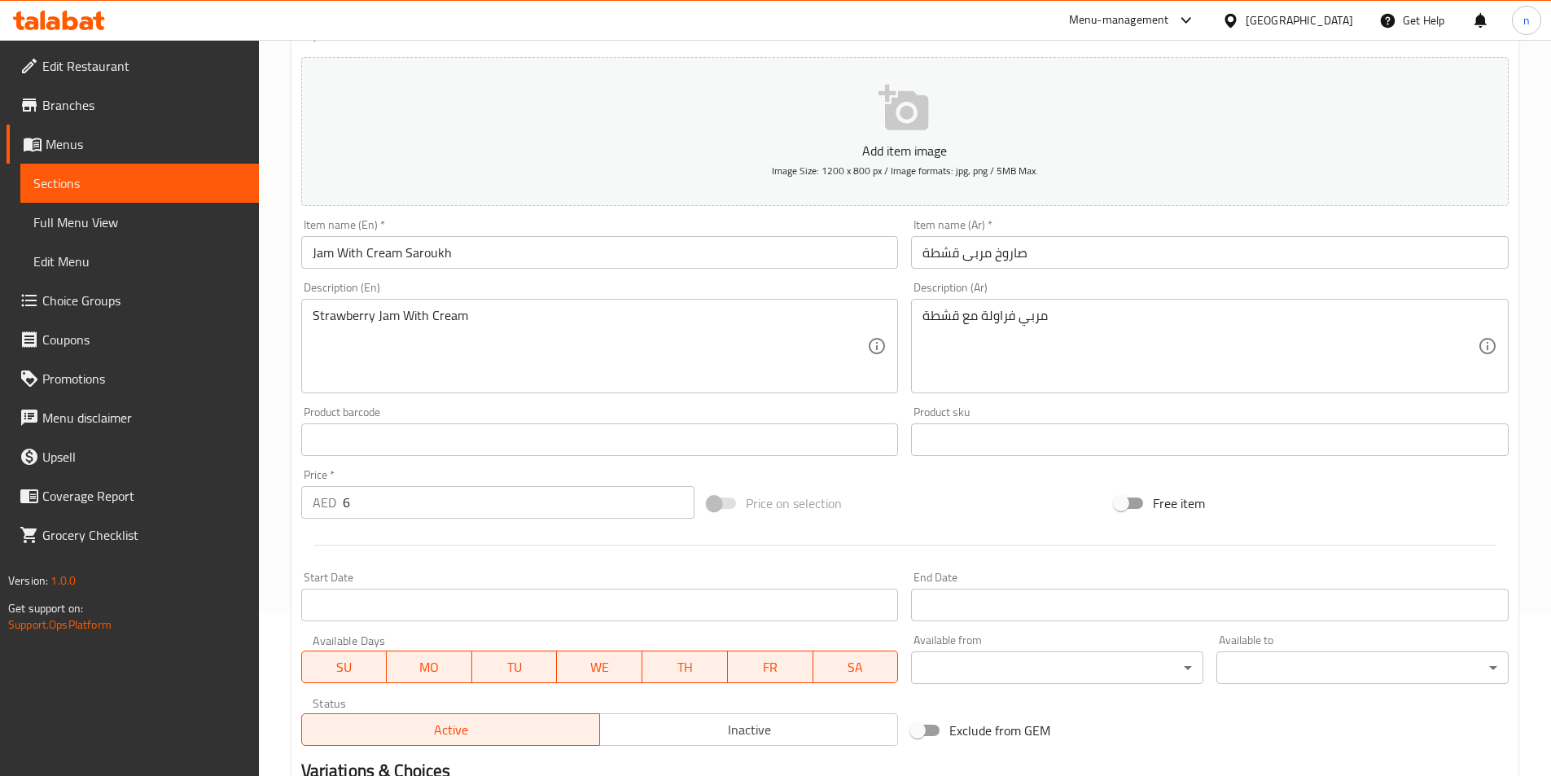
click at [295, 281] on div "Description (En) Strawberry Jam With Cream Description (En)" at bounding box center [600, 337] width 610 height 125
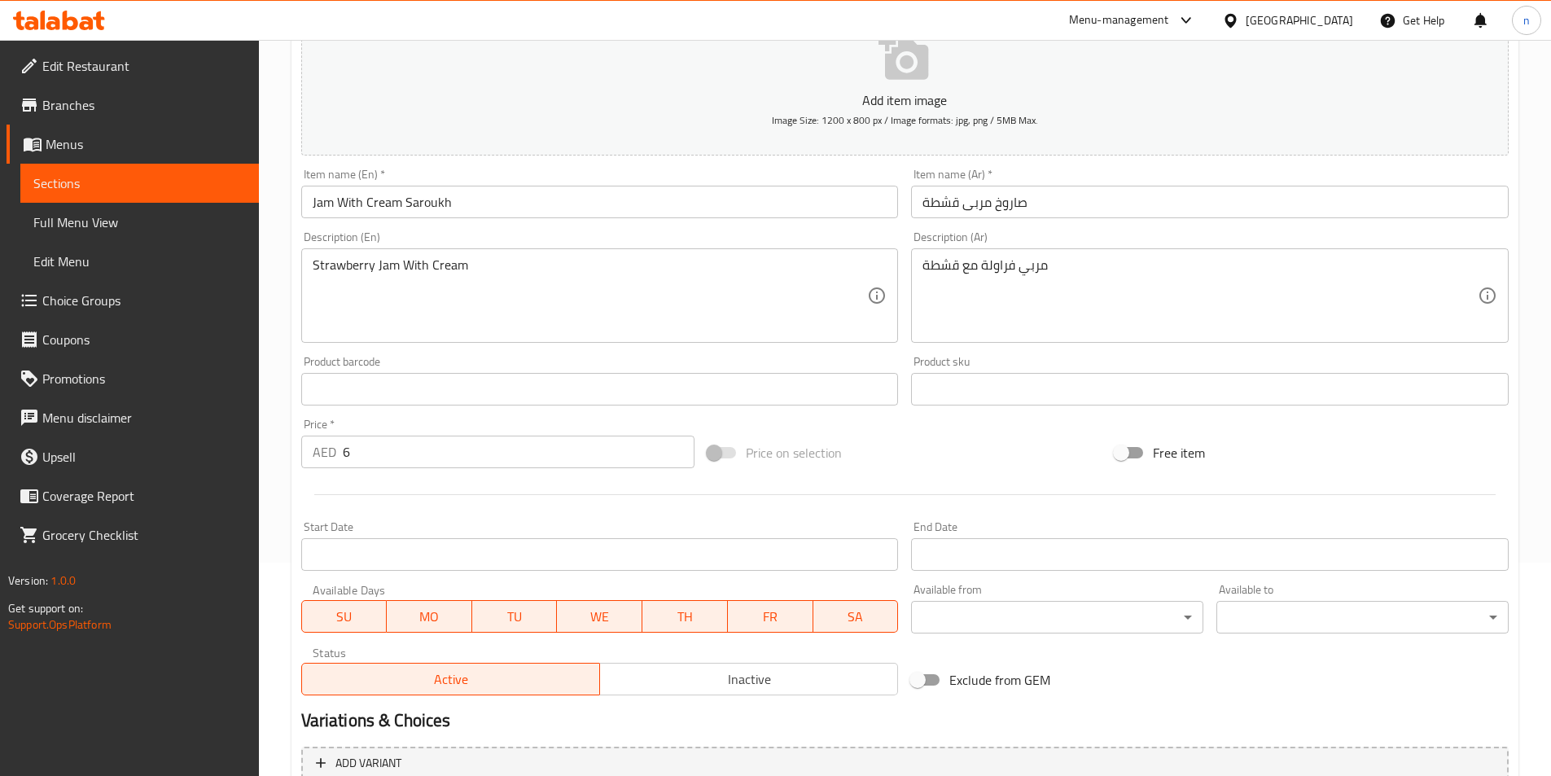
scroll to position [361, 0]
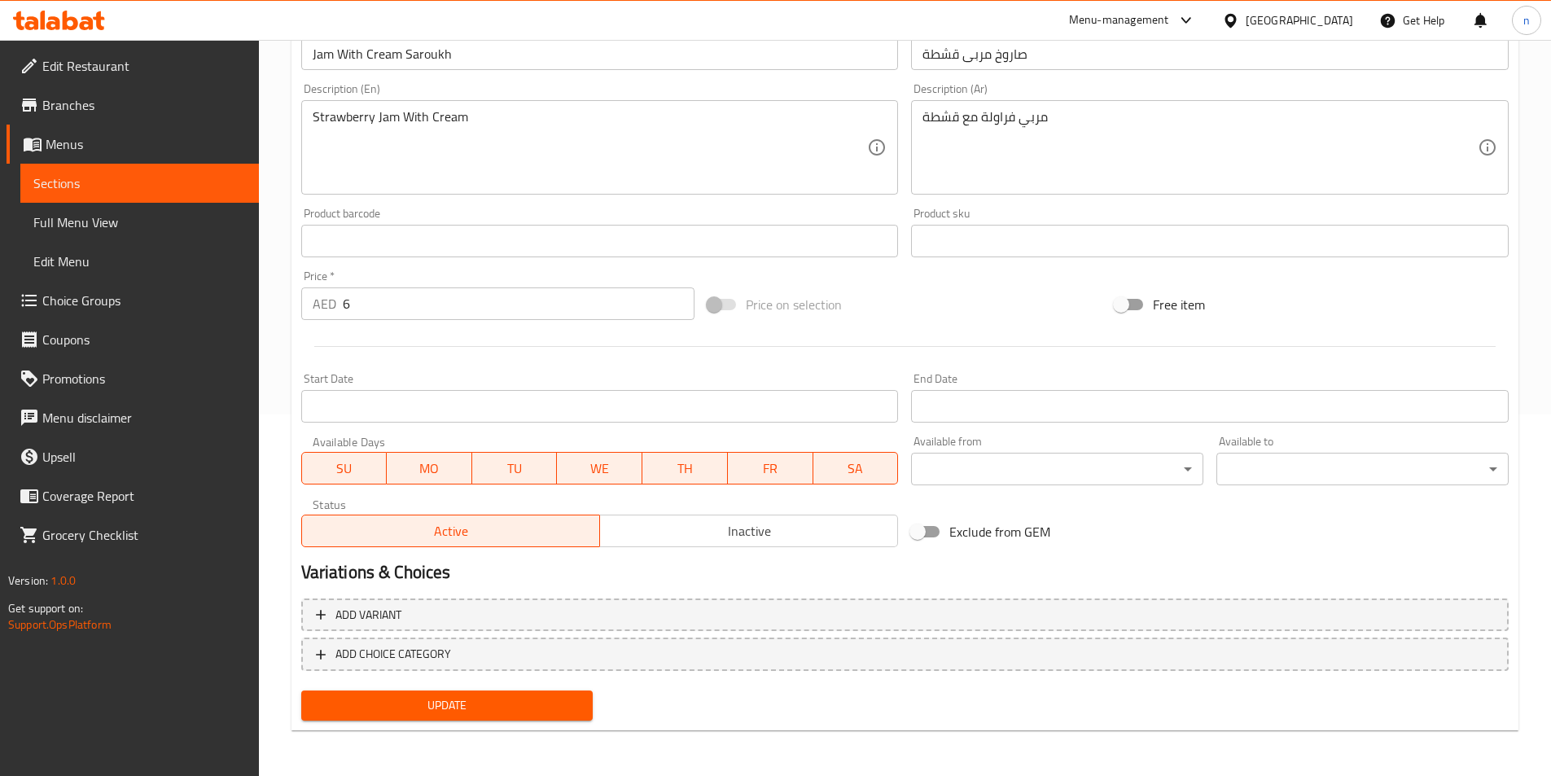
click at [559, 708] on span "Update" at bounding box center [447, 705] width 266 height 20
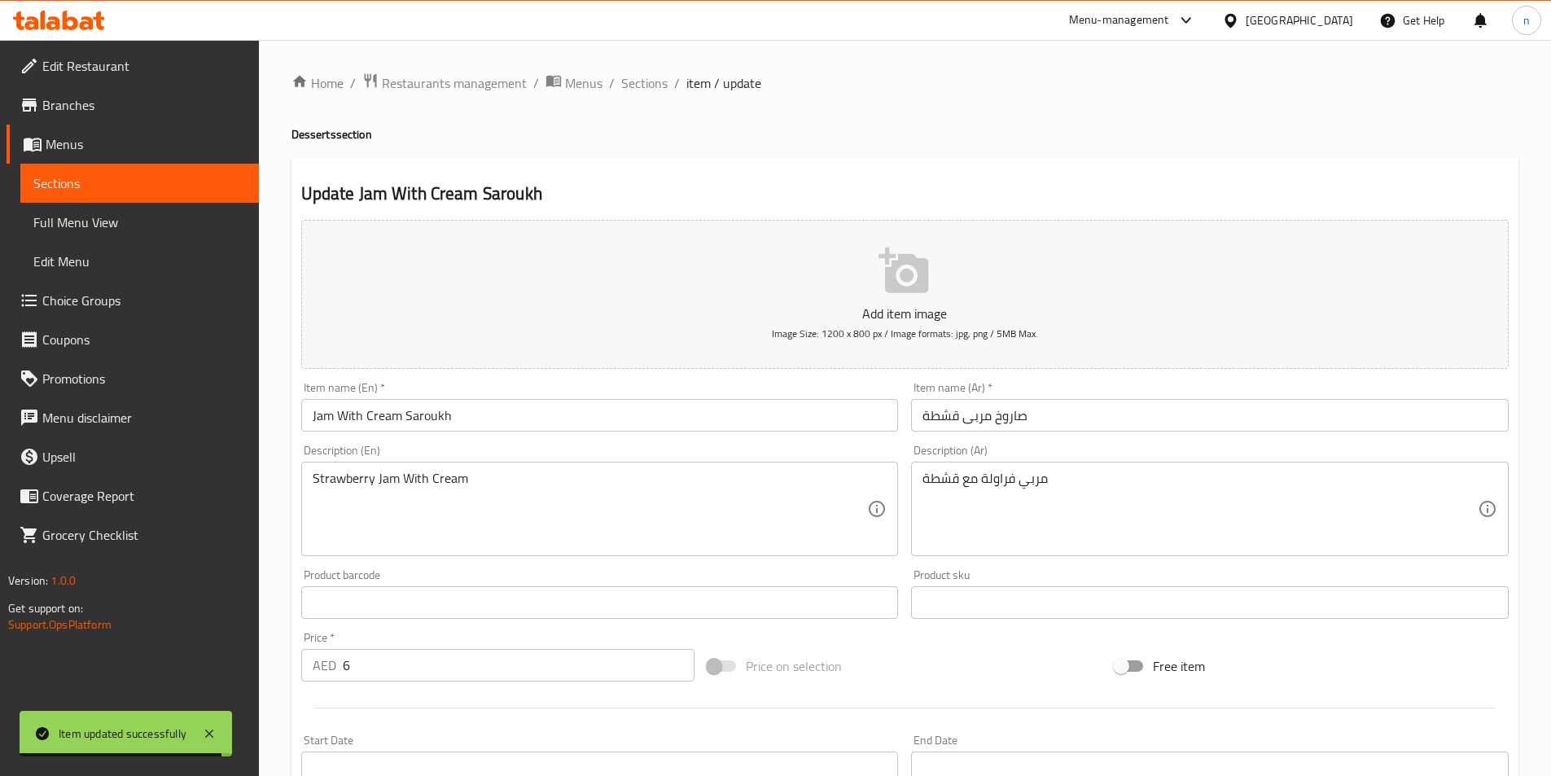
click at [193, 190] on span "Sections" at bounding box center [139, 183] width 212 height 20
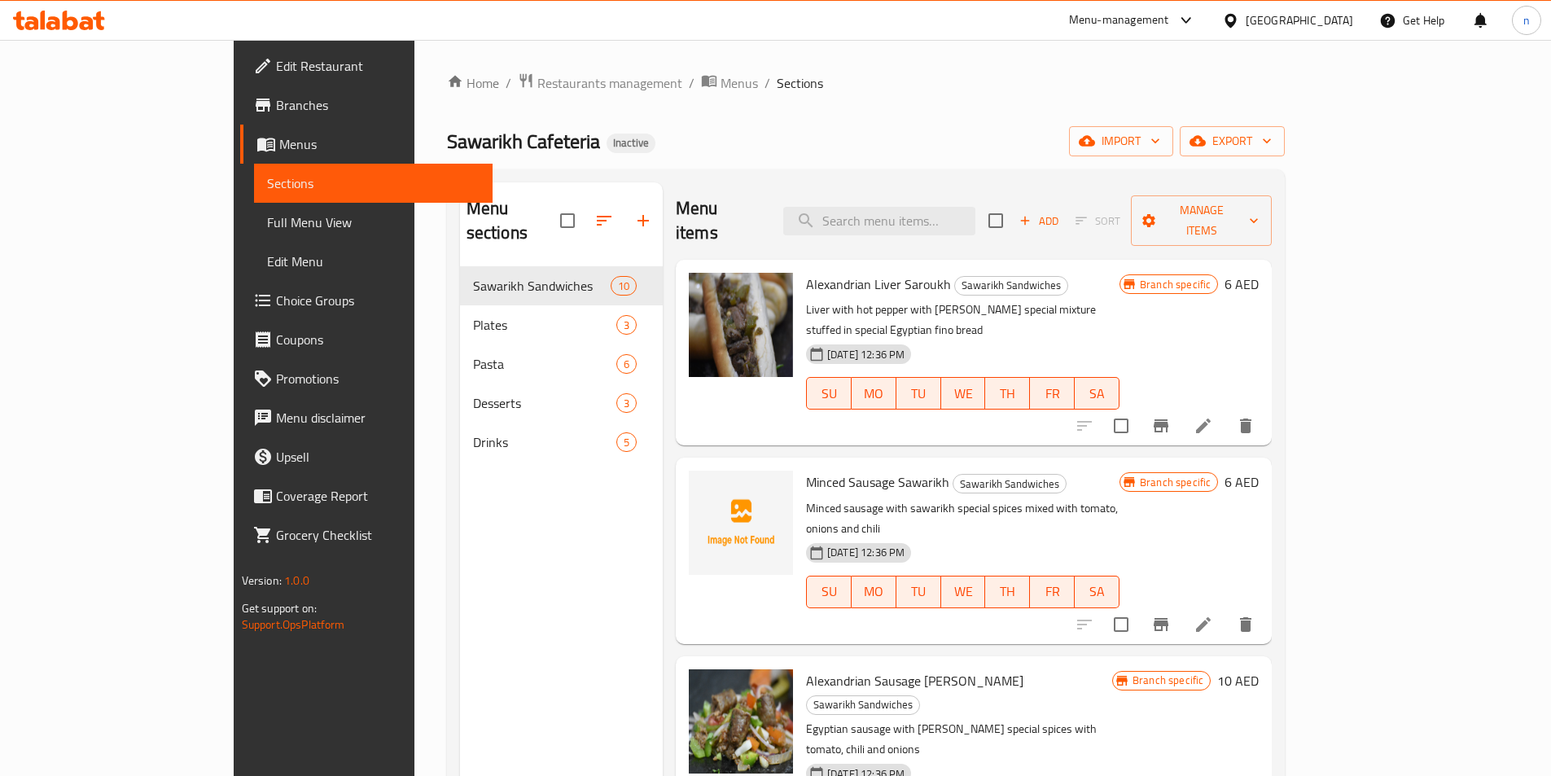
click at [982, 225] on div "Menu items Add Sort Manage items" at bounding box center [974, 220] width 596 height 77
click at [975, 219] on input "search" at bounding box center [879, 221] width 192 height 28
paste input "Halawa With Cream Saroukh"
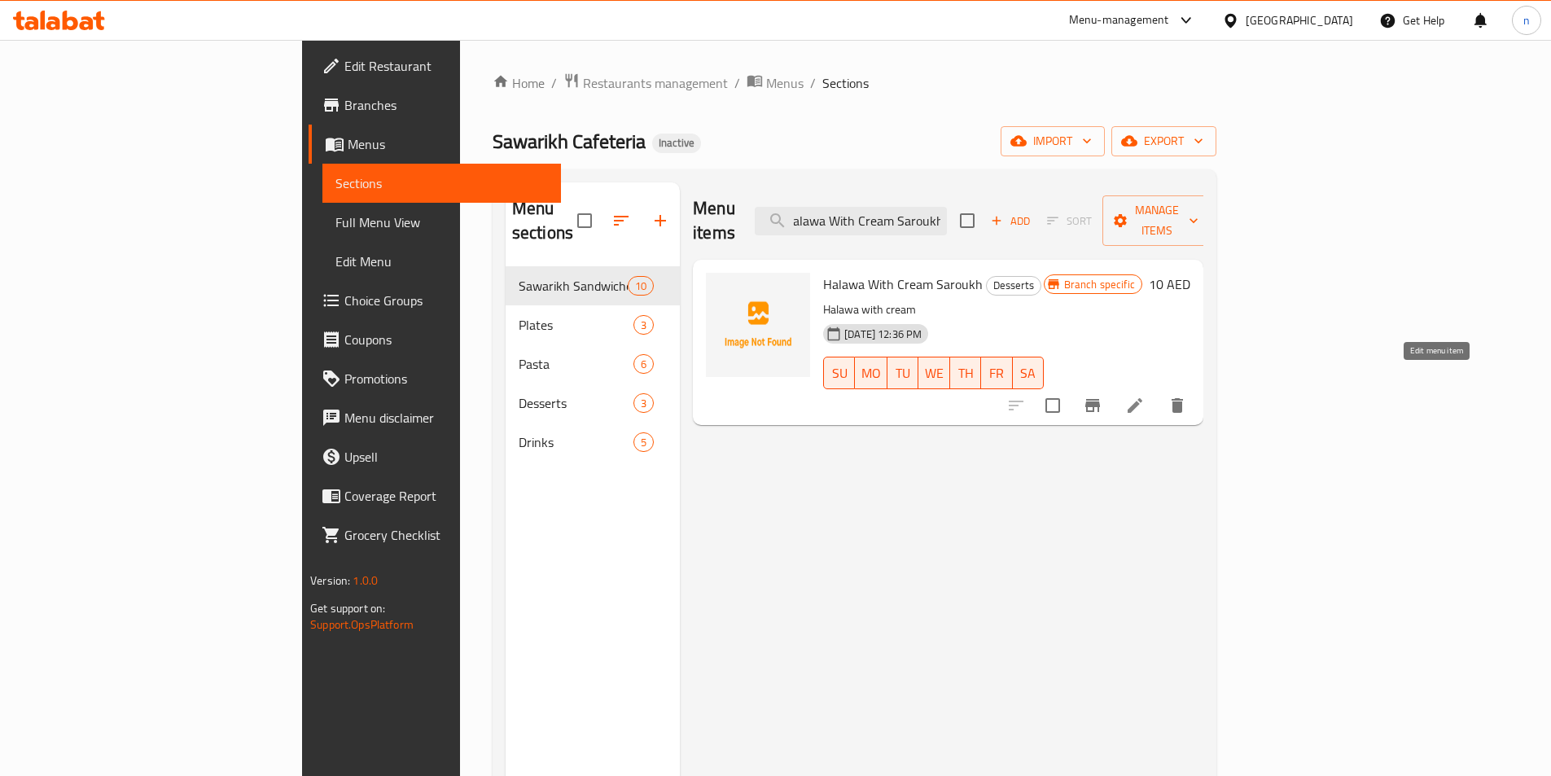
type input "Halawa With Cream Saroukh"
click at [1144, 396] on icon at bounding box center [1135, 406] width 20 height 20
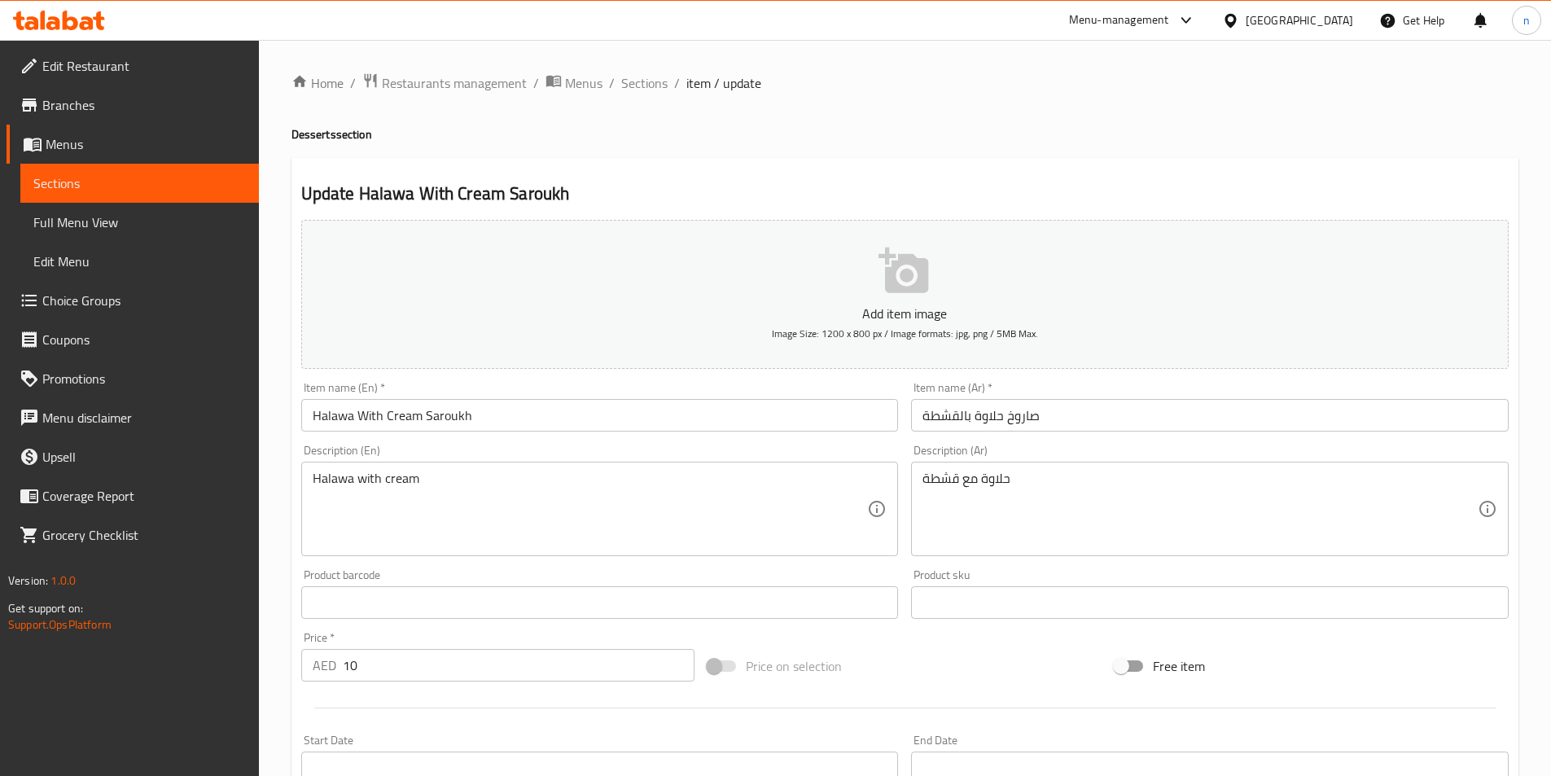
scroll to position [81, 0]
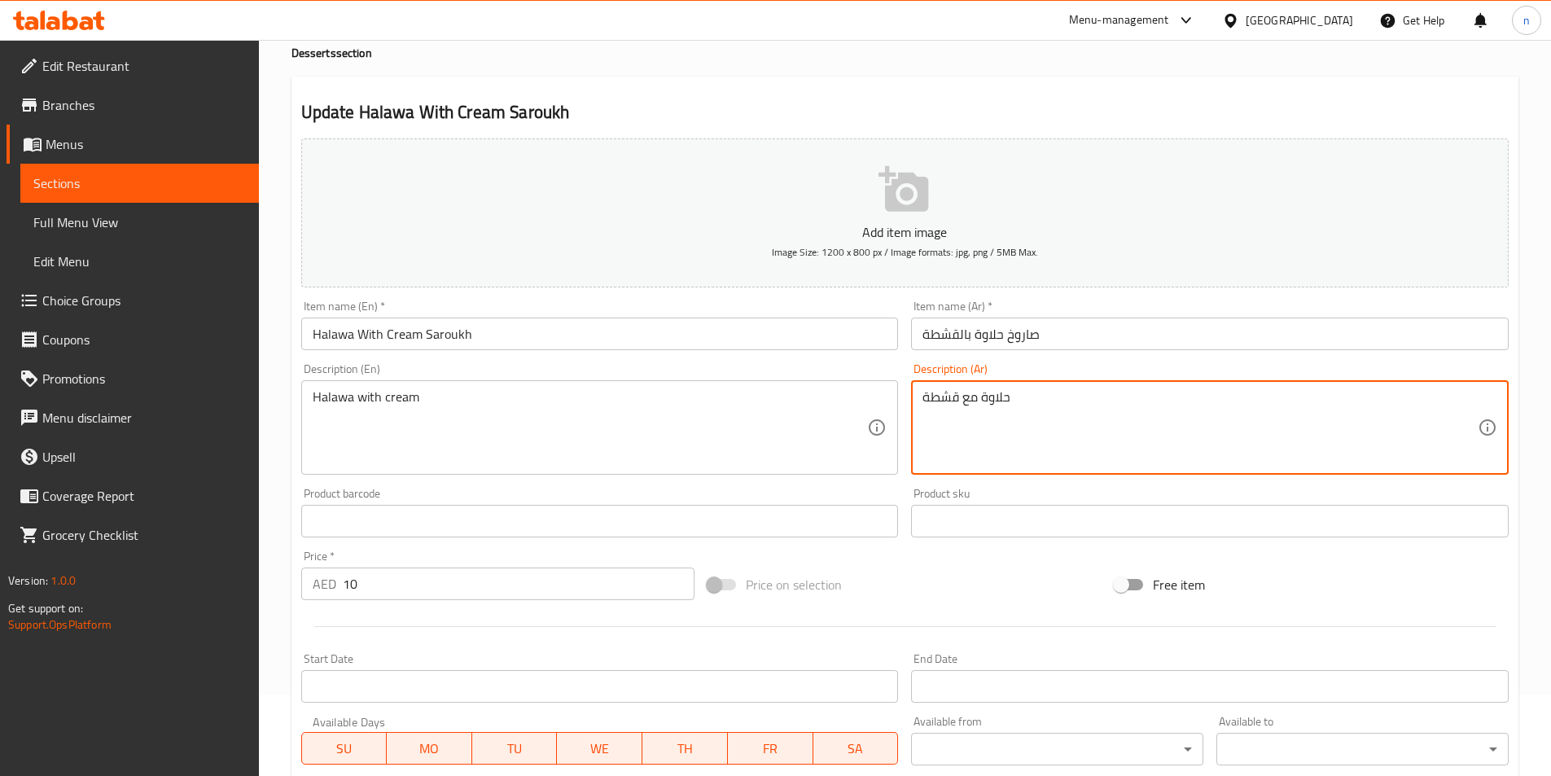
click at [982, 398] on textarea "حلاوة مع قشطة" at bounding box center [1199, 427] width 555 height 77
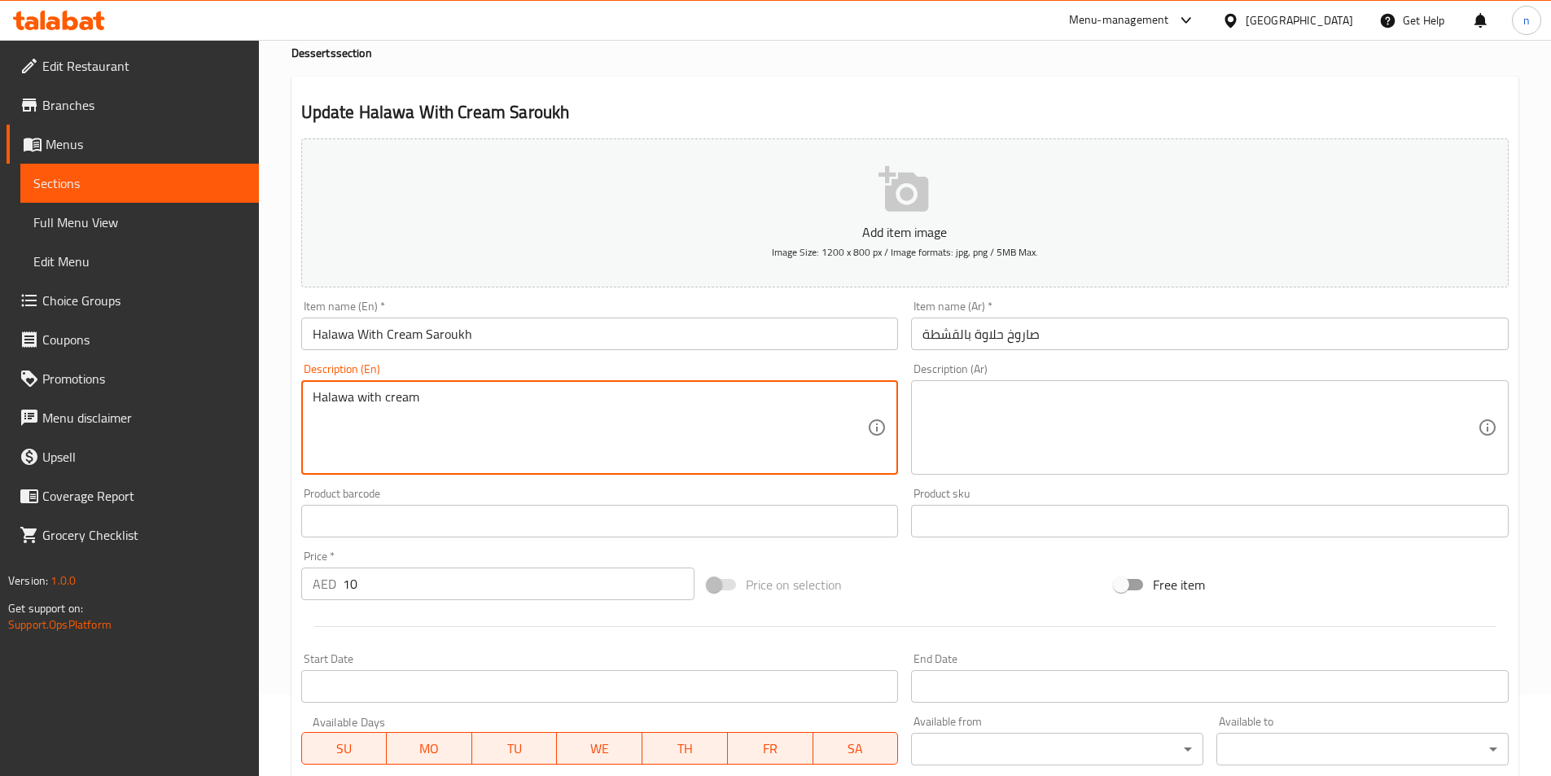
click at [339, 394] on textarea "Halawa with cream" at bounding box center [590, 427] width 555 height 77
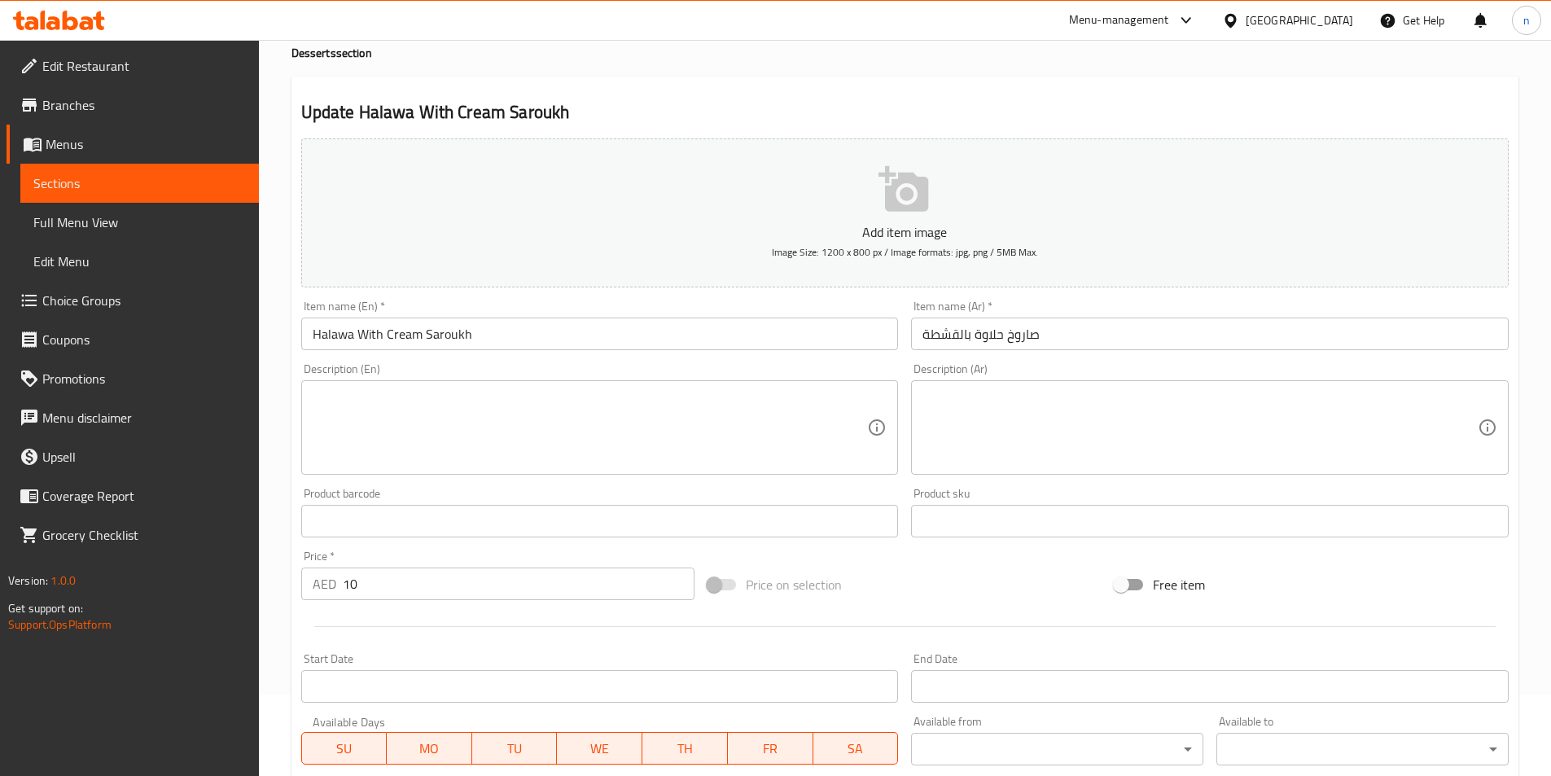
click at [433, 326] on input "Halawa With Cream Saroukh" at bounding box center [599, 333] width 597 height 33
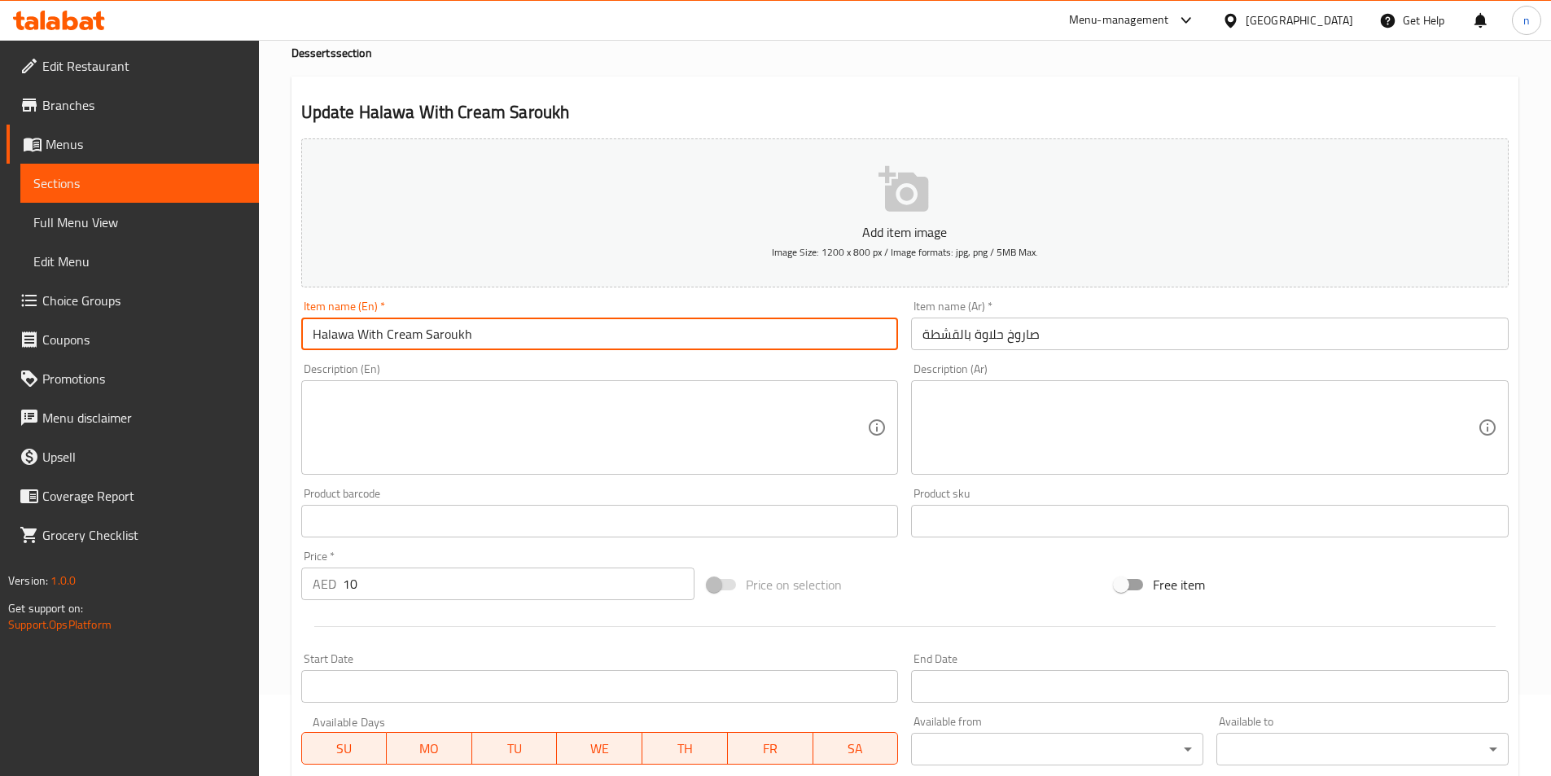
click at [433, 326] on input "Halawa With Cream Saroukh" at bounding box center [599, 333] width 597 height 33
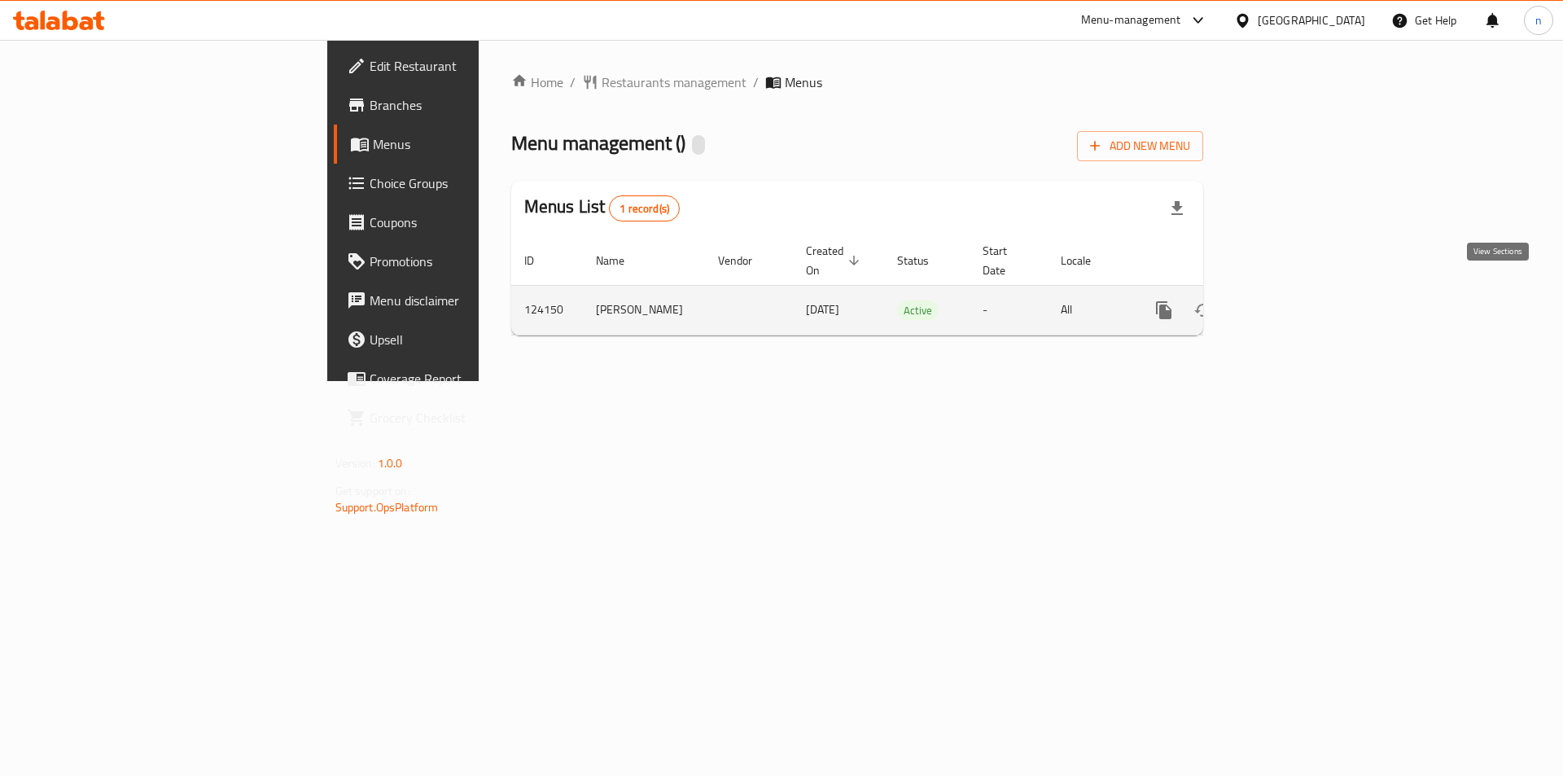
click at [1291, 300] on icon "enhanced table" at bounding box center [1281, 310] width 20 height 20
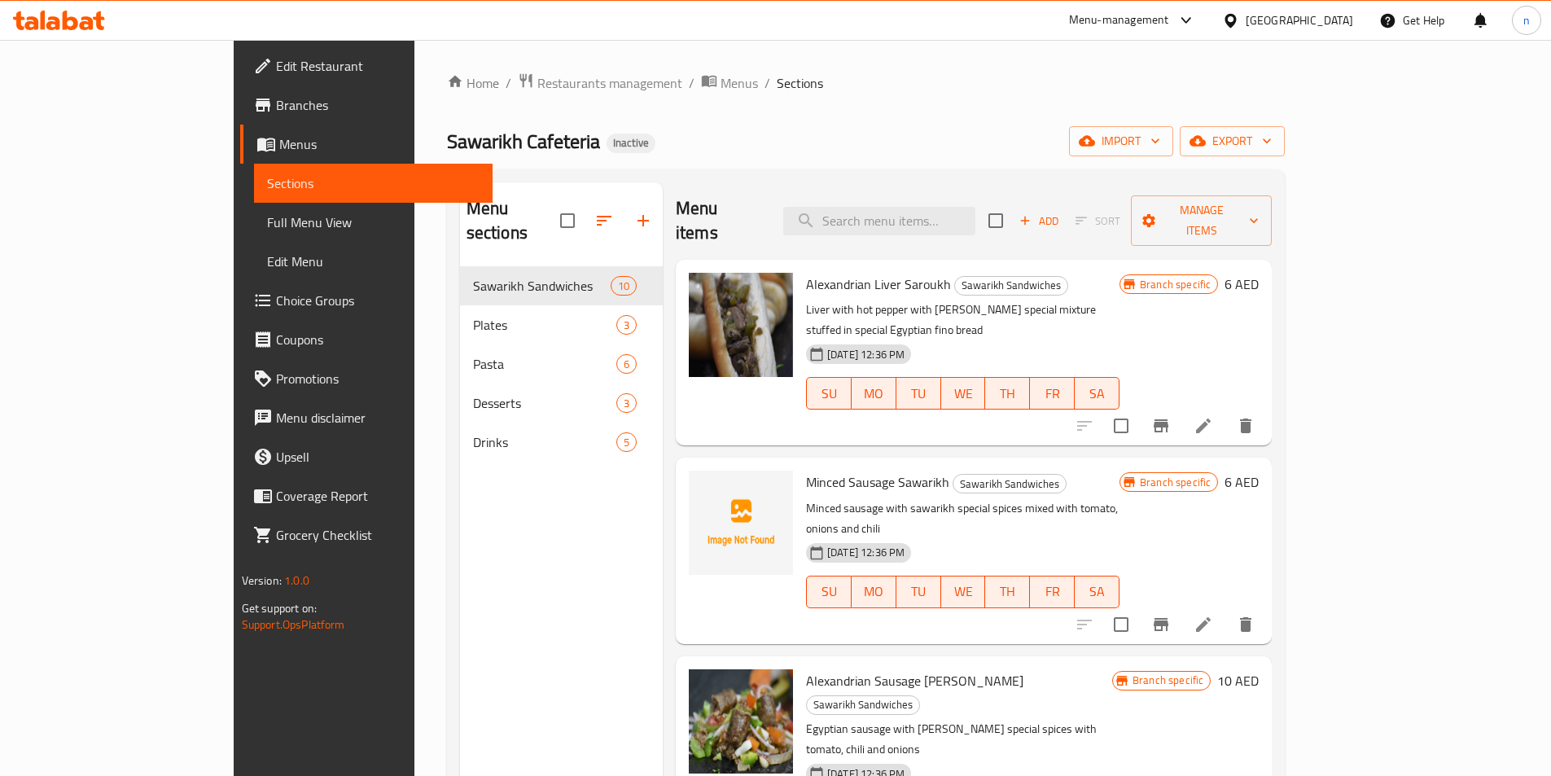
click at [267, 217] on span "Full Menu View" at bounding box center [373, 222] width 212 height 20
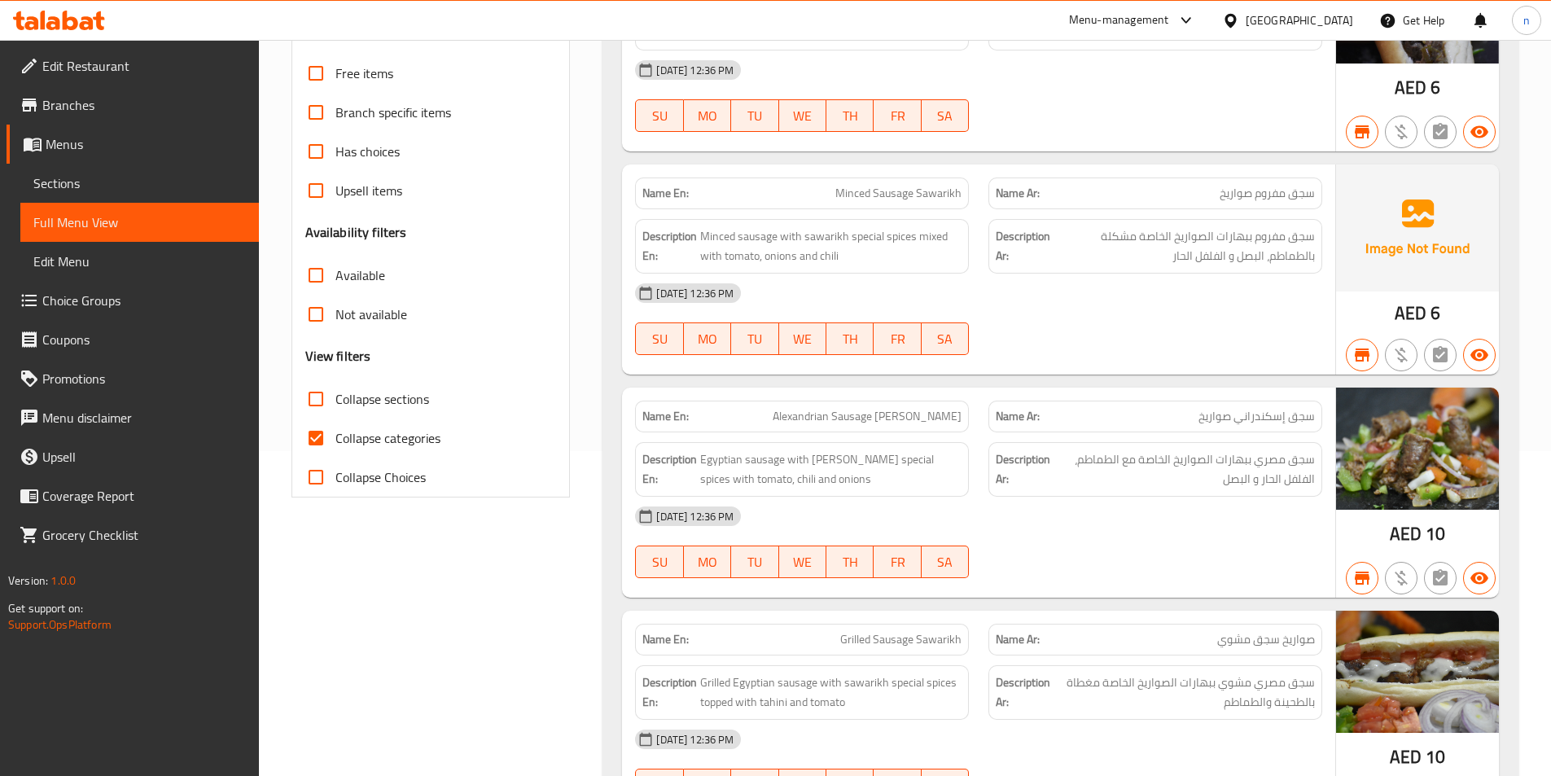
scroll to position [326, 0]
click at [317, 431] on input "Collapse categories" at bounding box center [315, 437] width 39 height 39
checkbox input "false"
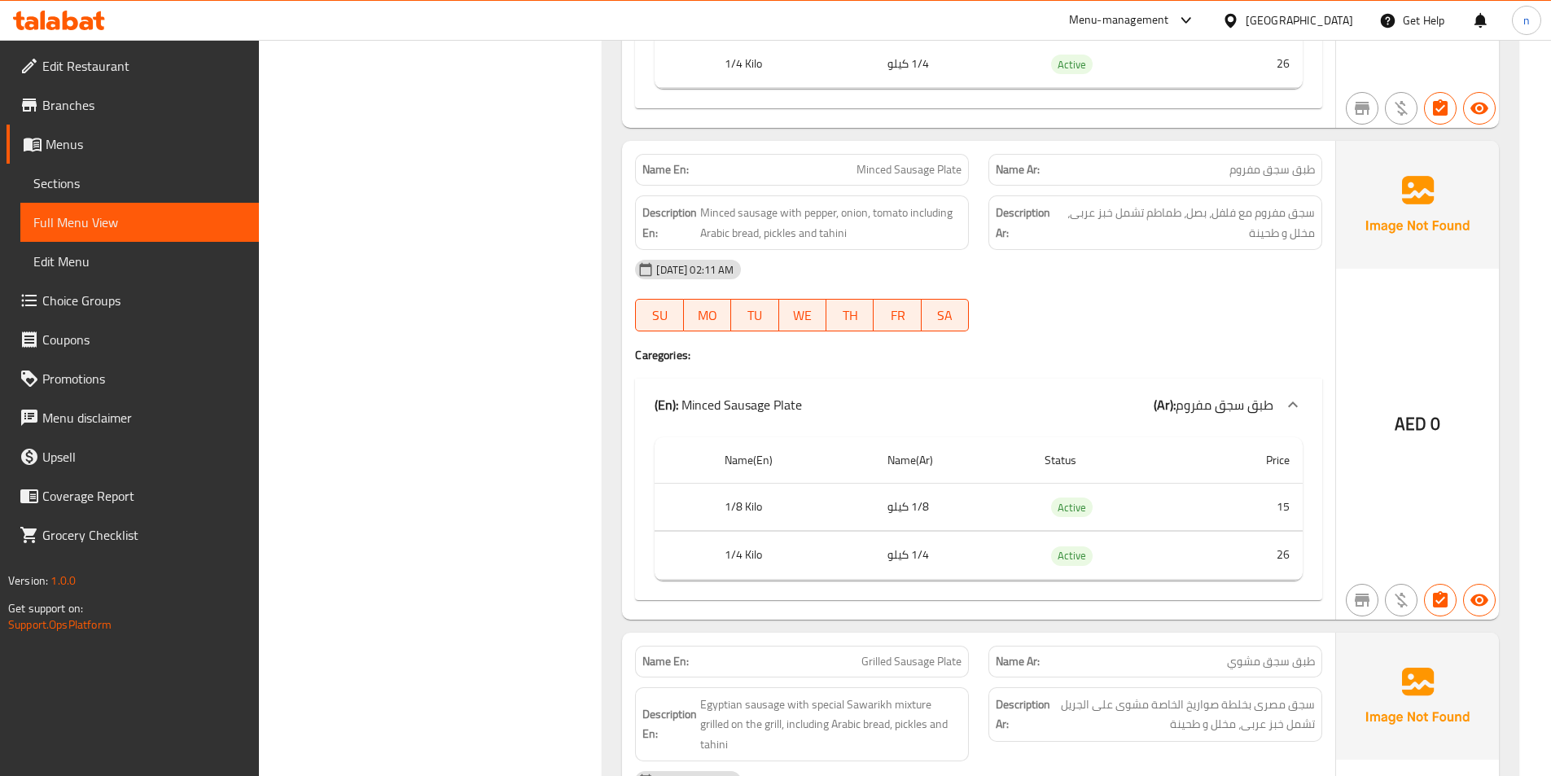
scroll to position [2930, 0]
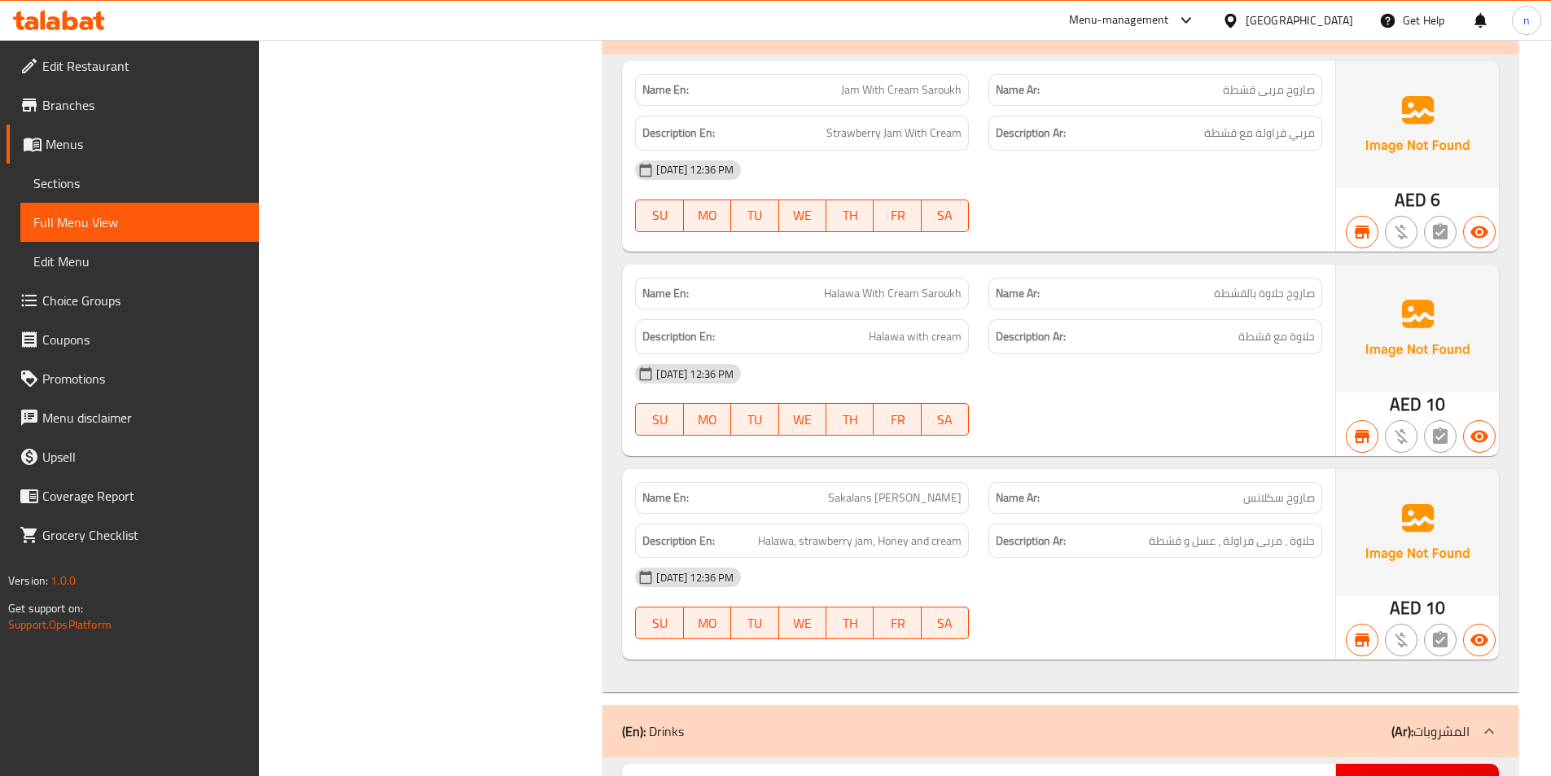
scroll to position [5454, 0]
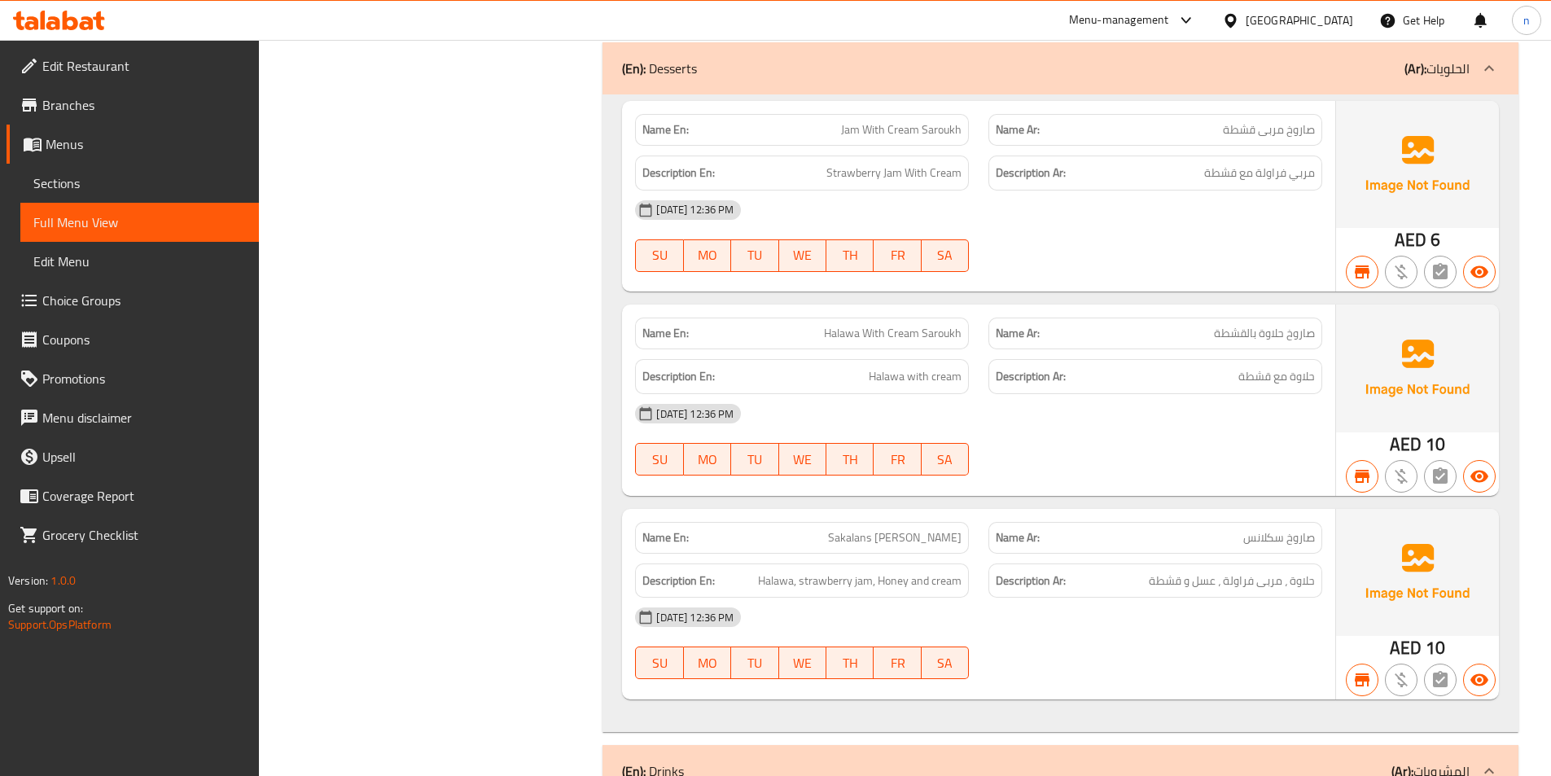
copy span "Halawa With Cream Saroukh"
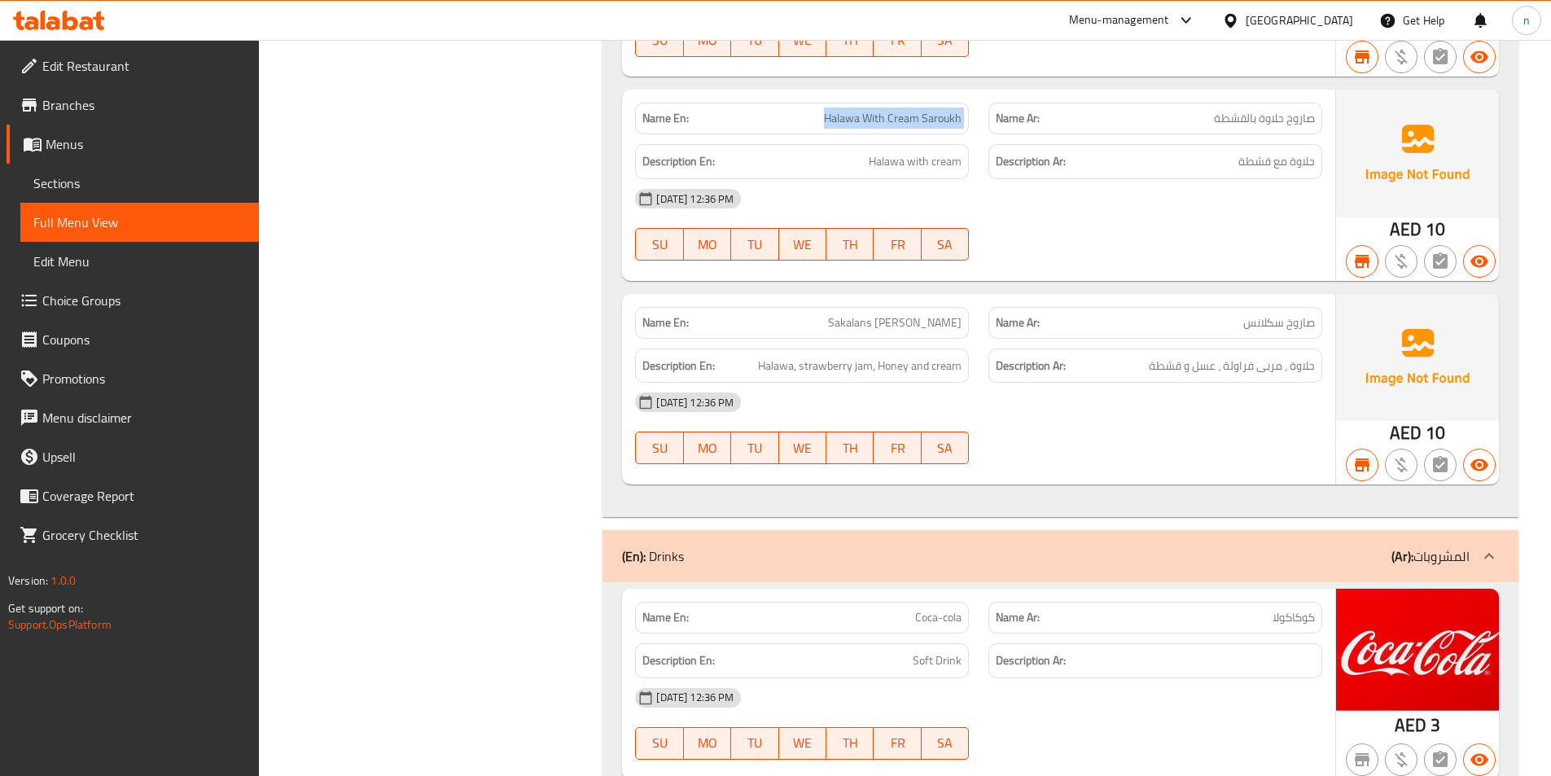
scroll to position [5698, 0]
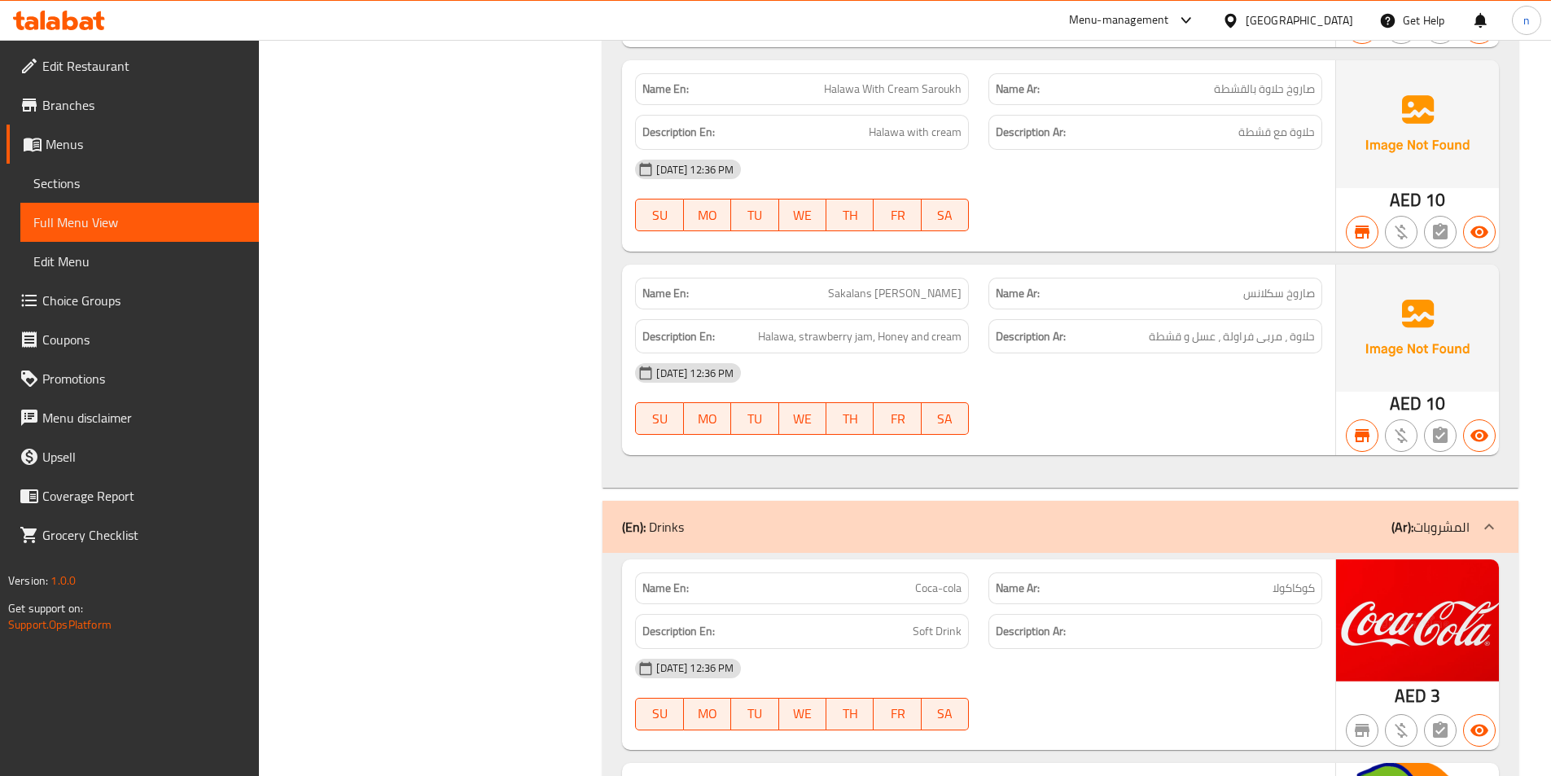
copy span "Sakalans [PERSON_NAME]"
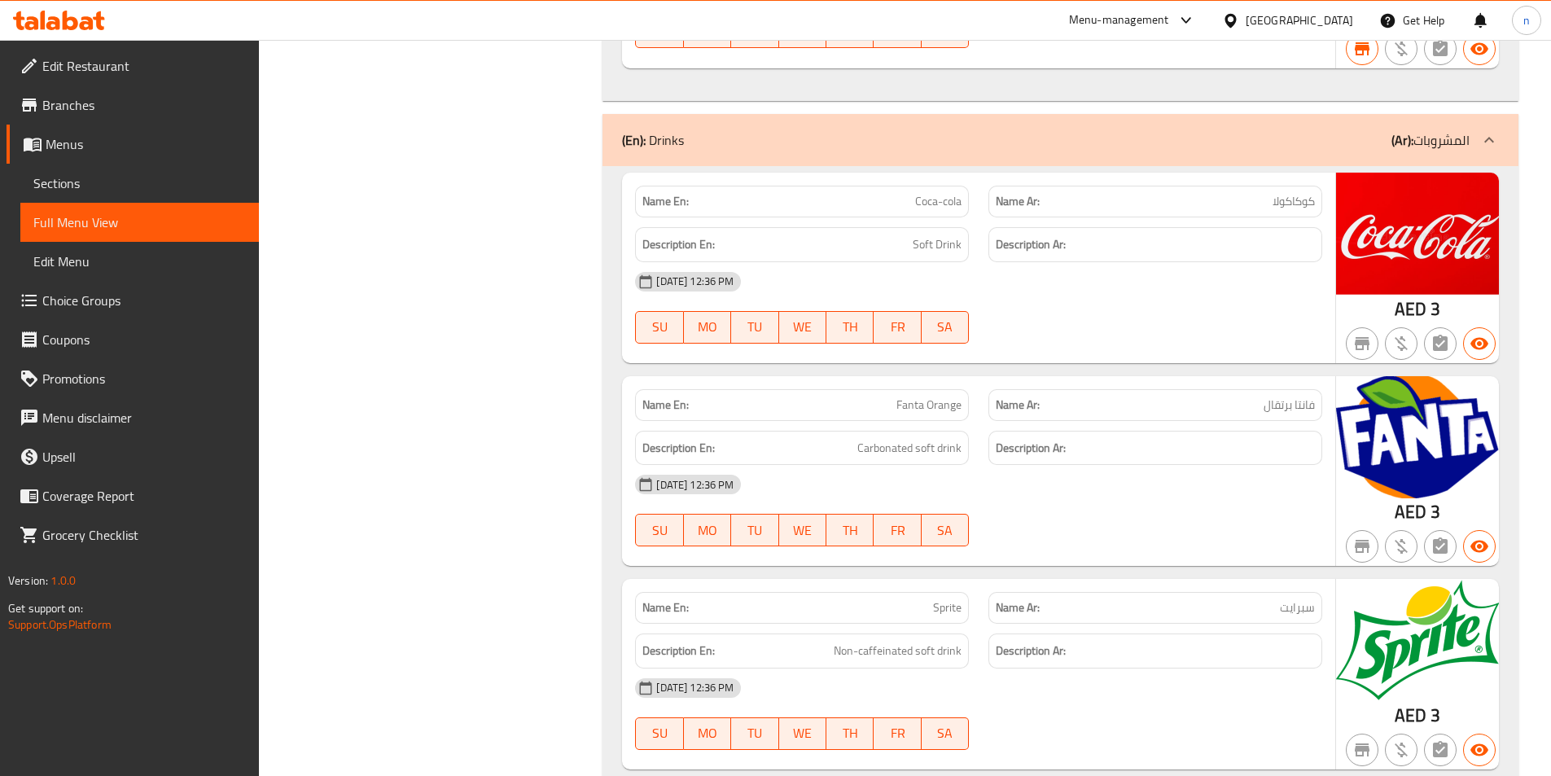
scroll to position [6186, 0]
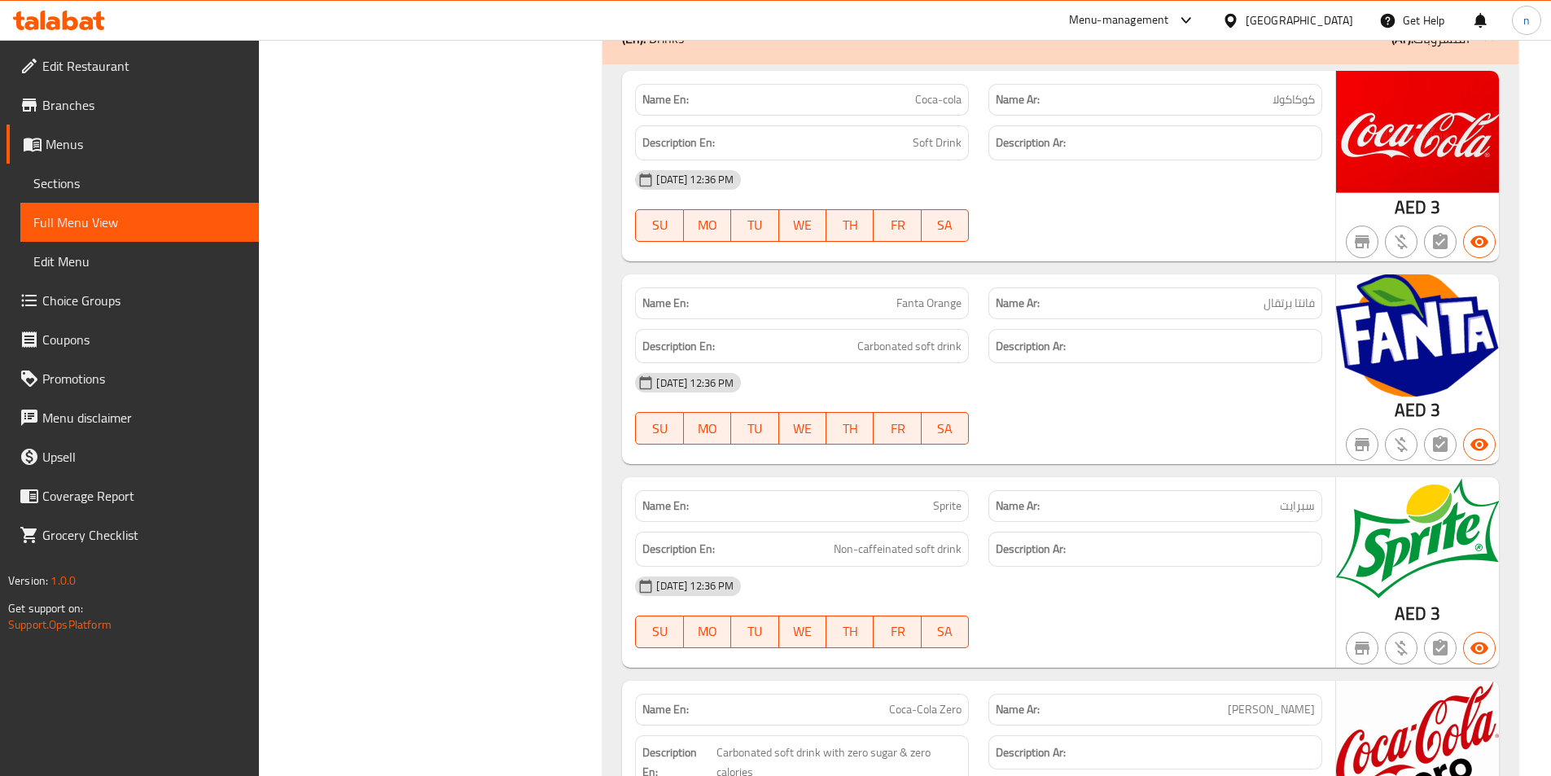
copy span "Coca-cola"
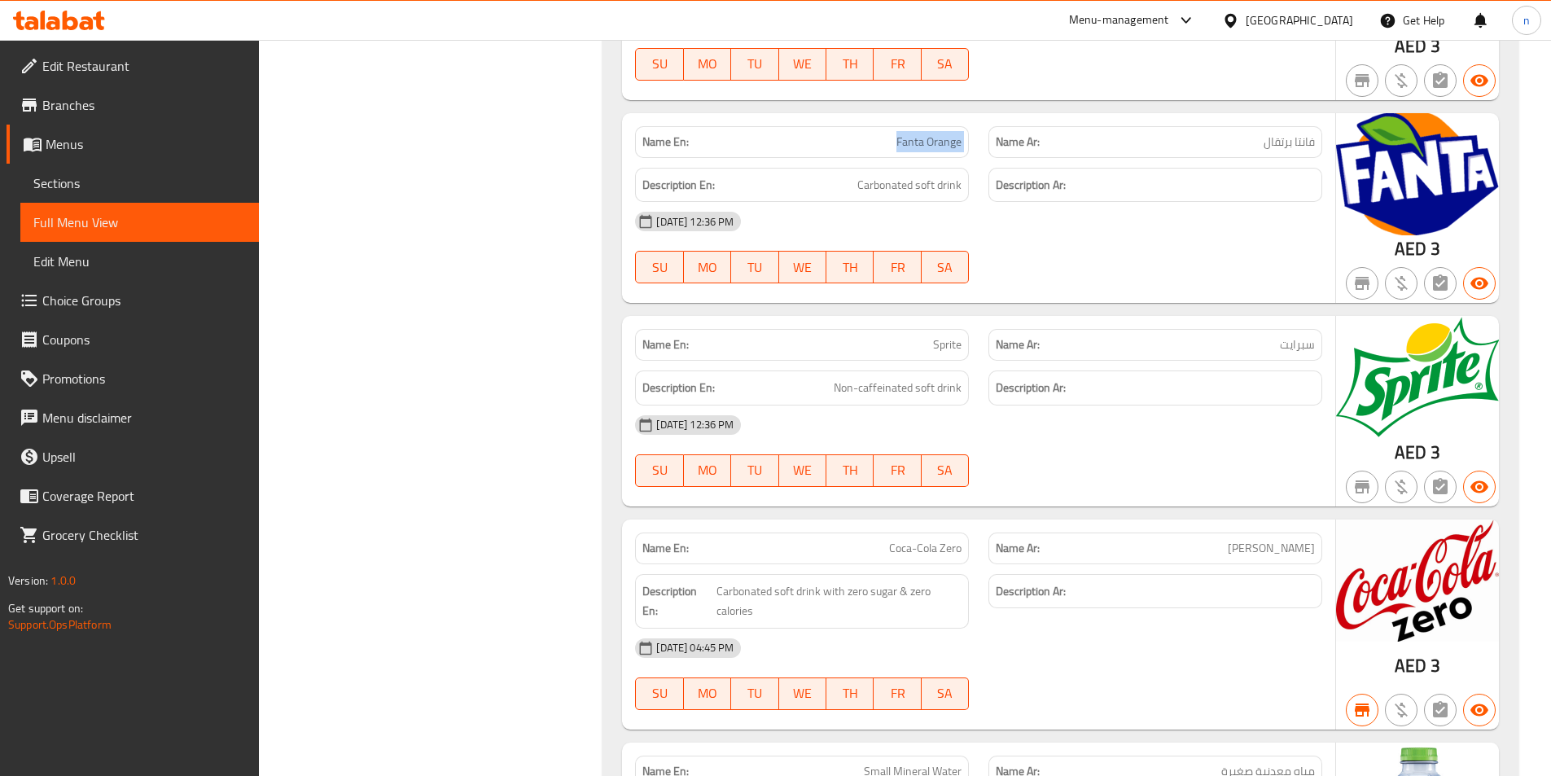
scroll to position [6349, 0]
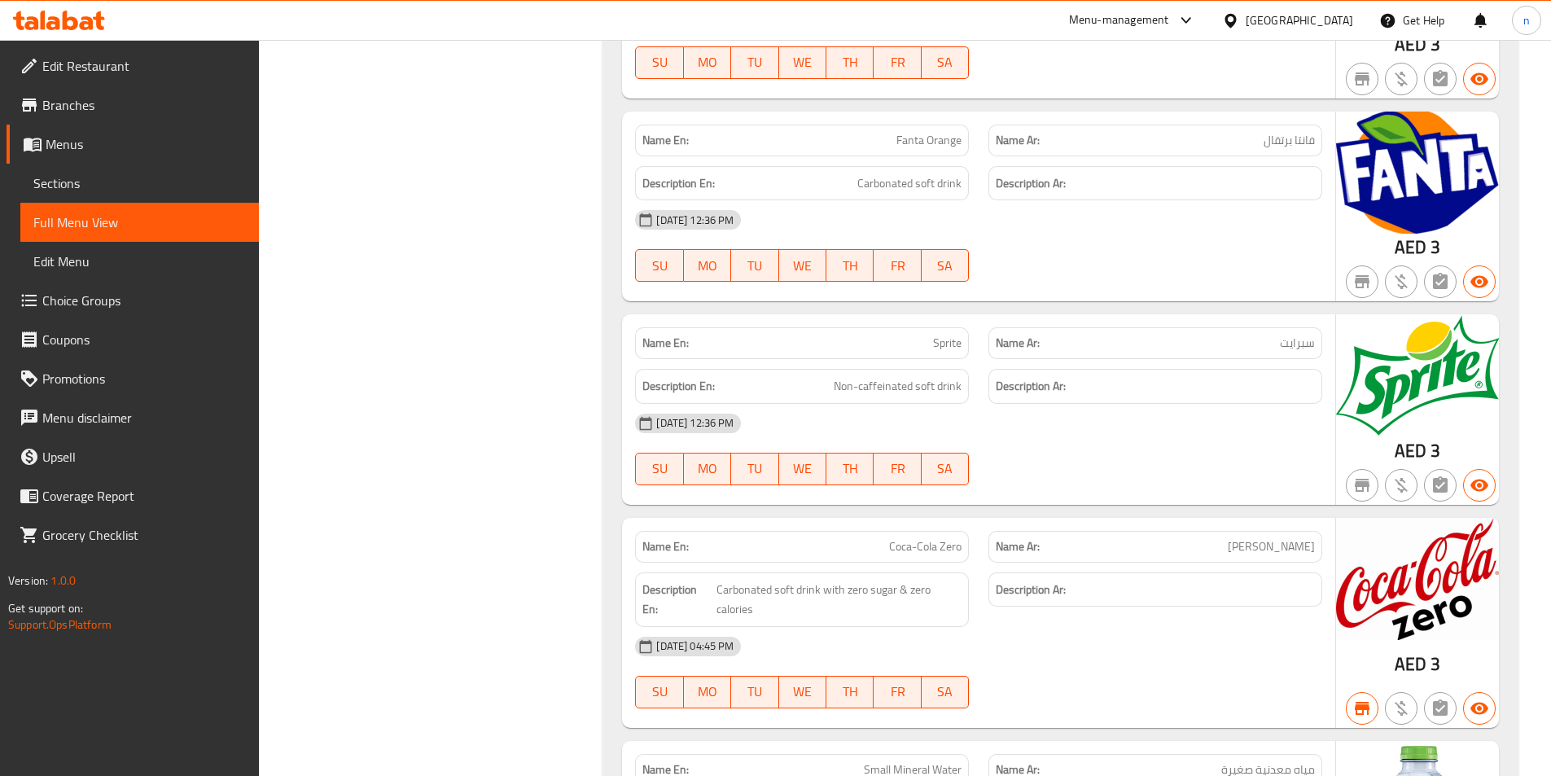
copy span "Sprite"
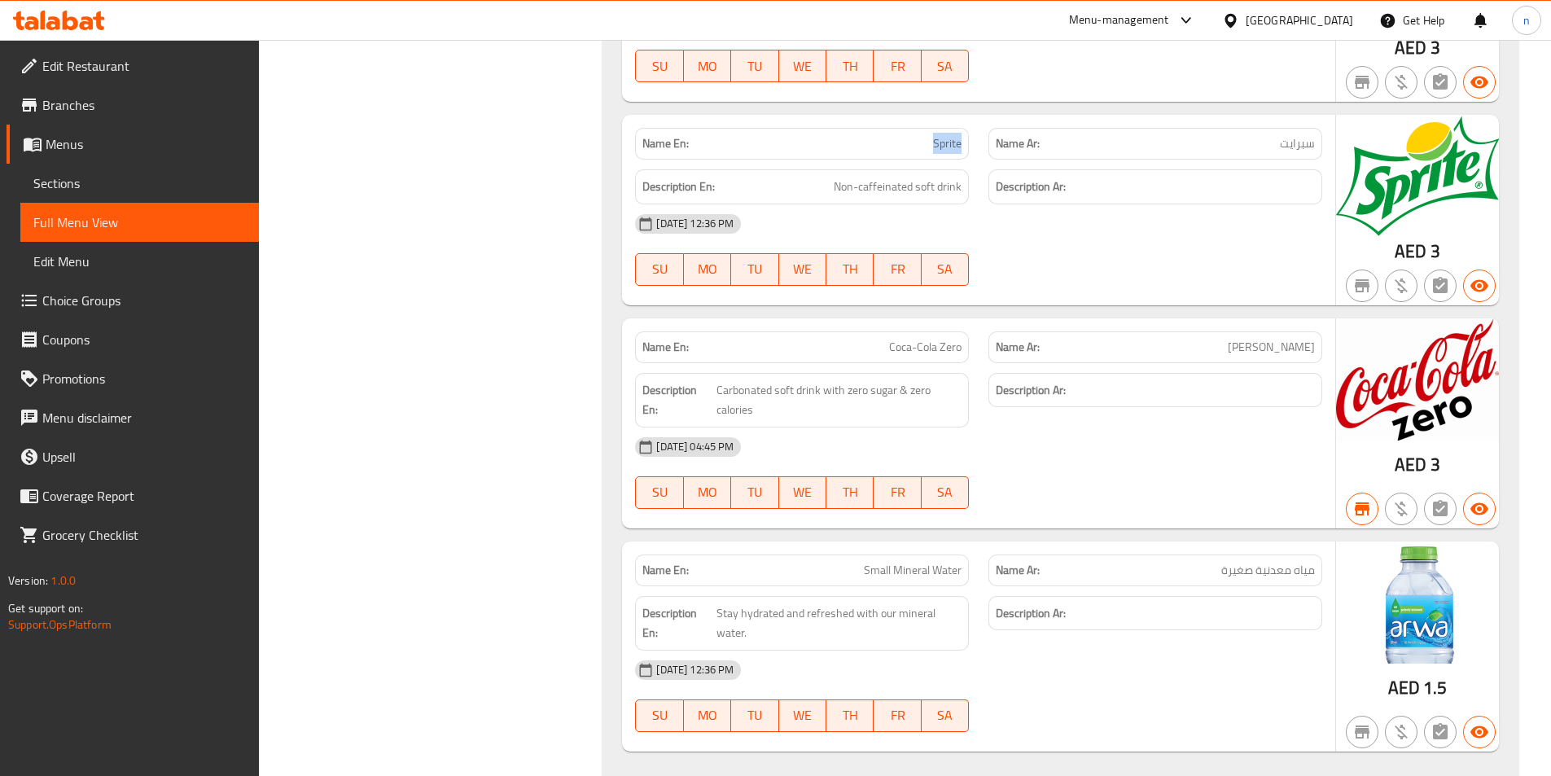
scroll to position [6569, 0]
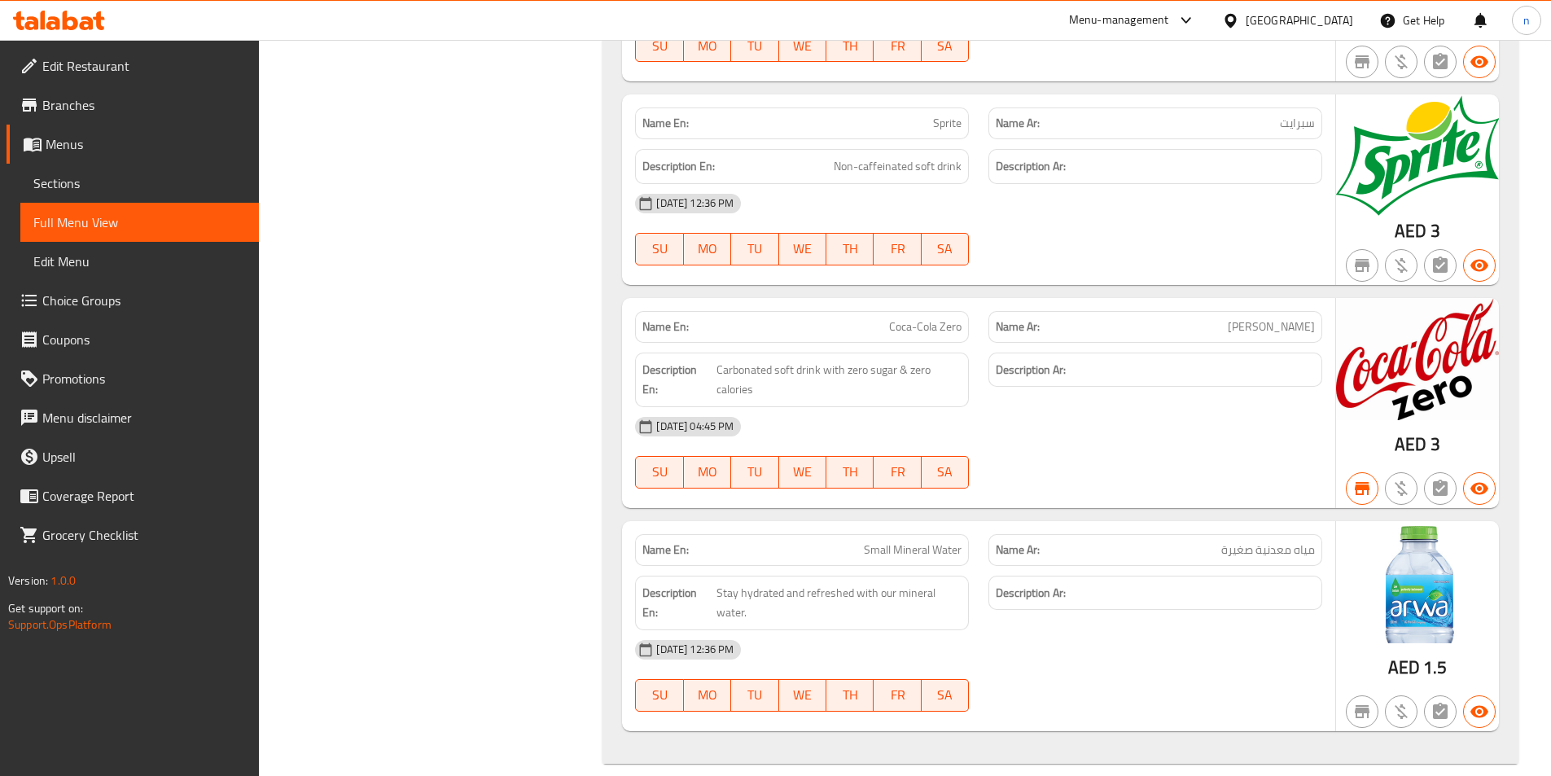
copy span "Coca-Cola Zero"
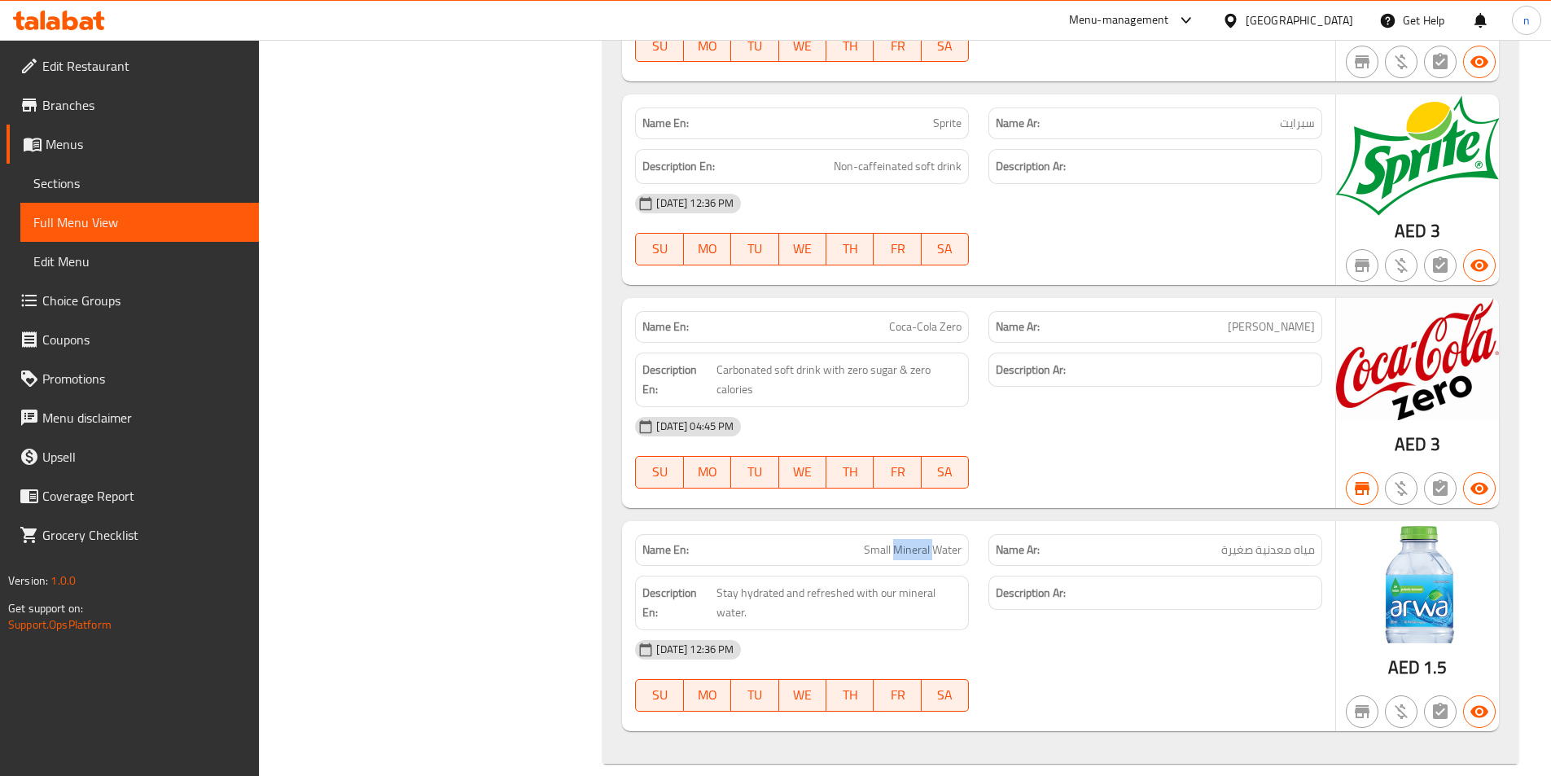
copy span "Small Mineral Water"
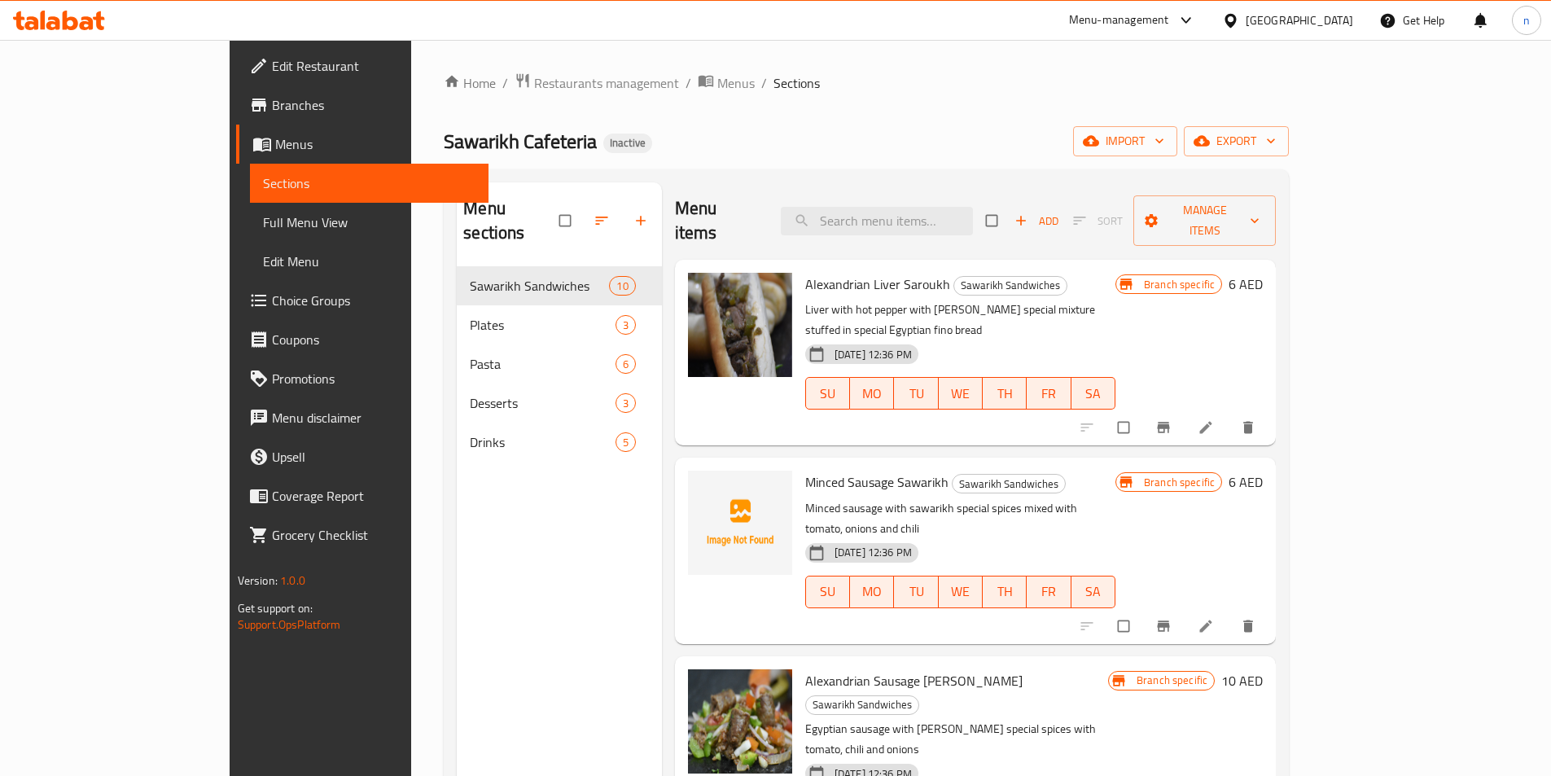
click at [945, 227] on div "Menu items Add Sort Manage items" at bounding box center [975, 220] width 601 height 77
click at [961, 207] on input "search" at bounding box center [877, 221] width 192 height 28
paste input "Halawa With Cream Saroukh"
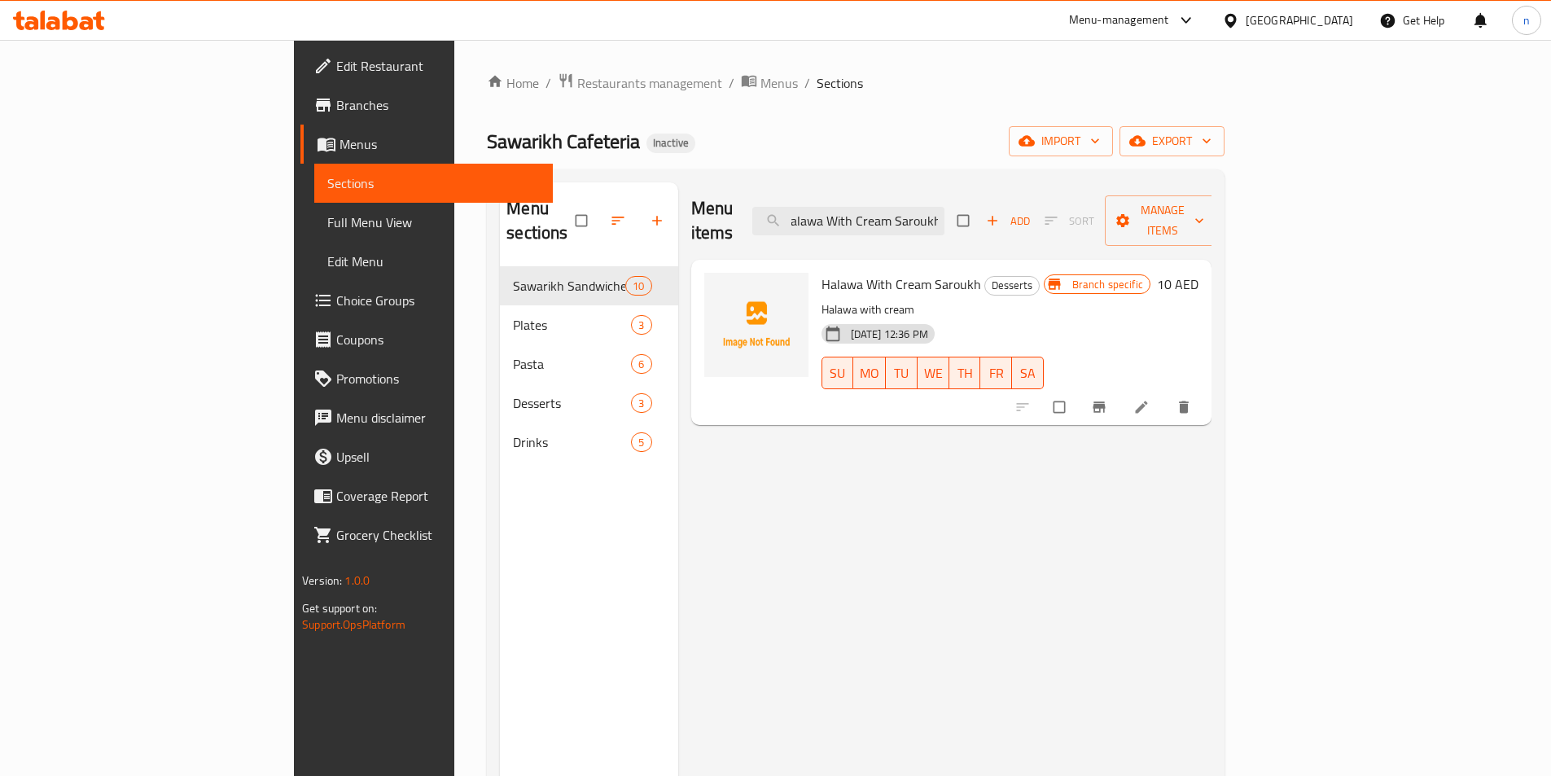
type input "Halawa With Cream Saroukh"
click at [1166, 394] on li at bounding box center [1143, 407] width 46 height 26
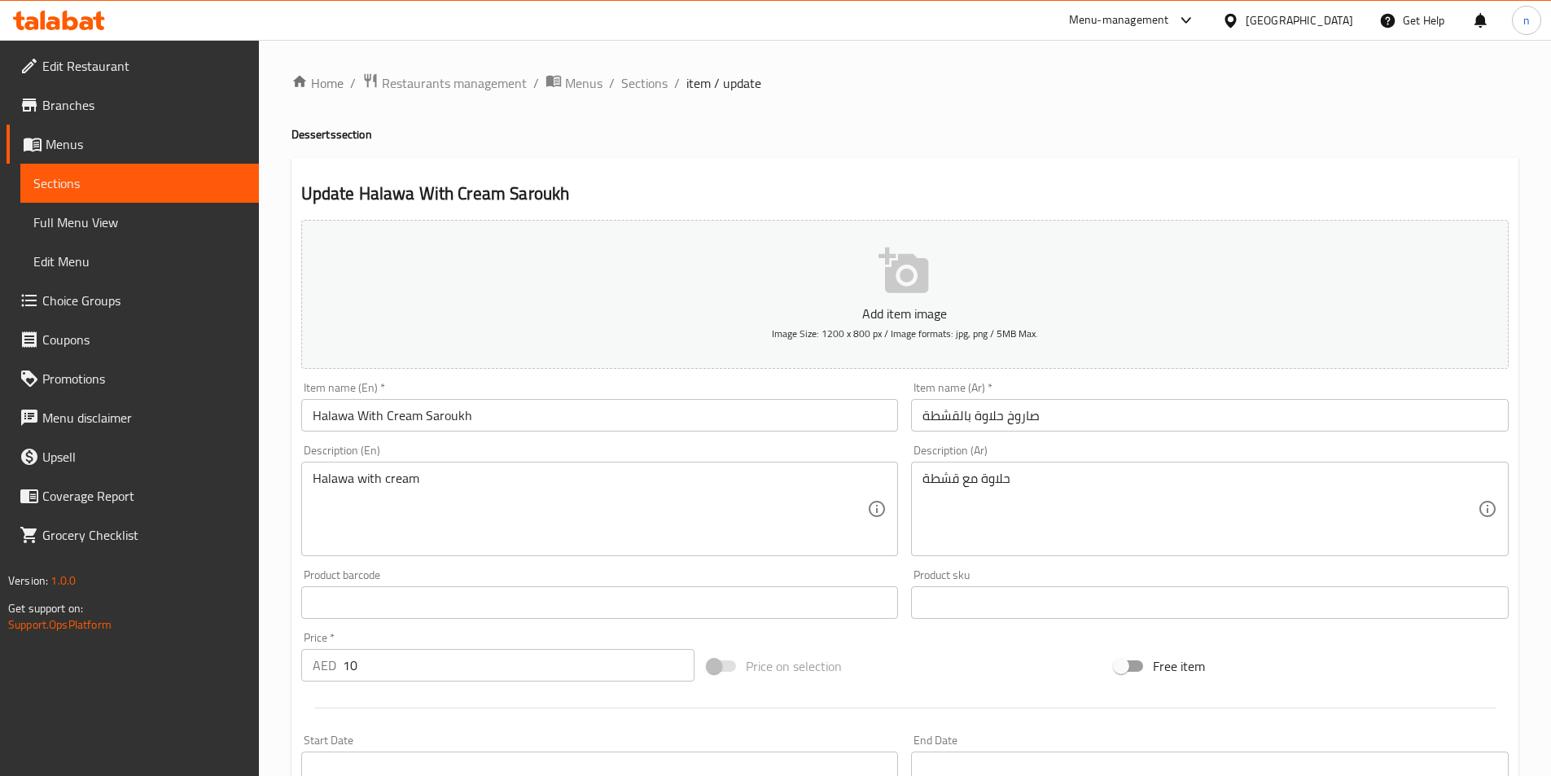
scroll to position [244, 0]
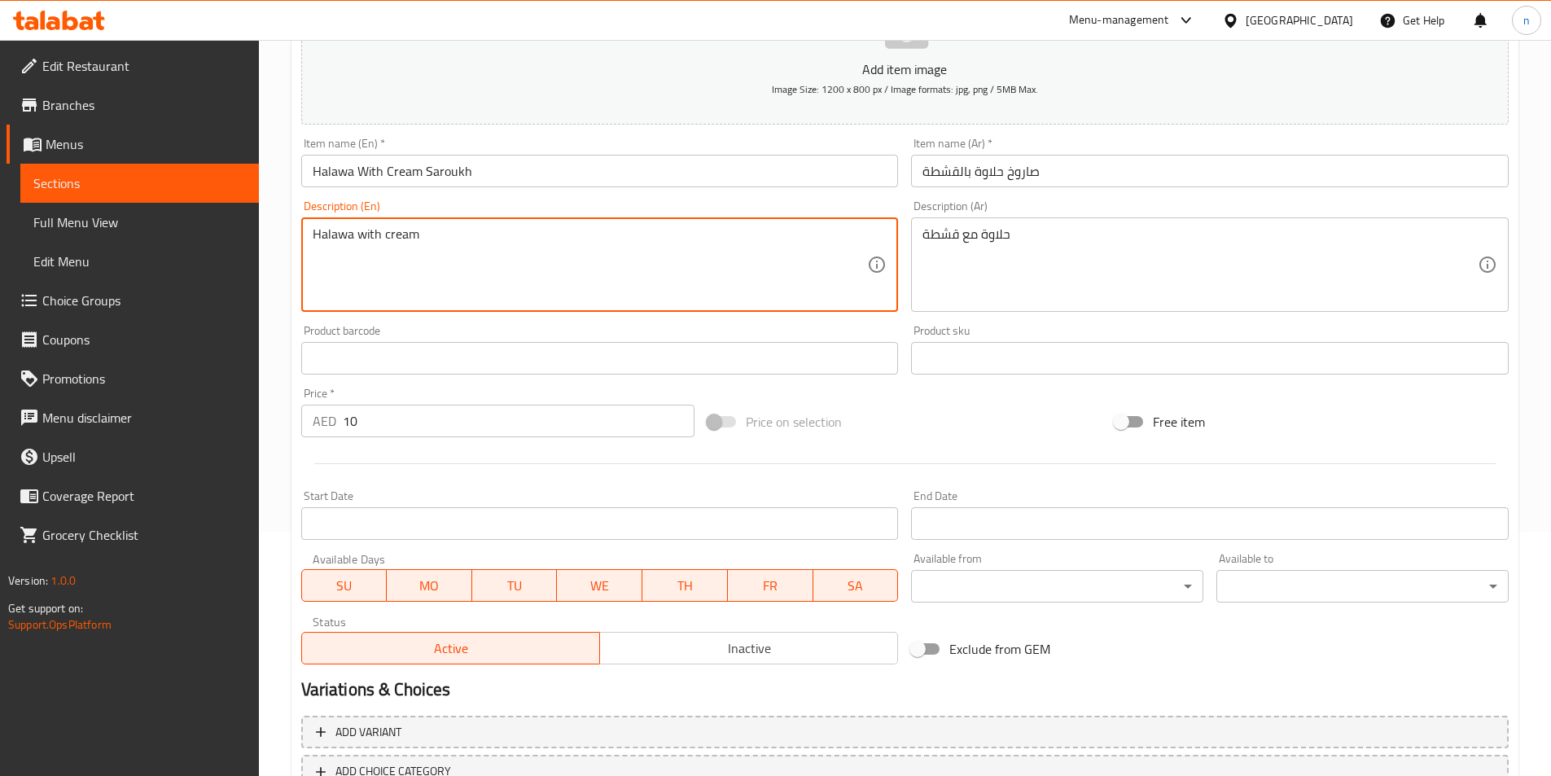
click at [382, 237] on textarea "Halawa with cream" at bounding box center [590, 264] width 555 height 77
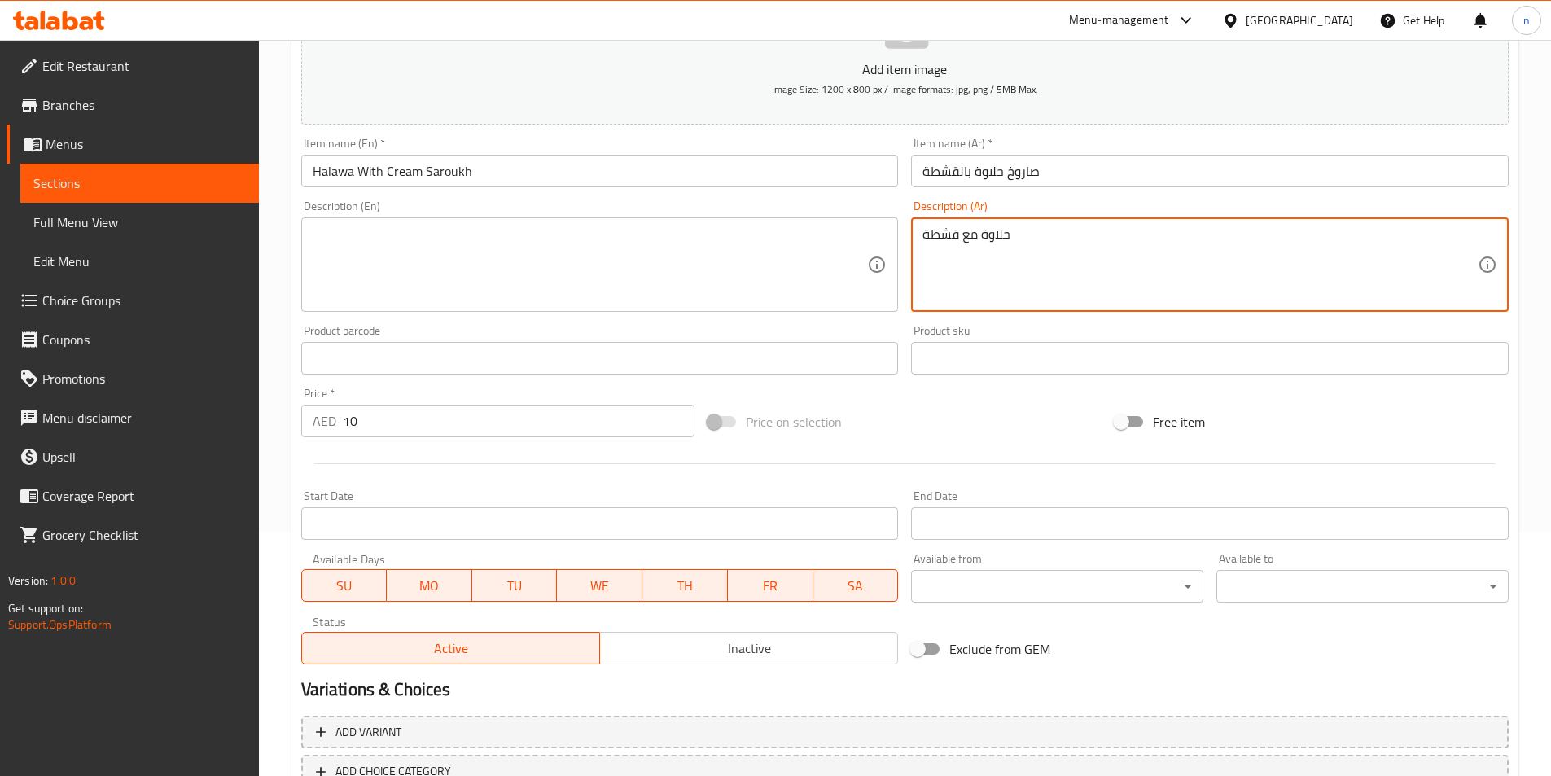
click at [963, 239] on textarea "حلاوة مع قشطة" at bounding box center [1199, 264] width 555 height 77
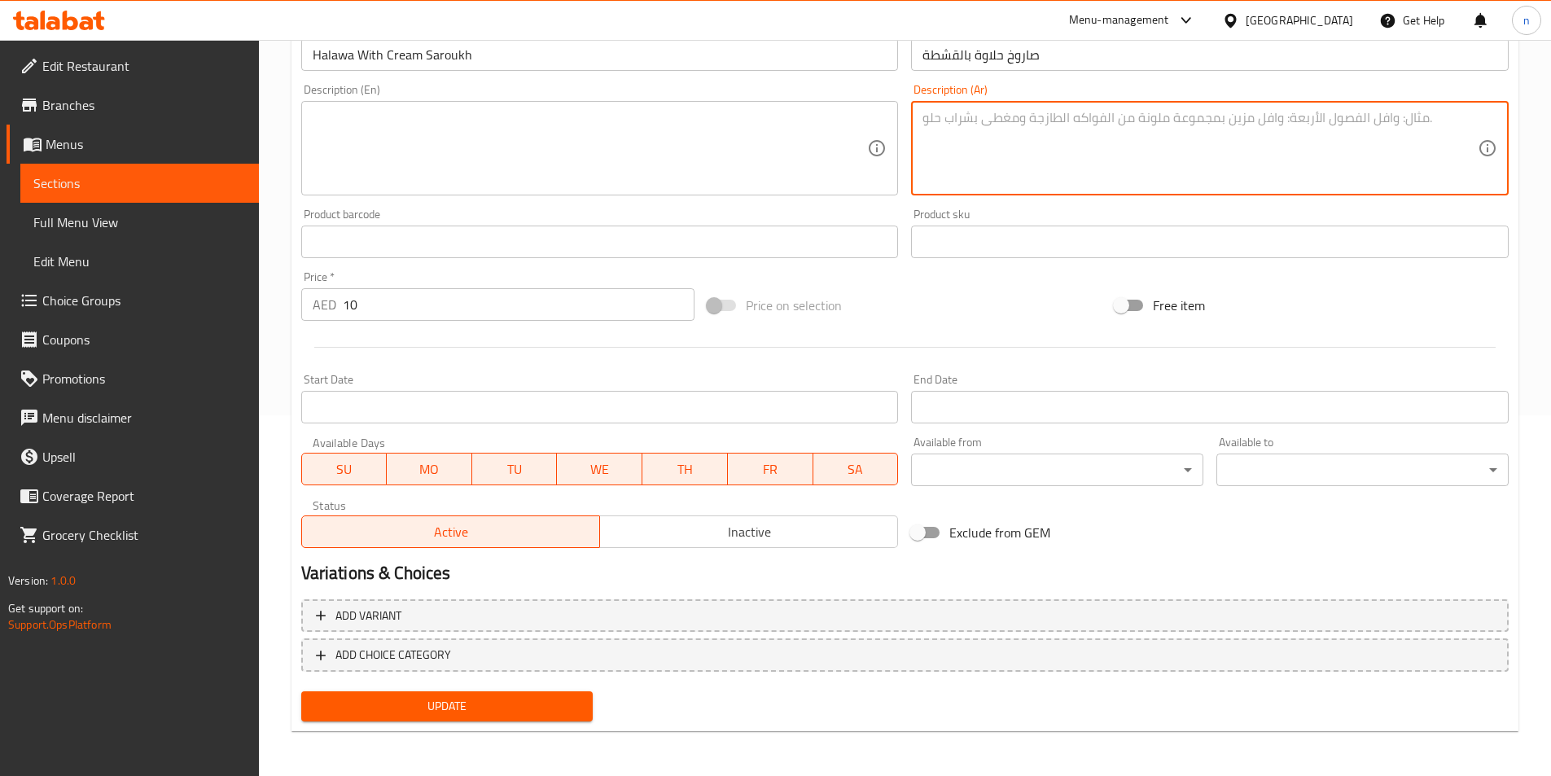
scroll to position [361, 0]
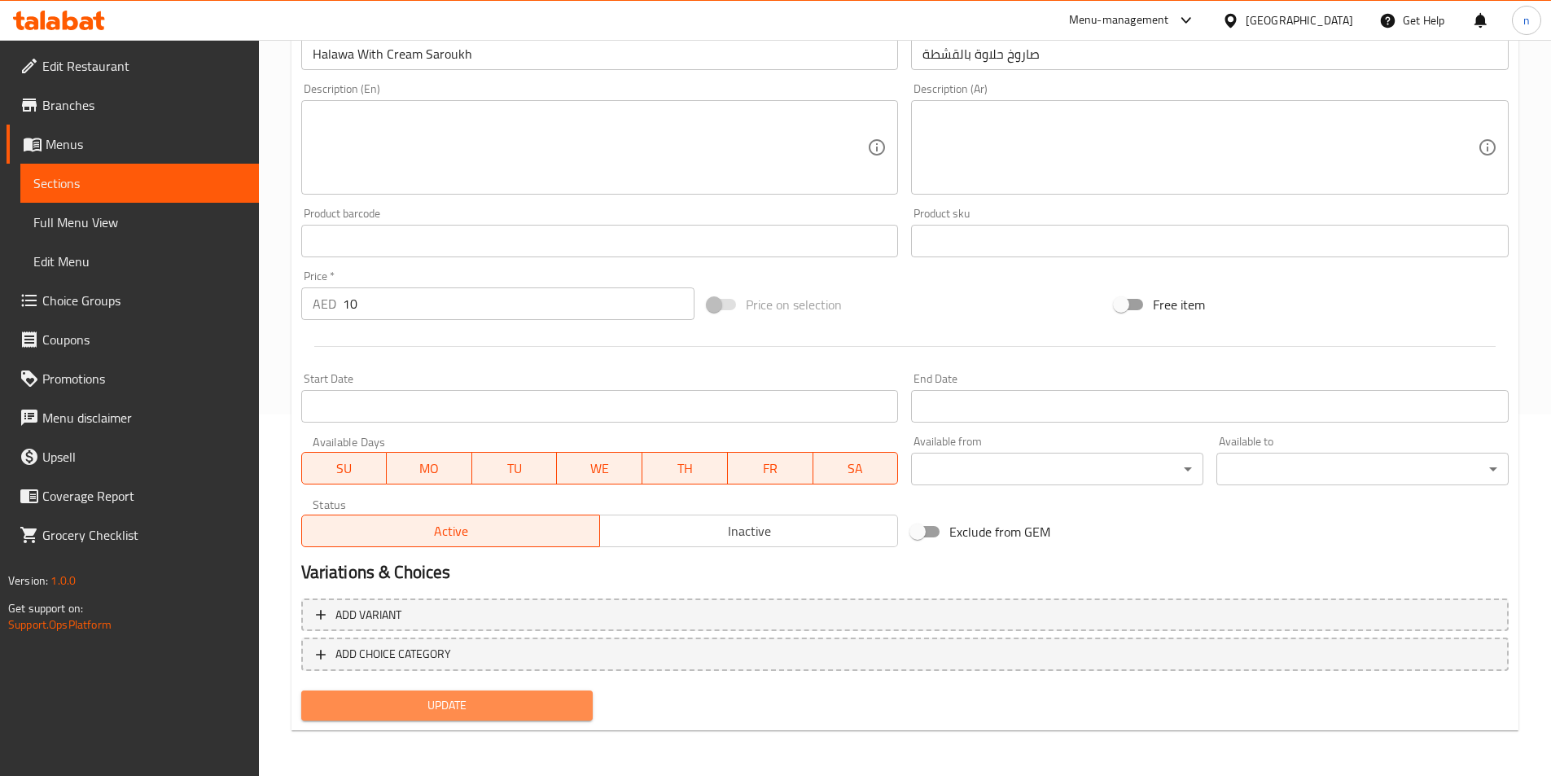
click at [520, 702] on span "Update" at bounding box center [447, 705] width 266 height 20
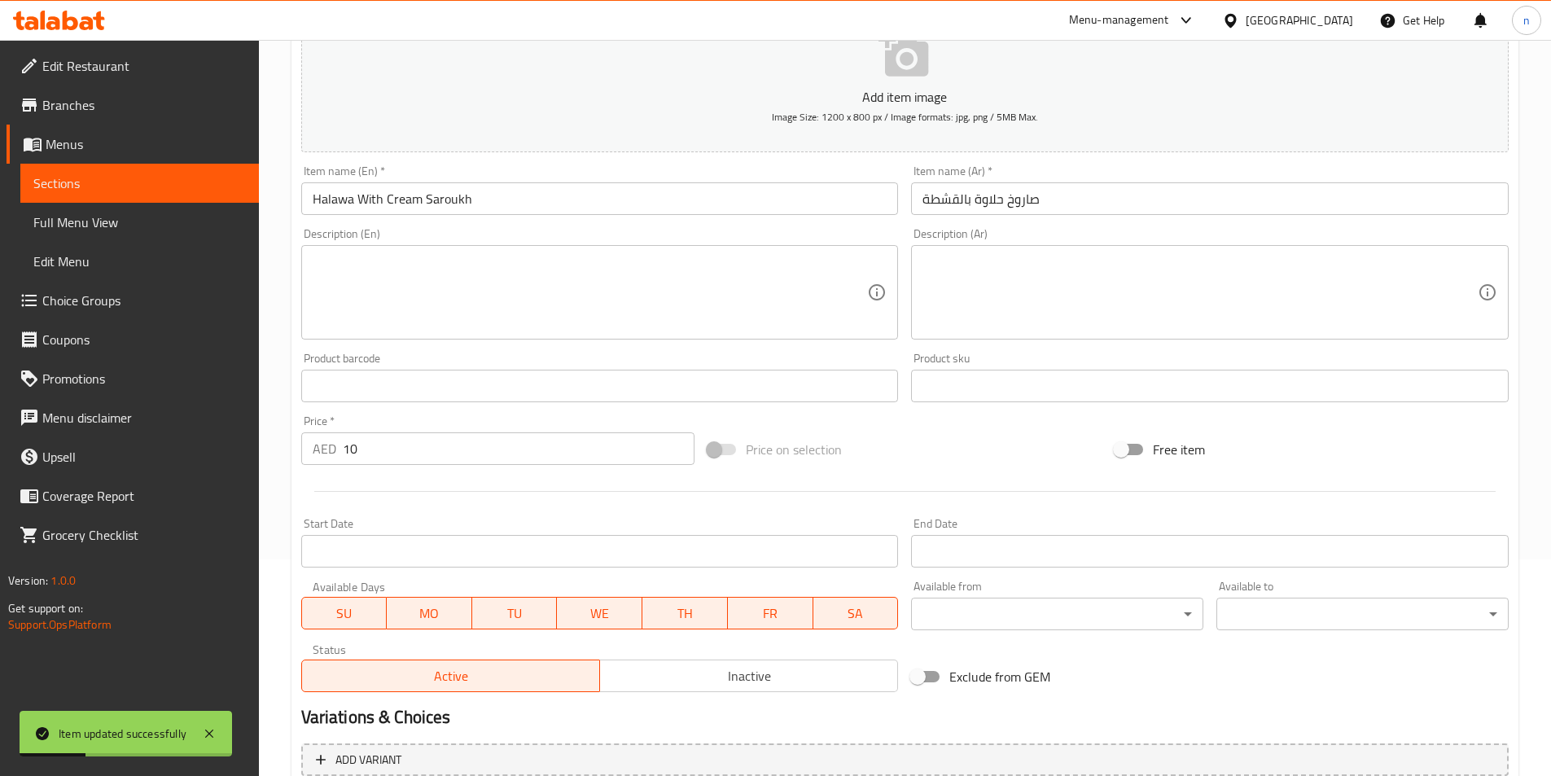
scroll to position [0, 0]
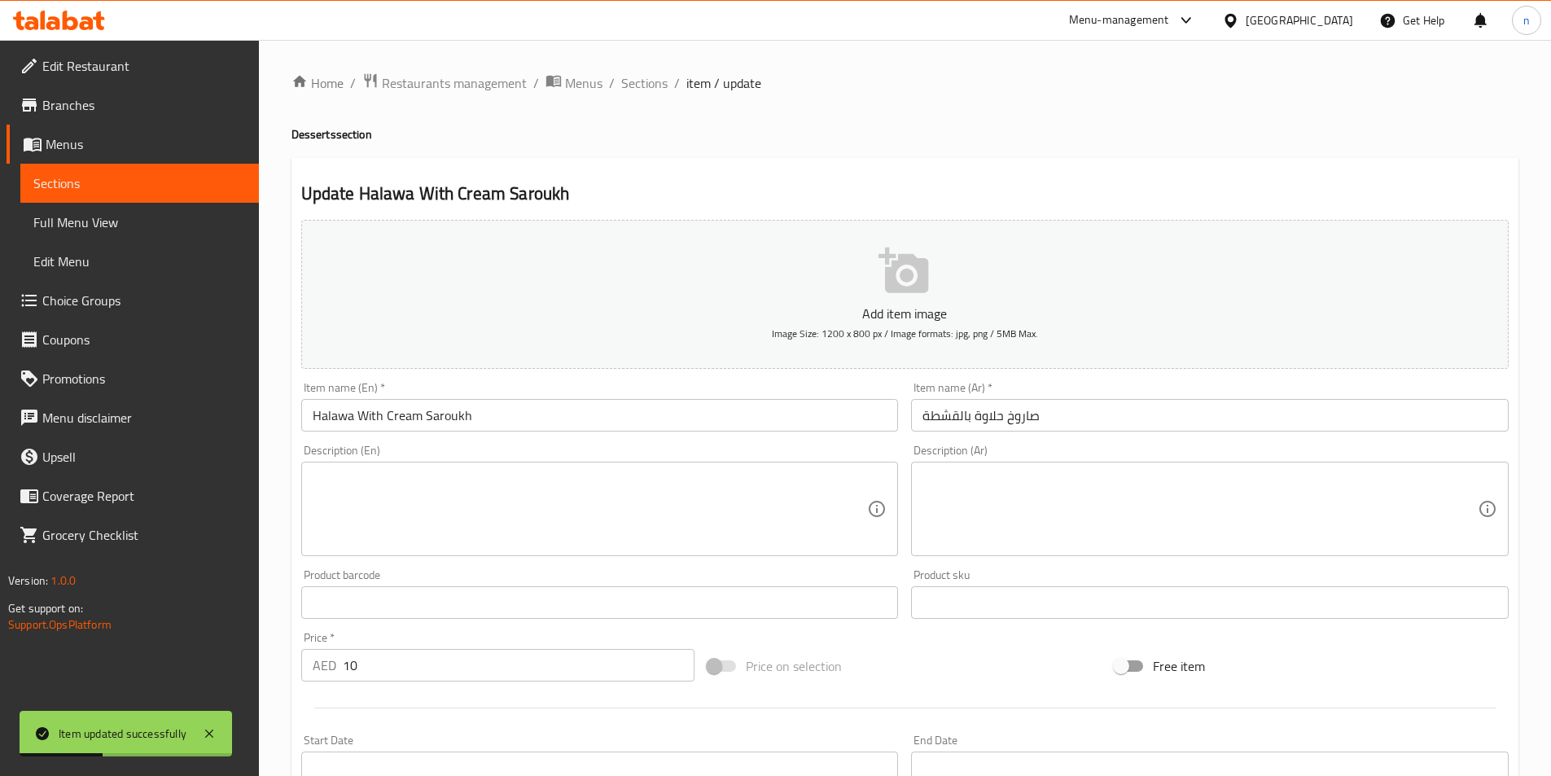
click at [183, 175] on span "Sections" at bounding box center [139, 183] width 212 height 20
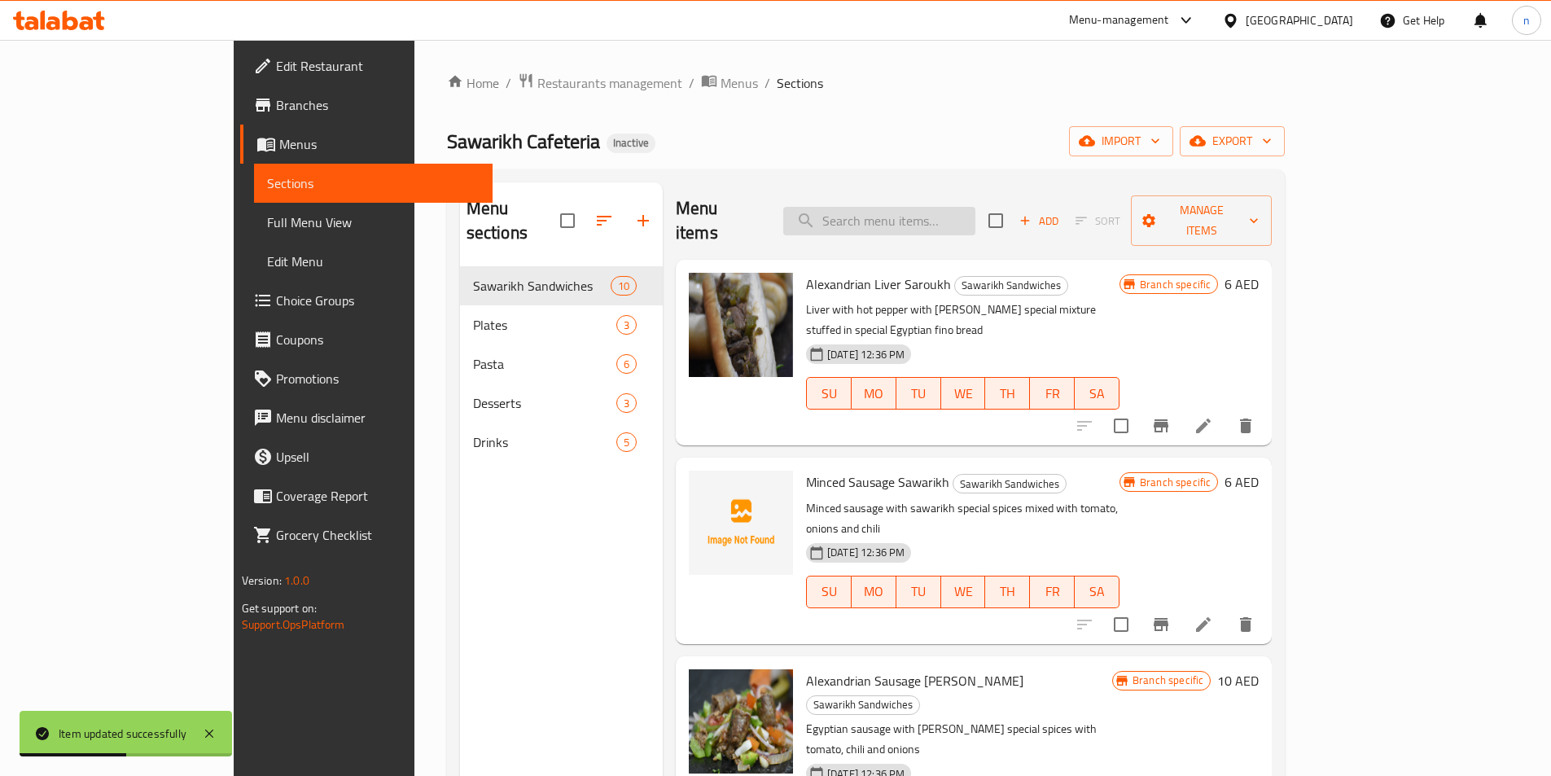
click at [975, 210] on input "search" at bounding box center [879, 221] width 192 height 28
paste input "Sakalans Samoon Saroukh"
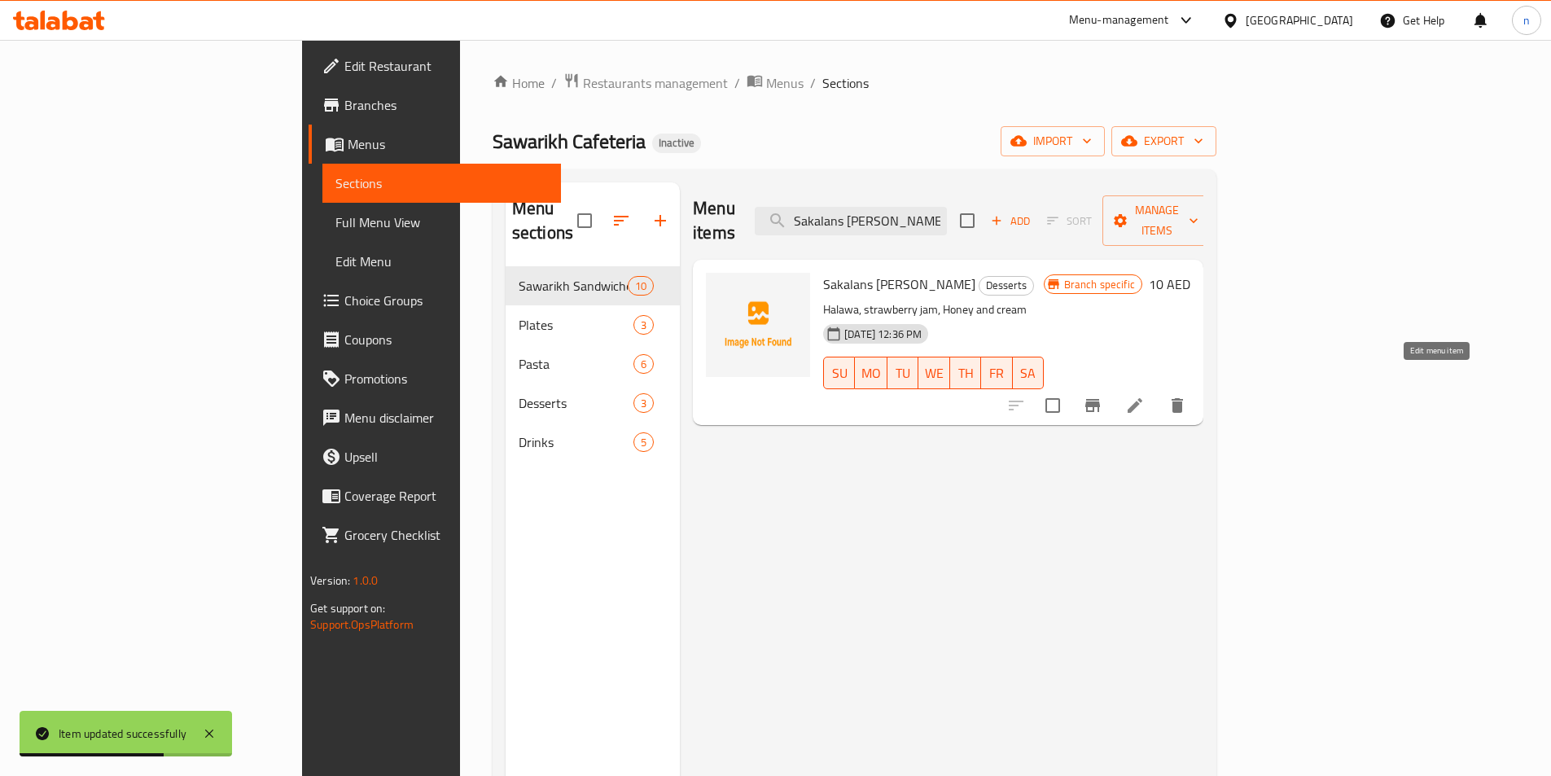
type input "Sakalans Samoon Saroukh"
click at [1142, 398] on icon at bounding box center [1134, 405] width 15 height 15
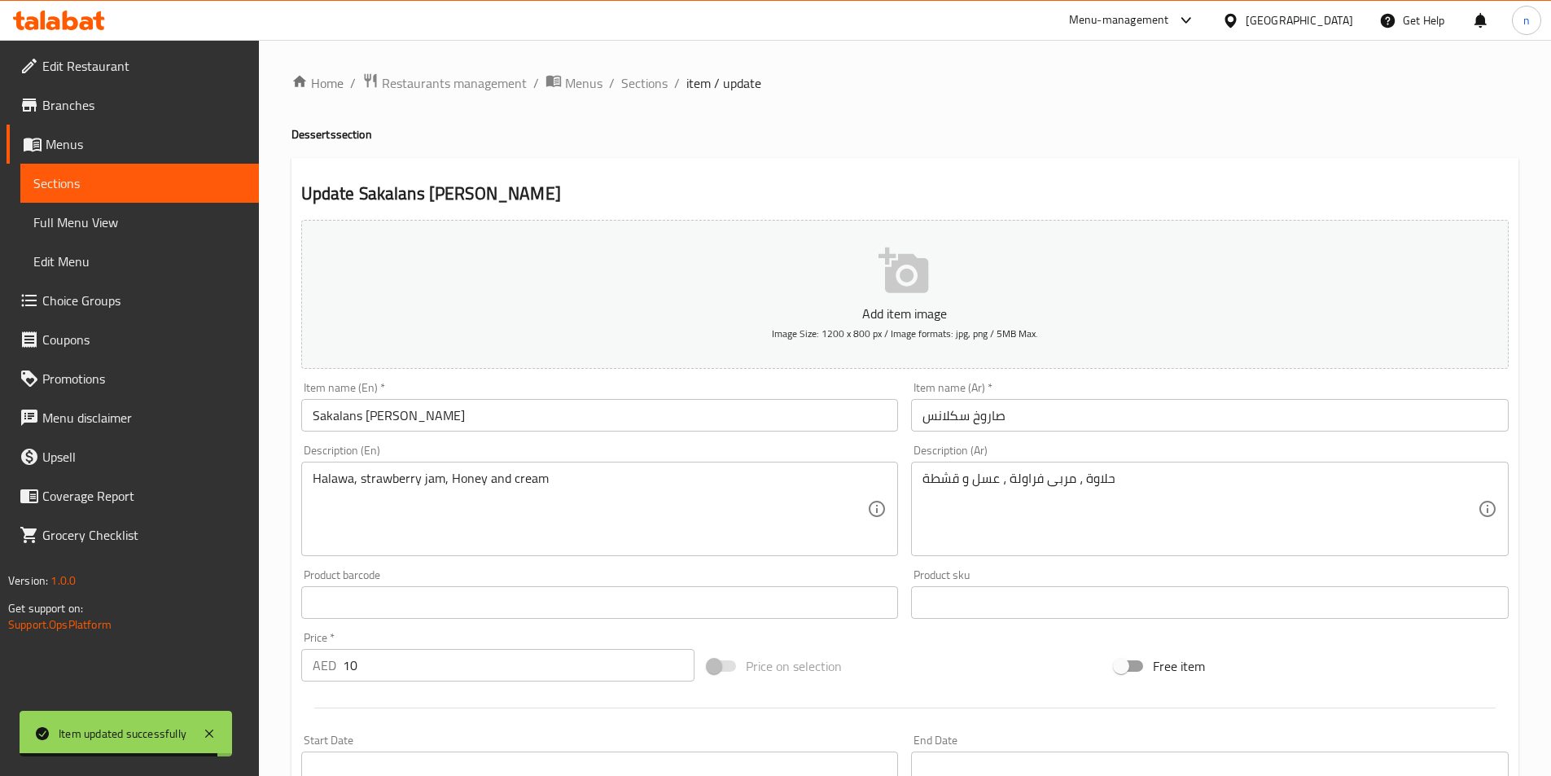
click at [392, 416] on input "Sakalans Samoon Saroukh" at bounding box center [599, 415] width 597 height 33
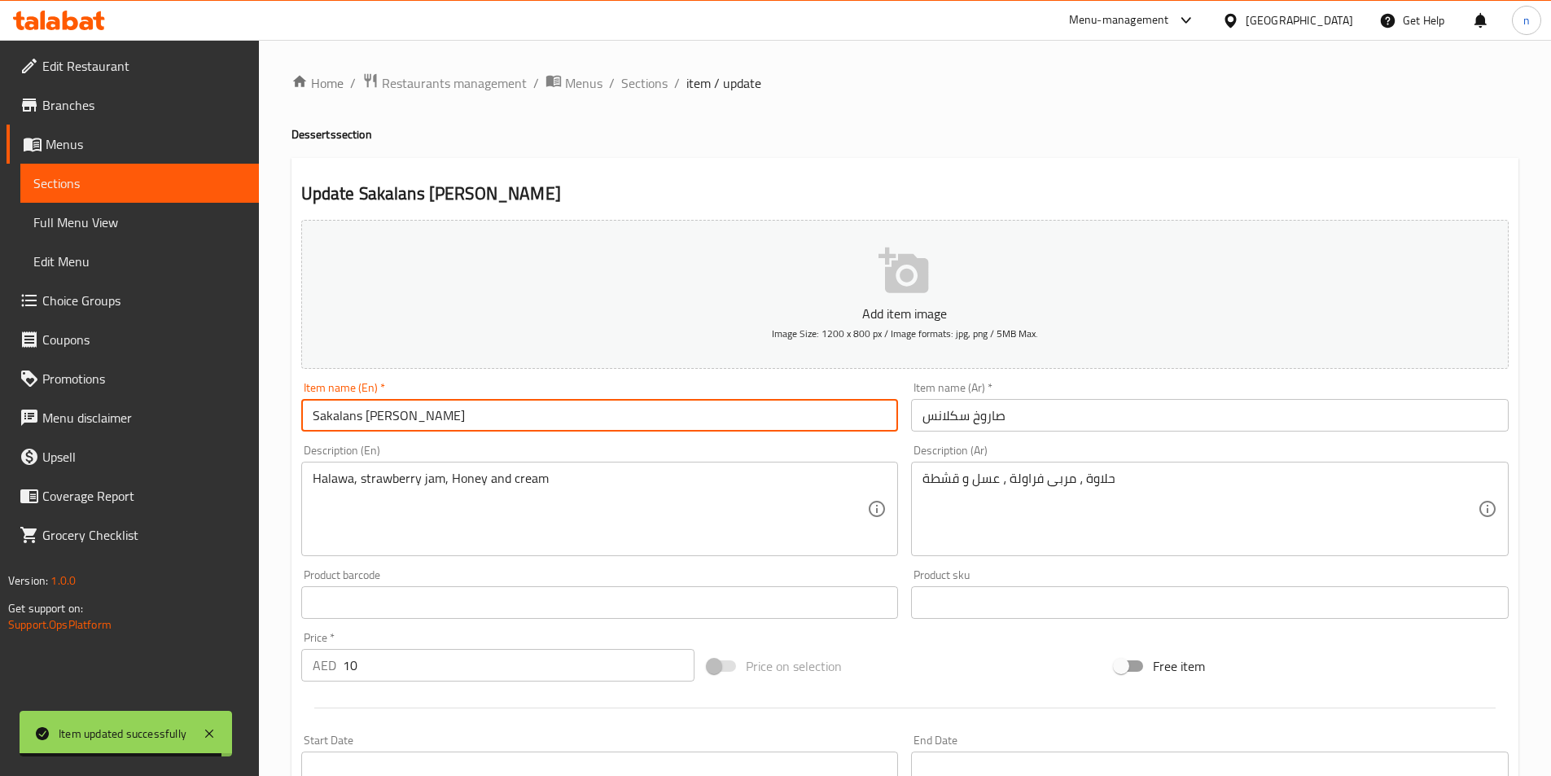
click at [392, 416] on input "Sakalans Samoon Saroukh" at bounding box center [599, 415] width 597 height 33
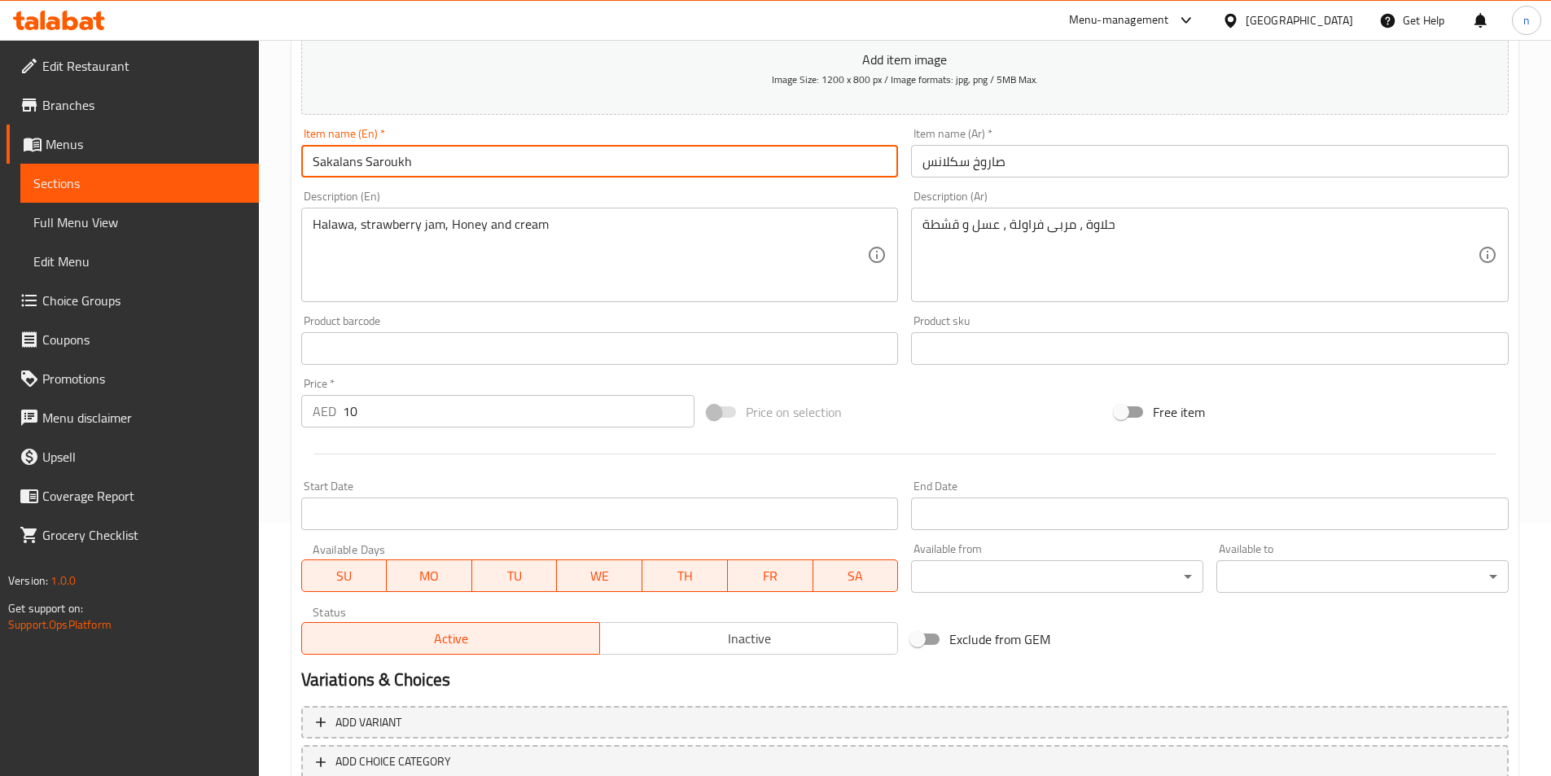
scroll to position [361, 0]
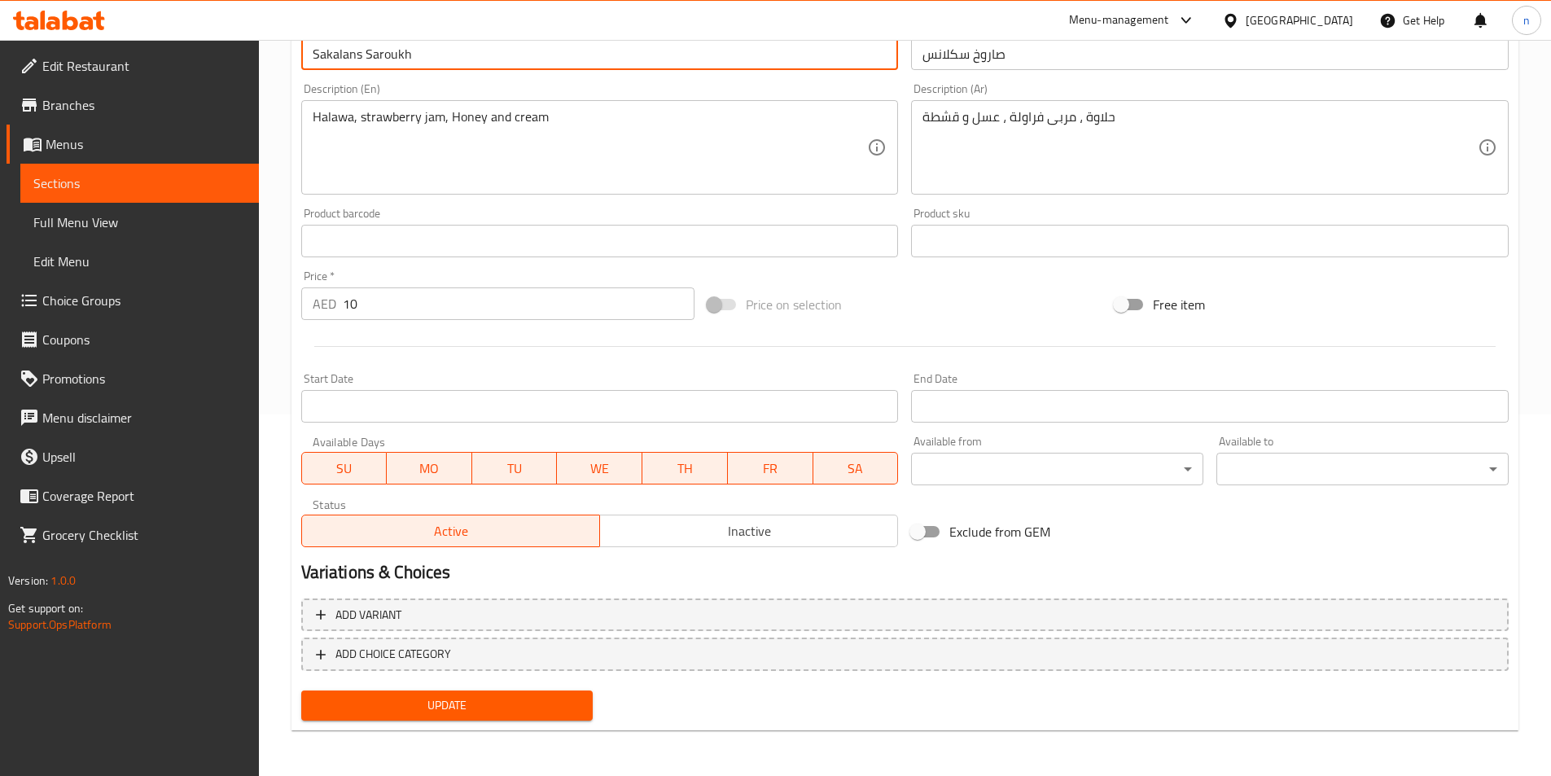
type input "Sakalans Saroukh"
click at [542, 714] on span "Update" at bounding box center [447, 705] width 266 height 20
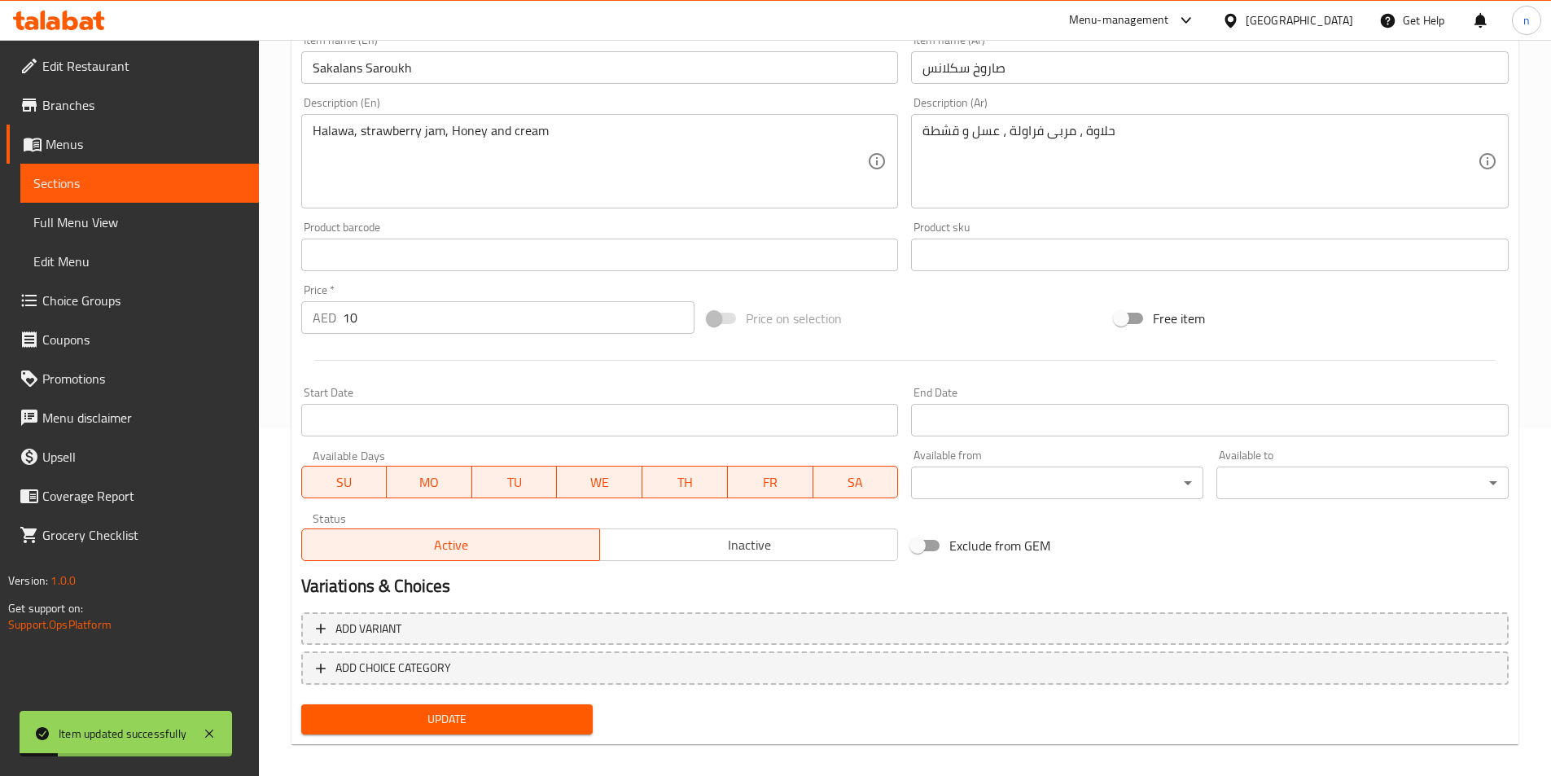
scroll to position [117, 0]
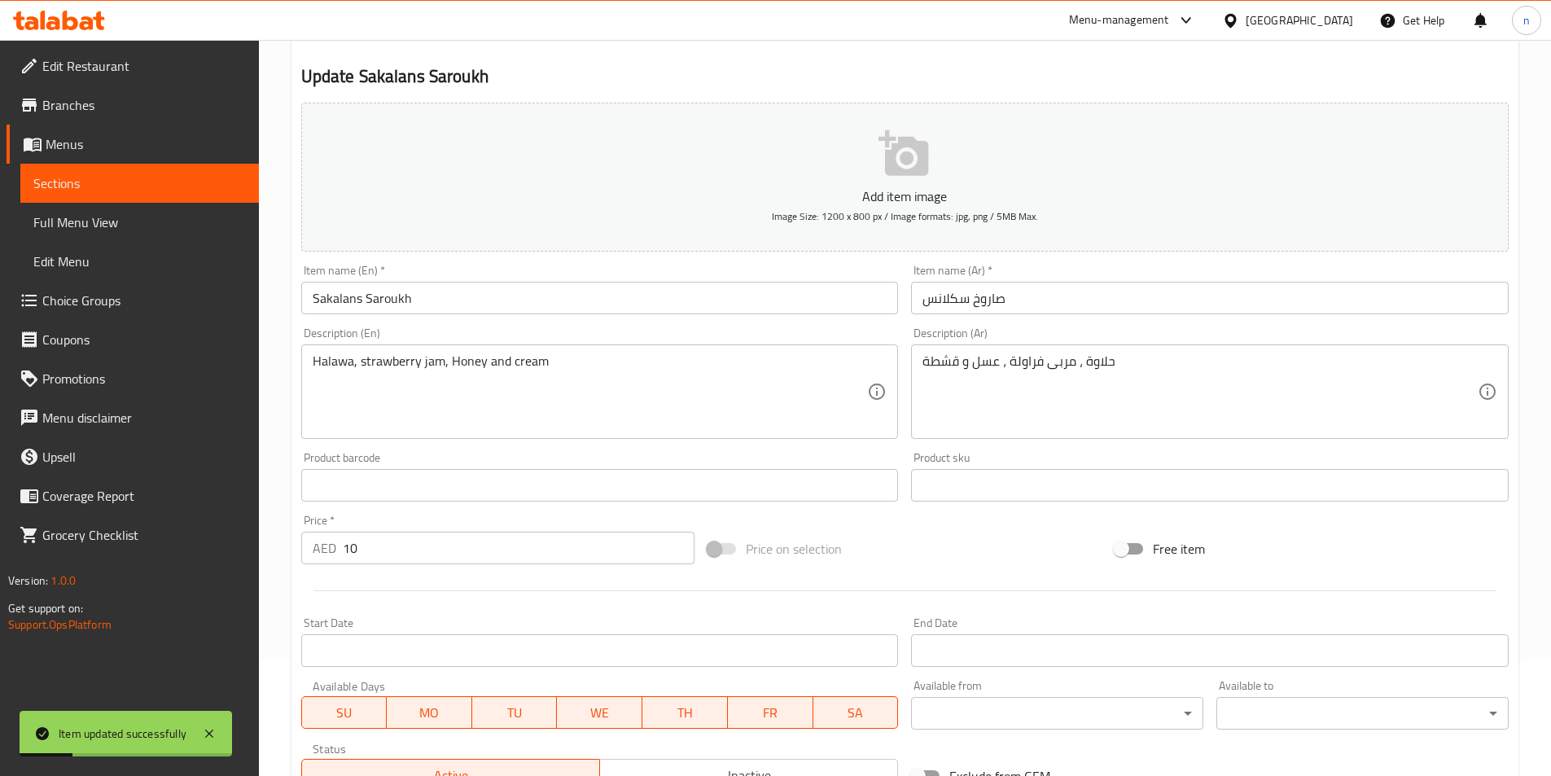
click at [196, 183] on span "Sections" at bounding box center [139, 183] width 212 height 20
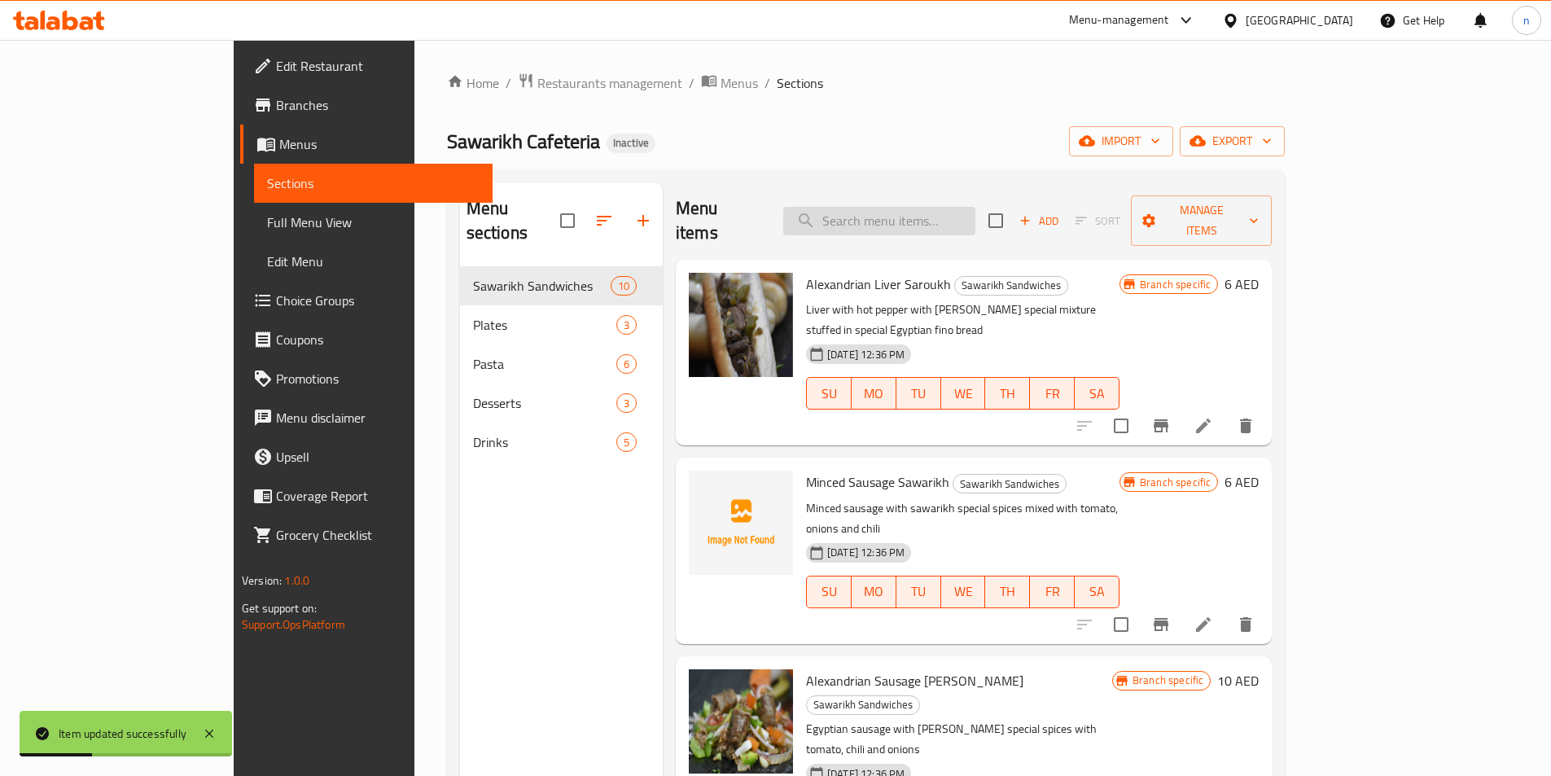
click at [941, 207] on input "search" at bounding box center [879, 221] width 192 height 28
paste input "Coca-cola"
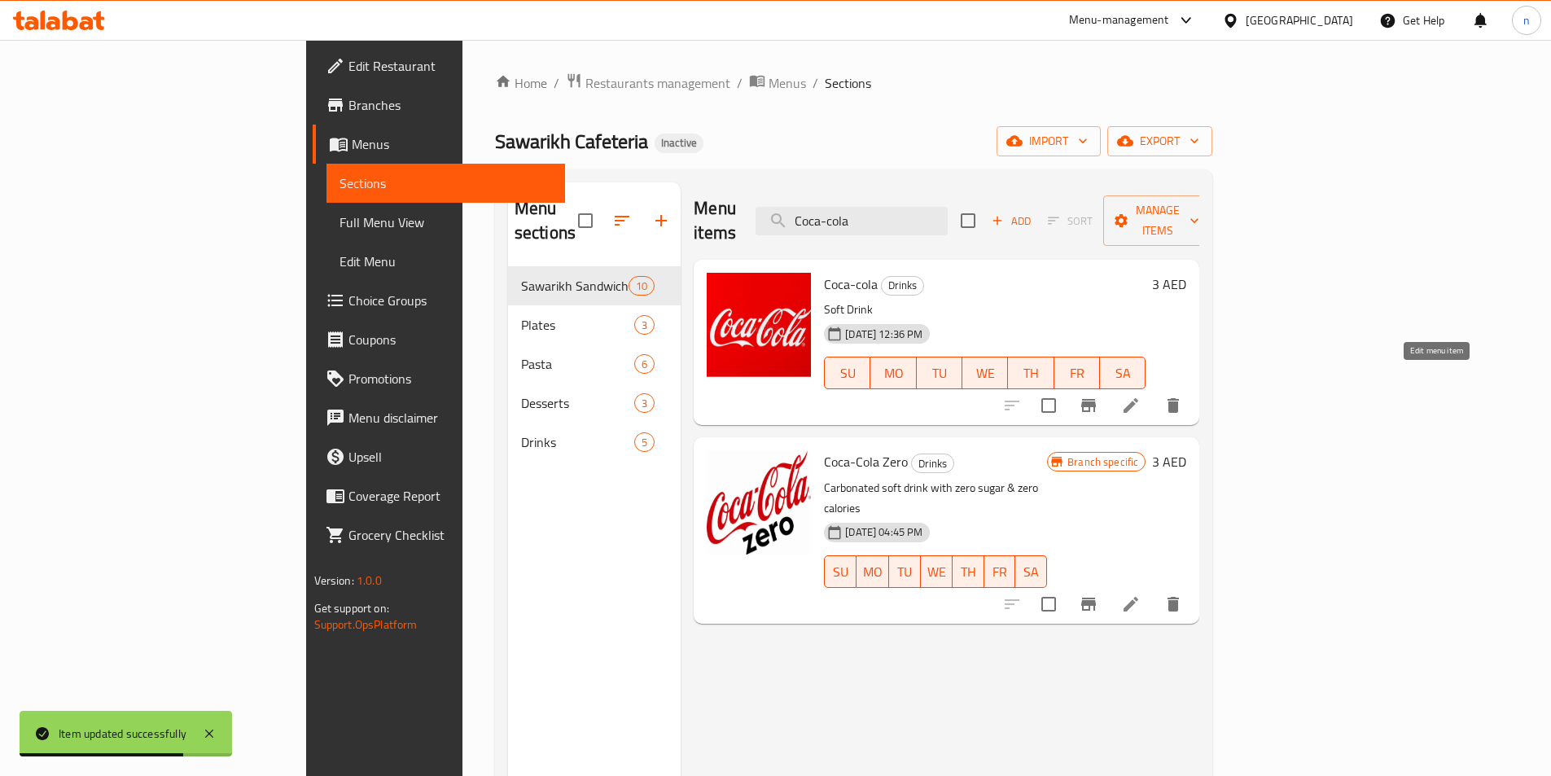
type input "Coca-cola"
click at [1138, 398] on icon at bounding box center [1130, 405] width 15 height 15
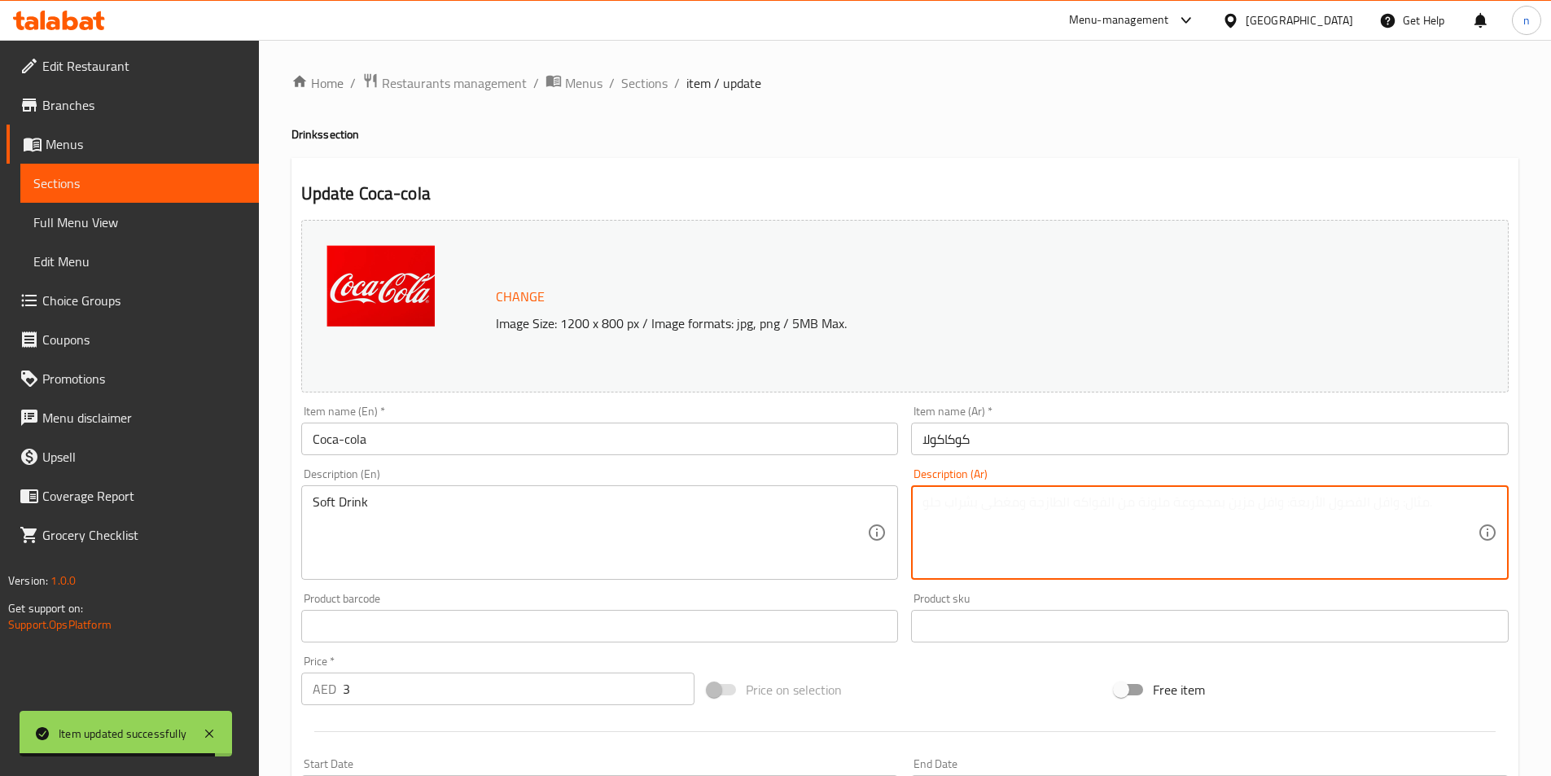
click at [1016, 520] on textarea at bounding box center [1199, 532] width 555 height 77
type textarea "l"
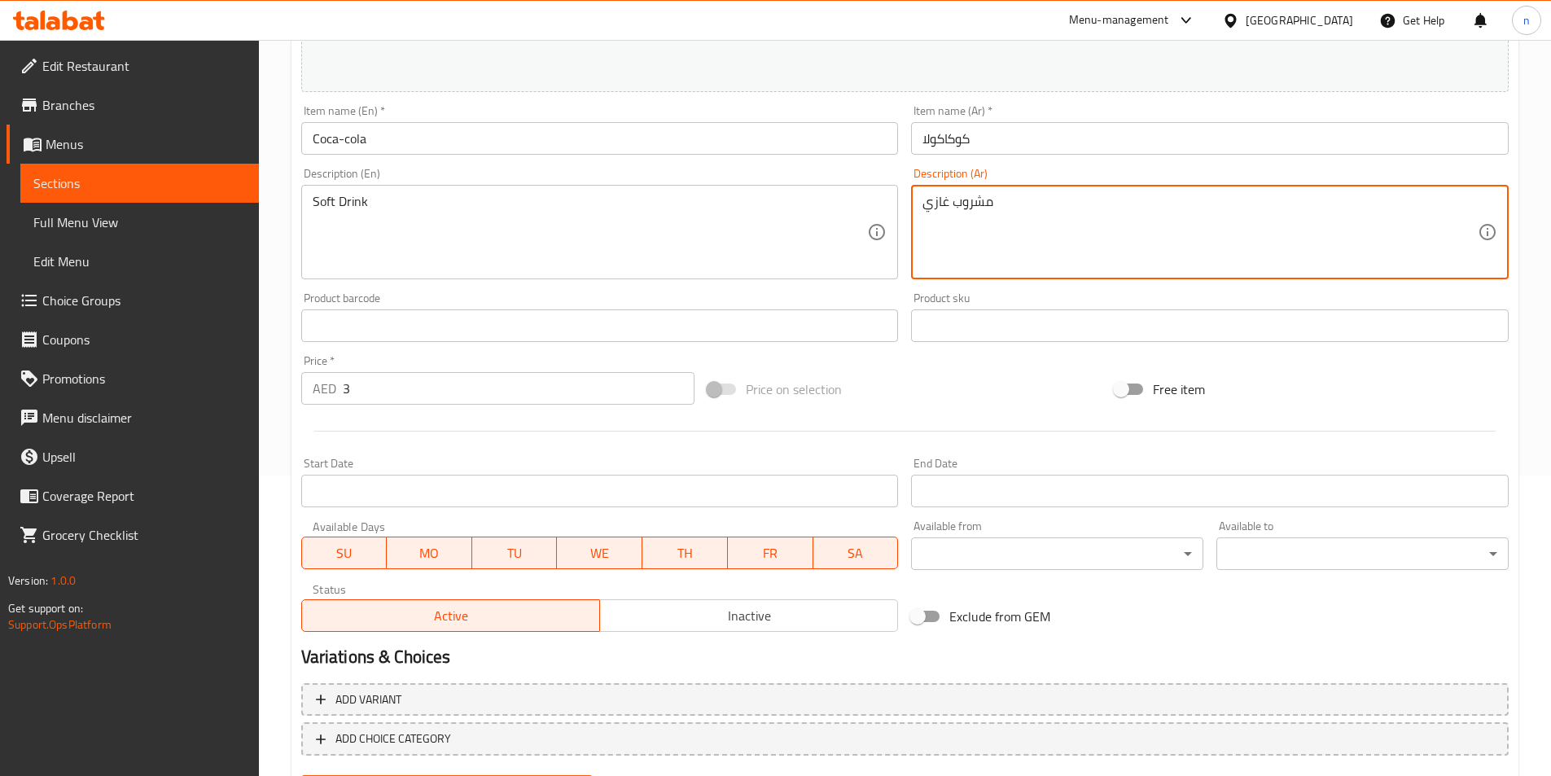
scroll to position [385, 0]
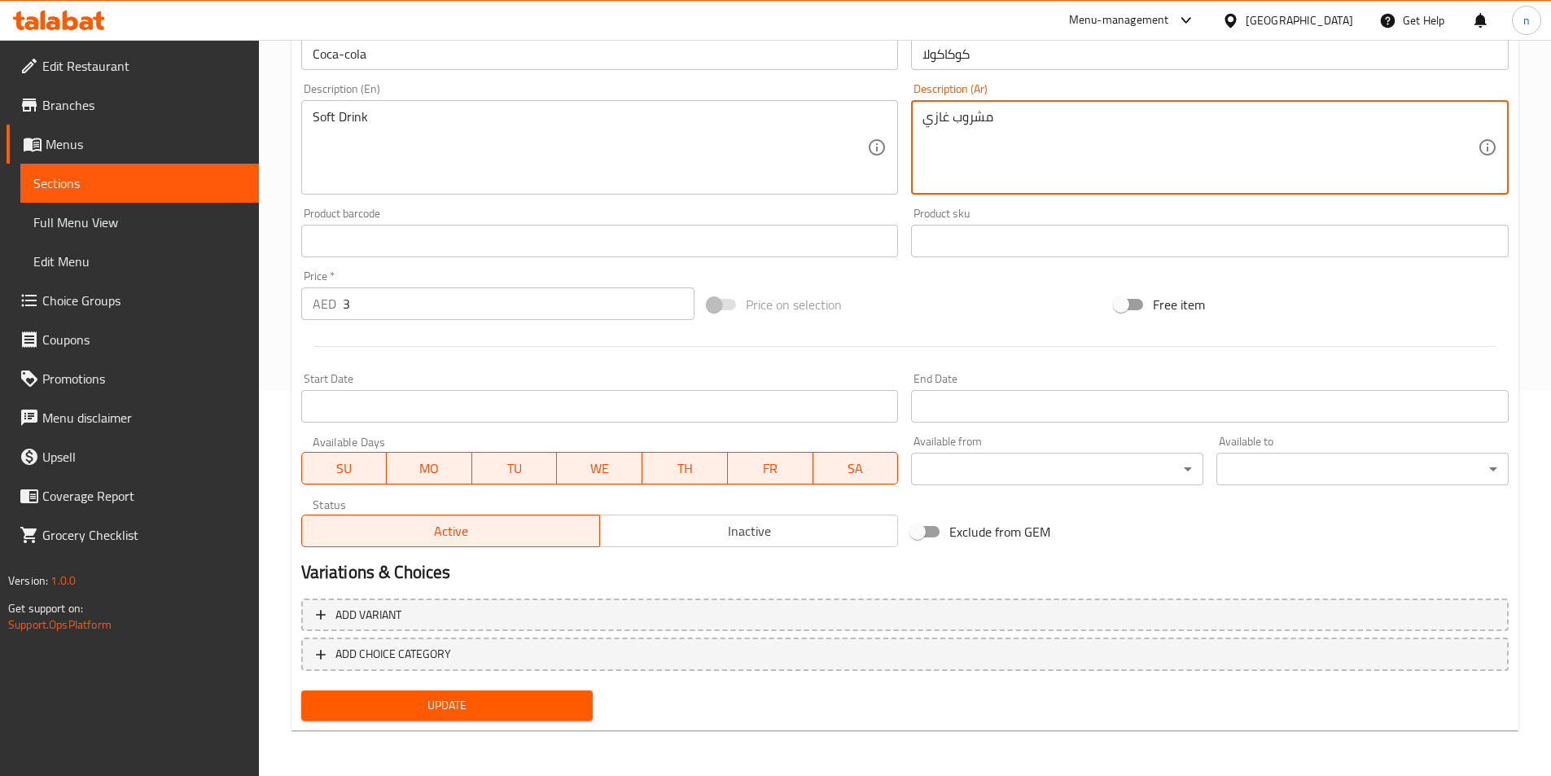
type textarea "مشروب غازي"
click at [509, 712] on span "Update" at bounding box center [447, 705] width 266 height 20
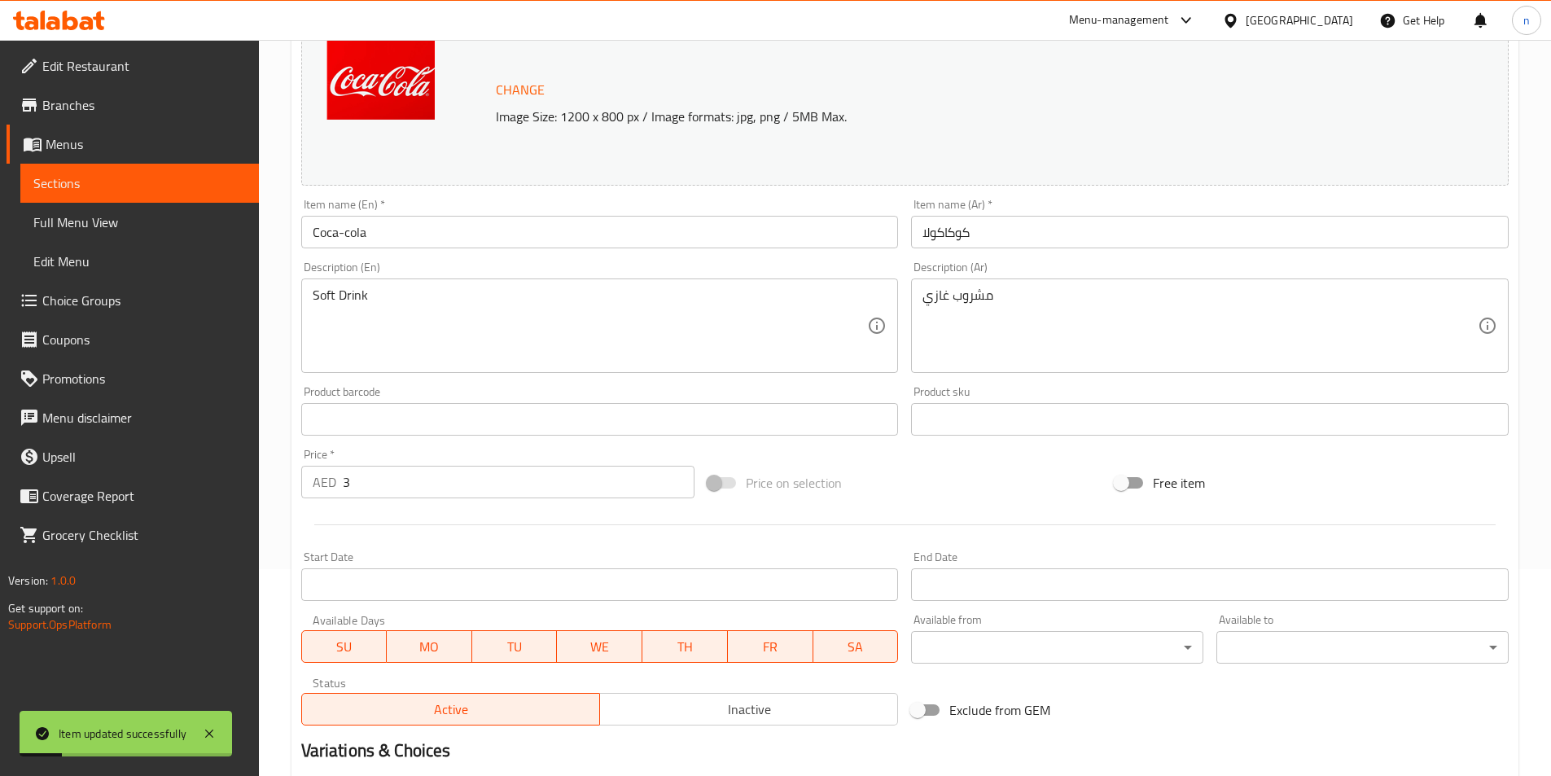
scroll to position [0, 0]
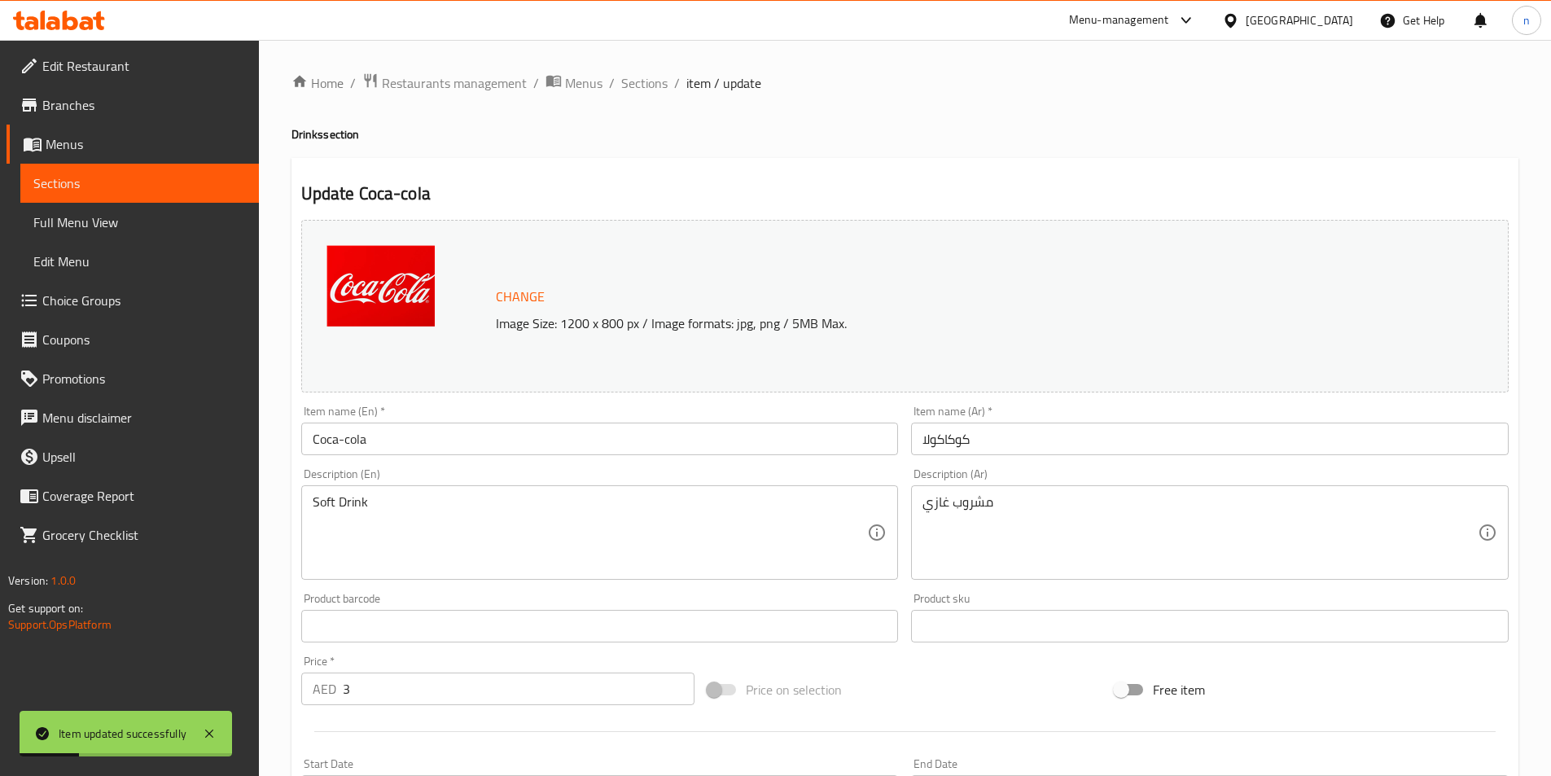
click at [177, 187] on span "Sections" at bounding box center [139, 183] width 212 height 20
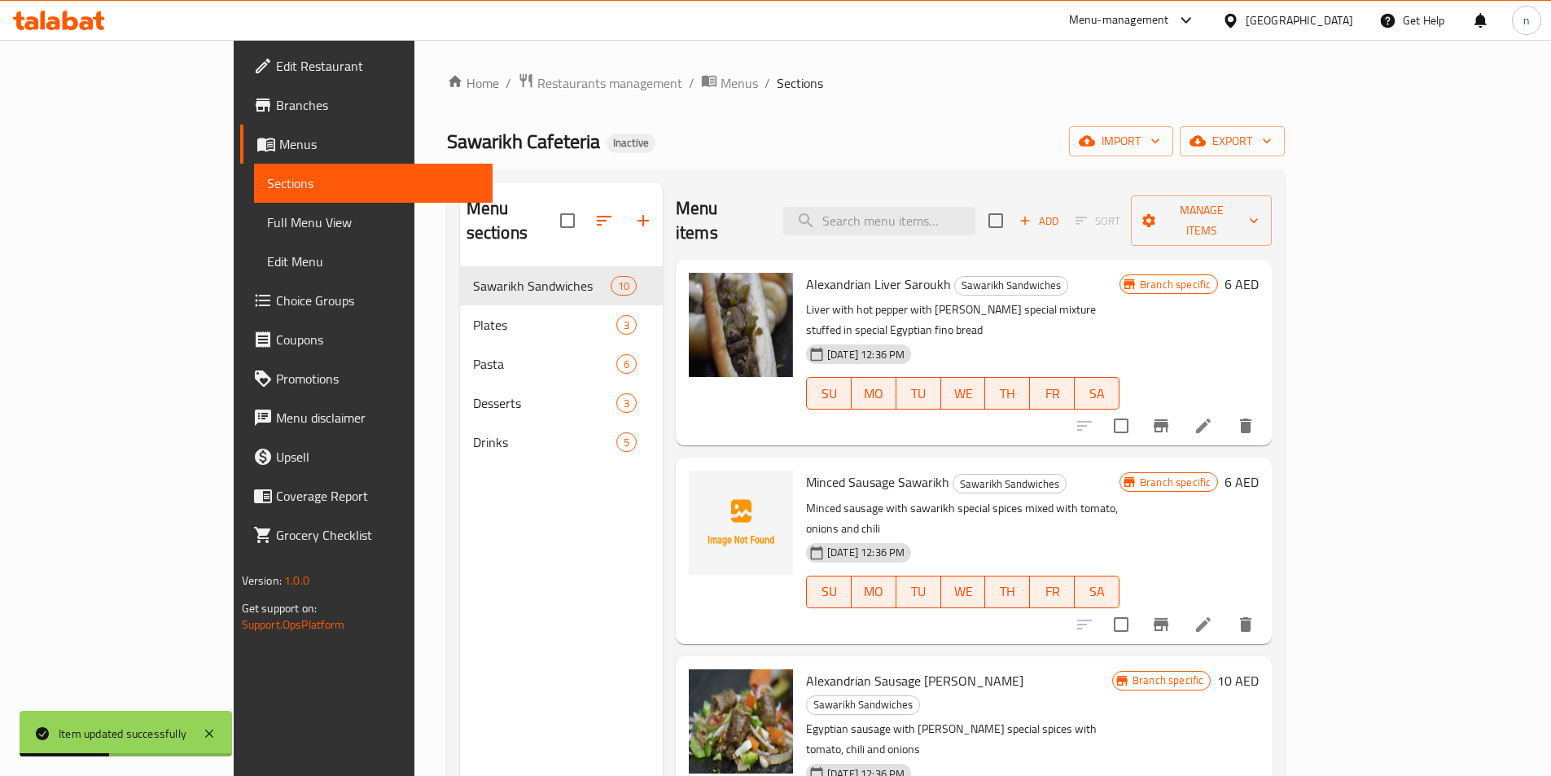
click at [994, 227] on div "Menu items Add Sort Manage items" at bounding box center [974, 220] width 596 height 77
click at [975, 217] on input "search" at bounding box center [879, 221] width 192 height 28
paste input "Fanta Orange"
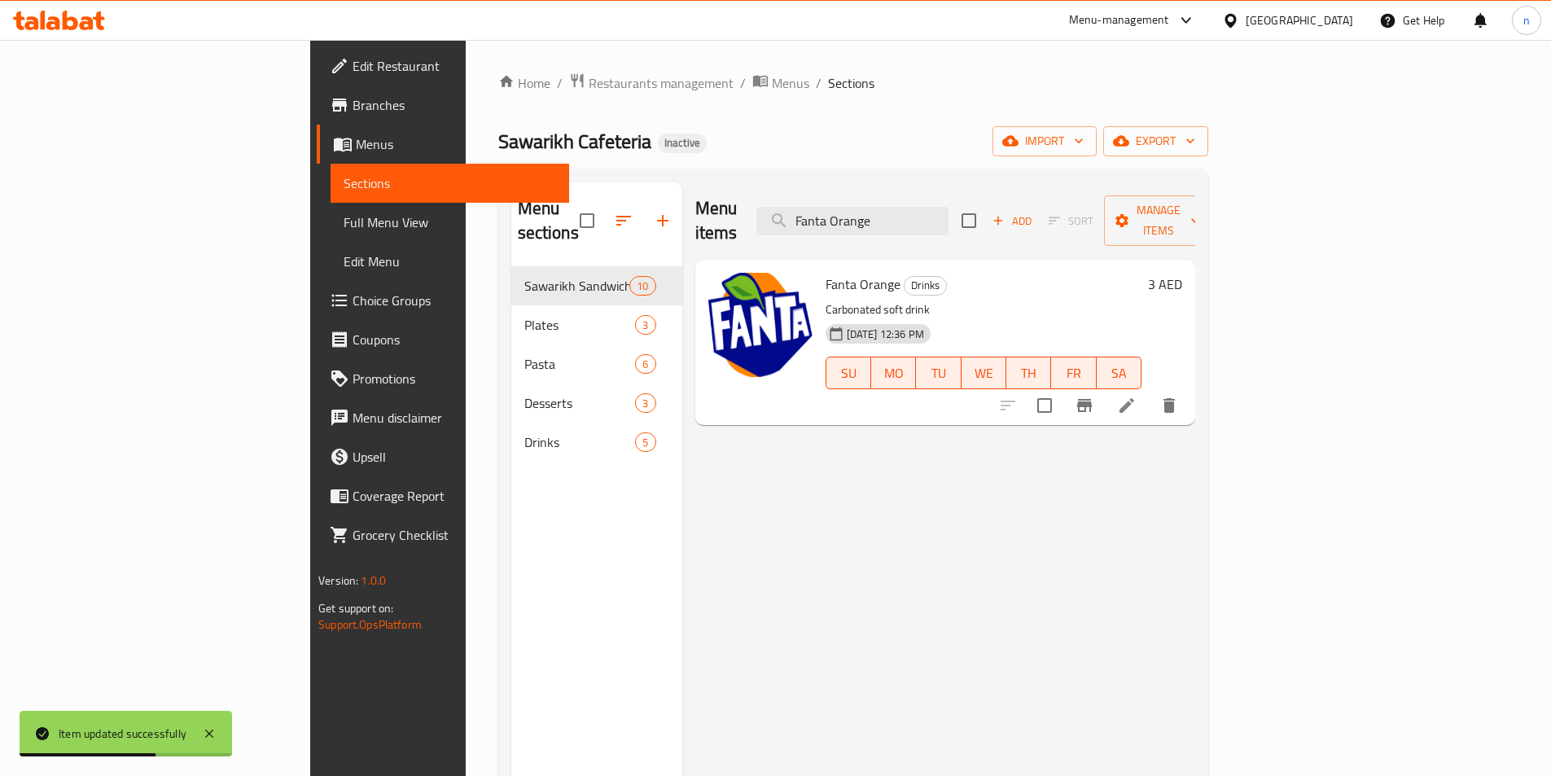
type input "Fanta Orange"
click at [1134, 398] on icon at bounding box center [1126, 405] width 15 height 15
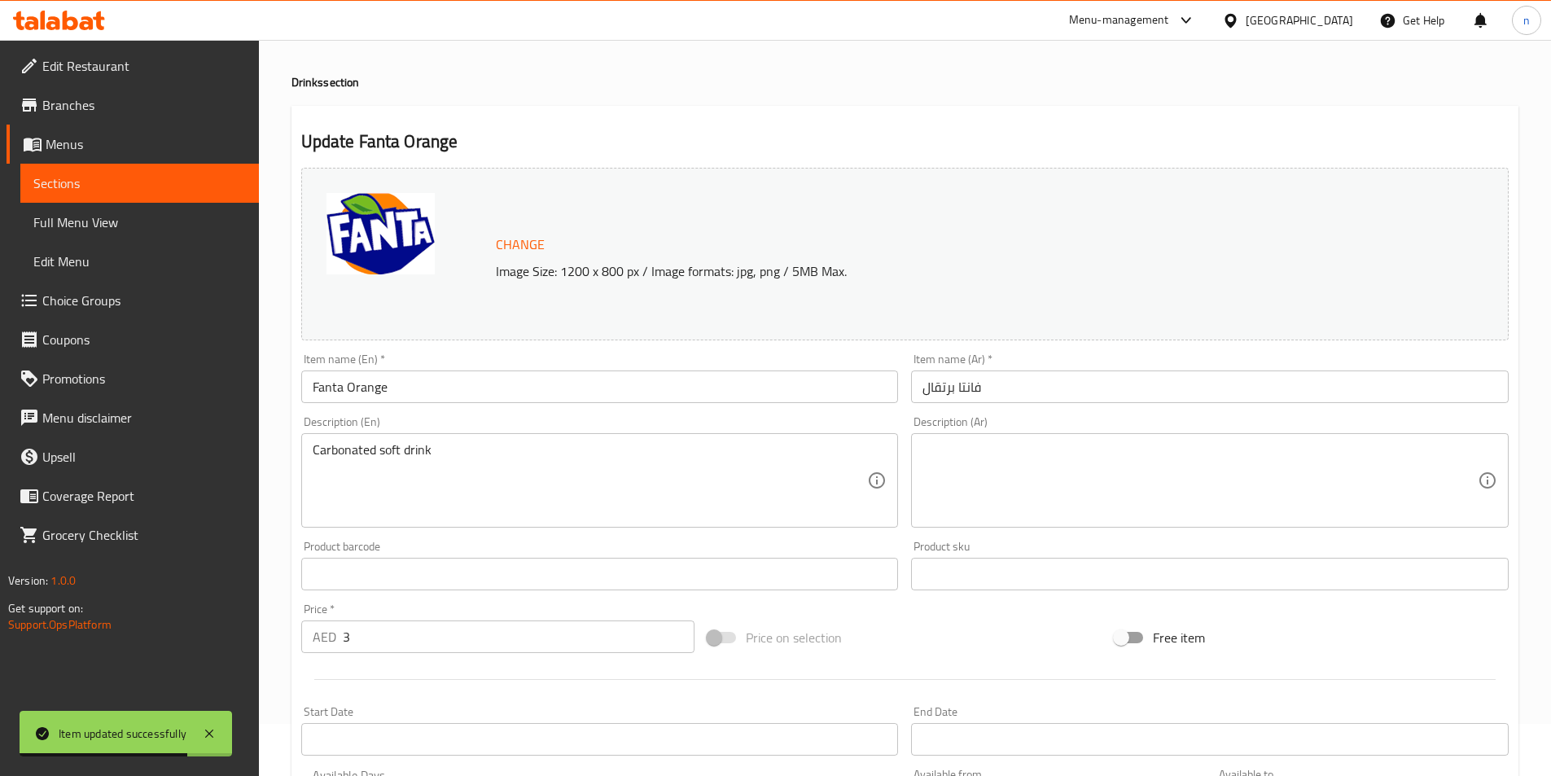
scroll to position [81, 0]
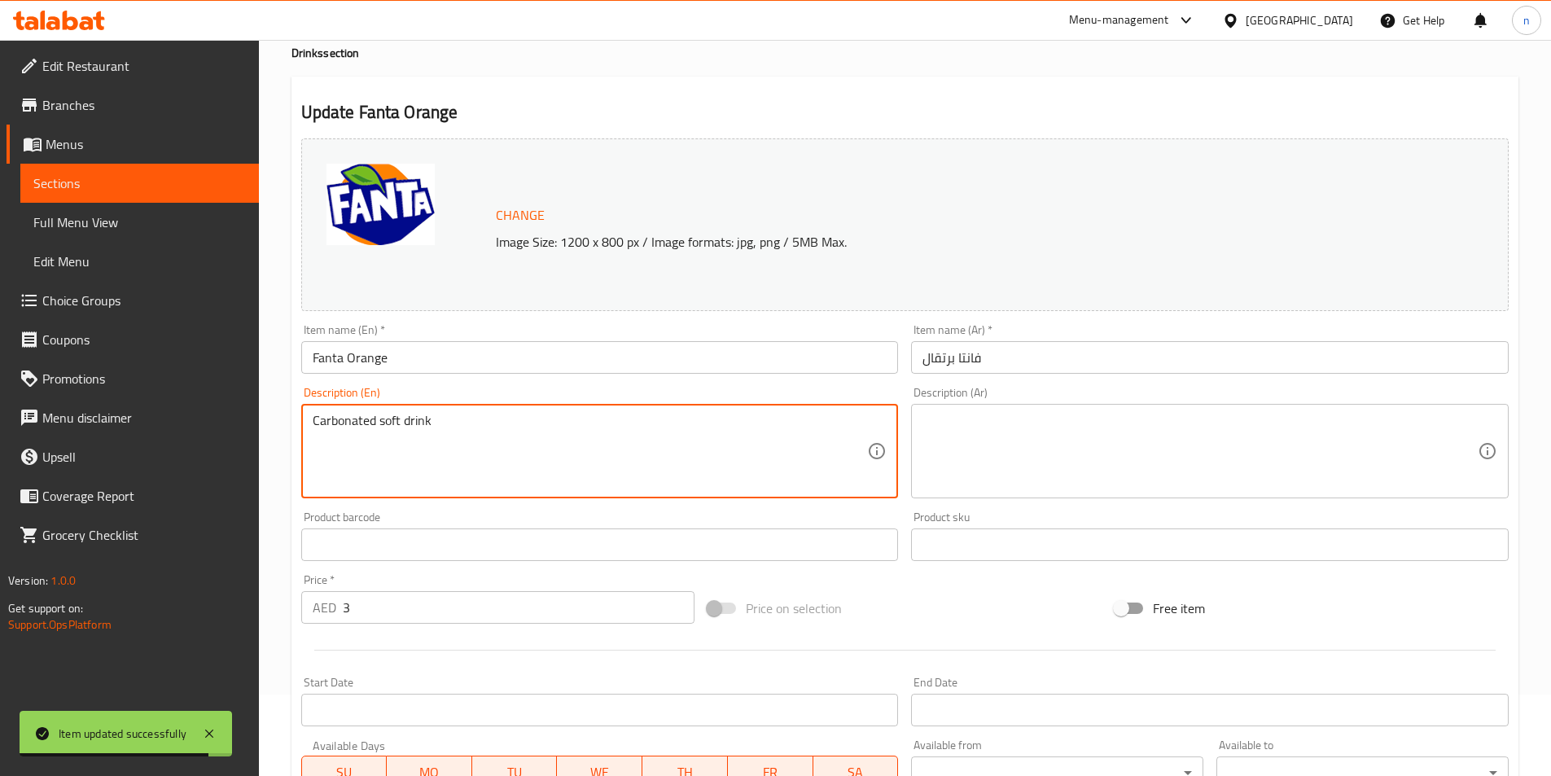
click at [412, 427] on textarea "Carbonated soft drink" at bounding box center [590, 451] width 555 height 77
click at [1018, 441] on textarea at bounding box center [1199, 451] width 555 height 77
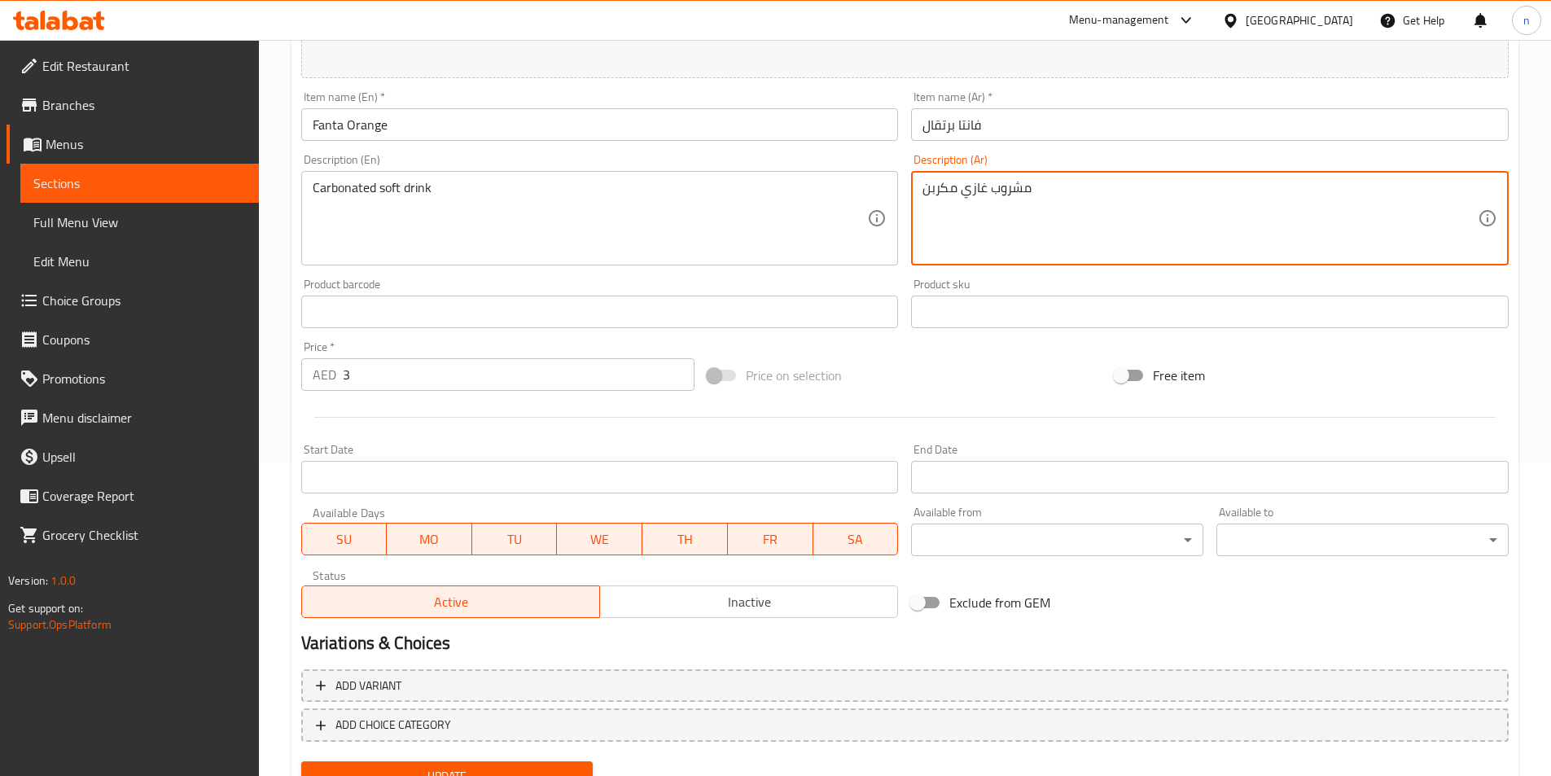
scroll to position [385, 0]
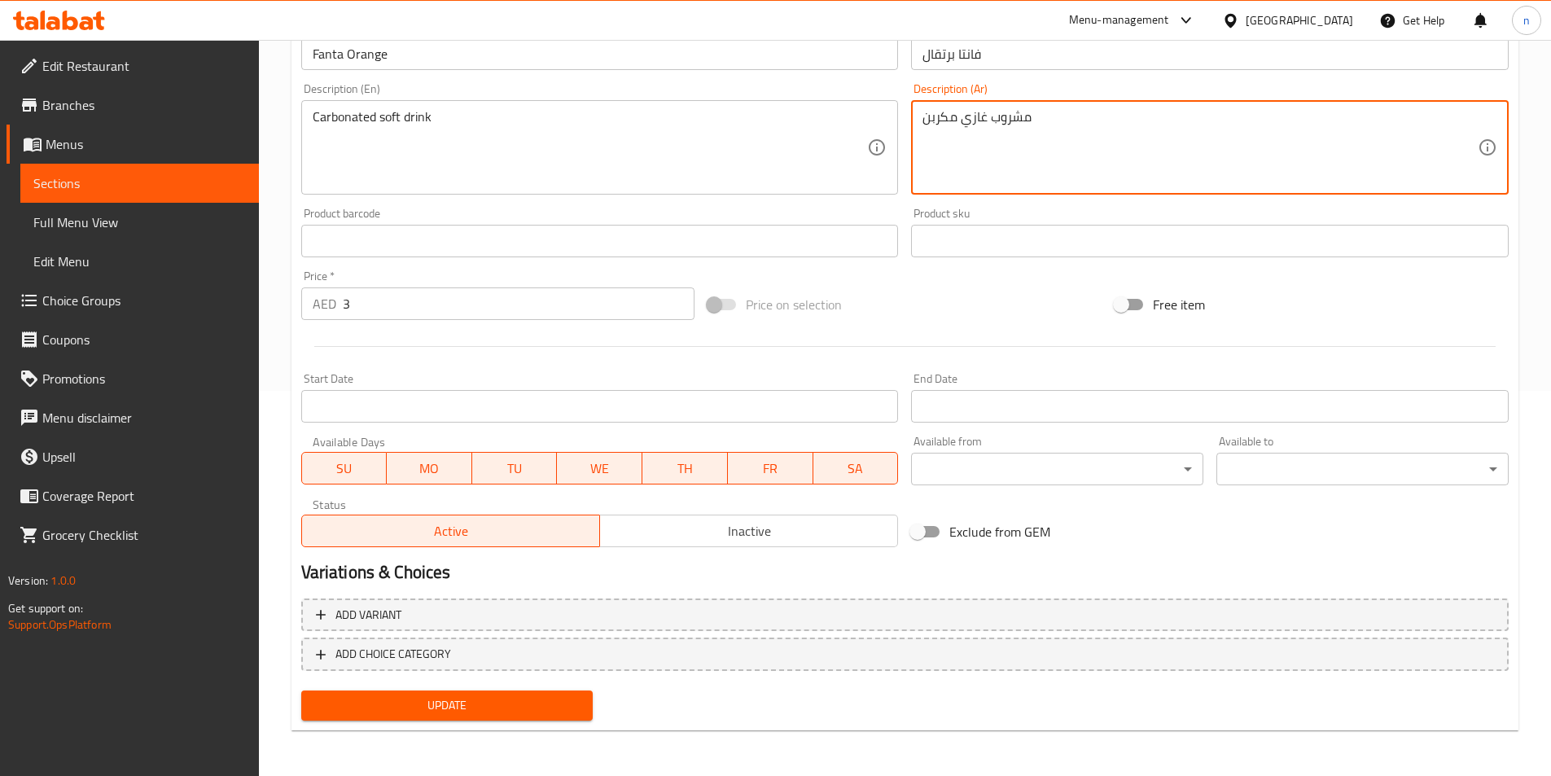
type textarea "مشروب غازي مكربن"
click at [545, 716] on button "Update" at bounding box center [447, 705] width 292 height 30
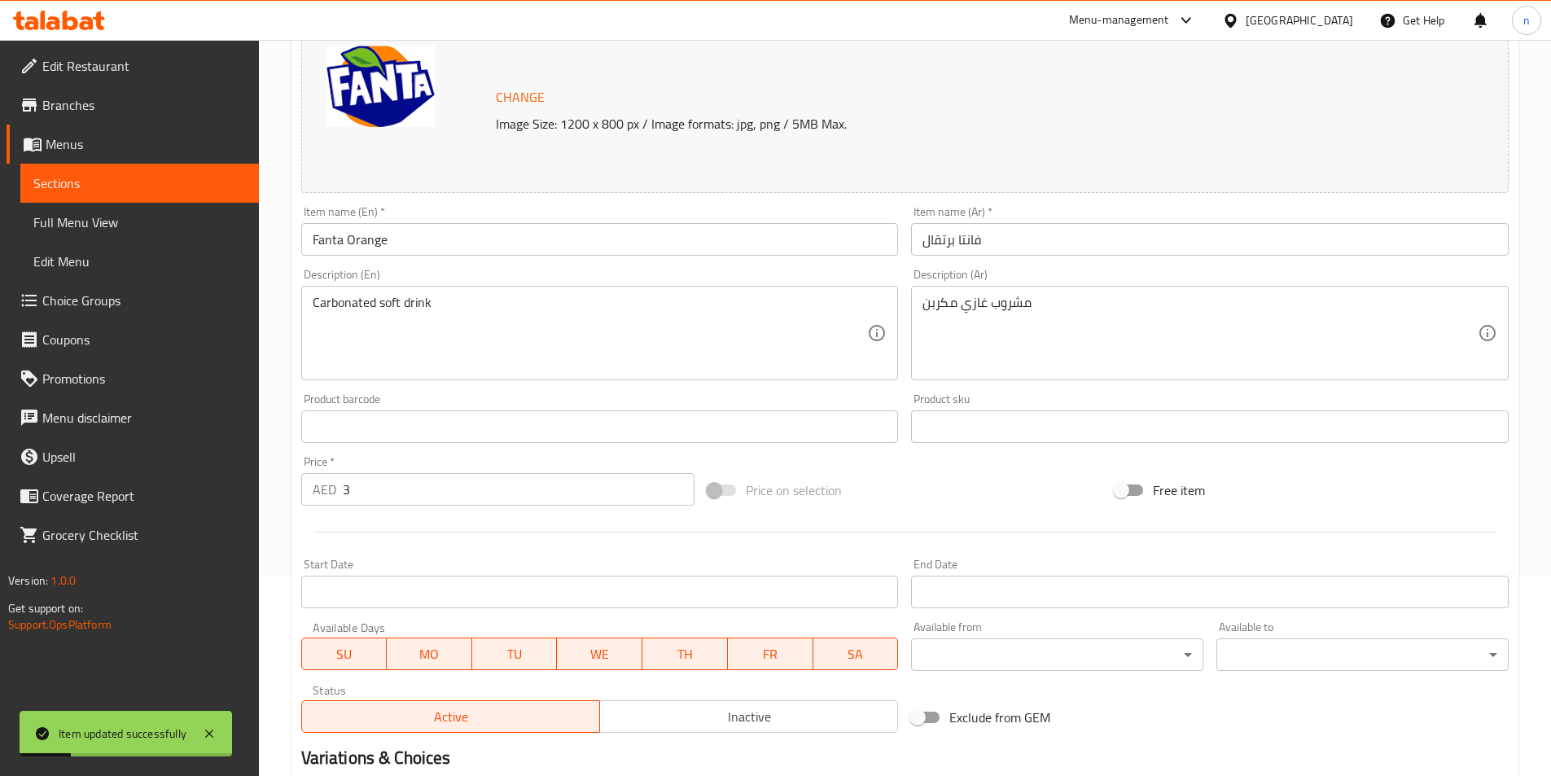
scroll to position [59, 0]
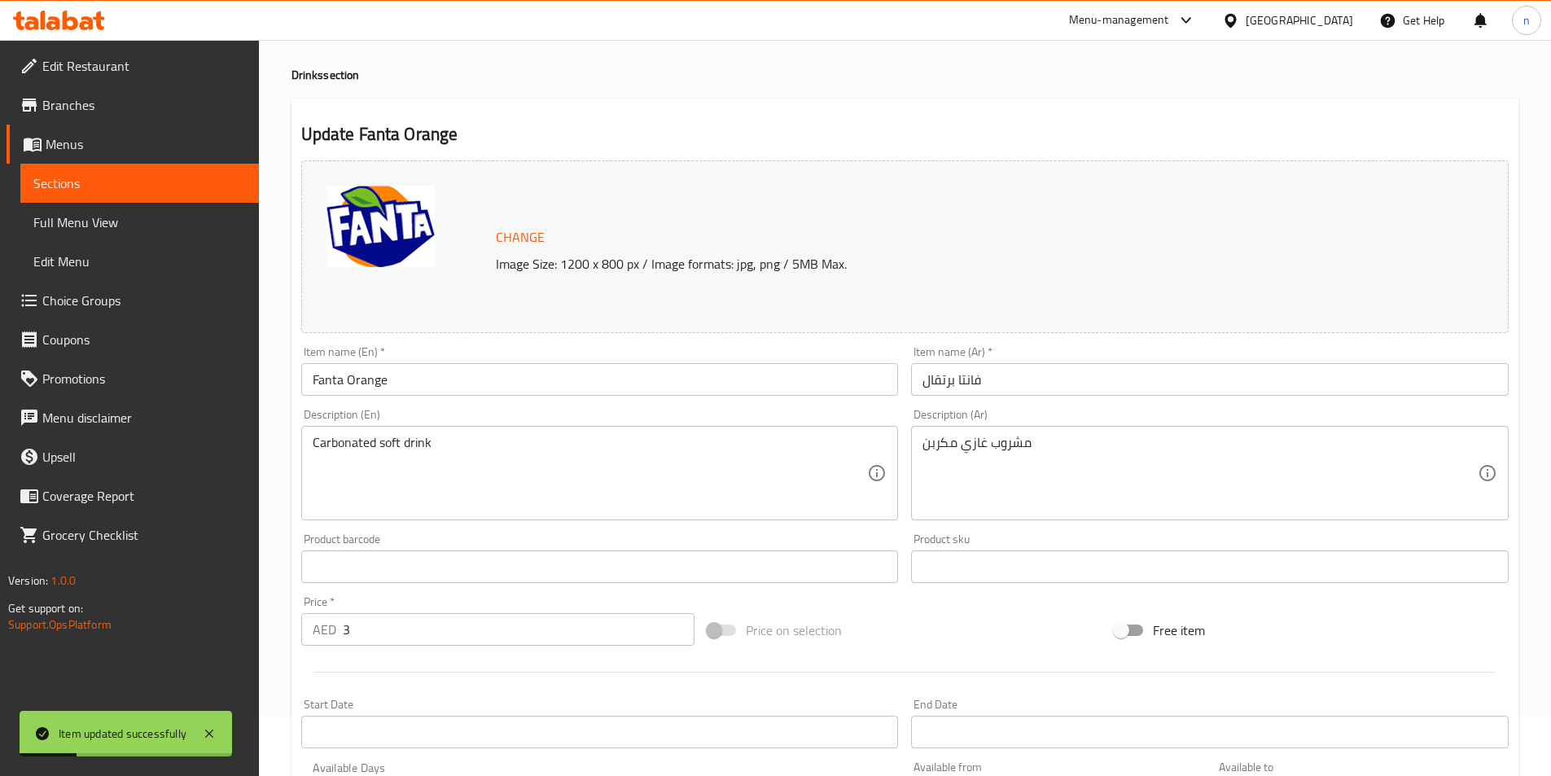
click at [85, 177] on span "Sections" at bounding box center [139, 183] width 212 height 20
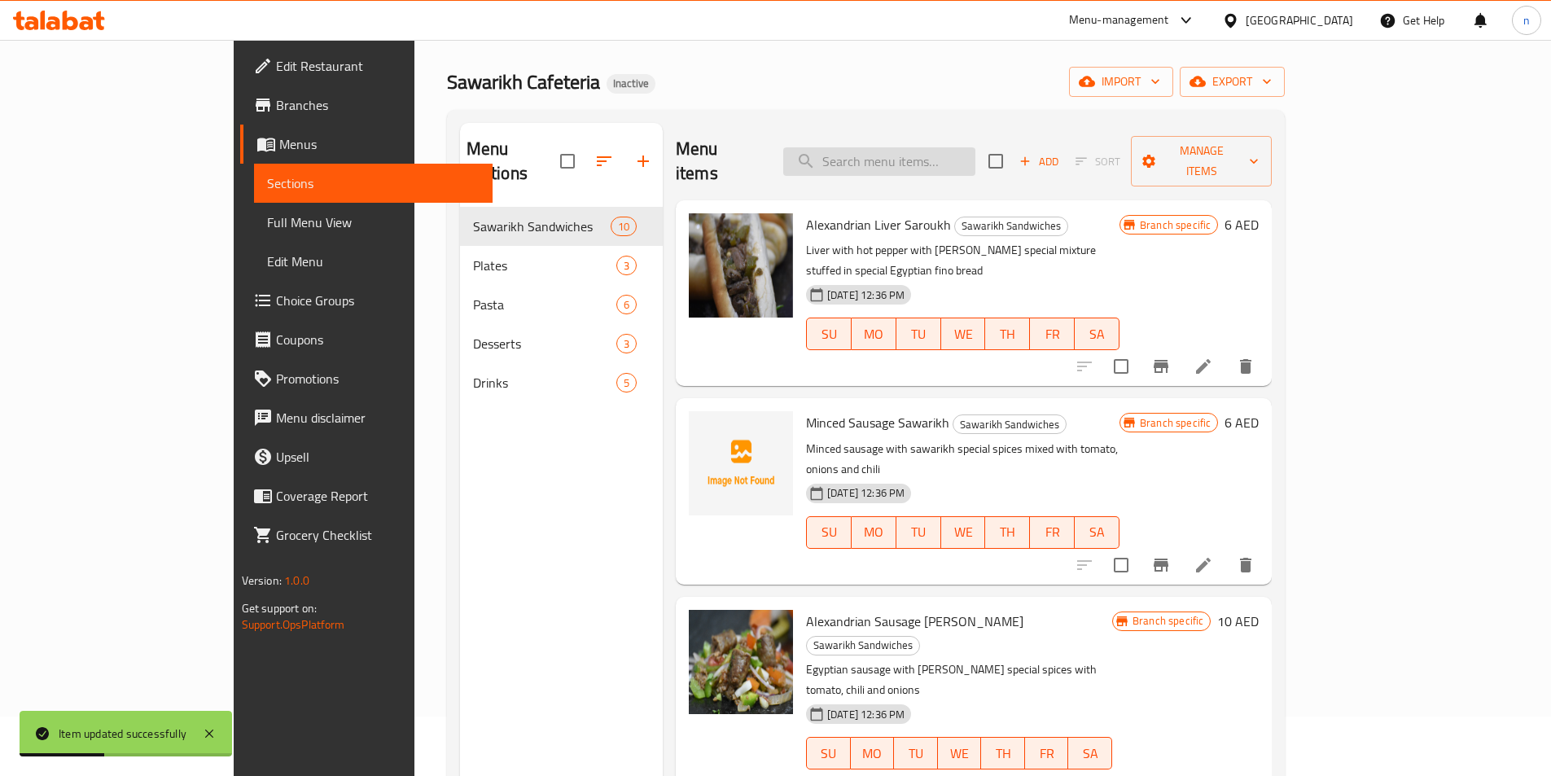
click at [952, 153] on input "search" at bounding box center [879, 161] width 192 height 28
paste input "Sprite"
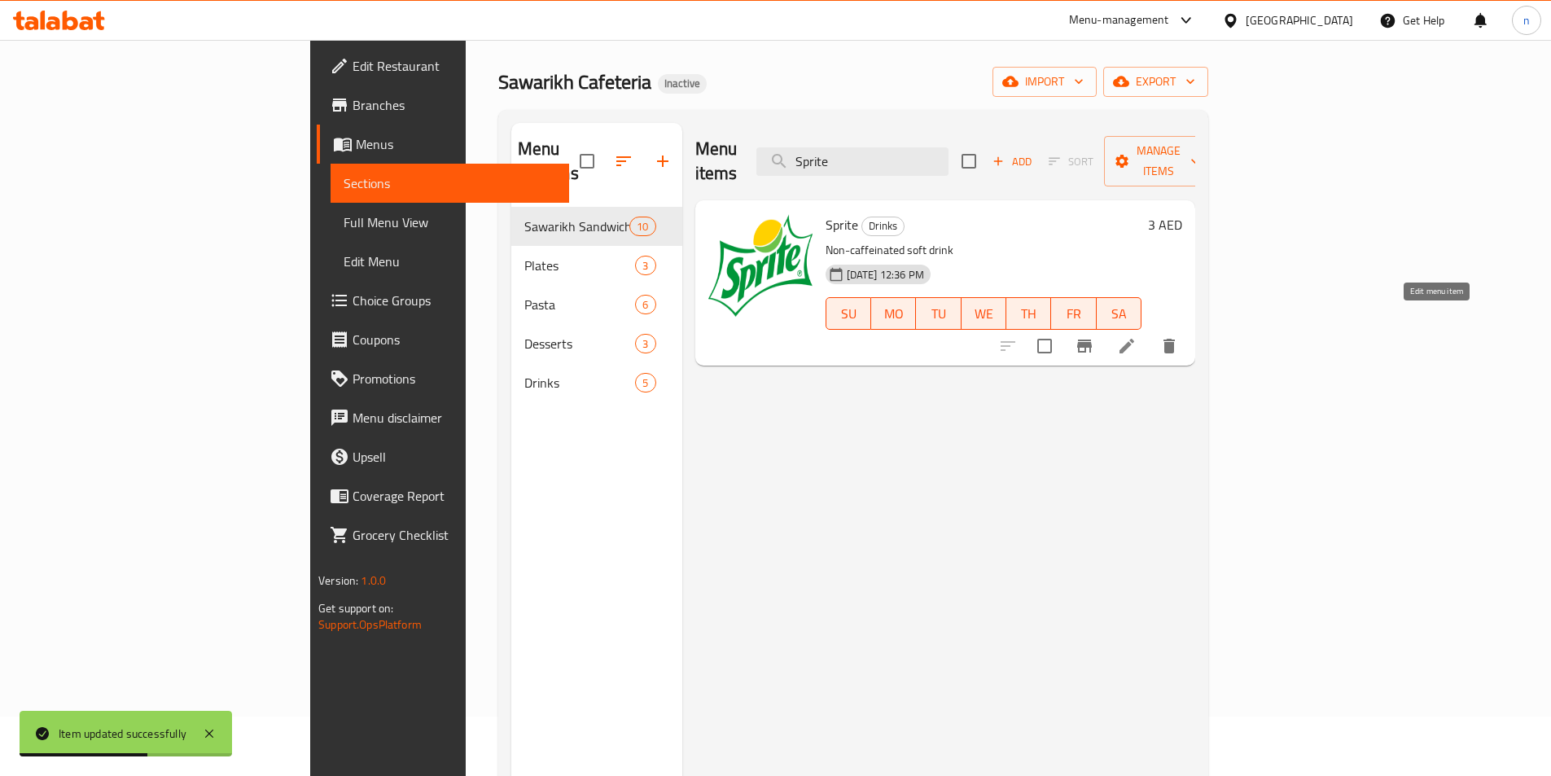
type input "Sprite"
click at [1134, 339] on icon at bounding box center [1126, 346] width 15 height 15
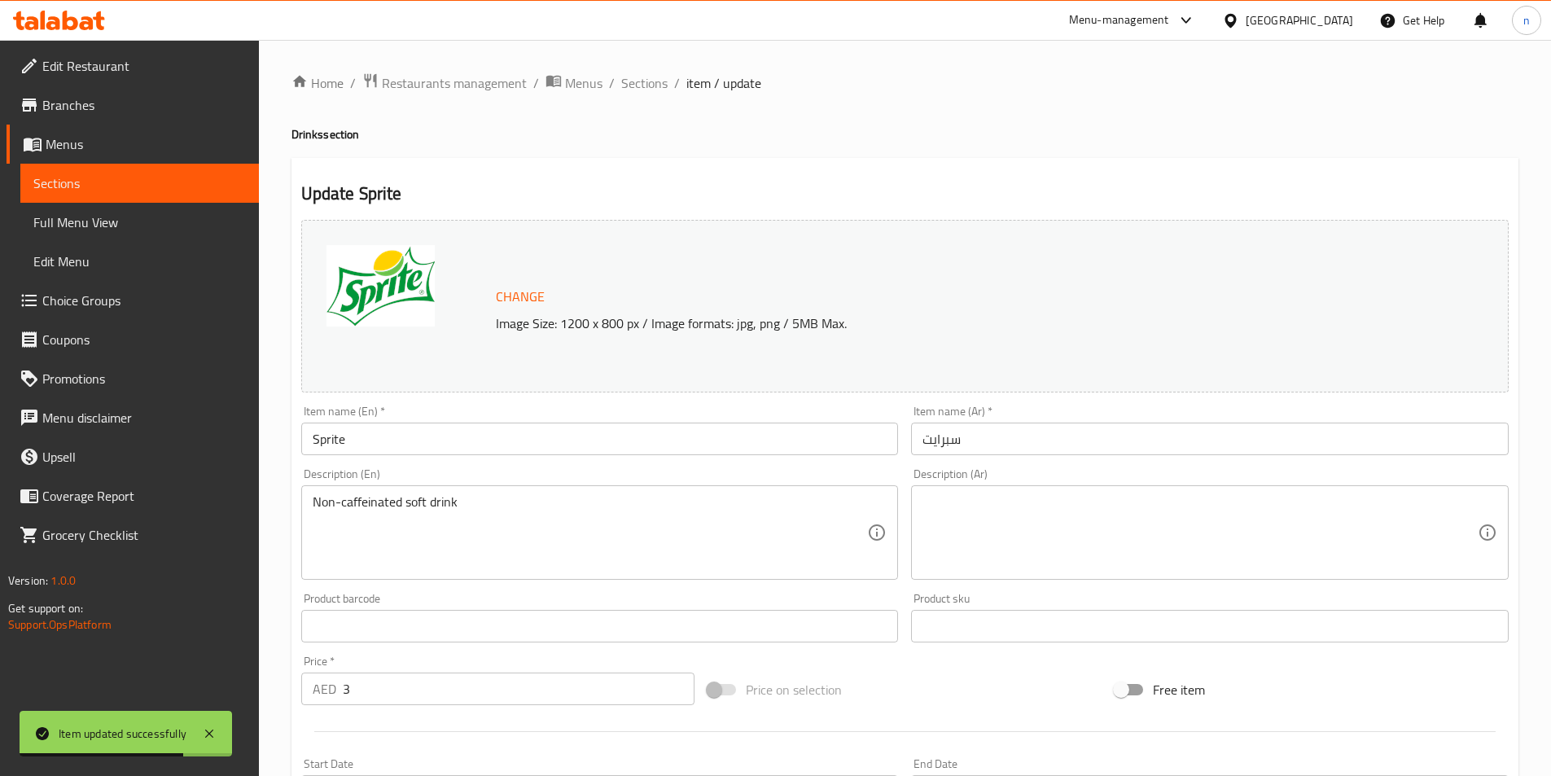
click at [980, 518] on textarea at bounding box center [1199, 532] width 555 height 77
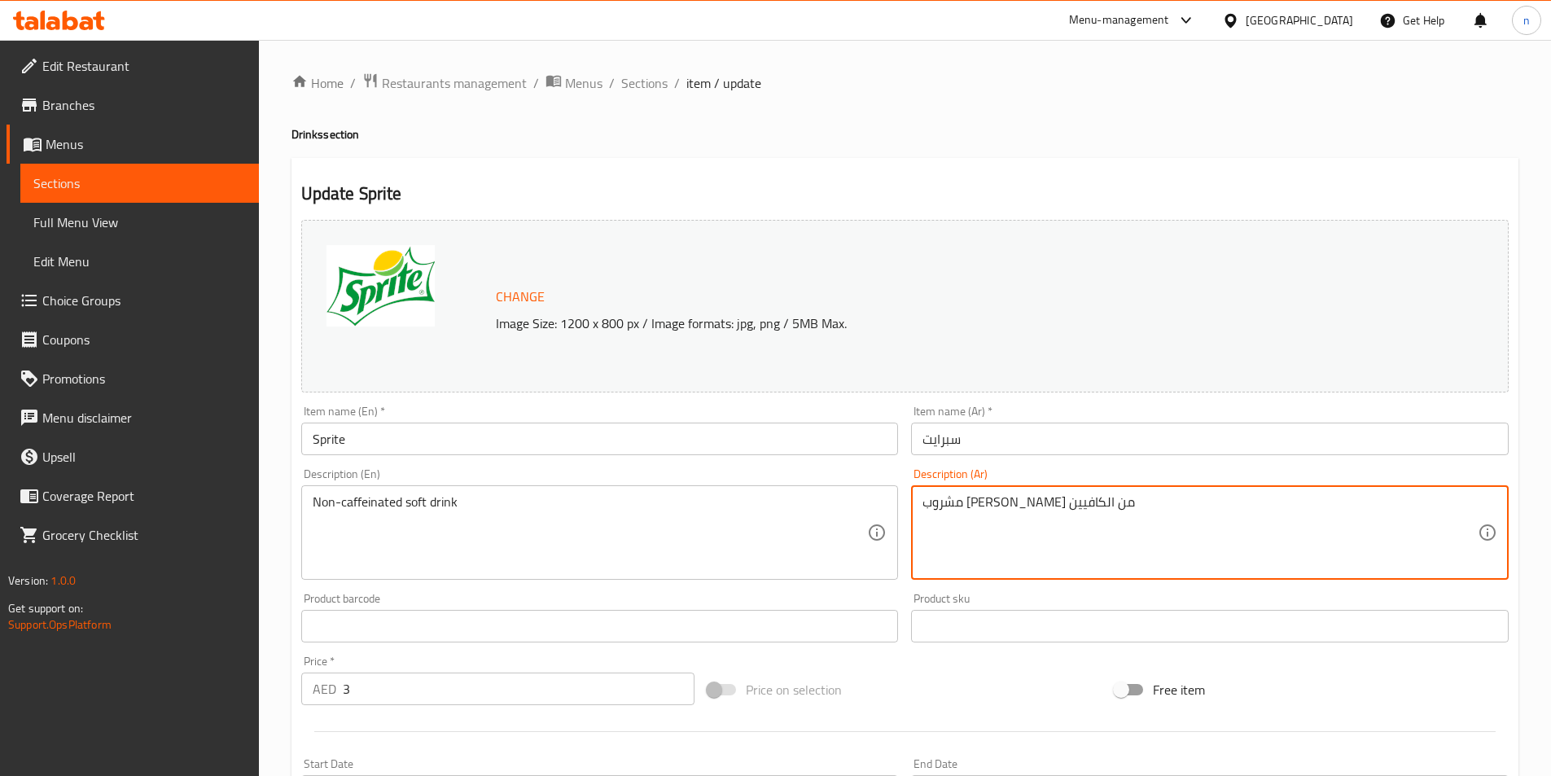
type textarea "مشروب غازي خالي من الكافيين"
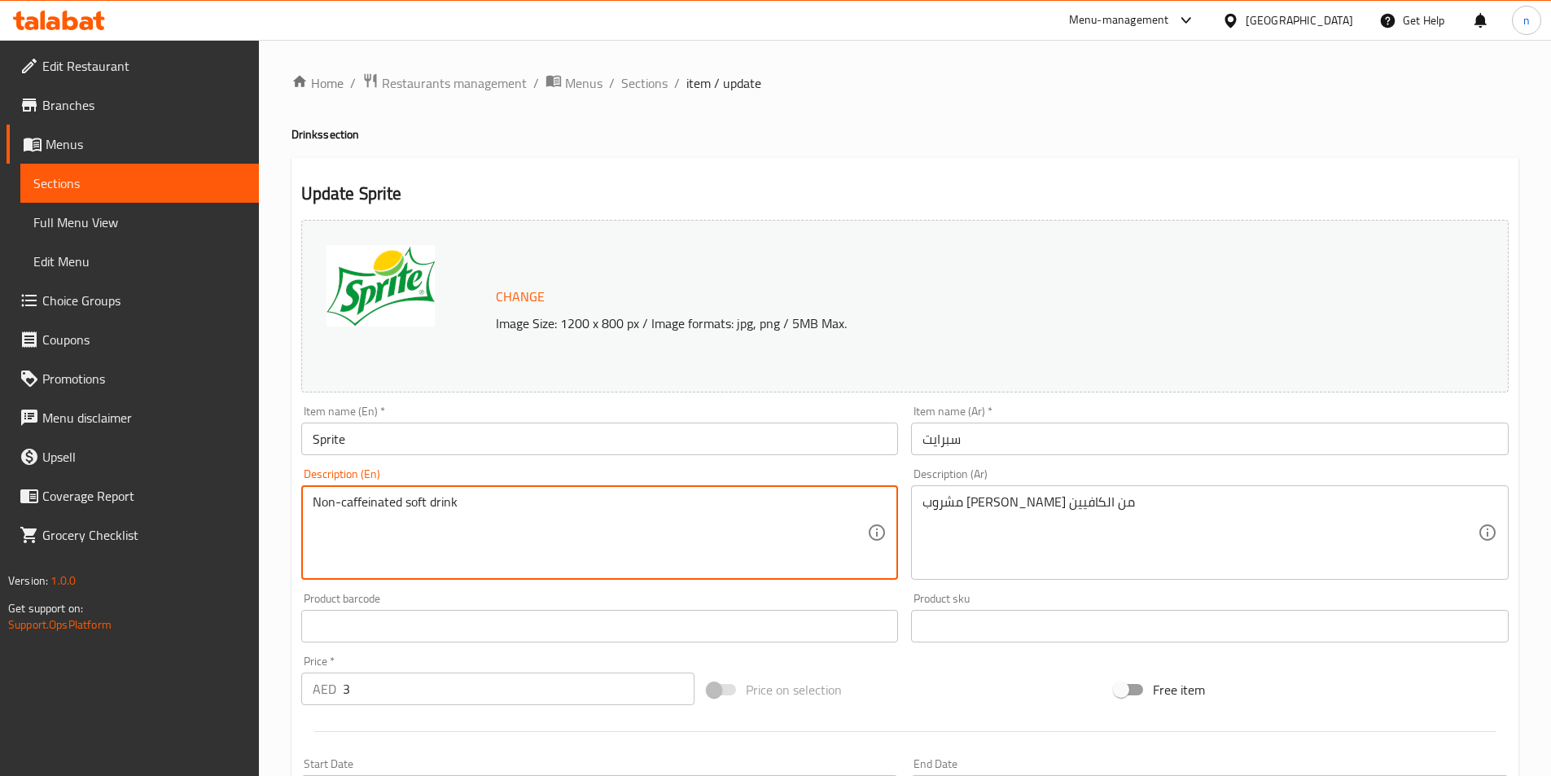
click at [353, 501] on textarea "Non-caffeinated soft drink" at bounding box center [590, 532] width 555 height 77
drag, startPoint x: 353, startPoint y: 501, endPoint x: 449, endPoint y: 553, distance: 109.3
click at [449, 553] on textarea "Non-caffeinated soft drink" at bounding box center [590, 532] width 555 height 77
drag, startPoint x: 400, startPoint y: 498, endPoint x: 290, endPoint y: 493, distance: 110.8
click at [290, 493] on div "Home / Restaurants management / Menus / Sections / item / update Drinks section…" at bounding box center [905, 600] width 1292 height 1121
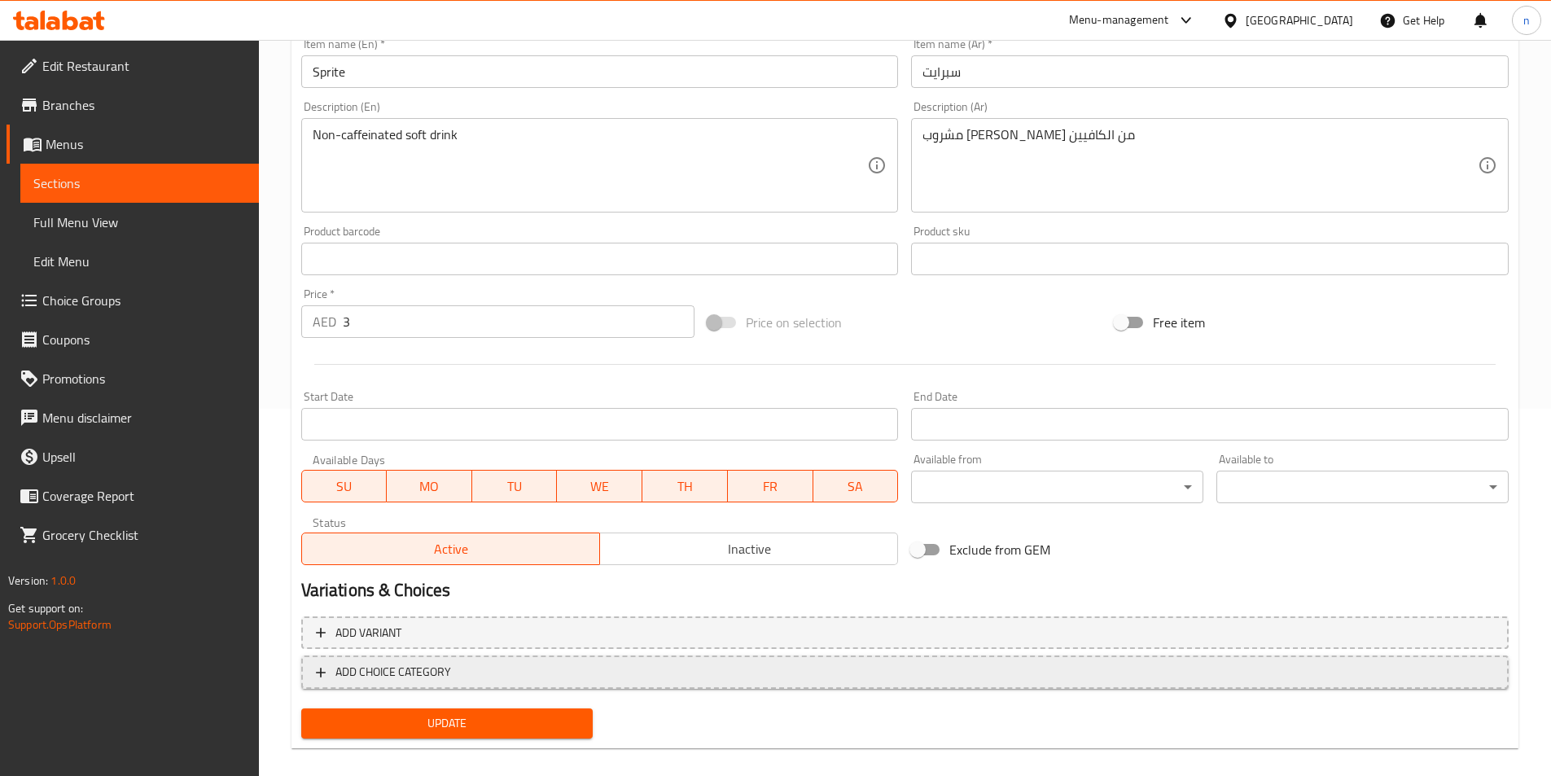
scroll to position [385, 0]
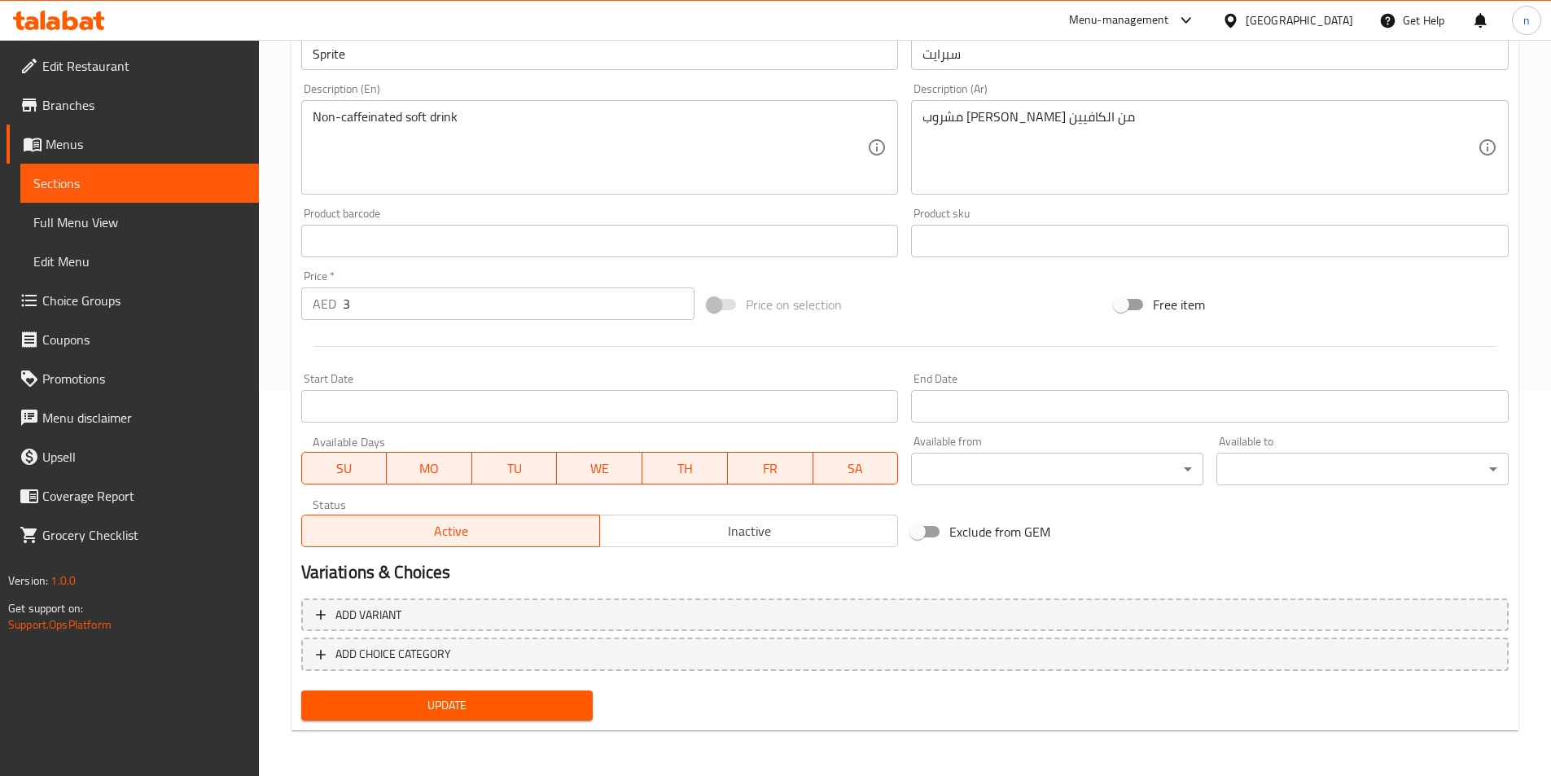
click at [536, 702] on span "Update" at bounding box center [447, 705] width 266 height 20
click at [424, 707] on span "Update" at bounding box center [447, 705] width 266 height 20
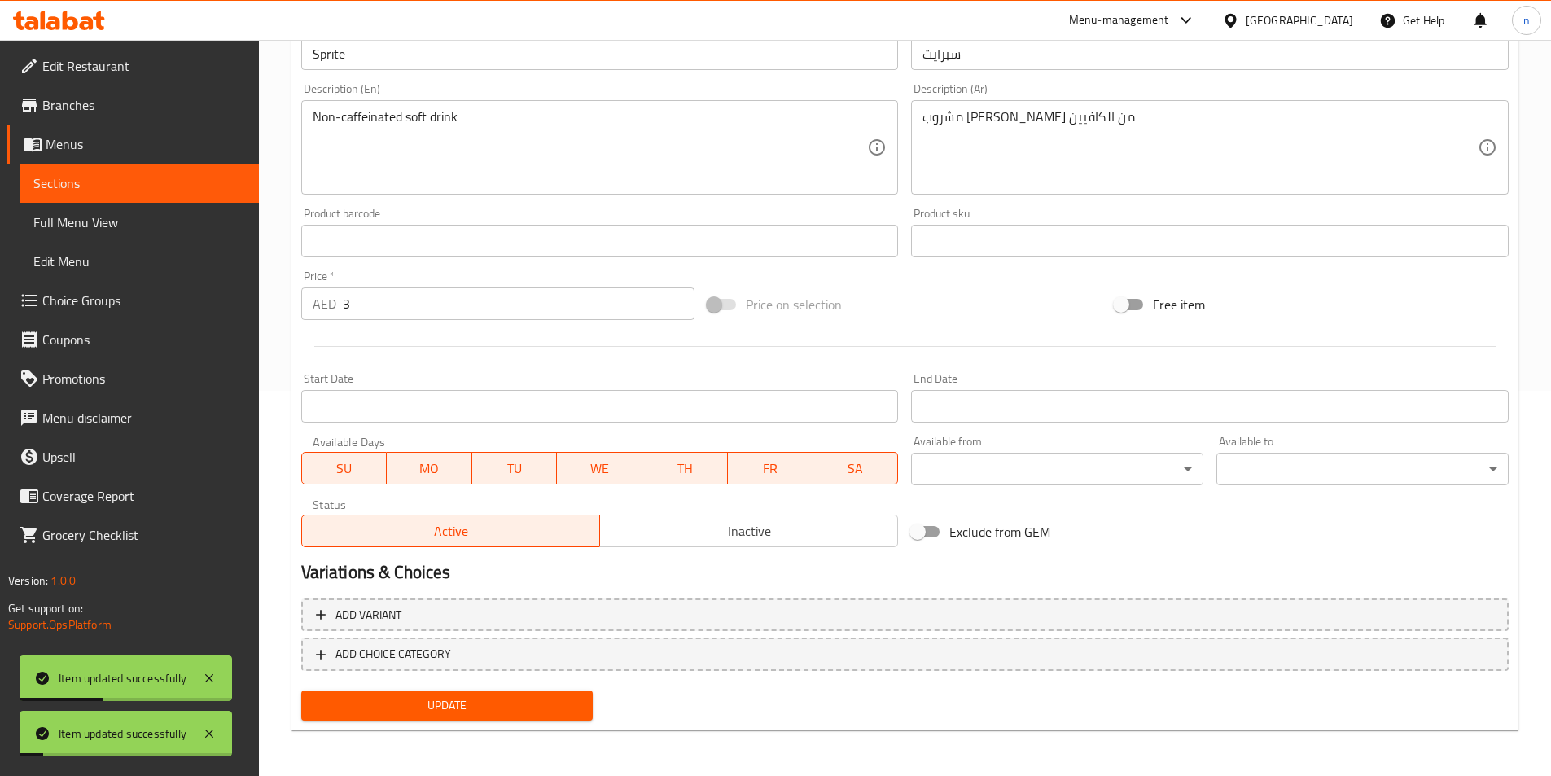
scroll to position [0, 0]
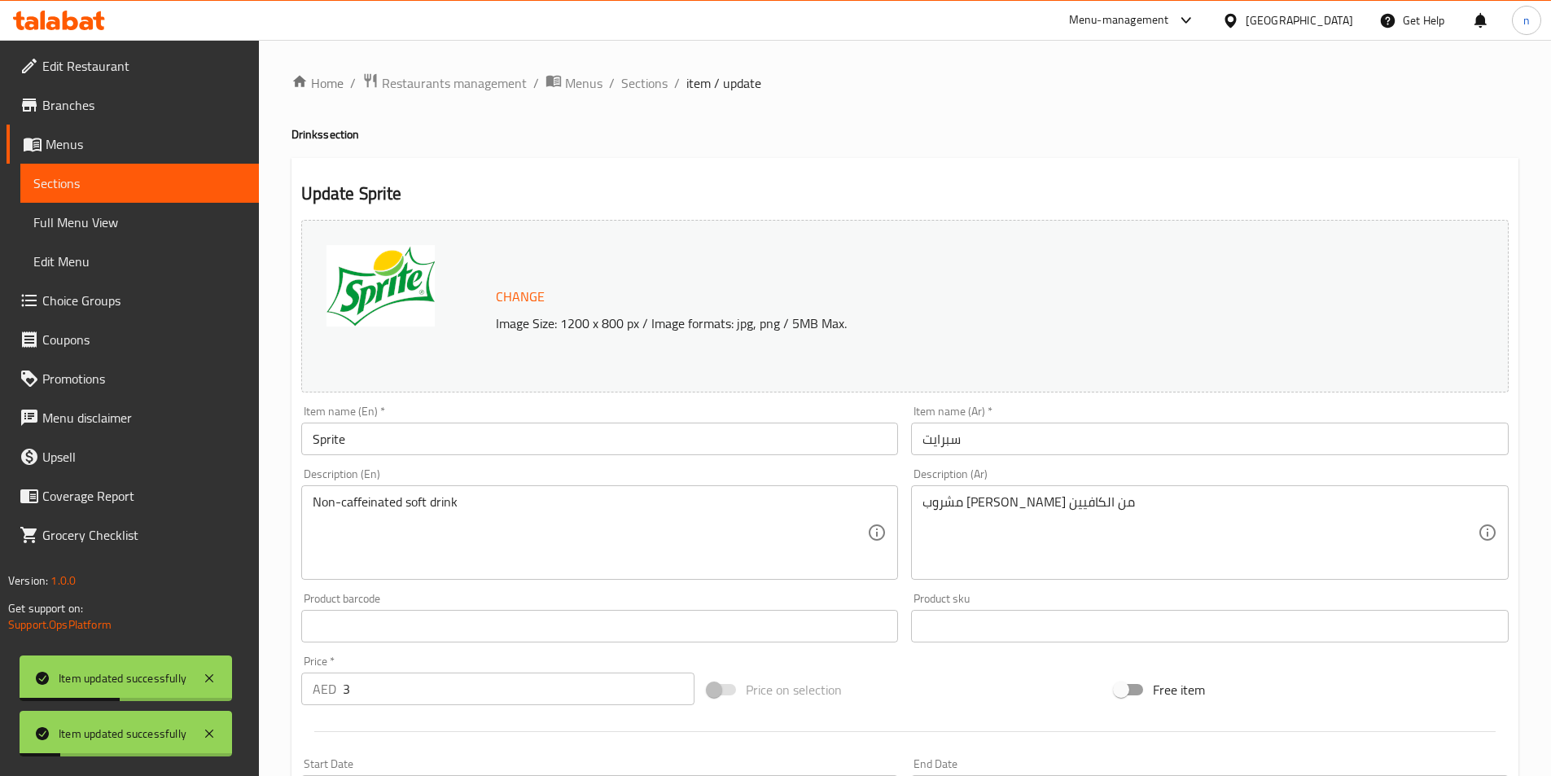
click at [201, 190] on span "Sections" at bounding box center [139, 183] width 212 height 20
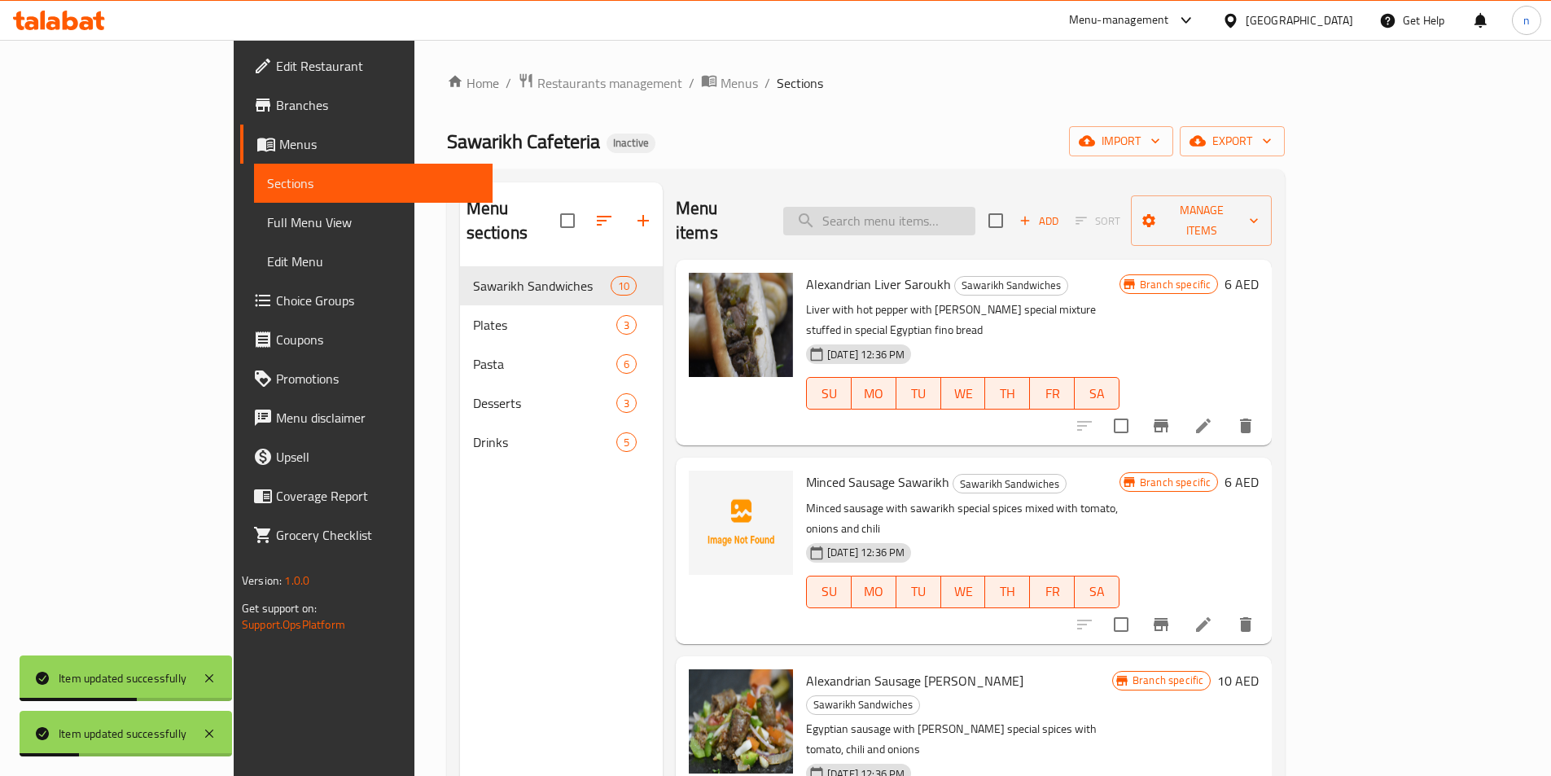
click at [927, 207] on input "search" at bounding box center [879, 221] width 192 height 28
paste input "Coca-Cola Zero"
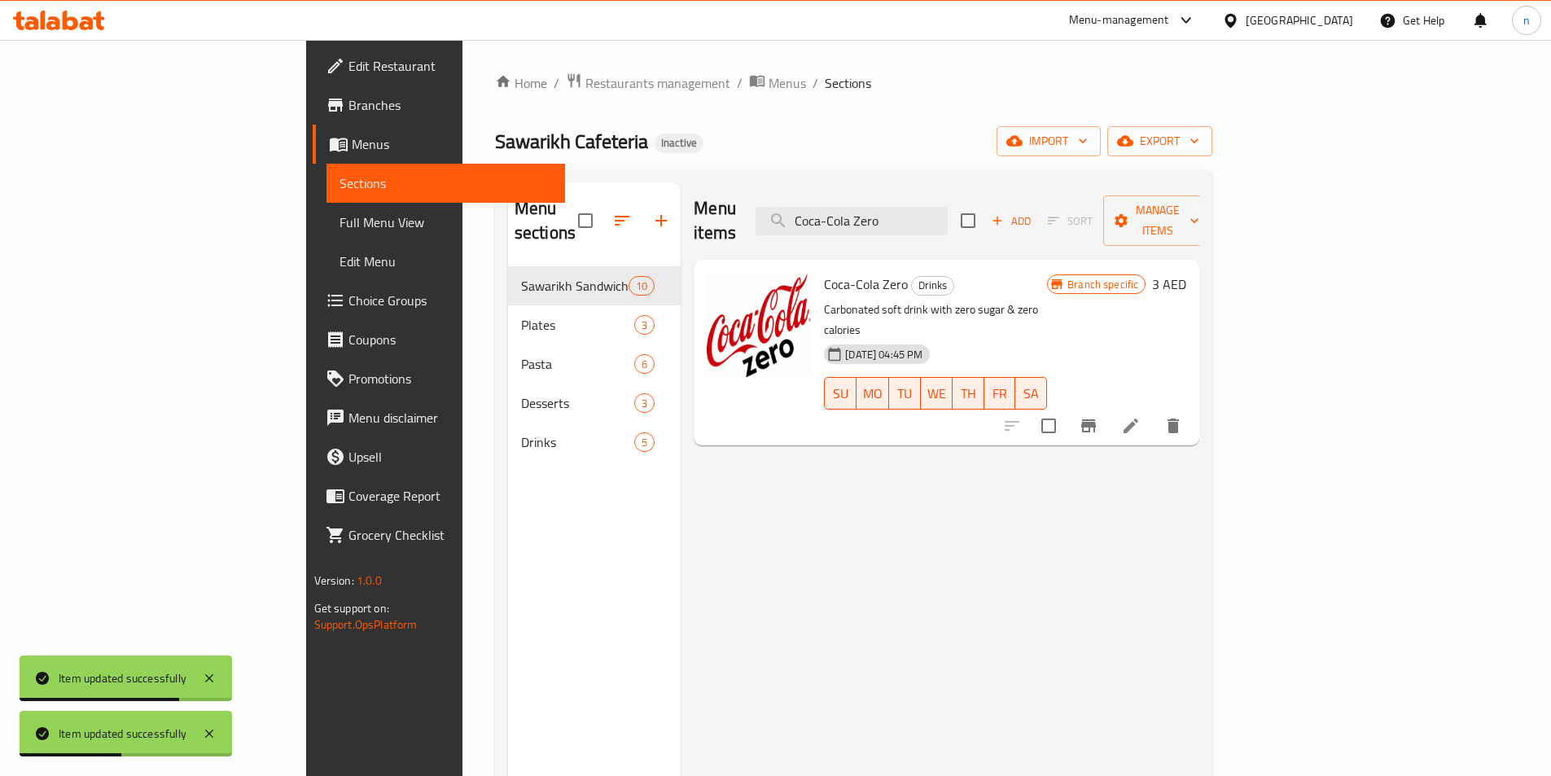
type input "Coca-Cola Zero"
click at [1153, 411] on li at bounding box center [1131, 425] width 46 height 29
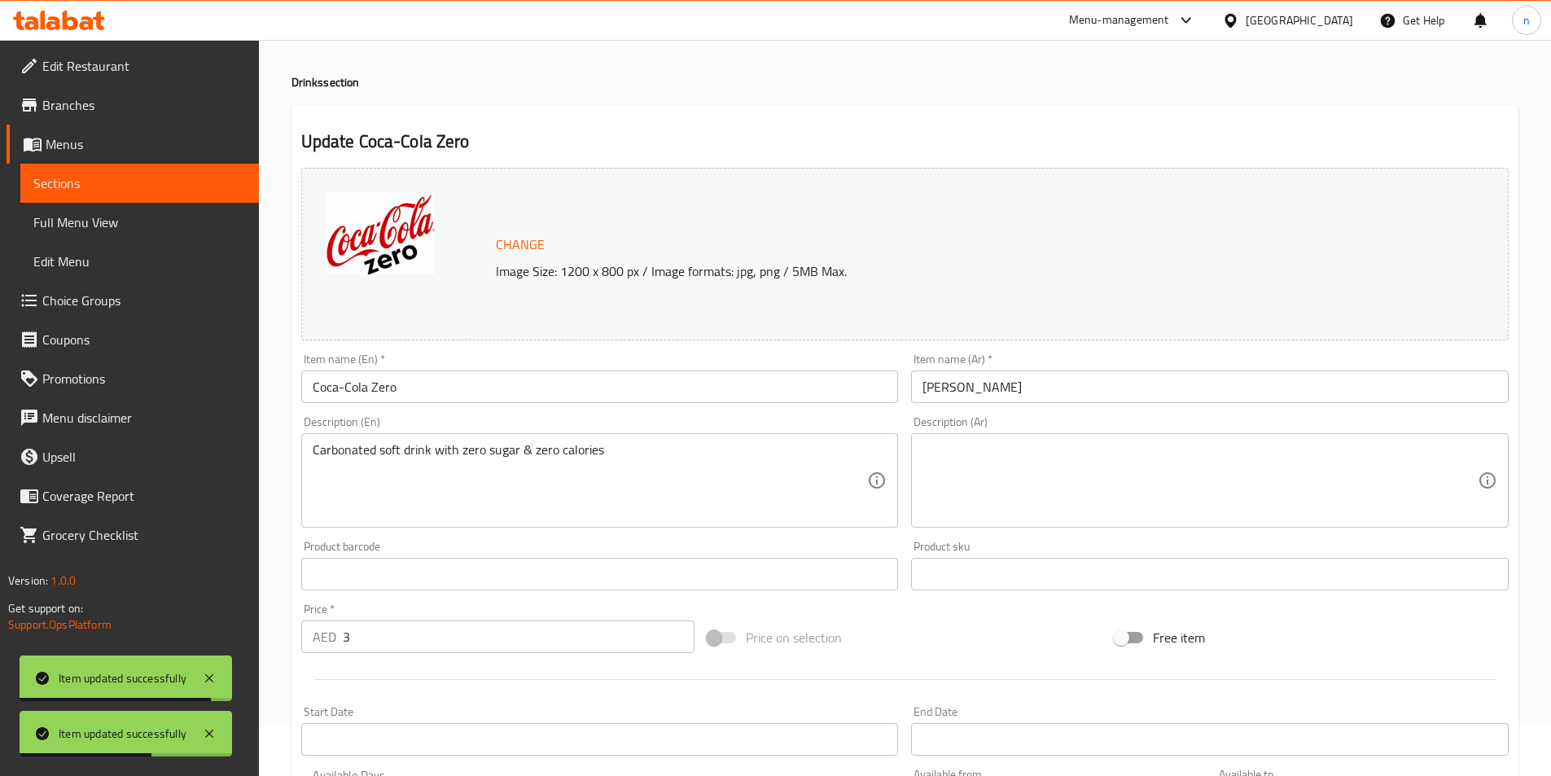
scroll to position [81, 0]
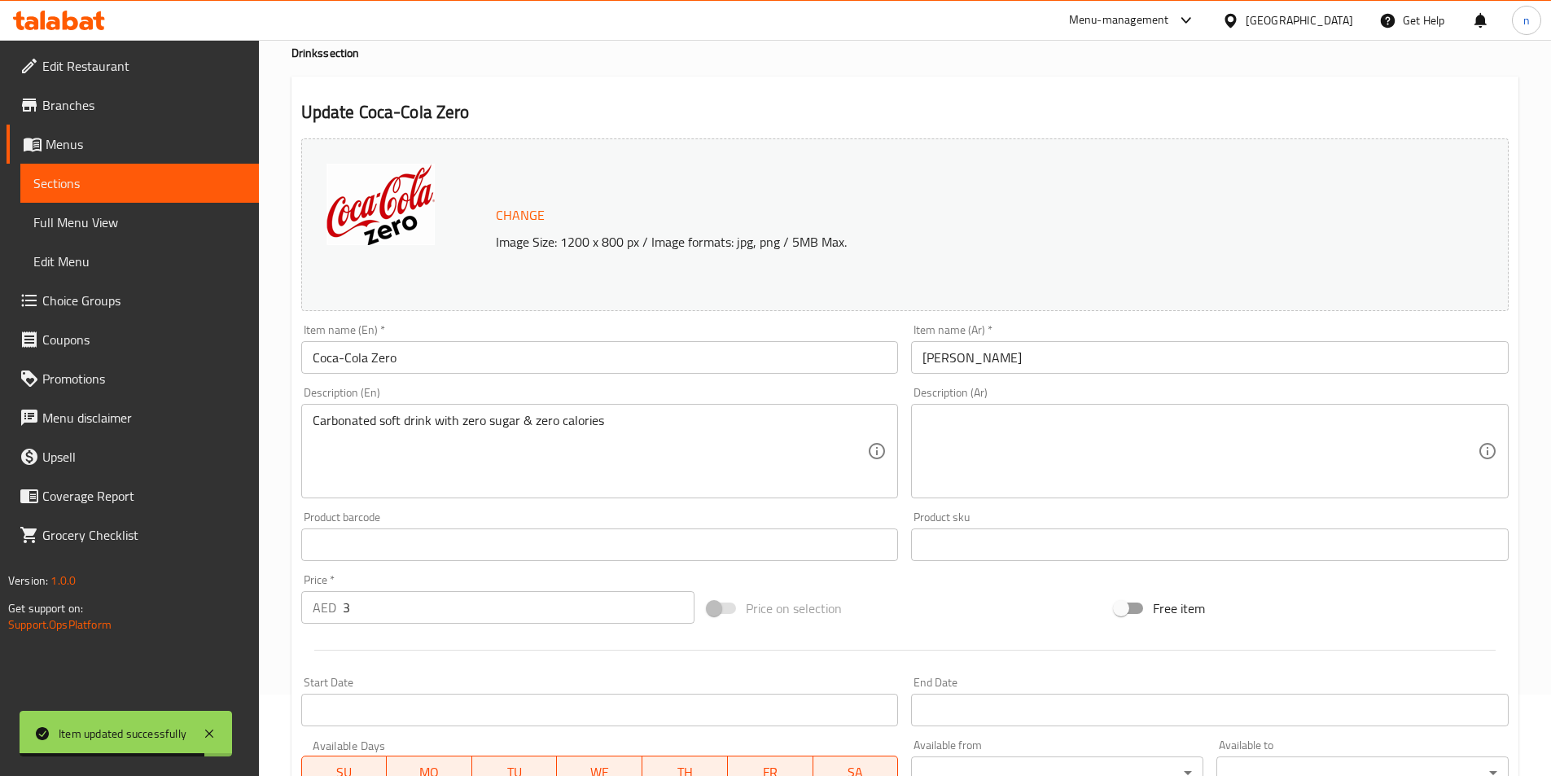
click at [1057, 435] on textarea at bounding box center [1199, 451] width 555 height 77
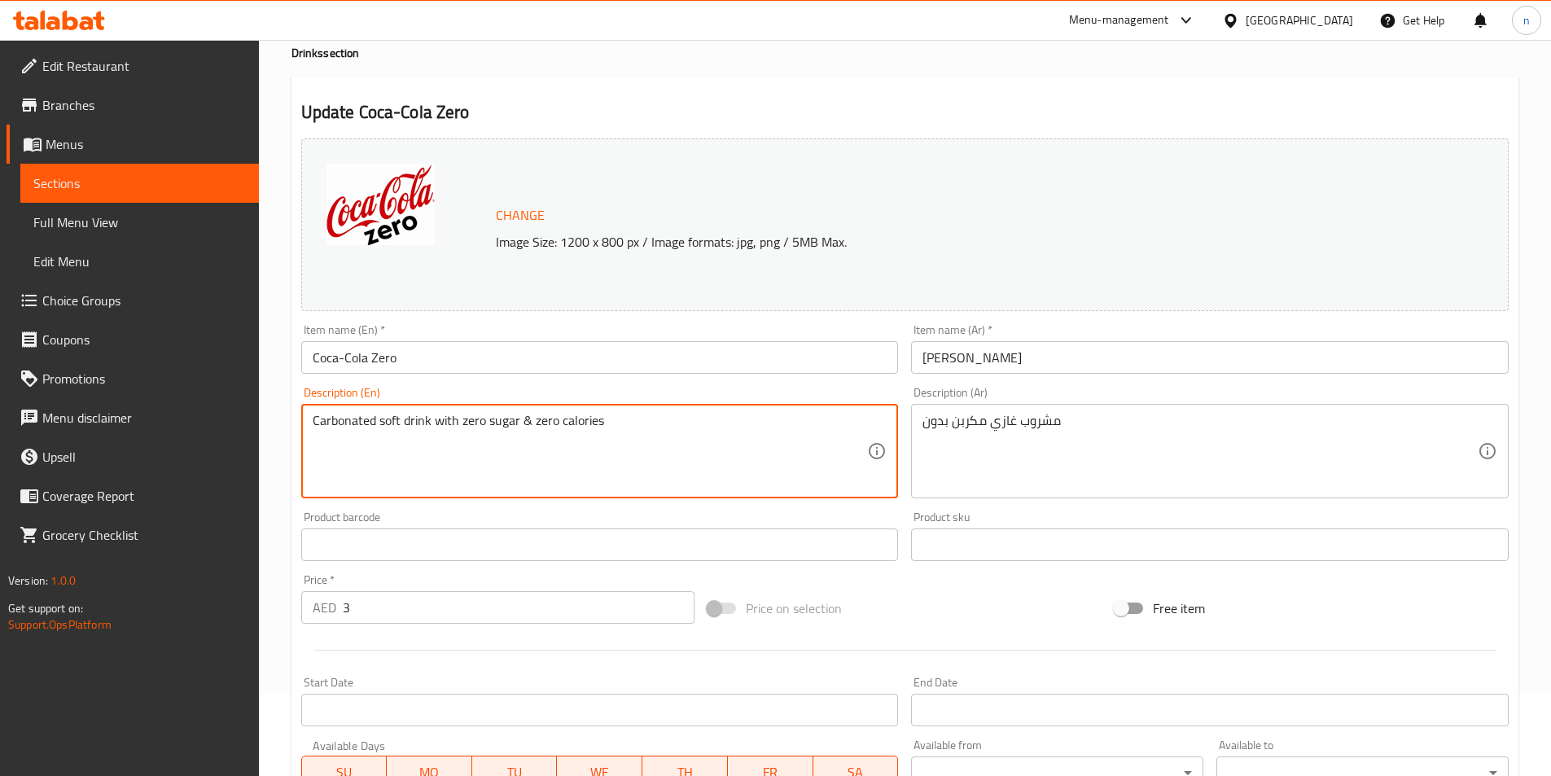
drag, startPoint x: 515, startPoint y: 424, endPoint x: 426, endPoint y: 428, distance: 89.6
click at [492, 431] on textarea "Carbonated soft drink with zero sugar & zero calories" at bounding box center [590, 451] width 555 height 77
drag, startPoint x: 521, startPoint y: 418, endPoint x: 435, endPoint y: 418, distance: 85.5
click at [435, 418] on textarea "Carbonated soft drink with zero sugar & zero calories" at bounding box center [590, 451] width 555 height 77
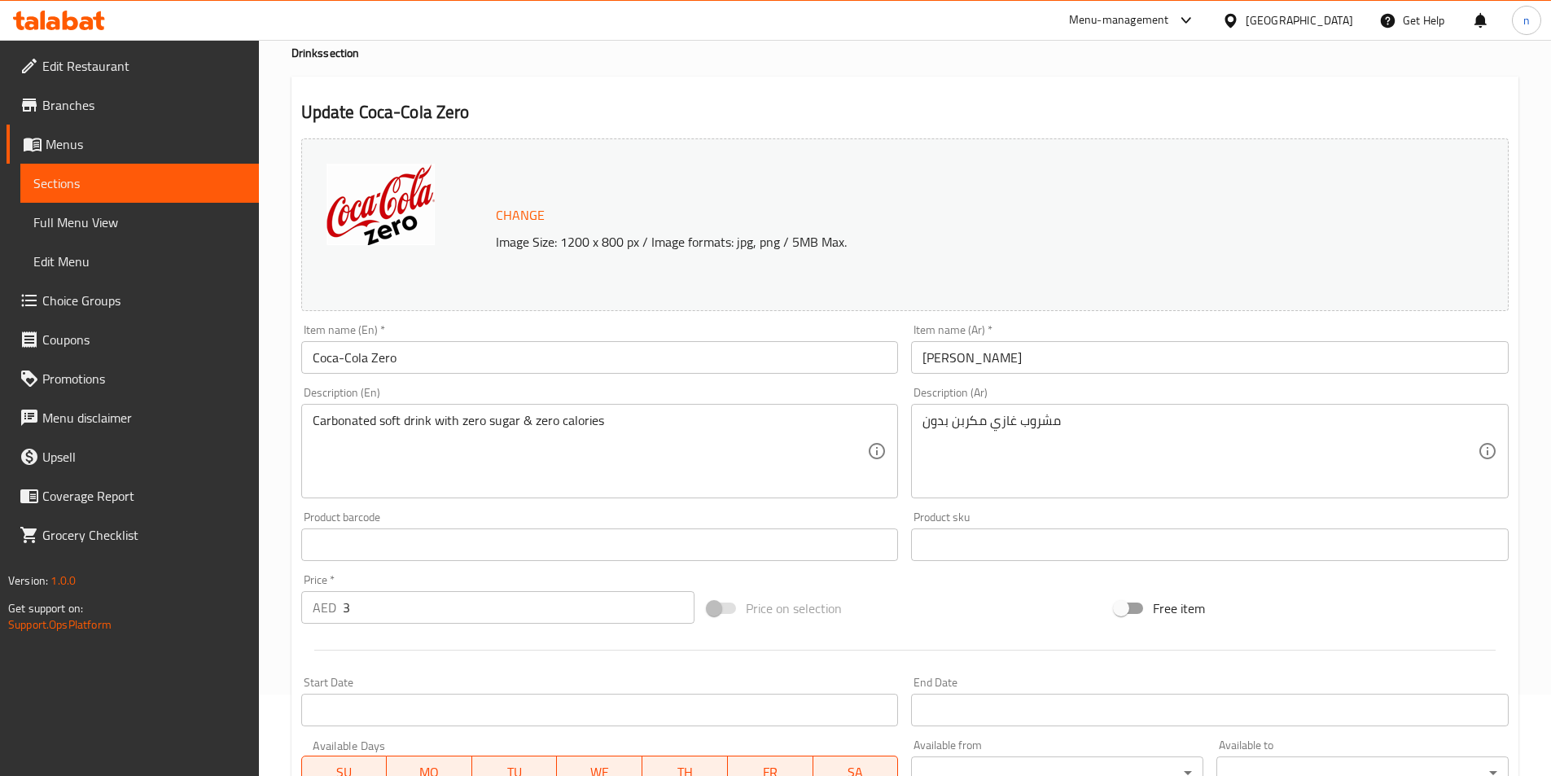
drag, startPoint x: 921, startPoint y: 422, endPoint x: 947, endPoint y: 431, distance: 26.8
click at [921, 422] on div "مشروب غازي مكربن بدون Description (Ar)" at bounding box center [1209, 451] width 597 height 94
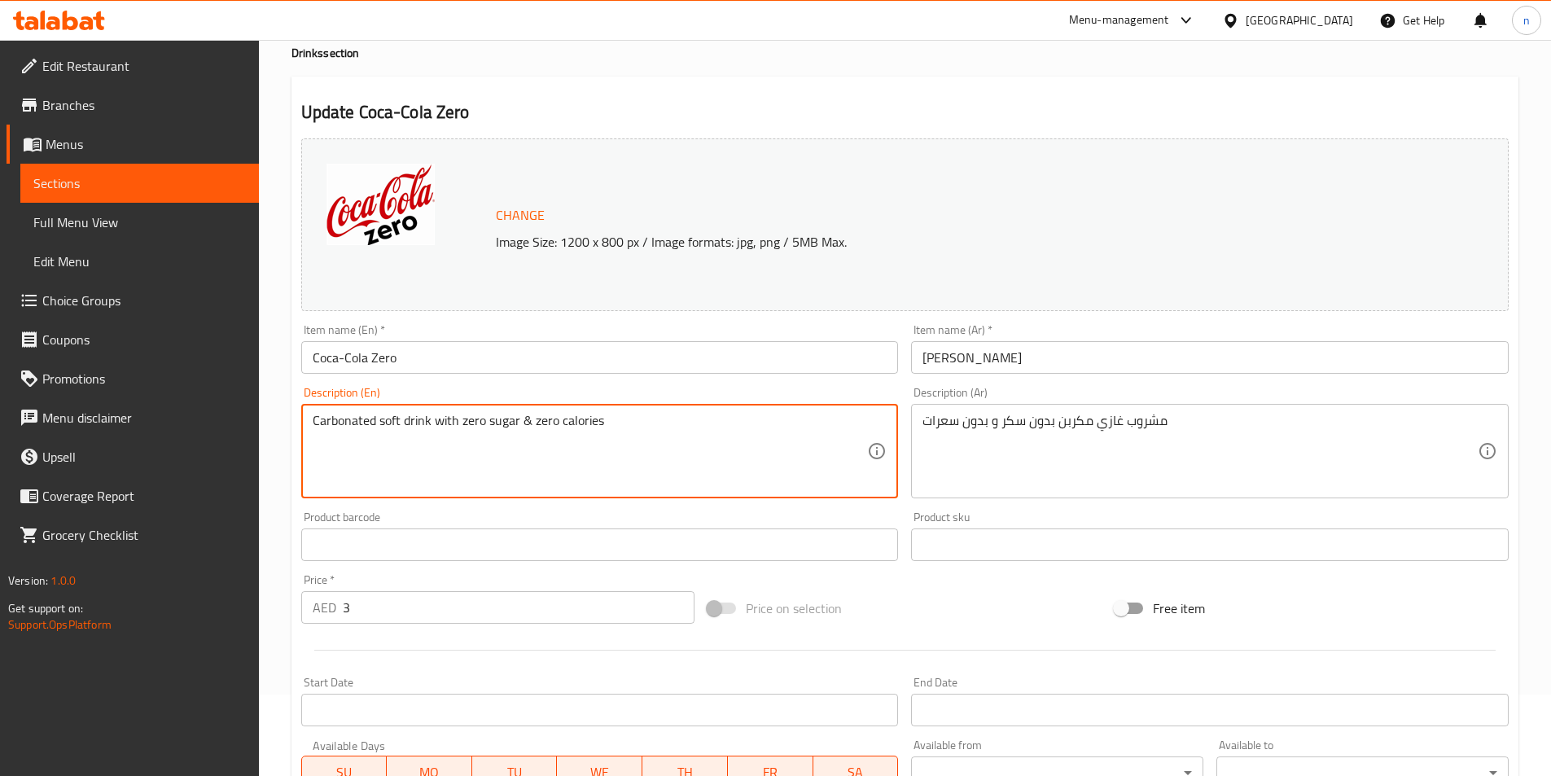
click at [544, 425] on textarea "Carbonated soft drink with zero sugar & zero calories" at bounding box center [590, 451] width 555 height 77
drag, startPoint x: 544, startPoint y: 425, endPoint x: 639, endPoint y: 484, distance: 112.3
click at [639, 484] on textarea "Carbonated soft drink with zero sugar & zero calories" at bounding box center [590, 451] width 555 height 77
drag, startPoint x: 531, startPoint y: 424, endPoint x: 611, endPoint y: 421, distance: 80.6
click at [611, 421] on textarea "Carbonated soft drink with zero sugar & zero calories" at bounding box center [590, 451] width 555 height 77
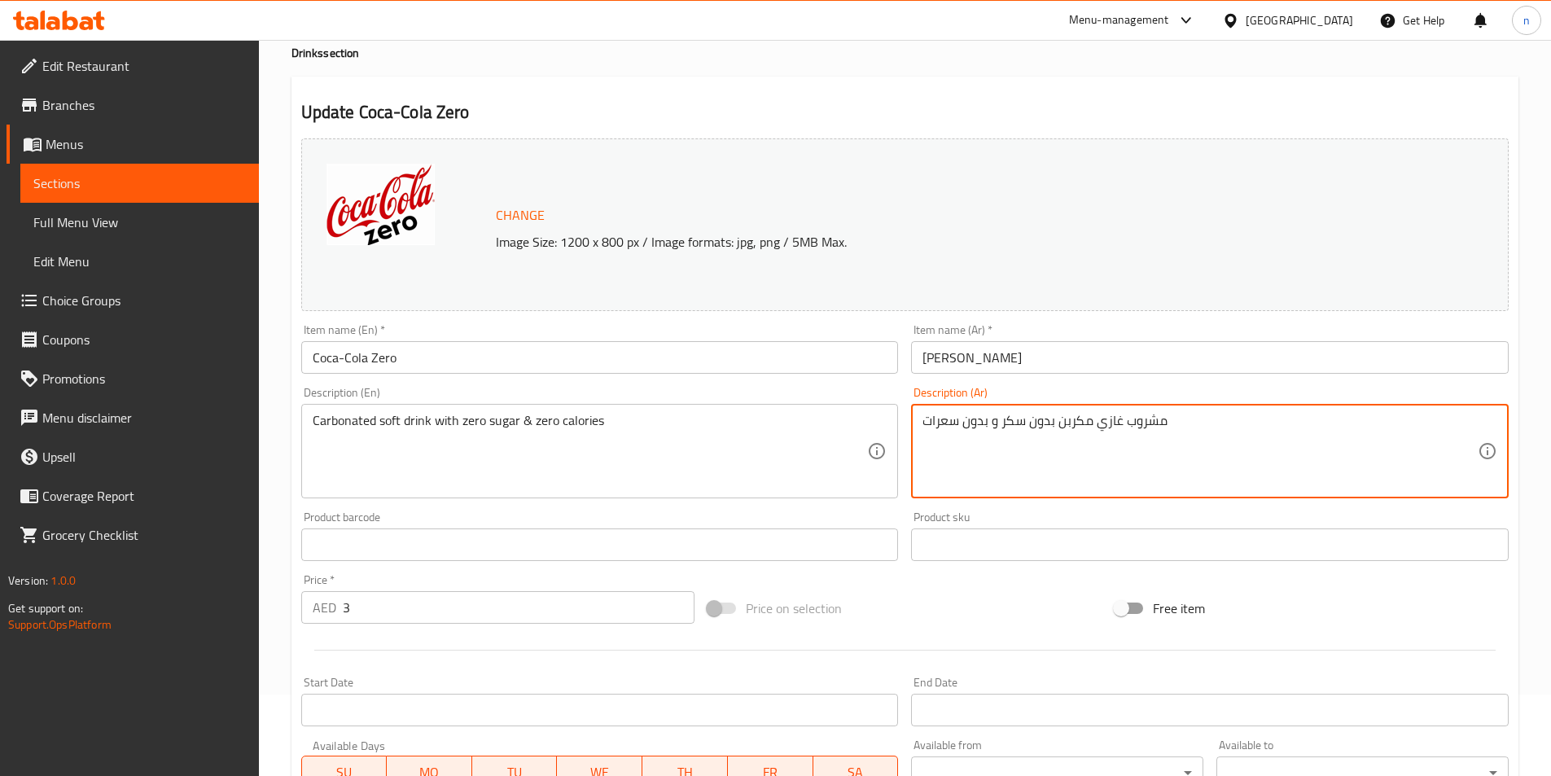
drag, startPoint x: 964, startPoint y: 424, endPoint x: 989, endPoint y: 424, distance: 25.2
click at [989, 424] on textarea "مشروب غازي مكربن بدون سكر و بدون سعرات" at bounding box center [1199, 451] width 555 height 77
click at [1192, 409] on div "مشروب غازي مكربن بدون سكر و صفر سعرات Description (Ar)" at bounding box center [1209, 451] width 597 height 94
click at [1184, 431] on textarea "مشروب غازي مكربن بدون سكر و صفر سعرات" at bounding box center [1199, 451] width 555 height 77
type textarea "مشروب غازي مكربن بدون سكر و صفر سعرات حرارية"
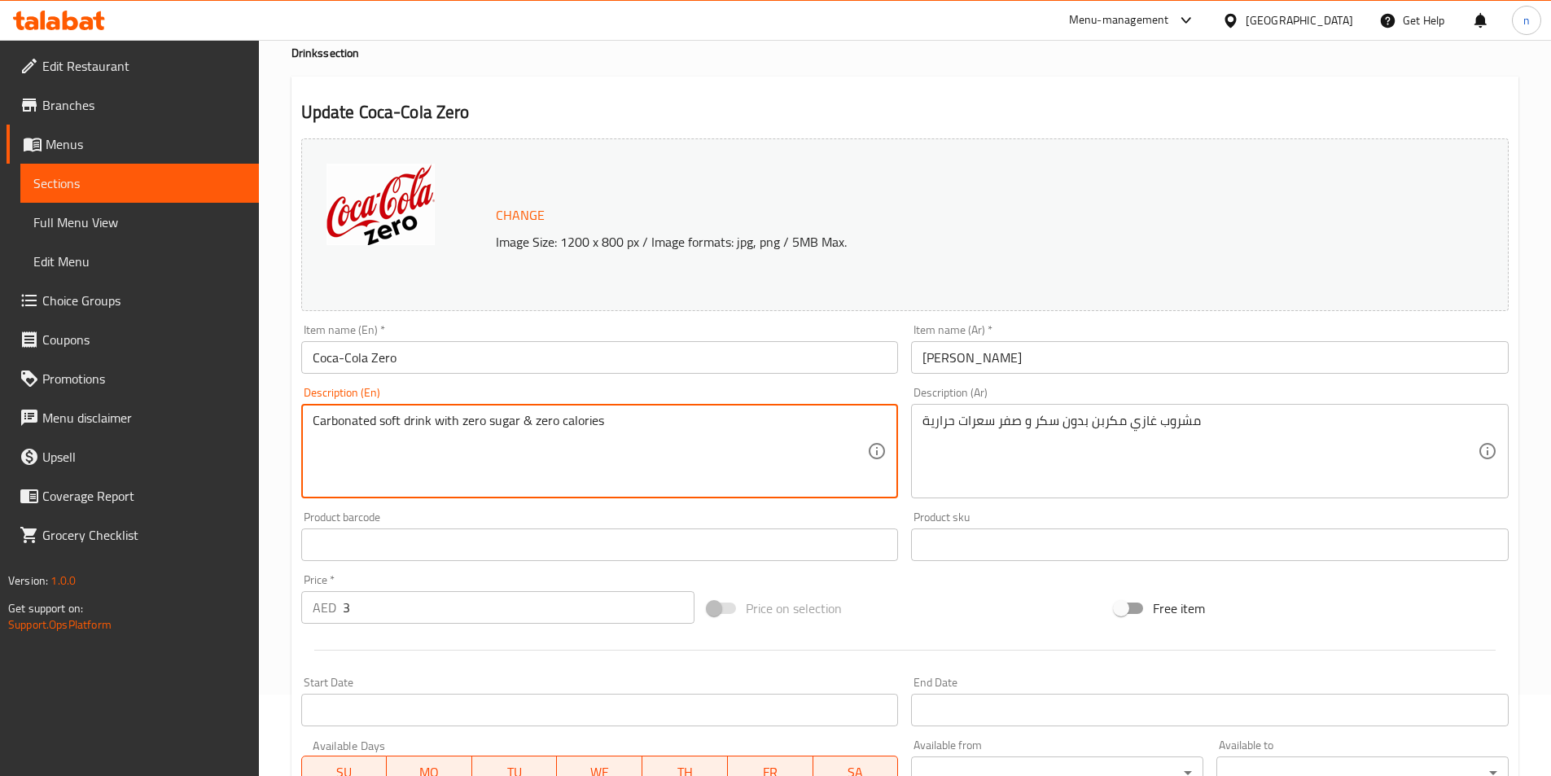
drag, startPoint x: 535, startPoint y: 420, endPoint x: 605, endPoint y: 426, distance: 70.2
click at [580, 427] on textarea "Carbonated soft drink with zero sugar & zero calories" at bounding box center [590, 451] width 555 height 77
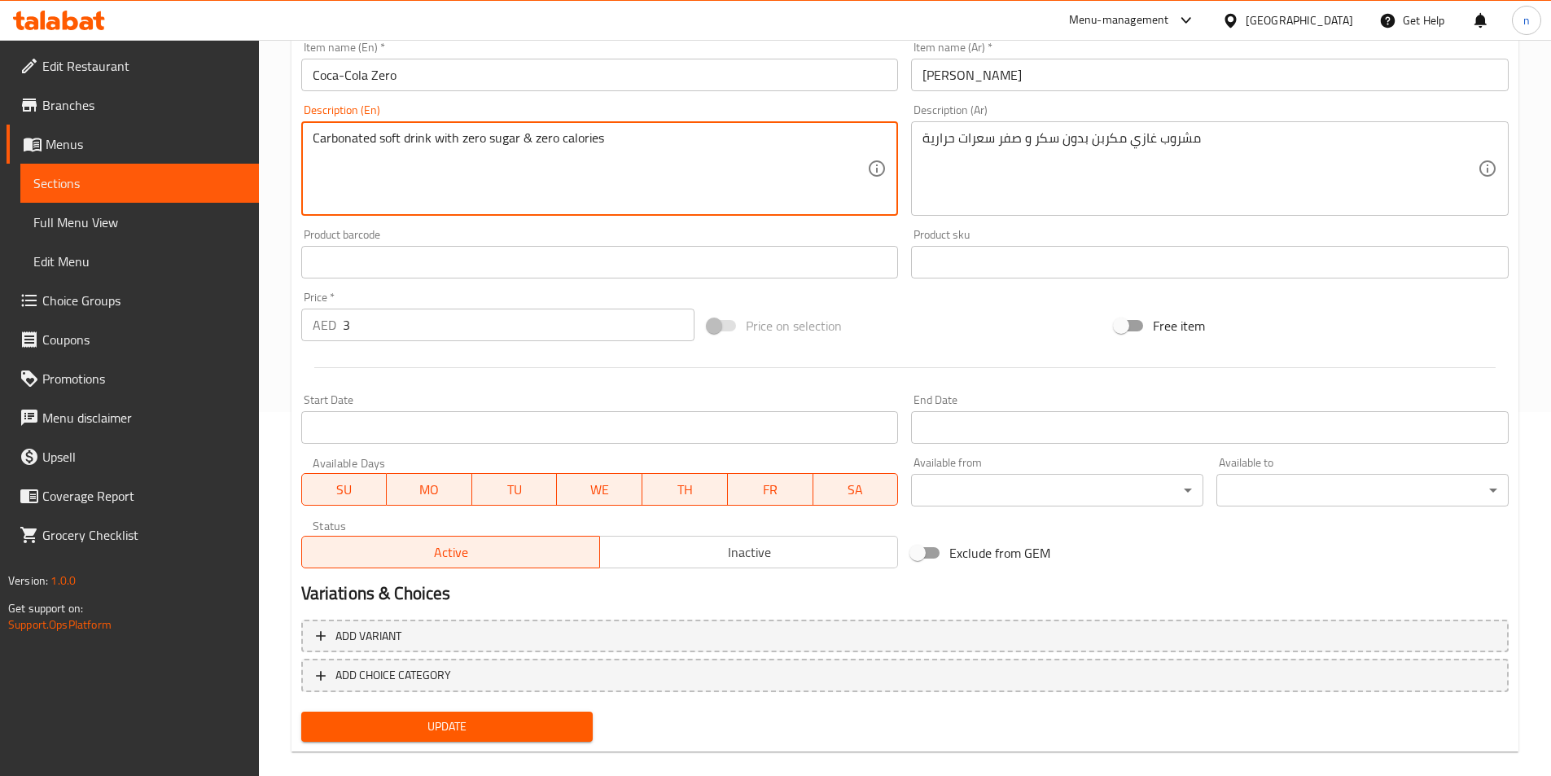
scroll to position [385, 0]
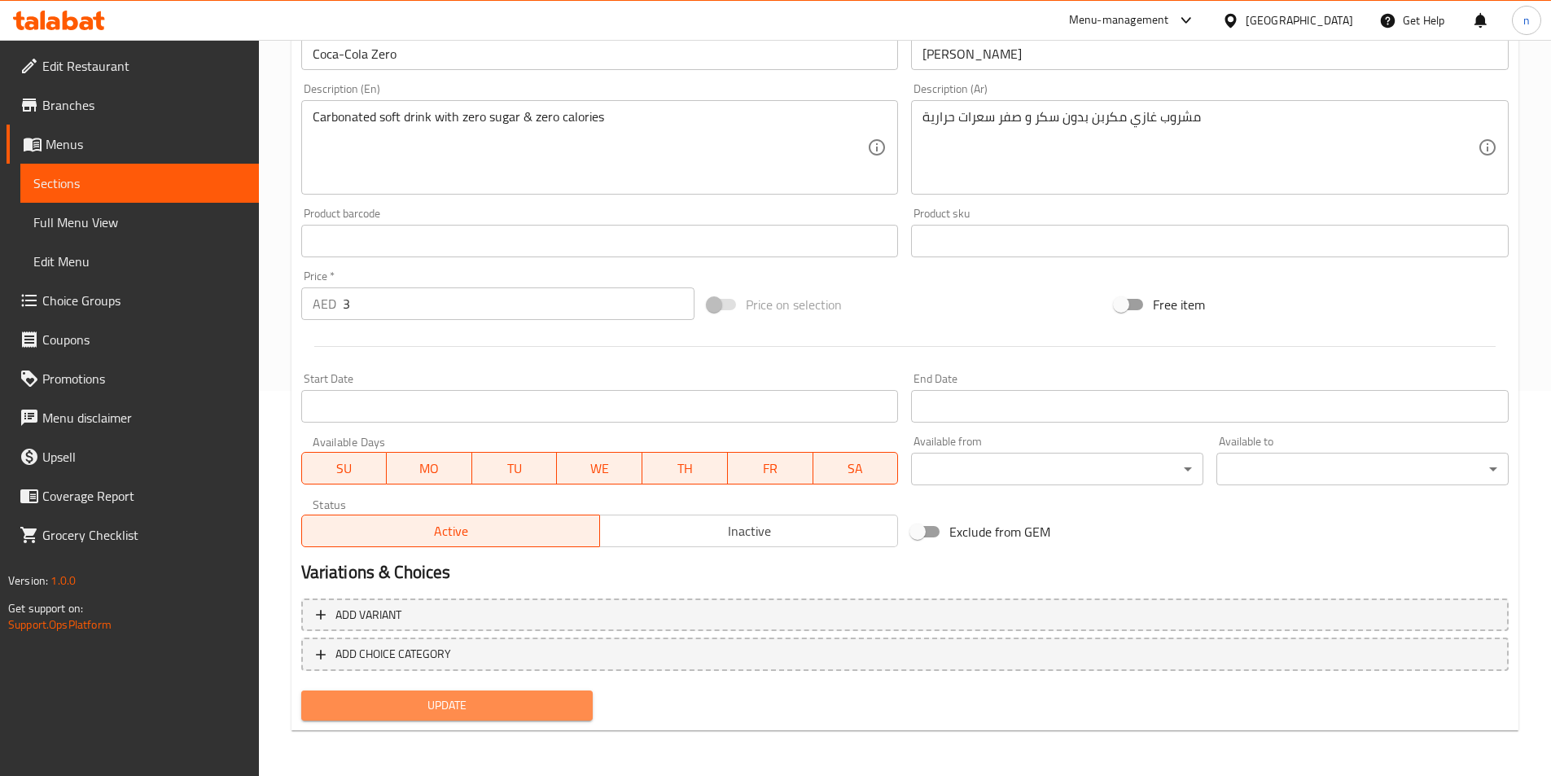
click at [565, 701] on span "Update" at bounding box center [447, 705] width 266 height 20
click at [521, 708] on span "Update" at bounding box center [447, 705] width 266 height 20
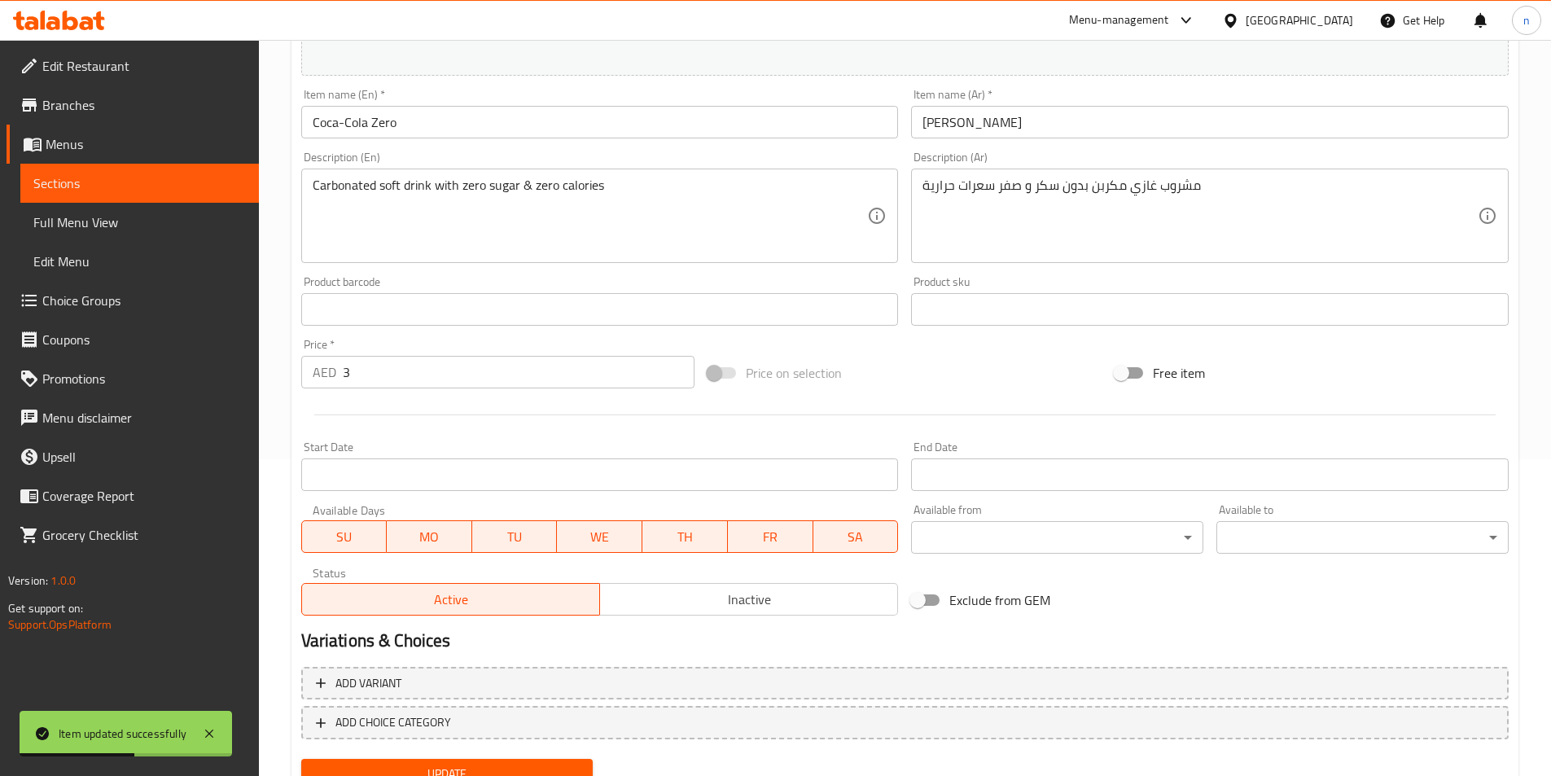
scroll to position [222, 0]
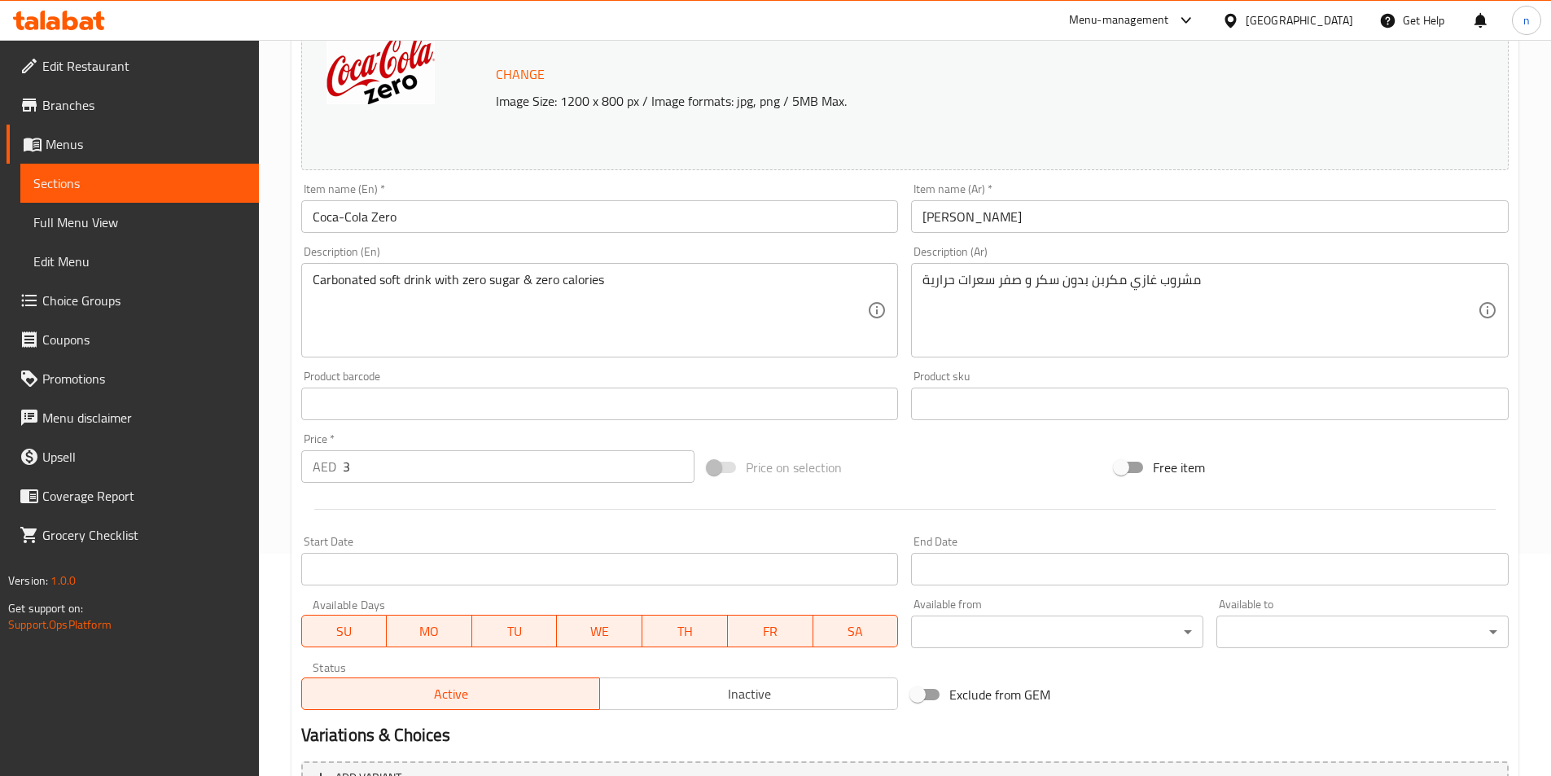
click at [141, 179] on span "Sections" at bounding box center [139, 183] width 212 height 20
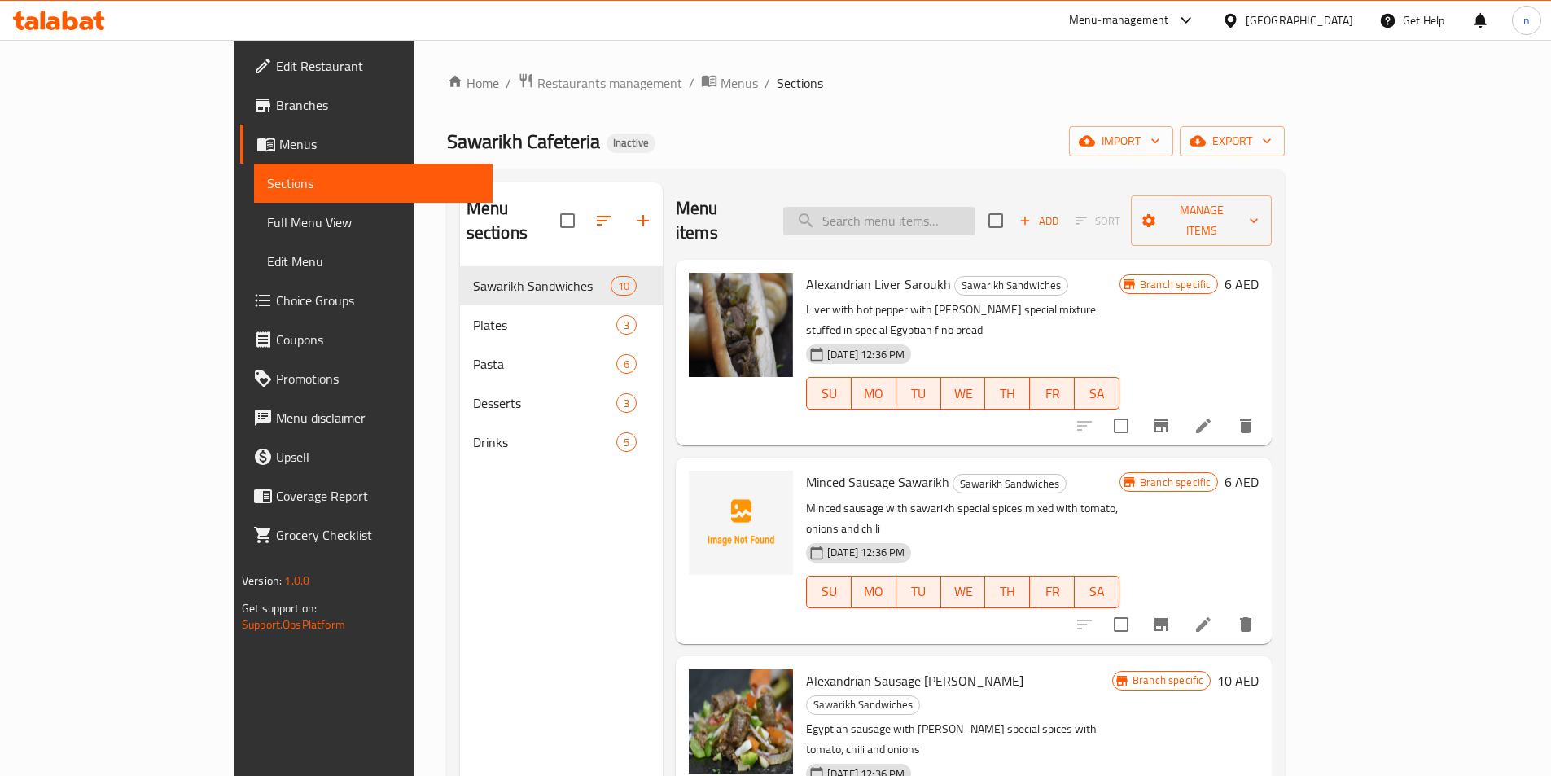
click at [935, 207] on input "search" at bounding box center [879, 221] width 192 height 28
paste input "Small Mineral Water"
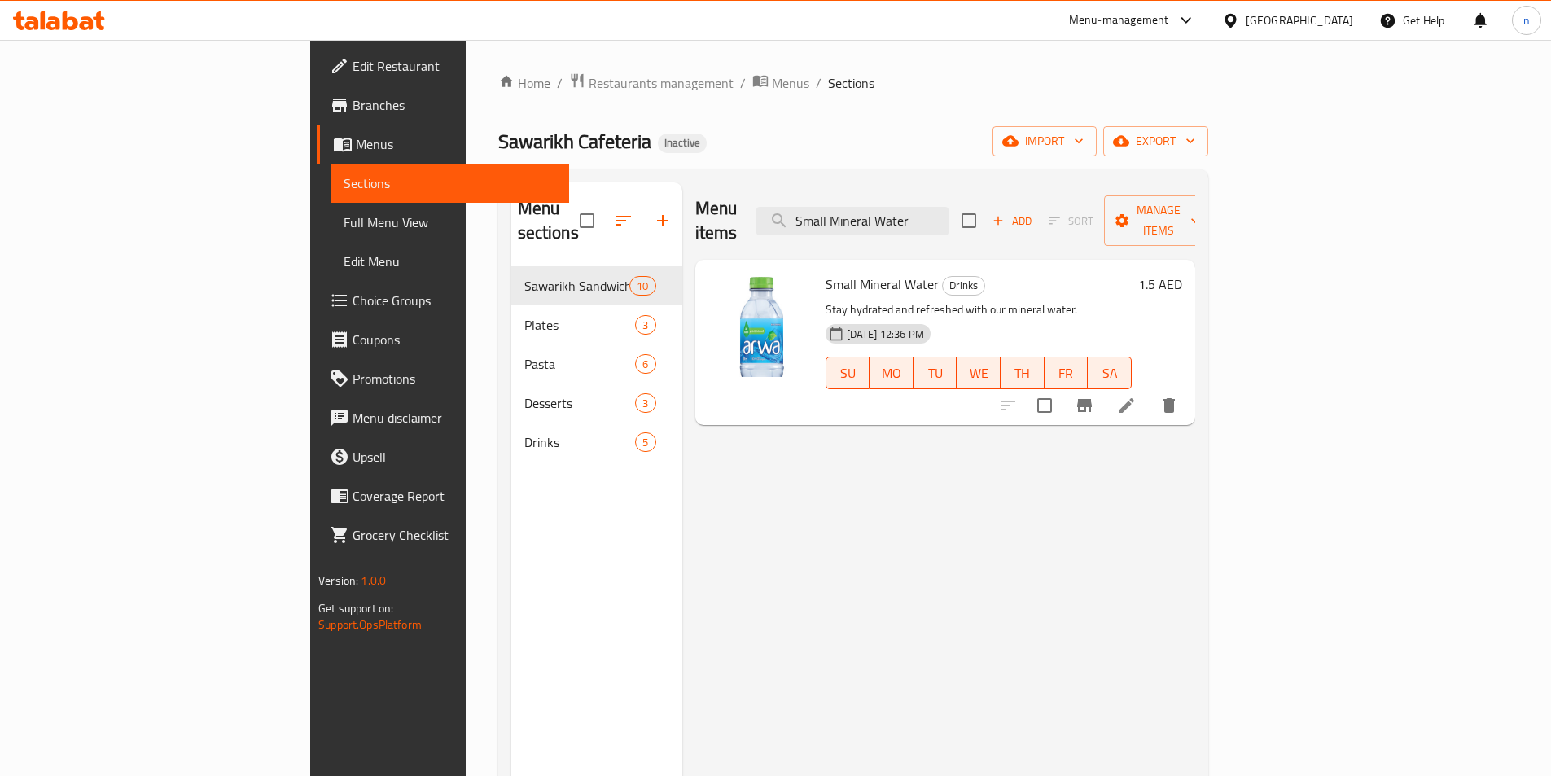
type input "Small Mineral Water"
click at [1149, 393] on li at bounding box center [1127, 405] width 46 height 29
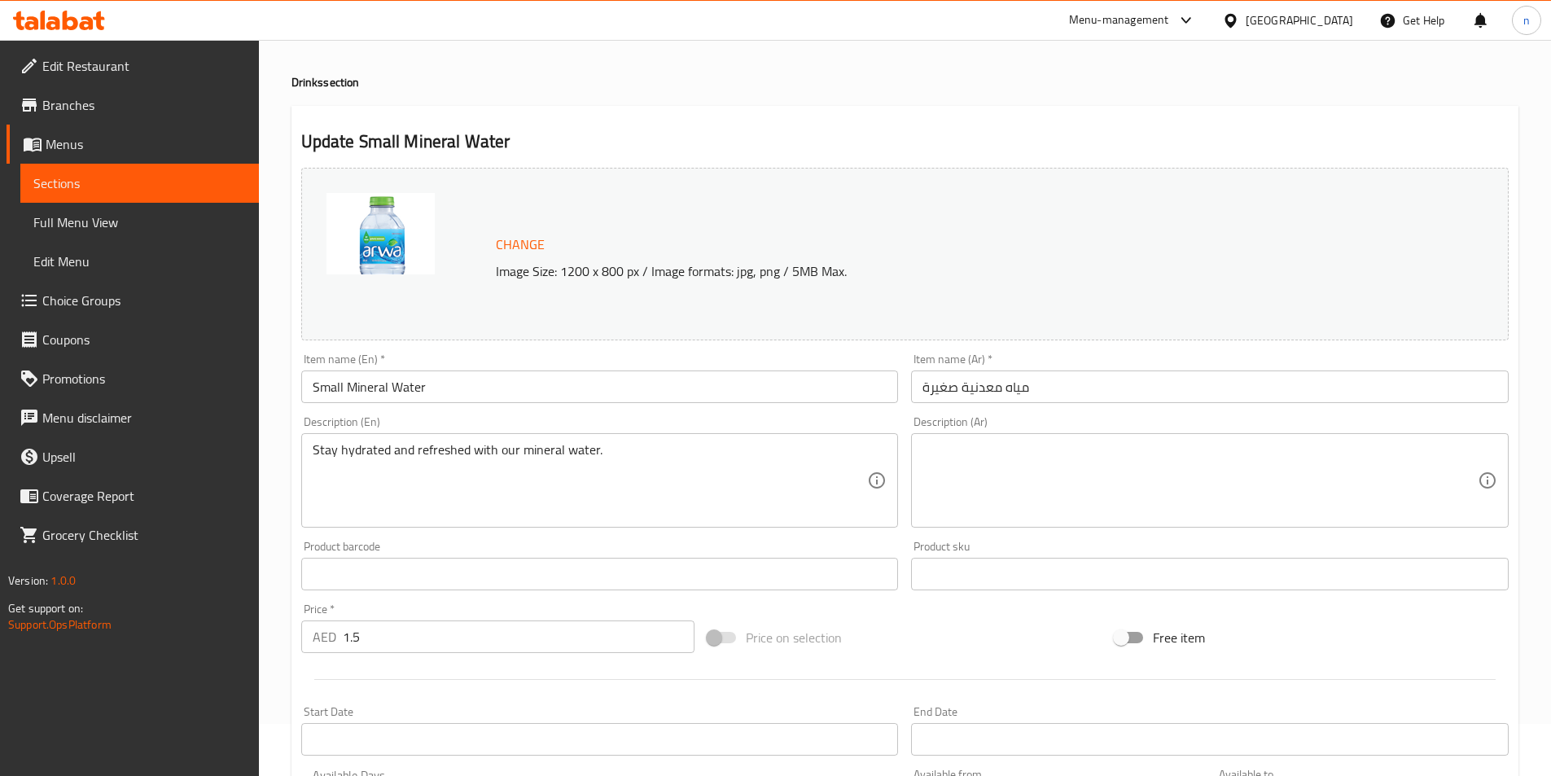
scroll to position [81, 0]
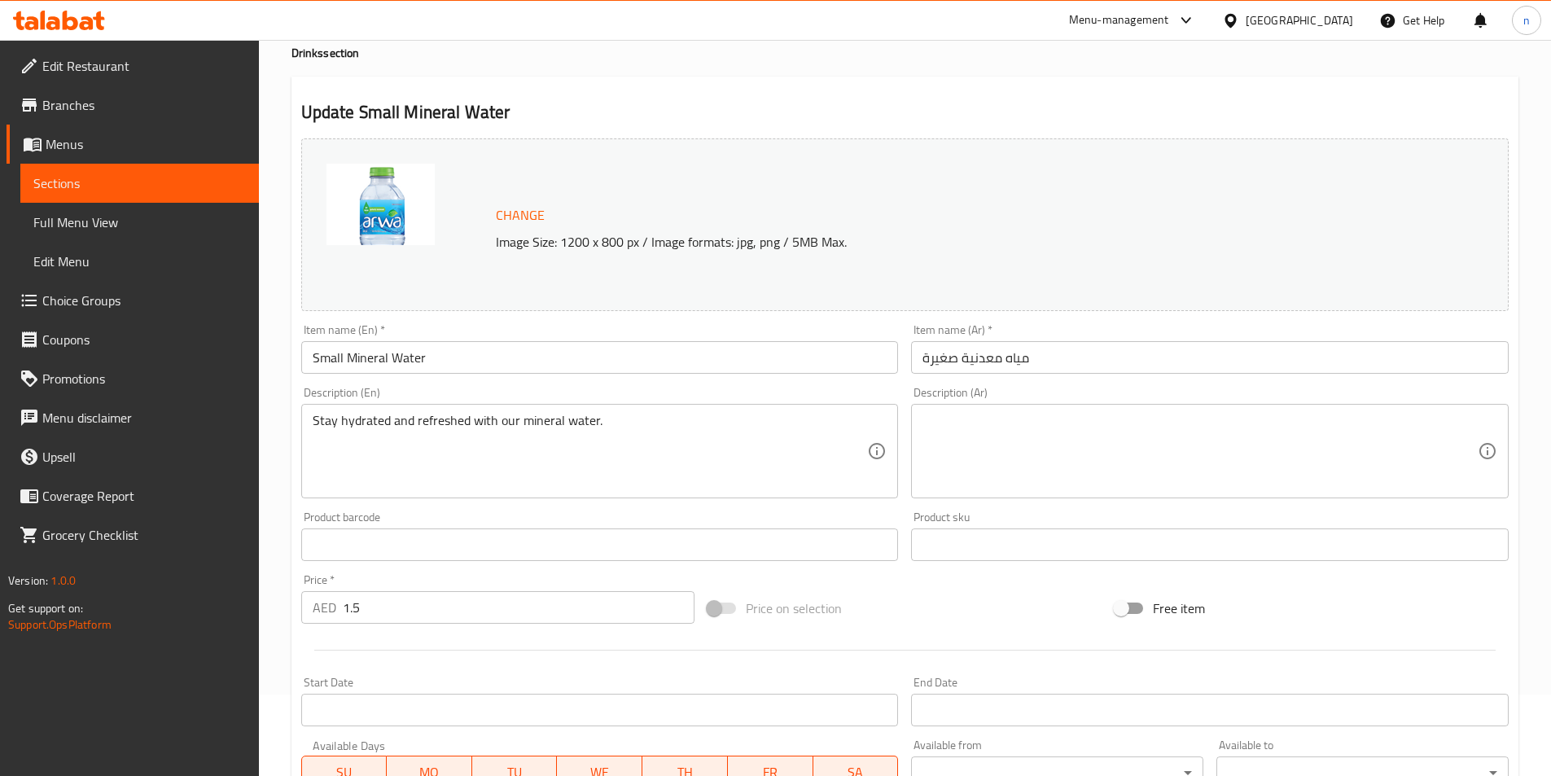
click at [982, 431] on textarea at bounding box center [1199, 451] width 555 height 77
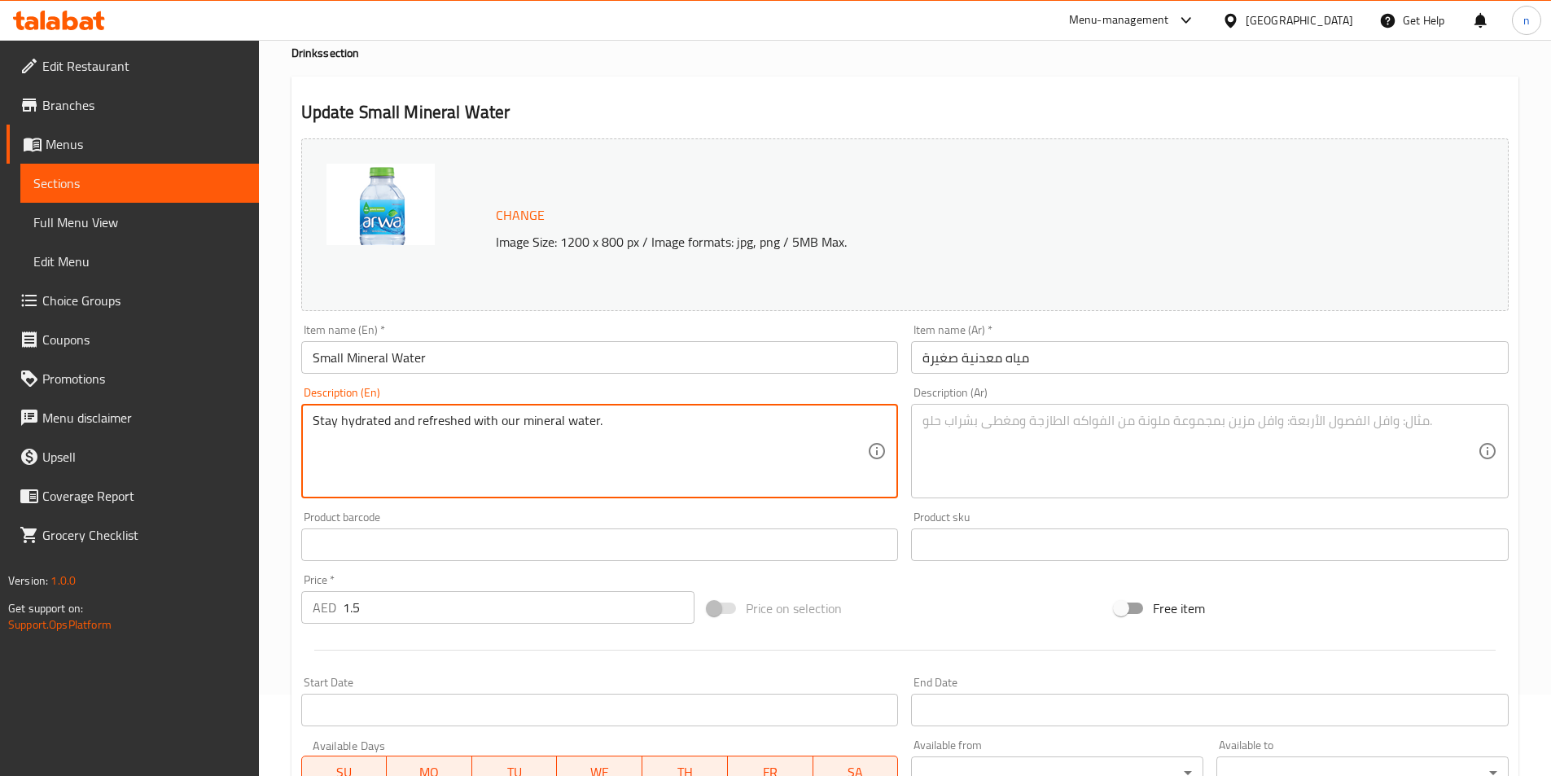
drag, startPoint x: 519, startPoint y: 422, endPoint x: 670, endPoint y: 417, distance: 150.7
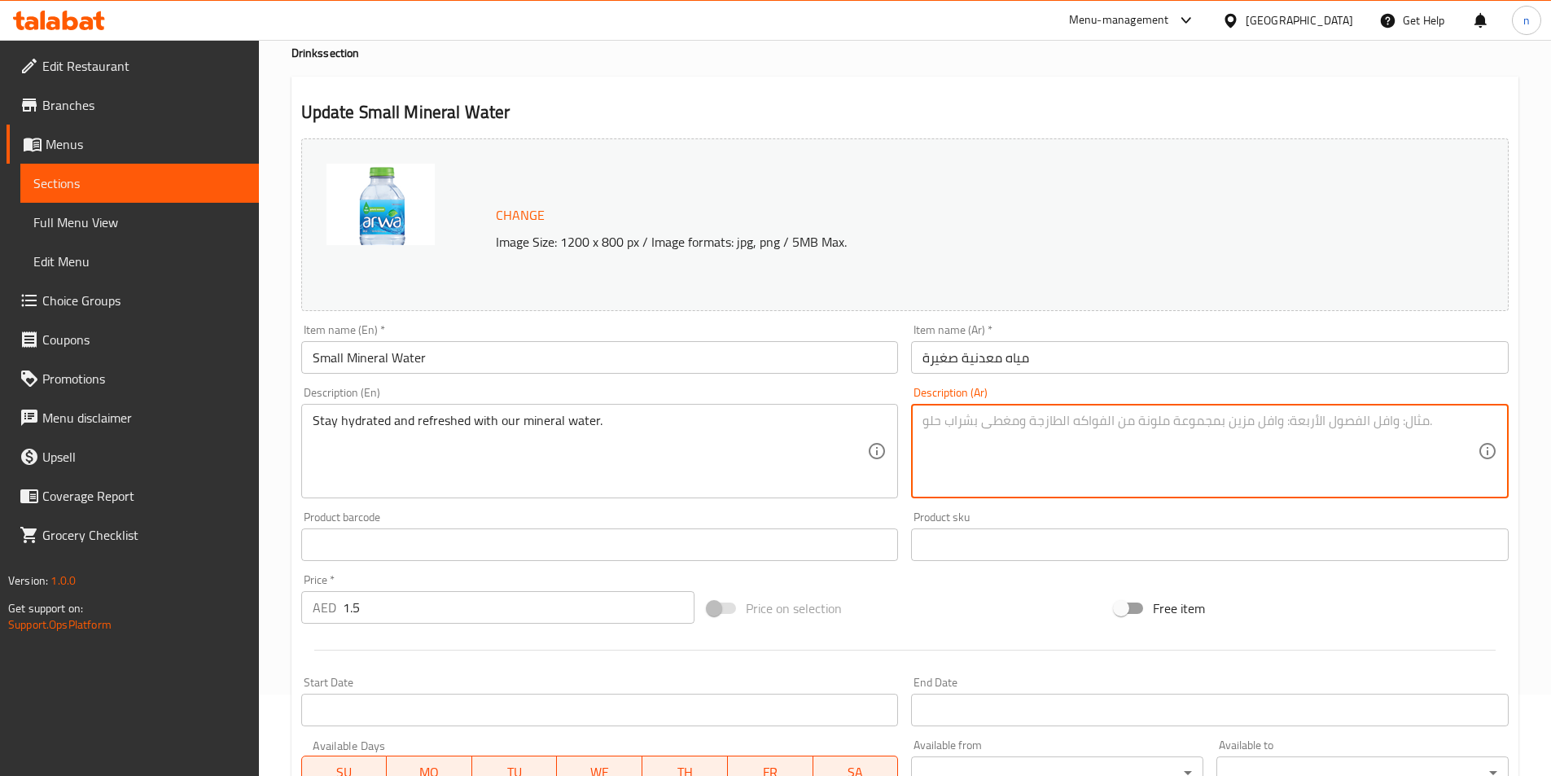
click at [1029, 443] on textarea at bounding box center [1199, 451] width 555 height 77
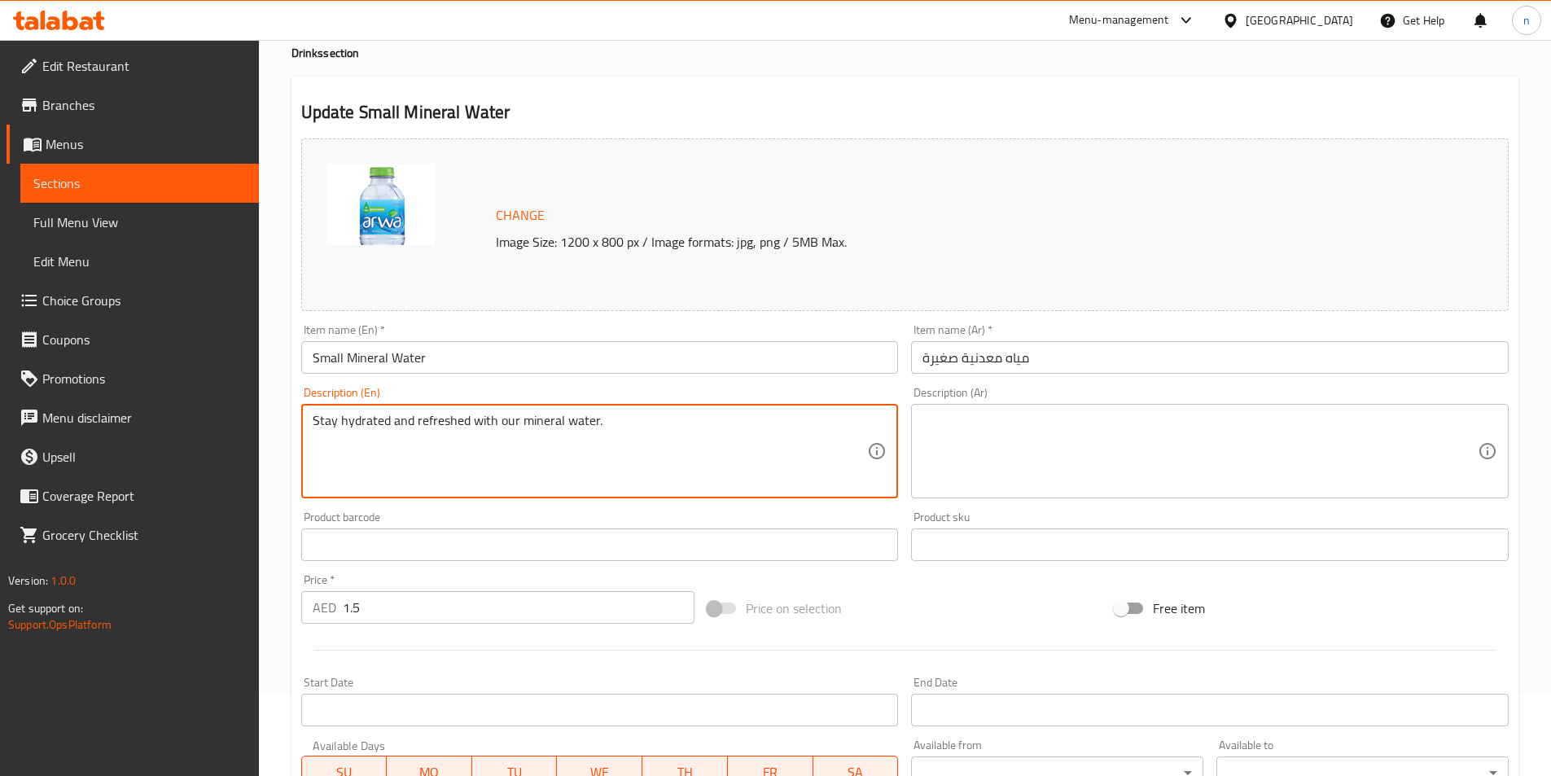
click at [371, 416] on textarea "Stay hydrated and refreshed with our mineral water." at bounding box center [590, 451] width 555 height 77
click at [603, 443] on textarea "Stay hydrated and refreshed with our mineral water." at bounding box center [590, 451] width 555 height 77
click at [580, 430] on textarea "Stay hydrated and refreshed with our mineral water." at bounding box center [590, 451] width 555 height 77
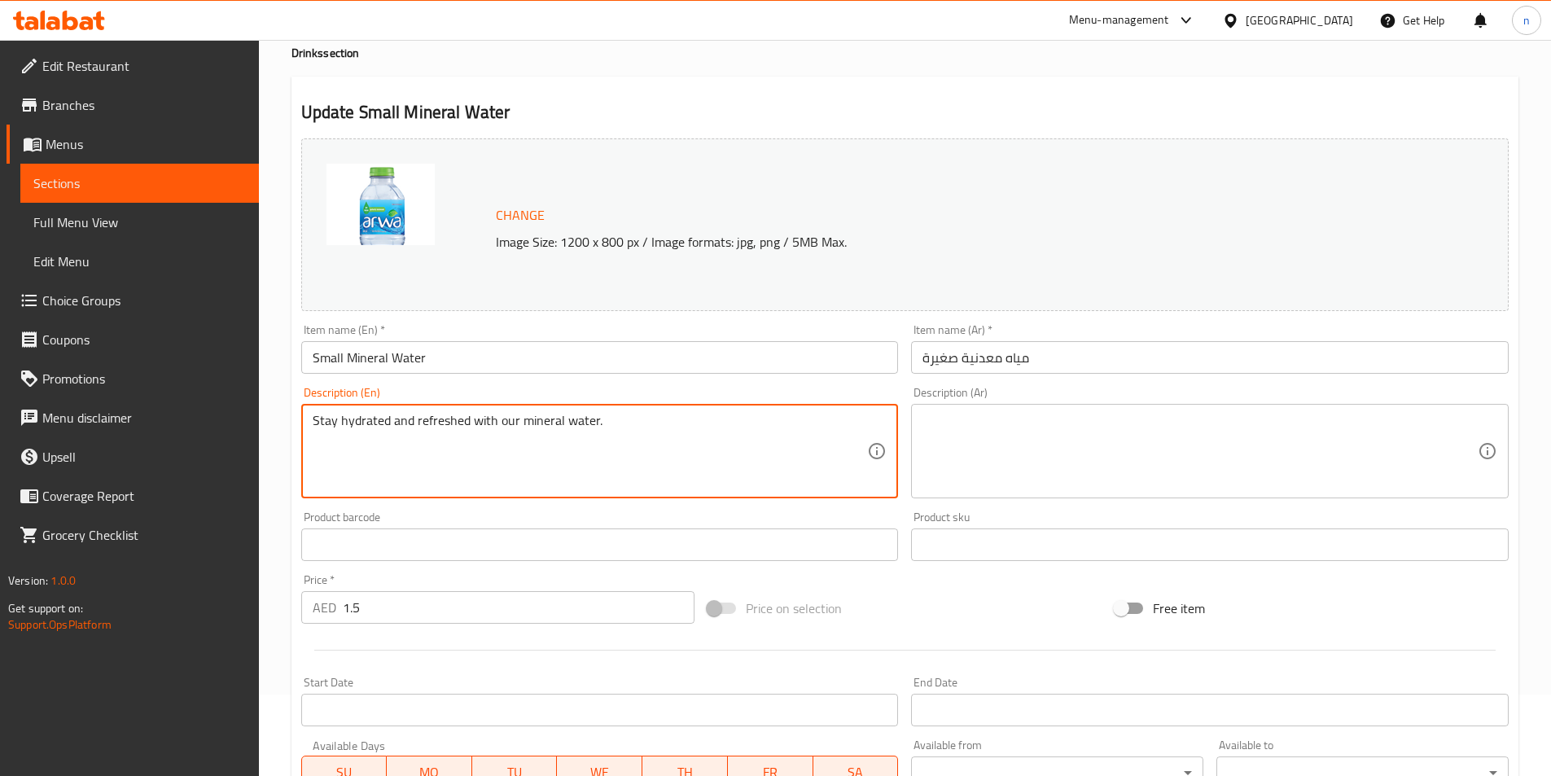
click at [580, 430] on textarea "Stay hydrated and refreshed with our mineral water." at bounding box center [590, 451] width 555 height 77
click at [1039, 435] on textarea at bounding box center [1199, 451] width 555 height 77
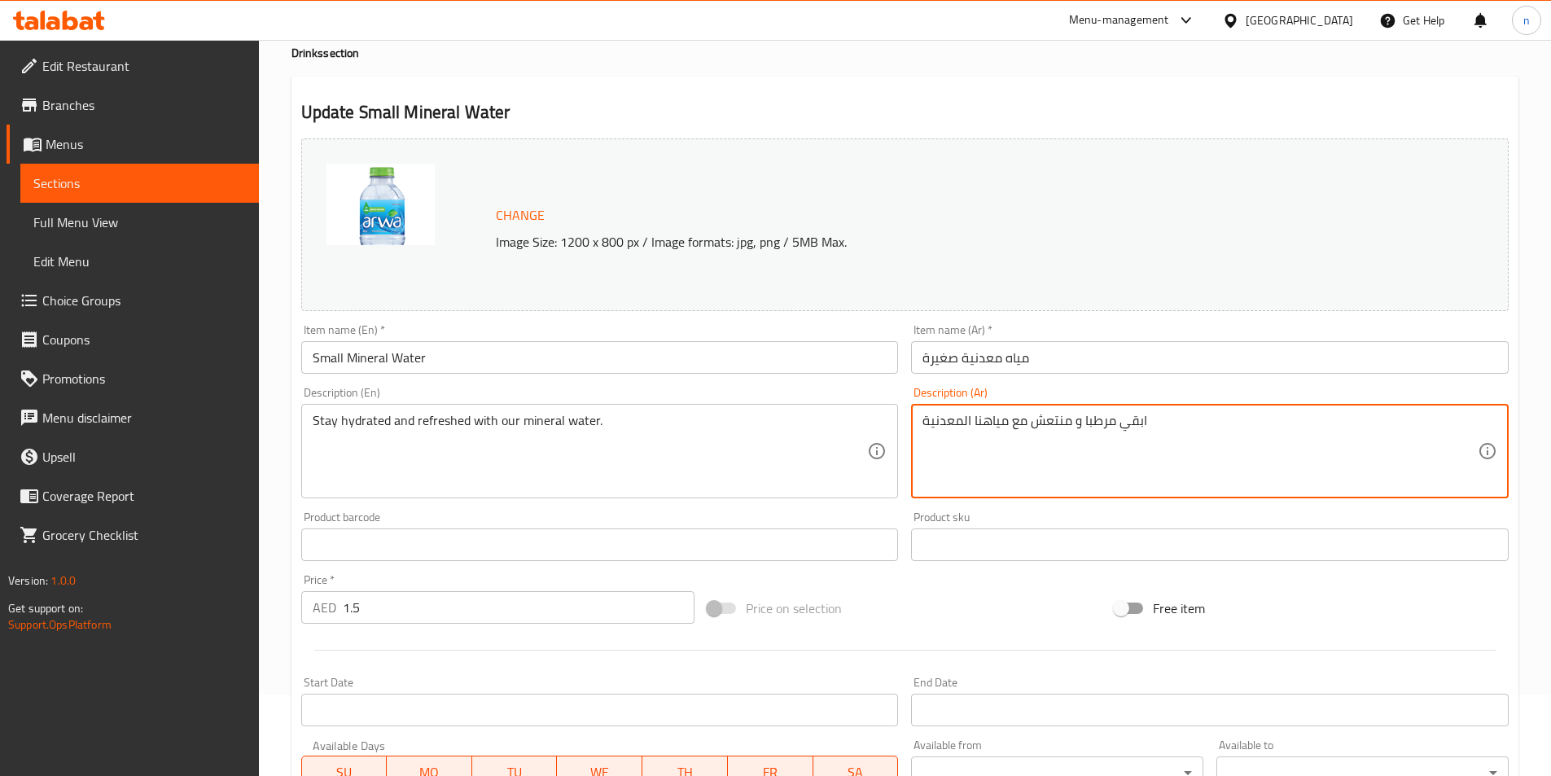
click at [987, 422] on textarea "ابقي مرطبا و منتعش مع مياهنا المعدنية" at bounding box center [1199, 451] width 555 height 77
click at [982, 424] on textarea "ابقي مرطبا و منتعش مع مياهنا المعدنية" at bounding box center [1199, 451] width 555 height 77
drag, startPoint x: 1009, startPoint y: 422, endPoint x: 974, endPoint y: 413, distance: 35.9
click at [974, 413] on textarea "ابقي مرطبا و منتعش مع مياهنا المعدنية" at bounding box center [1199, 451] width 555 height 77
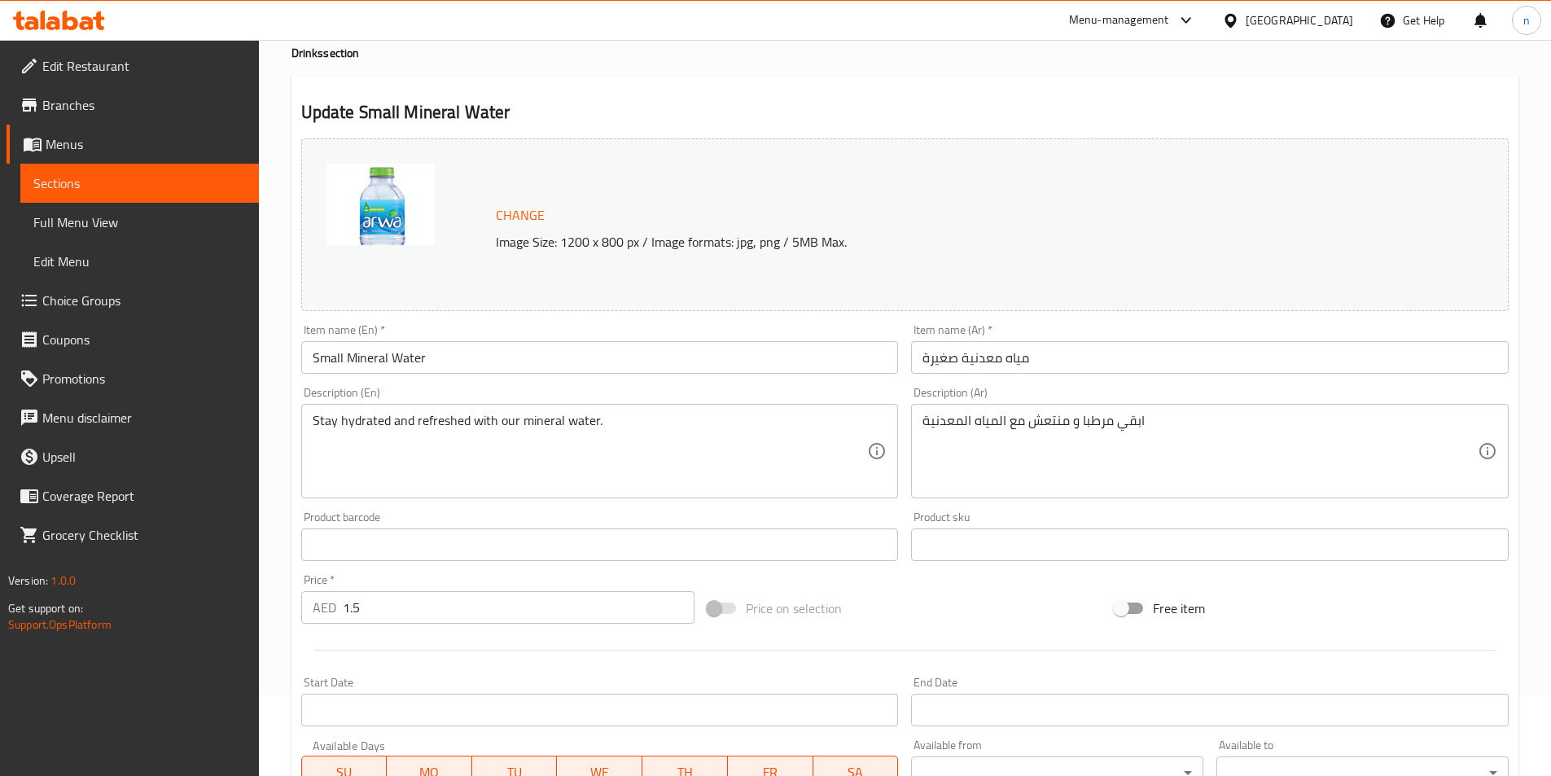
click at [917, 421] on div "ابقي مرطبا و منتعش مع المياه المعدنية Description (Ar)" at bounding box center [1209, 451] width 597 height 94
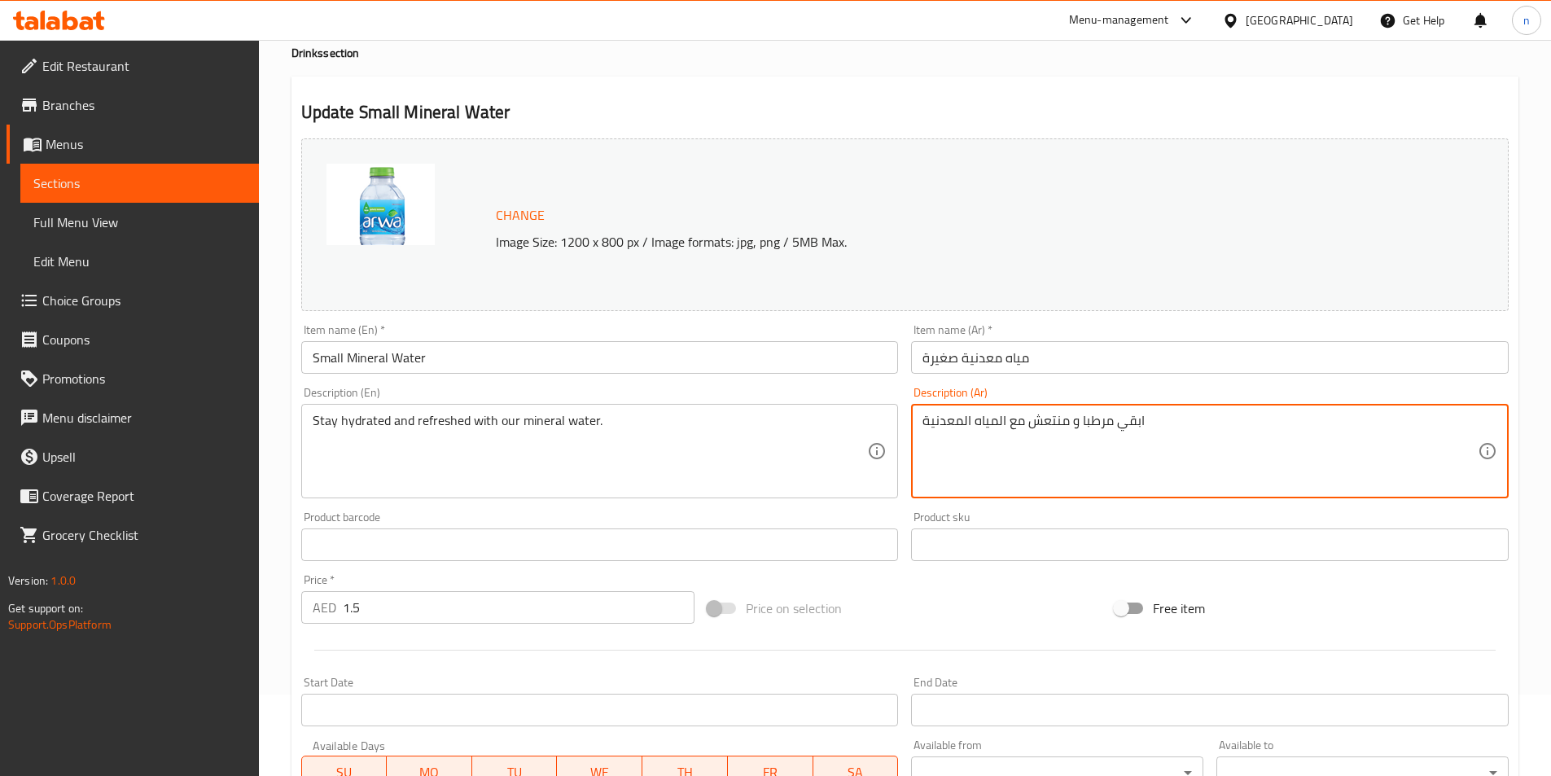
click at [925, 422] on textarea "ابقي مرطبا و منتعش مع المياه المعدنية" at bounding box center [1199, 451] width 555 height 77
click at [1194, 427] on textarea "ابقي مرطبا و منتعش مع المياه المعدنية" at bounding box center [1199, 451] width 555 height 77
click at [1066, 418] on textarea "ابقي مرطبا و منتعش مع المياه المعدنية خاصتنا" at bounding box center [1199, 451] width 555 height 77
click at [1274, 421] on textarea "ابقي مرطبا و منتعشا مع المياه المعدنية خاصتنا" at bounding box center [1199, 451] width 555 height 77
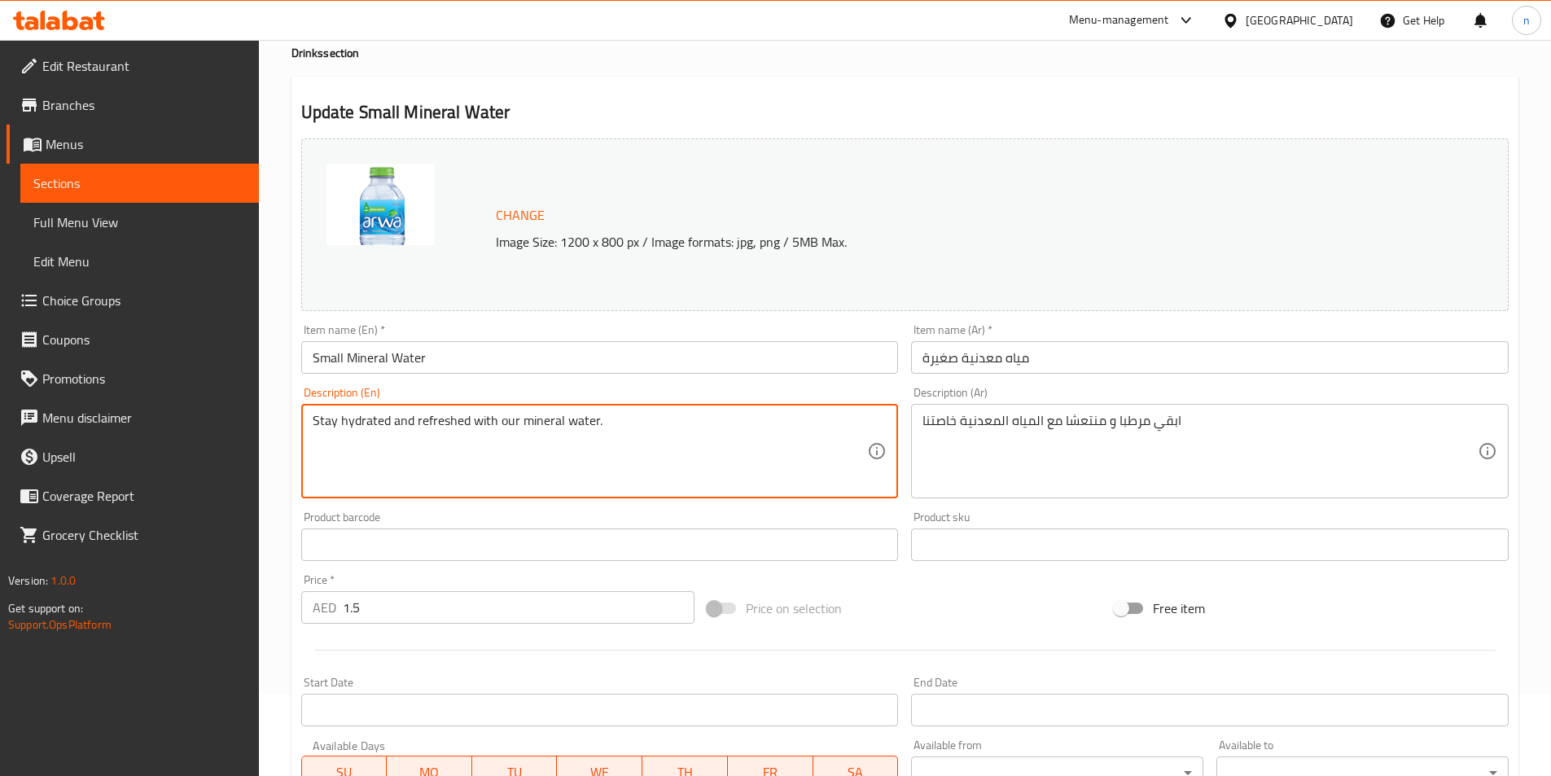
click at [361, 422] on textarea "Stay hydrated and refreshed with our mineral water." at bounding box center [590, 451] width 555 height 77
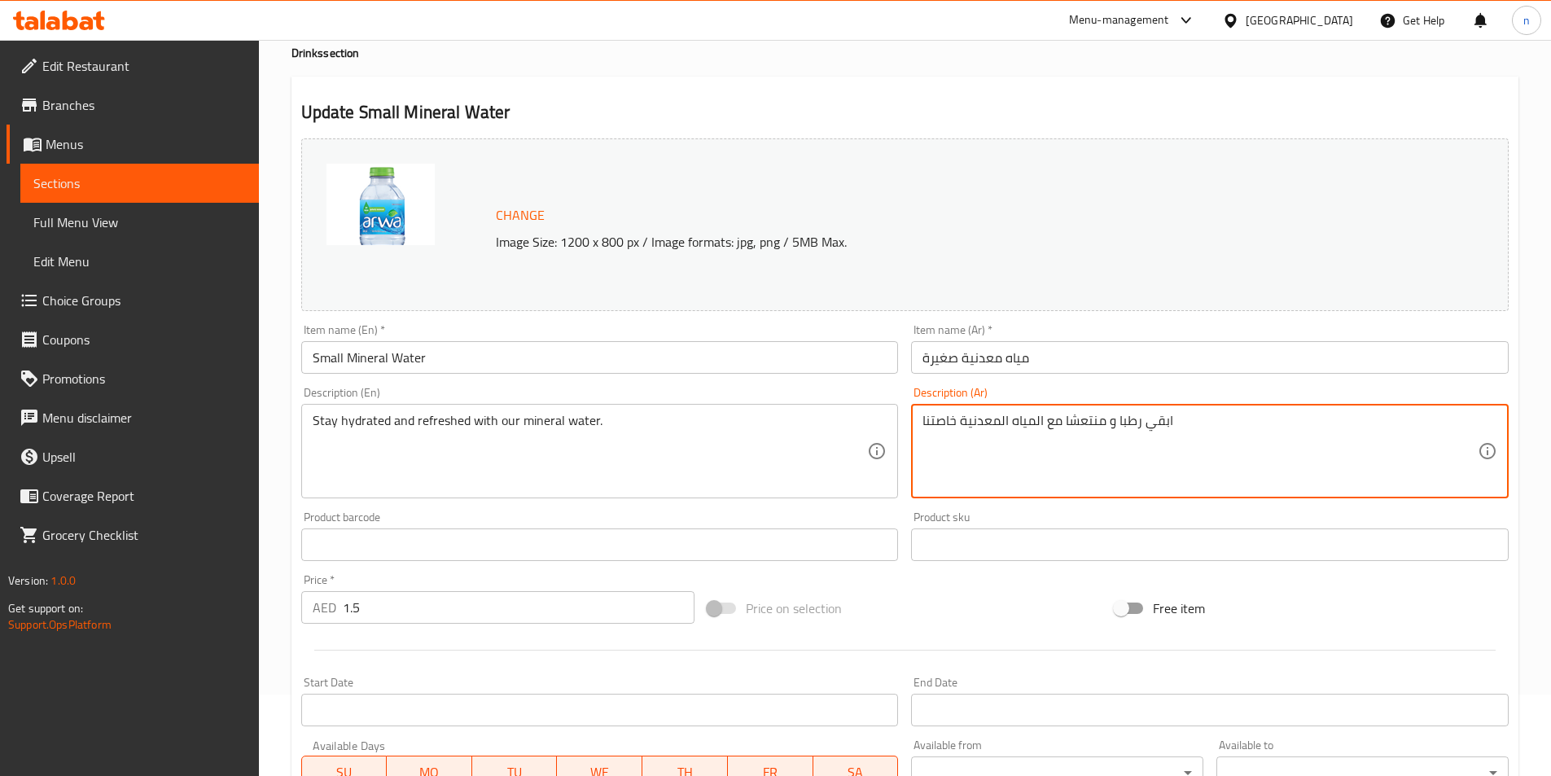
type textarea "ابقي رطبا و منتعشا مع المياه المعدنية خاصتنا"
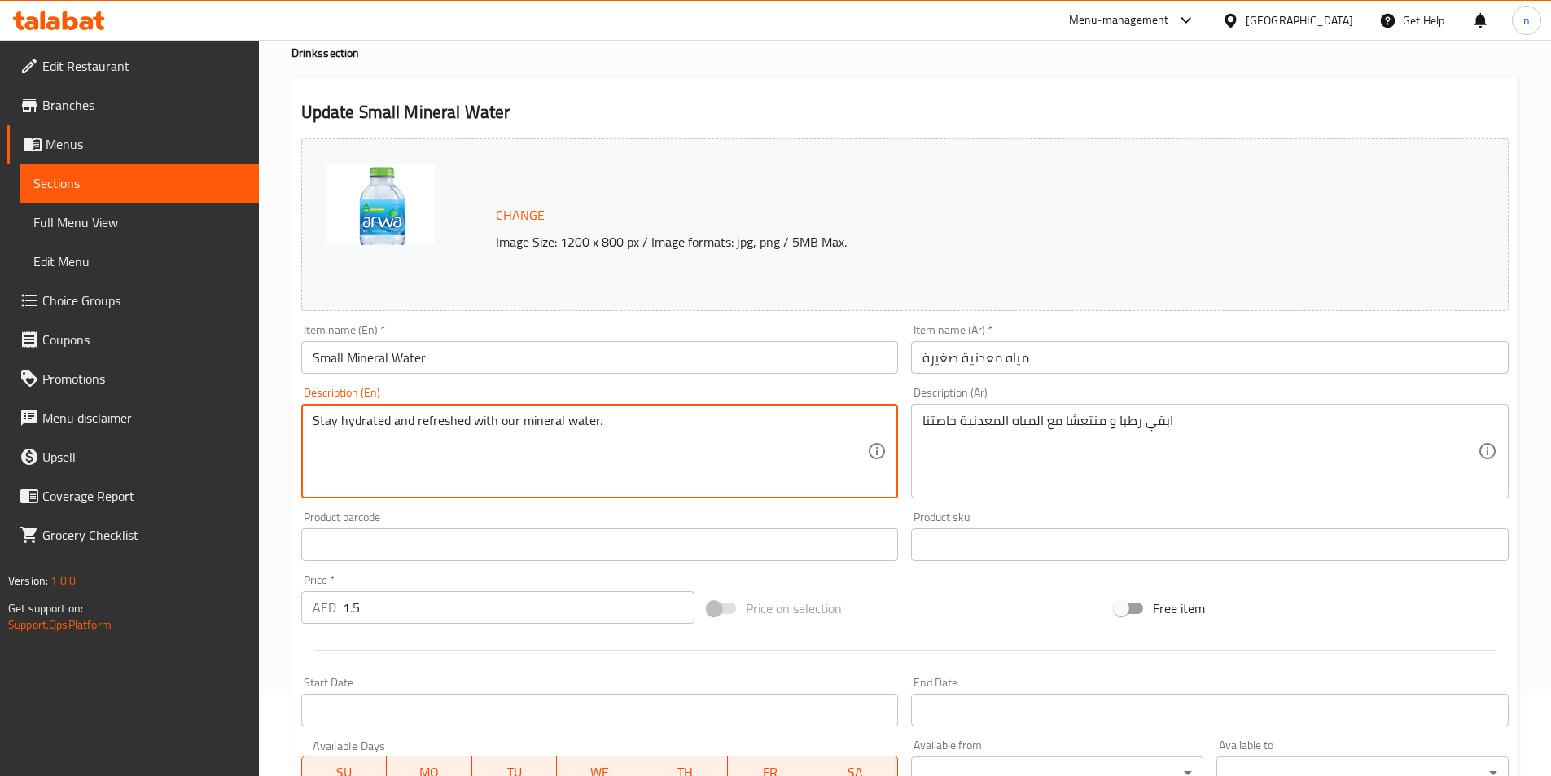
drag, startPoint x: 517, startPoint y: 418, endPoint x: 659, endPoint y: 441, distance: 143.5
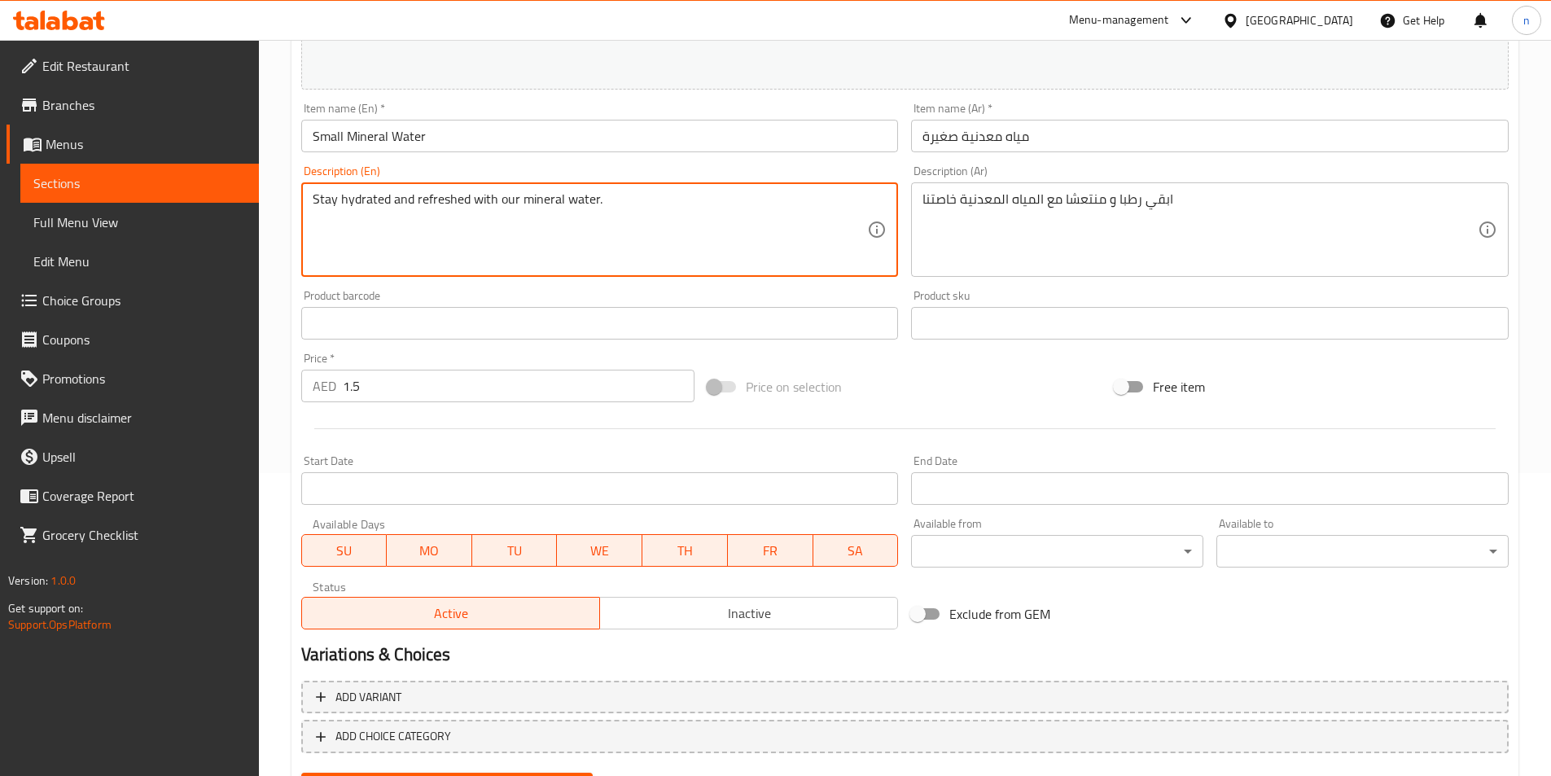
scroll to position [385, 0]
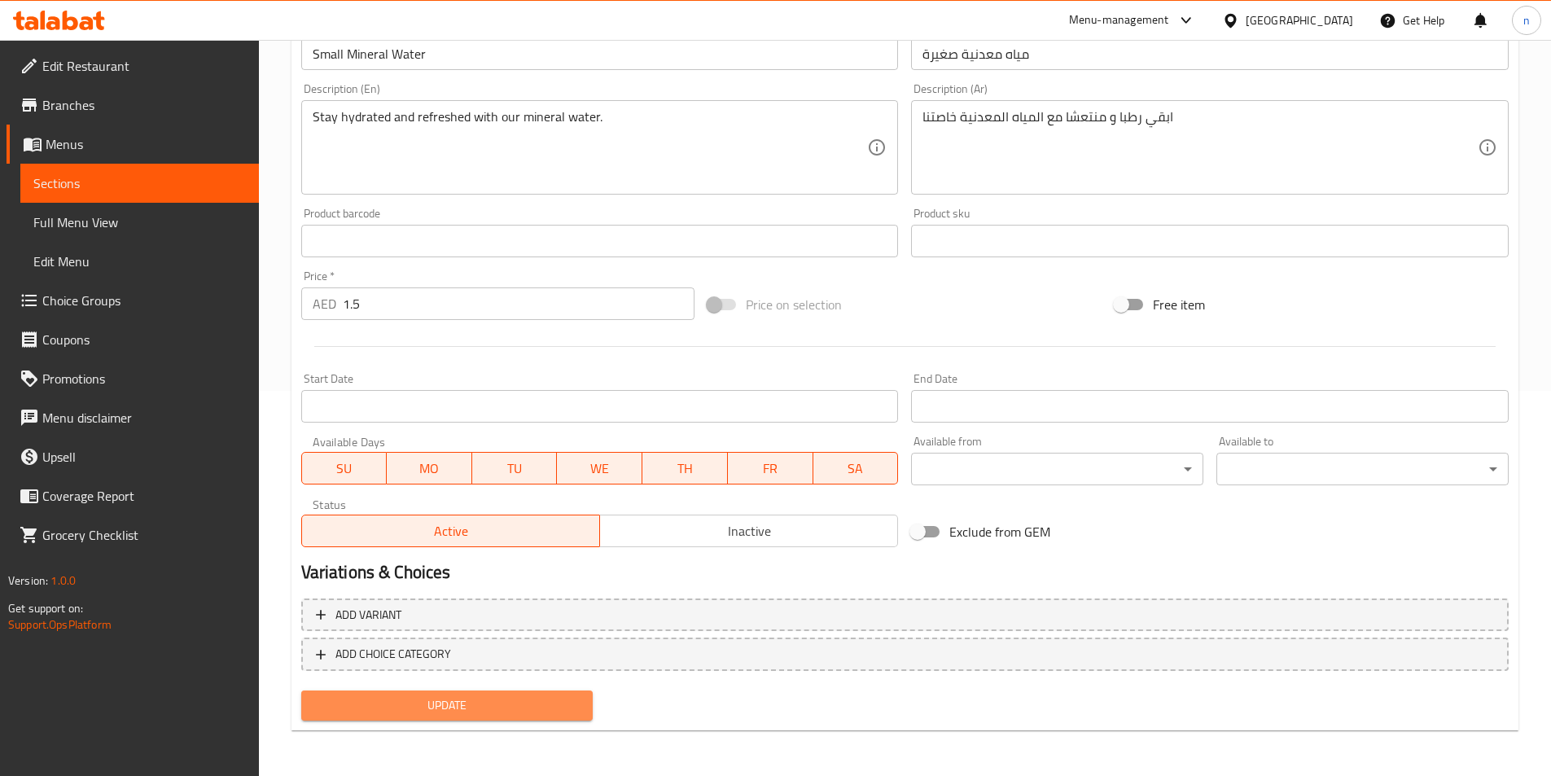
click at [521, 704] on span "Update" at bounding box center [447, 705] width 266 height 20
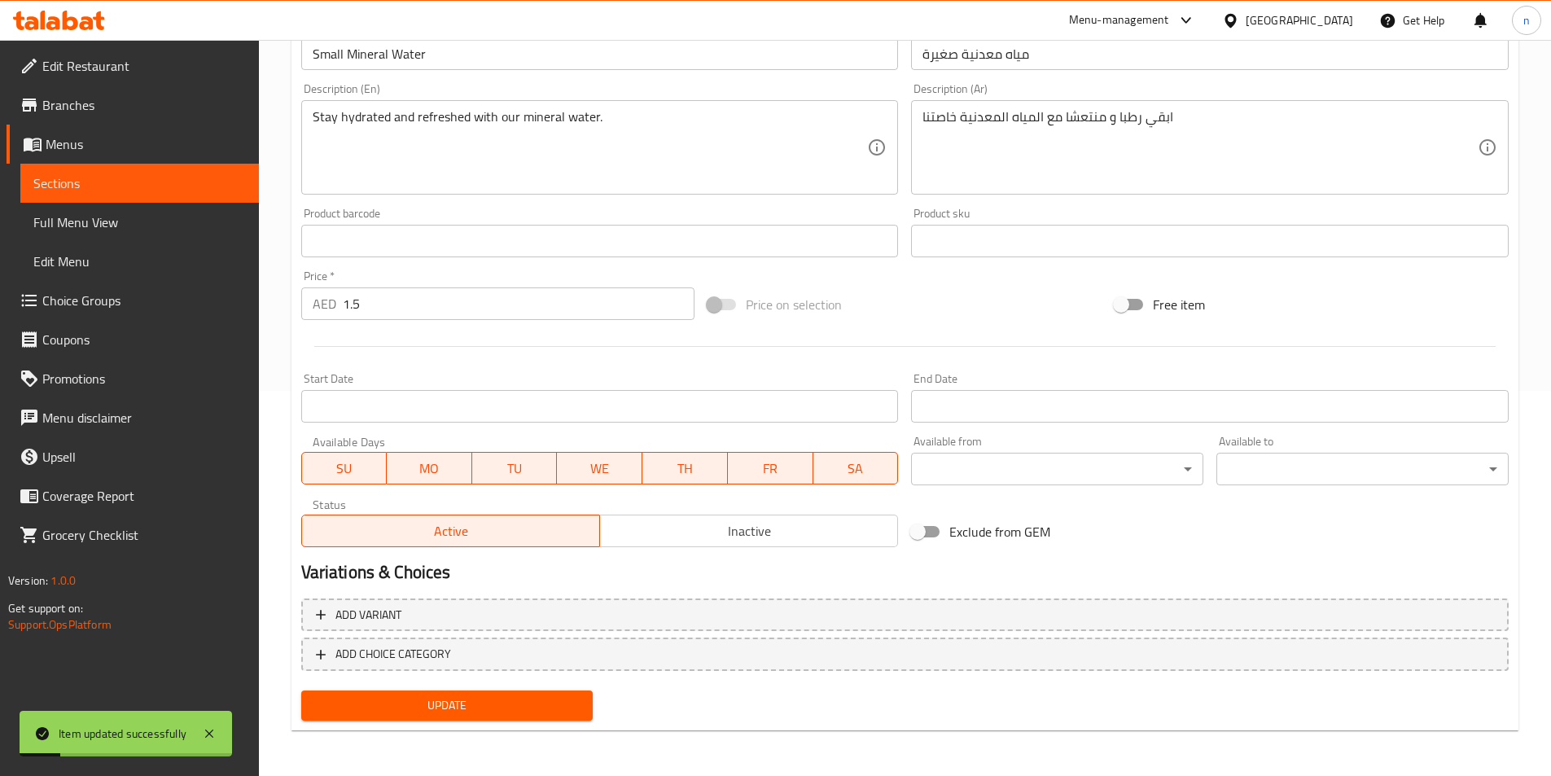
click at [182, 190] on span "Sections" at bounding box center [139, 183] width 212 height 20
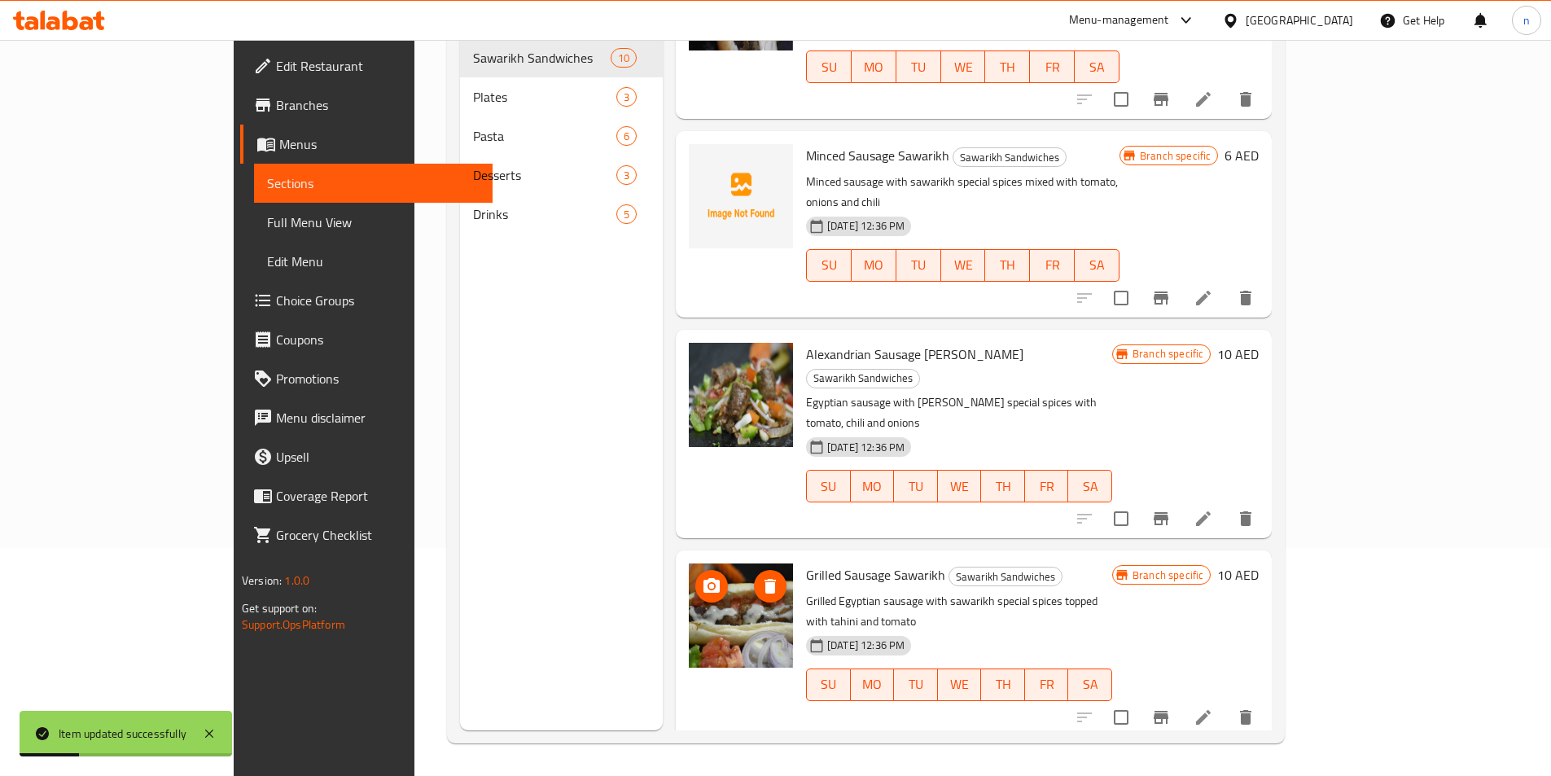
scroll to position [244, 0]
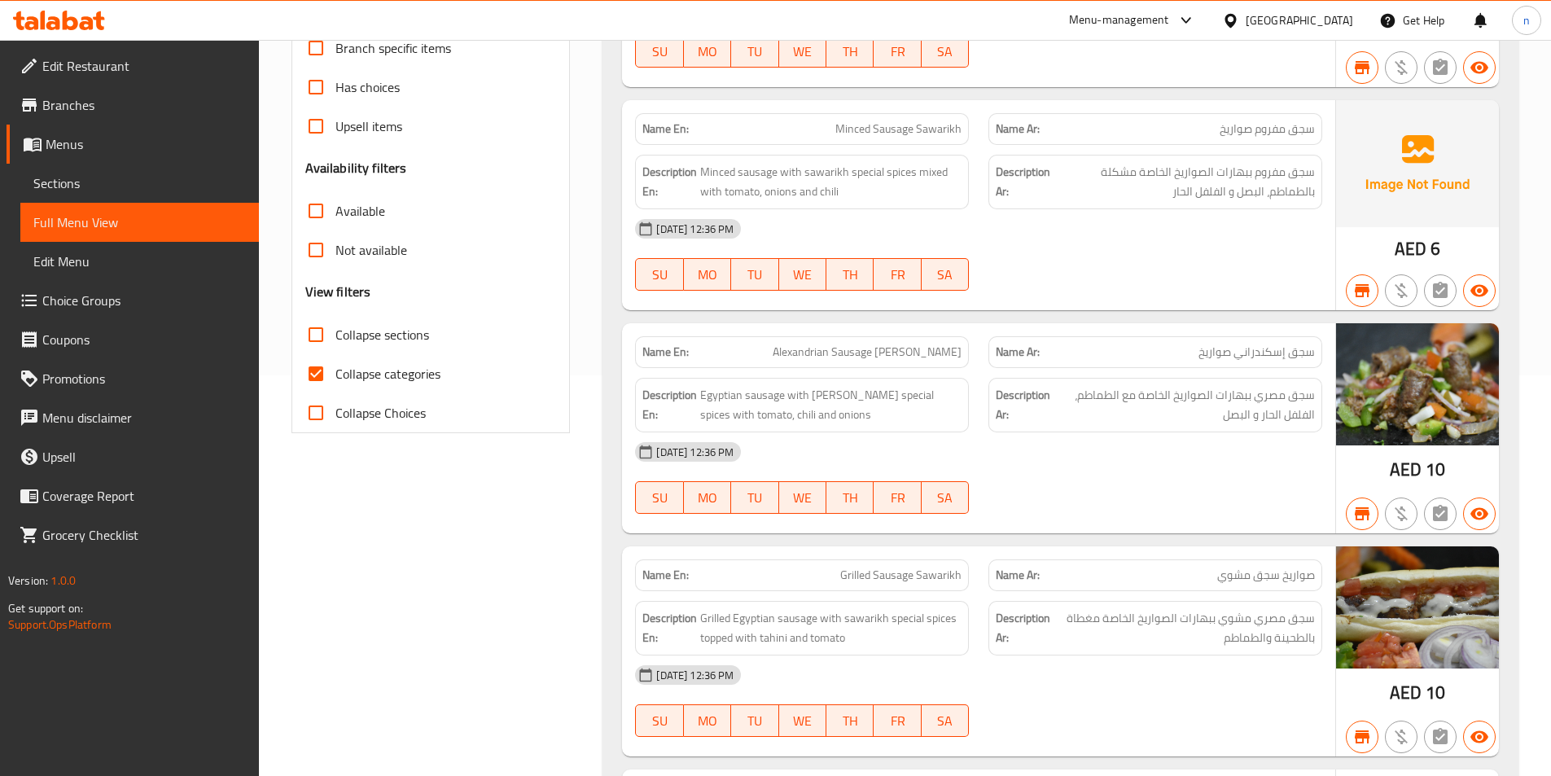
scroll to position [407, 0]
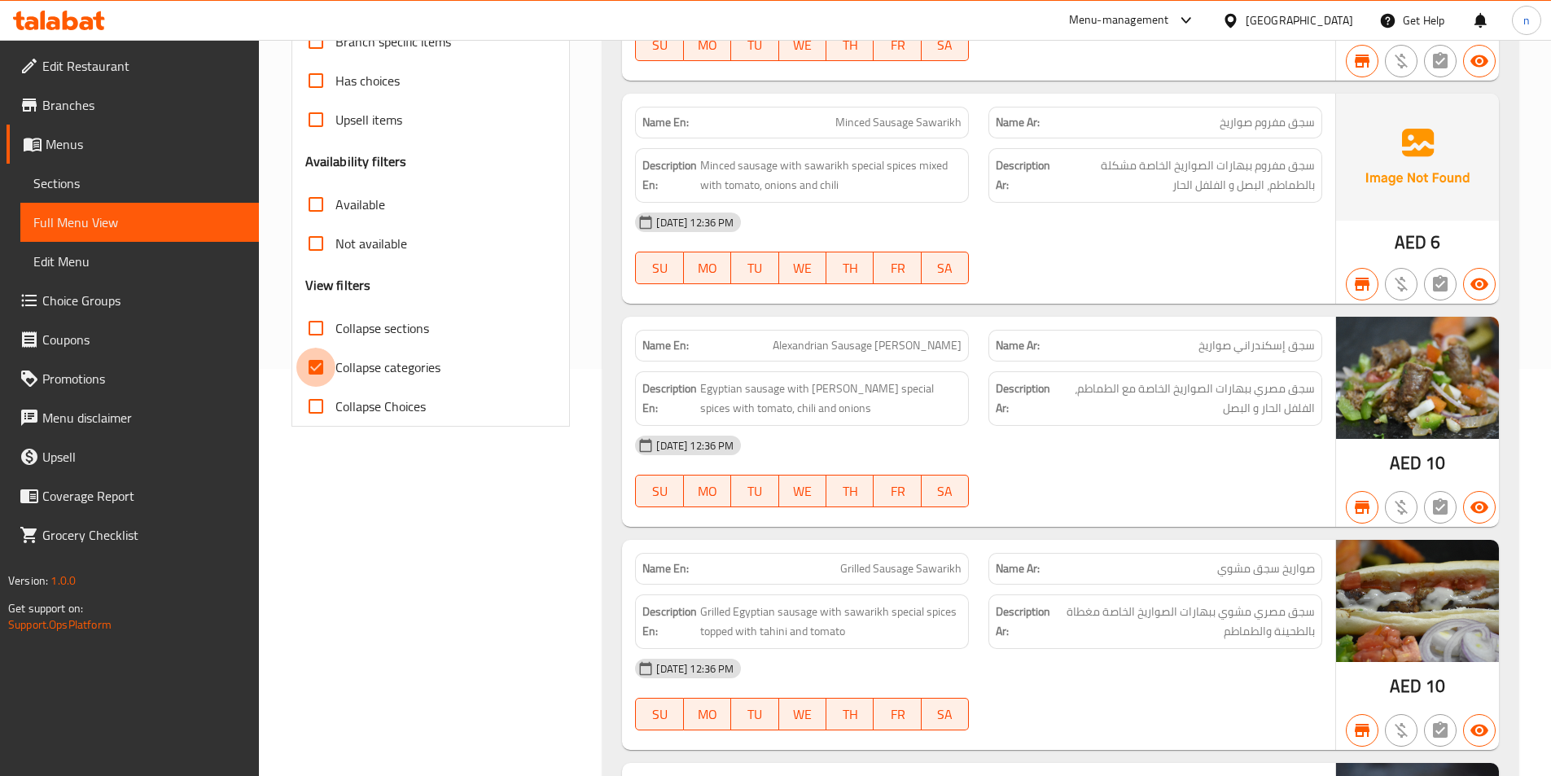
click at [326, 366] on input "Collapse categories" at bounding box center [315, 367] width 39 height 39
checkbox input "false"
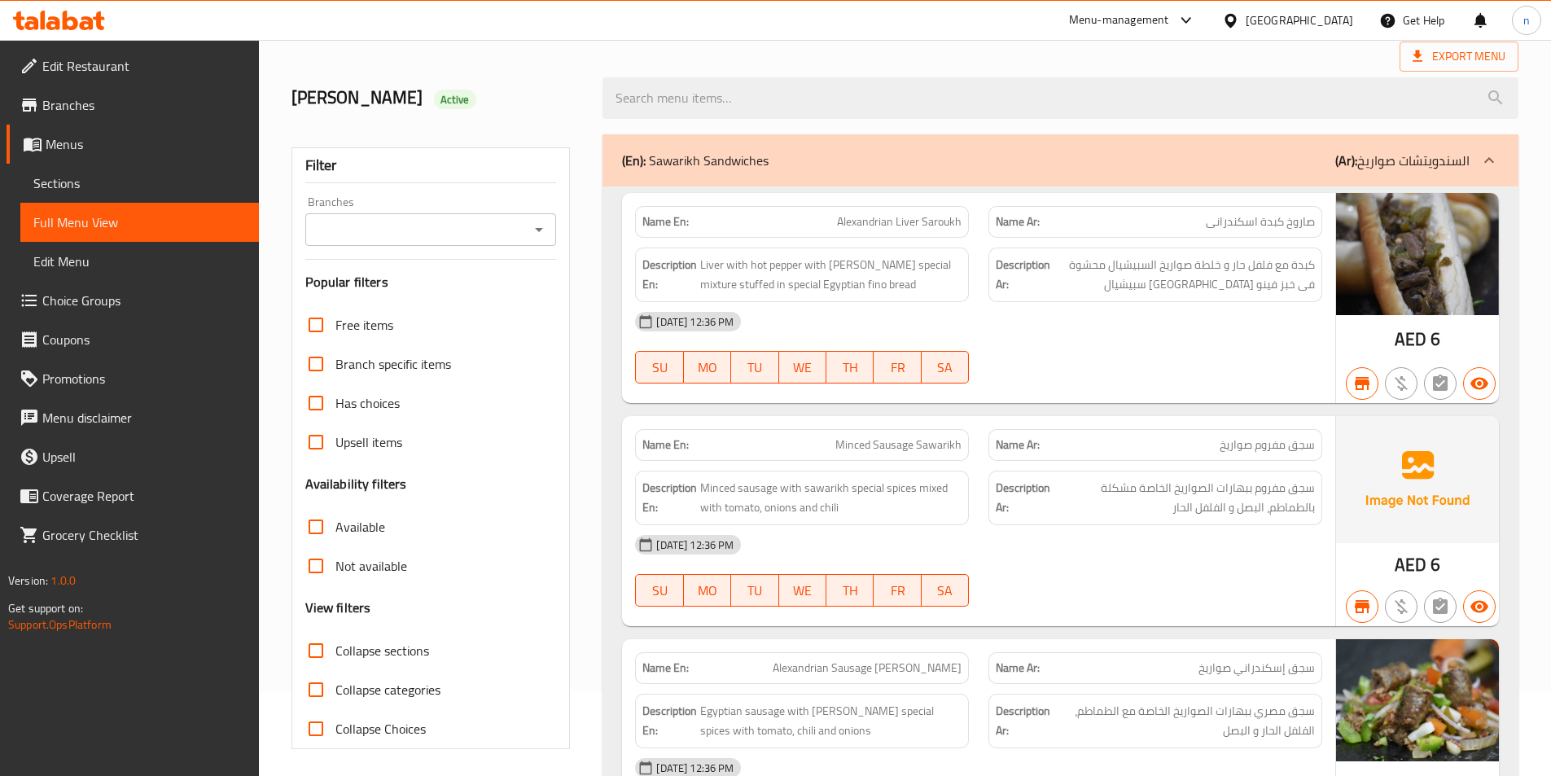
scroll to position [163, 0]
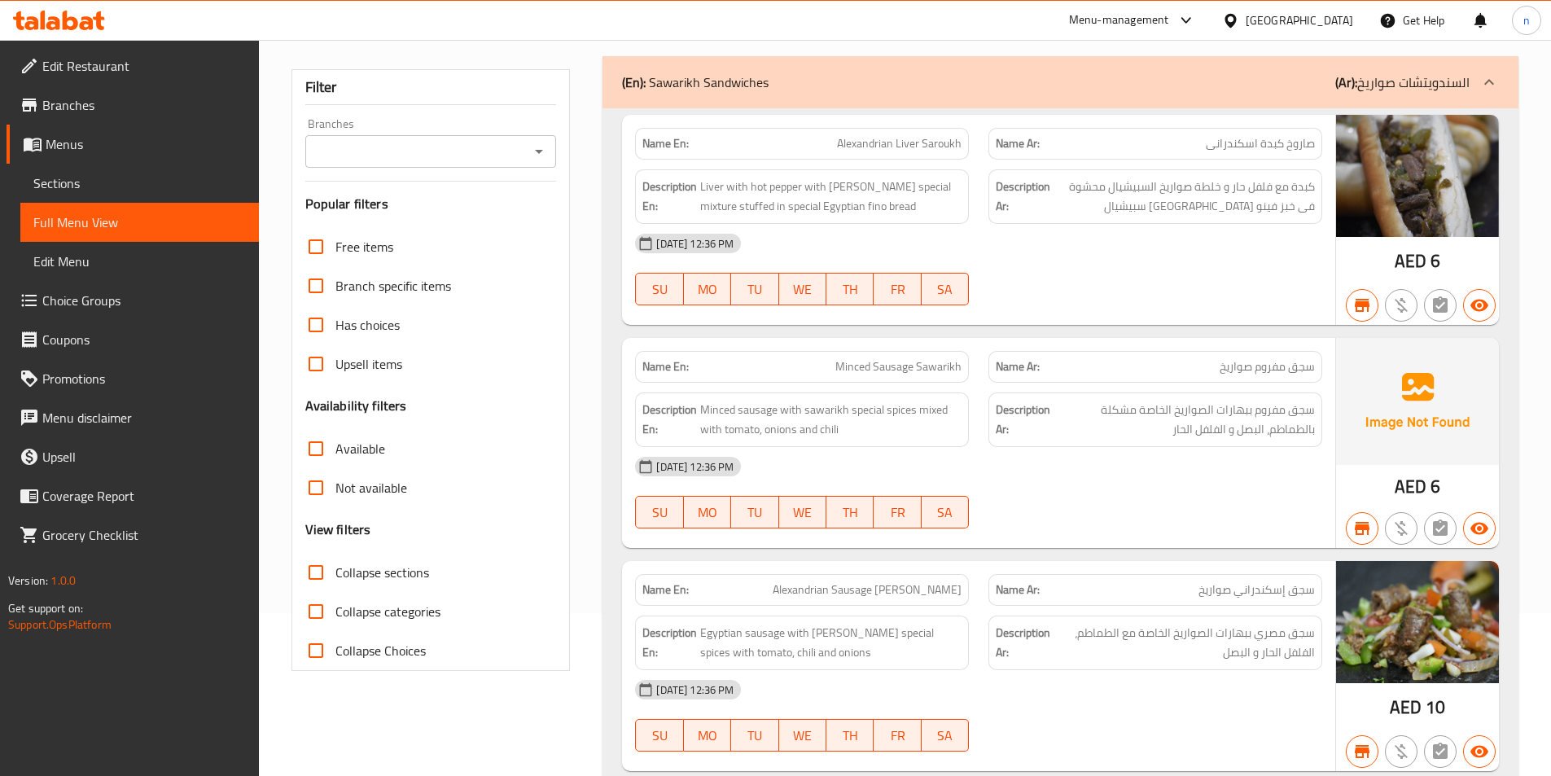
click at [95, 173] on link "Sections" at bounding box center [139, 183] width 238 height 39
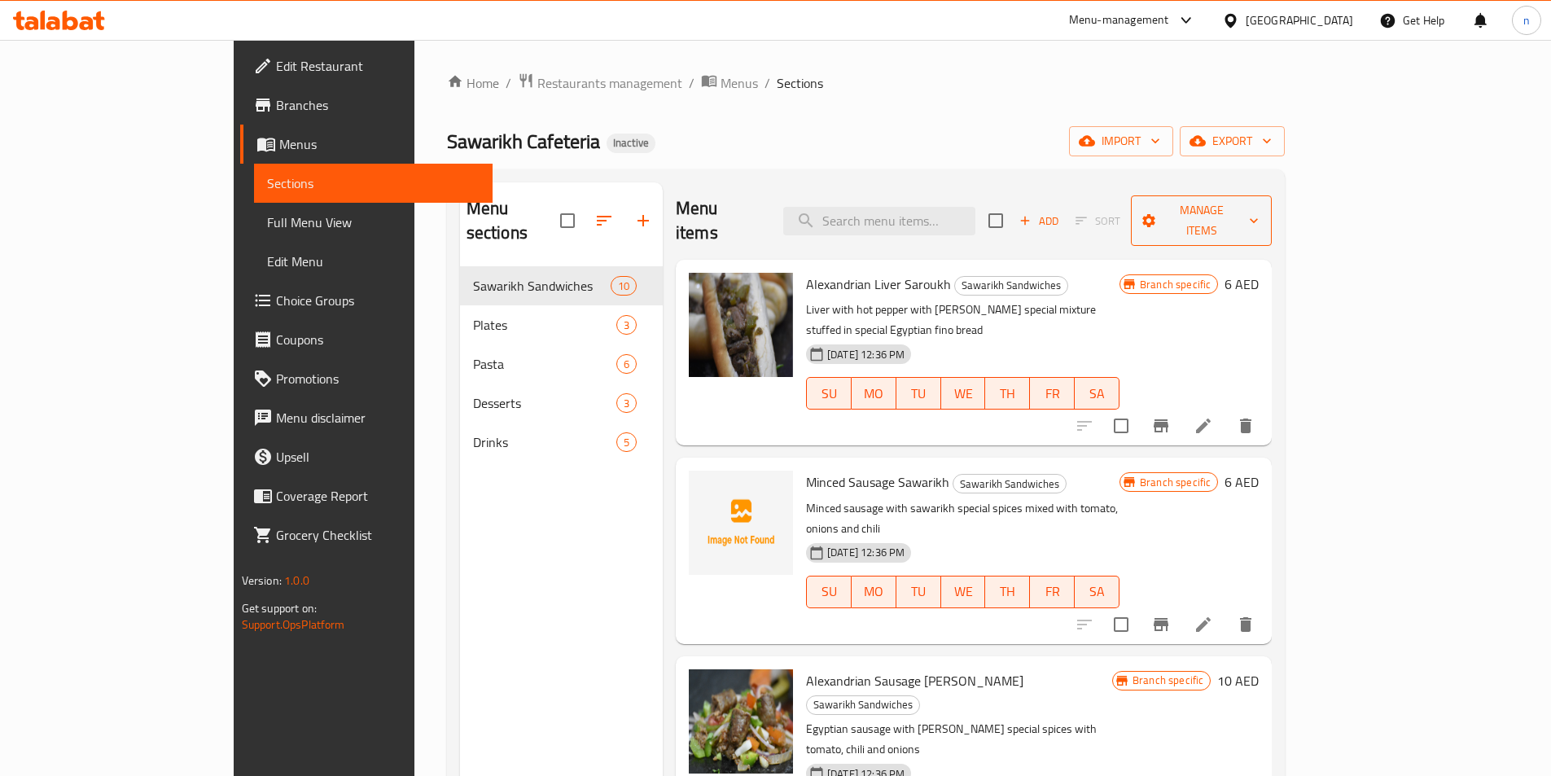
click at [1258, 201] on span "Manage items" at bounding box center [1201, 220] width 115 height 41
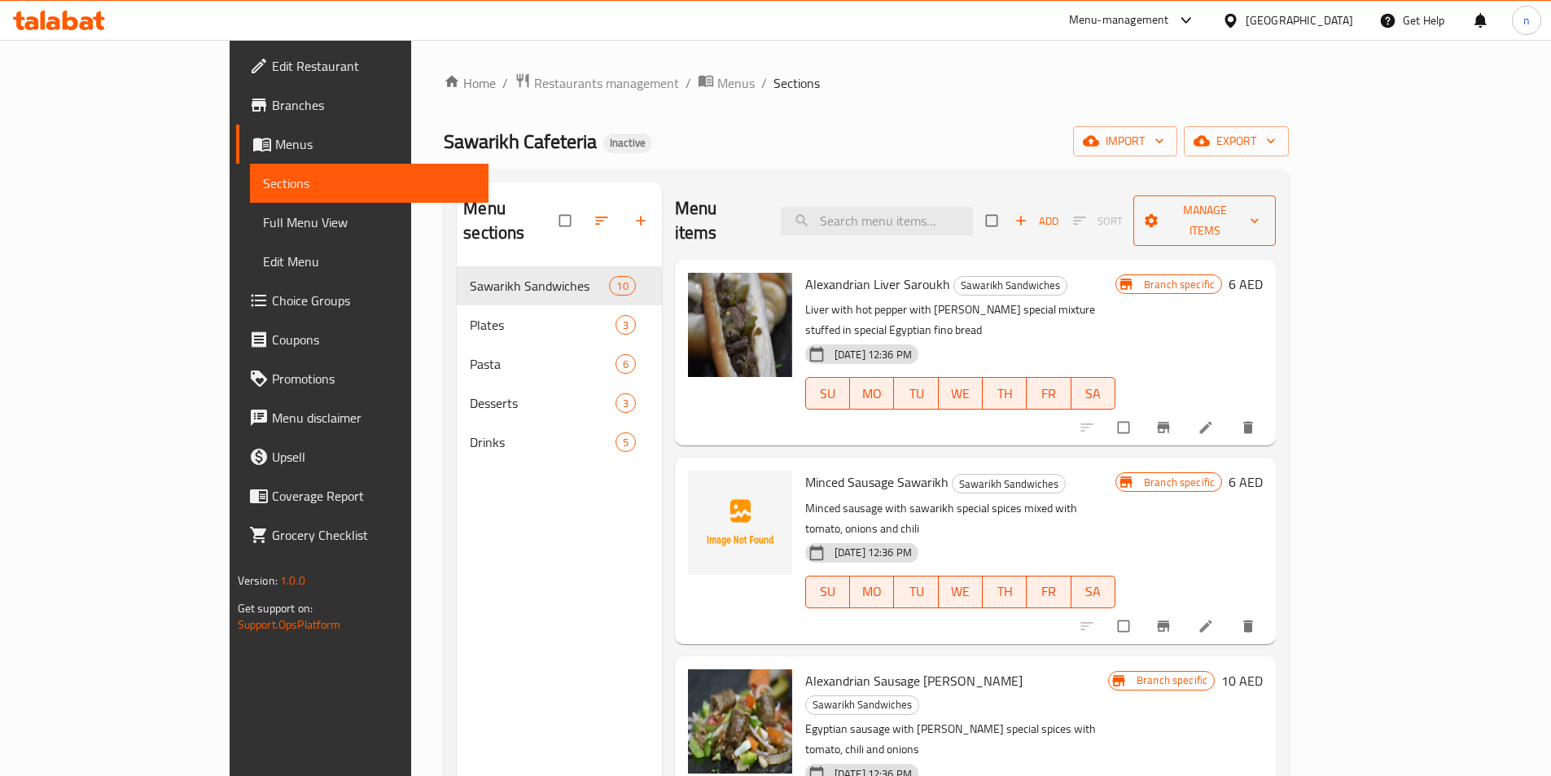
click at [1262, 204] on span "Manage items" at bounding box center [1204, 220] width 116 height 41
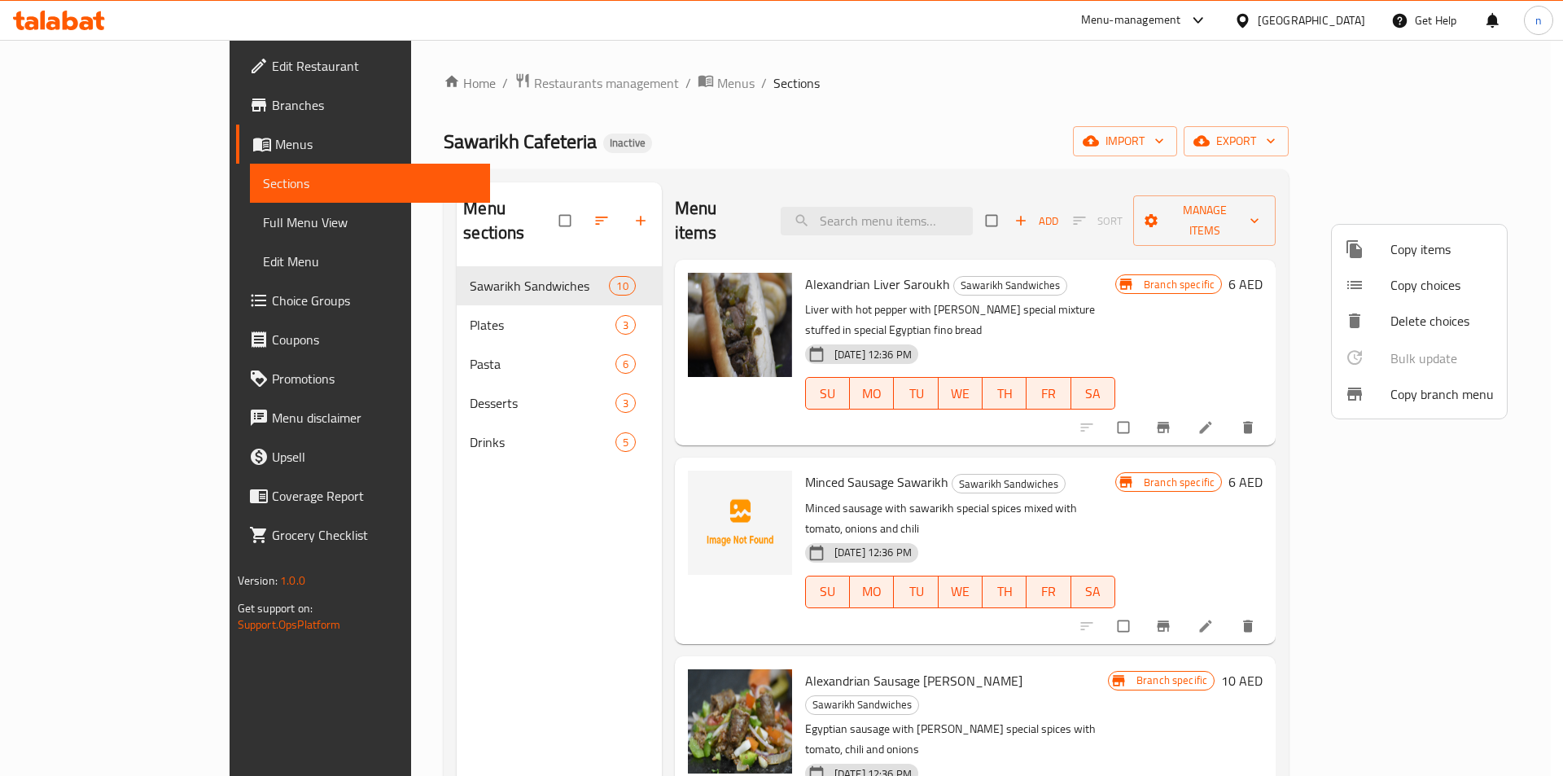
click at [1489, 141] on div at bounding box center [781, 388] width 1563 height 776
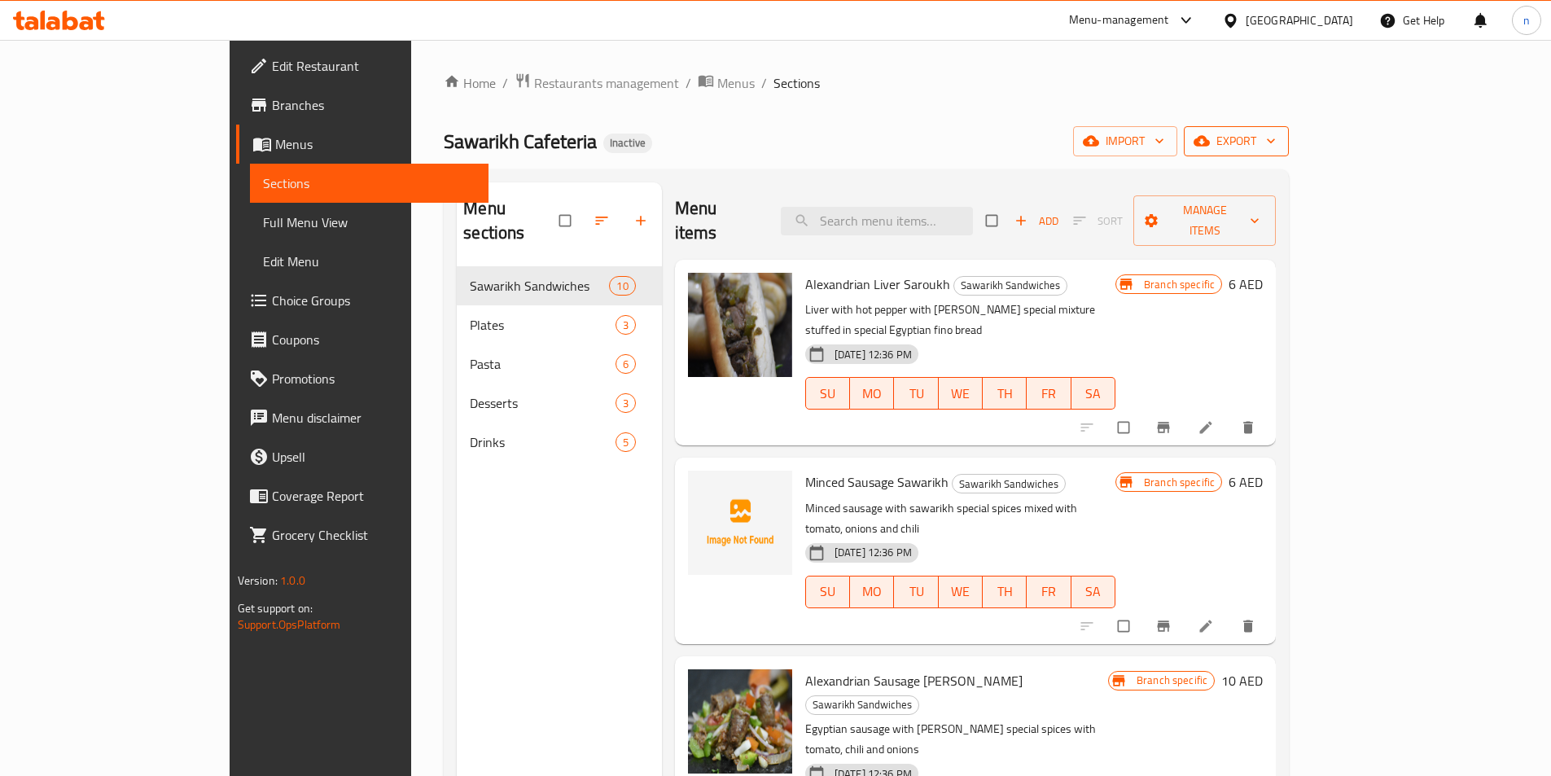
click at [1275, 141] on span "export" at bounding box center [1236, 141] width 79 height 20
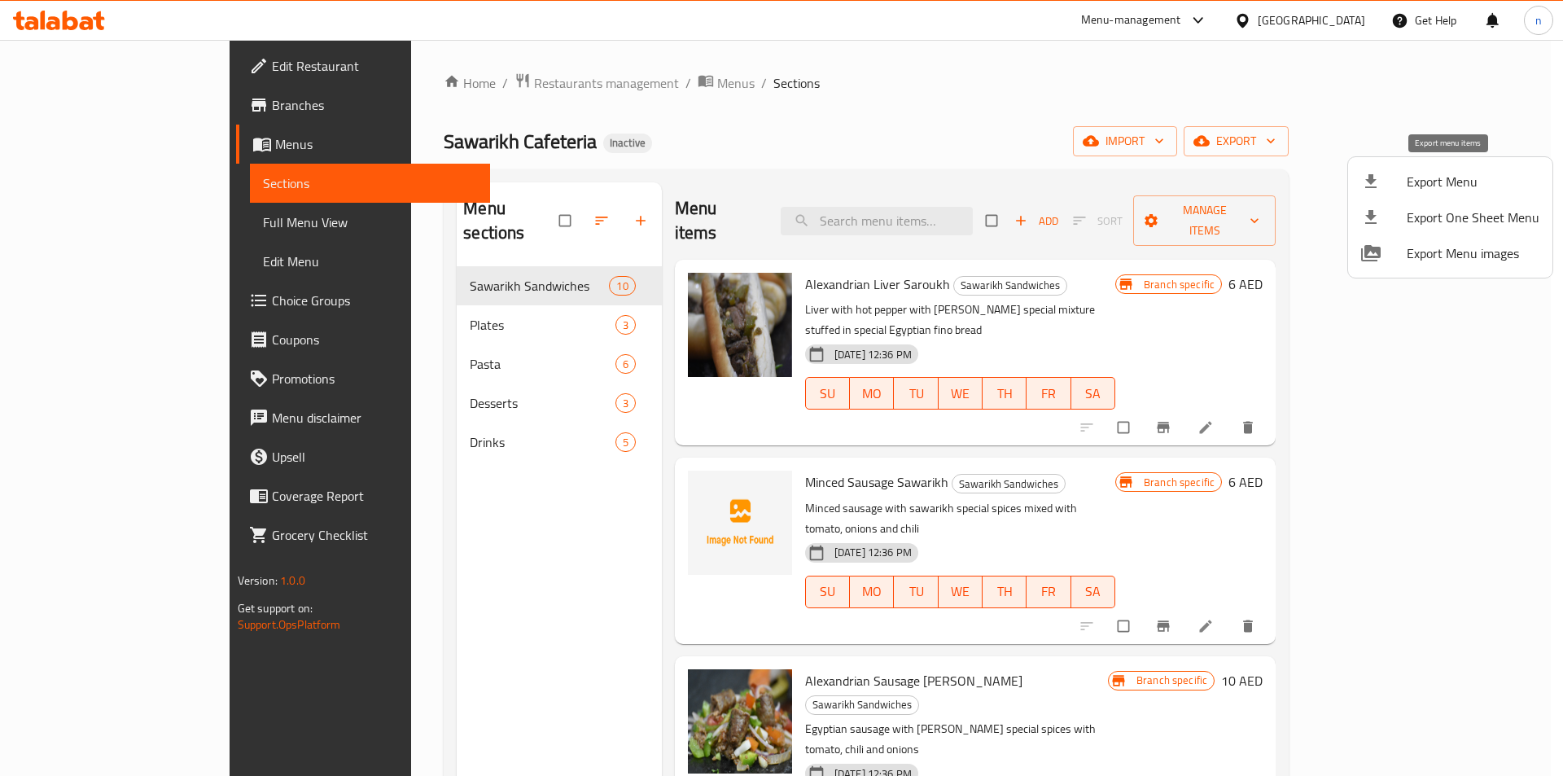
click at [1405, 174] on div at bounding box center [1384, 182] width 46 height 20
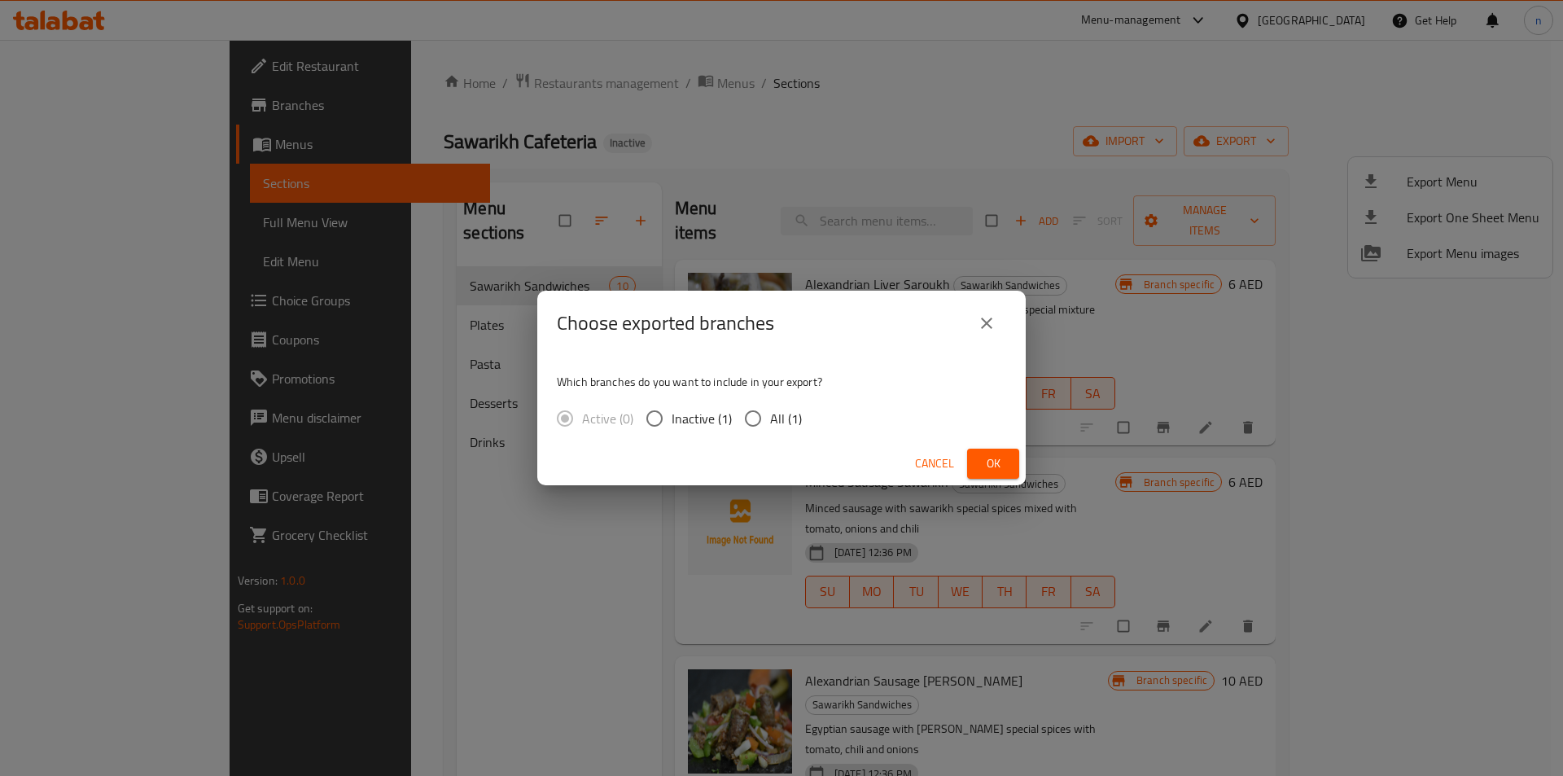
click at [778, 415] on span "All (1)" at bounding box center [786, 419] width 32 height 20
click at [770, 415] on input "All (1)" at bounding box center [753, 418] width 34 height 34
radio input "true"
click at [1002, 458] on span "Ok" at bounding box center [993, 463] width 26 height 20
